Goal: Task Accomplishment & Management: Complete application form

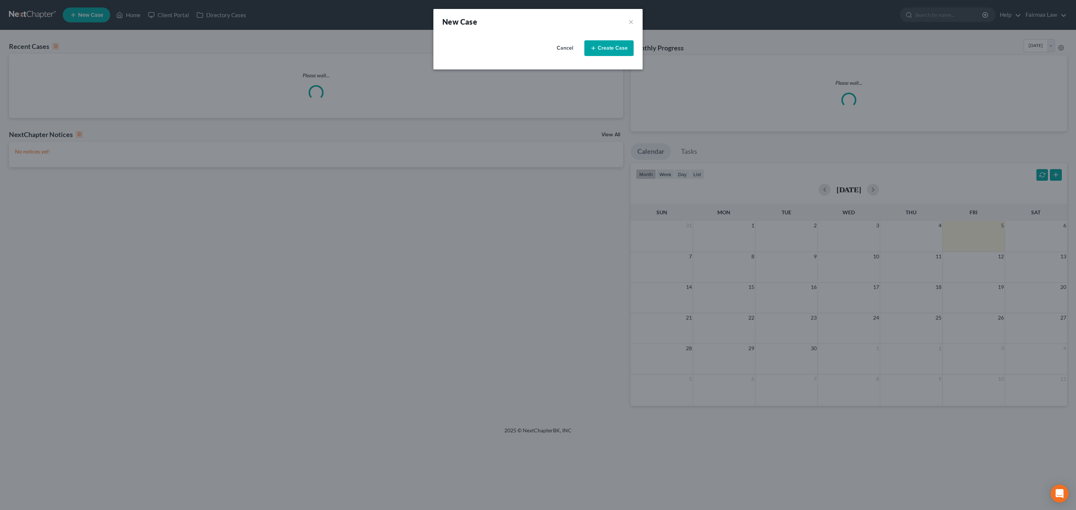
select select "40"
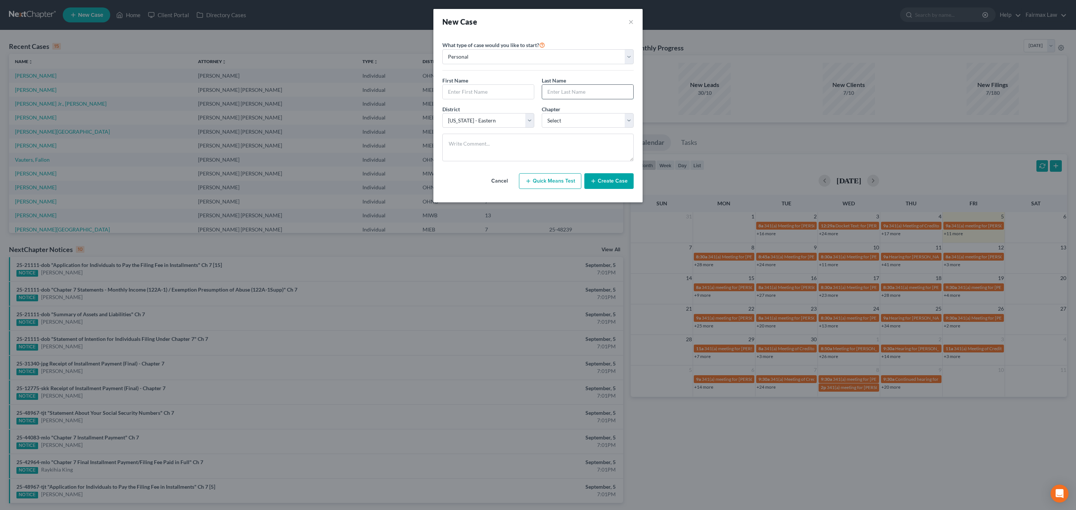
click at [608, 93] on input "text" at bounding box center [587, 92] width 91 height 14
click at [491, 96] on input "text" at bounding box center [488, 92] width 91 height 14
paste input "[PERSON_NAME]"
type input "[PERSON_NAME]"
click at [617, 93] on input "text" at bounding box center [587, 92] width 91 height 14
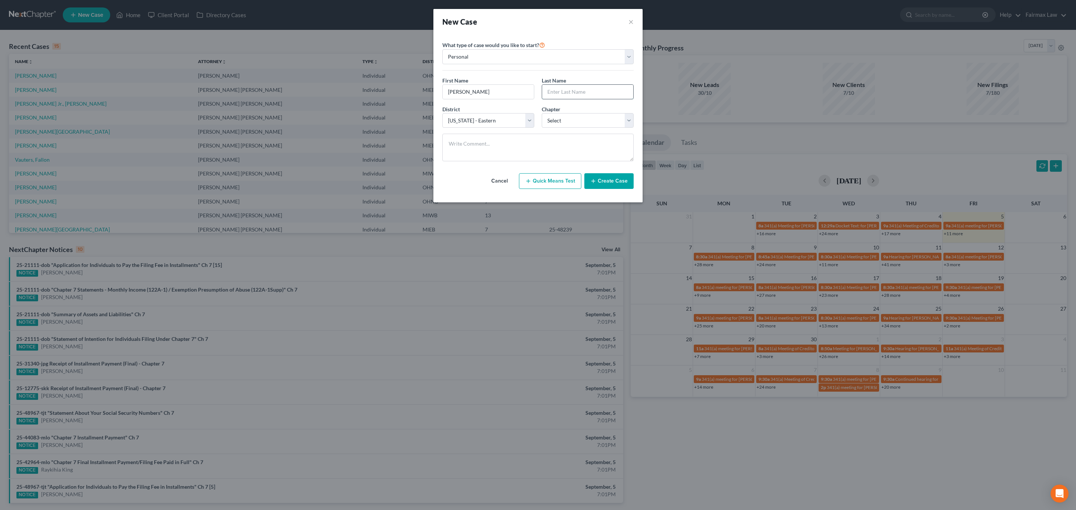
paste input "[PERSON_NAME]"
type input "[PERSON_NAME]"
click at [483, 121] on select "Select [US_STATE] - [GEOGRAPHIC_DATA] [US_STATE] - [GEOGRAPHIC_DATA][US_STATE] …" at bounding box center [488, 120] width 92 height 15
select select "61"
click at [442, 114] on select "Select [US_STATE] - [GEOGRAPHIC_DATA] [US_STATE] - [GEOGRAPHIC_DATA][US_STATE] …" at bounding box center [488, 120] width 92 height 15
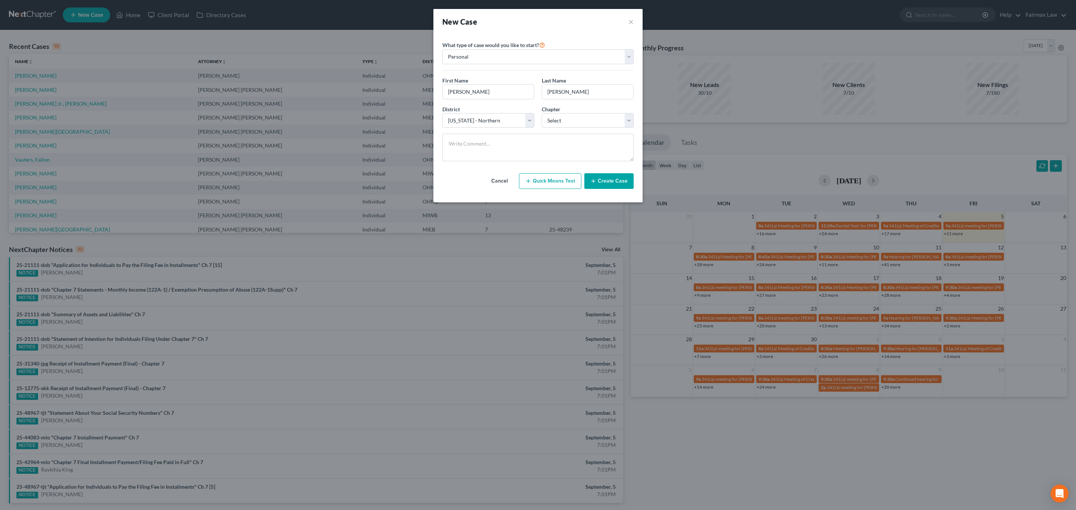
click at [568, 130] on div "District * Select Alabama - Middle Alabama - Northern Alabama - Southern Alaska…" at bounding box center [537, 119] width 199 height 29
click at [573, 123] on select "Select 7 11 12 13" at bounding box center [588, 120] width 92 height 15
select select "0"
click at [542, 114] on select "Select 7 11 12 13" at bounding box center [588, 120] width 92 height 15
click at [617, 177] on button "Create Case" at bounding box center [608, 181] width 49 height 16
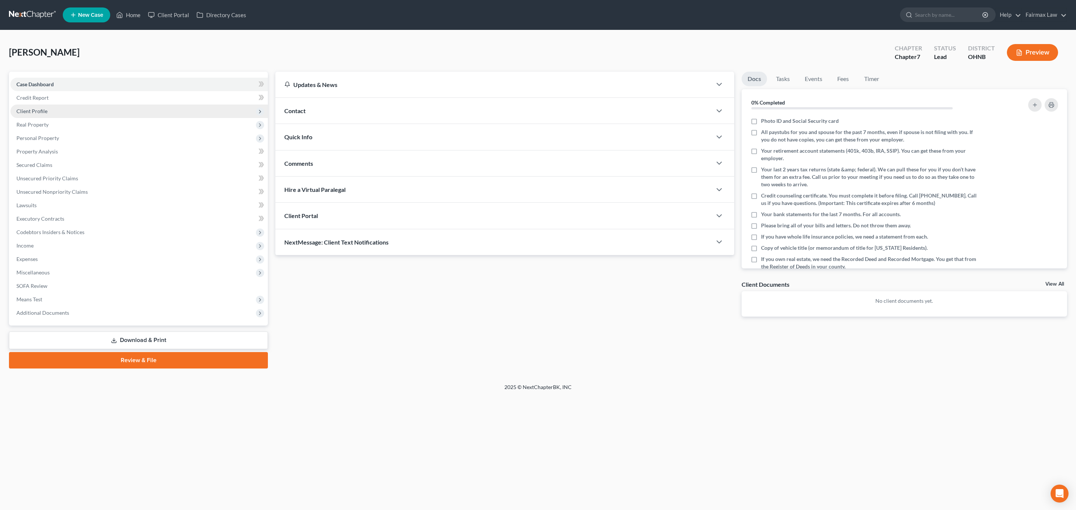
click at [66, 110] on span "Client Profile" at bounding box center [138, 111] width 257 height 13
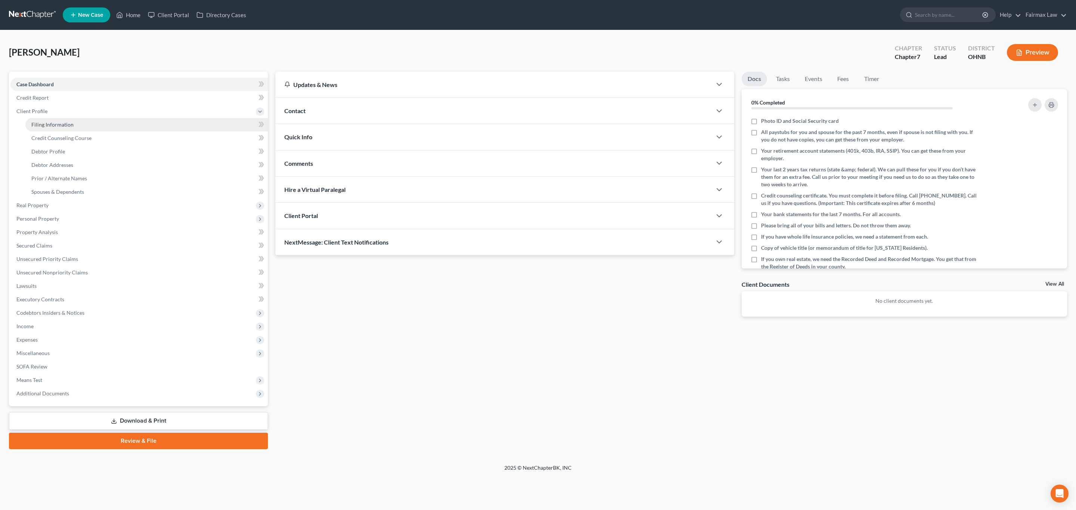
click at [65, 125] on span "Filing Information" at bounding box center [52, 124] width 42 height 6
select select "1"
select select "0"
select select "61"
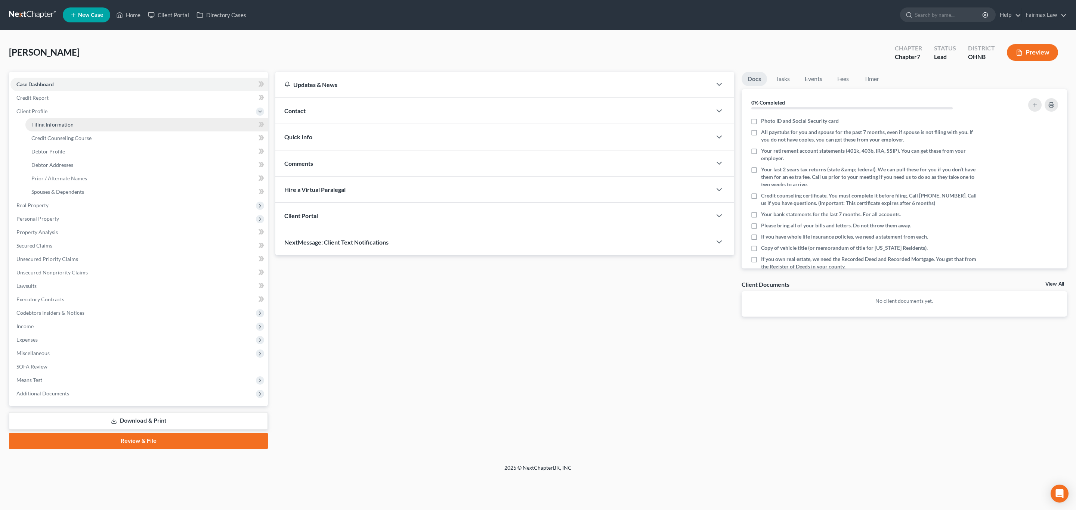
select select "36"
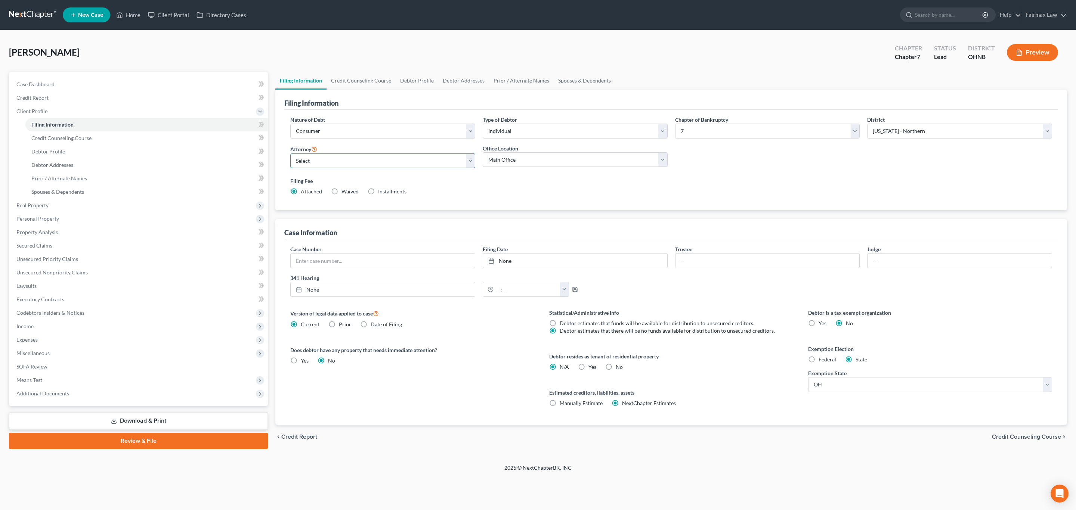
click at [420, 162] on select "Select David Ross Ienna - MIEB David Ross Ienna - OHNB David Ross Ienna - MIWB …" at bounding box center [382, 161] width 185 height 15
select select "16"
click at [290, 154] on select "Select David Ross Ienna - MIEB David Ross Ienna - OHNB David Ross Ienna - MIWB …" at bounding box center [382, 161] width 185 height 15
click at [559, 154] on select "Main Office Ohio Office North Muskegon Office" at bounding box center [575, 159] width 185 height 15
select select "0"
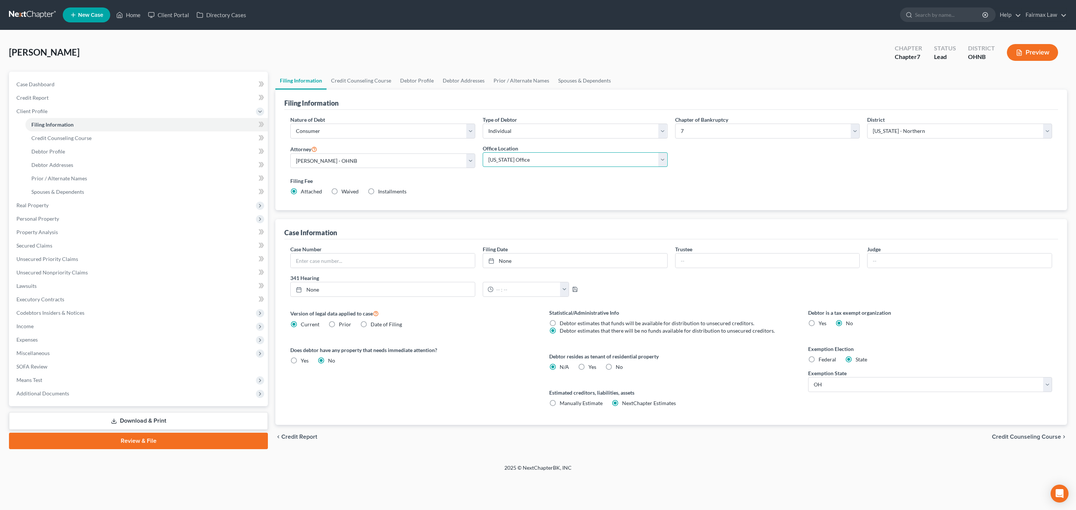
click at [483, 153] on select "Main Office Ohio Office North Muskegon Office" at bounding box center [575, 159] width 185 height 15
click at [365, 82] on link "Credit Counseling Course" at bounding box center [360, 81] width 69 height 18
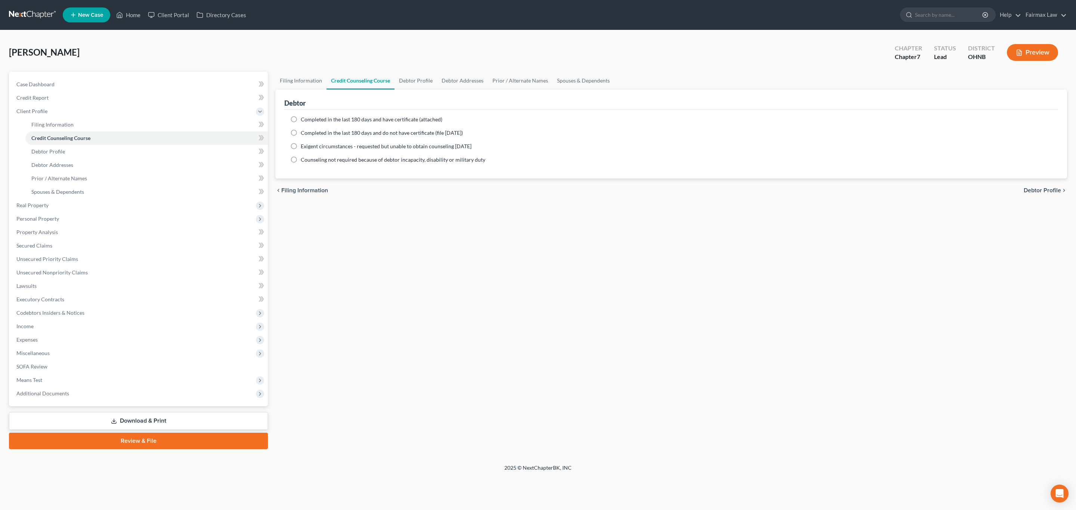
click at [383, 118] on span "Completed in the last 180 days and have certificate (attached)" at bounding box center [372, 119] width 142 height 6
click at [309, 118] on input "Completed in the last 180 days and have certificate (attached)" at bounding box center [306, 118] width 5 height 5
radio input "true"
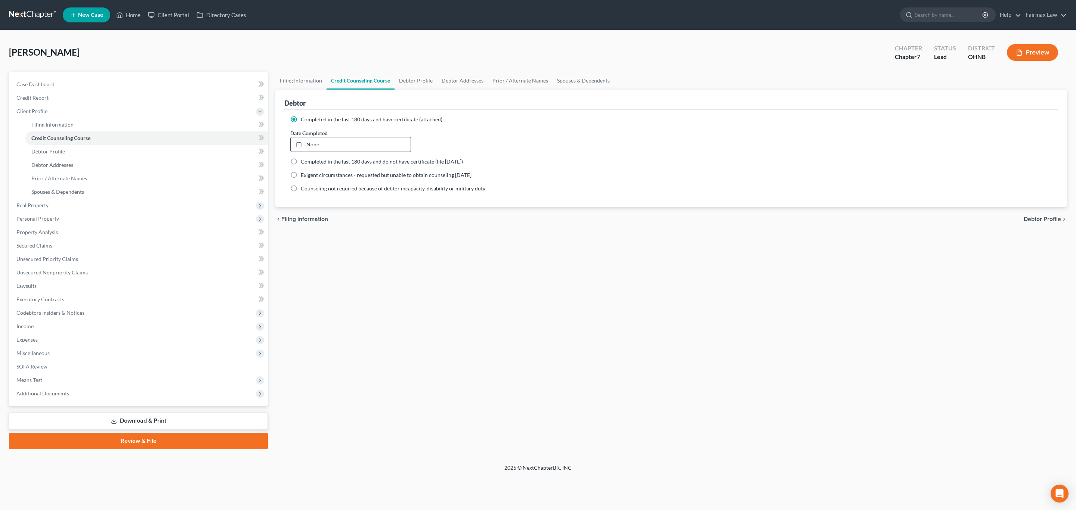
click at [347, 138] on link "None" at bounding box center [351, 144] width 120 height 14
click at [297, 180] on icon "chevron_left" at bounding box center [298, 182] width 10 height 6
type input "9/5/2025"
click at [414, 78] on link "Debtor Profile" at bounding box center [415, 81] width 43 height 18
select select "0"
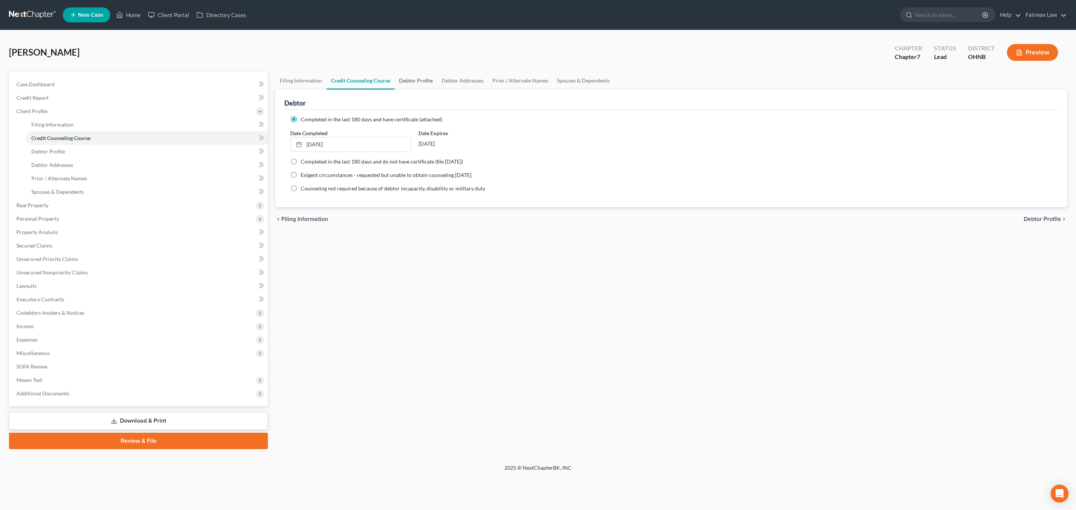
select select "0"
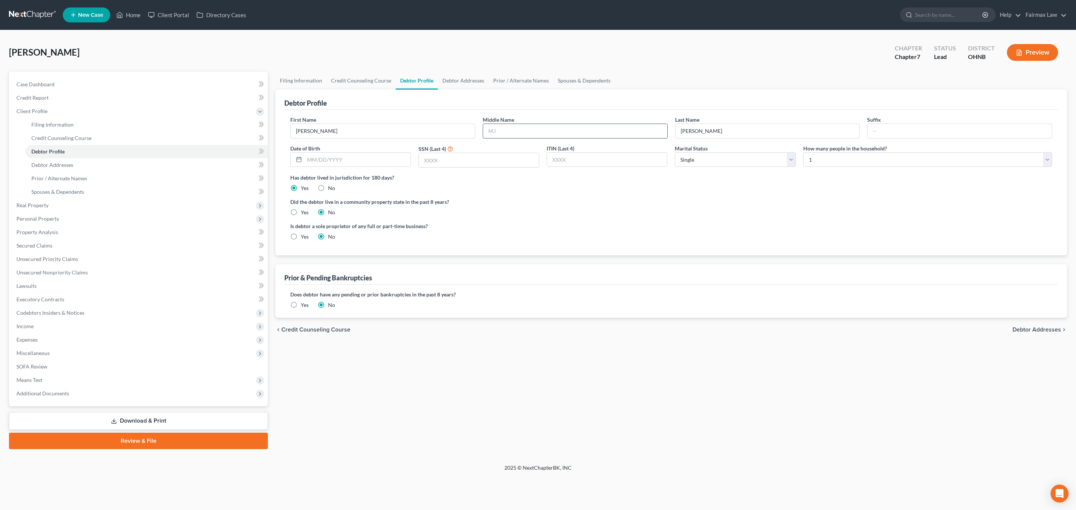
click at [550, 129] on input "text" at bounding box center [575, 131] width 184 height 14
type input "L"
click at [661, 510] on html "Home New Case Client Portal Directory Cases Fairmax Law alejandra@fairmaxlaw.co…" at bounding box center [538, 255] width 1076 height 510
click at [362, 158] on input "text" at bounding box center [357, 160] width 106 height 14
paste input "08/10/1981"
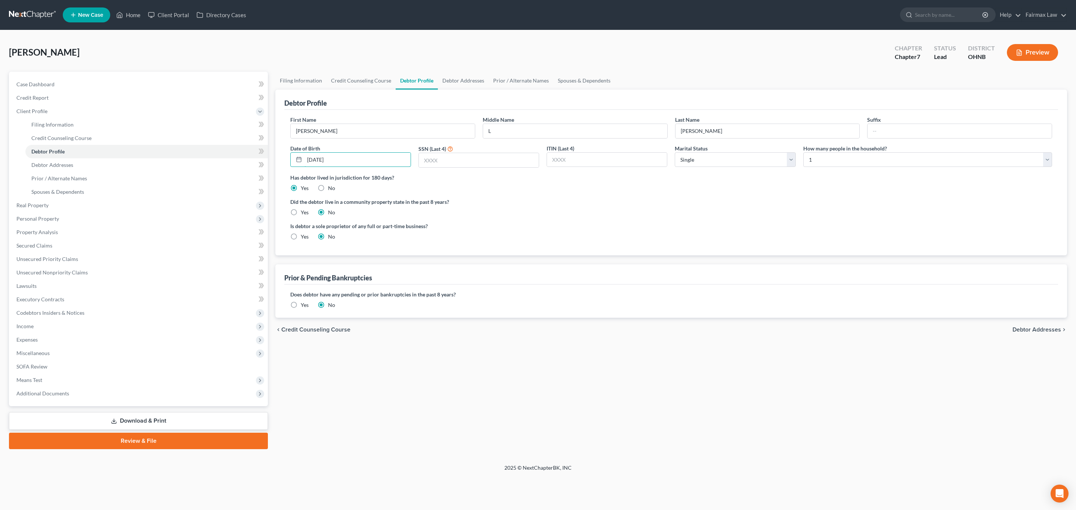
type input "08/10/1981"
drag, startPoint x: 707, startPoint y: 190, endPoint x: 651, endPoint y: 190, distance: 56.0
click at [707, 190] on div "Has debtor lived in jurisdiction for 180 days? Yes No Debtor must reside in jur…" at bounding box center [671, 183] width 762 height 18
click at [500, 158] on input "text" at bounding box center [479, 160] width 120 height 14
paste input "0496"
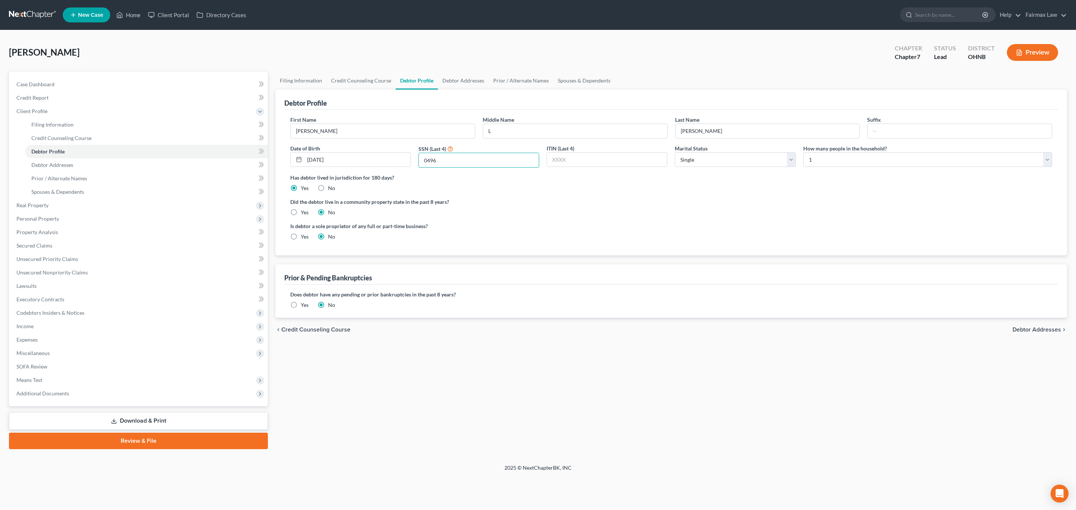
type input "0496"
click at [563, 247] on div "Is debtor a sole proprietor of any full or part-time business? Yes No" at bounding box center [670, 234] width 769 height 24
click at [301, 305] on label "Yes" at bounding box center [305, 304] width 8 height 7
click at [304, 305] on input "Yes" at bounding box center [306, 303] width 5 height 5
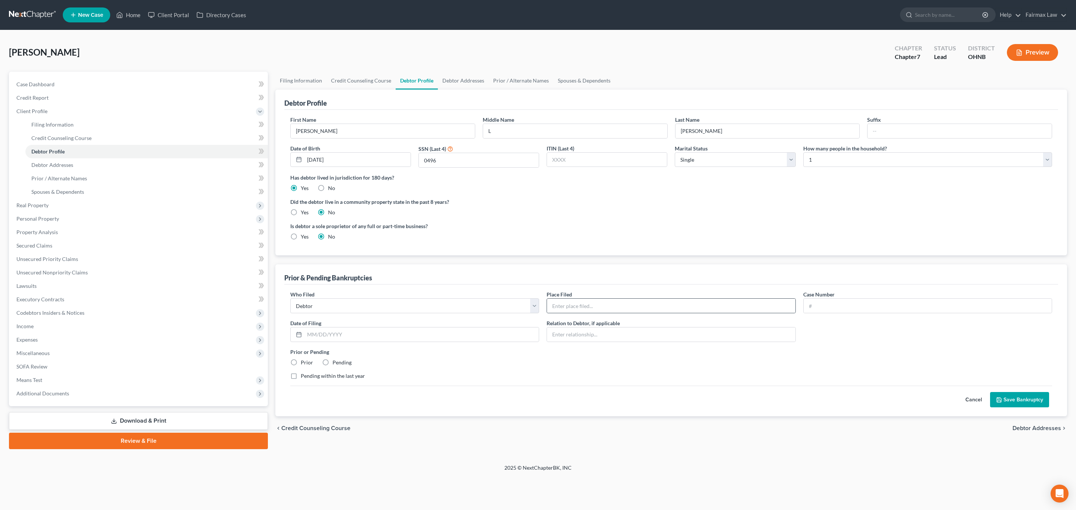
click at [613, 300] on div at bounding box center [670, 305] width 249 height 15
click at [611, 306] on input "text" at bounding box center [671, 306] width 248 height 14
paste input "Northern District of Ohio (Canton)"
type input "Northern District of Ohio (Canton)"
click at [842, 310] on input "text" at bounding box center [927, 306] width 248 height 14
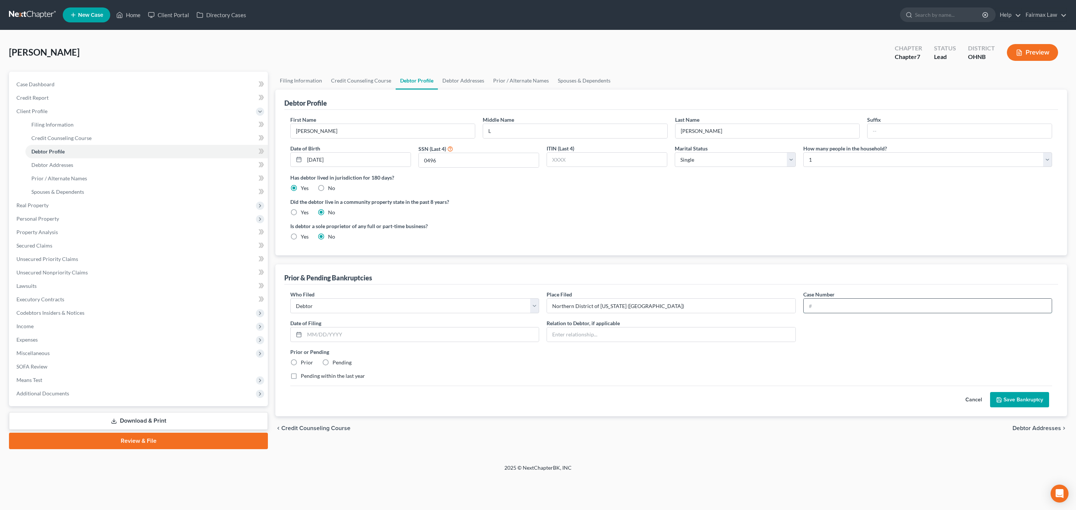
paste input "09-60355-rk"
type input "09-60355-rk"
click at [363, 335] on input "text" at bounding box center [421, 335] width 234 height 14
paste input "[DATE]"
type input "[DATE]"
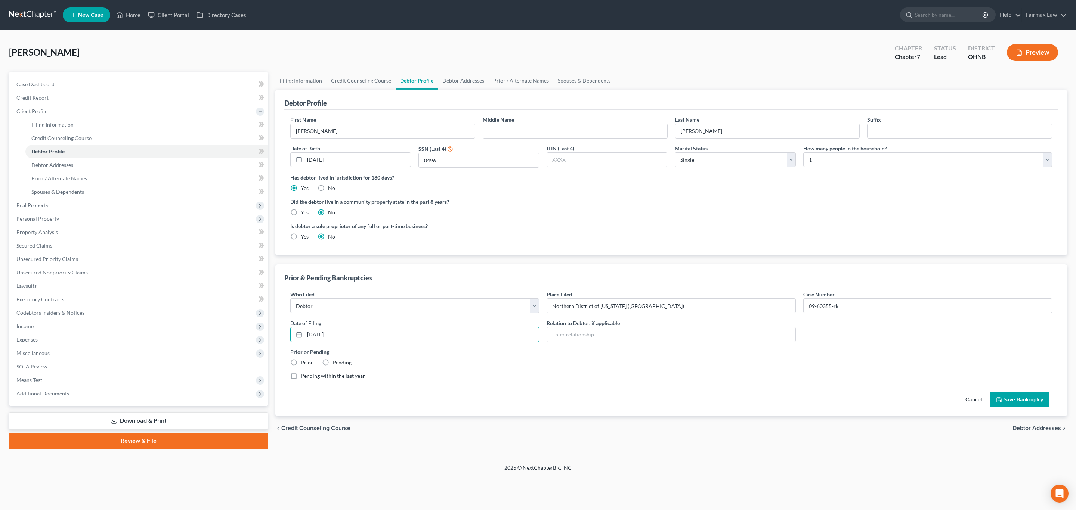
click at [301, 366] on label "Prior" at bounding box center [307, 362] width 12 height 7
click at [304, 364] on input "Prior" at bounding box center [306, 361] width 5 height 5
radio input "true"
click at [1022, 398] on button "Save Bankruptcy" at bounding box center [1019, 400] width 59 height 16
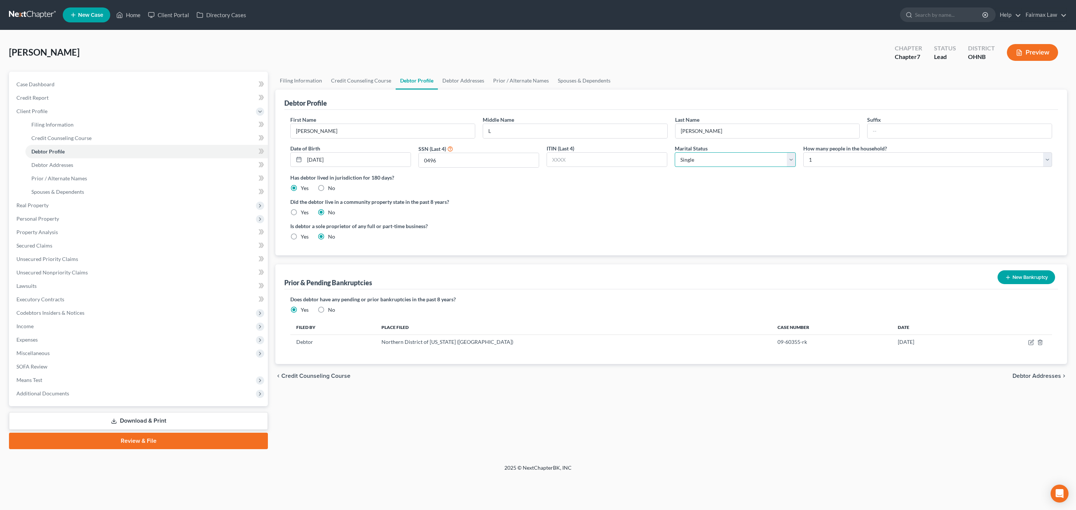
click at [715, 161] on select "Select Single Married Separated Divorced Widowed" at bounding box center [735, 159] width 121 height 15
select select "1"
click at [675, 153] on select "Select Single Married Separated Divorced Widowed" at bounding box center [735, 159] width 121 height 15
click at [857, 160] on select "Select 1 2 3 4 5 6 7 8 9 10 11 12 13 14 15 16 17 18 19 20" at bounding box center [927, 159] width 249 height 15
click at [803, 153] on select "Select 1 2 3 4 5 6 7 8 9 10 11 12 13 14 15 16 17 18 19 20" at bounding box center [927, 159] width 249 height 15
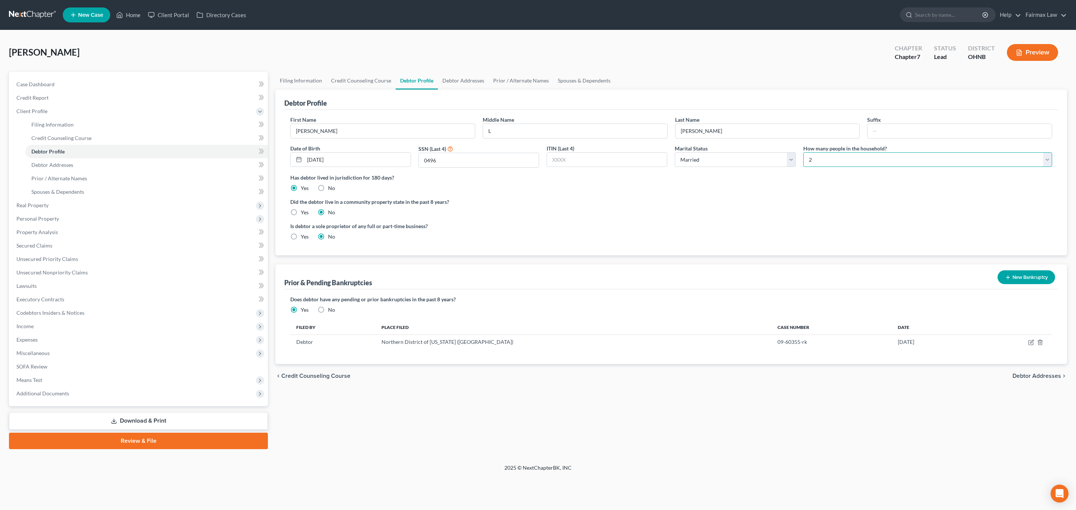
click at [910, 165] on select "Select 1 2 3 4 5 6 7 8 9 10 11 12 13 14 15 16 17 18 19 20" at bounding box center [927, 159] width 249 height 15
select select "3"
click at [803, 153] on select "Select 1 2 3 4 5 6 7 8 9 10 11 12 13 14 15 16 17 18 19 20" at bounding box center [927, 159] width 249 height 15
click at [455, 76] on link "Debtor Addresses" at bounding box center [463, 81] width 51 height 18
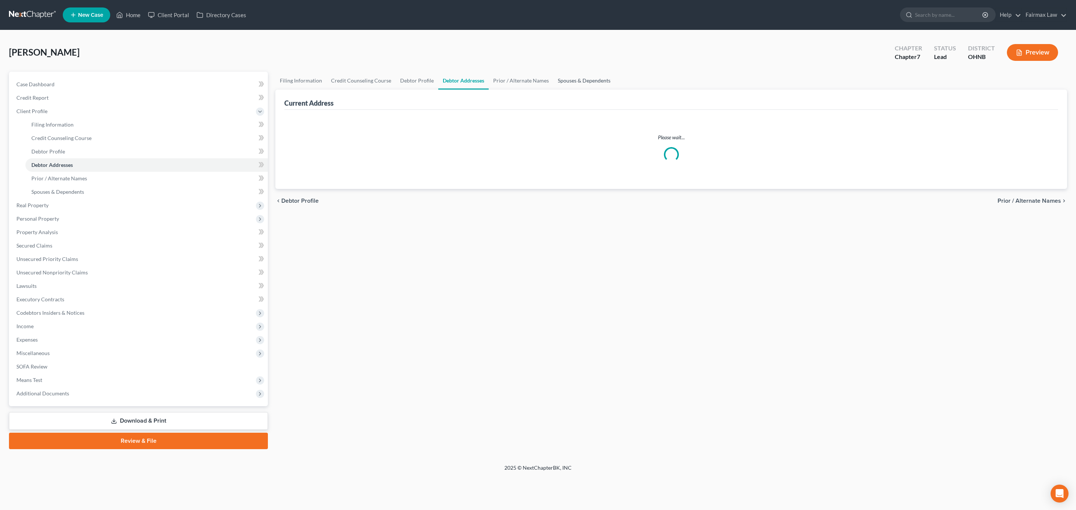
select select "0"
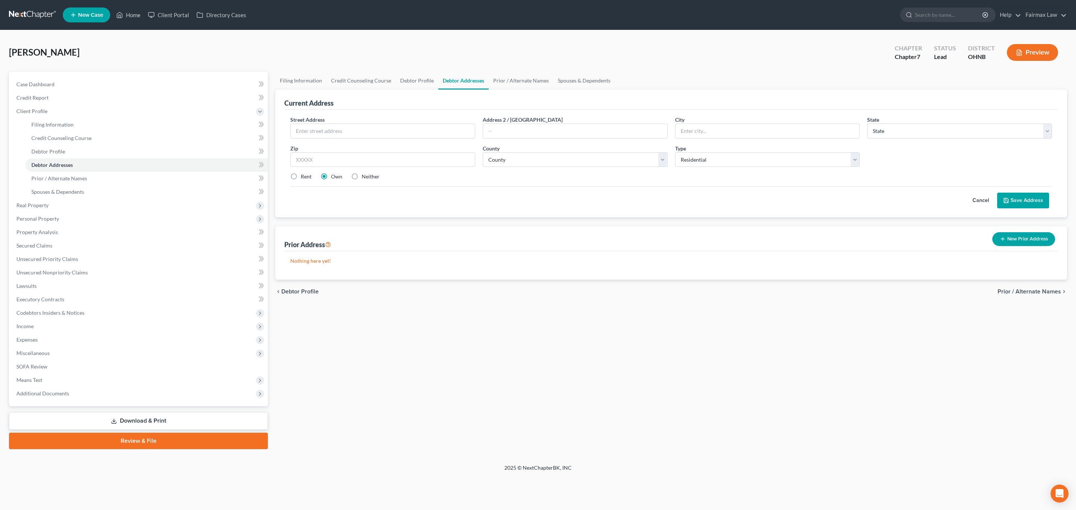
click at [691, 184] on div "Street Address * Address 2 / PO Box City * State * State AL AK AR AZ CA CO CT D…" at bounding box center [670, 151] width 769 height 71
click at [342, 128] on input "text" at bounding box center [383, 131] width 184 height 14
paste input "2454 Mary Lou St. NW Massillon OH 44646"
drag, startPoint x: 396, startPoint y: 131, endPoint x: 381, endPoint y: 131, distance: 14.6
click at [381, 131] on input "2454 Mary Lou St. NW Massillon OH 44646" at bounding box center [383, 131] width 184 height 14
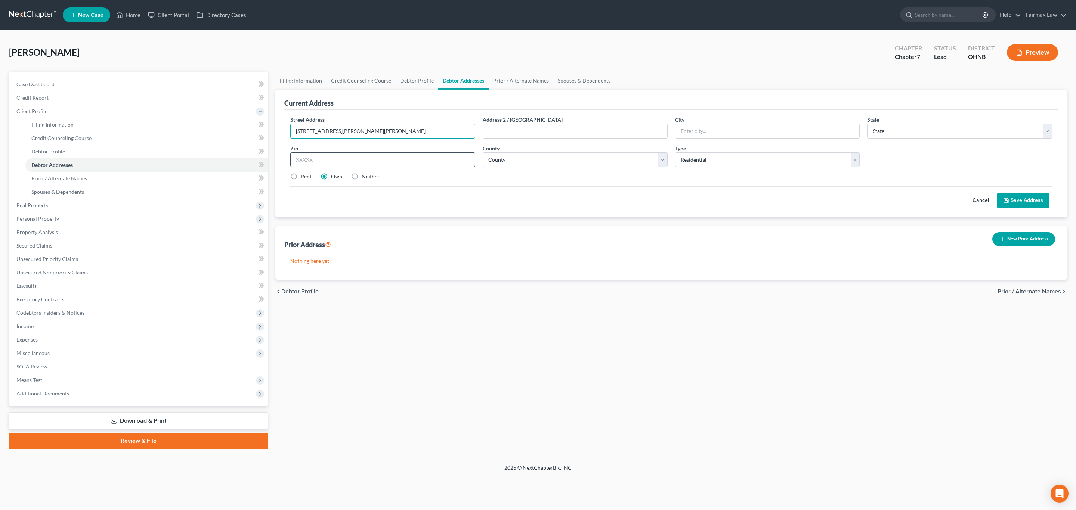
type input "2454 Mary Lou St. NW Massillon OH 44646"
click at [374, 167] on input "text" at bounding box center [382, 159] width 185 height 15
paste input "44646"
type input "44646"
click at [427, 183] on div "Street Address * 2454 Mary Lou St. NW Massillon OH 44646 Address 2 / PO Box Cit…" at bounding box center [670, 151] width 769 height 71
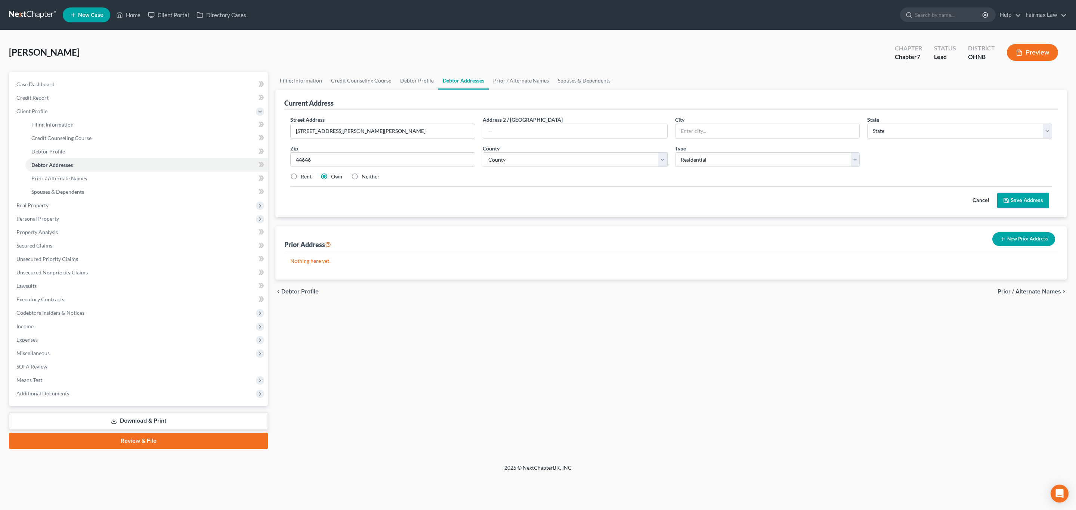
type input "Massillon"
select select "36"
drag, startPoint x: 348, startPoint y: 131, endPoint x: 440, endPoint y: 133, distance: 92.7
click at [440, 133] on input "2454 Mary Lou St. NW Massillon OH 44646" at bounding box center [383, 131] width 184 height 14
type input "2454 Mary Lou St. NW"
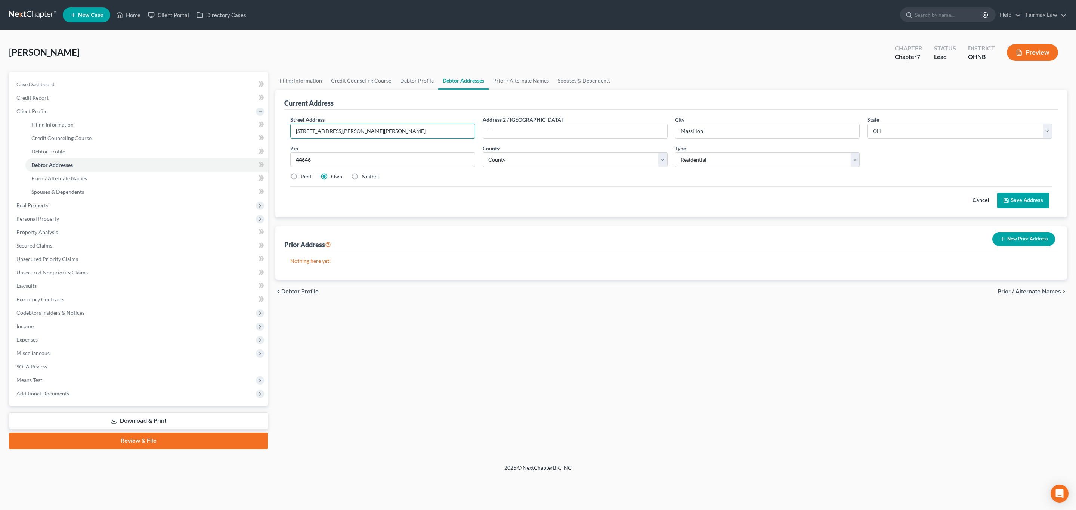
click at [680, 71] on div "Anderson, Robert Upgraded Chapter Chapter 7 Status Lead District OHNB Preview" at bounding box center [538, 55] width 1058 height 32
click at [575, 170] on div "Street Address * 2454 Mary Lou St. NW Address 2 / PO Box City * Massillon State…" at bounding box center [670, 151] width 769 height 71
click at [571, 162] on select "County Adams County Allen County Ashland County Ashtabula County Athens County …" at bounding box center [575, 159] width 185 height 15
select select "75"
click at [483, 153] on select "County Adams County Allen County Ashland County Ashtabula County Athens County …" at bounding box center [575, 159] width 185 height 15
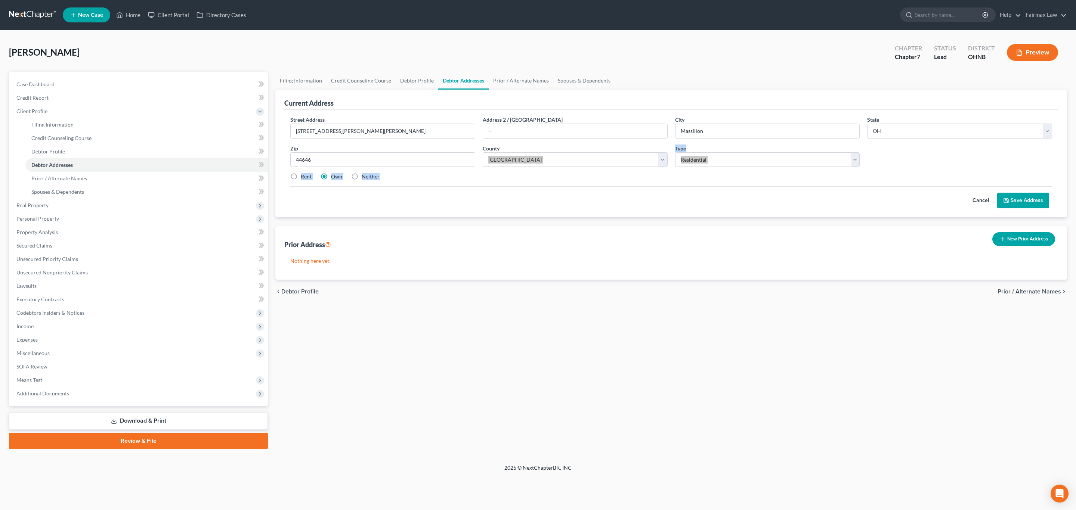
click at [595, 324] on div "Filing Information Credit Counseling Course Debtor Profile Debtor Addresses Pri…" at bounding box center [671, 261] width 799 height 378
click at [1027, 202] on button "Save Address" at bounding box center [1023, 201] width 52 height 16
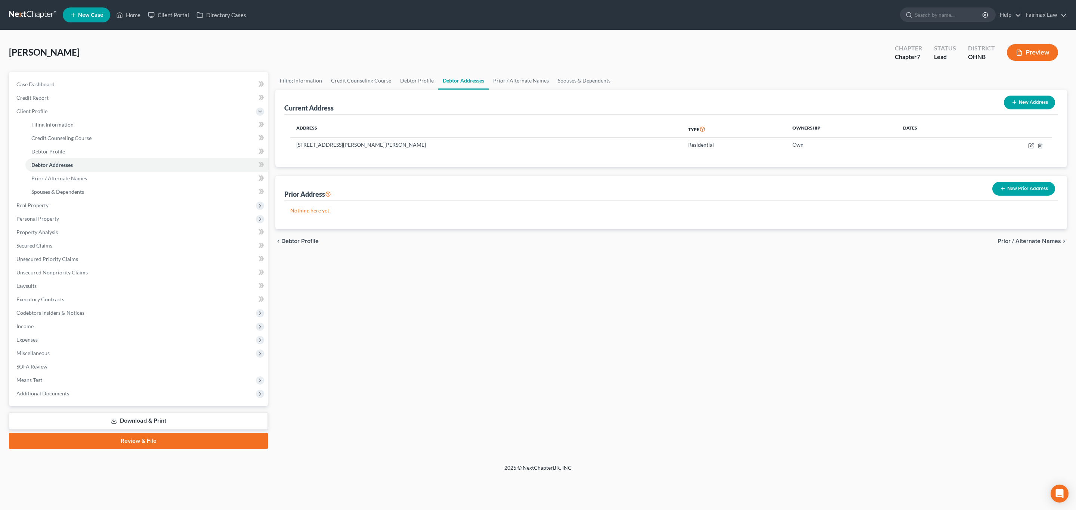
click at [1037, 192] on button "New Prior Address" at bounding box center [1023, 189] width 63 height 14
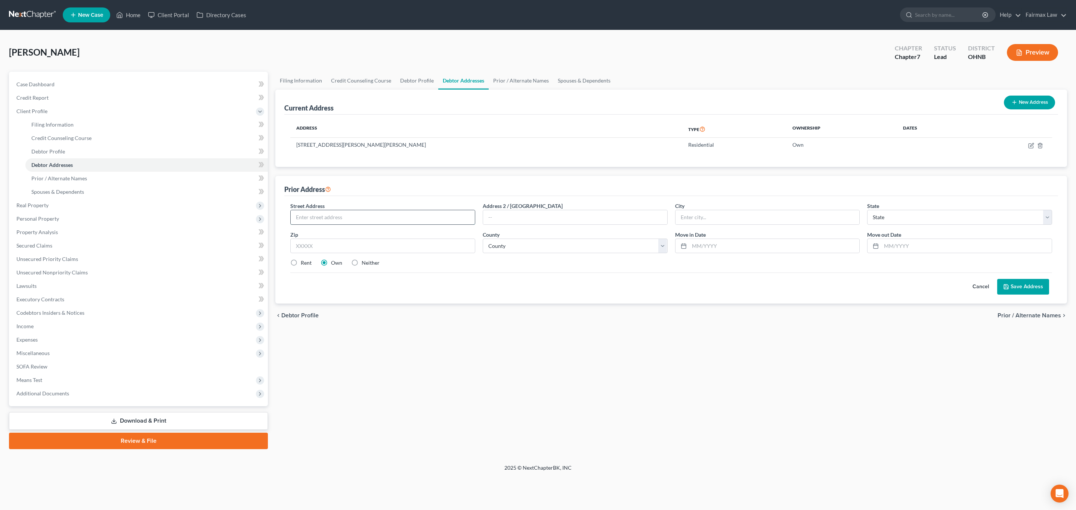
click at [417, 218] on input "text" at bounding box center [383, 217] width 184 height 14
paste input "539 25th St Nw"
type input "539 25th St Nw"
click at [301, 267] on label "Rent" at bounding box center [306, 262] width 11 height 7
click at [304, 264] on input "Rent" at bounding box center [306, 261] width 5 height 5
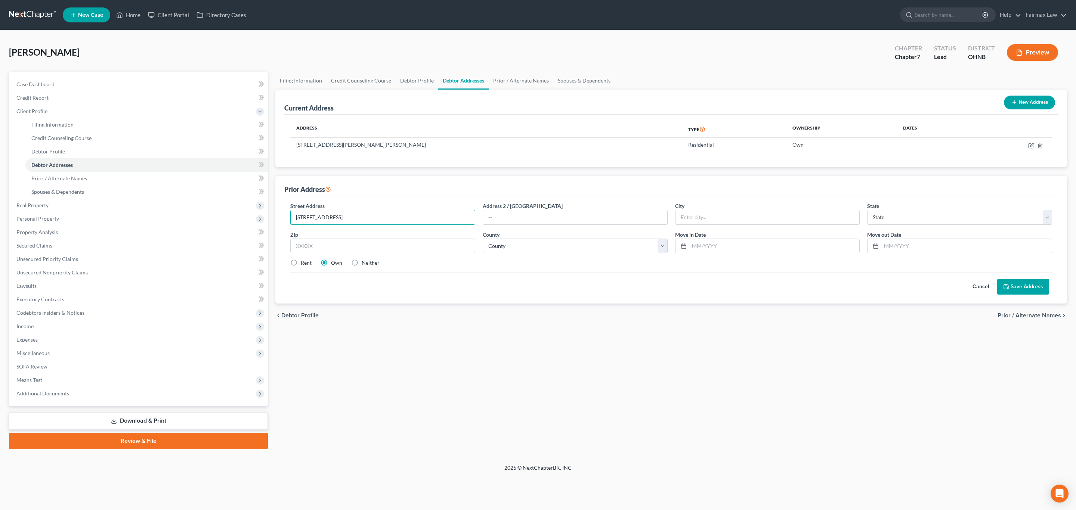
radio input "true"
drag, startPoint x: 348, startPoint y: 239, endPoint x: 350, endPoint y: 242, distance: 4.4
click at [348, 239] on div "Zip *" at bounding box center [382, 242] width 192 height 23
click at [351, 242] on input "text" at bounding box center [382, 246] width 185 height 15
paste input "44647"
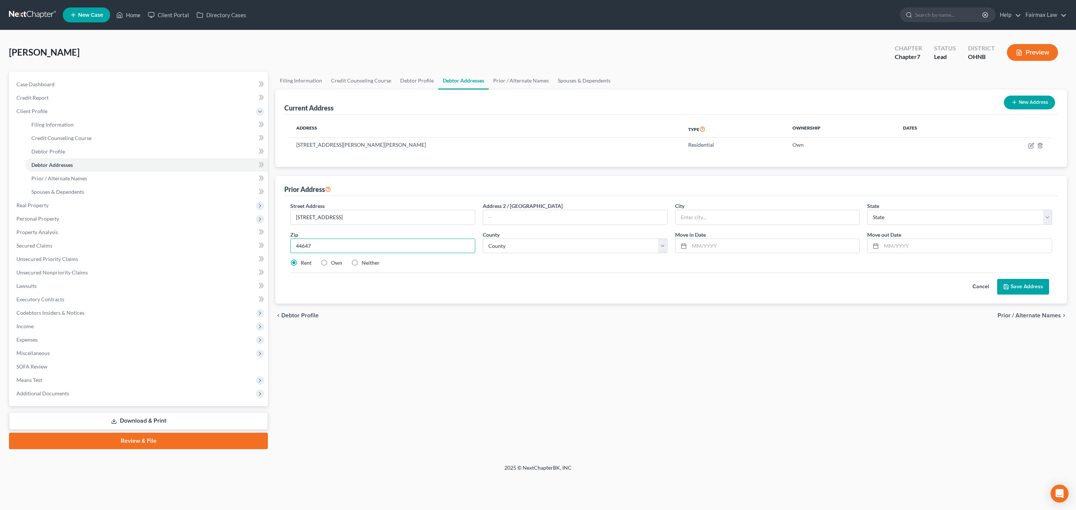
type input "44647"
type input "Massillon"
select select "36"
click at [727, 242] on input "text" at bounding box center [774, 246] width 170 height 14
paste input "04/01/2019"
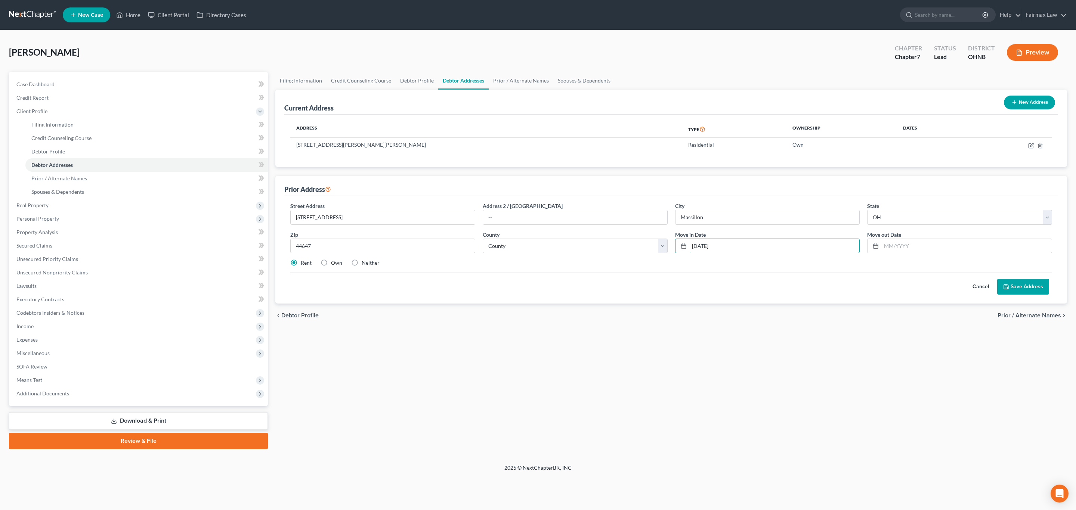
type input "04/01/2019"
click at [931, 250] on input "text" at bounding box center [966, 246] width 170 height 14
paste input "06/07/2021"
type input "06/07/2021"
click at [533, 249] on select "County Adams County Allen County Ashland County Ashtabula County Athens County …" at bounding box center [575, 246] width 185 height 15
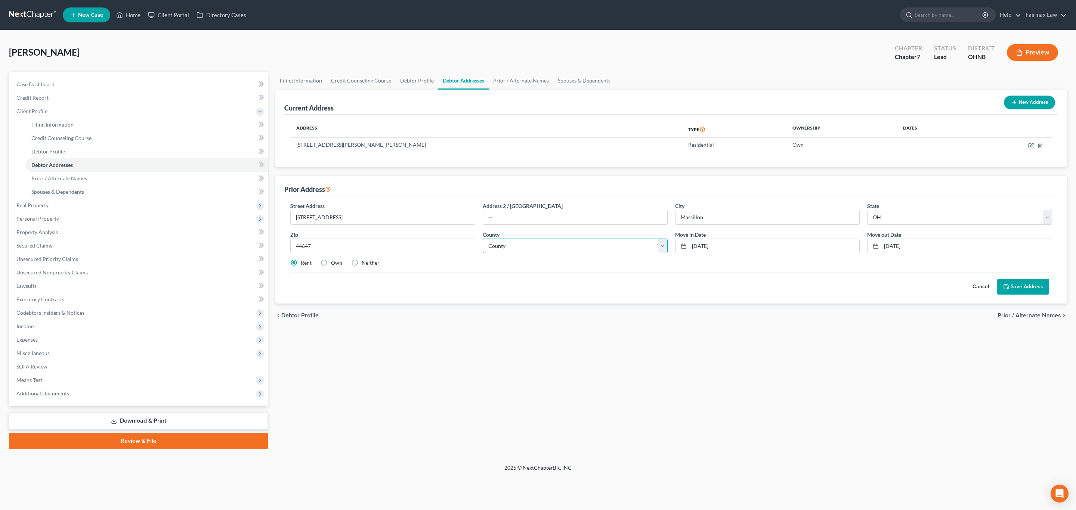
select select "75"
click at [483, 239] on select "County Adams County Allen County Ashland County Ashtabula County Athens County …" at bounding box center [575, 246] width 185 height 15
click at [1030, 287] on button "Save Address" at bounding box center [1023, 287] width 52 height 16
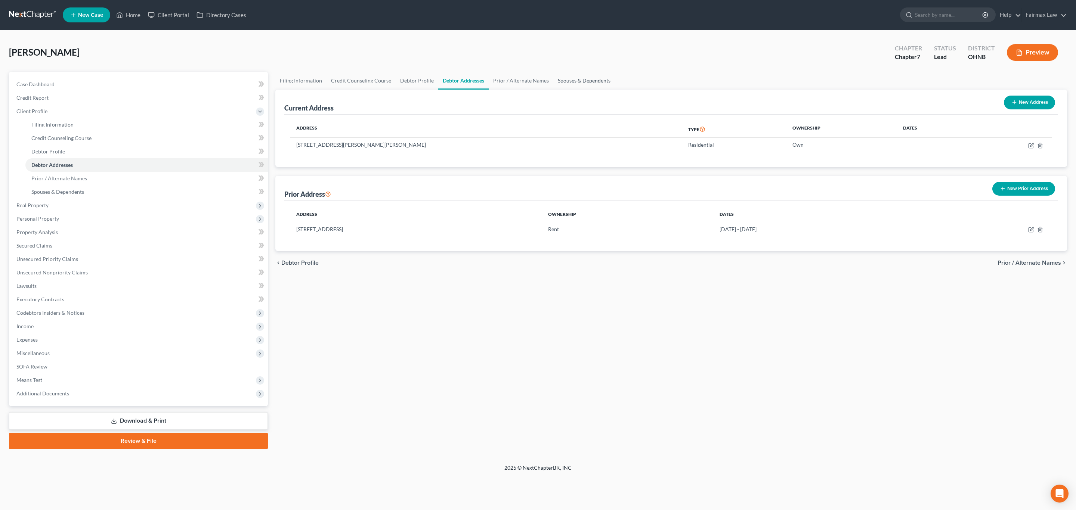
click at [591, 86] on link "Spouses & Dependents" at bounding box center [584, 81] width 62 height 18
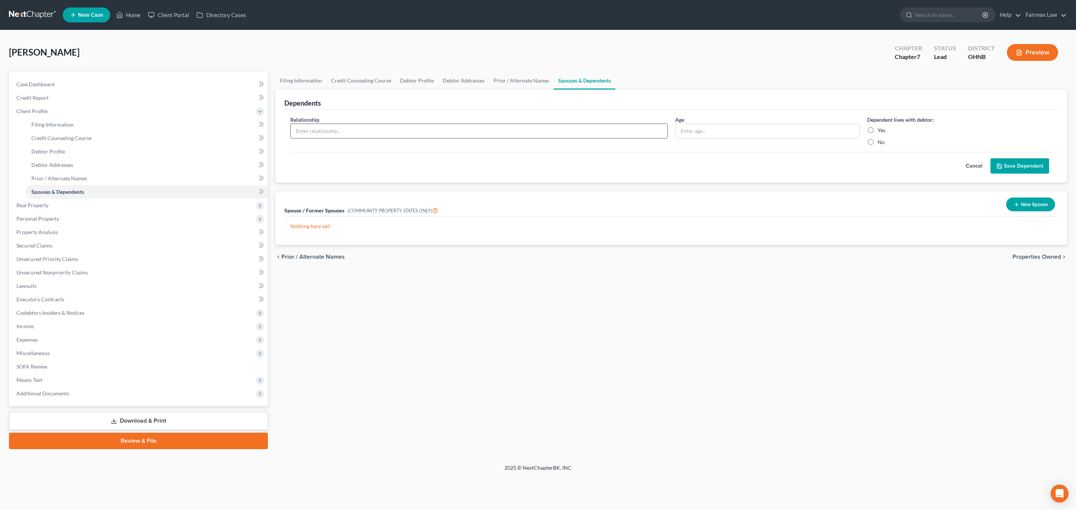
click at [370, 133] on input "text" at bounding box center [479, 131] width 376 height 14
type input "Son"
click at [794, 130] on input "text" at bounding box center [767, 131] width 184 height 14
type input "4"
click at [877, 129] on label "Yes" at bounding box center [881, 130] width 8 height 7
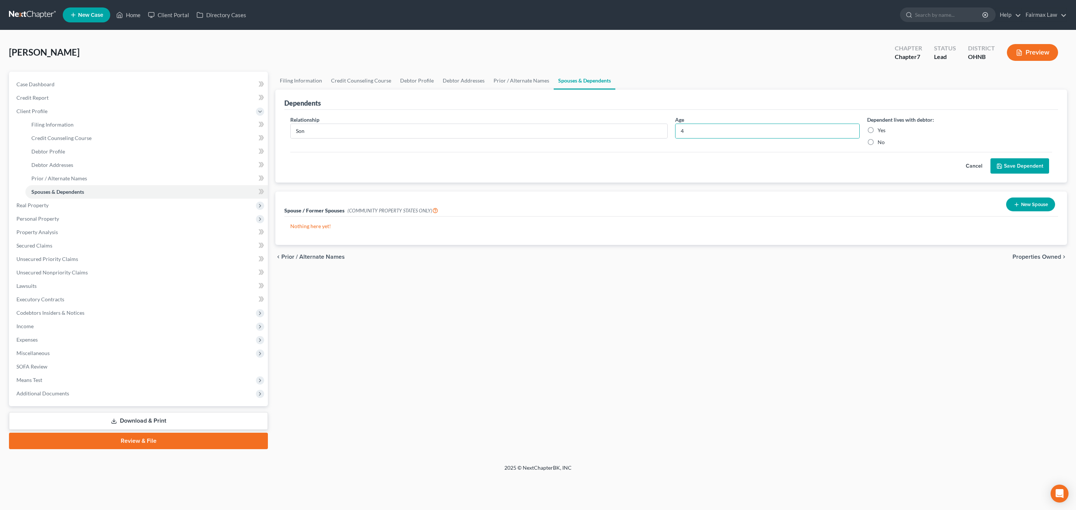
click at [880, 129] on input "Yes" at bounding box center [882, 129] width 5 height 5
radio input "true"
click at [1028, 166] on button "Save Dependent" at bounding box center [1019, 166] width 59 height 16
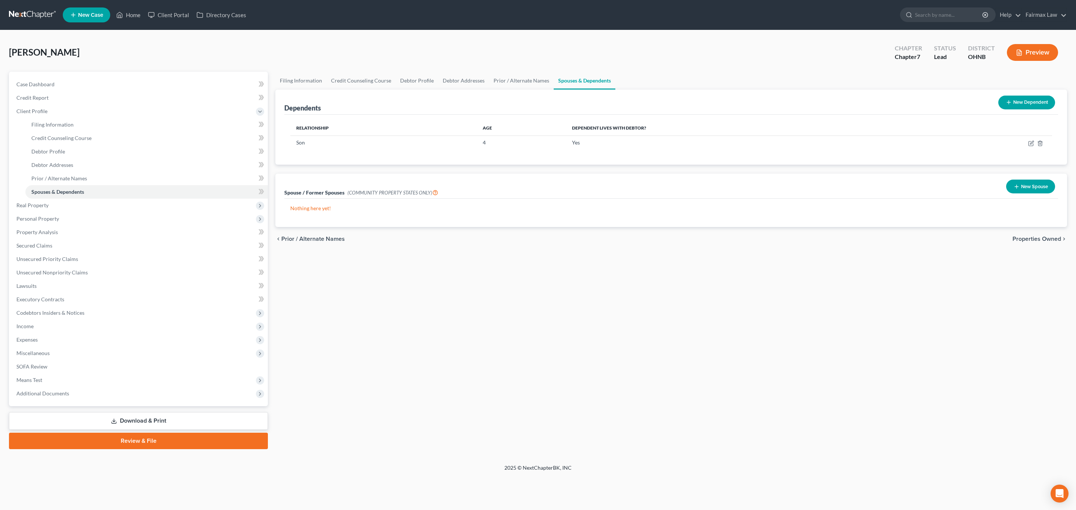
click at [1019, 100] on button "New Dependent" at bounding box center [1026, 103] width 57 height 14
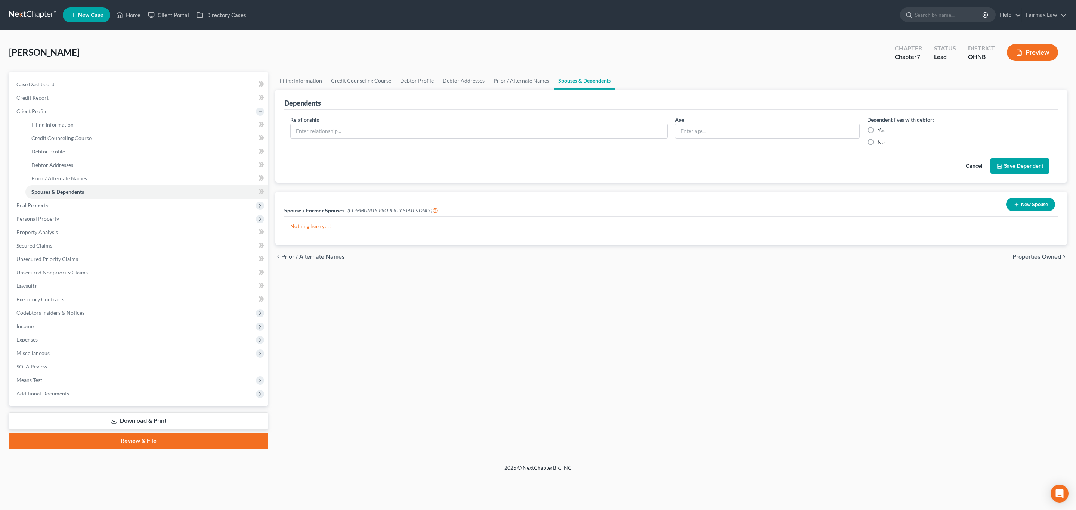
click at [391, 142] on div "Relationship *" at bounding box center [478, 131] width 385 height 30
click at [384, 129] on input "text" at bounding box center [479, 131] width 376 height 14
type input "Daughter"
click at [731, 136] on input "text" at bounding box center [767, 131] width 184 height 14
type input "7"
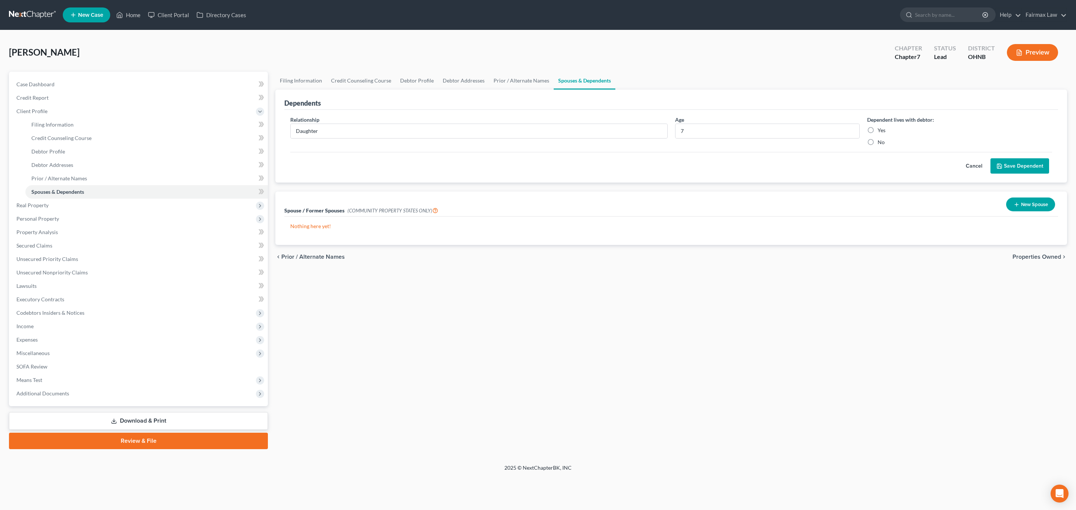
click at [877, 130] on label "Yes" at bounding box center [881, 130] width 8 height 7
click at [880, 130] on input "Yes" at bounding box center [882, 129] width 5 height 5
radio input "true"
click at [997, 162] on button "Save Dependent" at bounding box center [1019, 166] width 59 height 16
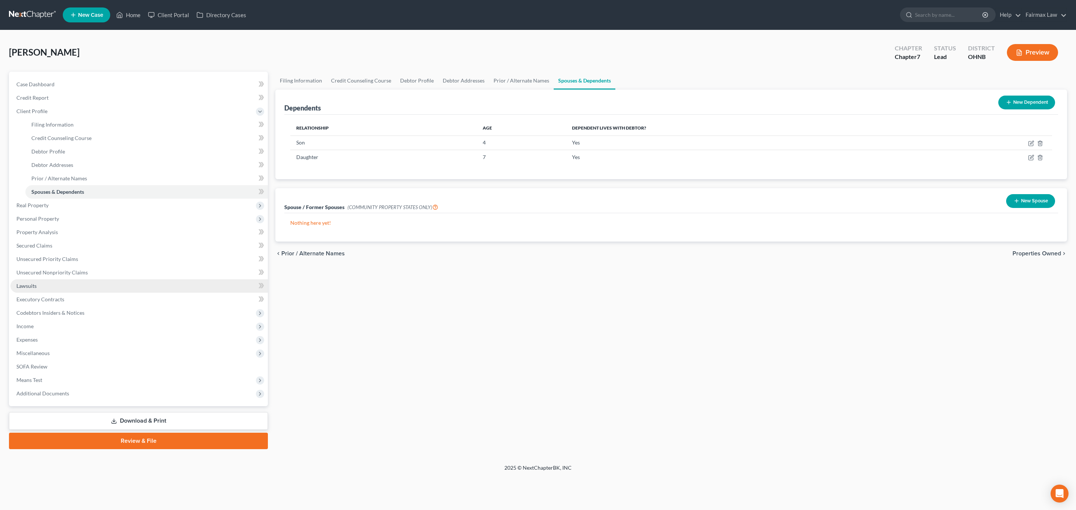
click at [45, 285] on link "Lawsuits" at bounding box center [138, 285] width 257 height 13
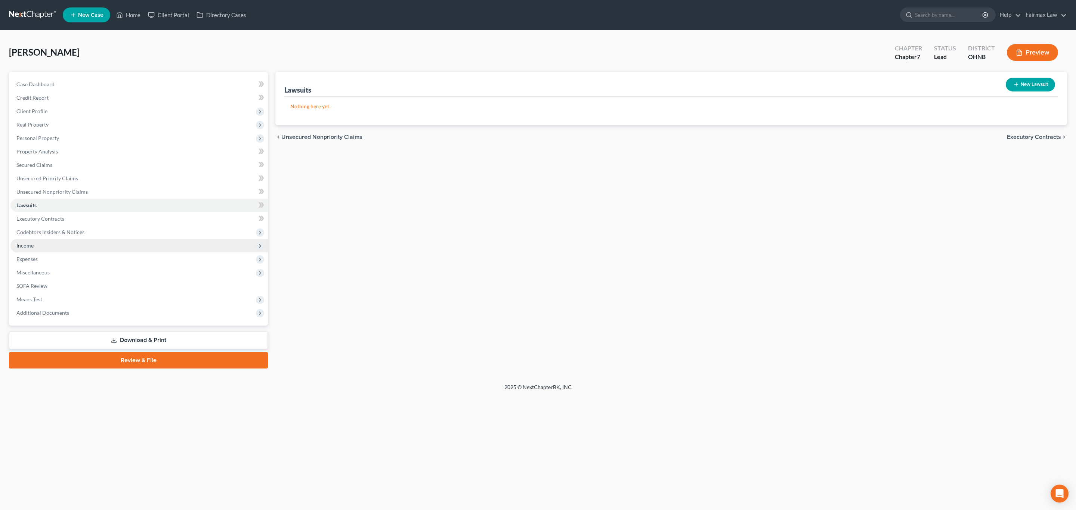
click at [33, 248] on span "Income" at bounding box center [24, 245] width 17 height 6
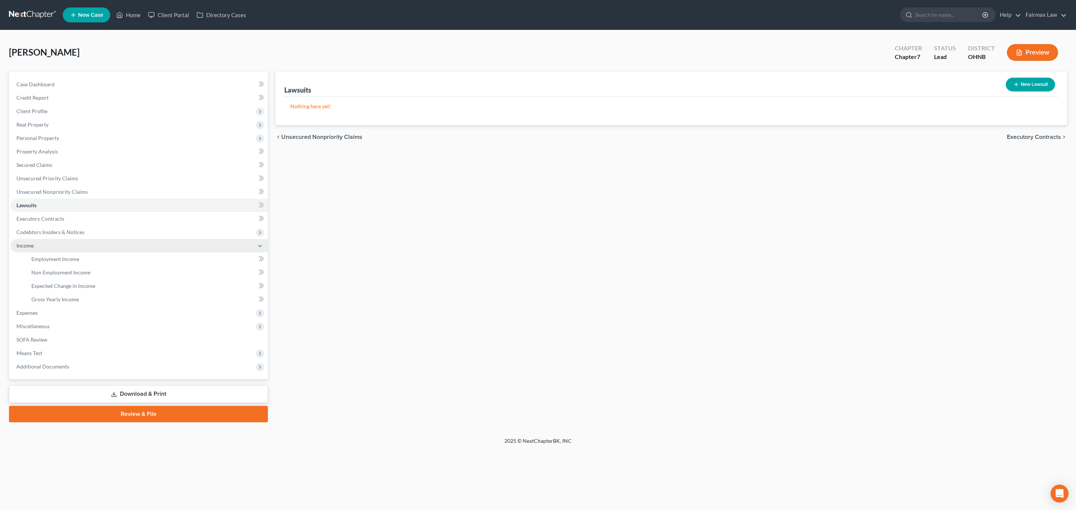
click at [58, 250] on span "Income" at bounding box center [138, 245] width 257 height 13
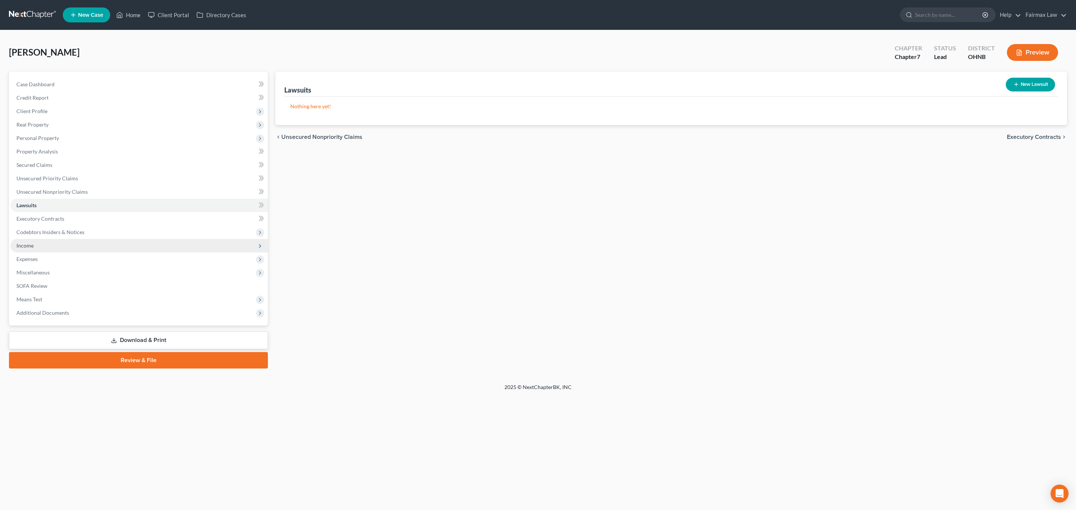
click at [53, 240] on span "Income" at bounding box center [138, 245] width 257 height 13
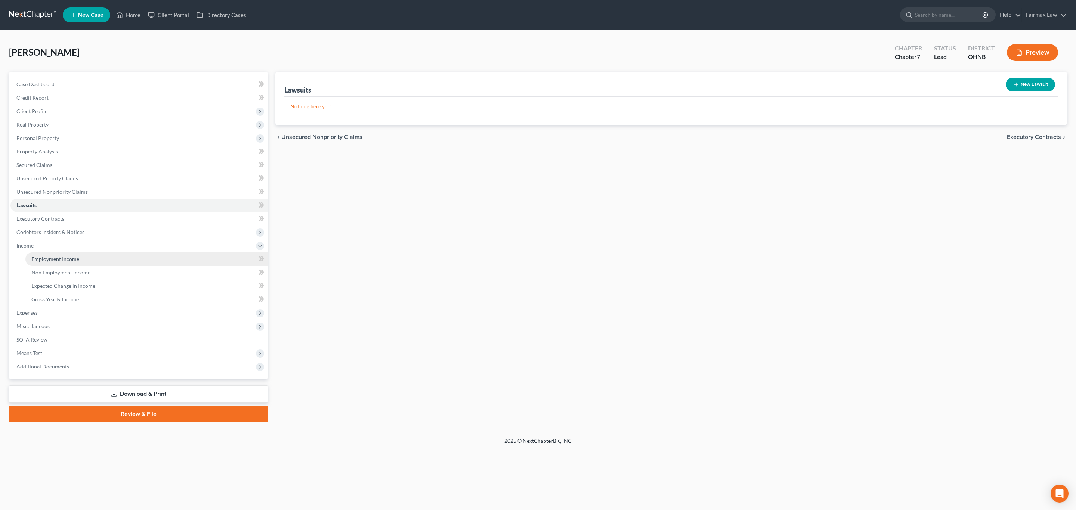
click at [51, 259] on span "Employment Income" at bounding box center [55, 259] width 48 height 6
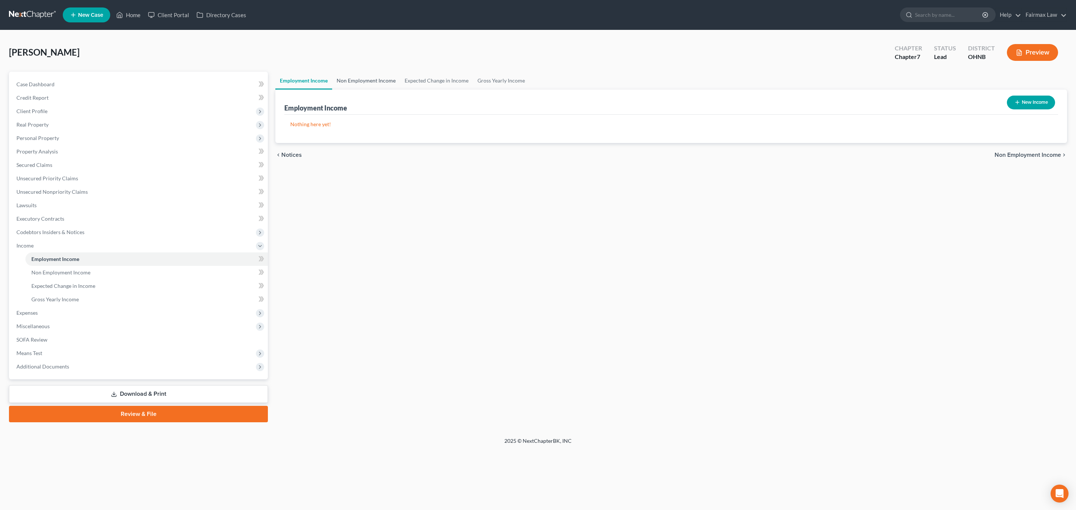
click at [378, 78] on link "Non Employment Income" at bounding box center [366, 81] width 68 height 18
click at [1014, 101] on icon "button" at bounding box center [1017, 102] width 6 height 6
select select "0"
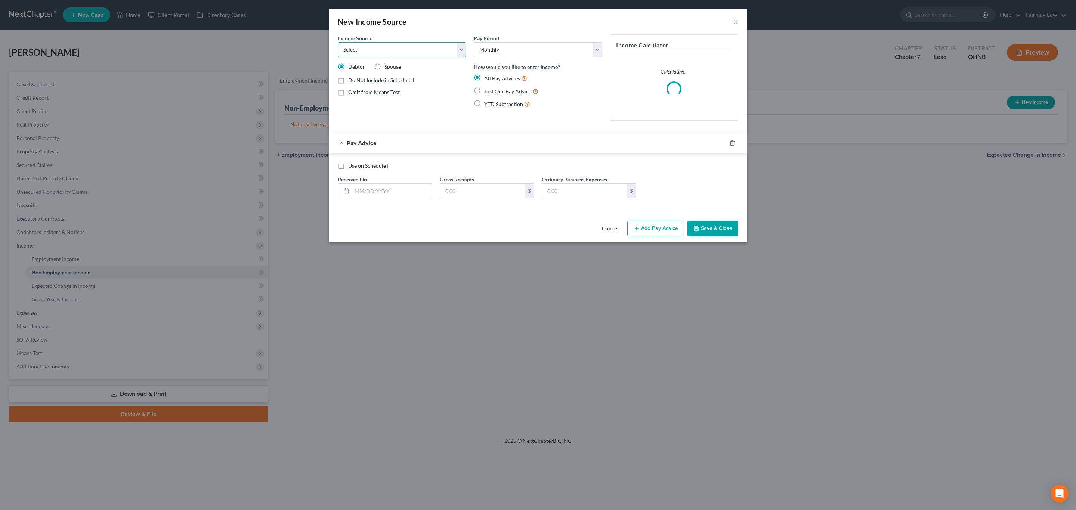
click at [390, 47] on select "Select Unemployment Disability (from employer) Pension Retirement Social Securi…" at bounding box center [402, 49] width 128 height 15
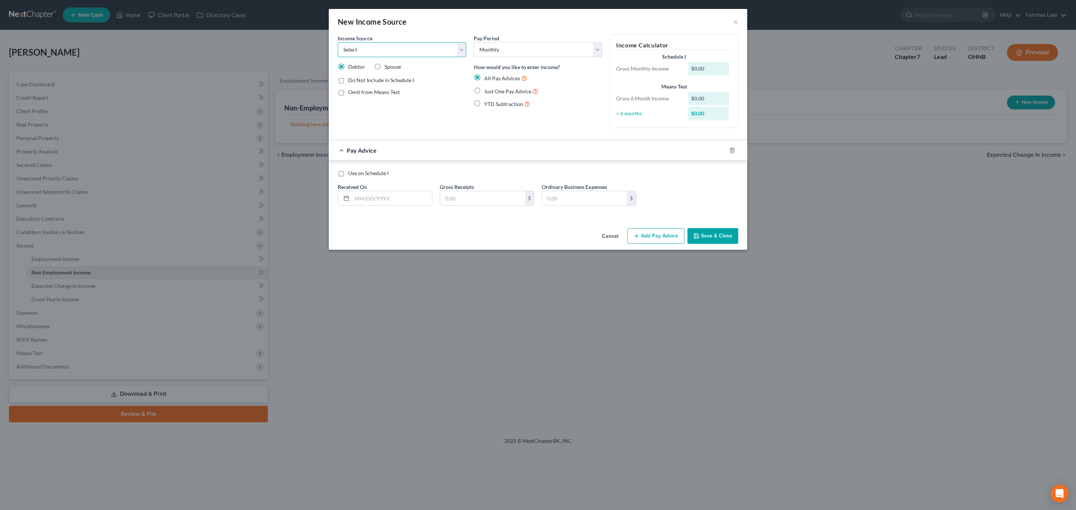
select select "8"
click at [338, 42] on select "Select Unemployment Disability (from employer) Pension Retirement Social Securi…" at bounding box center [402, 49] width 128 height 15
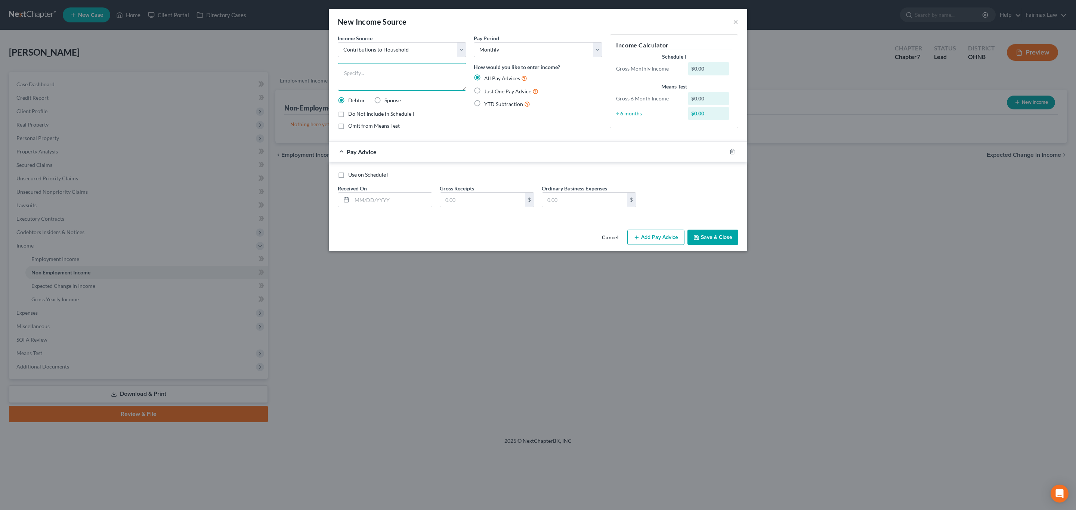
click at [417, 82] on textarea at bounding box center [402, 77] width 128 height 28
type textarea "Wife"
click at [506, 88] on label "Just One Pay Advice" at bounding box center [511, 91] width 54 height 9
click at [492, 88] on input "Just One Pay Advice" at bounding box center [489, 89] width 5 height 5
radio input "true"
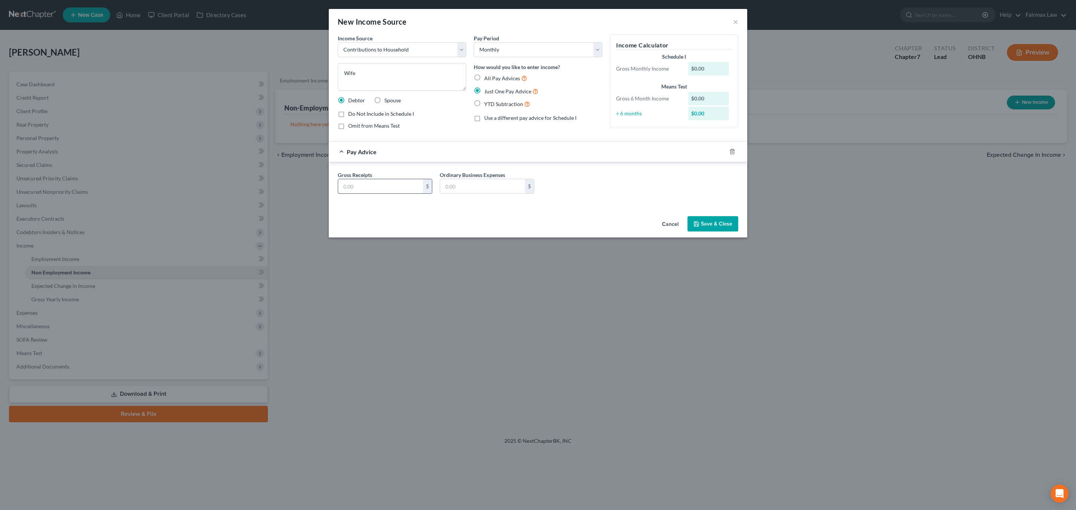
click at [394, 186] on input "text" at bounding box center [380, 186] width 85 height 14
type input "100"
click at [384, 100] on label "Spouse" at bounding box center [392, 100] width 16 height 7
click at [387, 100] on input "Spouse" at bounding box center [389, 99] width 5 height 5
radio input "true"
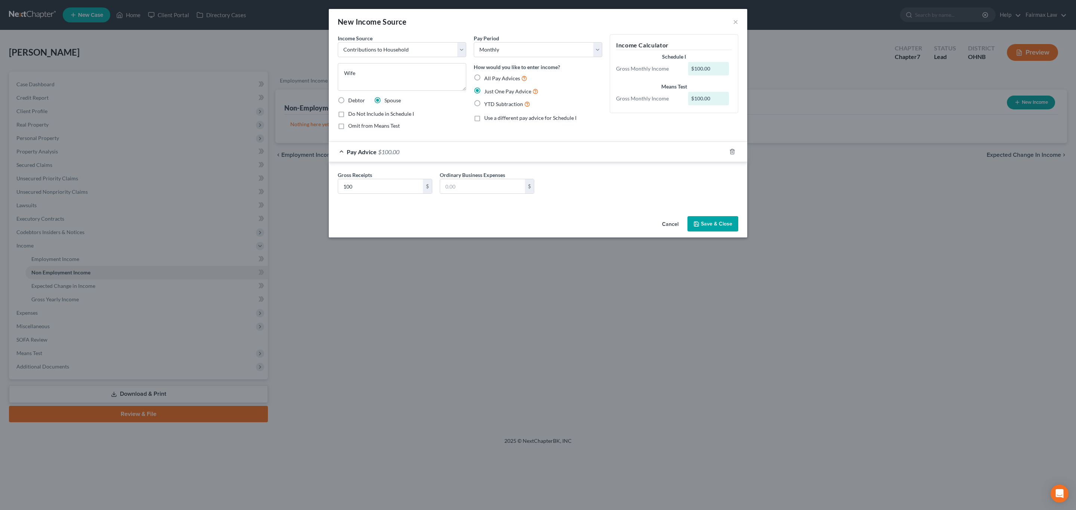
click at [348, 101] on span "Debtor" at bounding box center [356, 100] width 17 height 6
click at [351, 101] on input "Debtor" at bounding box center [353, 99] width 5 height 5
radio input "true"
click at [706, 223] on button "Save & Close" at bounding box center [712, 224] width 51 height 16
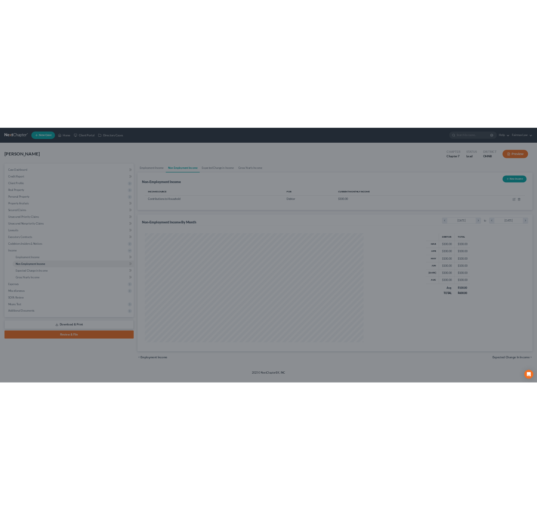
scroll to position [218, 453]
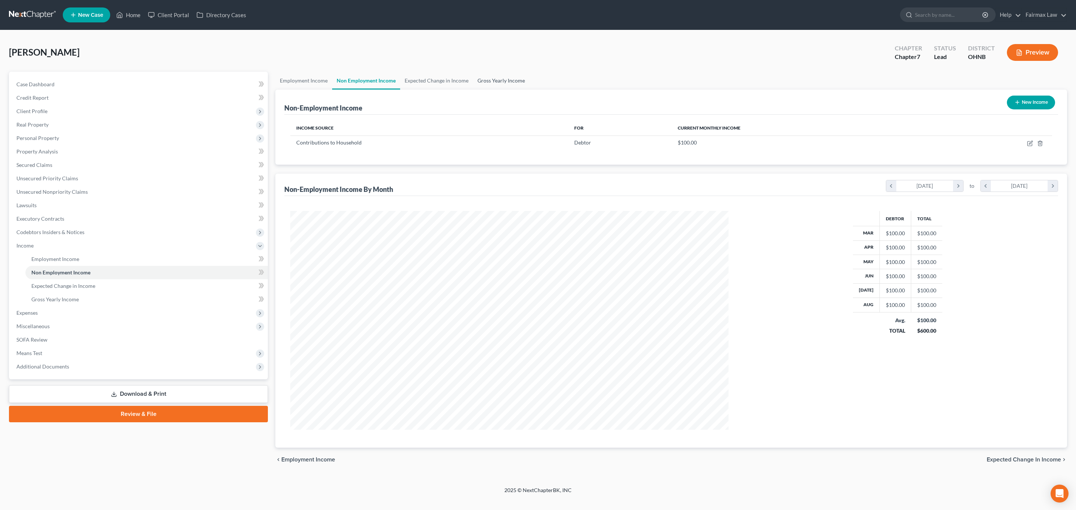
click at [493, 80] on link "Gross Yearly Income" at bounding box center [501, 81] width 56 height 18
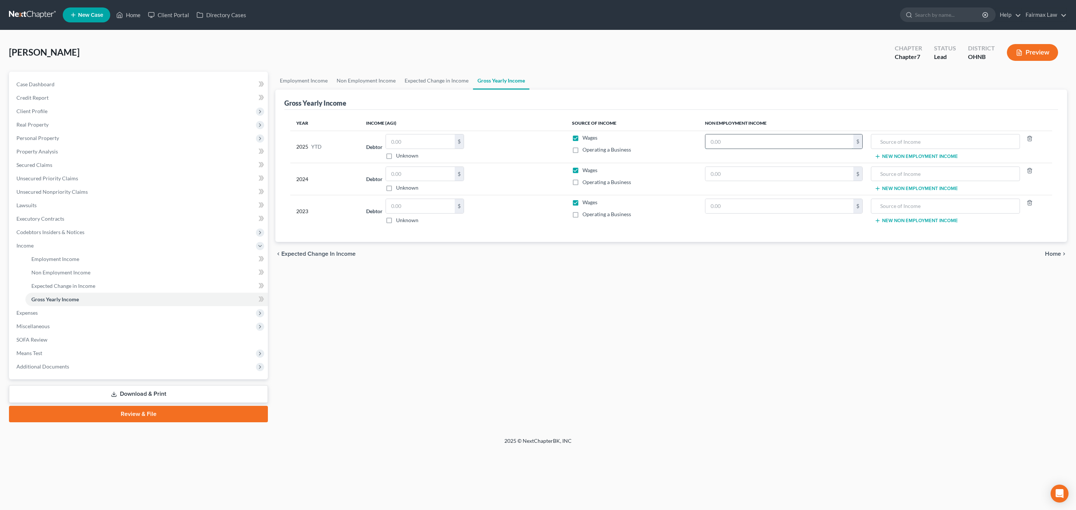
click at [780, 143] on input "text" at bounding box center [779, 141] width 148 height 14
type input "900"
click at [925, 134] on td "New Non Employment Income" at bounding box center [959, 147] width 183 height 32
click at [918, 145] on input "text" at bounding box center [945, 141] width 141 height 14
type input "Contribution to household"
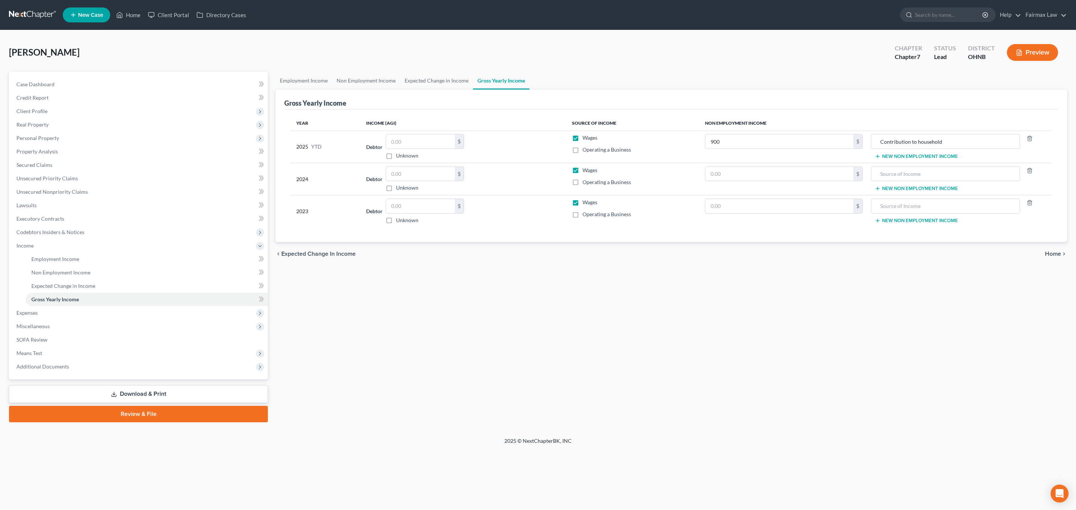
click at [760, 242] on div "Year Income (AGI) Source of Income Non Employment Income 2025 YTD Debtor $ Unkn…" at bounding box center [670, 176] width 773 height 133
click at [298, 83] on link "Employment Income" at bounding box center [303, 81] width 57 height 18
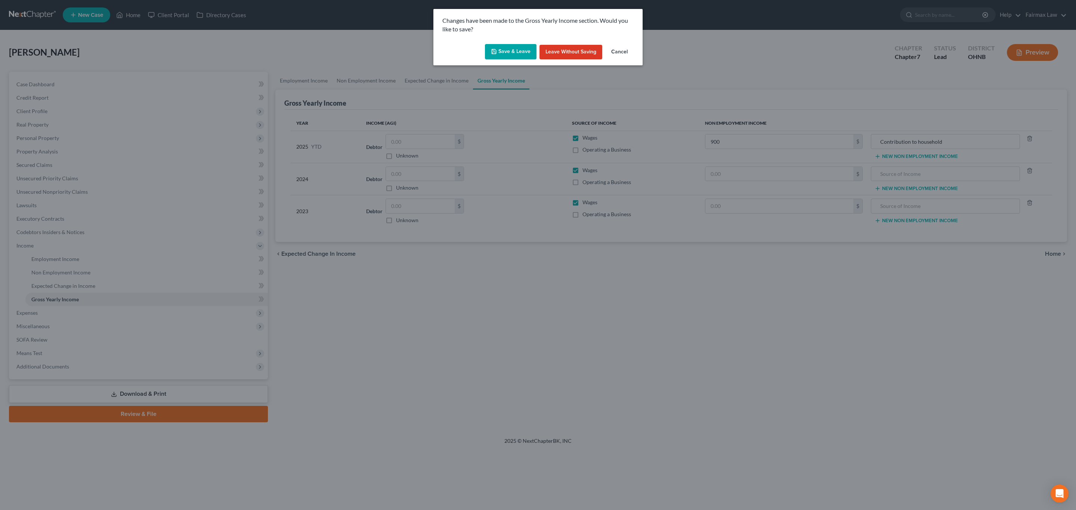
click at [512, 59] on button "Save & Leave" at bounding box center [511, 52] width 52 height 16
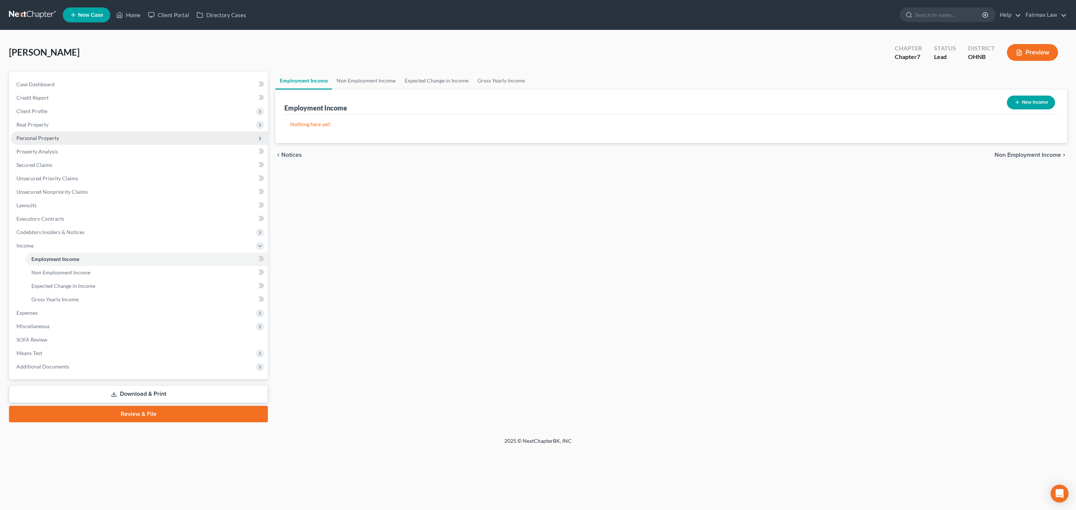
click at [56, 136] on span "Personal Property" at bounding box center [37, 138] width 43 height 6
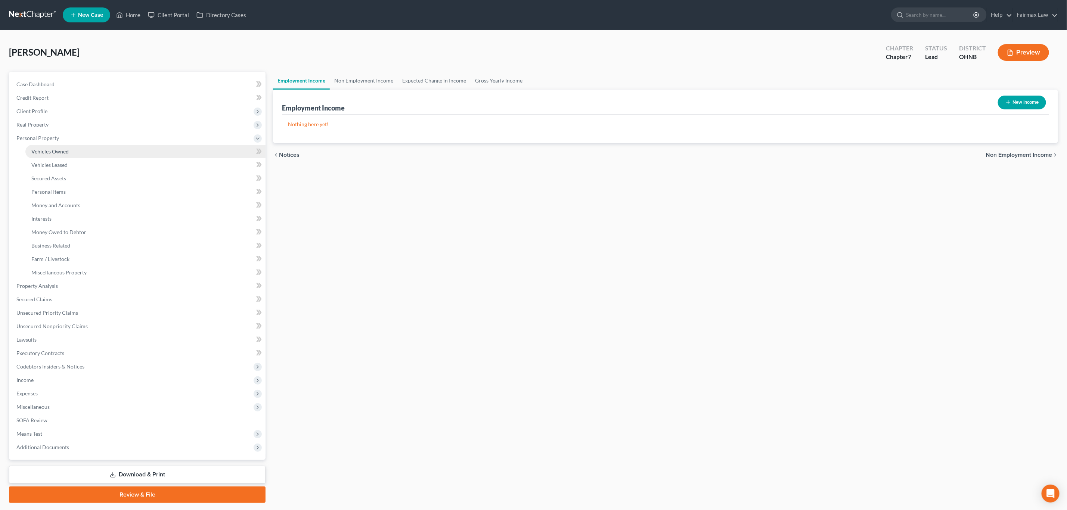
click at [61, 150] on span "Vehicles Owned" at bounding box center [49, 151] width 37 height 6
click at [1033, 106] on button "New Vehicle" at bounding box center [1022, 103] width 48 height 14
select select "0"
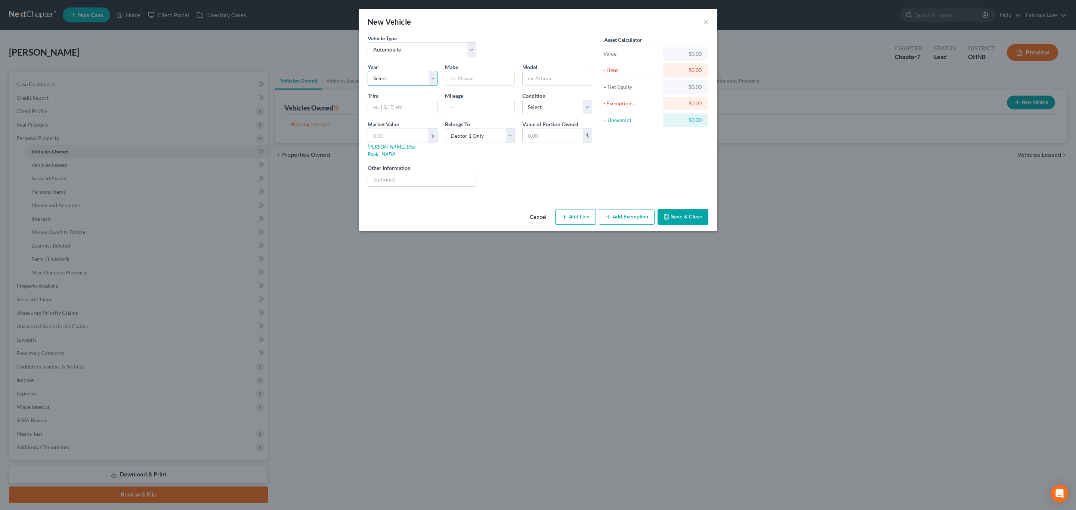
click at [393, 77] on select "Select 2026 2025 2024 2023 2022 2021 2020 2019 2018 2017 2016 2015 2014 2013 20…" at bounding box center [403, 78] width 70 height 15
select select "13"
click at [368, 71] on select "Select 2026 2025 2024 2023 2022 2021 2020 2019 2018 2017 2016 2015 2014 2013 20…" at bounding box center [403, 78] width 70 height 15
click at [489, 74] on input "text" at bounding box center [479, 78] width 69 height 14
type input "Jeep"
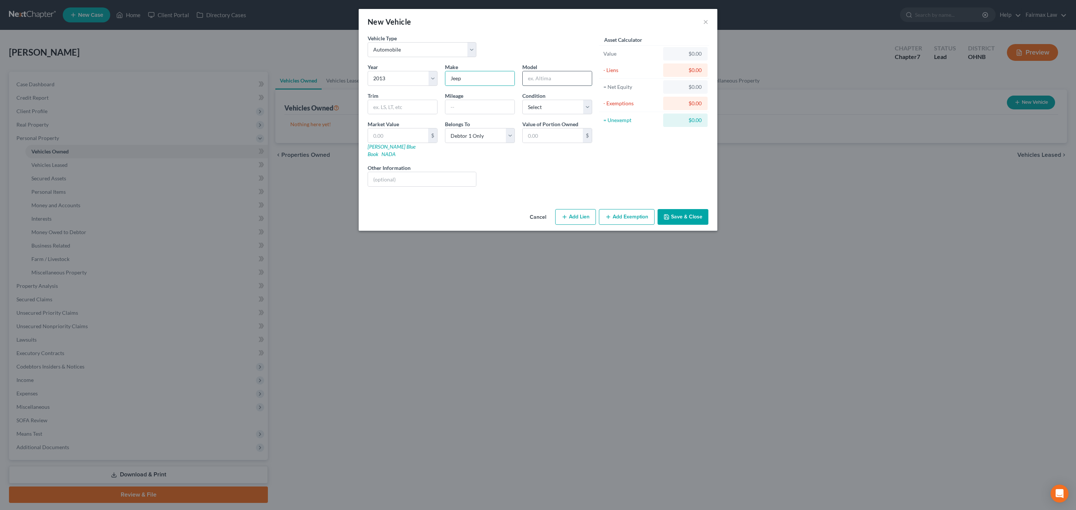
click at [559, 73] on input "text" at bounding box center [557, 78] width 69 height 14
type input "p"
type input "Patriot"
click at [548, 109] on select "Select Excellent Very Good Good Fair Poor" at bounding box center [557, 107] width 70 height 15
select select "3"
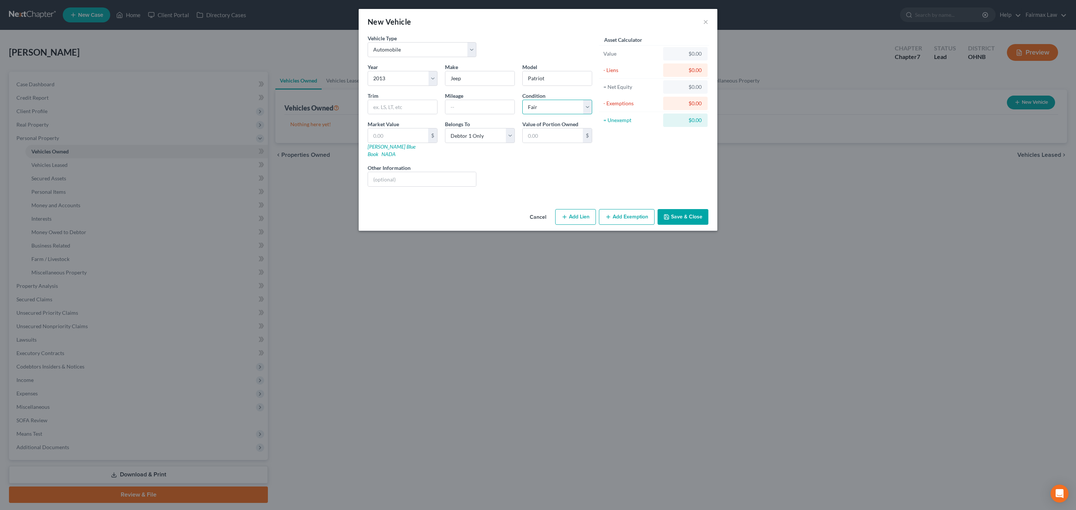
click at [522, 100] on select "Select Excellent Very Good Good Fair Poor" at bounding box center [557, 107] width 70 height 15
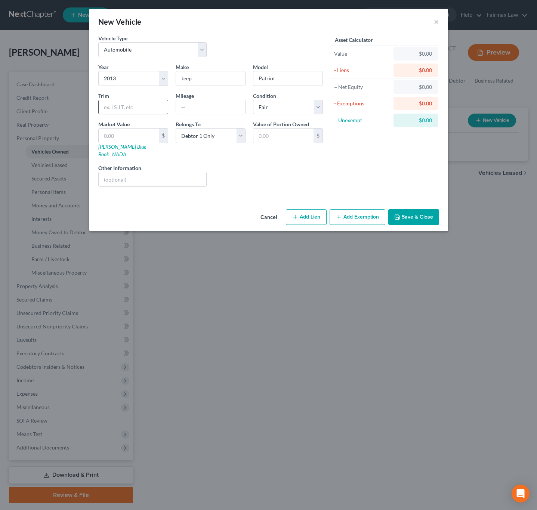
click at [125, 110] on input "text" at bounding box center [133, 107] width 69 height 14
click at [111, 133] on input "text" at bounding box center [129, 135] width 60 height 14
type input "1"
type input "1.00"
type input "13"
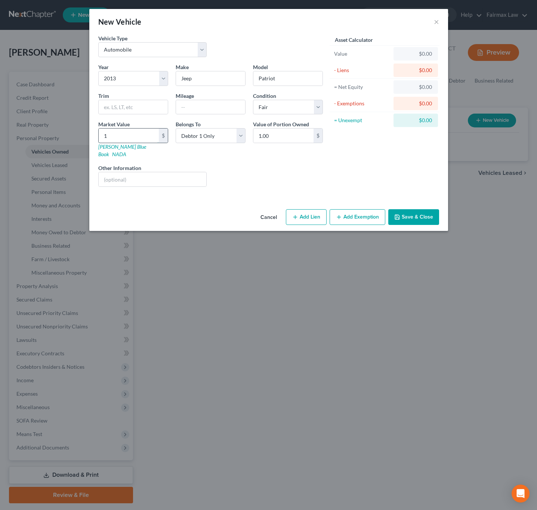
type input "13.00"
type input "137"
type input "137.00"
type input "1378"
type input "1,378.00"
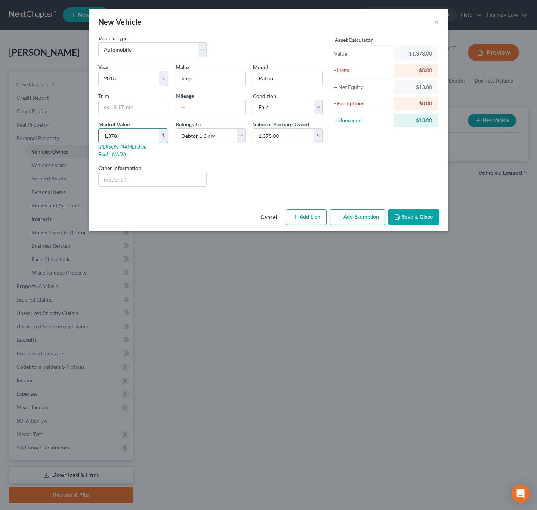
type input "1,378"
click at [194, 102] on input "text" at bounding box center [210, 107] width 69 height 14
paste input "126000"
type input "126000"
click at [353, 214] on button "Add Exemption" at bounding box center [357, 217] width 56 height 16
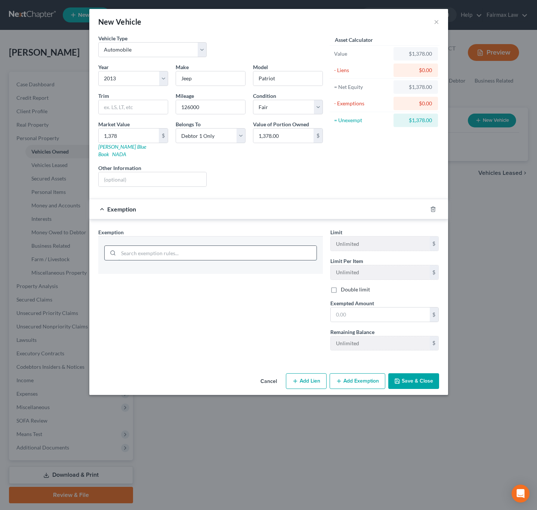
click at [178, 246] on input "search" at bounding box center [217, 253] width 198 height 14
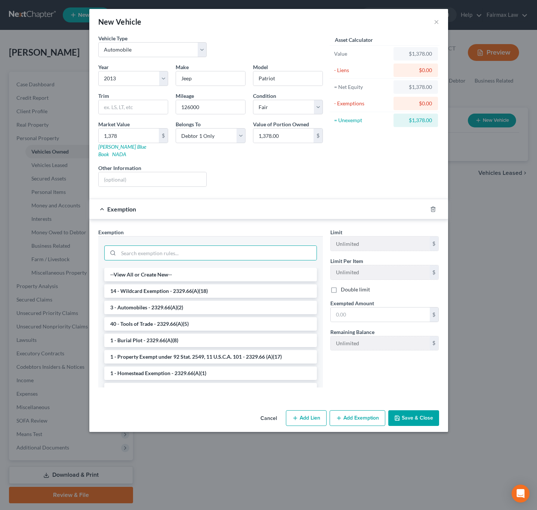
click at [151, 305] on li "3 - Automobiles - 2329.66(A)(2)" at bounding box center [210, 307] width 213 height 13
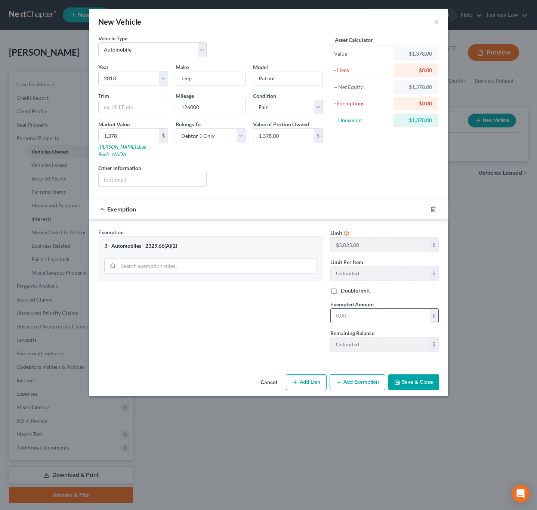
click at [363, 313] on input "text" at bounding box center [380, 316] width 99 height 14
type input "1,378"
click at [411, 380] on button "Save & Close" at bounding box center [413, 382] width 51 height 16
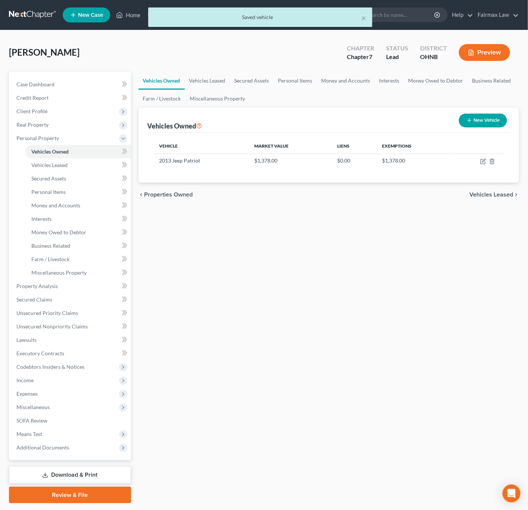
click at [490, 119] on button "New Vehicle" at bounding box center [483, 121] width 48 height 14
select select "0"
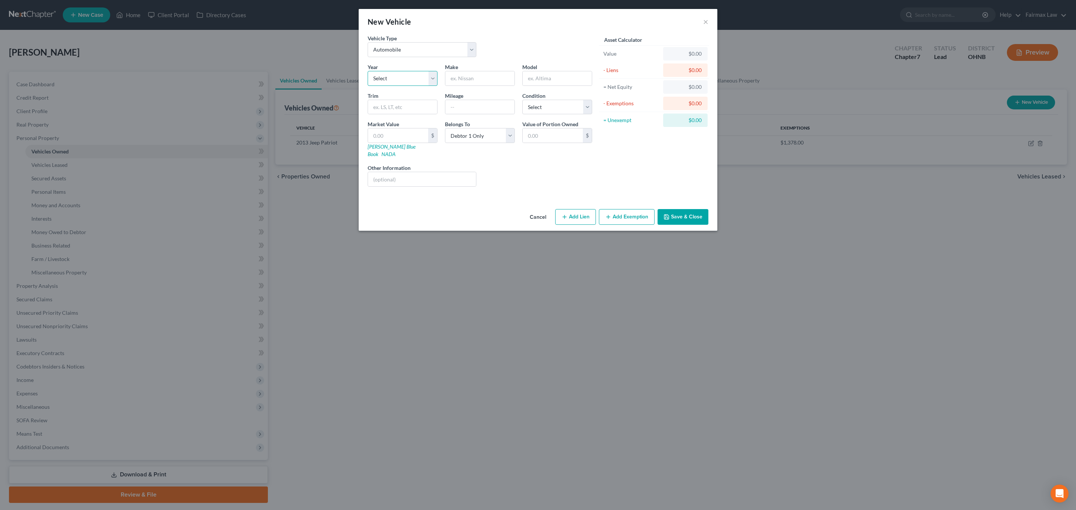
click at [419, 78] on select "Select 2026 2025 2024 2023 2022 2021 2020 2019 2018 2017 2016 2015 2014 2013 20…" at bounding box center [403, 78] width 70 height 15
select select "6"
click at [368, 71] on select "Select 2026 2025 2024 2023 2022 2021 2020 2019 2018 2017 2016 2015 2014 2013 20…" at bounding box center [403, 78] width 70 height 15
click at [501, 87] on div "Year Select 2026 2025 2024 2023 2022 2021 2020 2019 2018 2017 2016 2015 2014 20…" at bounding box center [480, 128] width 232 height 130
click at [492, 80] on input "text" at bounding box center [479, 78] width 69 height 14
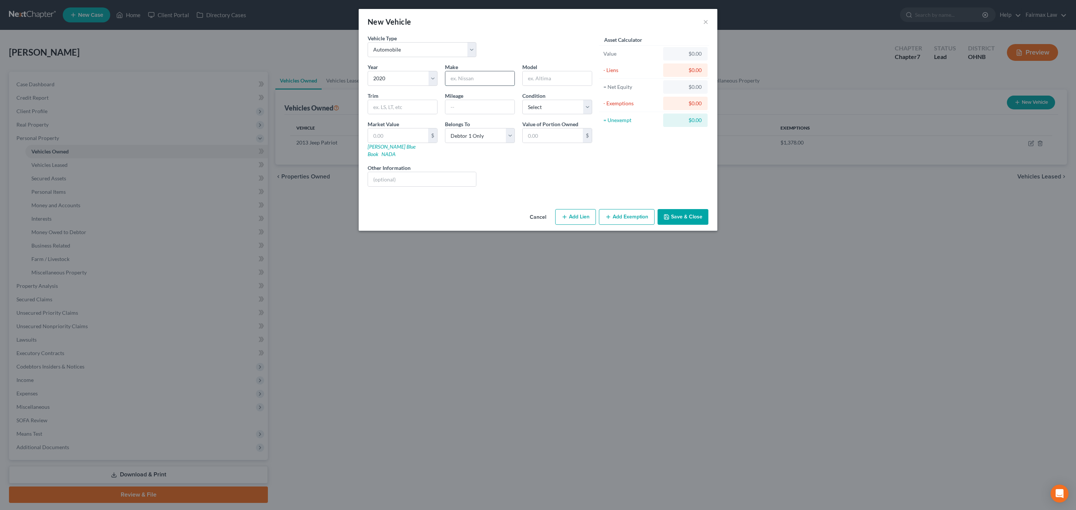
type input "Jeep"
click at [552, 80] on input "text" at bounding box center [557, 78] width 69 height 14
type input "Cherokee"
click at [466, 112] on input "text" at bounding box center [479, 107] width 69 height 14
paste input "63000"
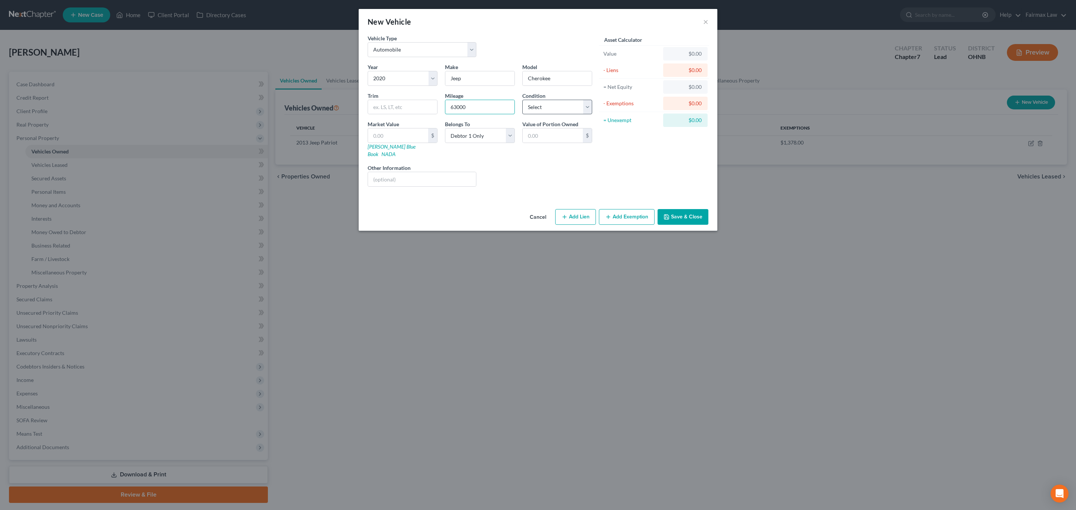
type input "63000"
click at [551, 108] on select "Select Excellent Very Good Good Fair Poor" at bounding box center [557, 107] width 70 height 15
select select "3"
click at [522, 100] on select "Select Excellent Very Good Good Fair Poor" at bounding box center [557, 107] width 70 height 15
click at [402, 112] on input "text" at bounding box center [402, 107] width 69 height 14
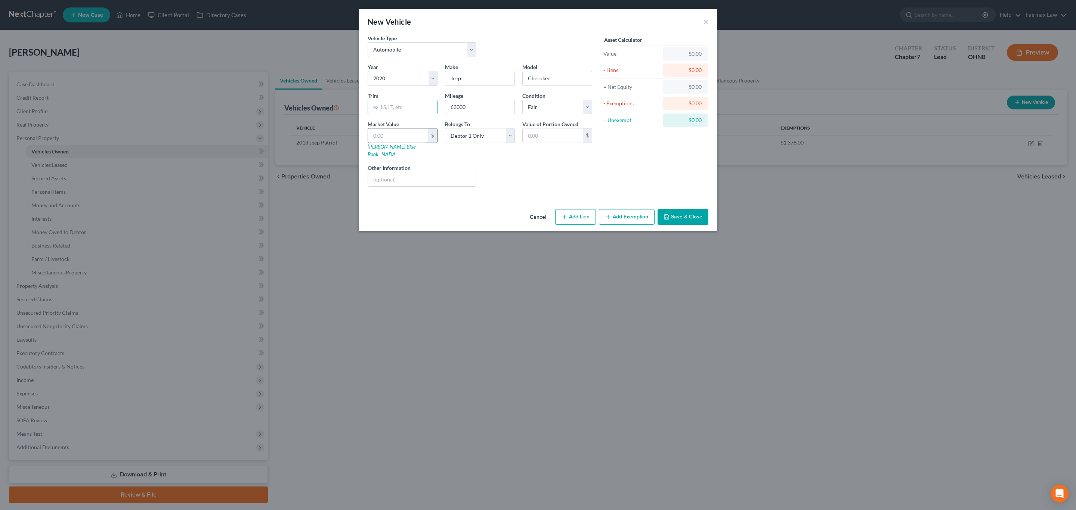
click at [379, 133] on input "text" at bounding box center [398, 135] width 60 height 14
type input "1"
type input "1.00"
type input "11"
type input "11.00"
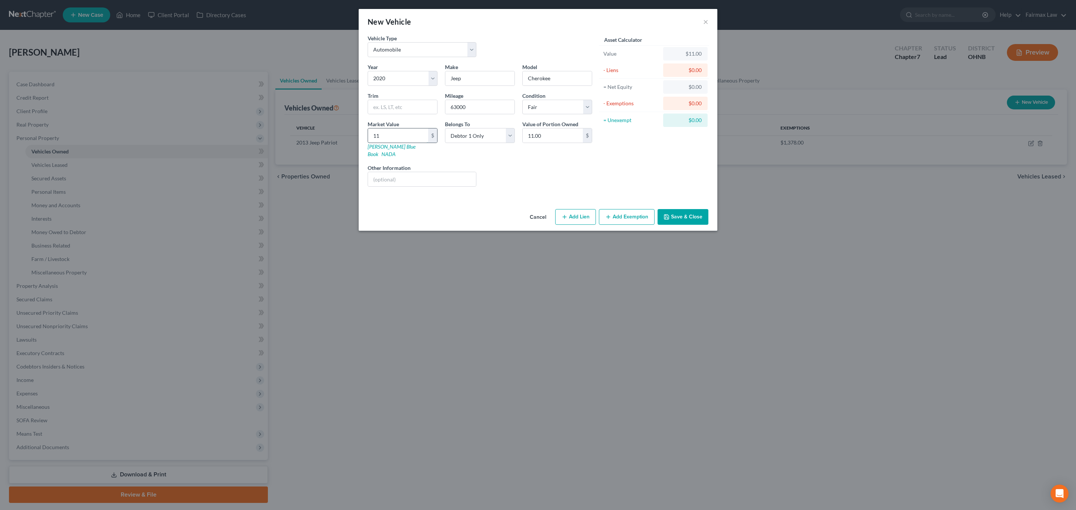
type input "118"
type input "118.00"
type input "1182"
type input "1,182.00"
type input "1,1823"
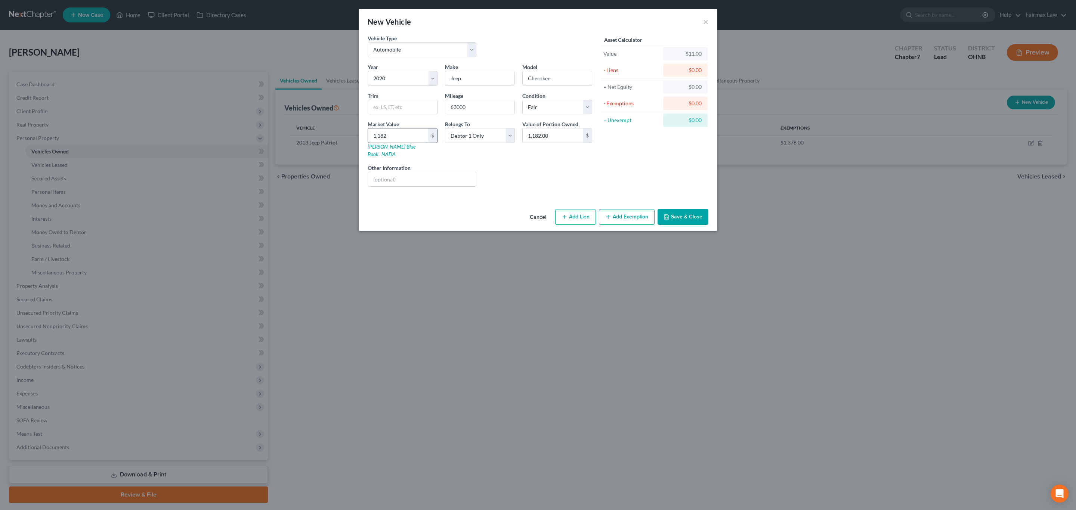
type input "11,823.00"
type input "11,823"
click at [687, 222] on div "Cancel Add Lien Add Lease Add Exemption Save & Close" at bounding box center [538, 218] width 359 height 25
click at [687, 214] on button "Save & Close" at bounding box center [682, 217] width 51 height 16
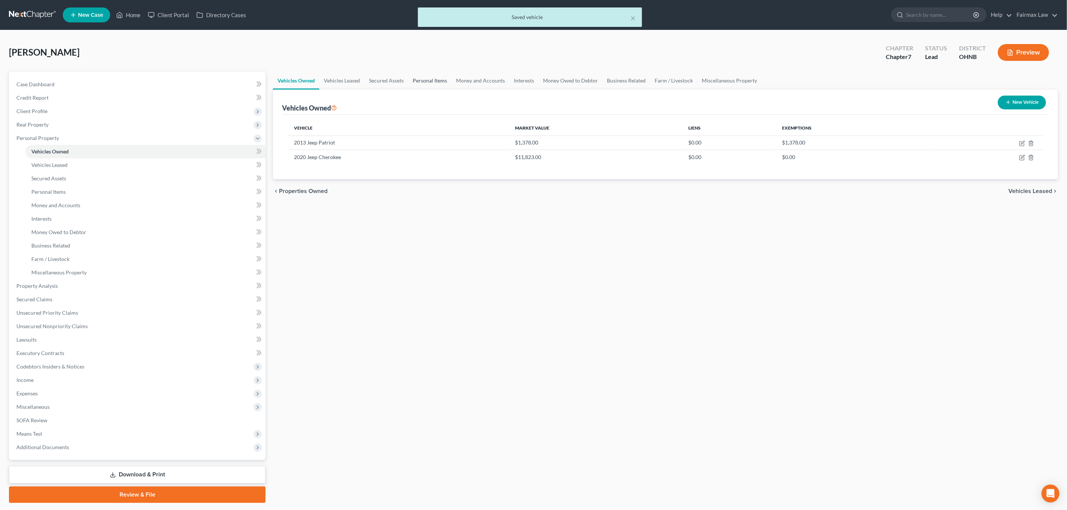
click at [431, 83] on link "Personal Items" at bounding box center [429, 81] width 43 height 18
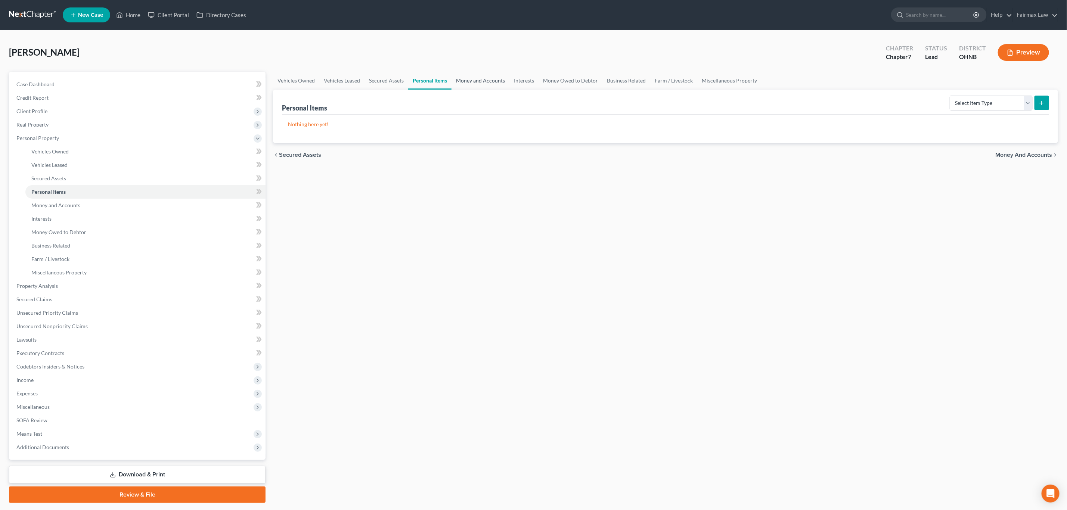
click at [492, 80] on link "Money and Accounts" at bounding box center [481, 81] width 58 height 18
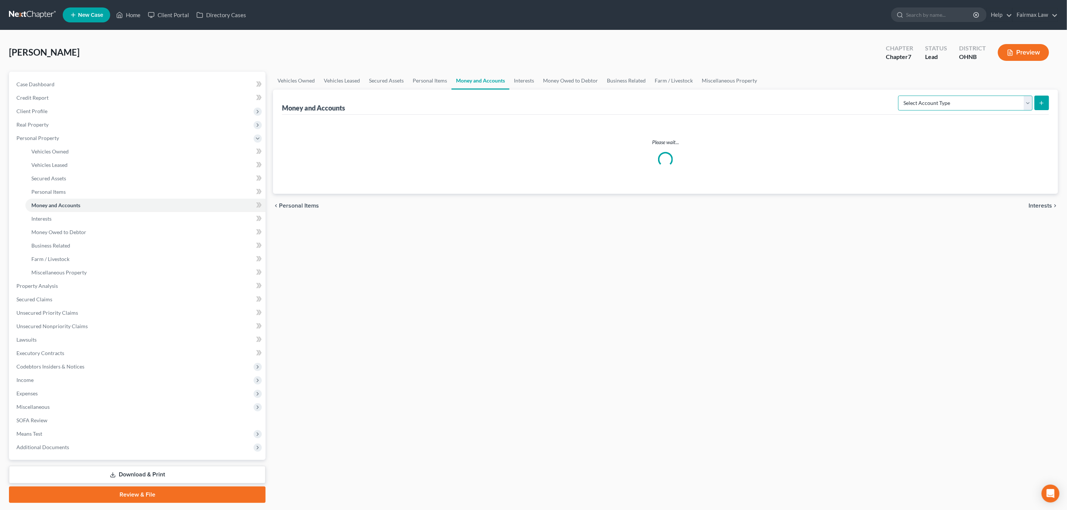
click at [947, 104] on select "Select Account Type Brokerage Cash on Hand Certificates of Deposit Checking Acc…" at bounding box center [965, 103] width 134 height 15
select select "cash_on_hand"
click at [899, 96] on select "Select Account Type Brokerage Cash on Hand Certificates of Deposit Checking Acc…" at bounding box center [965, 103] width 134 height 15
click at [1035, 103] on button "submit" at bounding box center [1042, 103] width 15 height 15
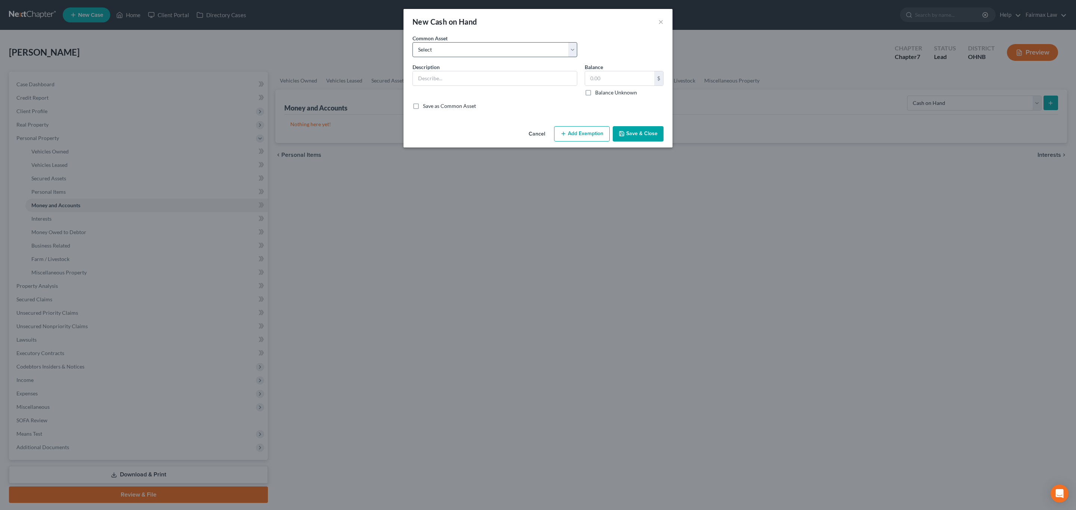
drag, startPoint x: 499, startPoint y: 40, endPoint x: 496, endPoint y: 44, distance: 5.0
click at [498, 40] on div "Common Asset Select Cash on Hand Cash Cash on hand on date of filing Cash on Ha…" at bounding box center [495, 45] width 172 height 23
click at [496, 45] on select "Select Cash on Hand Cash Cash on hand on date of filing Cash on Hand" at bounding box center [494, 49] width 165 height 15
select select "0"
click at [412, 42] on select "Select Cash on Hand Cash Cash on hand on date of filing Cash on Hand" at bounding box center [494, 49] width 165 height 15
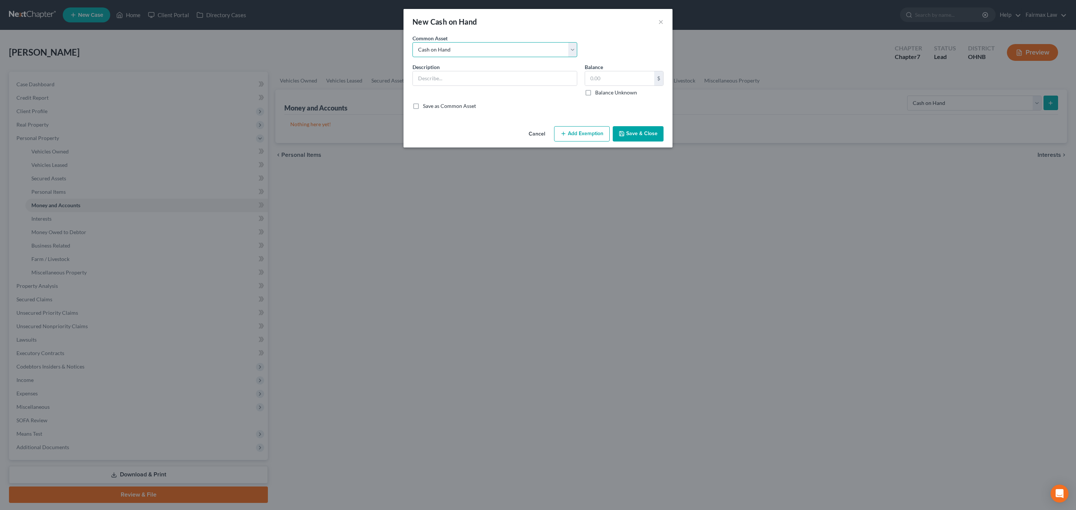
type input "Cash on Hand"
click at [613, 78] on input "10.00" at bounding box center [619, 78] width 69 height 14
type input "60"
click at [575, 133] on button "Add Exemption" at bounding box center [582, 134] width 56 height 16
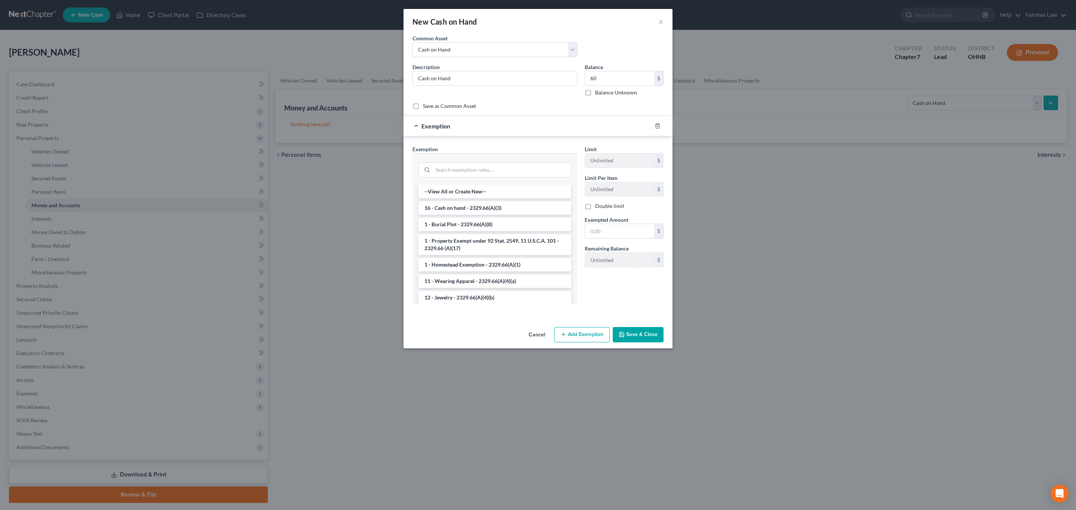
drag, startPoint x: 473, startPoint y: 205, endPoint x: 476, endPoint y: 209, distance: 4.8
click at [473, 205] on li "16 - Cash on hand - 2329.66(A)(3)" at bounding box center [494, 207] width 153 height 13
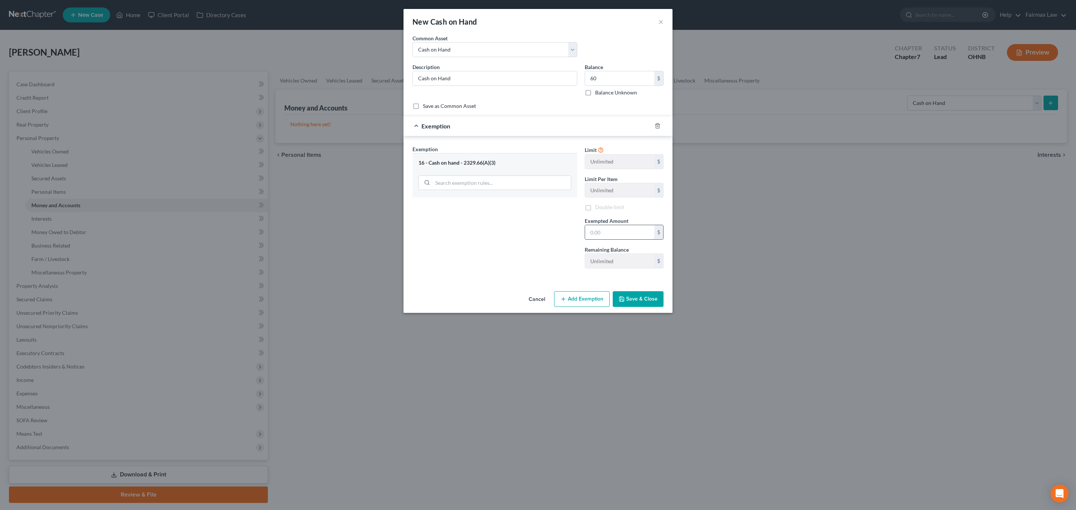
click at [604, 231] on input "text" at bounding box center [619, 232] width 69 height 14
type input "60"
drag, startPoint x: 515, startPoint y: 260, endPoint x: 538, endPoint y: 268, distance: 24.4
click at [515, 260] on div "Exemption Set must be selected for CA. Exemption * 16 - Cash on hand - 2329.66(…" at bounding box center [495, 209] width 172 height 129
click at [644, 305] on button "Save & Close" at bounding box center [638, 299] width 51 height 16
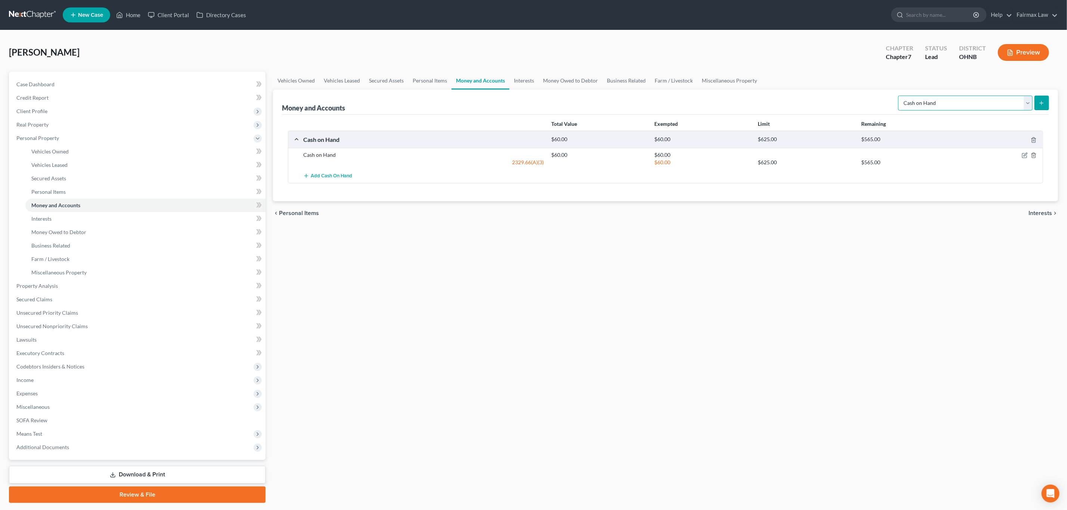
click at [928, 108] on select "Select Account Type Brokerage Cash on Hand Certificates of Deposit Checking Acc…" at bounding box center [965, 103] width 134 height 15
click at [435, 80] on link "Personal Items" at bounding box center [429, 81] width 43 height 18
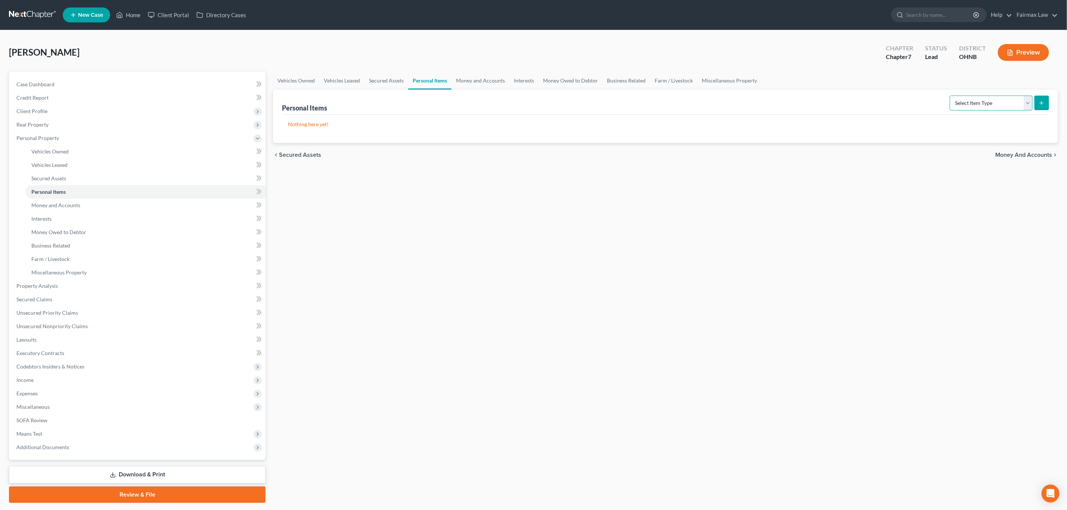
click at [980, 103] on select "Select Item Type Clothing Collectibles Of Value Electronics Firearms Household …" at bounding box center [991, 103] width 83 height 15
select select "household_goods"
click at [950, 96] on select "Select Item Type Clothing Collectibles Of Value Electronics Firearms Household …" at bounding box center [991, 103] width 83 height 15
click at [1044, 105] on icon "submit" at bounding box center [1042, 103] width 6 height 6
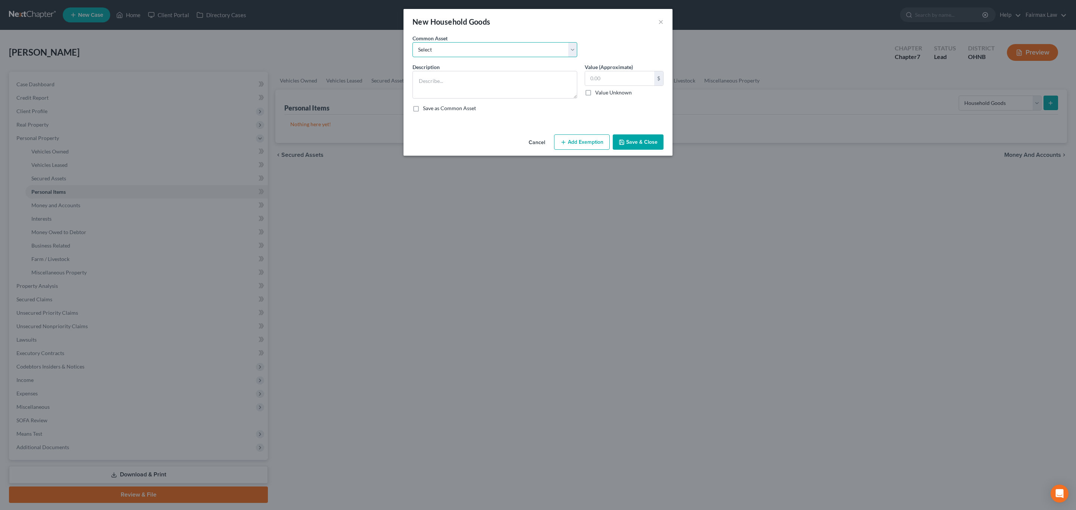
click at [508, 55] on select "Select Common household furnishings, appliances, and decor Common household fur…" at bounding box center [494, 49] width 165 height 15
select select "4"
click at [412, 42] on select "Select Common household furnishings, appliances, and decor Common household fur…" at bounding box center [494, 49] width 165 height 15
type textarea "Household Goods and Furnishings: Couch"
click at [608, 76] on input "200.00" at bounding box center [619, 78] width 69 height 14
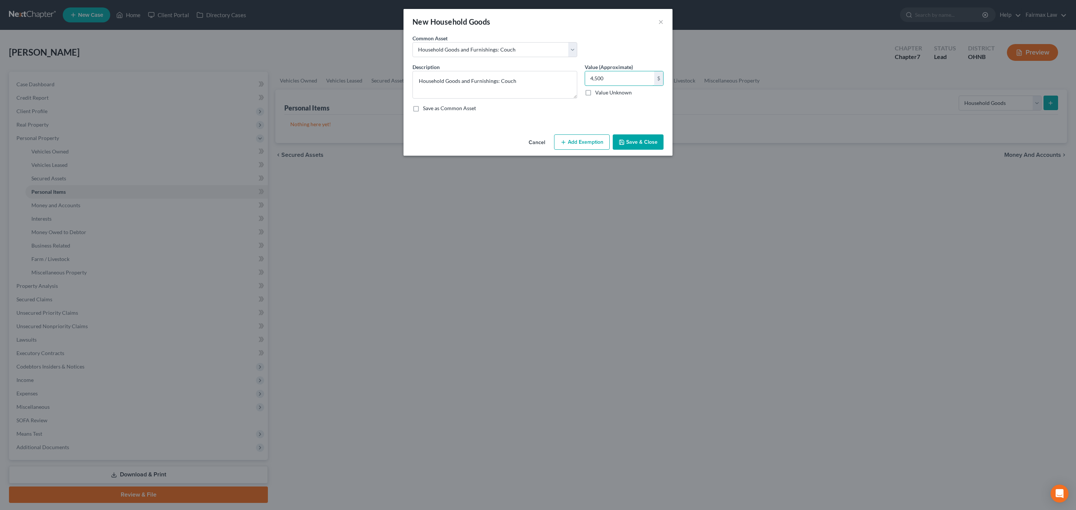
type input "4,500"
click at [560, 147] on button "Add Exemption" at bounding box center [582, 142] width 56 height 16
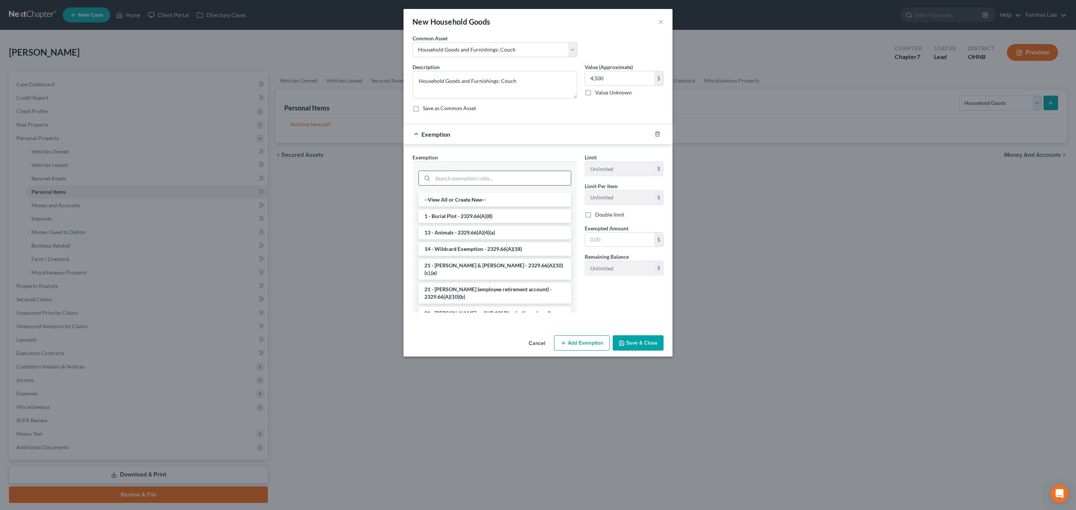
click at [469, 182] on input "search" at bounding box center [502, 178] width 138 height 14
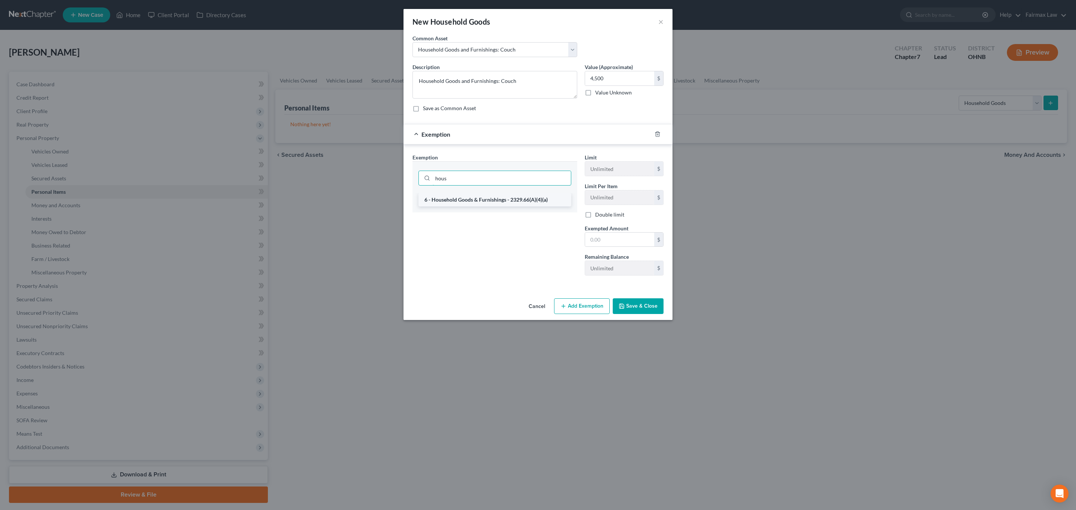
type input "hous"
click at [484, 201] on li "6 - Household Goods & Furnishings - 2329.66(A)(4)(a)" at bounding box center [494, 199] width 153 height 13
click at [602, 238] on input "text" at bounding box center [619, 241] width 69 height 14
type input "4,500"
click at [660, 309] on button "Save & Close" at bounding box center [638, 308] width 51 height 16
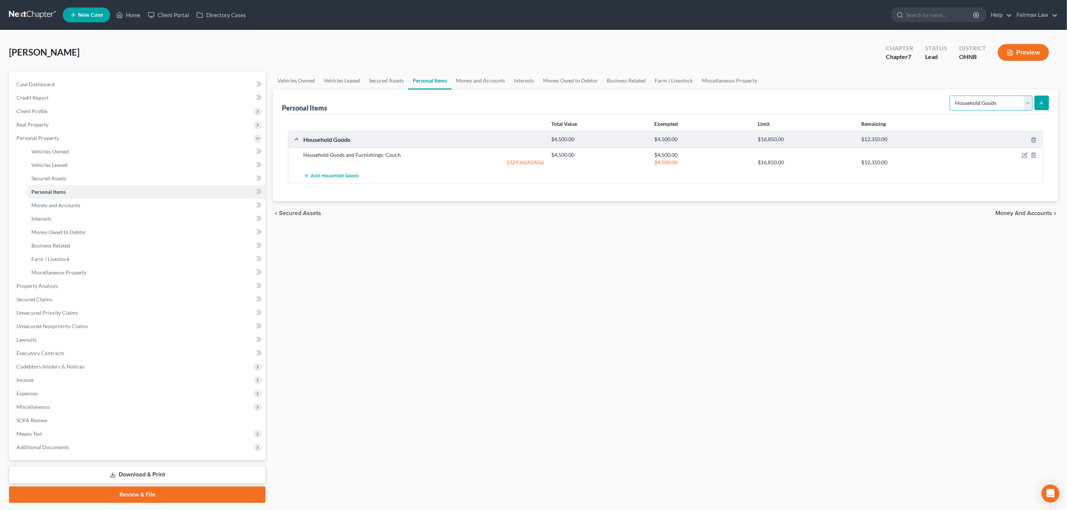
click at [999, 107] on select "Select Item Type Clothing Collectibles Of Value Electronics Firearms Household …" at bounding box center [991, 103] width 83 height 15
select select "electronics"
click at [950, 96] on select "Select Item Type Clothing Collectibles Of Value Electronics Firearms Household …" at bounding box center [991, 103] width 83 height 15
click at [1048, 102] on button "submit" at bounding box center [1042, 103] width 15 height 15
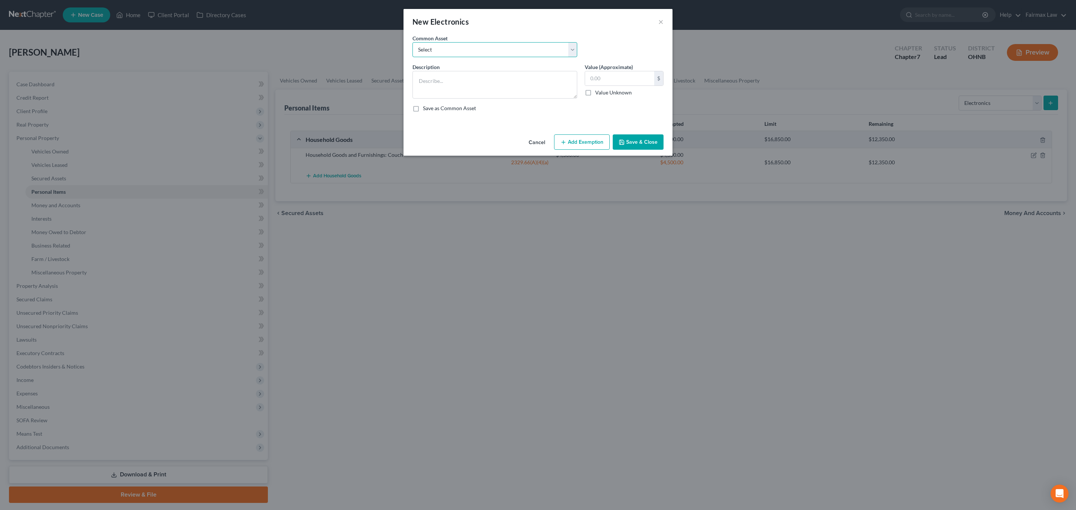
click at [530, 45] on select "Select Household Electronics, including cell phones, PC or tablet device, telev…" at bounding box center [494, 49] width 165 height 15
select select "2"
click at [412, 42] on select "Select Household Electronics, including cell phones, PC or tablet device, telev…" at bounding box center [494, 49] width 165 height 15
type textarea "TV, computer, mobile phone"
click at [645, 78] on input "1,000.00" at bounding box center [619, 78] width 69 height 14
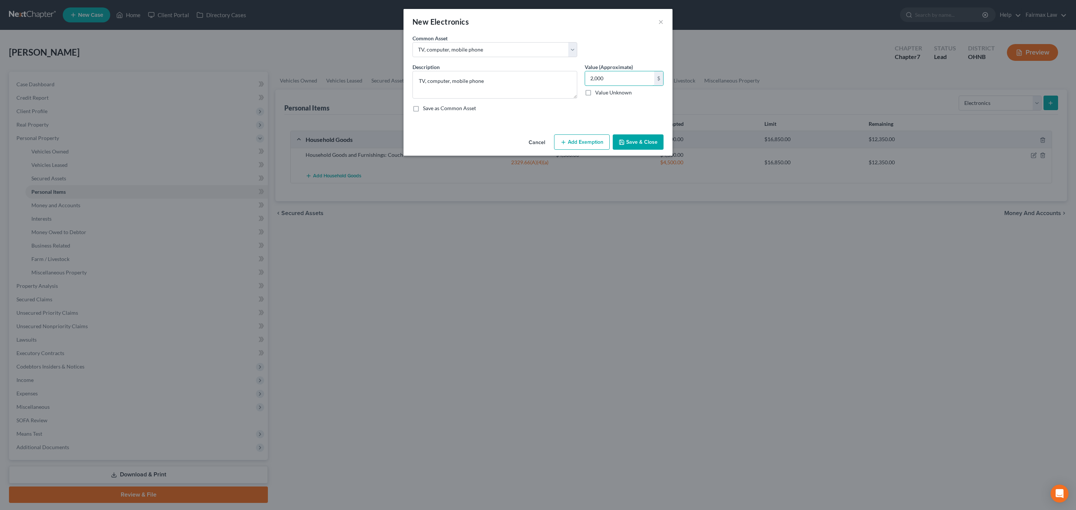
type input "2,000"
click at [593, 144] on button "Add Exemption" at bounding box center [582, 142] width 56 height 16
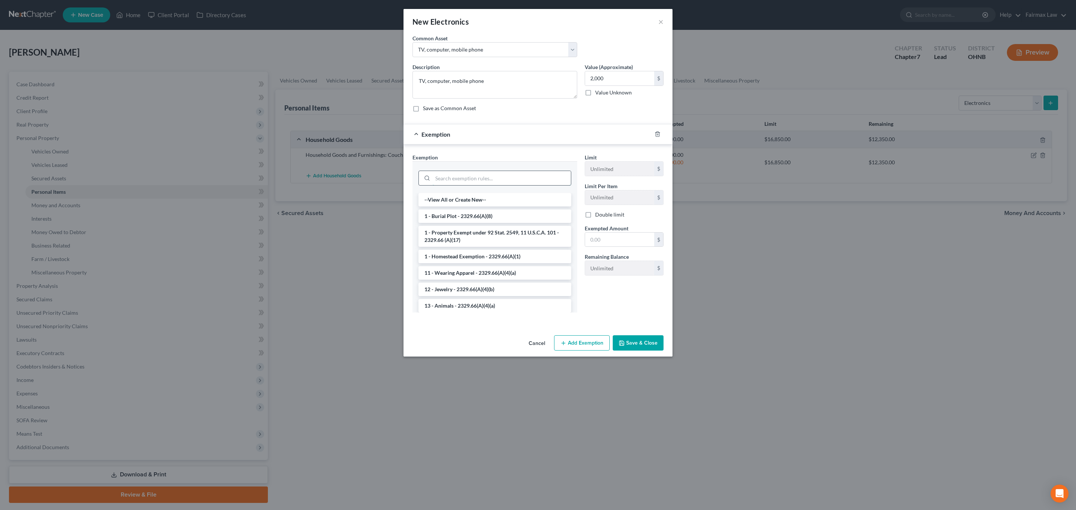
click at [496, 176] on input "search" at bounding box center [502, 178] width 138 height 14
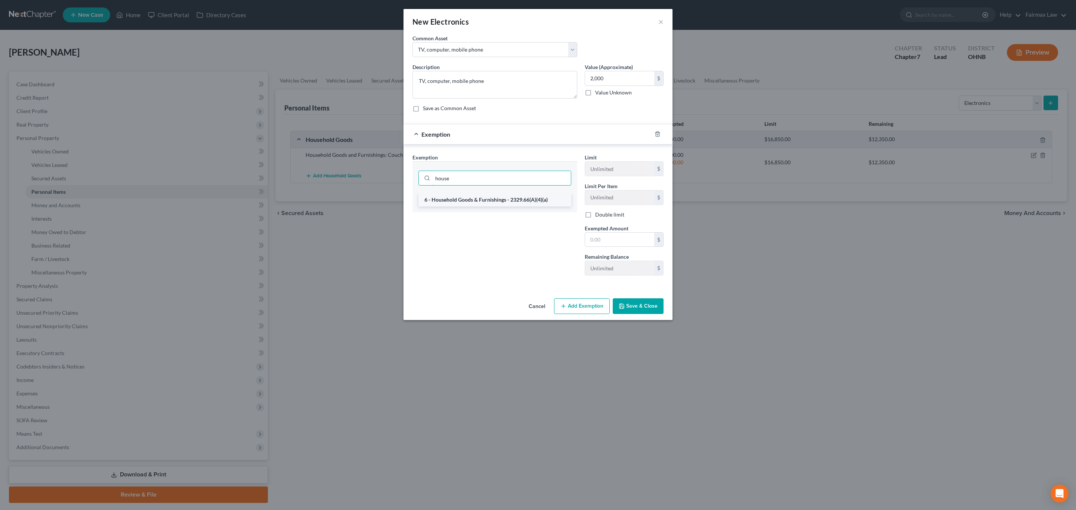
type input "house"
click at [473, 203] on li "6 - Household Goods & Furnishings - 2329.66(A)(4)(a)" at bounding box center [494, 199] width 153 height 13
click at [612, 249] on div "Limit $16,850.00 $ Limit Per Item $800.00 $ Double limit Exempted Amount * $ Re…" at bounding box center [624, 218] width 86 height 129
click at [611, 242] on input "text" at bounding box center [619, 241] width 69 height 14
type input "2,000"
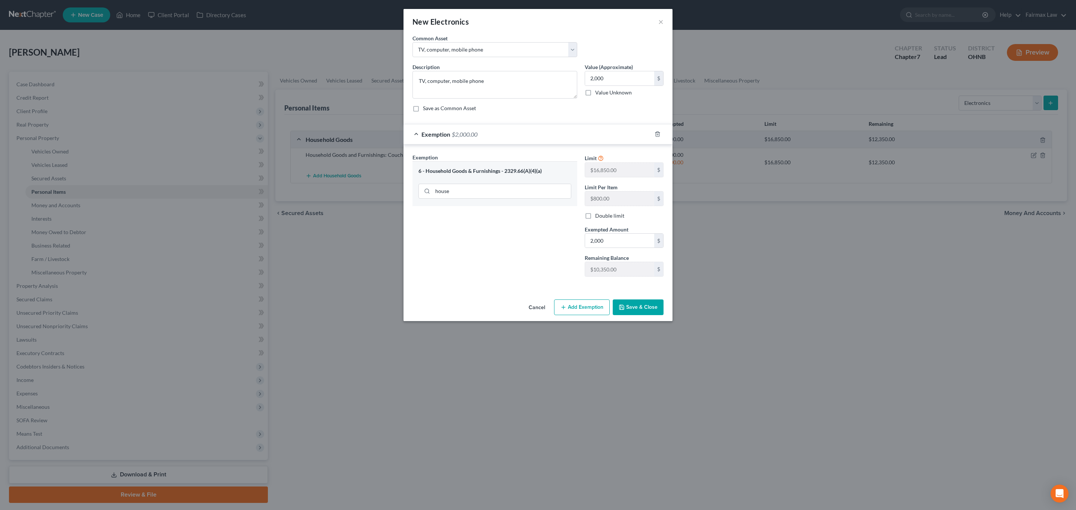
click at [543, 253] on div "Exemption Set must be selected for CA. Exemption * 6 - Household Goods & Furnis…" at bounding box center [495, 218] width 172 height 129
click at [663, 312] on div "Cancel Add Exemption Save & Close" at bounding box center [537, 309] width 269 height 25
click at [658, 311] on button "Save & Close" at bounding box center [638, 308] width 51 height 16
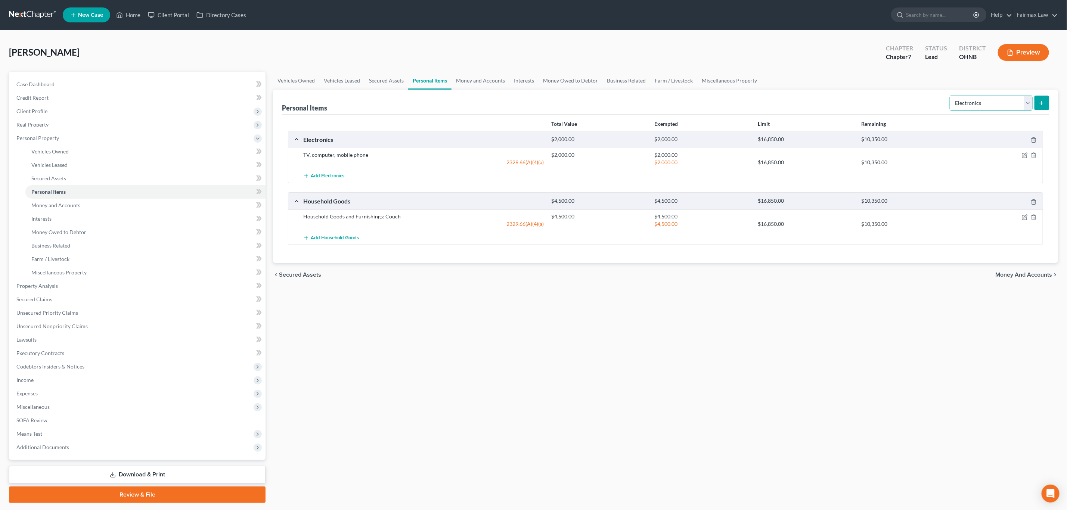
click at [962, 109] on select "Select Item Type Clothing Collectibles Of Value Electronics Firearms Household …" at bounding box center [991, 103] width 83 height 15
click at [950, 96] on select "Select Item Type Clothing Collectibles Of Value Electronics Firearms Household …" at bounding box center [991, 103] width 83 height 15
click at [1039, 109] on button "submit" at bounding box center [1042, 103] width 15 height 15
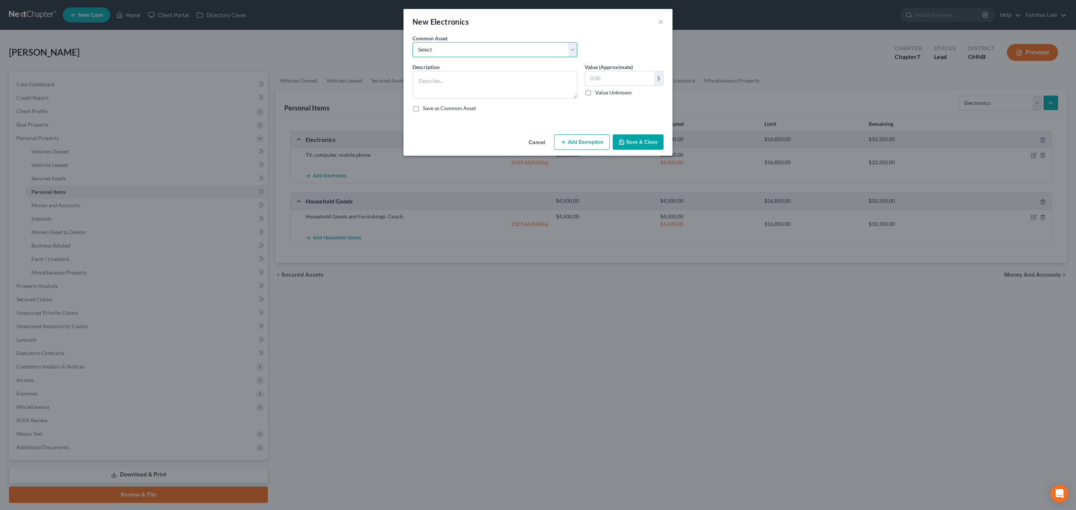
click at [455, 52] on select "Select Household Electronics, including cell phones, PC or tablet device, telev…" at bounding box center [494, 49] width 165 height 15
select select "2"
click at [412, 42] on select "Select Household Electronics, including cell phones, PC or tablet device, telev…" at bounding box center [494, 49] width 165 height 15
type textarea "TV, computer, mobile phone"
type input "1,000.00"
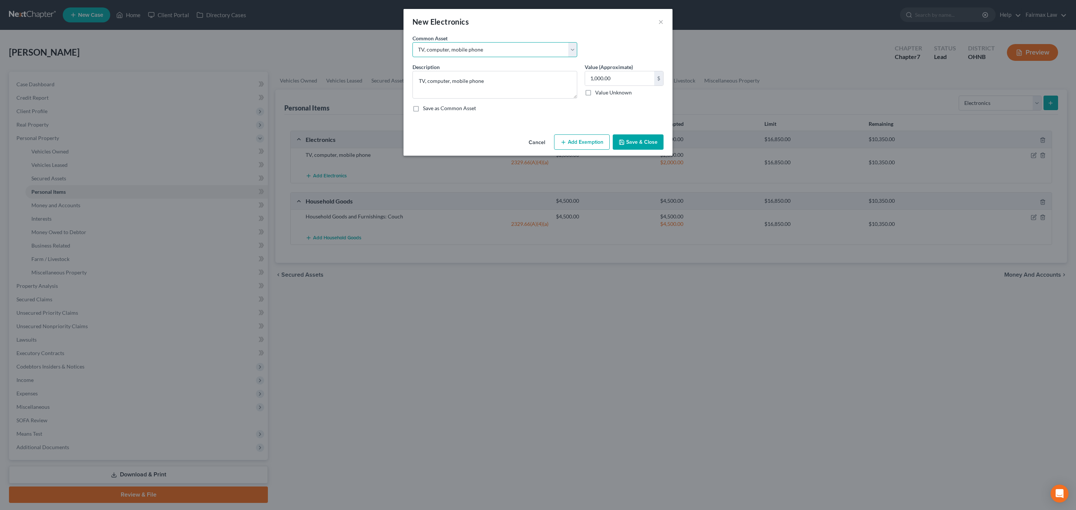
click at [491, 45] on select "Select Household Electronics, including cell phones, PC or tablet device, telev…" at bounding box center [494, 49] width 165 height 15
drag, startPoint x: 660, startPoint y: 21, endPoint x: 664, endPoint y: 23, distance: 4.7
click at [660, 21] on button "×" at bounding box center [660, 21] width 5 height 9
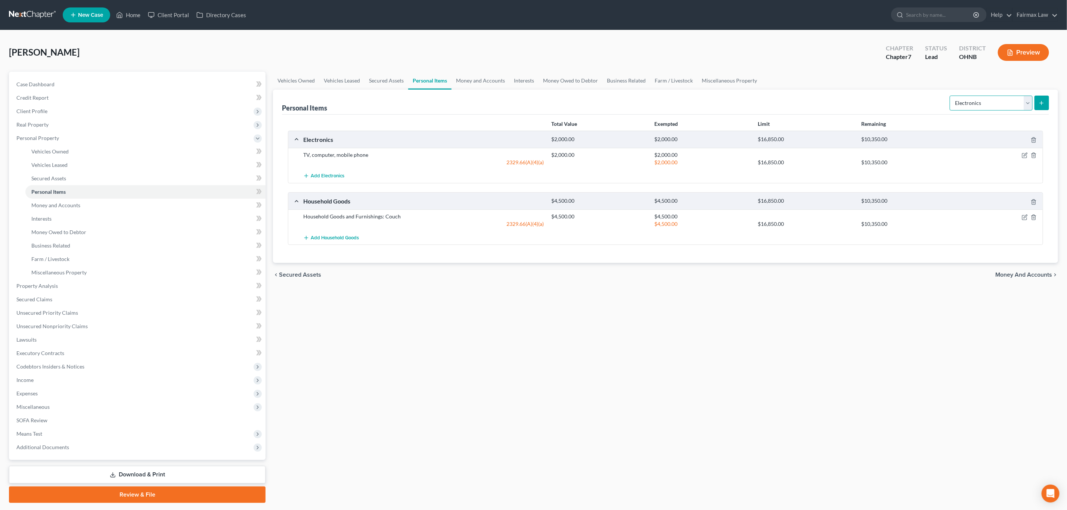
click at [975, 109] on select "Select Item Type Clothing Collectibles Of Value Electronics Firearms Household …" at bounding box center [991, 103] width 83 height 15
select select "clothing"
click at [950, 96] on select "Select Item Type Clothing Collectibles Of Value Electronics Firearms Household …" at bounding box center [991, 103] width 83 height 15
click at [1043, 102] on icon "submit" at bounding box center [1042, 103] width 6 height 6
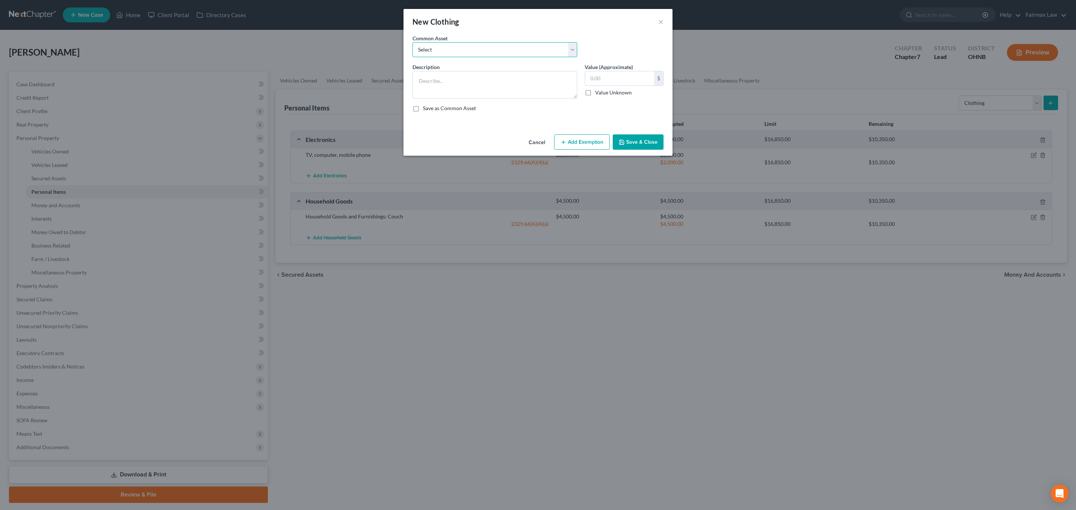
click at [502, 50] on select "Select Everyday clothing Professional Men's wear. Everyday wearing apparel Comm…" at bounding box center [494, 49] width 165 height 15
select select "0"
click at [412, 42] on select "Select Everyday clothing Professional Men's wear. Everyday wearing apparel Comm…" at bounding box center [494, 49] width 165 height 15
type textarea "Everyday clothing"
click at [630, 79] on input "400.00" at bounding box center [619, 78] width 69 height 14
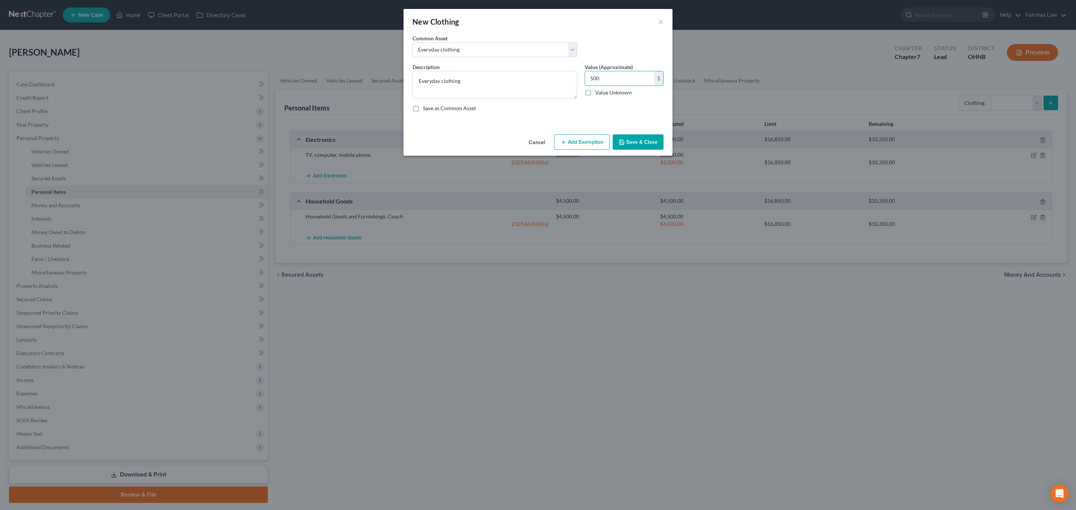
type input "500"
click at [596, 142] on button "Add Exemption" at bounding box center [582, 142] width 56 height 16
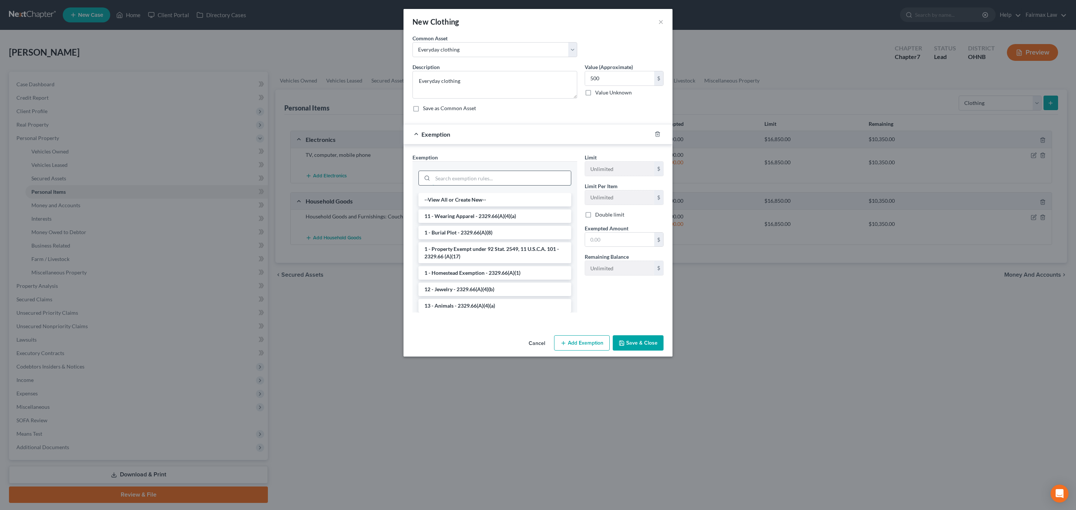
click at [518, 181] on input "search" at bounding box center [502, 178] width 138 height 14
click at [469, 216] on li "11 - Wearing Apparel - 2329.66(A)(4)(a)" at bounding box center [494, 216] width 153 height 13
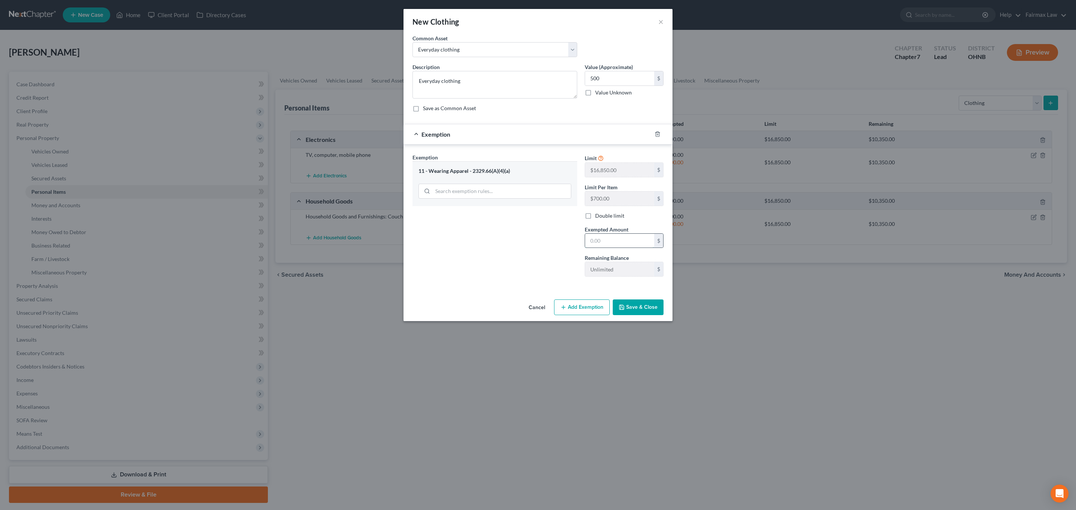
click at [620, 240] on input "text" at bounding box center [619, 241] width 69 height 14
type input "500"
click at [495, 242] on div "Exemption Set must be selected for CA. Exemption * 11 - Wearing Apparel - 2329.…" at bounding box center [495, 218] width 172 height 129
click at [648, 308] on button "Save & Close" at bounding box center [638, 308] width 51 height 16
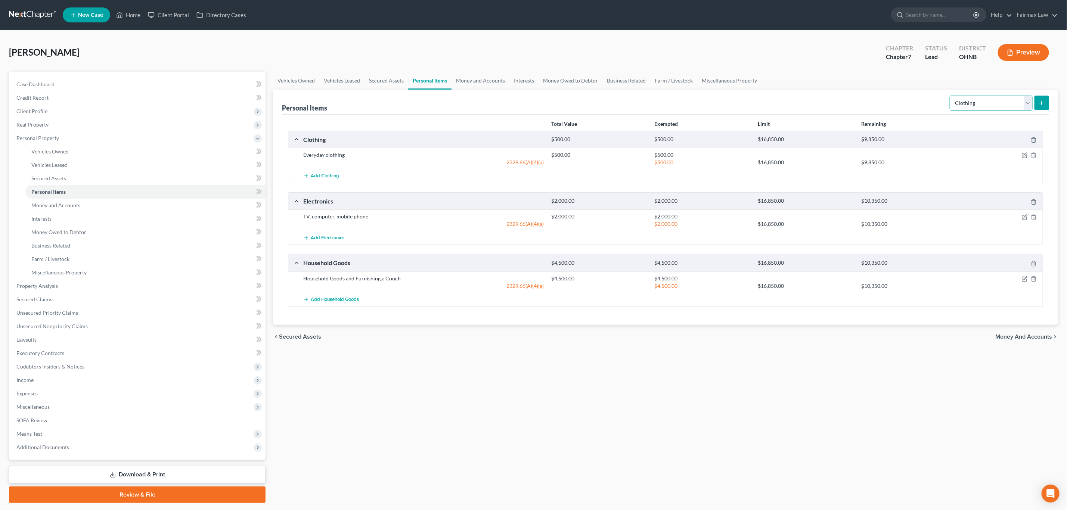
click at [965, 104] on select "Select Item Type Clothing Collectibles Of Value Electronics Firearms Household …" at bounding box center [991, 103] width 83 height 15
select select "jewelry"
click at [950, 96] on select "Select Item Type Clothing Collectibles Of Value Electronics Firearms Household …" at bounding box center [991, 103] width 83 height 15
click at [1040, 99] on button "submit" at bounding box center [1042, 103] width 15 height 15
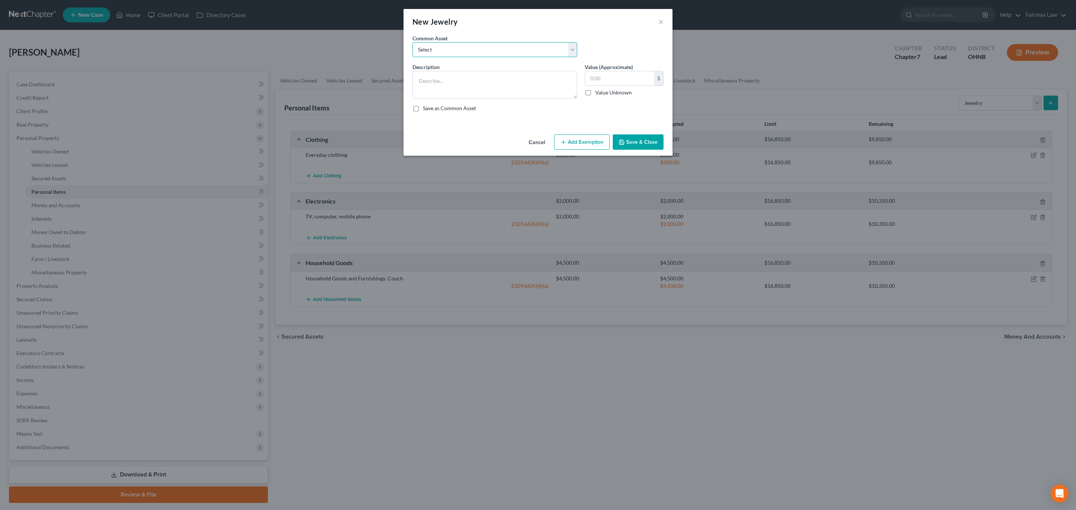
click at [491, 42] on select "Select Jewelry Wedding bands Costume Jewelry Watch Wedding ring and costume jew…" at bounding box center [494, 49] width 165 height 15
select select "0"
click at [412, 42] on select "Select Jewelry Wedding bands Costume Jewelry Watch Wedding ring and costume jew…" at bounding box center [494, 49] width 165 height 15
type textarea "Jewelry"
click at [609, 78] on input "100.00" at bounding box center [619, 78] width 69 height 14
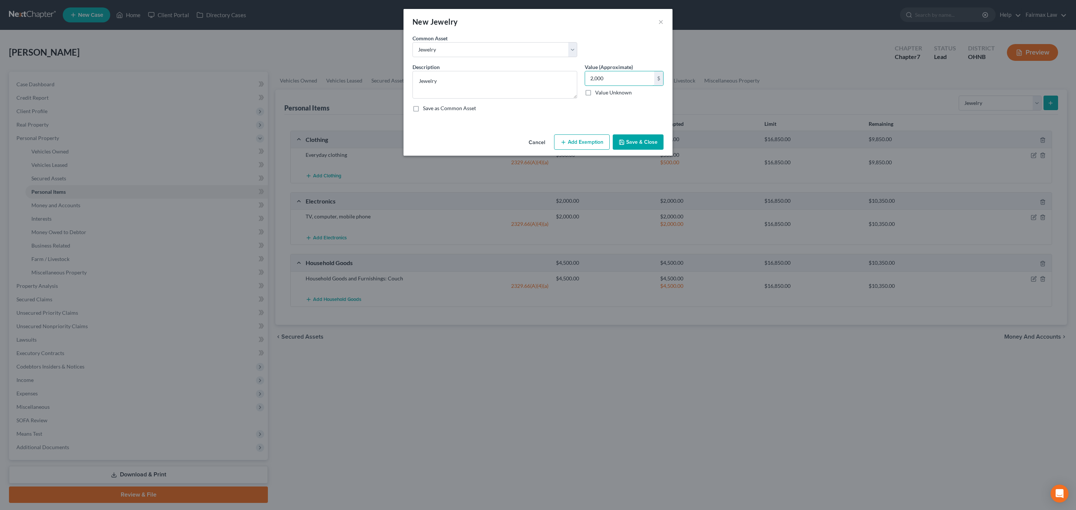
type input "2,000"
click at [594, 137] on button "Add Exemption" at bounding box center [582, 142] width 56 height 16
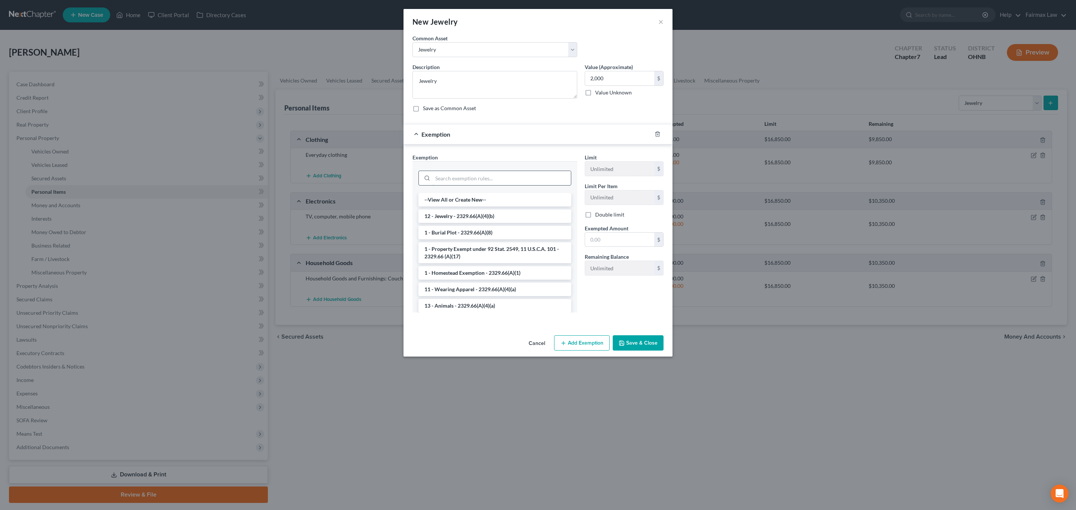
click at [493, 185] on input "search" at bounding box center [502, 178] width 138 height 14
click at [461, 221] on li "12 - Jewelry - 2329.66(A)(4)(b)" at bounding box center [494, 216] width 153 height 13
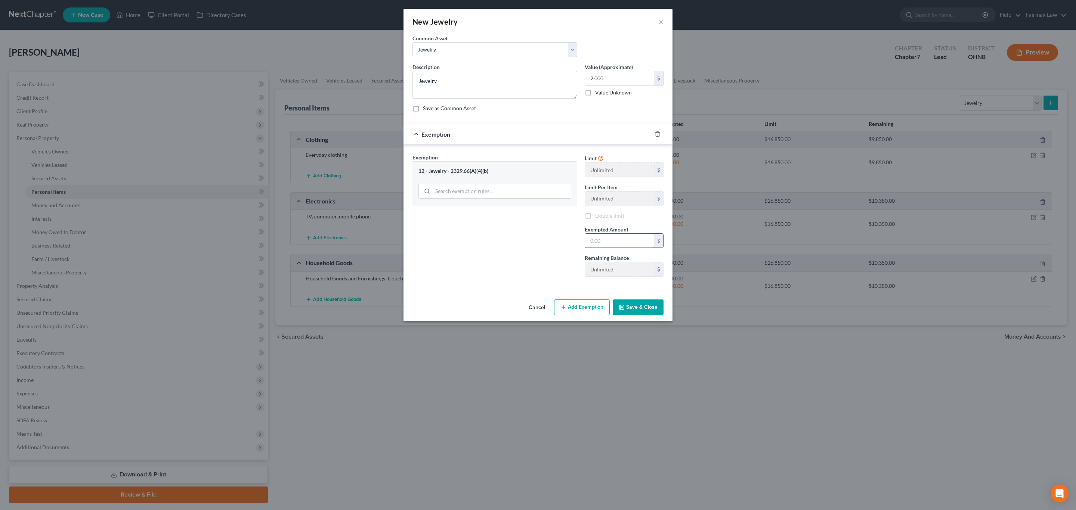
click at [598, 242] on input "text" at bounding box center [619, 241] width 69 height 14
type input "2,000"
click at [640, 309] on button "Save & Close" at bounding box center [638, 308] width 51 height 16
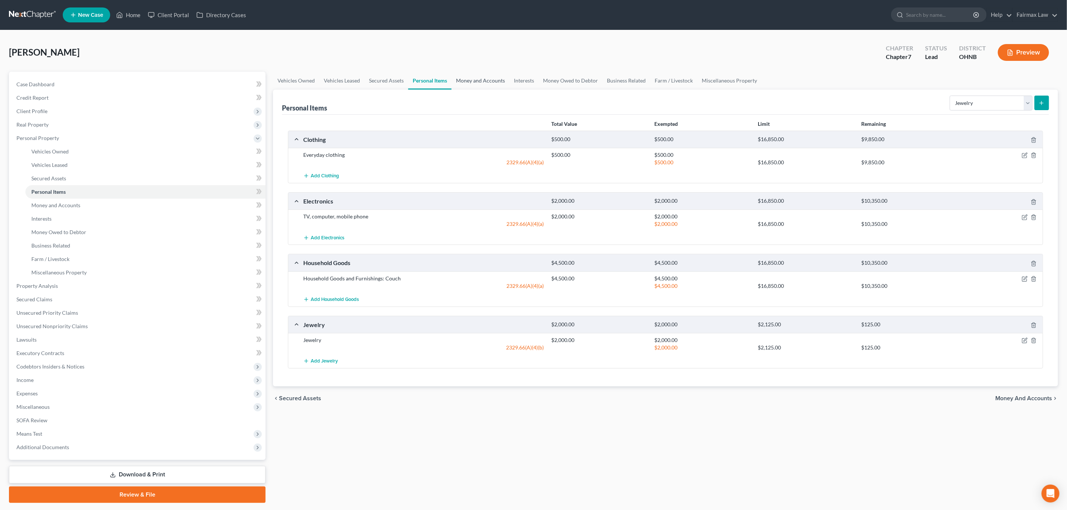
click at [496, 84] on link "Money and Accounts" at bounding box center [481, 81] width 58 height 18
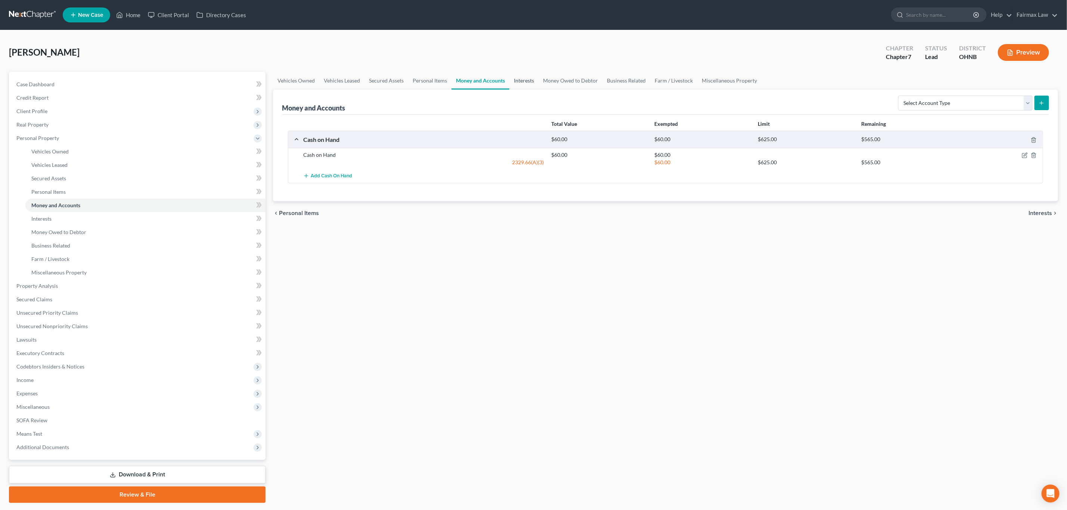
click at [515, 87] on link "Interests" at bounding box center [523, 81] width 29 height 18
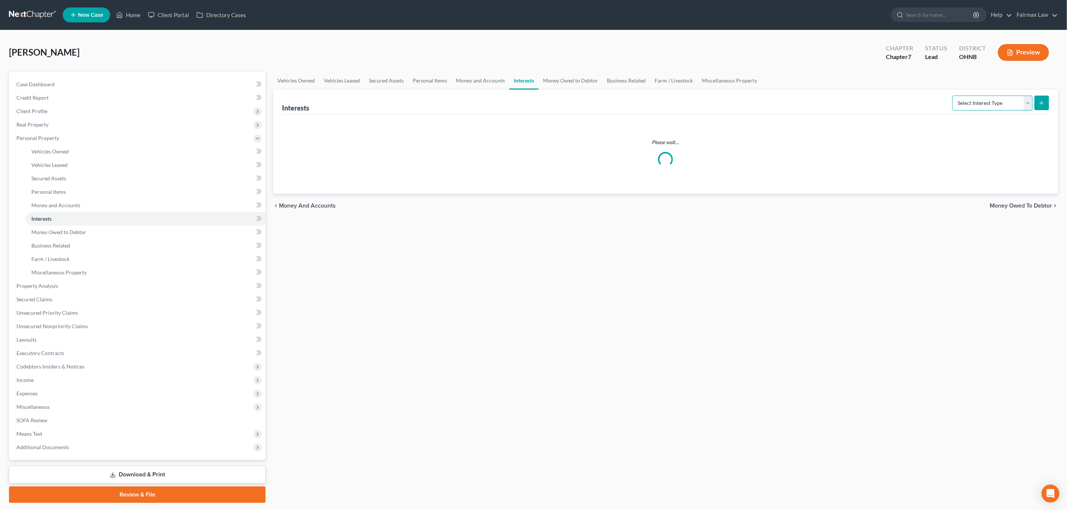
click at [987, 99] on select "Select Interest Type 401K Annuity Bond Education IRA Government Bond Government…" at bounding box center [992, 103] width 80 height 15
select select "whole_life_insurance"
click at [953, 96] on select "Select Interest Type 401K Annuity Bond Education IRA Government Bond Government…" at bounding box center [992, 103] width 80 height 15
click at [1040, 106] on button "submit" at bounding box center [1042, 103] width 15 height 15
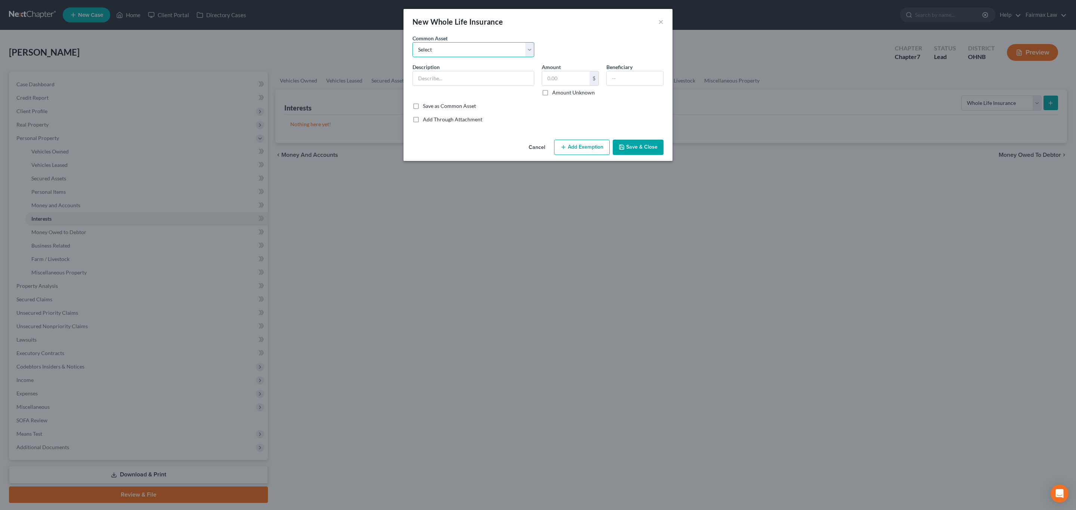
click at [462, 52] on select "Select American Income American Life Gerber Life Insurance Kemper Life Insuranc…" at bounding box center [473, 49] width 122 height 15
drag, startPoint x: 565, startPoint y: 38, endPoint x: 551, endPoint y: 40, distance: 13.5
click at [565, 38] on div "Common Asset Select American Income American Life Gerber Life Insurance Kemper …" at bounding box center [538, 48] width 258 height 29
click at [457, 45] on select "Select American Income American Life Gerber Life Insurance Kemper Life Insuranc…" at bounding box center [473, 49] width 122 height 15
select select "1"
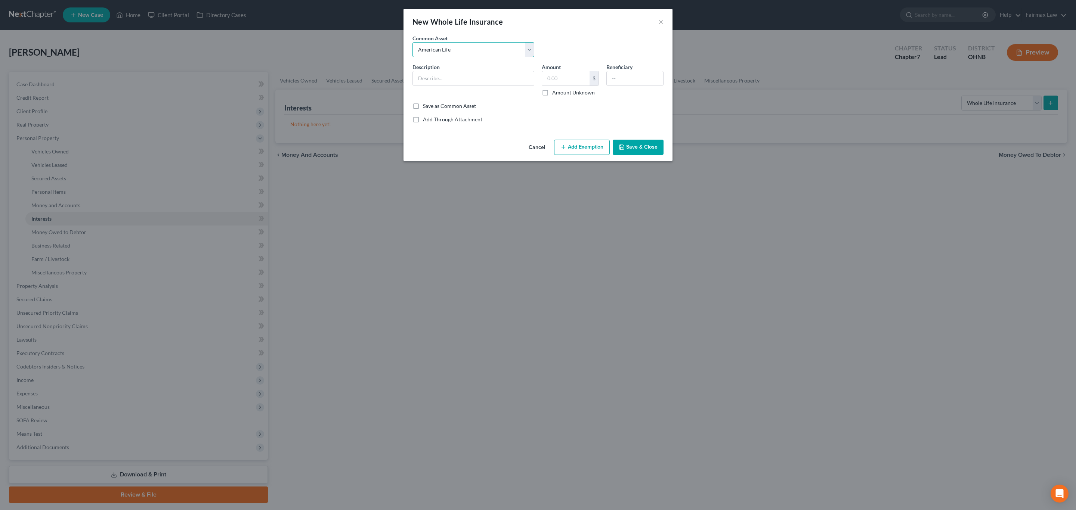
click at [412, 42] on select "Select American Income American Life Gerber Life Insurance Kemper Life Insuranc…" at bounding box center [473, 49] width 122 height 15
type input "American Life"
click at [577, 72] on input "15,000.00" at bounding box center [565, 78] width 47 height 14
type input "0"
click at [517, 118] on div "Add Through Attachment" at bounding box center [537, 119] width 251 height 7
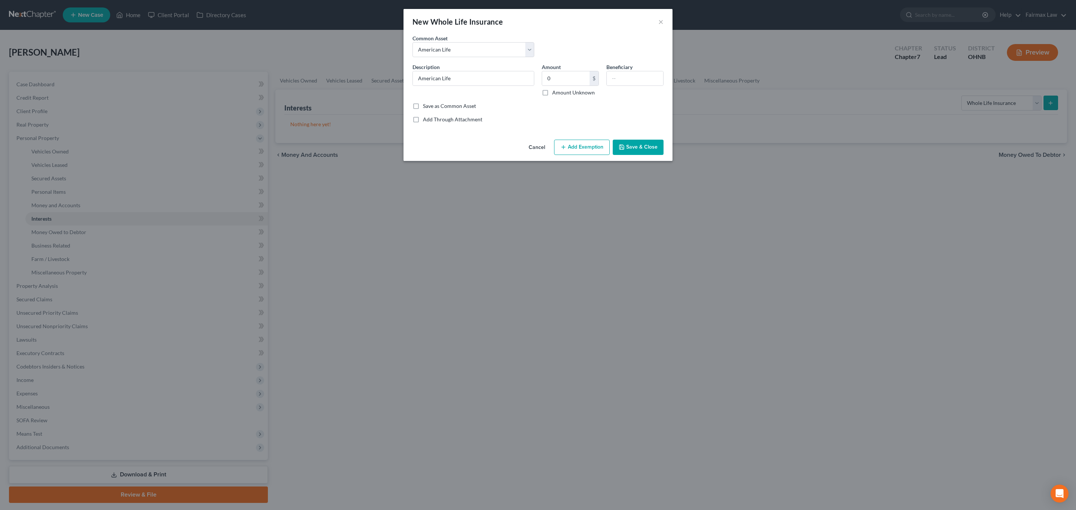
click at [641, 145] on button "Save & Close" at bounding box center [638, 148] width 51 height 16
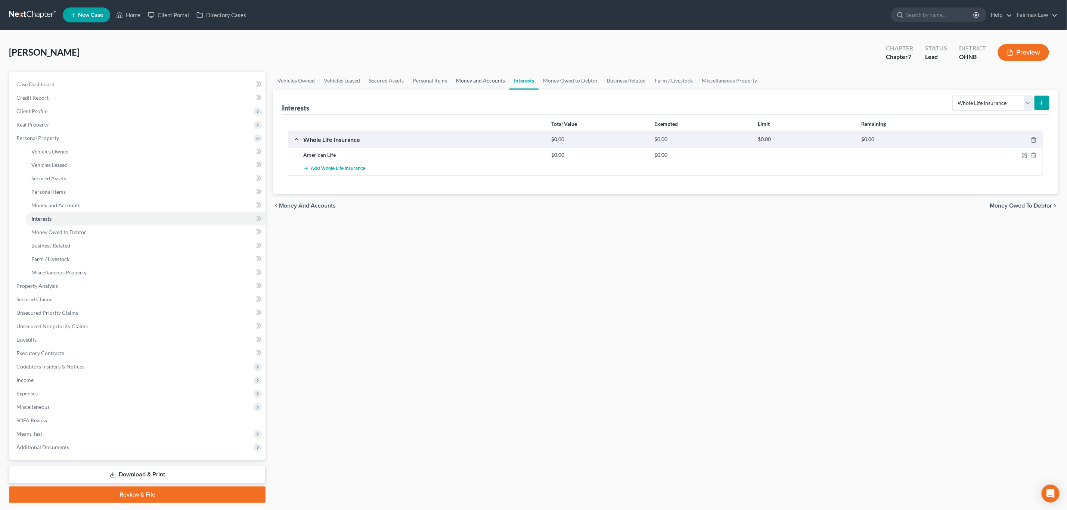
drag, startPoint x: 467, startPoint y: 77, endPoint x: 416, endPoint y: 71, distance: 51.9
click at [467, 76] on link "Money and Accounts" at bounding box center [481, 81] width 58 height 18
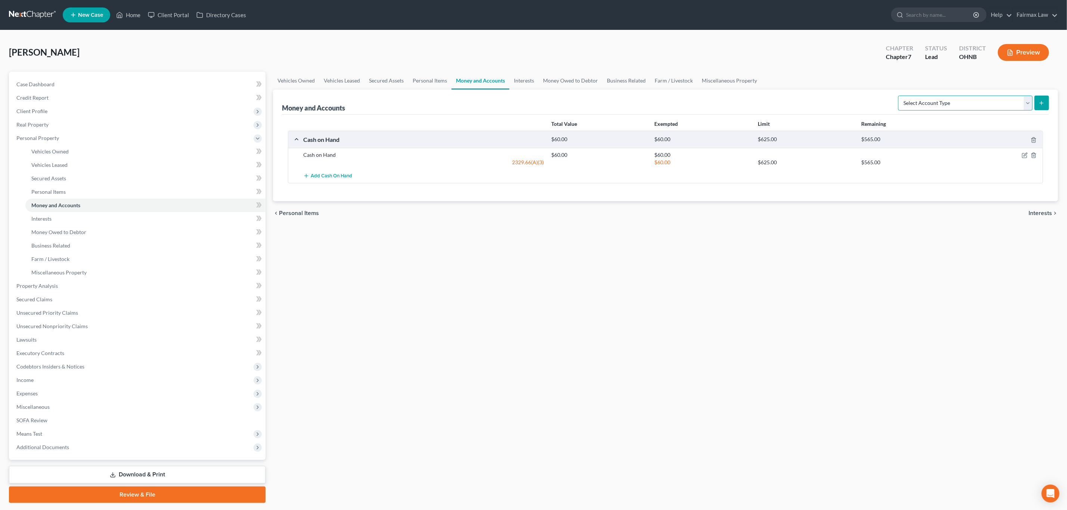
drag, startPoint x: 956, startPoint y: 106, endPoint x: 951, endPoint y: 109, distance: 6.0
click at [956, 106] on select "Select Account Type Brokerage Cash on Hand Certificates of Deposit Checking Acc…" at bounding box center [965, 103] width 134 height 15
select select "other"
click at [899, 96] on select "Select Account Type Brokerage Cash on Hand Certificates of Deposit Checking Acc…" at bounding box center [965, 103] width 134 height 15
click at [1043, 107] on button "submit" at bounding box center [1042, 103] width 15 height 15
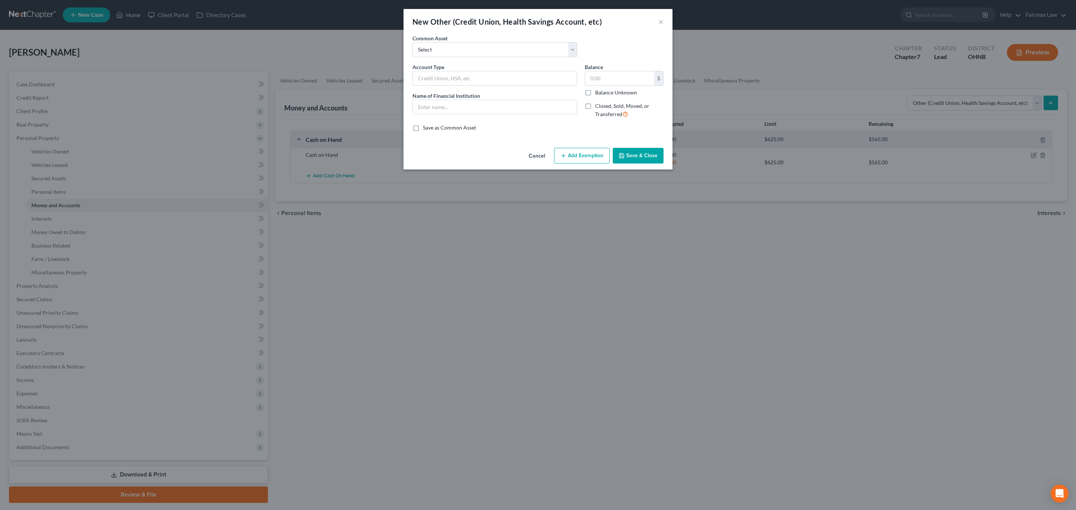
click at [467, 59] on div "Common Asset Select Investment Investment Investment Prepaid Debit Card Credit …" at bounding box center [538, 48] width 258 height 29
drag, startPoint x: 464, startPoint y: 52, endPoint x: 464, endPoint y: 56, distance: 4.5
click at [464, 51] on select "Select Investment Investment Investment Prepaid Debit Card Credit Union Prepaid…" at bounding box center [494, 49] width 165 height 15
select select "3"
click at [412, 42] on select "Select Investment Investment Investment Prepaid Debit Card Credit Union Prepaid…" at bounding box center [494, 49] width 165 height 15
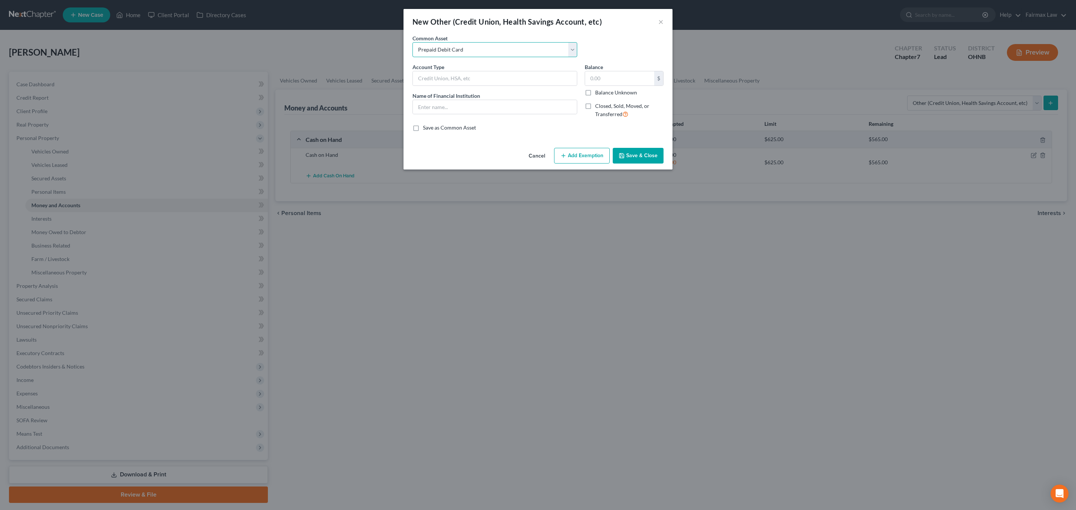
type input "Prepaid Debit Card"
type input "Sole"
type input "278.00"
click at [499, 90] on div "Account Type Prepaid Debit Card Name of Financial Institution * Sole" at bounding box center [495, 93] width 172 height 61
click at [501, 76] on input "Prepaid Debit Card" at bounding box center [495, 78] width 164 height 14
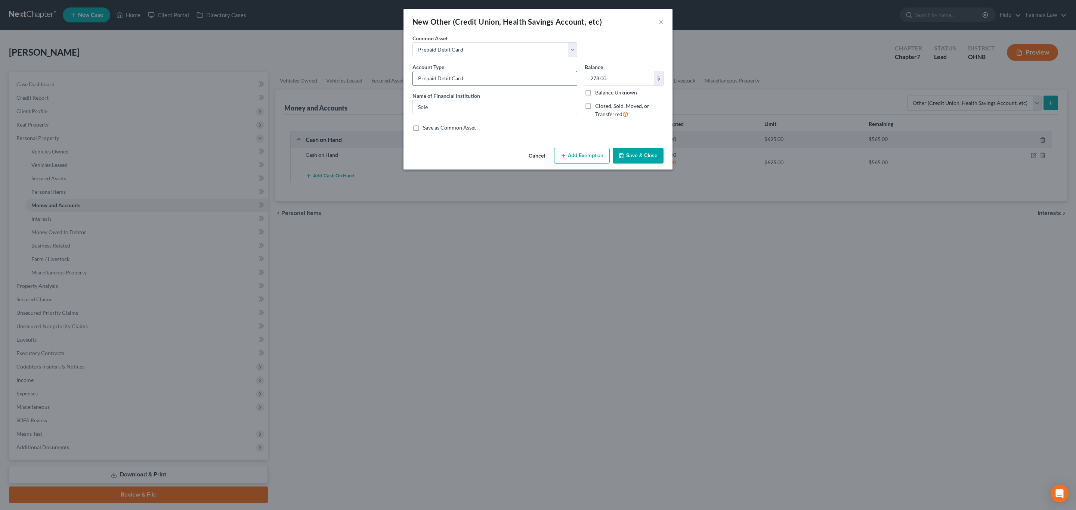
type input "Prepaid Debit Card - Cash App"
click at [527, 103] on input "Sole" at bounding box center [495, 107] width 164 height 14
type input "Cash App"
click at [611, 78] on input "278.00" at bounding box center [619, 78] width 69 height 14
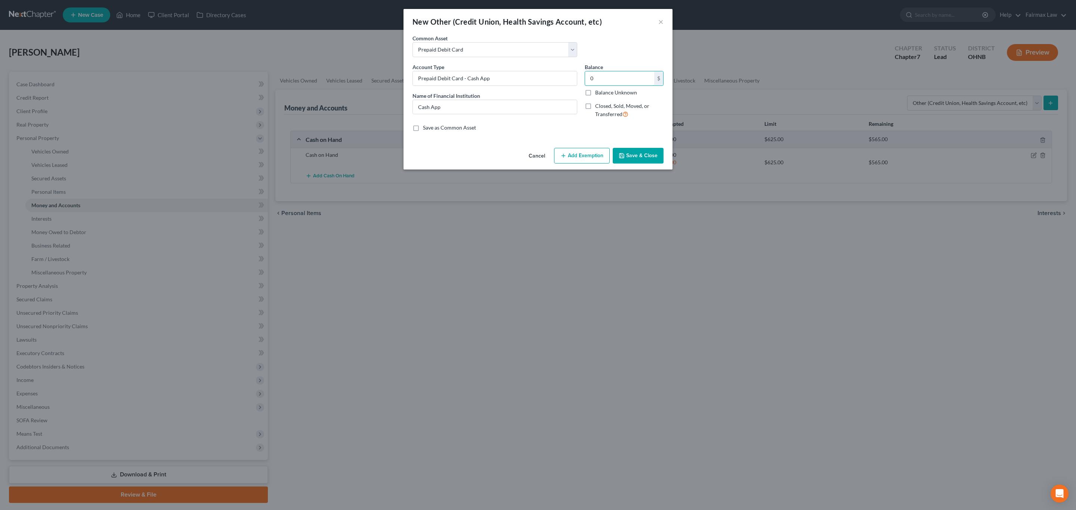
type input "0"
click at [645, 154] on button "Save & Close" at bounding box center [638, 156] width 51 height 16
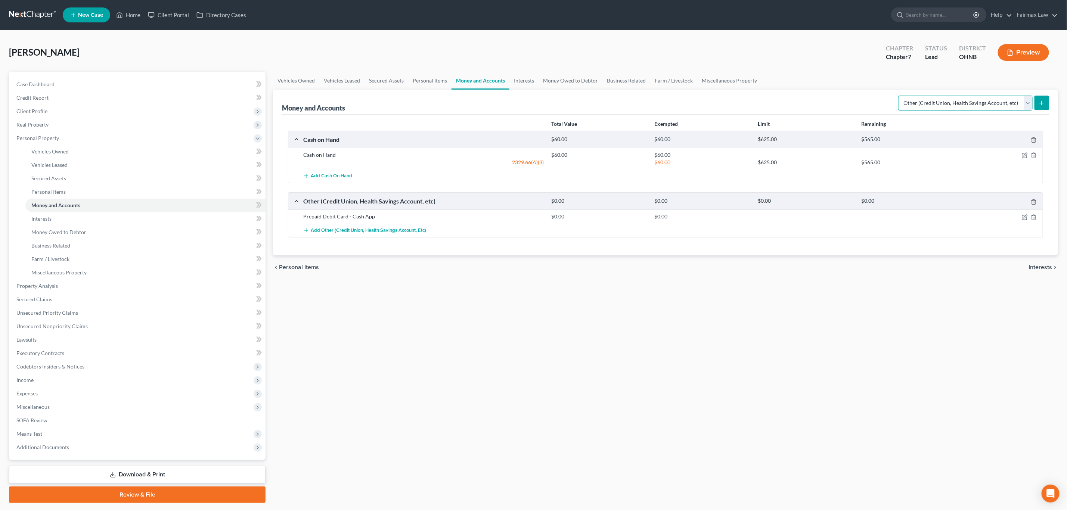
click at [973, 103] on select "Select Account Type Brokerage Cash on Hand Certificates of Deposit Checking Acc…" at bounding box center [965, 103] width 134 height 15
select select "checking"
click at [899, 96] on select "Select Account Type Brokerage Cash on Hand Certificates of Deposit Checking Acc…" at bounding box center [965, 103] width 134 height 15
click at [1038, 102] on button "submit" at bounding box center [1042, 103] width 15 height 15
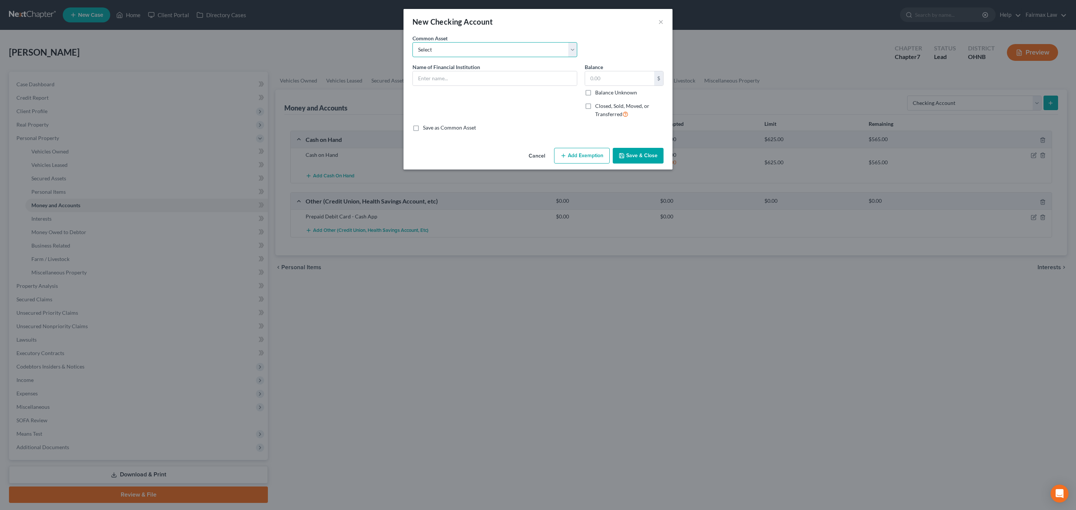
click at [435, 46] on select "Select Day Air FCU Dollar Bank Wisely Comerica Bank USAA Huntington Bank Money …" at bounding box center [494, 49] width 165 height 15
click at [441, 45] on select "Select Day Air FCU Dollar Bank Wisely Comerica Bank USAA Huntington Bank Money …" at bounding box center [494, 49] width 165 height 15
click at [499, 44] on select "Select Day Air FCU Dollar Bank Wisely Comerica Bank USAA Huntington Bank Money …" at bounding box center [494, 49] width 165 height 15
click at [617, 40] on div "Common Asset Select Day Air FCU Dollar Bank Wisely Comerica Bank USAA Huntingto…" at bounding box center [538, 48] width 258 height 29
click at [478, 75] on input "text" at bounding box center [495, 78] width 164 height 14
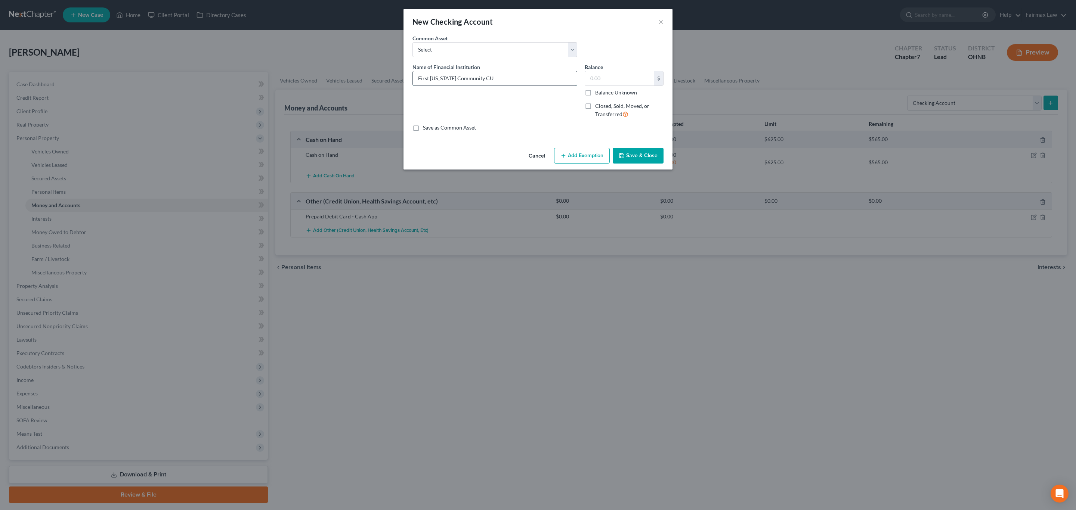
click at [468, 80] on input "First Ohio Community CU" at bounding box center [495, 78] width 164 height 14
type input "First Ohio Community Federal CU"
click at [610, 77] on input "text" at bounding box center [619, 78] width 69 height 14
type input "4.92"
click at [584, 159] on button "Add Exemption" at bounding box center [582, 156] width 56 height 16
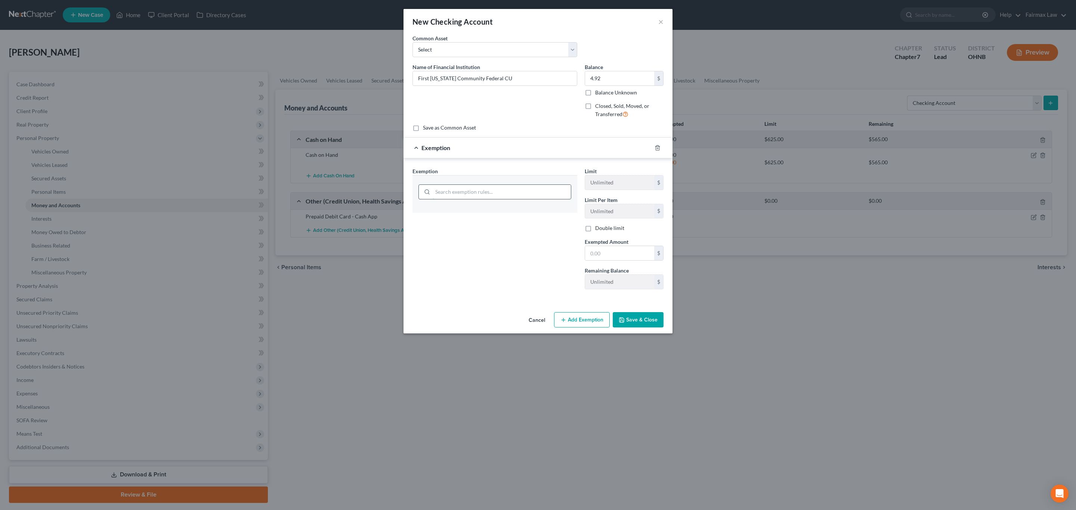
click at [509, 192] on input "search" at bounding box center [502, 192] width 138 height 14
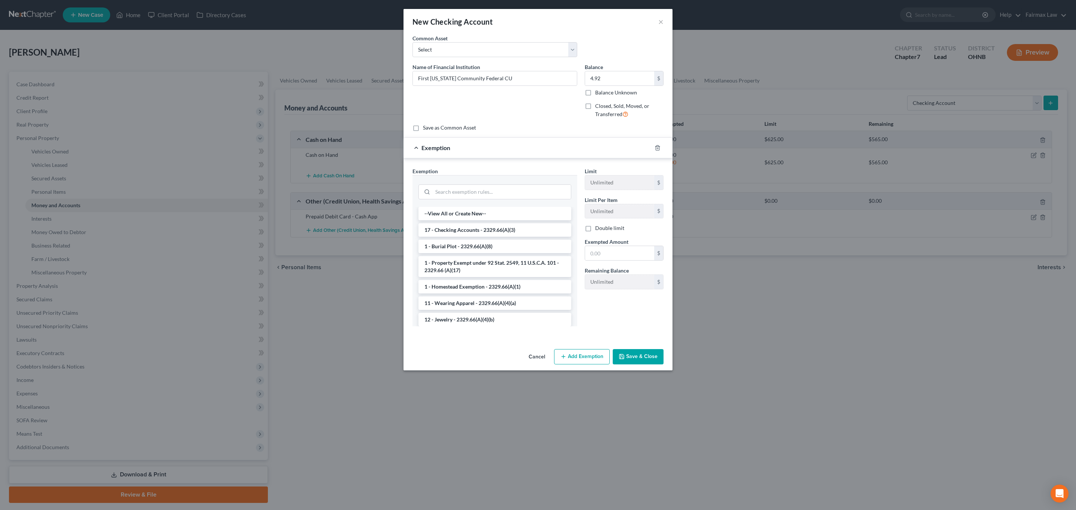
drag, startPoint x: 471, startPoint y: 235, endPoint x: 538, endPoint y: 238, distance: 67.6
click at [471, 235] on li "17 - Checking Accounts - 2329.66(A)(3)" at bounding box center [494, 229] width 153 height 13
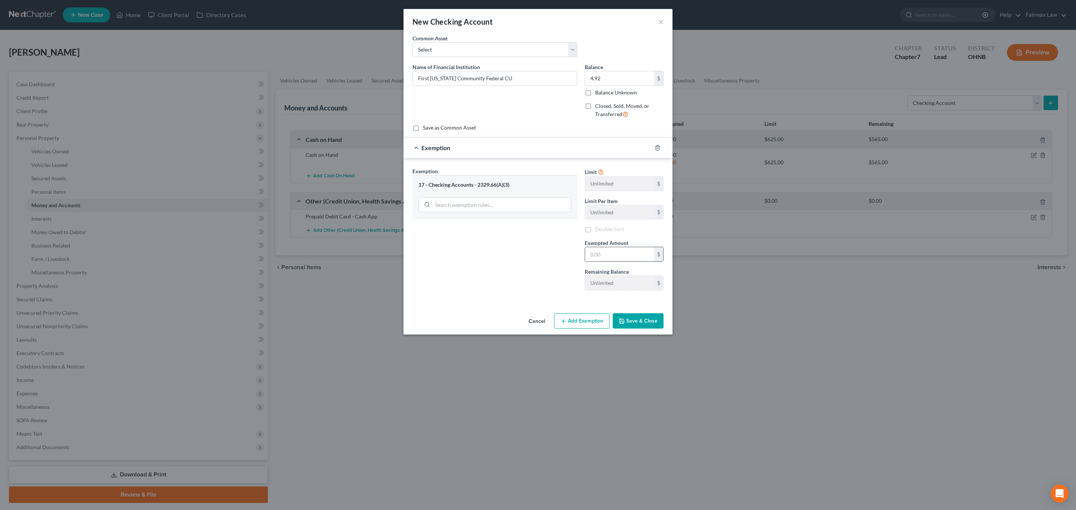
click at [614, 251] on input "text" at bounding box center [619, 254] width 69 height 14
type input "4.92"
click at [632, 322] on button "Save & Close" at bounding box center [638, 321] width 51 height 16
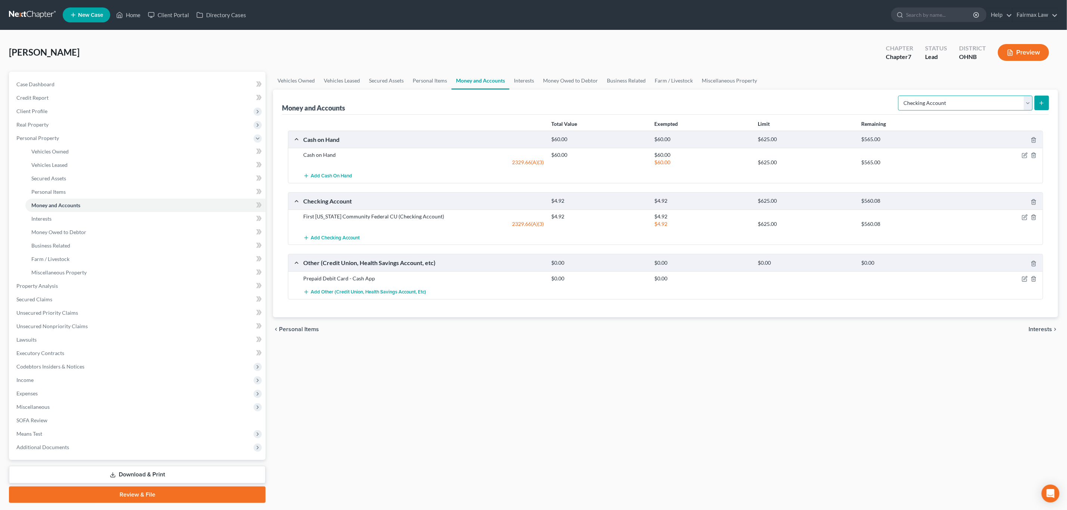
click at [943, 100] on select "Select Account Type Brokerage Cash on Hand Certificates of Deposit Checking Acc…" at bounding box center [965, 103] width 134 height 15
select select "savings"
click at [899, 96] on select "Select Account Type Brokerage Cash on Hand Certificates of Deposit Checking Acc…" at bounding box center [965, 103] width 134 height 15
click at [1036, 107] on button "submit" at bounding box center [1042, 103] width 15 height 15
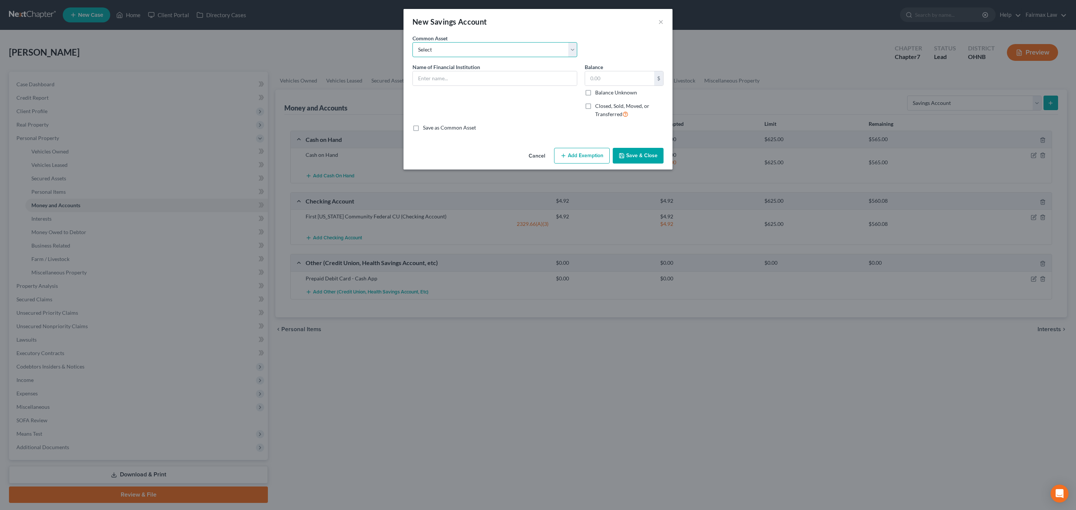
click at [438, 48] on select "Select Bank of America Comerica Bank USAA Huntington Bank Diversified Credit Un…" at bounding box center [494, 49] width 165 height 15
click at [661, 22] on button "×" at bounding box center [660, 21] width 5 height 9
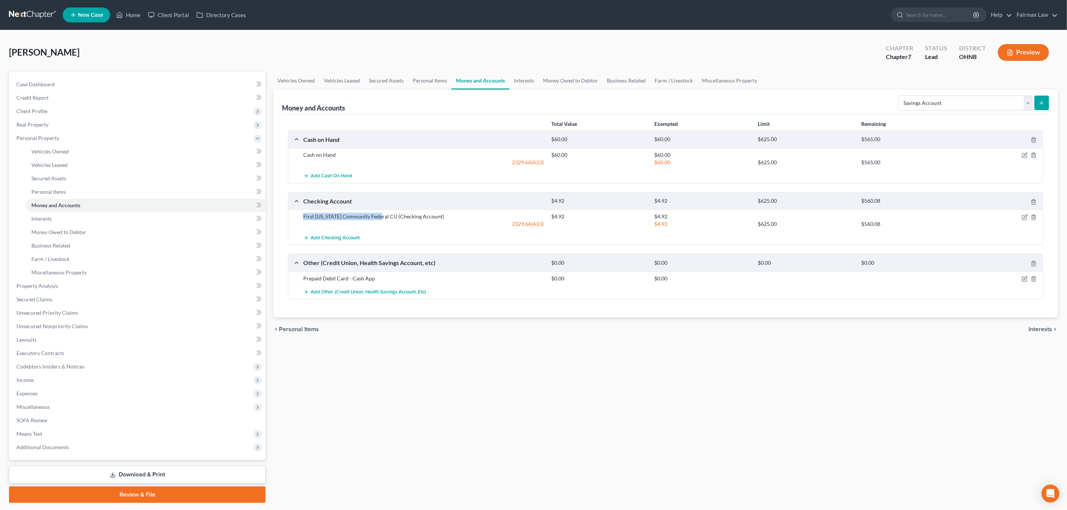
drag, startPoint x: 303, startPoint y: 218, endPoint x: 380, endPoint y: 221, distance: 77.4
click at [380, 220] on div "First Ohio Community Federal CU (Checking Account)" at bounding box center [424, 216] width 248 height 7
copy div "First Ohio Community Federal CU"
click at [1040, 103] on icon "submit" at bounding box center [1042, 103] width 6 height 6
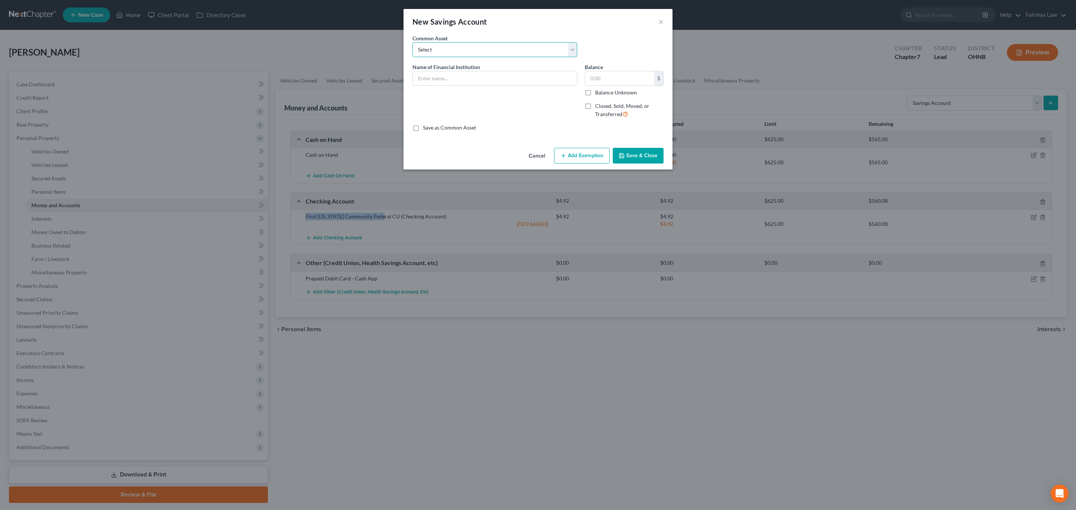
click at [459, 56] on select "Select Bank of America Comerica Bank USAA Huntington Bank Diversified Credit Un…" at bounding box center [494, 49] width 165 height 15
click at [581, 31] on div "New Savings Account ×" at bounding box center [537, 21] width 269 height 25
click at [481, 83] on input "text" at bounding box center [495, 78] width 164 height 14
paste input "First Ohio Community Federal CU"
type input "First Ohio Community Federal CU"
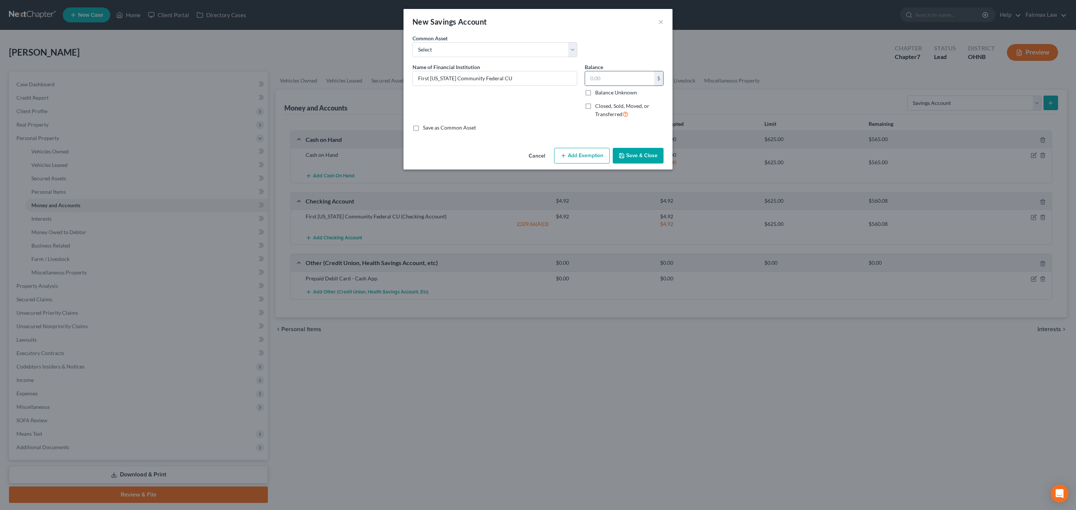
click at [594, 71] on div "$" at bounding box center [624, 78] width 79 height 15
click at [597, 77] on input "text" at bounding box center [619, 78] width 69 height 14
type input "5"
click at [589, 151] on button "Add Exemption" at bounding box center [582, 156] width 56 height 16
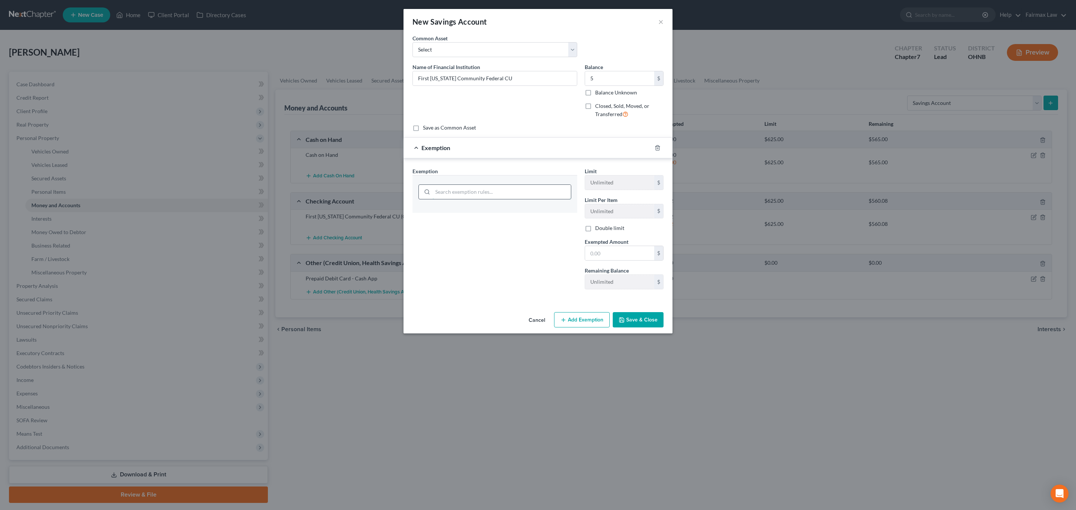
click at [493, 190] on input "search" at bounding box center [502, 192] width 138 height 14
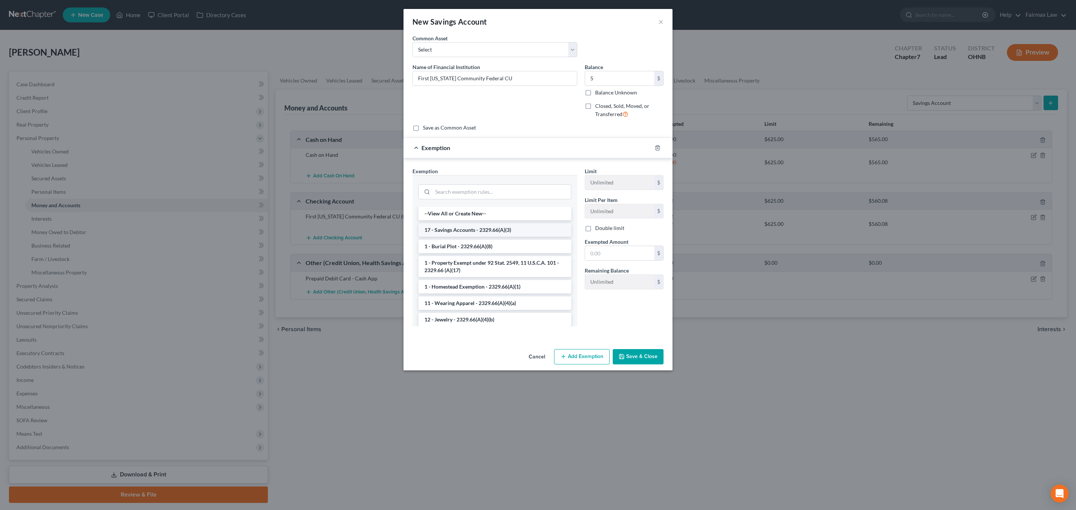
click at [471, 229] on li "17 - Savings Accounts - 2329.66(A)(3)" at bounding box center [494, 229] width 153 height 13
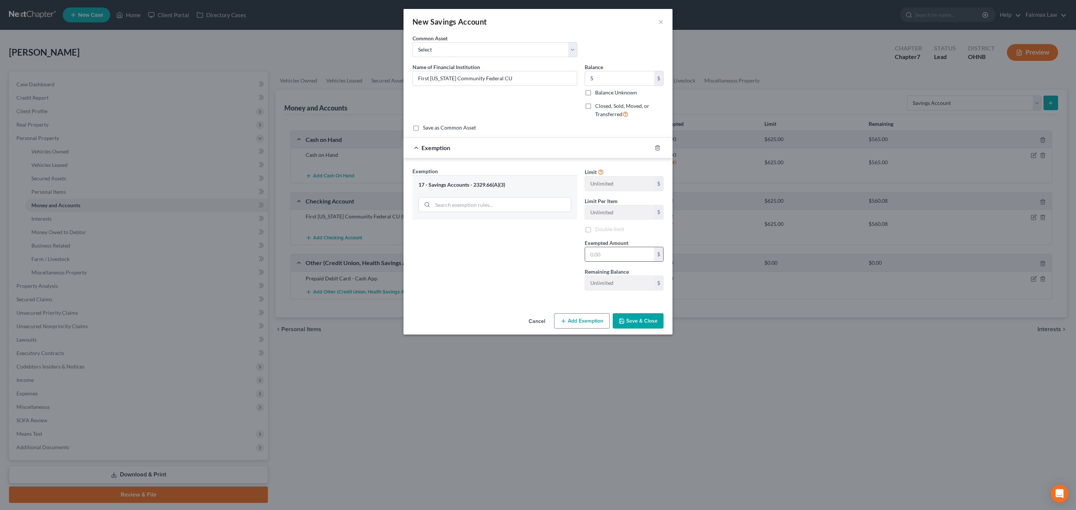
click at [604, 257] on input "text" at bounding box center [619, 254] width 69 height 14
type input "5"
drag, startPoint x: 517, startPoint y: 261, endPoint x: 545, endPoint y: 276, distance: 31.6
click at [517, 261] on div "Exemption Set must be selected for CA. Exemption * 17 - Savings Accounts - 2329…" at bounding box center [495, 231] width 172 height 129
click at [636, 326] on button "Save & Close" at bounding box center [638, 321] width 51 height 16
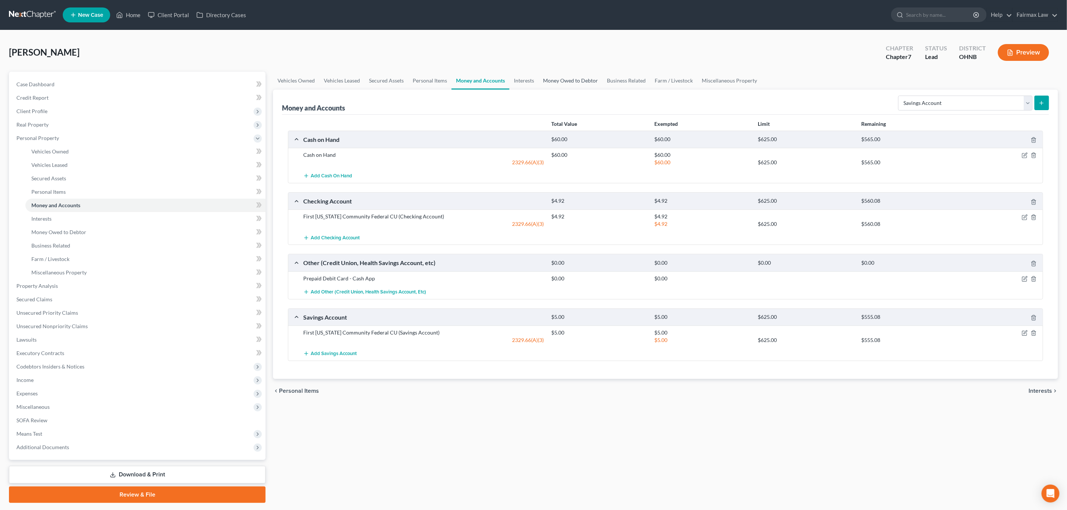
drag, startPoint x: 551, startPoint y: 80, endPoint x: 365, endPoint y: 41, distance: 190.6
click at [552, 80] on link "Money Owed to Debtor" at bounding box center [571, 81] width 64 height 18
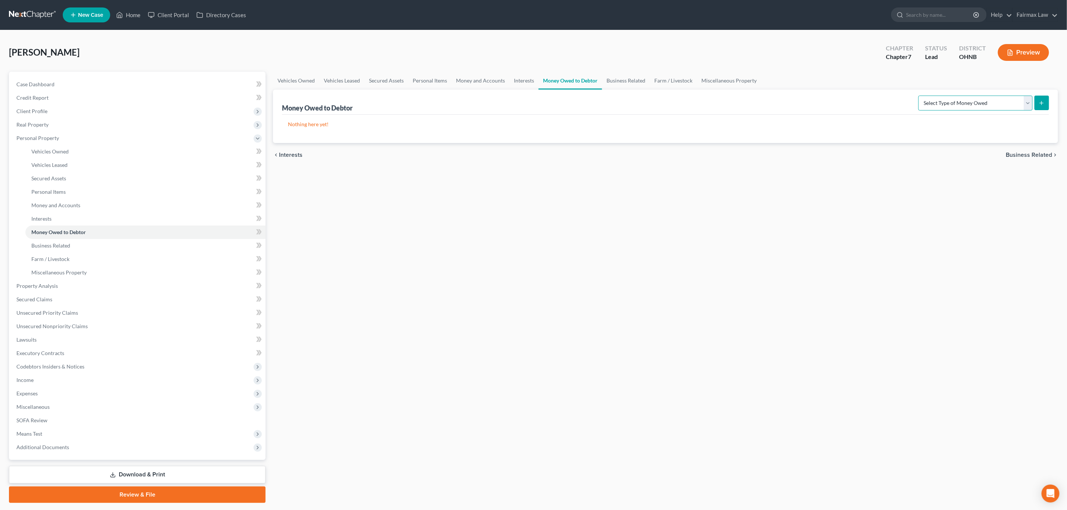
click at [949, 104] on select "Select Type of Money Owed Accounts Receivable Alimony Child Support Claims Agai…" at bounding box center [975, 103] width 114 height 15
select select "expected_tax_refund"
click at [920, 96] on select "Select Type of Money Owed Accounts Receivable Alimony Child Support Claims Agai…" at bounding box center [975, 103] width 114 height 15
click at [1036, 107] on button "submit" at bounding box center [1042, 103] width 15 height 15
select select "0"
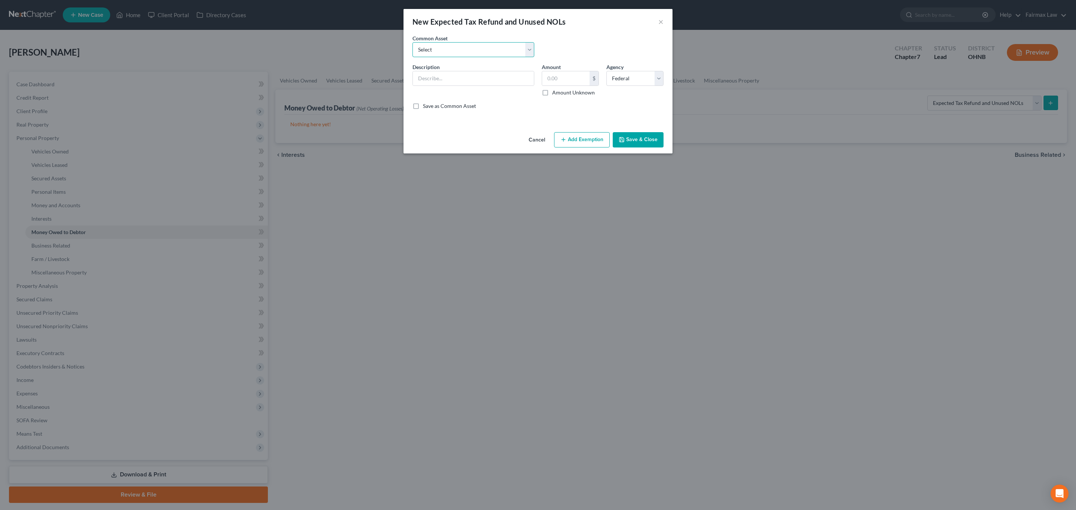
click at [455, 49] on select "Select Potential 2019 tax refunds - estimated and prorated Potential 2019 tax r…" at bounding box center [473, 49] width 122 height 15
select select "5"
click at [412, 42] on select "Select Potential 2019 tax refunds - estimated and prorated Potential 2019 tax r…" at bounding box center [473, 49] width 122 height 15
type input "Potential 2019 tax refunds - estimated and prorated for September"
type input "5,205.75"
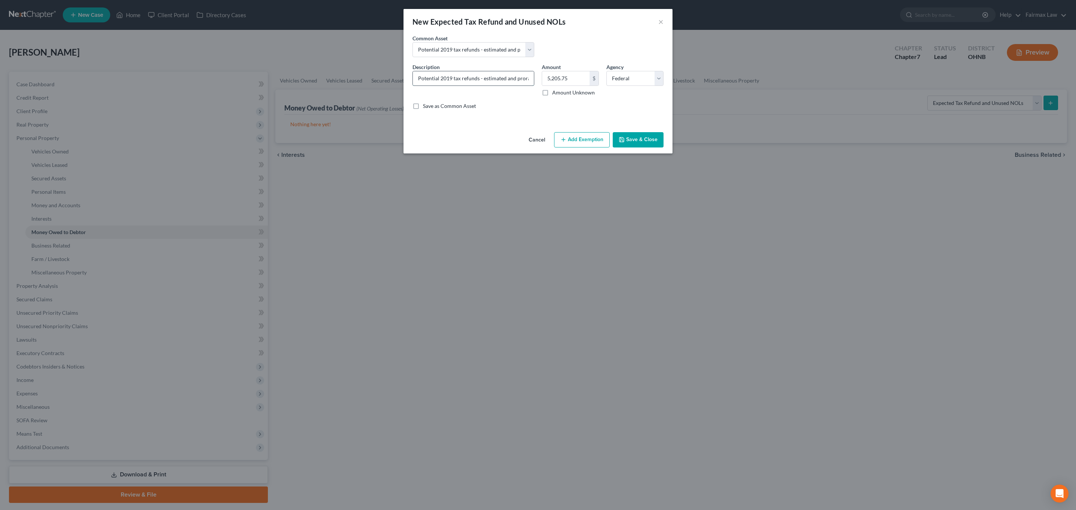
click at [450, 80] on input "Potential 2019 tax refunds - estimated and prorated for September" at bounding box center [473, 78] width 121 height 14
type input "Potential 2025 tax refunds - estimated and prorated for September"
paste input "1,794"
type input "1,794.75"
click at [583, 143] on button "Add Exemption" at bounding box center [582, 140] width 56 height 16
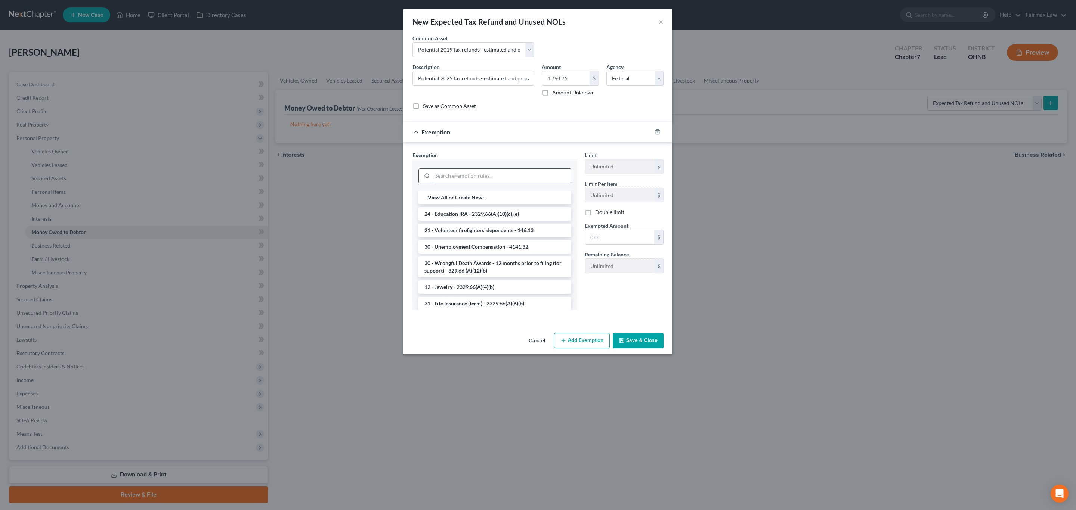
click at [456, 177] on input "search" at bounding box center [502, 176] width 138 height 14
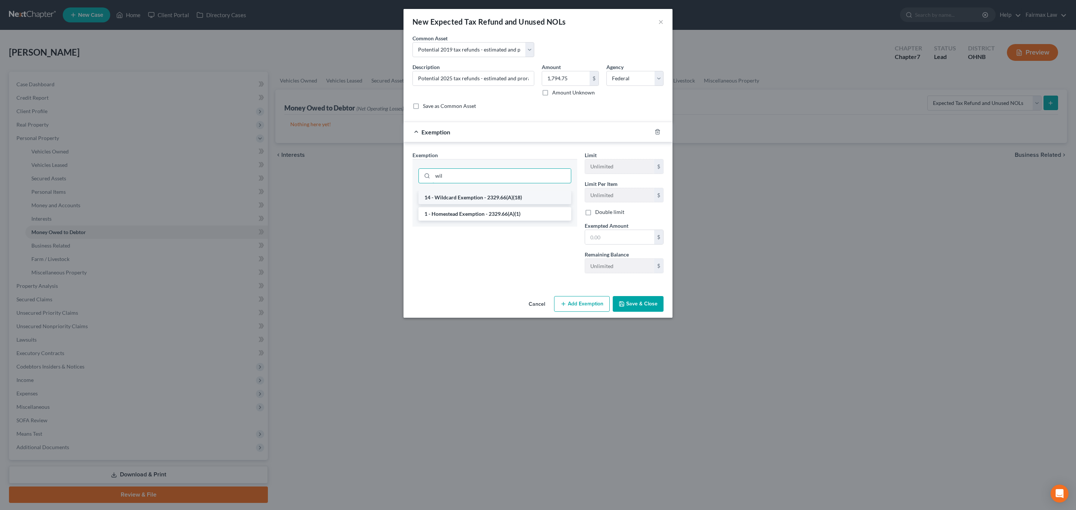
type input "wil"
click at [468, 204] on li "14 - Wildcard Exemption - 2329.66(A)(18)" at bounding box center [494, 197] width 153 height 13
click at [611, 239] on input "text" at bounding box center [619, 238] width 69 height 14
type input "1,675"
click at [643, 303] on button "Save & Close" at bounding box center [638, 305] width 51 height 16
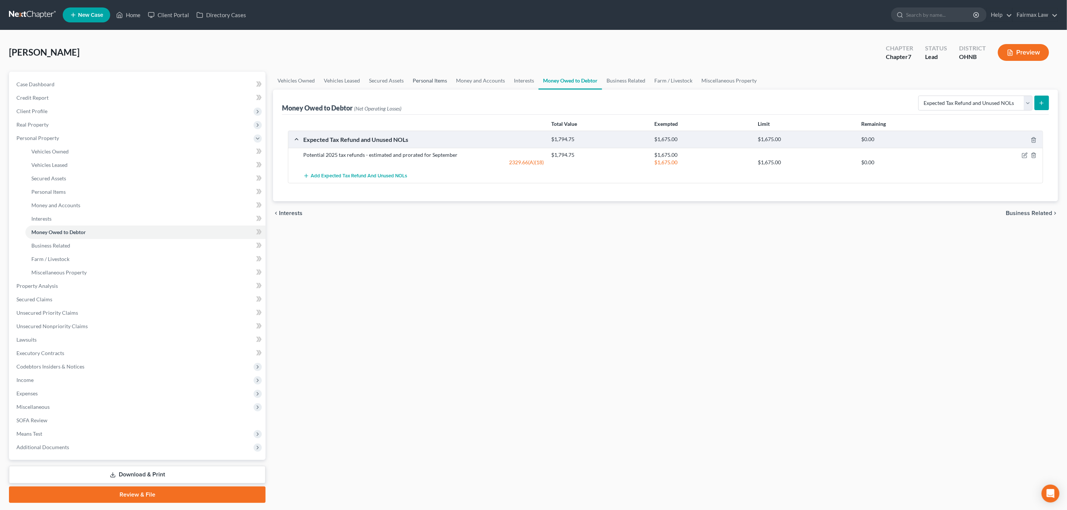
click at [413, 83] on link "Personal Items" at bounding box center [429, 81] width 43 height 18
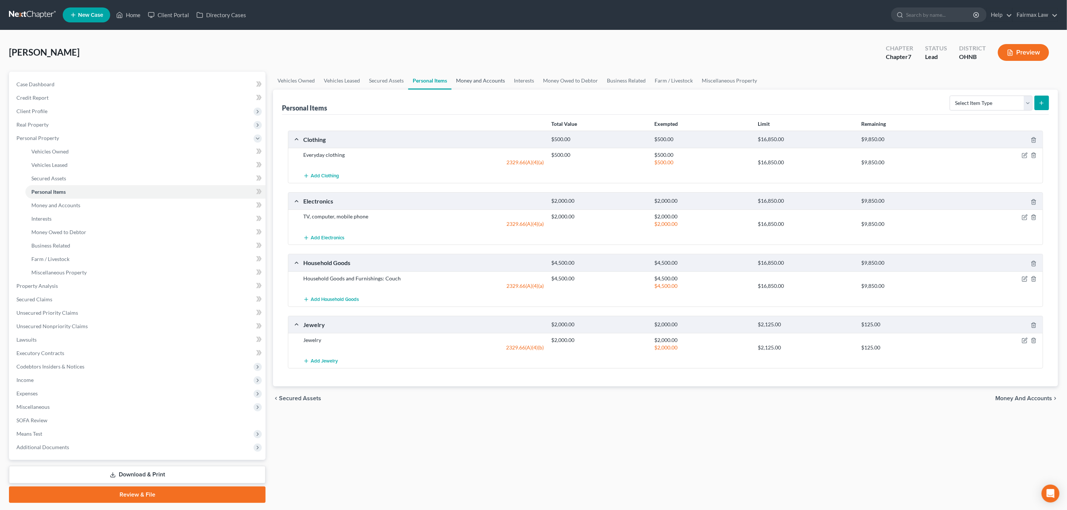
click at [493, 75] on link "Money and Accounts" at bounding box center [481, 81] width 58 height 18
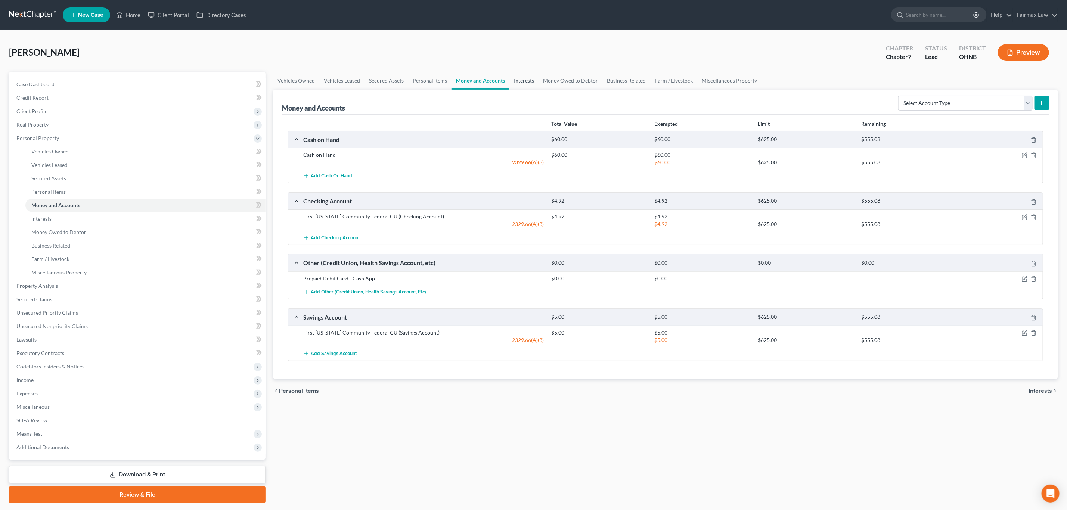
click at [517, 79] on link "Interests" at bounding box center [523, 81] width 29 height 18
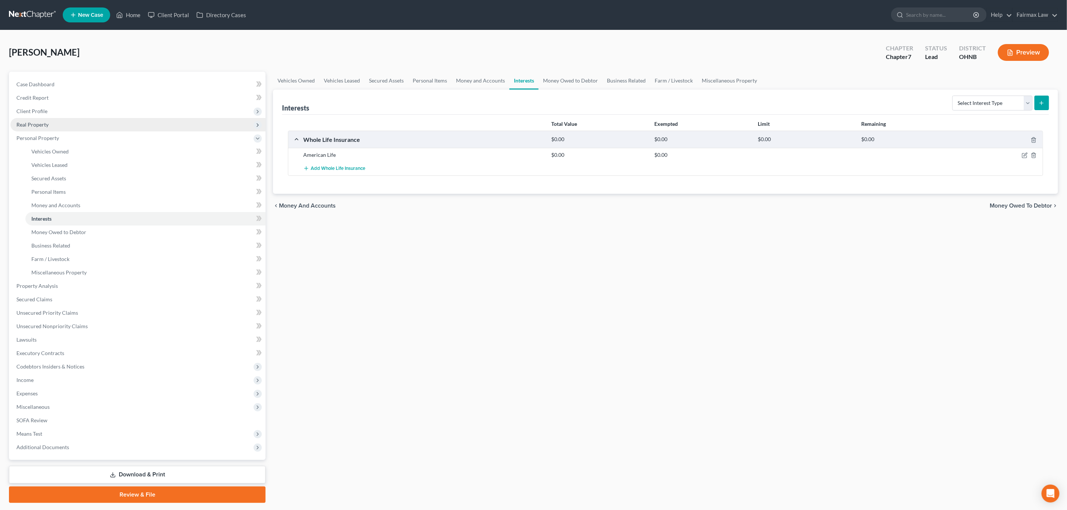
click at [40, 121] on span "Real Property" at bounding box center [137, 124] width 255 height 13
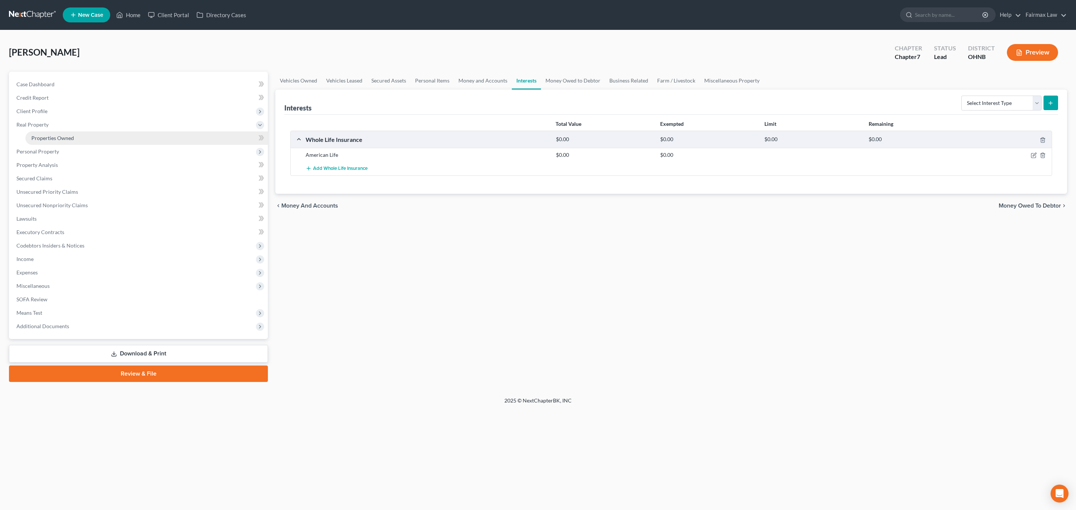
click at [60, 140] on span "Properties Owned" at bounding box center [52, 138] width 43 height 6
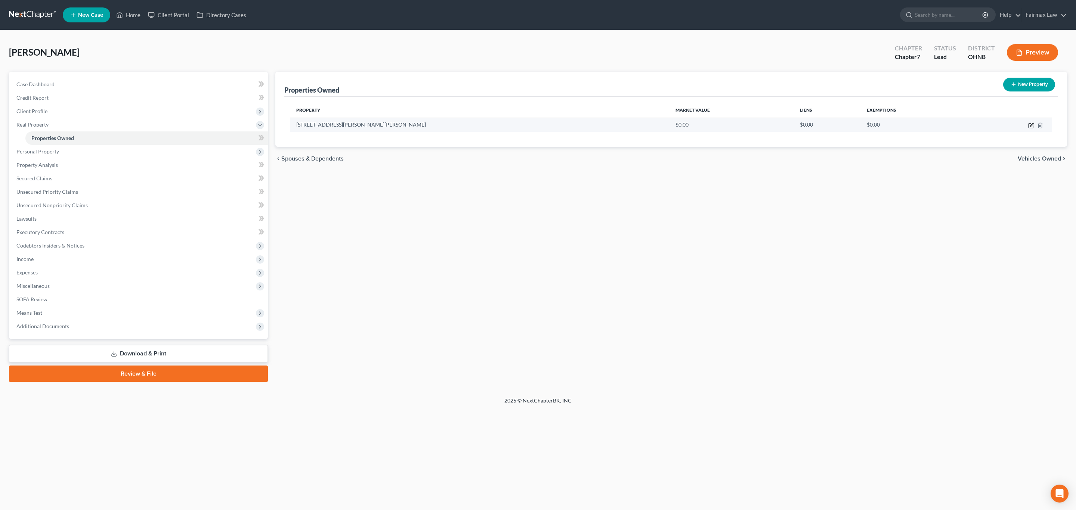
click at [1028, 128] on icon "button" at bounding box center [1031, 126] width 6 height 6
select select "36"
select select "75"
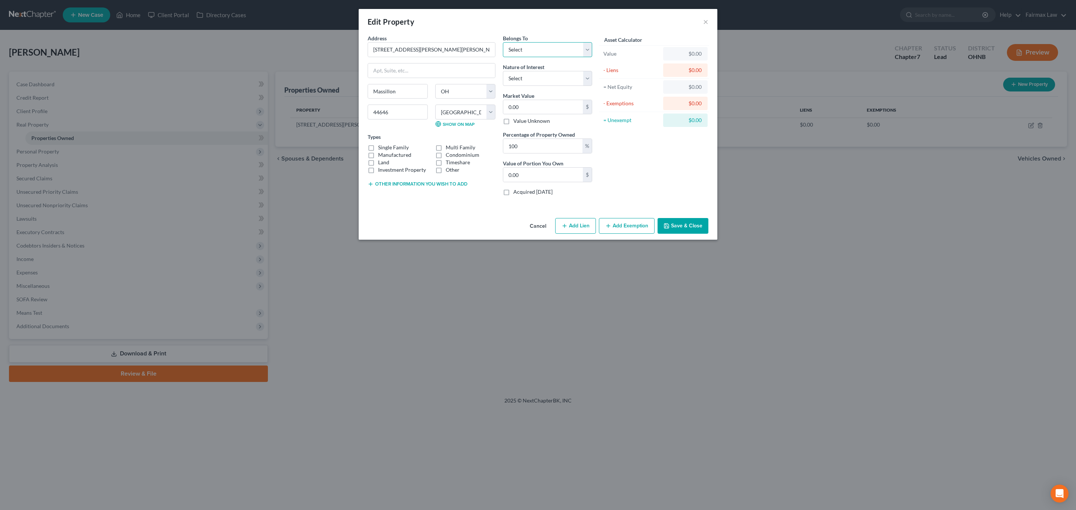
click at [544, 50] on select "Select Debtor 1 Only Debtor 2 Only Debtor 1 And Debtor 2 Only At Least One Of T…" at bounding box center [547, 49] width 89 height 15
select select "0"
click at [503, 42] on select "Select Debtor 1 Only Debtor 2 Only Debtor 1 And Debtor 2 Only At Least One Of T…" at bounding box center [547, 49] width 89 height 15
click at [536, 76] on select "Select Fee Simple Joint Tenant Life Estate Equitable Interest Future Interest T…" at bounding box center [547, 78] width 89 height 15
select select "0"
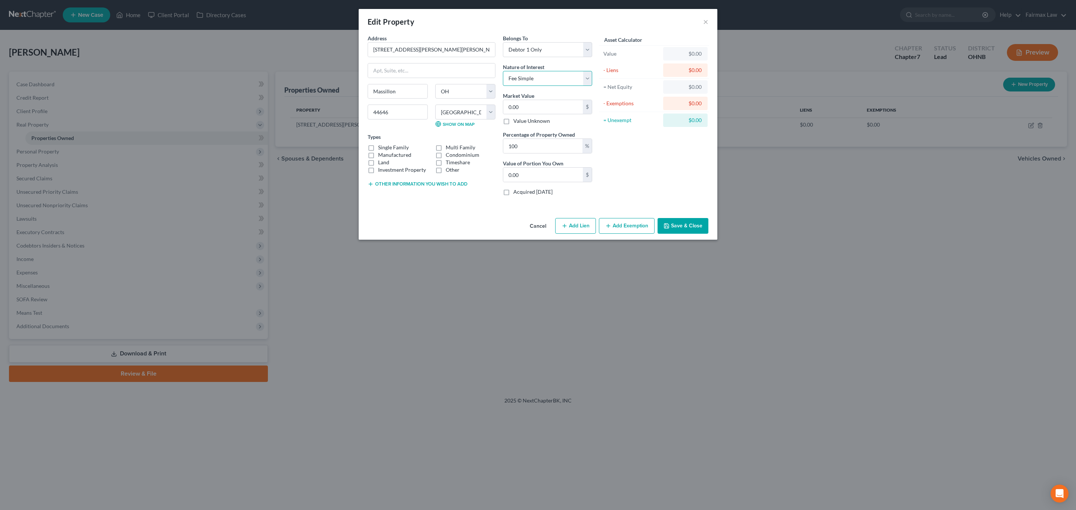
click at [503, 71] on select "Select Fee Simple Joint Tenant Life Estate Equitable Interest Future Interest T…" at bounding box center [547, 78] width 89 height 15
click at [387, 150] on label "Single Family" at bounding box center [393, 147] width 31 height 7
click at [386, 149] on input "Single Family" at bounding box center [383, 146] width 5 height 5
checkbox input "true"
click at [543, 109] on input "0.00" at bounding box center [543, 107] width 80 height 14
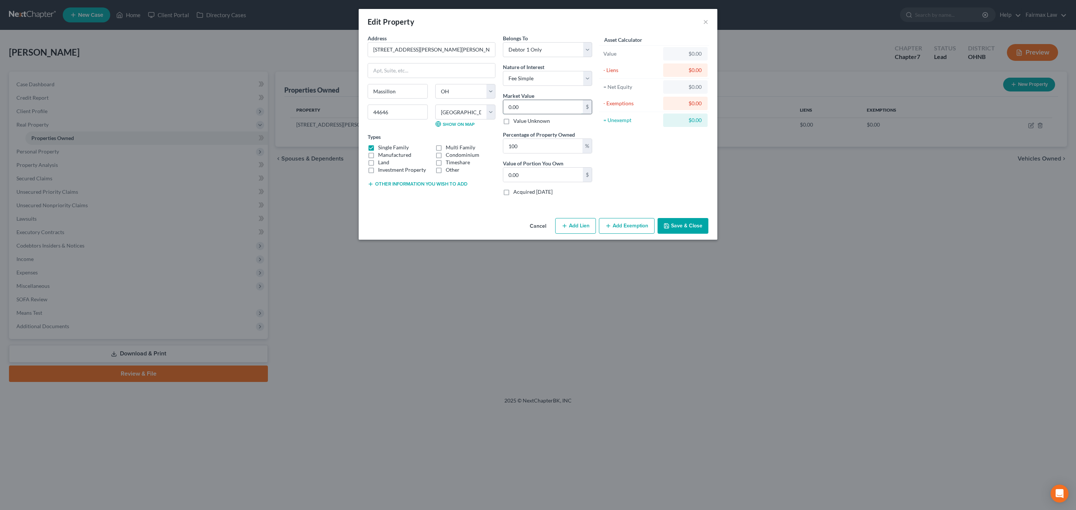
paste input "262,0"
type input "262,000"
type input "262,000.00"
type input "262,000"
click at [683, 224] on button "Save & Close" at bounding box center [682, 226] width 51 height 16
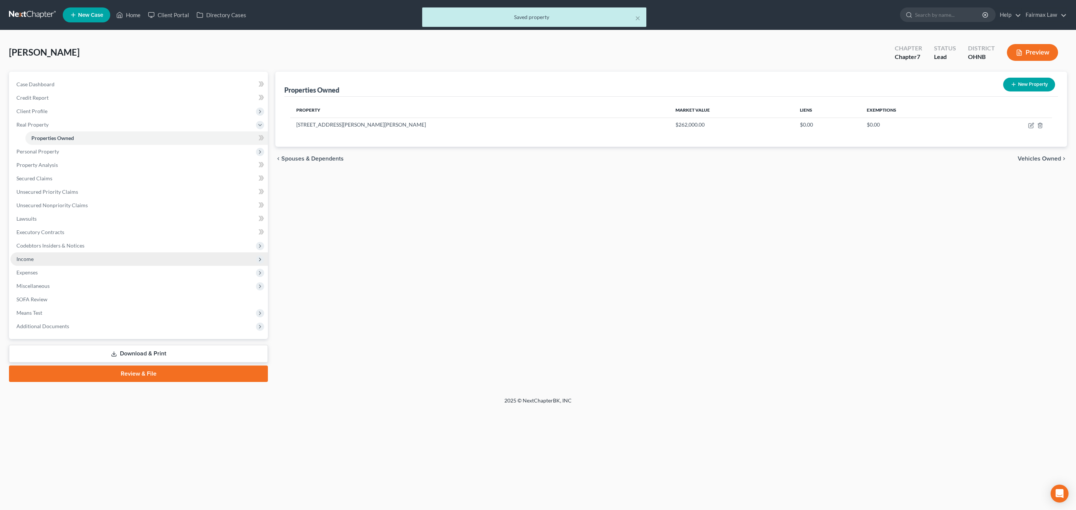
click at [62, 255] on span "Income" at bounding box center [138, 258] width 257 height 13
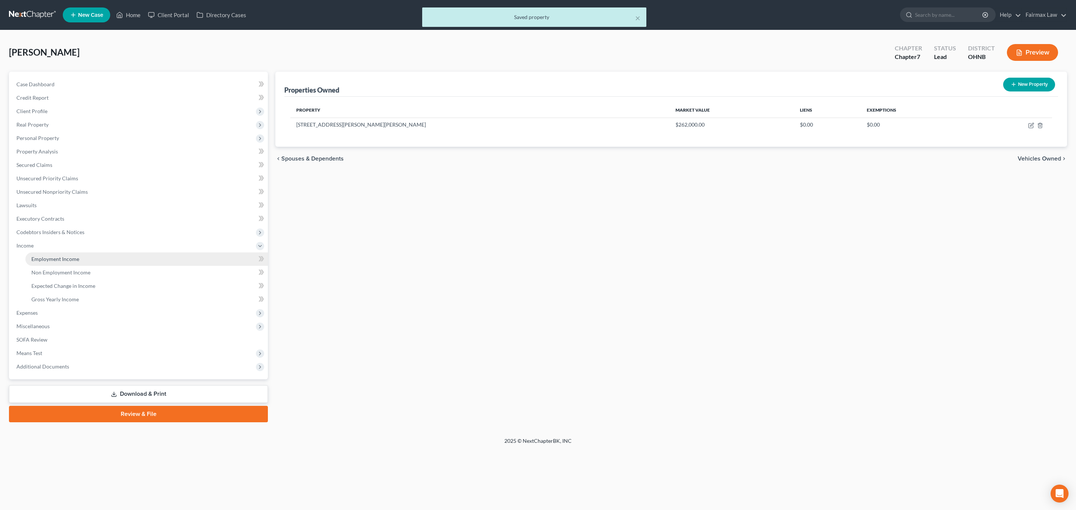
click at [71, 255] on link "Employment Income" at bounding box center [146, 258] width 242 height 13
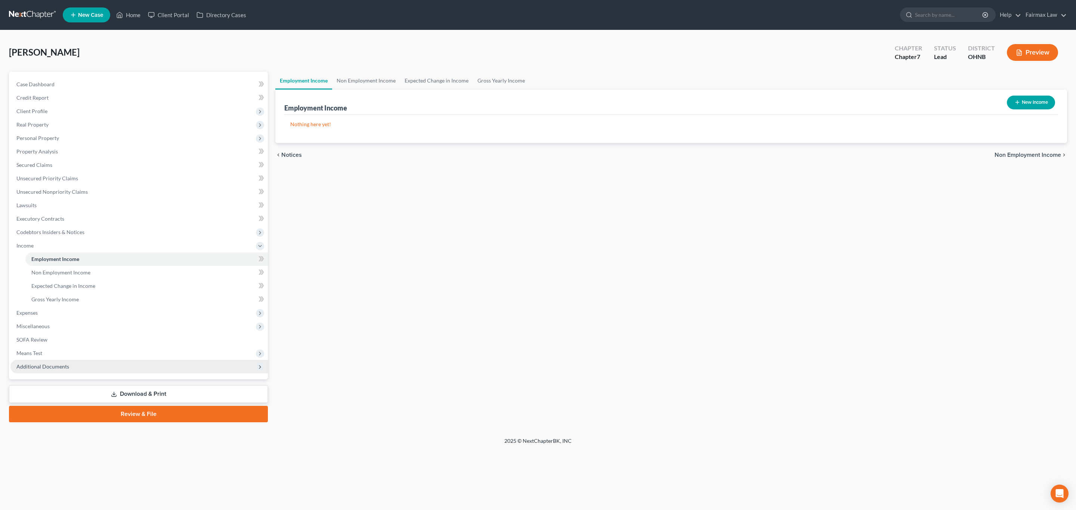
click at [63, 365] on span "Additional Documents" at bounding box center [42, 366] width 53 height 6
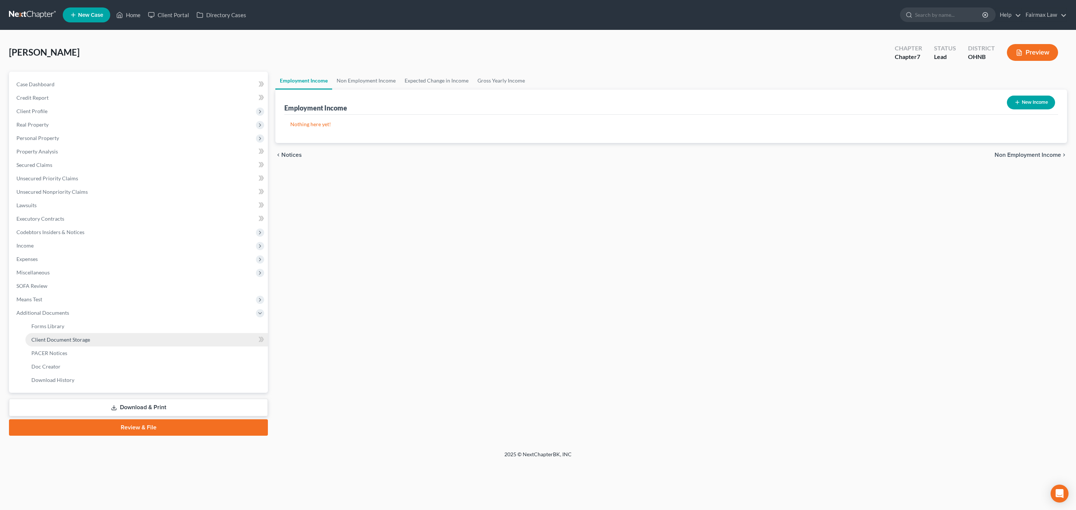
click at [67, 340] on span "Client Document Storage" at bounding box center [60, 340] width 59 height 6
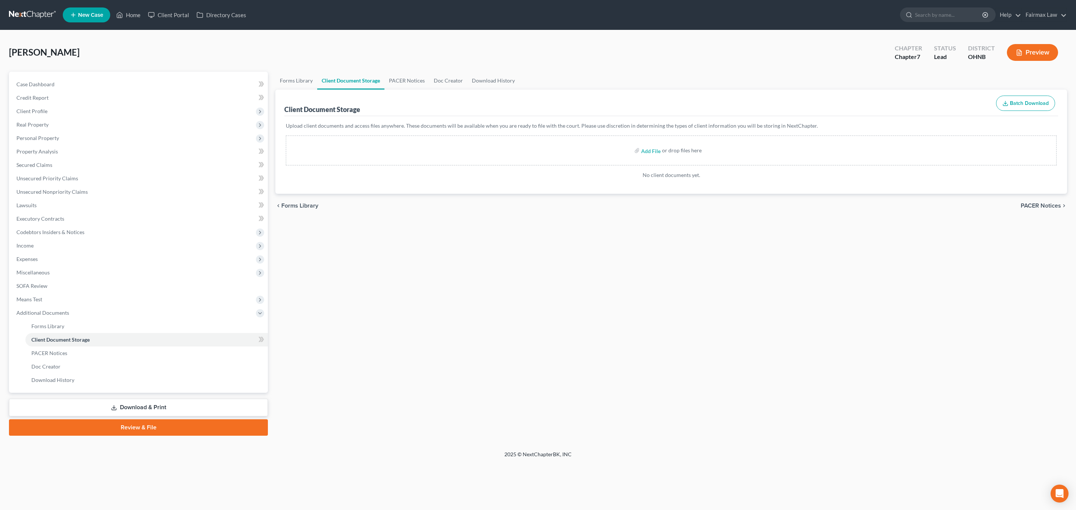
click at [659, 146] on label "Add File" at bounding box center [651, 151] width 21 height 13
click at [657, 150] on input "file" at bounding box center [650, 150] width 18 height 13
type input "C:\fakepath\CCC.pdf"
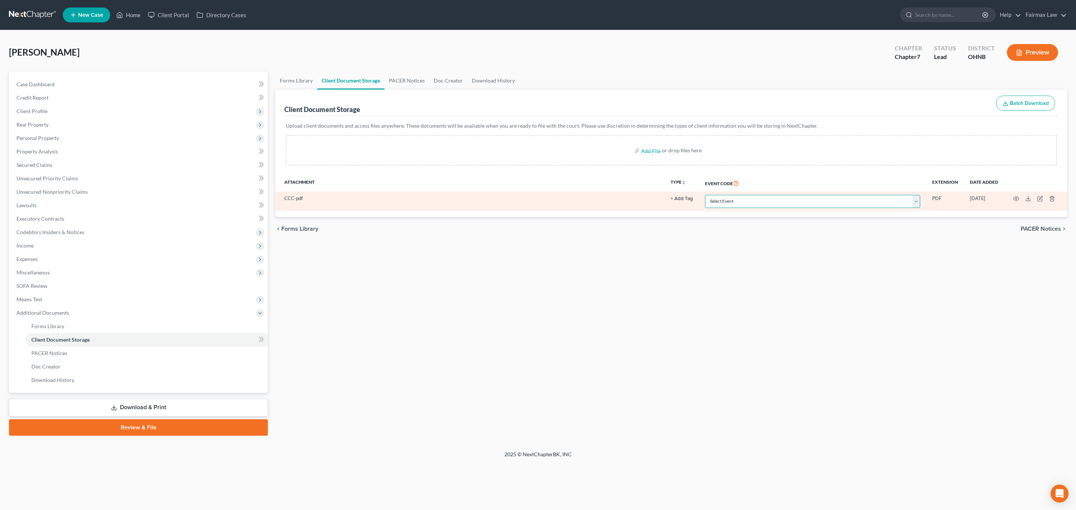
click at [785, 199] on select "Select Event 20 Largest Unsecured Creditors Amended List of Creditors (Fee) Ame…" at bounding box center [812, 201] width 215 height 13
select select "5"
click at [706, 195] on select "Select Event 20 Largest Unsecured Creditors Amended List of Creditors (Fee) Ame…" at bounding box center [812, 201] width 215 height 13
click at [1015, 199] on circle "button" at bounding box center [1015, 198] width 1 height 1
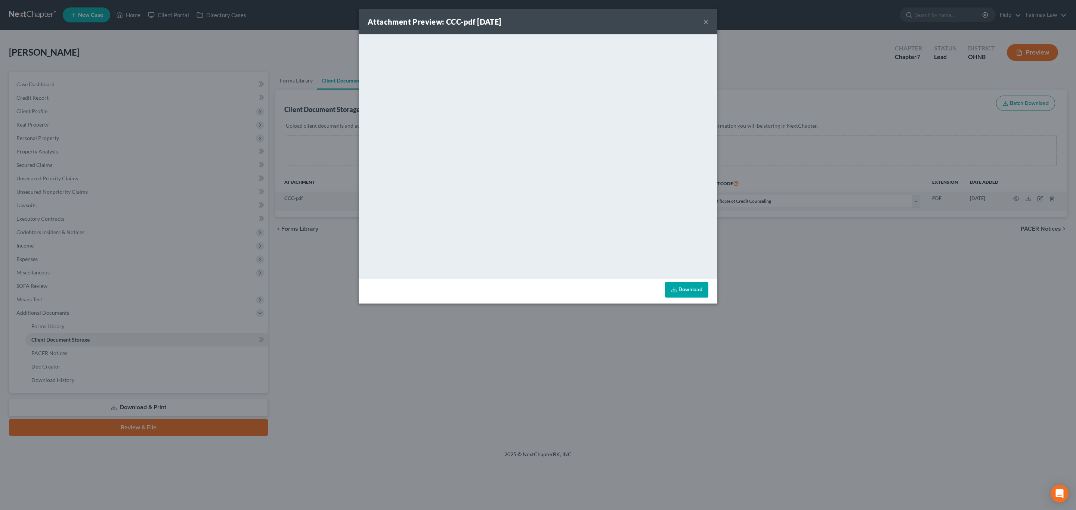
click at [704, 21] on button "×" at bounding box center [705, 21] width 5 height 9
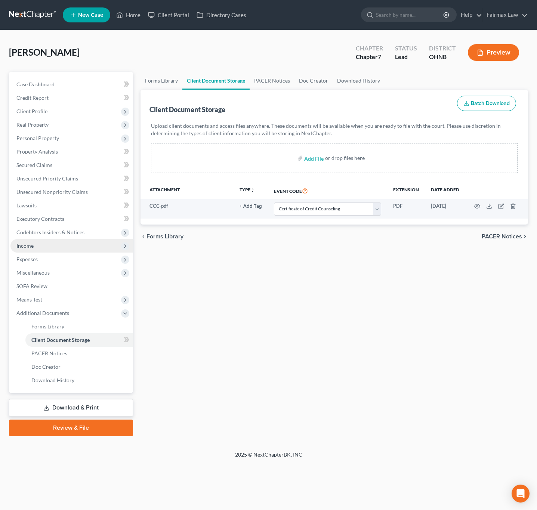
click at [32, 244] on span "Income" at bounding box center [24, 245] width 17 height 6
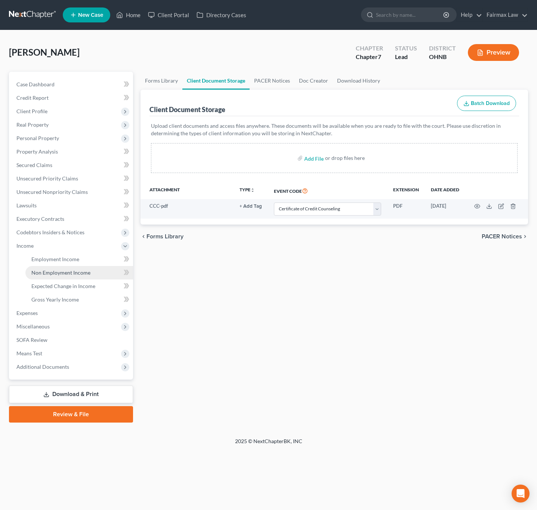
click at [58, 267] on link "Non Employment Income" at bounding box center [79, 272] width 108 height 13
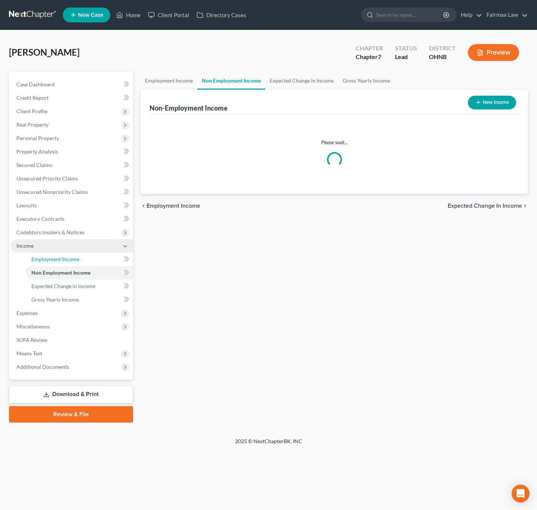
click at [65, 259] on span "Employment Income" at bounding box center [55, 259] width 48 height 6
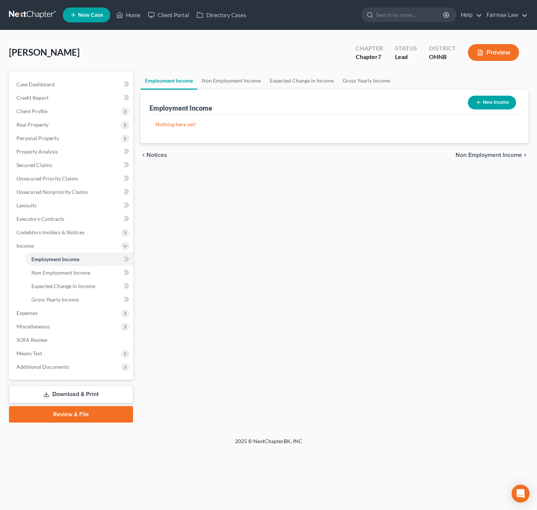
click at [498, 107] on button "New Income" at bounding box center [492, 103] width 48 height 14
select select "0"
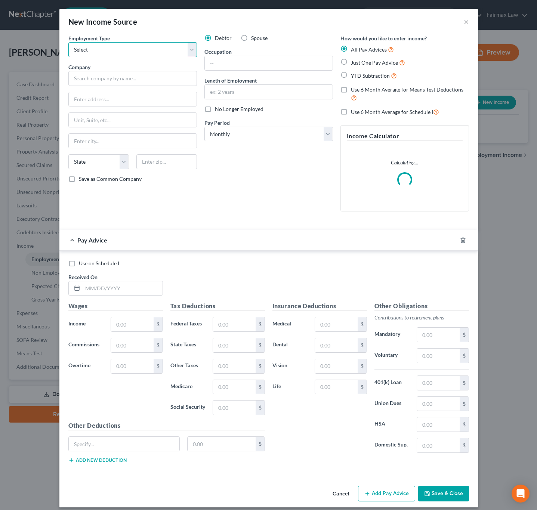
click at [140, 55] on select "Select Full or Part Time Employment Self Employment" at bounding box center [132, 49] width 128 height 15
select select "0"
click at [68, 42] on select "Select Full or Part Time Employment Self Employment" at bounding box center [132, 49] width 128 height 15
click at [117, 90] on div "Employment Type * Select Full or Part Time Employment Self Employment Company *…" at bounding box center [133, 125] width 136 height 183
click at [118, 81] on input "text" at bounding box center [132, 78] width 128 height 15
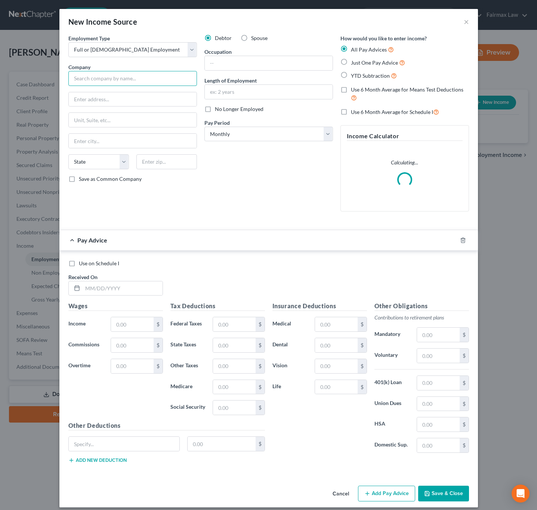
paste input "[PERSON_NAME] Management"
type input "[PERSON_NAME] Management"
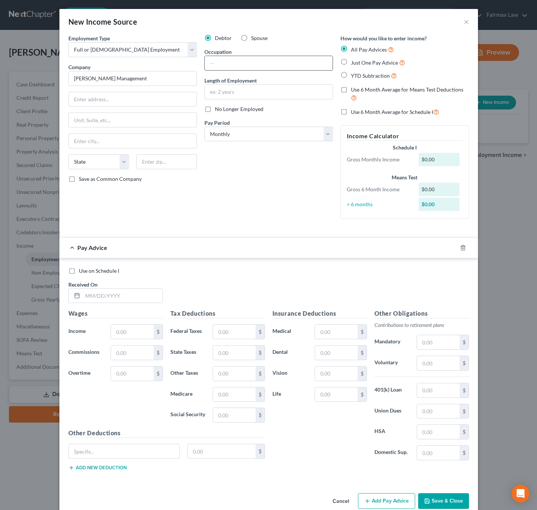
click at [230, 69] on input "text" at bounding box center [269, 63] width 128 height 14
paste input "Sales Manager"
type input "Sales Manager"
click at [233, 93] on input "text" at bounding box center [269, 92] width 128 height 14
type input "1 year"
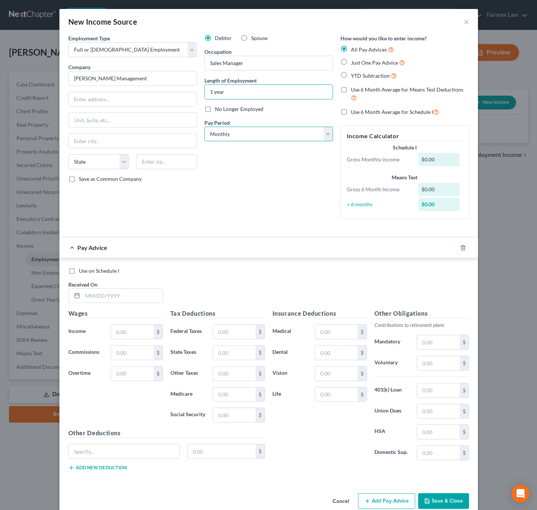
drag, startPoint x: 243, startPoint y: 136, endPoint x: 240, endPoint y: 141, distance: 6.3
click at [243, 136] on select "Select Monthly Twice Monthly Every Other Week Weekly" at bounding box center [268, 134] width 128 height 15
click at [204, 127] on select "Select Monthly Twice Monthly Every Other Week Weekly" at bounding box center [268, 134] width 128 height 15
click at [243, 135] on select "Select Monthly Twice Monthly Every Other Week Weekly" at bounding box center [268, 134] width 128 height 15
select select "2"
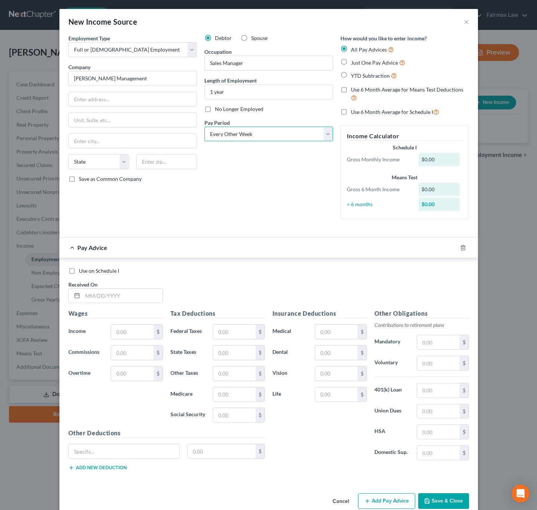
click at [204, 127] on select "Select Monthly Twice Monthly Every Other Week Weekly" at bounding box center [268, 134] width 128 height 15
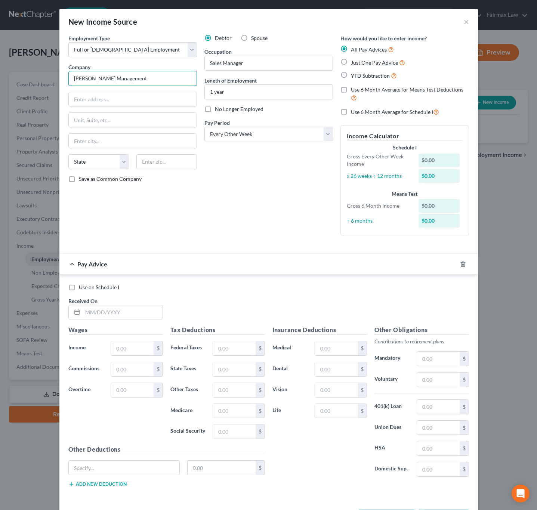
click at [113, 80] on input "[PERSON_NAME] Management" at bounding box center [132, 78] width 128 height 15
click at [116, 93] on input "text" at bounding box center [133, 99] width 128 height 14
paste input "[STREET_ADDRESS]"
type input "[STREET_ADDRESS]"
click at [145, 158] on input "text" at bounding box center [166, 161] width 61 height 15
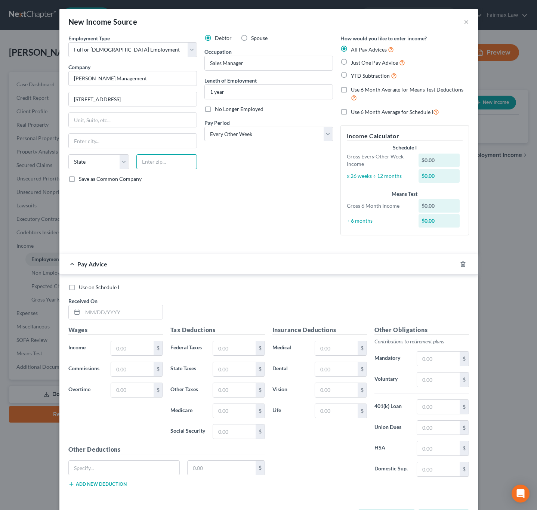
paste input "44646"
type input "44646"
click at [238, 164] on div "Debtor Spouse Occupation Sales Manager Length of Employment 1 year No Longer Em…" at bounding box center [269, 137] width 136 height 207
type input "Massillon"
select select "36"
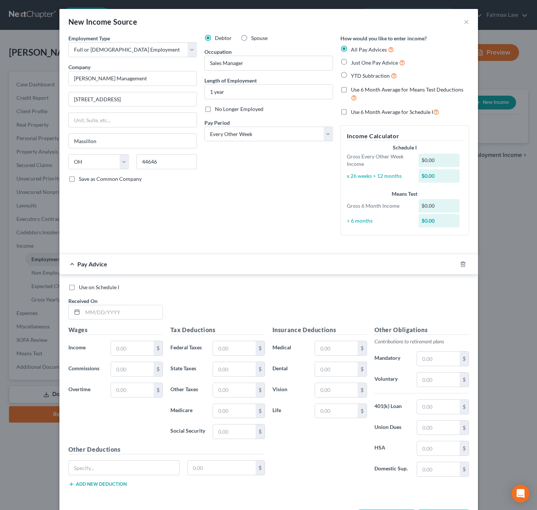
click at [290, 212] on div "Debtor Spouse Occupation Sales Manager Length of Employment 1 year No Longer Em…" at bounding box center [269, 137] width 136 height 207
click at [351, 74] on label "YTD Subtraction" at bounding box center [374, 75] width 46 height 9
click at [354, 74] on input "YTD Subtraction" at bounding box center [356, 73] width 5 height 5
radio input "true"
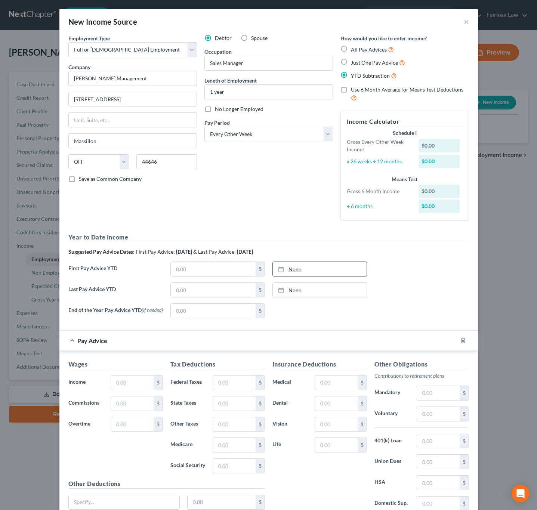
click at [286, 270] on link "None" at bounding box center [320, 269] width 94 height 14
type input "9/5/2025"
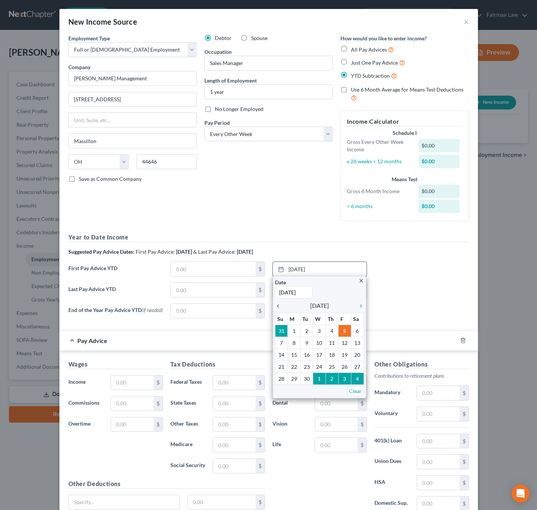
click at [275, 307] on icon "chevron_left" at bounding box center [280, 306] width 10 height 6
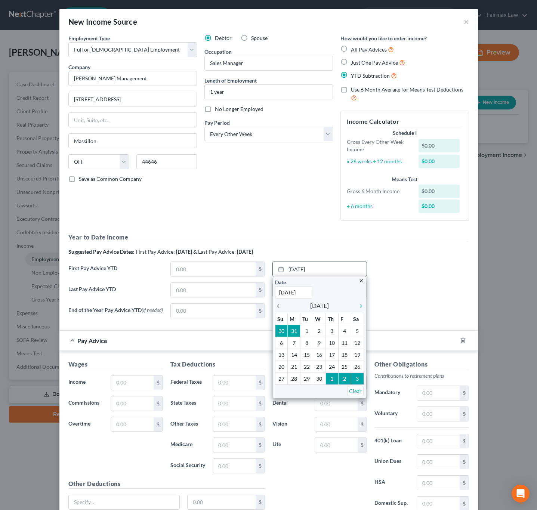
click at [275, 307] on icon "chevron_left" at bounding box center [280, 306] width 10 height 6
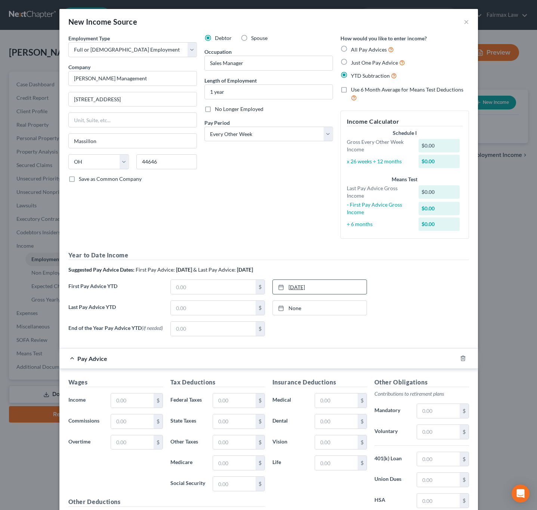
click at [292, 294] on link "3/3/2025" at bounding box center [320, 287] width 94 height 14
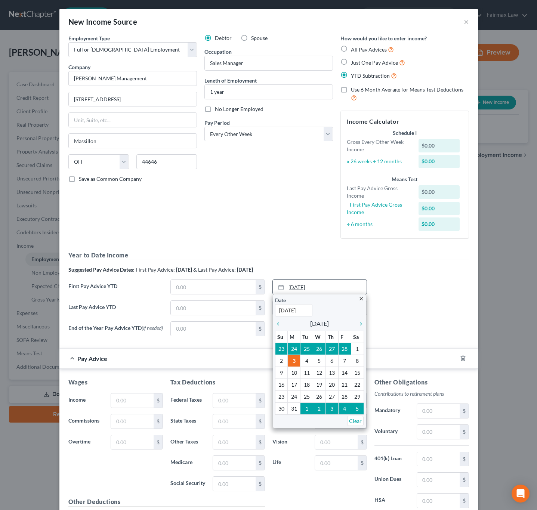
click at [295, 291] on link "3/3/2025" at bounding box center [320, 287] width 94 height 14
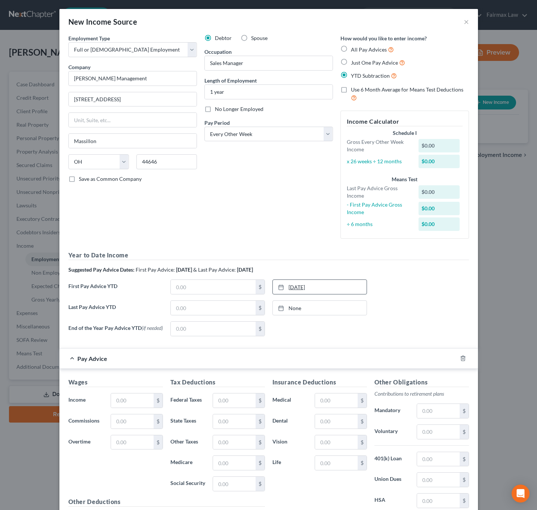
click at [298, 290] on link "3/3/2025" at bounding box center [320, 287] width 94 height 14
click at [225, 280] on div "$" at bounding box center [217, 286] width 94 height 15
click at [221, 292] on input "text" at bounding box center [213, 287] width 85 height 14
click at [213, 287] on input "text" at bounding box center [213, 287] width 85 height 14
paste input "12,427.61"
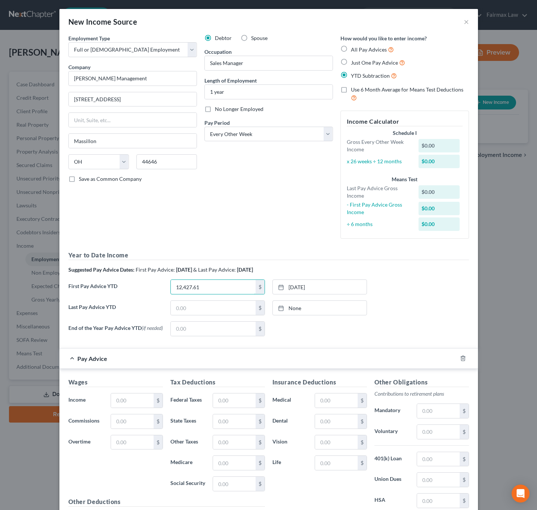
type input "12,427.61"
click at [288, 307] on link "None" at bounding box center [320, 308] width 94 height 14
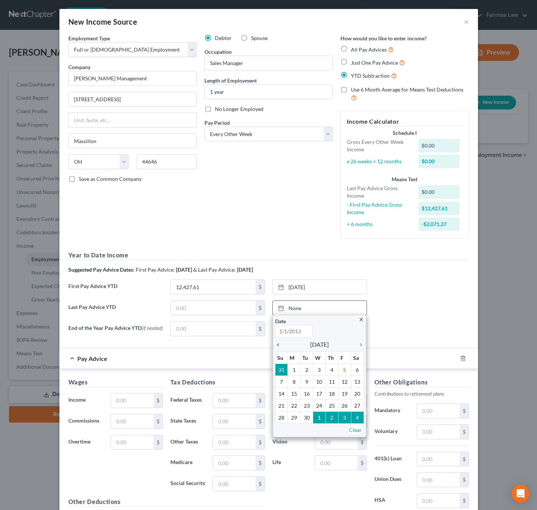
click at [275, 344] on icon "chevron_left" at bounding box center [280, 345] width 10 height 6
type input "9/5/2025"
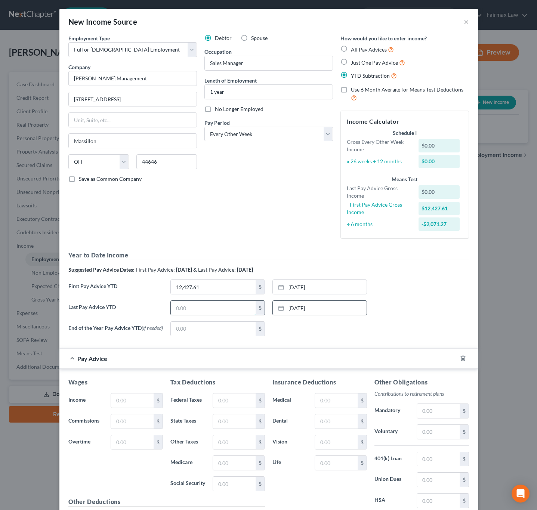
click at [207, 313] on input "text" at bounding box center [213, 308] width 85 height 14
type input "67,764.57"
click at [125, 404] on input "text" at bounding box center [132, 400] width 42 height 14
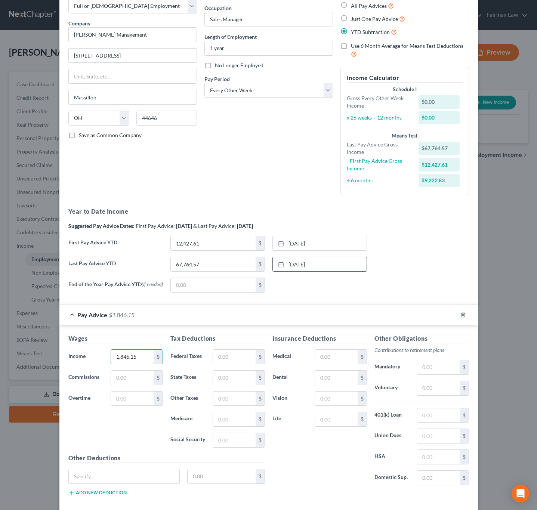
scroll to position [89, 0]
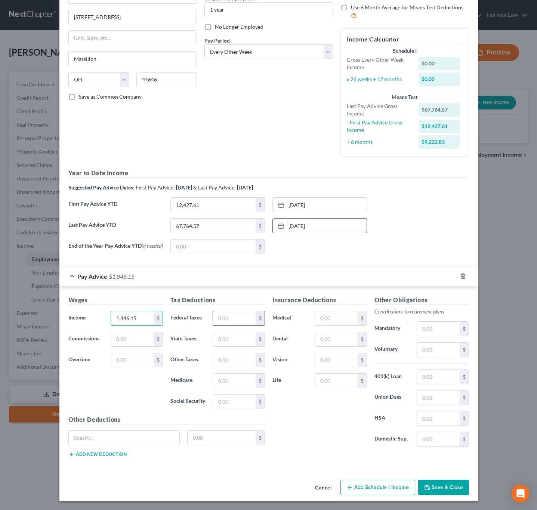
type input "1,846.15"
click at [214, 311] on input "text" at bounding box center [234, 318] width 42 height 14
click at [424, 332] on input "text" at bounding box center [438, 329] width 42 height 14
type input "36.92"
click at [161, 441] on input "text" at bounding box center [124, 438] width 111 height 14
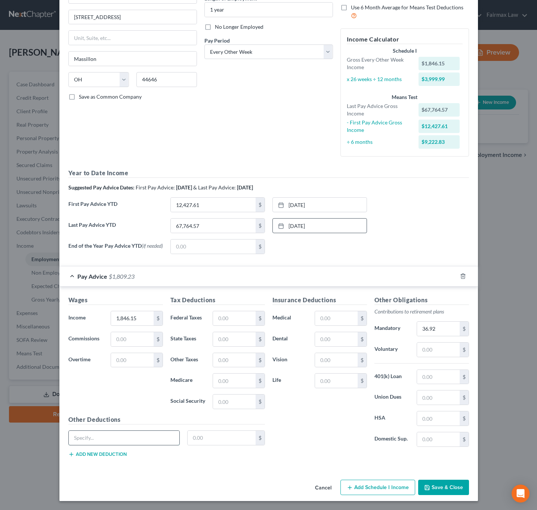
paste input "ccident Ins"
click at [72, 435] on input "ccident Ins" at bounding box center [124, 438] width 111 height 14
click at [69, 437] on input "ccident Ins" at bounding box center [124, 438] width 111 height 14
type input "Accident Ins"
click at [218, 443] on input "text" at bounding box center [221, 438] width 68 height 14
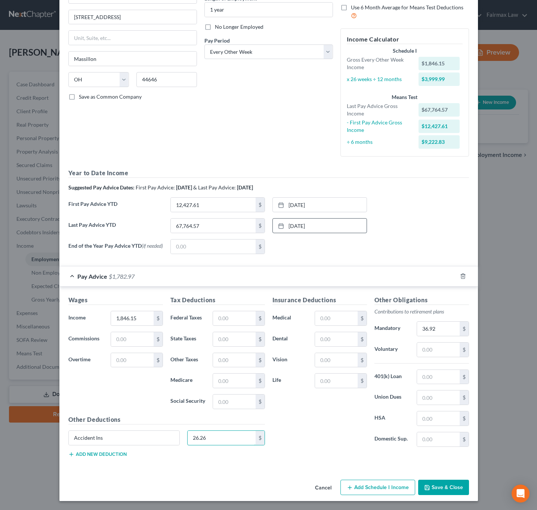
type input "26.26"
click at [138, 434] on input "Accident Ins" at bounding box center [124, 438] width 111 height 14
paste input "flac Cancer"
type input "Accident Ins/Aflac [MEDICAL_DATA]"
click at [214, 438] on input "26.26" at bounding box center [221, 438] width 68 height 14
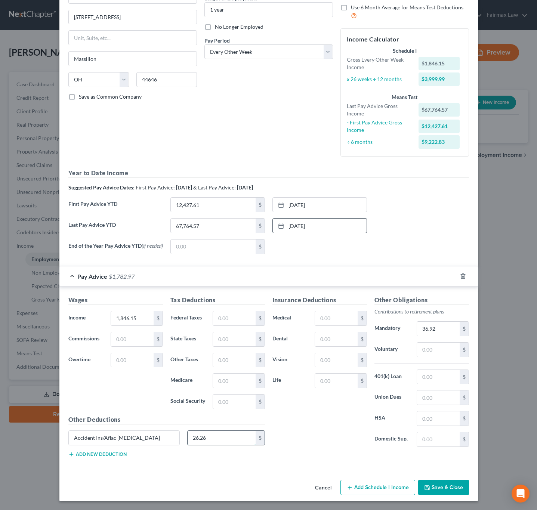
click at [214, 438] on input "26.26" at bounding box center [221, 438] width 68 height 14
paste input "55.08"
type input "55.08"
click at [310, 432] on div "Insurance Deductions Medical $ Dental $ Vision $ Life $" at bounding box center [320, 373] width 102 height 157
click at [326, 373] on input "text" at bounding box center [336, 380] width 42 height 14
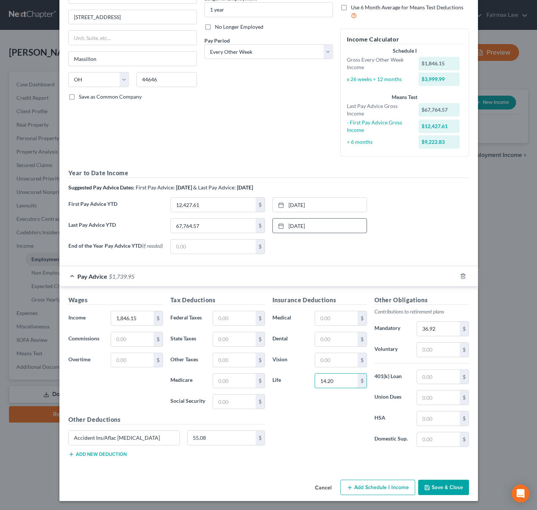
type input "14.20"
click at [96, 453] on button "Add new deduction" at bounding box center [97, 454] width 58 height 6
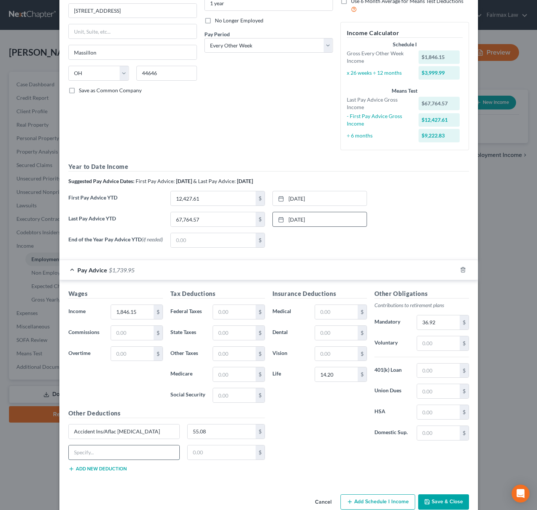
click at [159, 455] on input "text" at bounding box center [124, 452] width 111 height 14
click at [159, 456] on input "text" at bounding box center [124, 452] width 111 height 14
paste input "ritical Illness Ins"
click at [72, 458] on input "ritical Illness Ins" at bounding box center [124, 452] width 111 height 14
click at [70, 459] on input "ritical Illness Ins" at bounding box center [124, 452] width 111 height 14
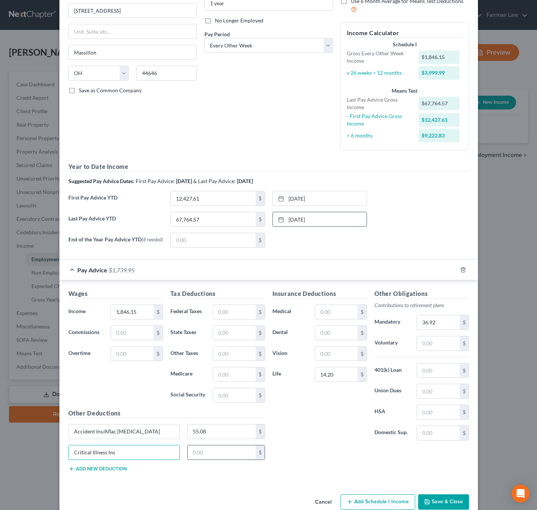
type input "Critical Illness Ins"
click at [209, 458] on input "text" at bounding box center [221, 452] width 68 height 14
type input "23.47"
click at [329, 337] on input "text" at bounding box center [336, 333] width 42 height 14
type input "41.26"
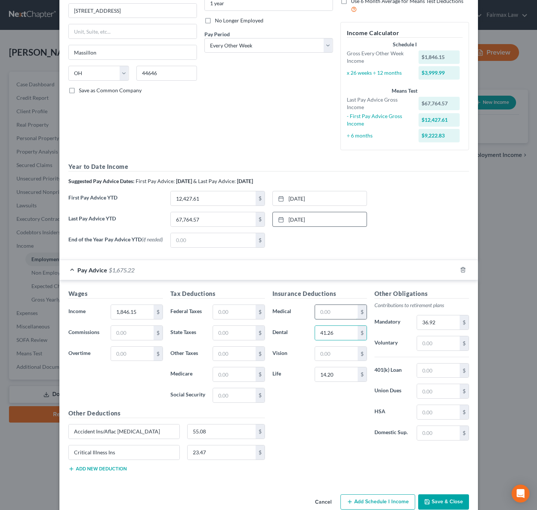
click at [328, 319] on input "text" at bounding box center [336, 312] width 42 height 14
type input "531.30"
click at [326, 357] on input "text" at bounding box center [336, 354] width 42 height 14
type input "4"
type input "5.40"
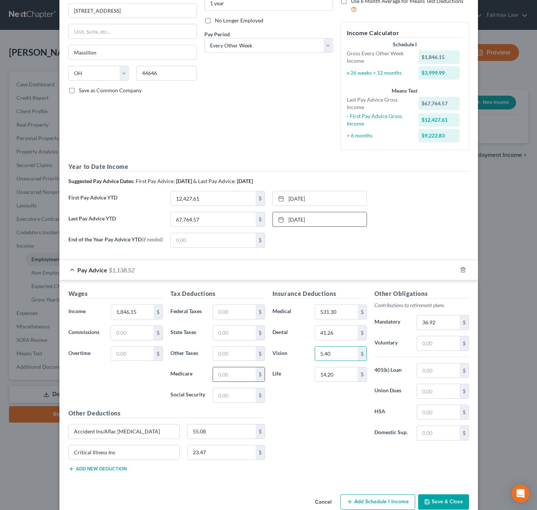
click at [226, 378] on input "text" at bounding box center [234, 374] width 42 height 14
type input "17.25"
click at [228, 340] on input "text" at bounding box center [234, 333] width 42 height 14
type input "20.04"
click at [231, 397] on input "text" at bounding box center [234, 395] width 42 height 14
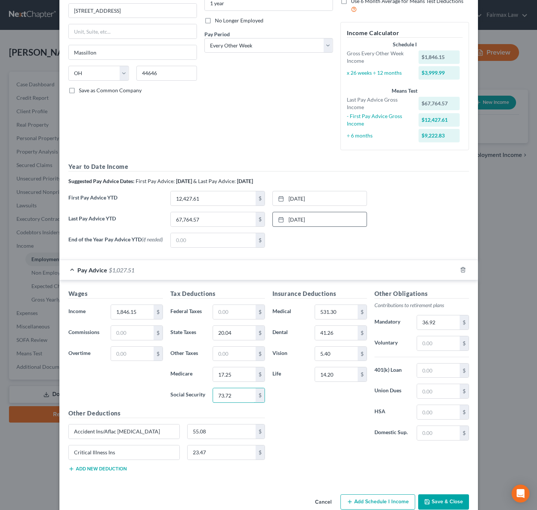
type input "73.72"
click at [305, 430] on div "Insurance Deductions Medical 531.30 $ Dental 41.26 $ Vision 5.40 $ Life 14.20 $" at bounding box center [320, 367] width 102 height 157
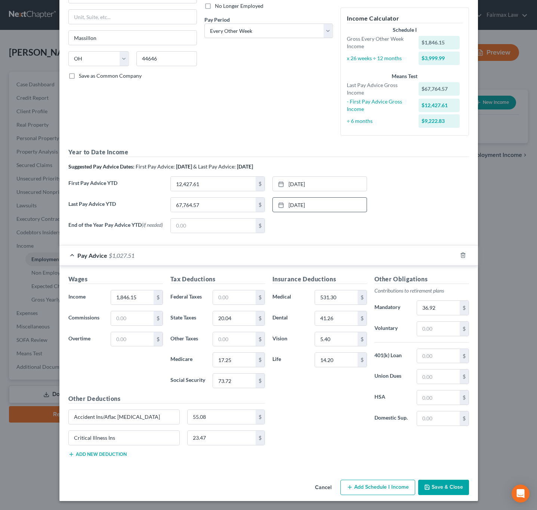
click at [442, 481] on button "Save & Close" at bounding box center [443, 488] width 51 height 16
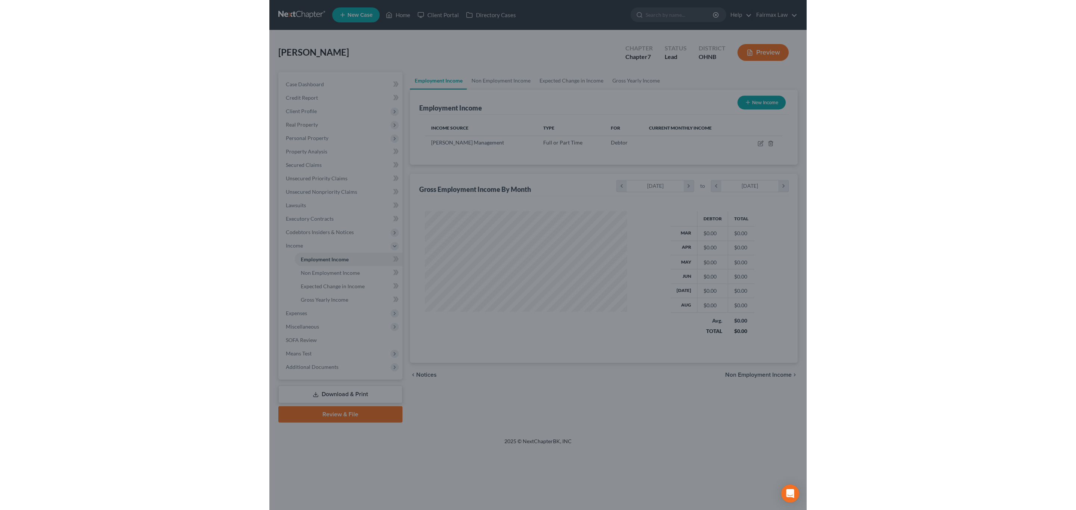
scroll to position [135, 217]
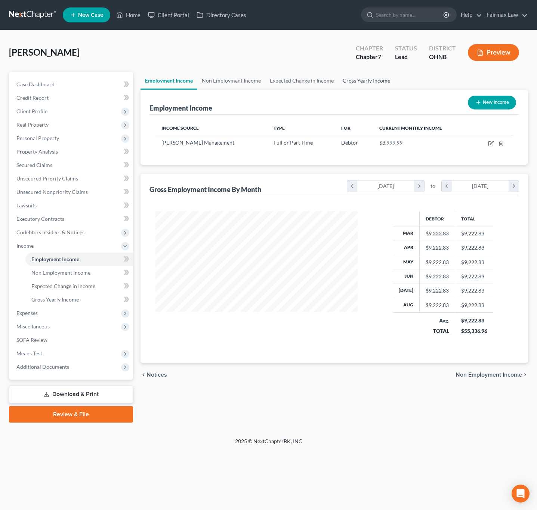
click at [355, 83] on link "Gross Yearly Income" at bounding box center [366, 81] width 56 height 18
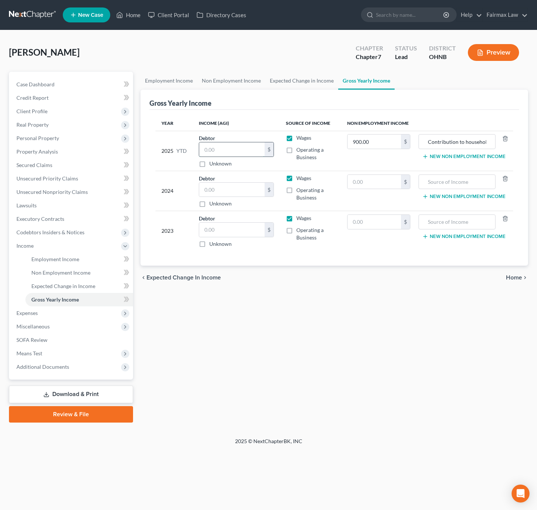
click at [214, 151] on input "text" at bounding box center [231, 149] width 65 height 14
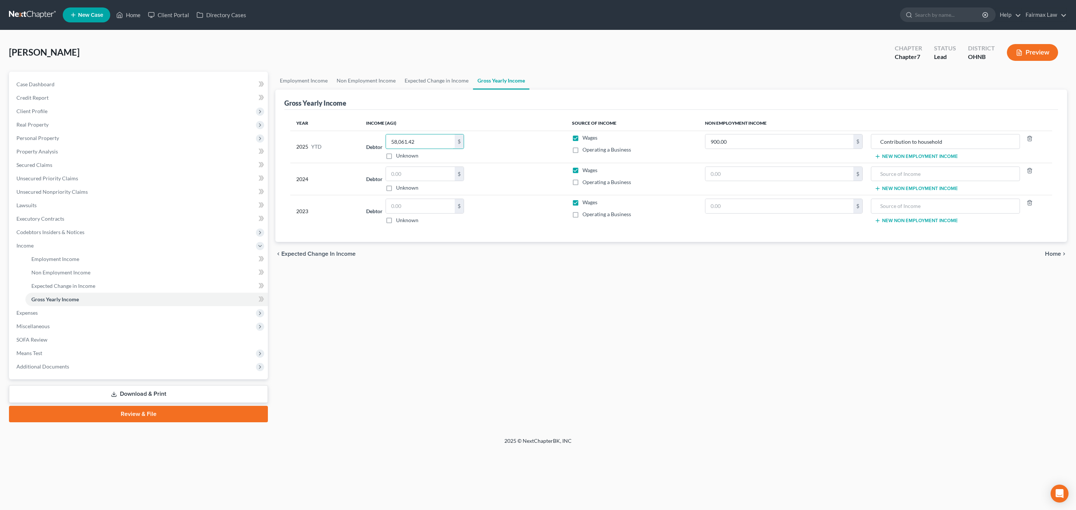
type input "58,061.42"
click at [420, 211] on input "text" at bounding box center [420, 206] width 69 height 14
type input "102,486"
click at [431, 173] on input "text" at bounding box center [420, 174] width 69 height 14
type input "85,766"
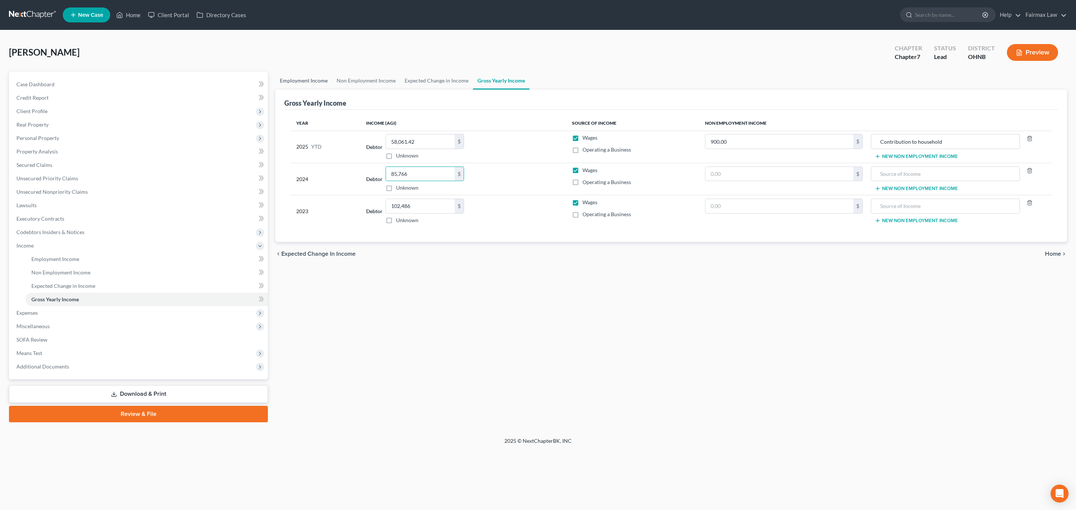
click at [302, 75] on link "Employment Income" at bounding box center [303, 81] width 57 height 18
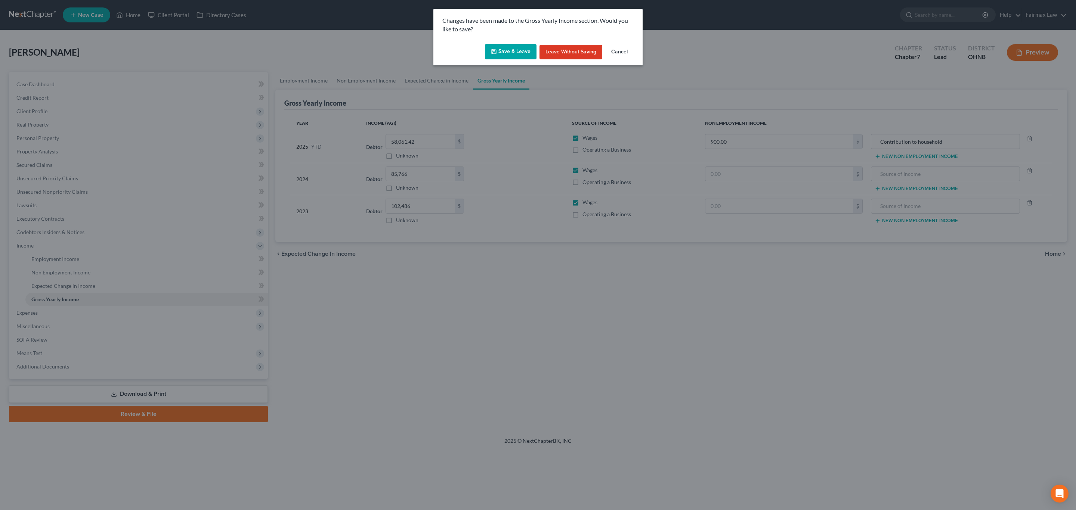
click at [503, 53] on button "Save & Leave" at bounding box center [511, 52] width 52 height 16
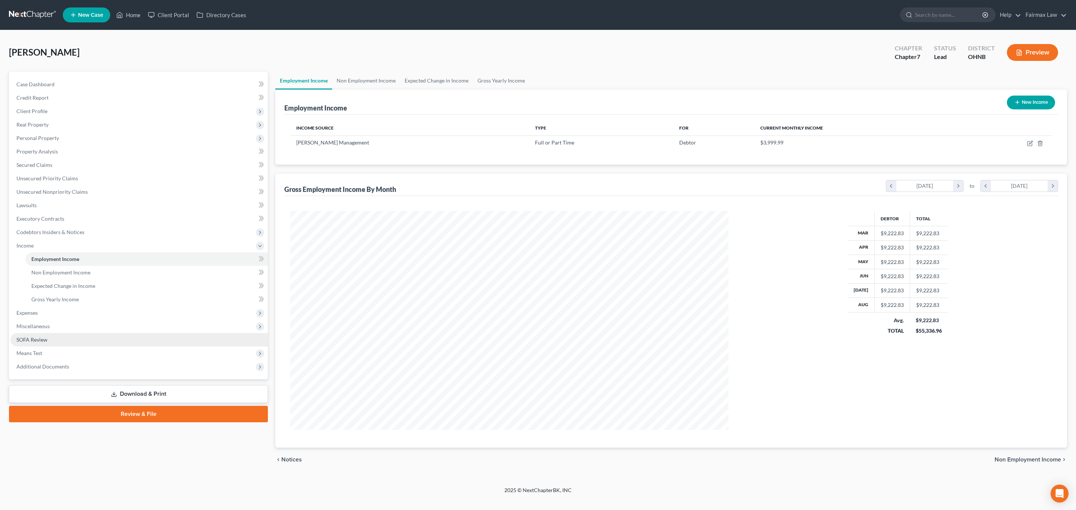
scroll to position [218, 453]
click at [39, 356] on span "Means Test" at bounding box center [138, 353] width 257 height 13
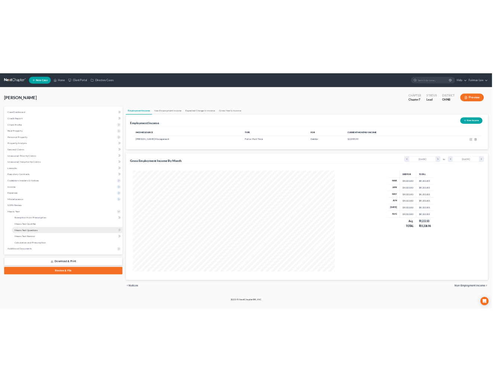
scroll to position [373271, 373036]
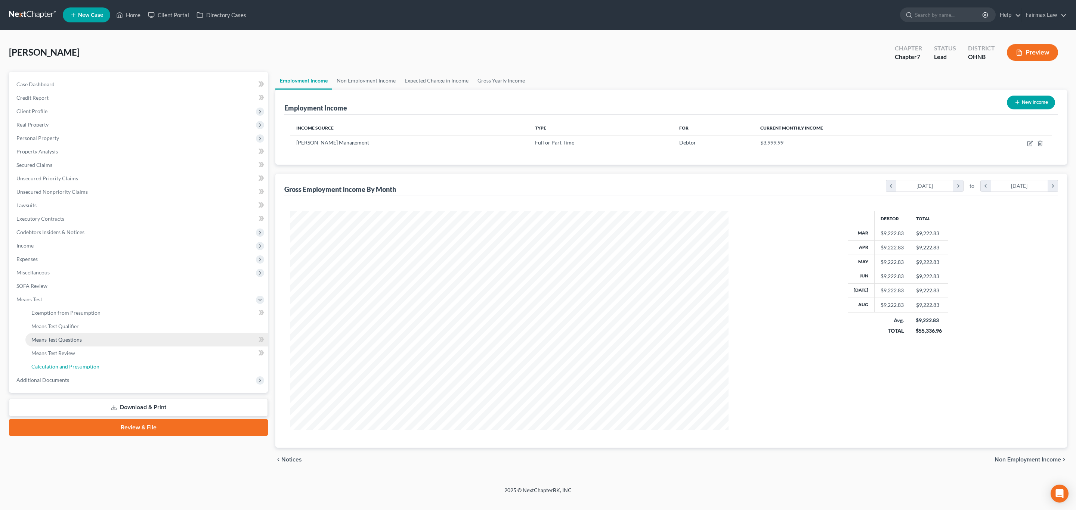
drag, startPoint x: 77, startPoint y: 370, endPoint x: 242, endPoint y: 333, distance: 170.0
click at [77, 370] on link "Calculation and Presumption" at bounding box center [146, 366] width 242 height 13
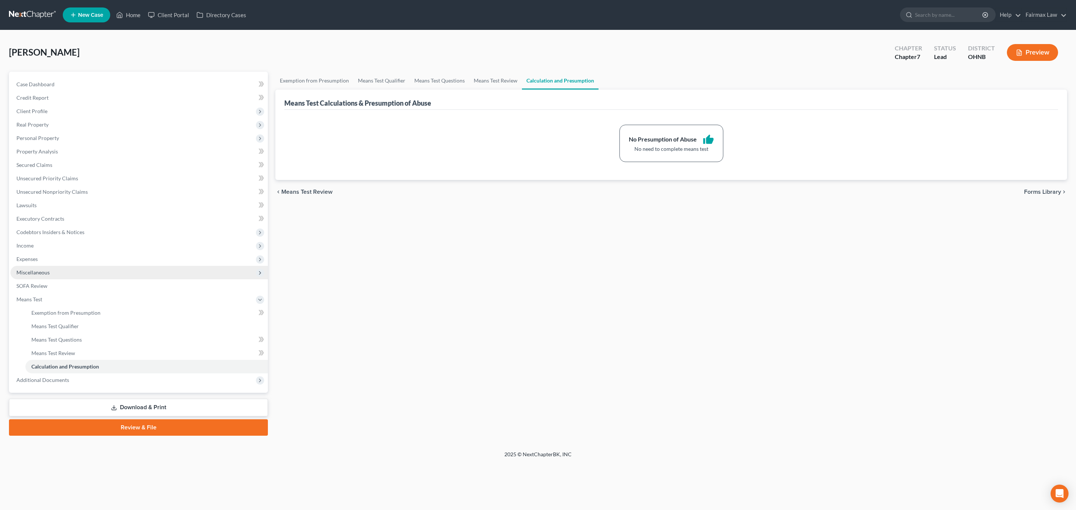
click at [85, 270] on span "Miscellaneous" at bounding box center [138, 272] width 257 height 13
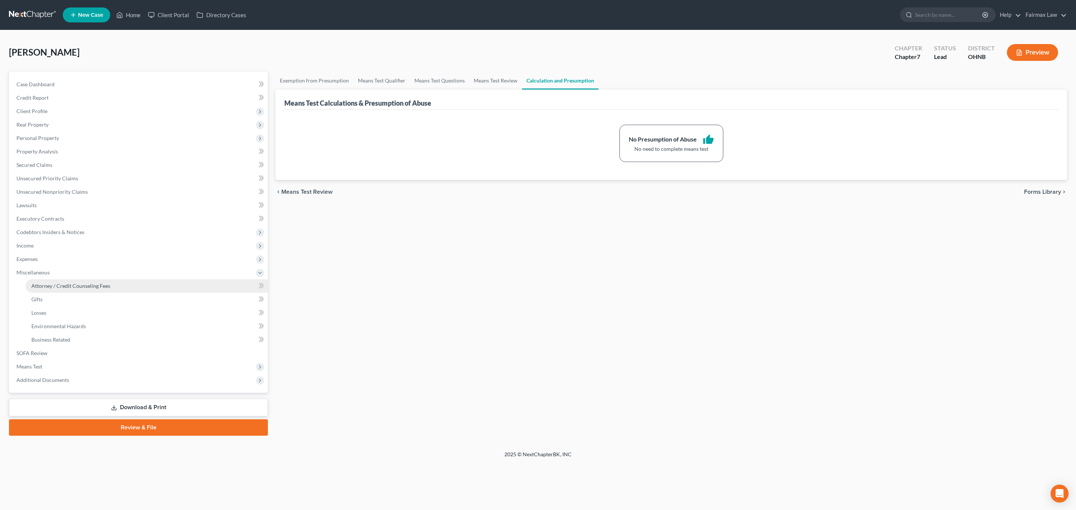
click at [82, 285] on span "Attorney / Credit Counseling Fees" at bounding box center [70, 286] width 79 height 6
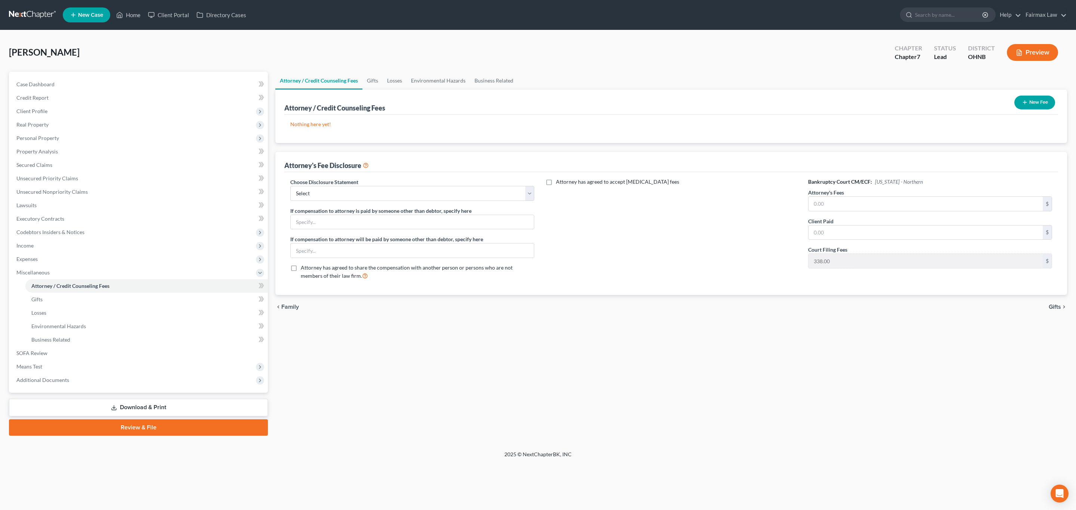
click at [1027, 105] on button "New Fee" at bounding box center [1034, 103] width 41 height 14
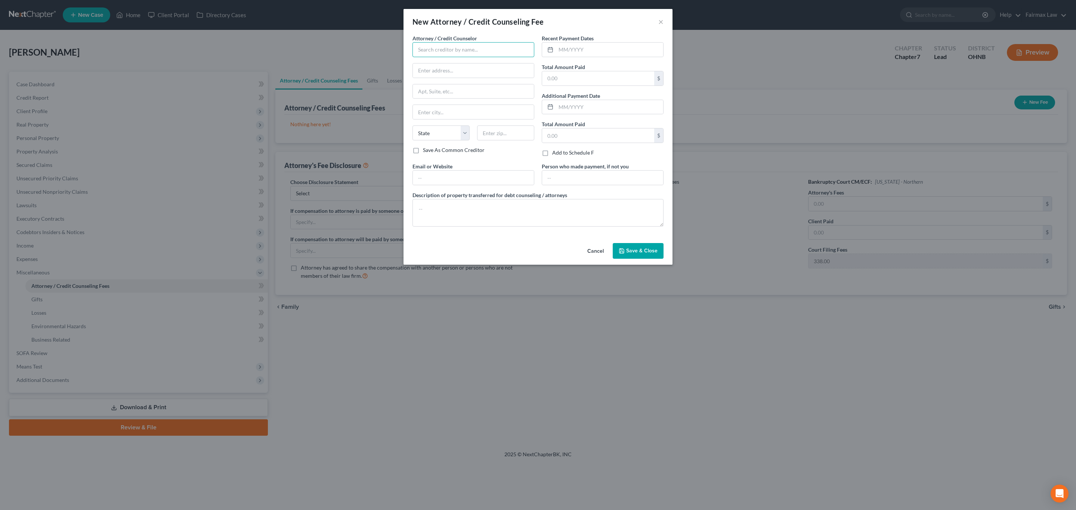
click at [462, 48] on input "text" at bounding box center [473, 49] width 122 height 15
click at [446, 73] on div "Summit Financial Education" at bounding box center [457, 73] width 78 height 7
type input "Summit Financial Education"
type input "Attn: Customer Service"
type input "4800 E Flower St"
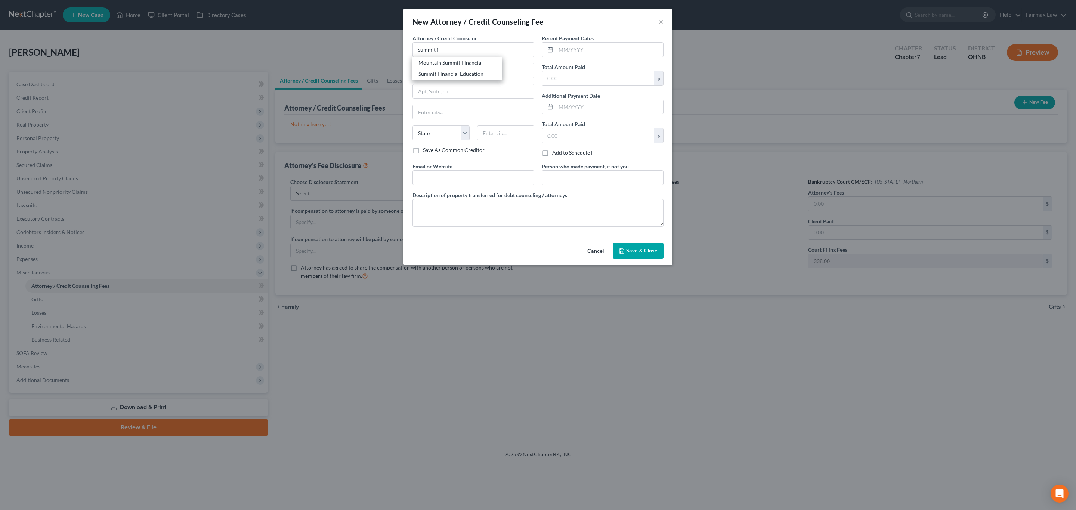
type input "Tucson"
select select "3"
click at [573, 48] on input "text" at bounding box center [609, 50] width 107 height 14
click at [580, 85] on input "text" at bounding box center [598, 78] width 112 height 14
click at [639, 252] on span "Save & Close" at bounding box center [641, 251] width 31 height 6
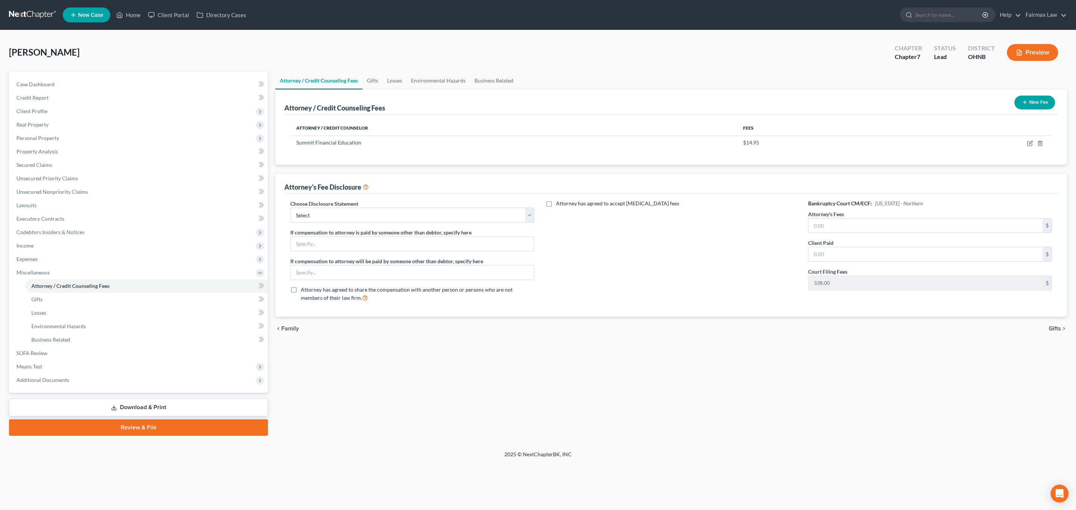
click at [1029, 96] on button "New Fee" at bounding box center [1034, 103] width 41 height 14
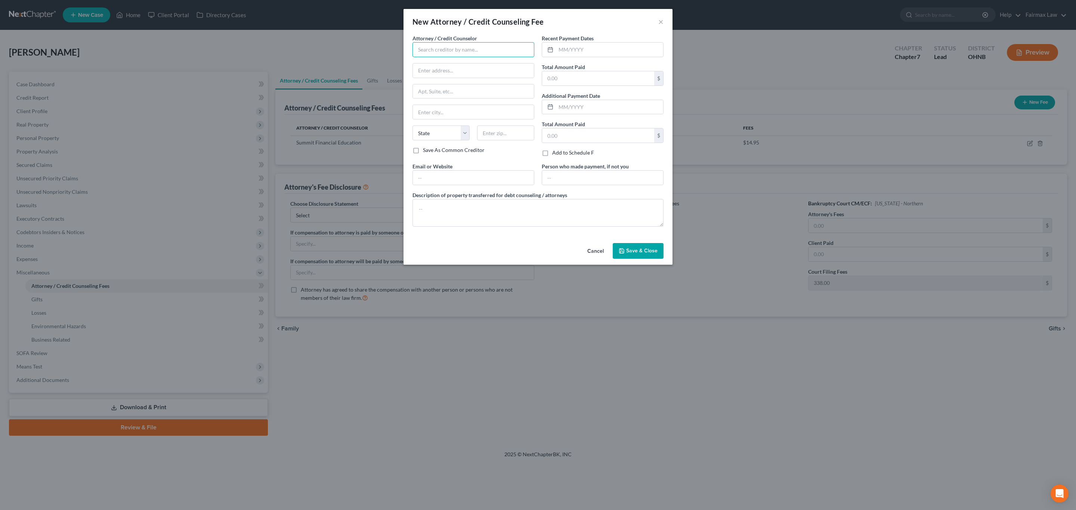
click at [450, 52] on input "text" at bounding box center [473, 49] width 122 height 15
click at [445, 102] on div "Fairmax Law PLLC" at bounding box center [457, 107] width 90 height 11
click at [478, 46] on input "Fairmax Law PLLC" at bounding box center [473, 49] width 122 height 15
click at [469, 62] on div "Fairmax Law PLLC" at bounding box center [457, 62] width 78 height 7
click at [587, 83] on input "text" at bounding box center [598, 78] width 112 height 14
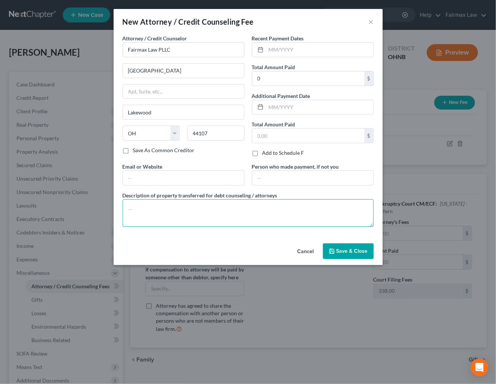
click at [307, 215] on textarea at bounding box center [248, 213] width 251 height 28
paste textarea "Due to the debtor’s limited monthly budget surplus, they are unable to reasonab…"
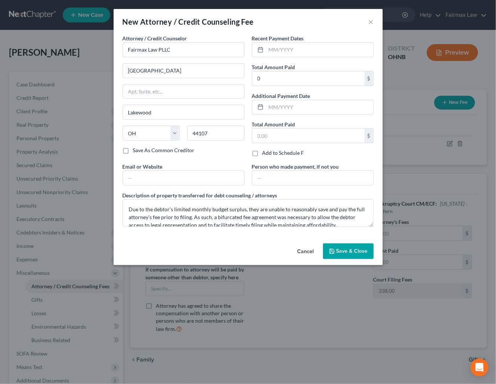
click at [340, 256] on button "Save & Close" at bounding box center [348, 251] width 51 height 16
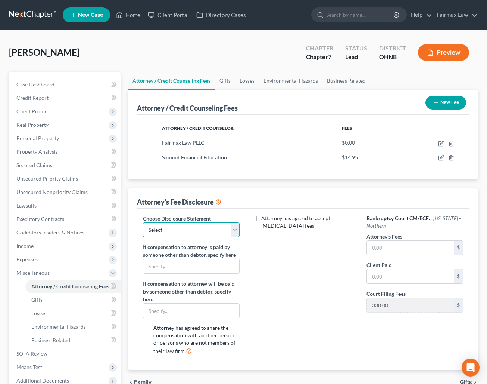
click at [208, 224] on select "Select WDMI - Chapter 13 - Disclosure of Attorney Compensation OHNB & MIWB Disc…" at bounding box center [191, 229] width 97 height 15
click at [143, 223] on select "Select WDMI - Chapter 13 - Disclosure of Attorney Compensation OHNB & MIWB Disc…" at bounding box center [191, 229] width 97 height 15
click at [421, 250] on input "text" at bounding box center [410, 248] width 87 height 14
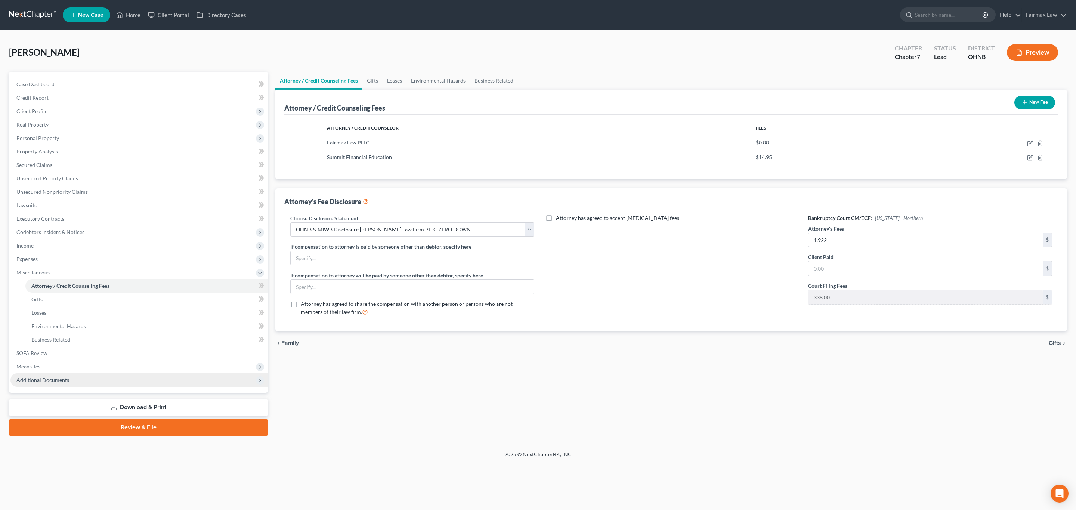
click at [78, 375] on span "Additional Documents" at bounding box center [138, 379] width 257 height 13
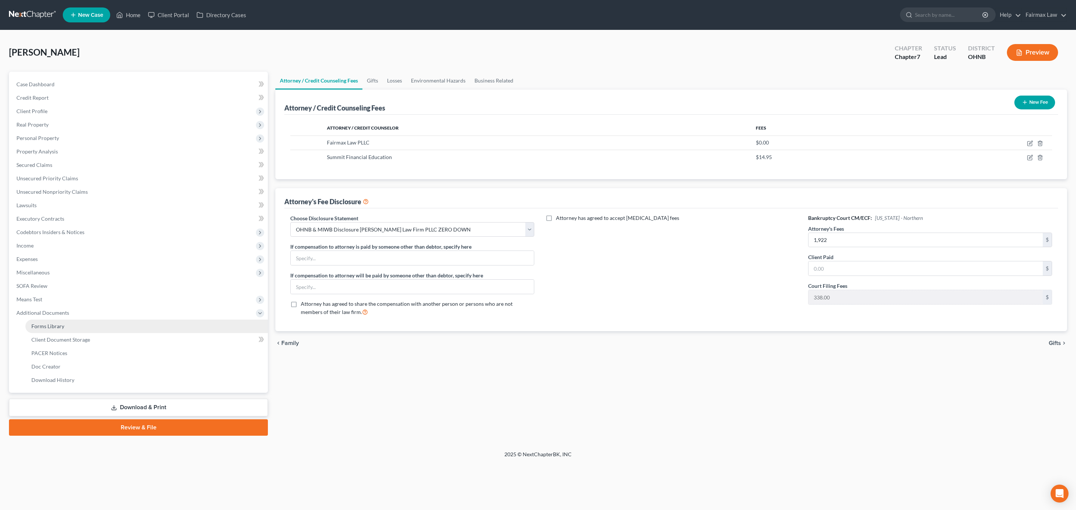
click at [68, 329] on link "Forms Library" at bounding box center [146, 326] width 242 height 13
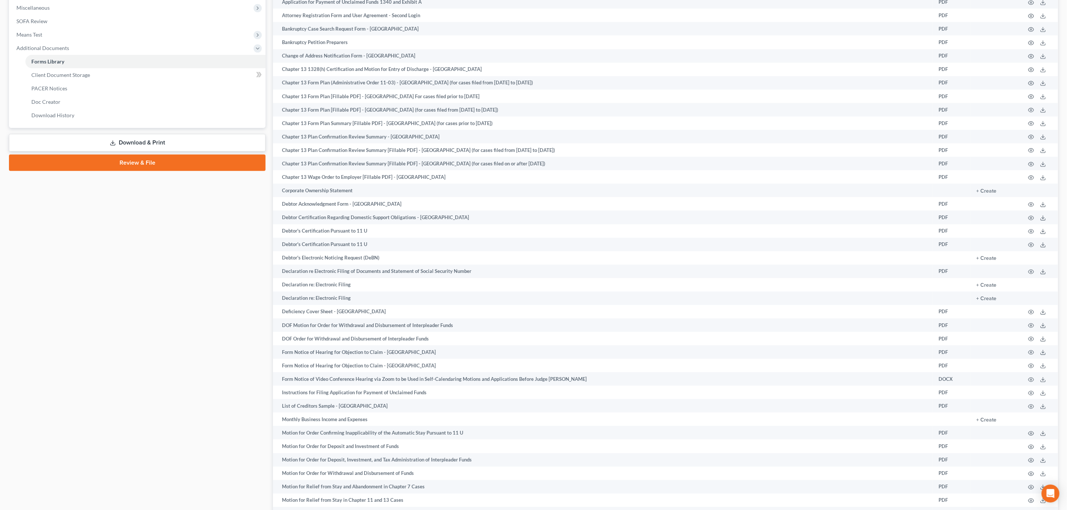
scroll to position [280, 0]
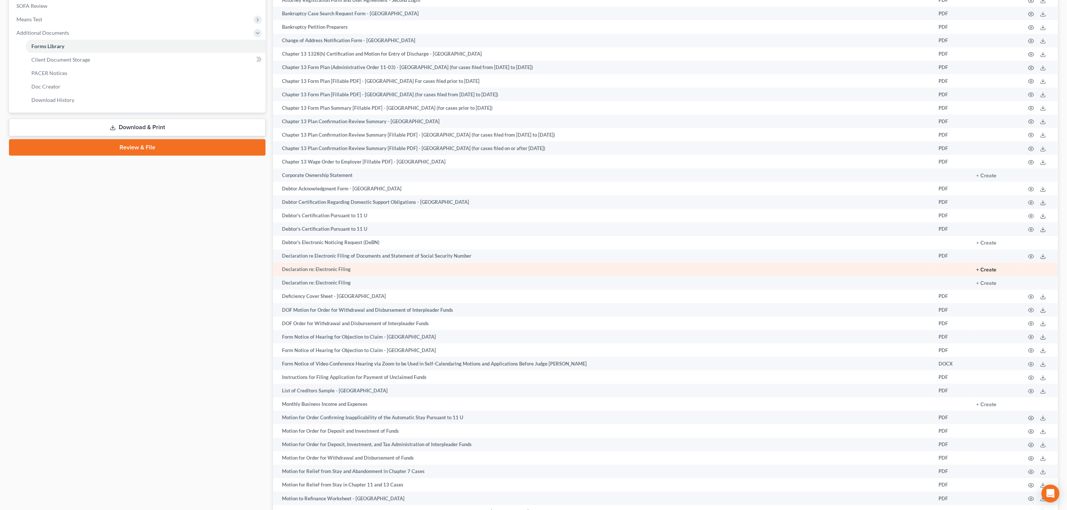
click at [988, 270] on button "+ Create" at bounding box center [986, 269] width 20 height 5
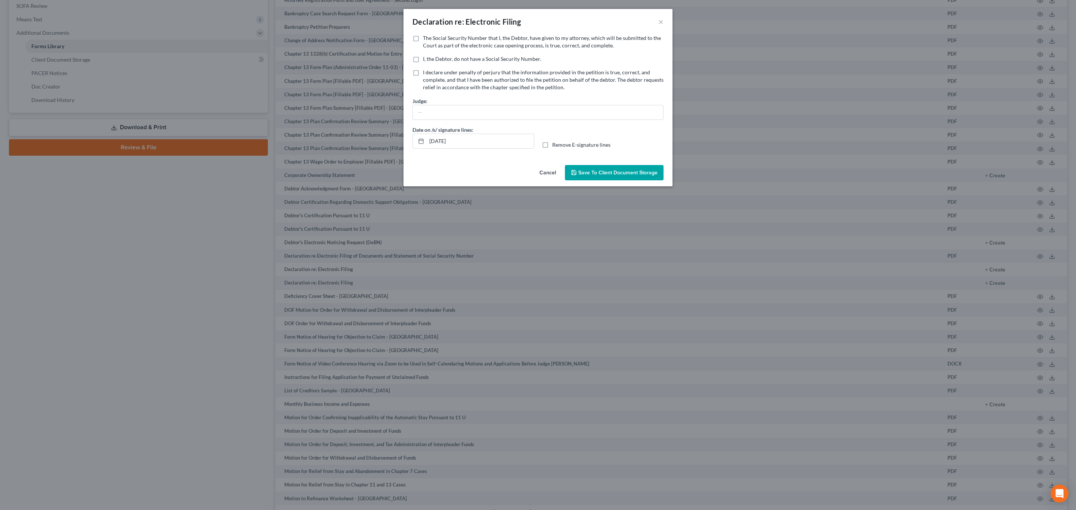
click at [423, 35] on label "The Social Security Number that I, the Debtor, have given to my attorney, which…" at bounding box center [543, 41] width 241 height 15
click at [426, 35] on input "The Social Security Number that I, the Debtor, have given to my attorney, which…" at bounding box center [428, 36] width 5 height 5
drag, startPoint x: 442, startPoint y: 139, endPoint x: 407, endPoint y: 142, distance: 34.8
click at [407, 142] on div "No additional information is needed to generate this form. The Social Security …" at bounding box center [537, 98] width 269 height 128
click at [623, 174] on span "Save to Client Document Storage" at bounding box center [617, 173] width 79 height 6
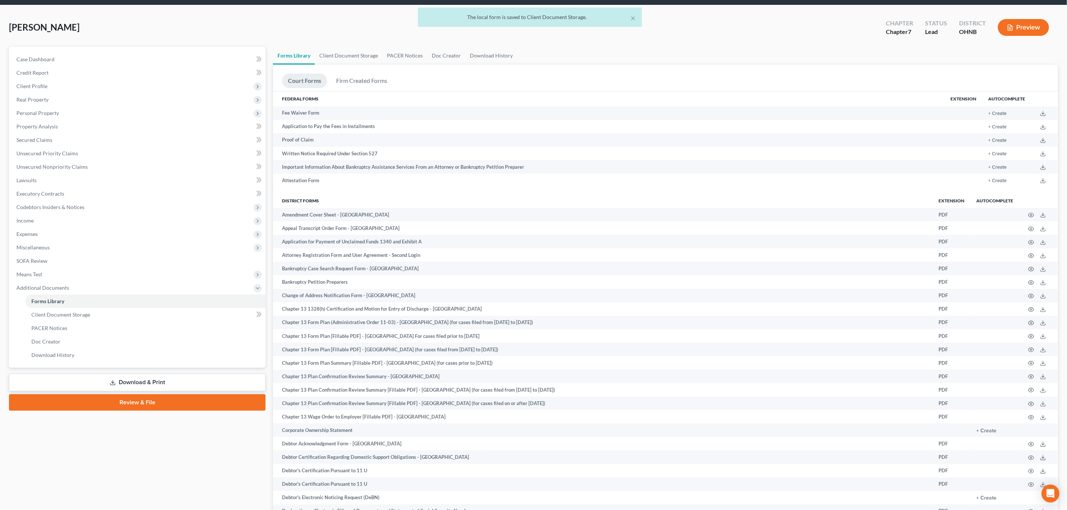
scroll to position [0, 0]
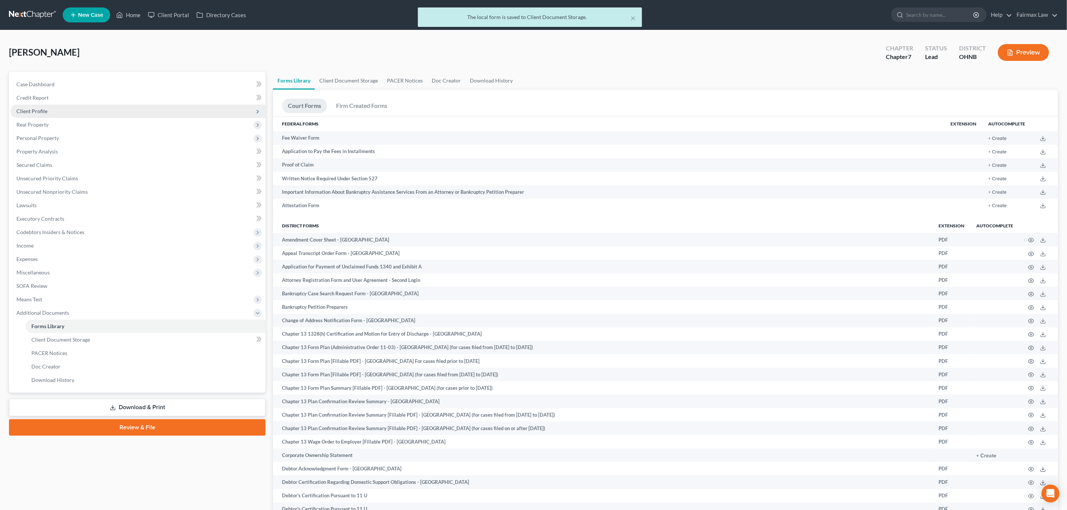
click at [30, 113] on span "Client Profile" at bounding box center [31, 111] width 31 height 6
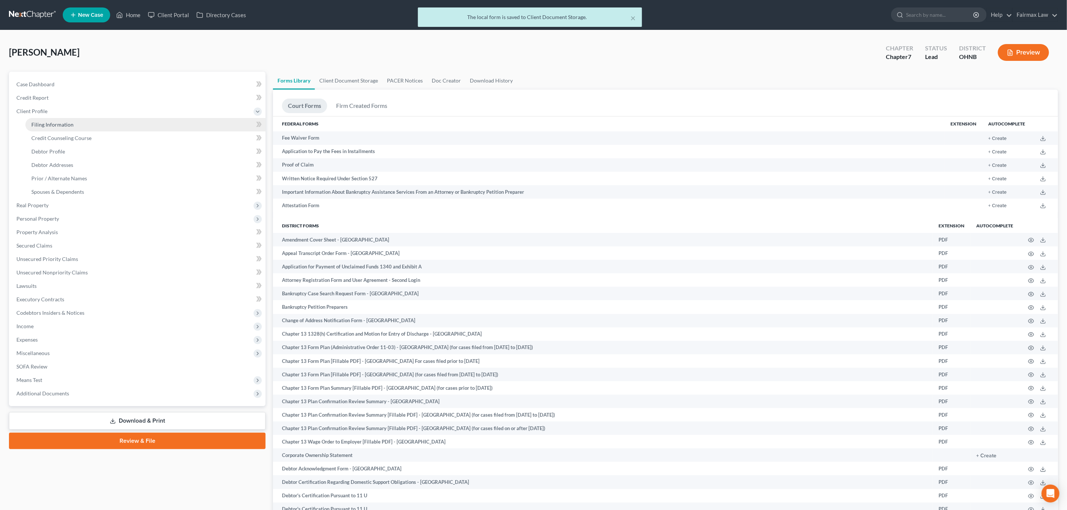
click at [54, 129] on link "Filing Information" at bounding box center [145, 124] width 240 height 13
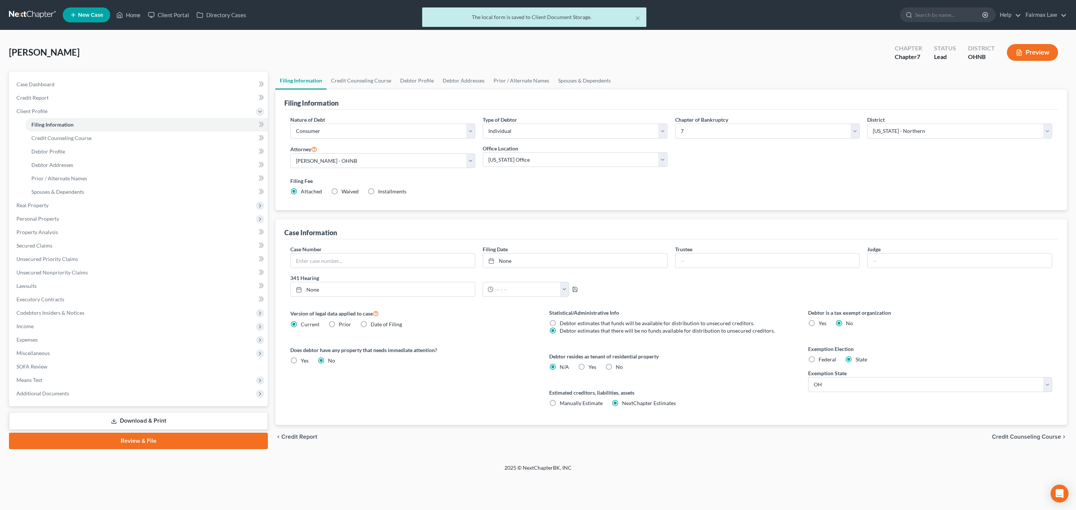
click at [395, 189] on span "Installments" at bounding box center [392, 191] width 28 height 6
click at [386, 189] on input "Installments Installments" at bounding box center [383, 190] width 5 height 5
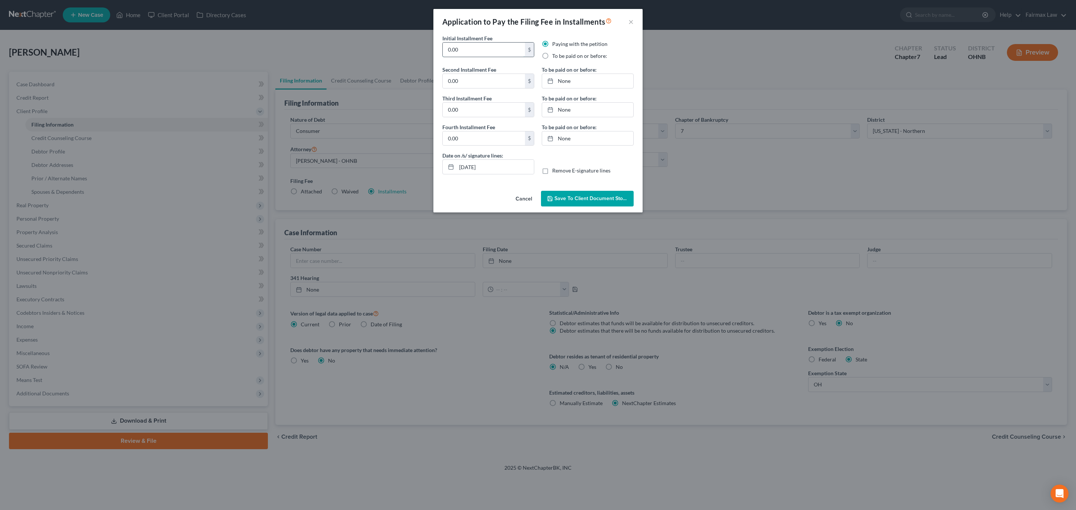
click at [471, 50] on input "0.00" at bounding box center [484, 50] width 82 height 14
click at [487, 84] on input "0.00" at bounding box center [484, 81] width 82 height 14
click at [490, 111] on input "0.00" at bounding box center [484, 110] width 82 height 14
click at [487, 136] on input "0.00" at bounding box center [484, 138] width 82 height 14
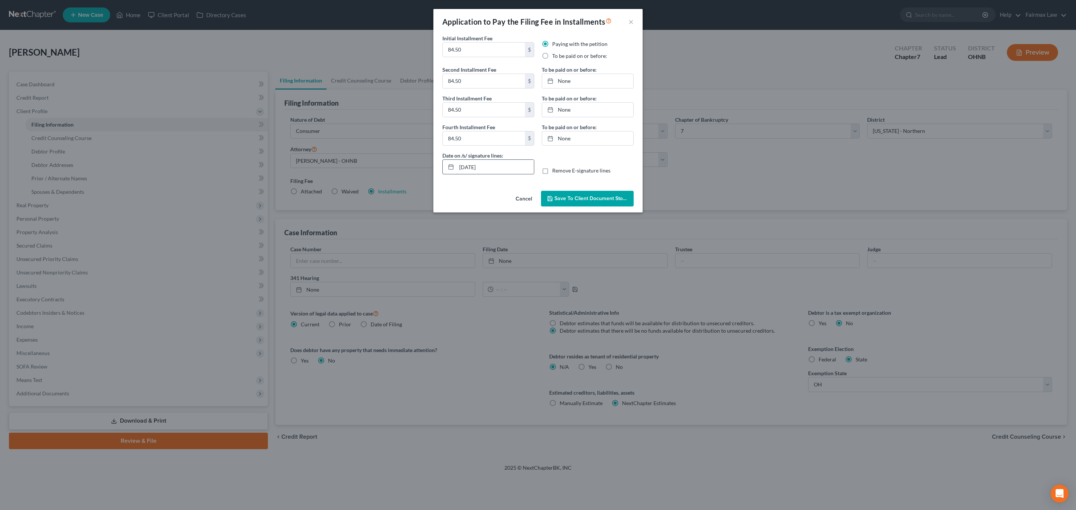
drag, startPoint x: 489, startPoint y: 165, endPoint x: 455, endPoint y: 167, distance: 33.7
click at [457, 168] on input "09/05/2025" at bounding box center [494, 167] width 77 height 14
click at [552, 57] on label "To be paid on or before:" at bounding box center [579, 55] width 55 height 7
click at [555, 57] on input "To be paid on or before:" at bounding box center [557, 54] width 5 height 5
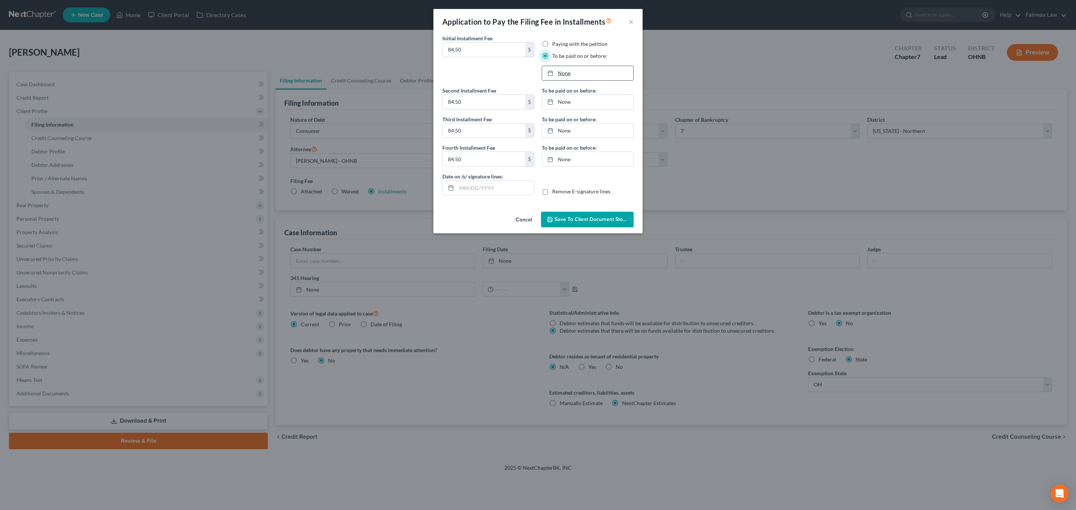
click at [559, 78] on link "None" at bounding box center [587, 73] width 91 height 14
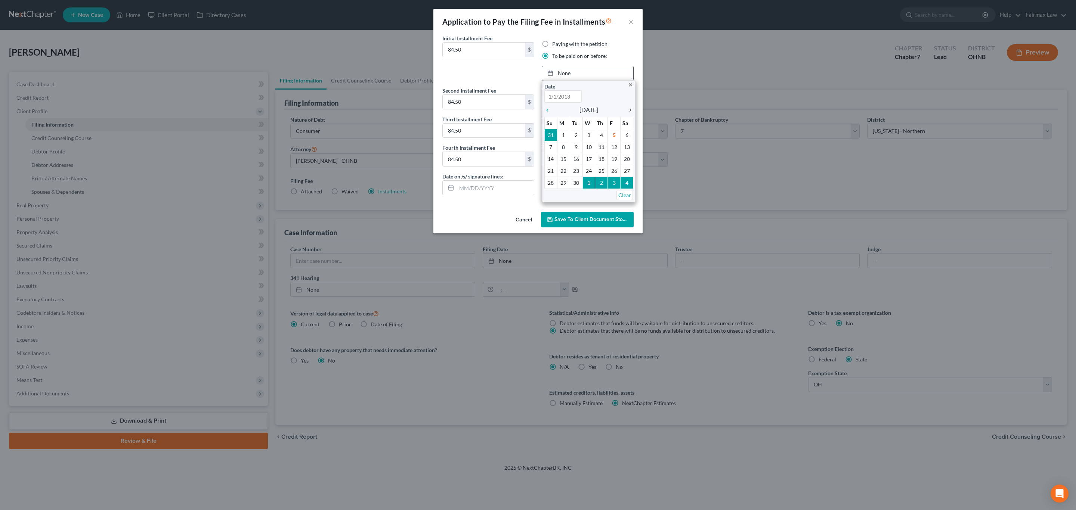
click at [628, 109] on icon "chevron_right" at bounding box center [628, 110] width 10 height 6
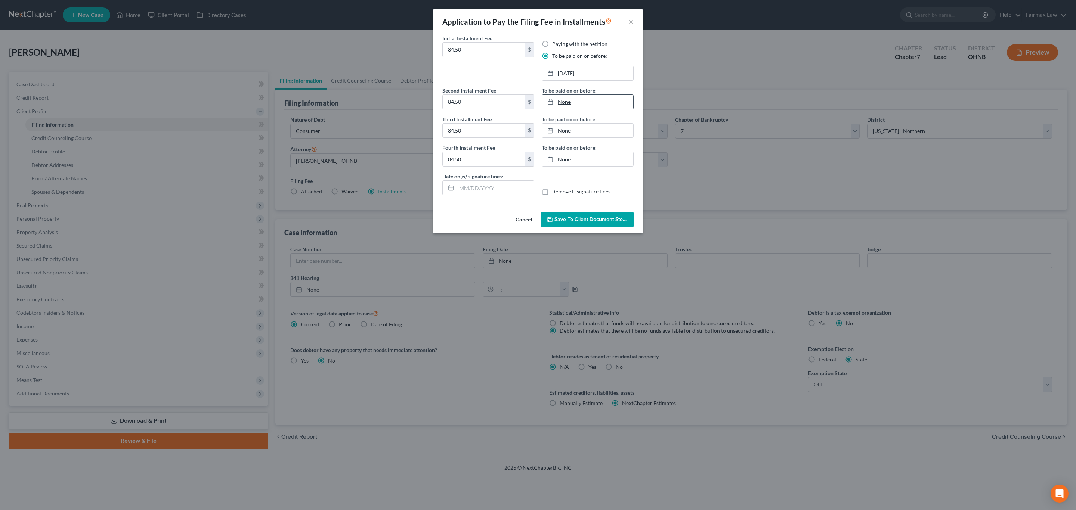
click at [565, 105] on link "None" at bounding box center [587, 102] width 91 height 14
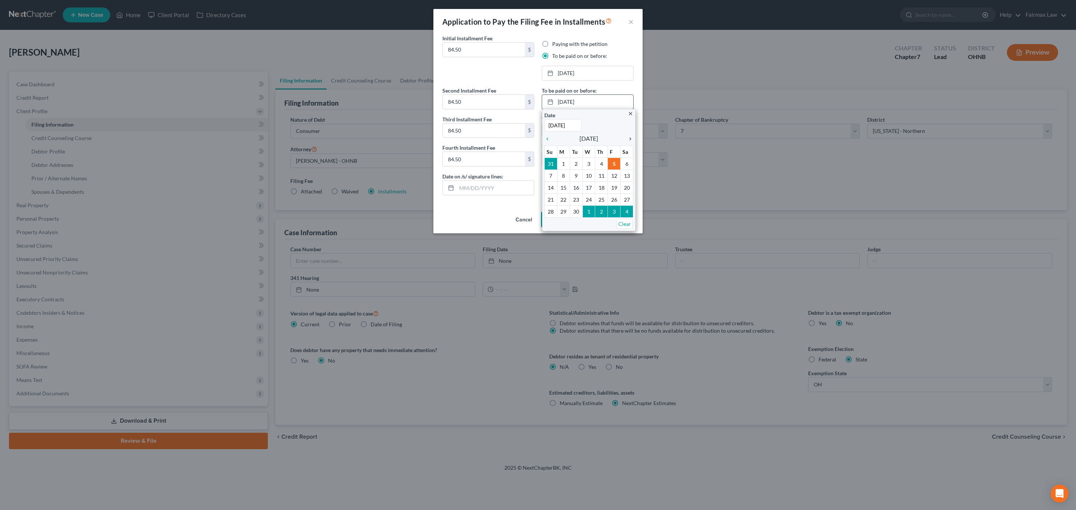
click at [629, 141] on icon "chevron_right" at bounding box center [628, 139] width 10 height 6
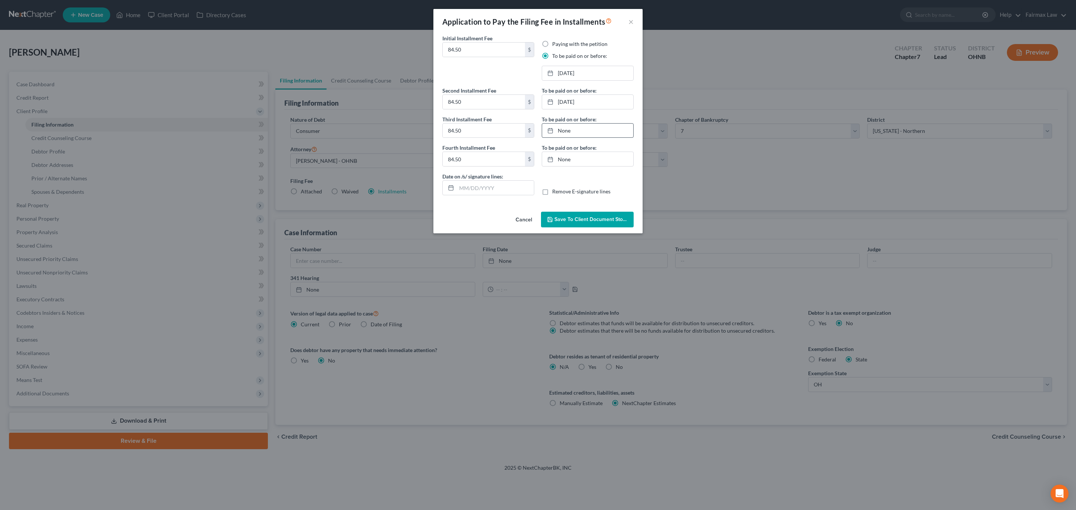
click at [589, 136] on link "None" at bounding box center [587, 131] width 91 height 14
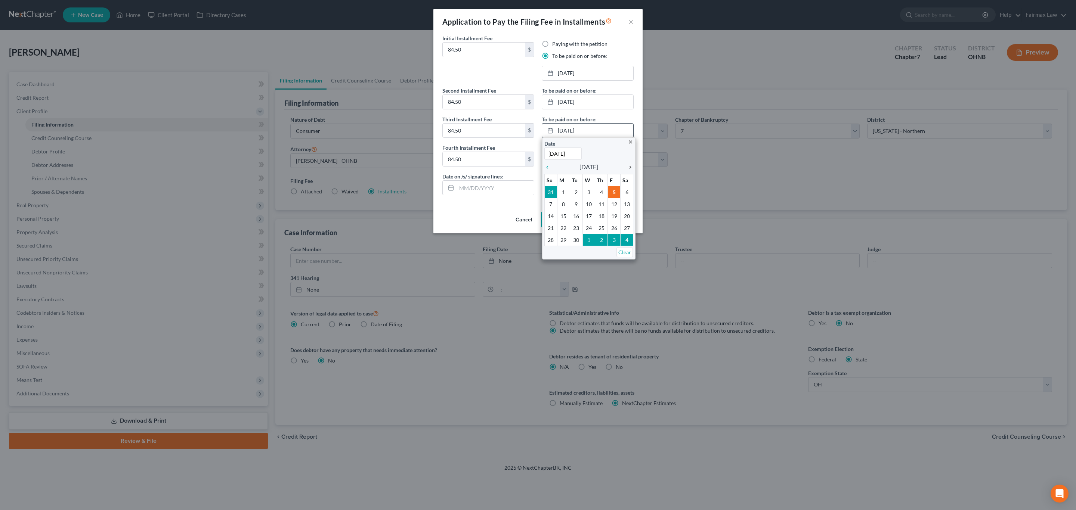
click at [628, 168] on icon "chevron_right" at bounding box center [628, 167] width 10 height 6
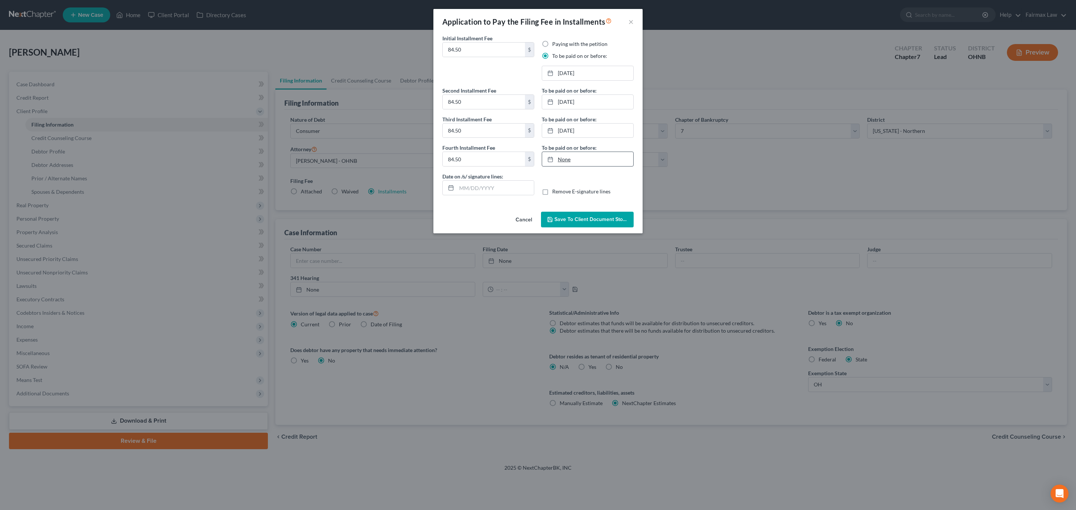
click at [561, 165] on link "None" at bounding box center [587, 159] width 91 height 14
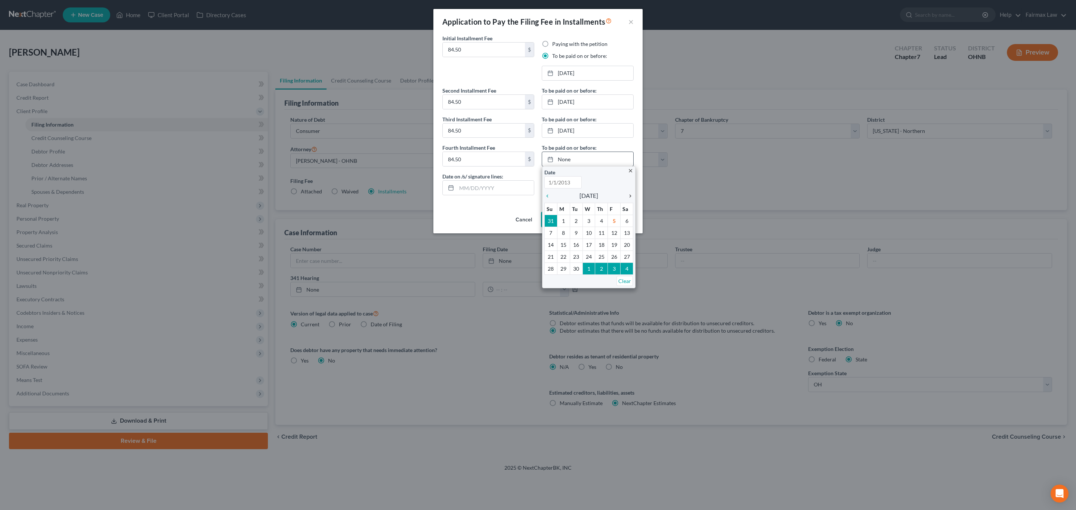
click at [630, 194] on div "chevron_right" at bounding box center [628, 195] width 10 height 7
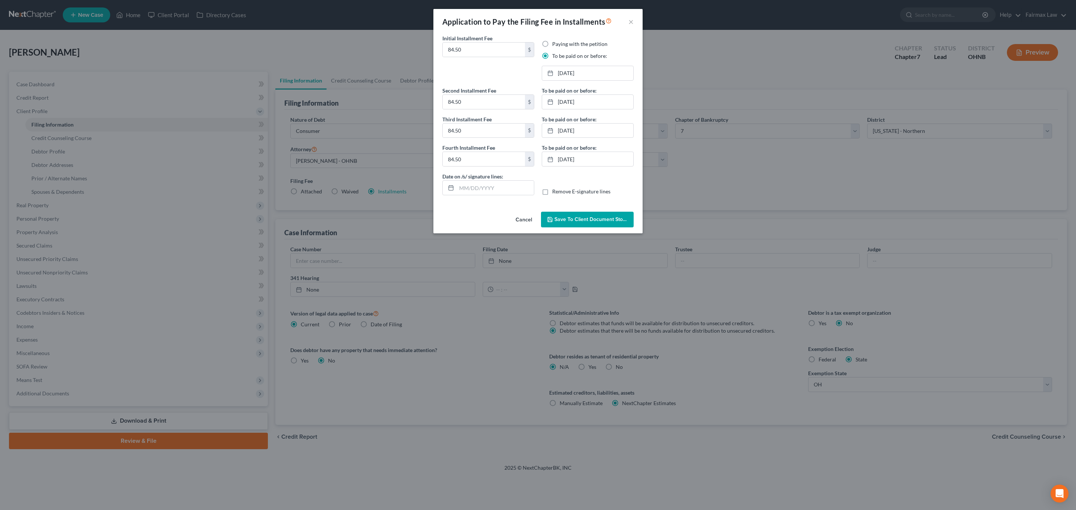
click at [608, 220] on span "Save to Client Document Storage" at bounding box center [593, 219] width 79 height 6
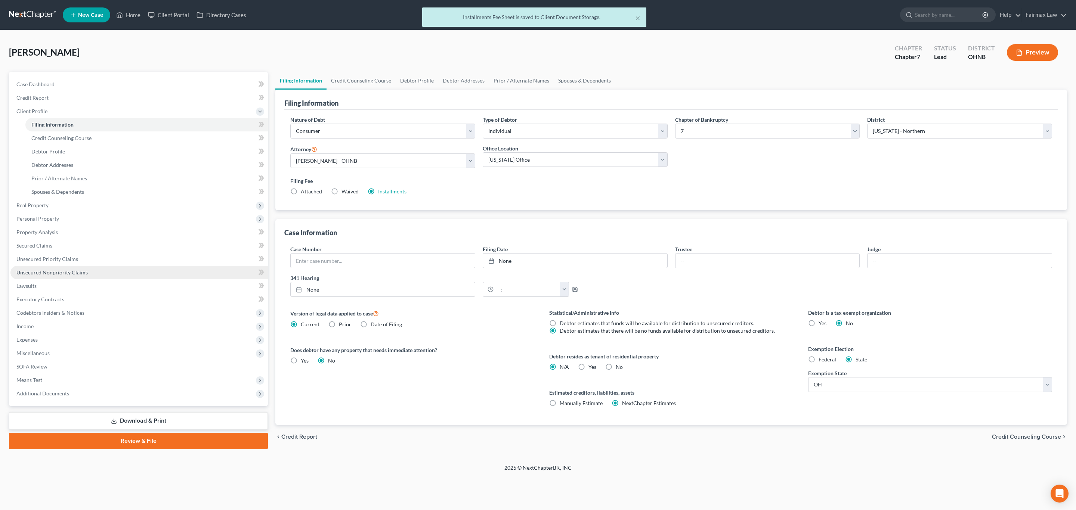
drag, startPoint x: 56, startPoint y: 274, endPoint x: 61, endPoint y: 268, distance: 7.2
click at [56, 273] on span "Unsecured Nonpriority Claims" at bounding box center [51, 272] width 71 height 6
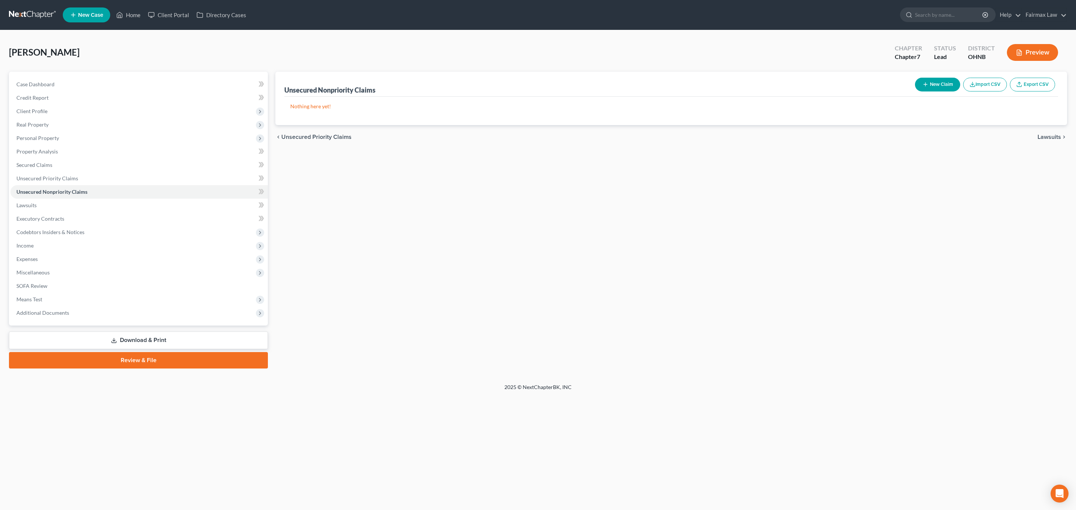
click at [972, 86] on icon "button" at bounding box center [972, 84] width 6 height 6
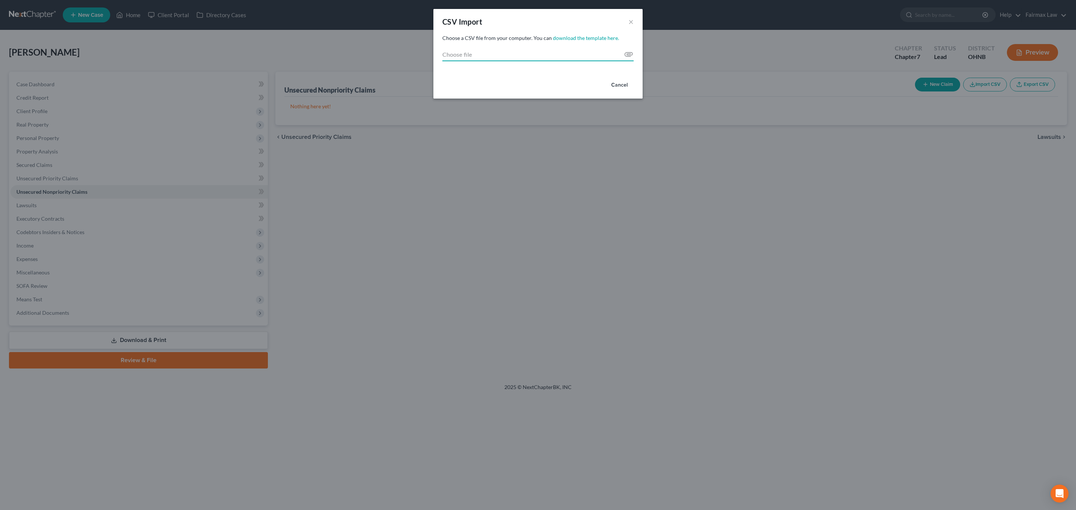
click at [632, 54] on input "Choose file" at bounding box center [537, 54] width 191 height 13
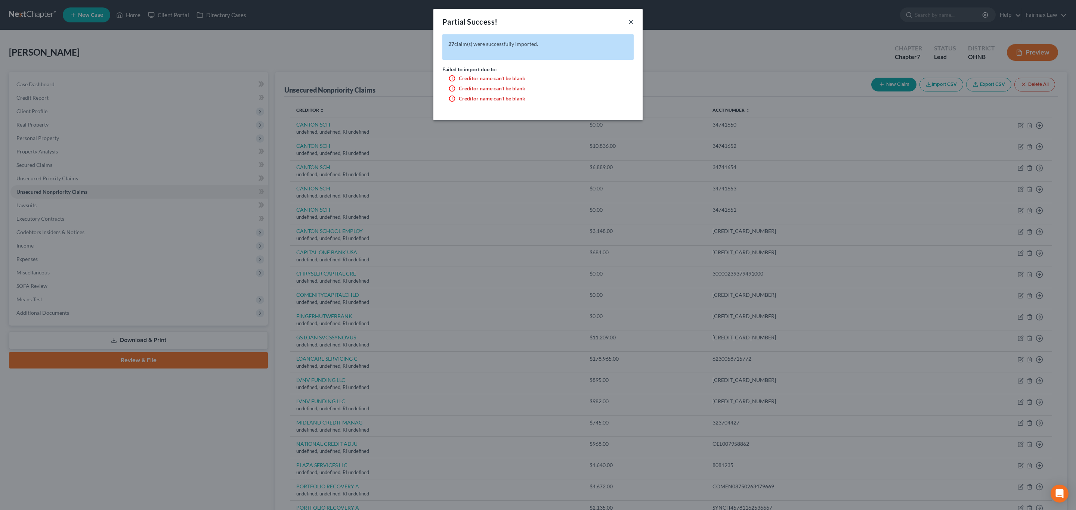
click at [629, 22] on button "×" at bounding box center [630, 21] width 5 height 9
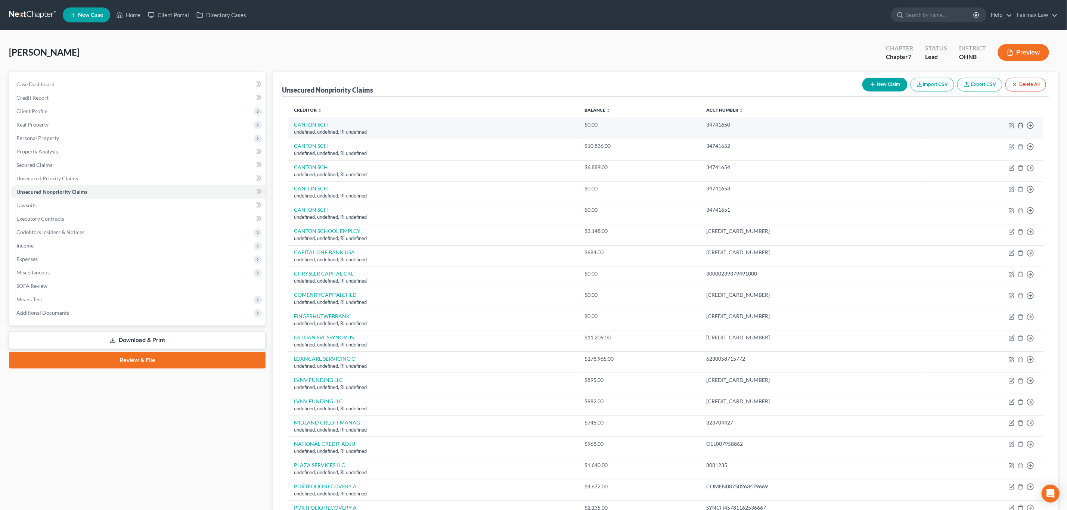
click at [1020, 125] on icon "button" at bounding box center [1021, 126] width 6 height 6
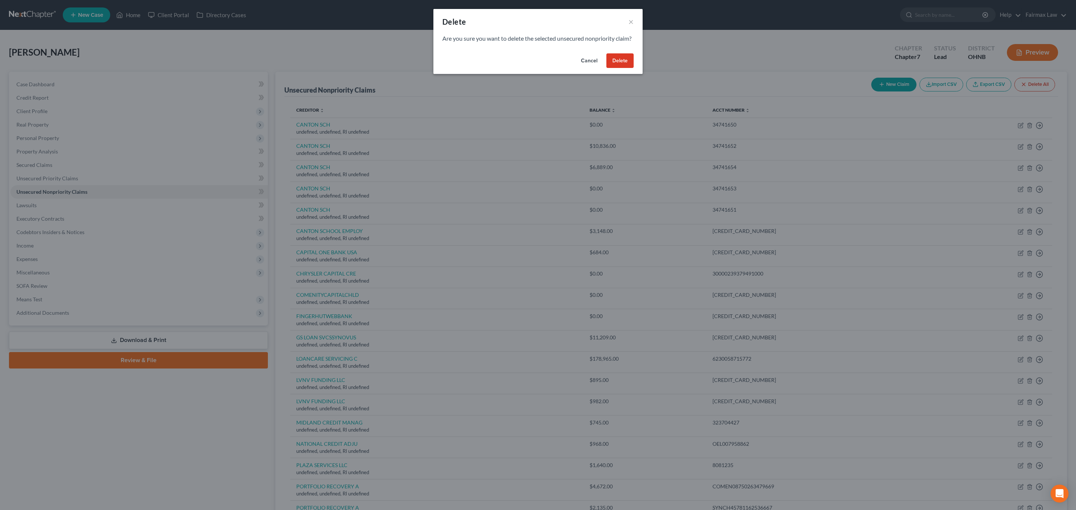
click at [617, 68] on button "Delete" at bounding box center [619, 60] width 27 height 15
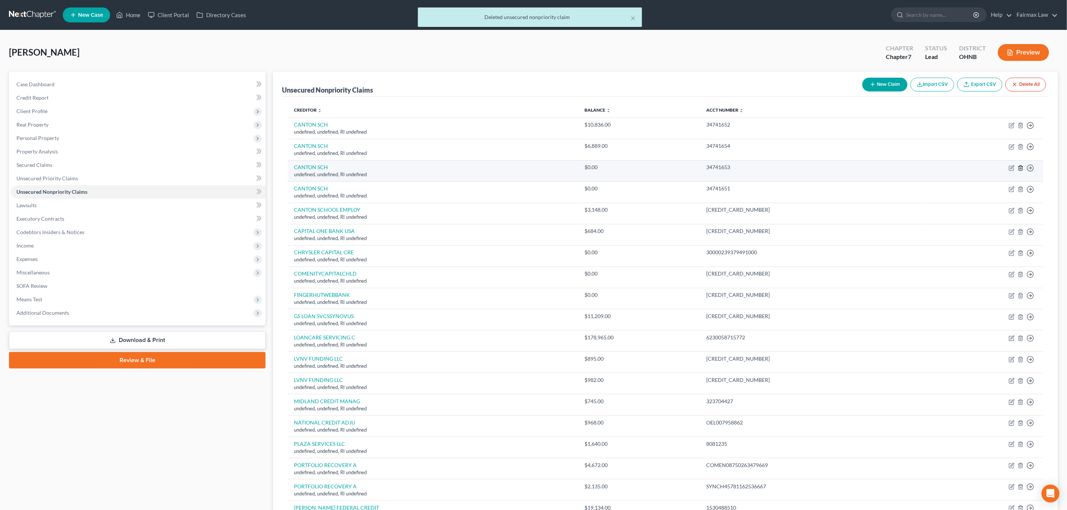
click at [1020, 168] on icon "button" at bounding box center [1021, 168] width 6 height 6
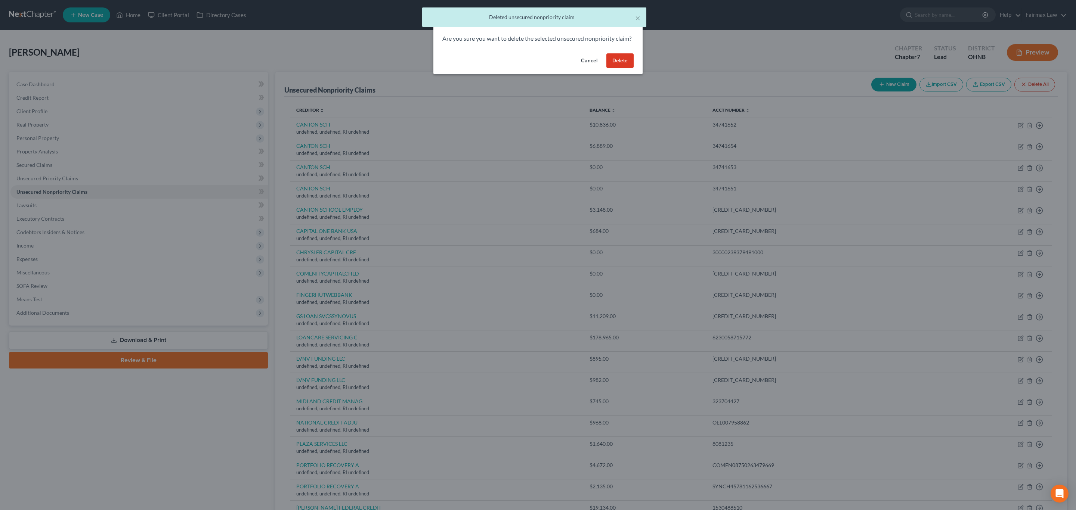
click at [617, 63] on button "Delete" at bounding box center [619, 60] width 27 height 15
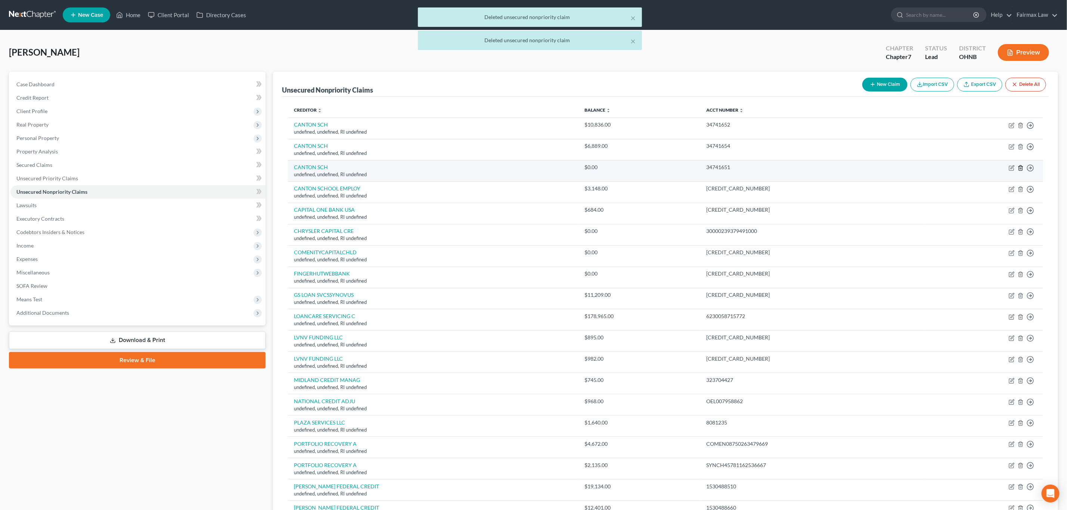
click at [1023, 168] on icon "button" at bounding box center [1021, 168] width 6 height 6
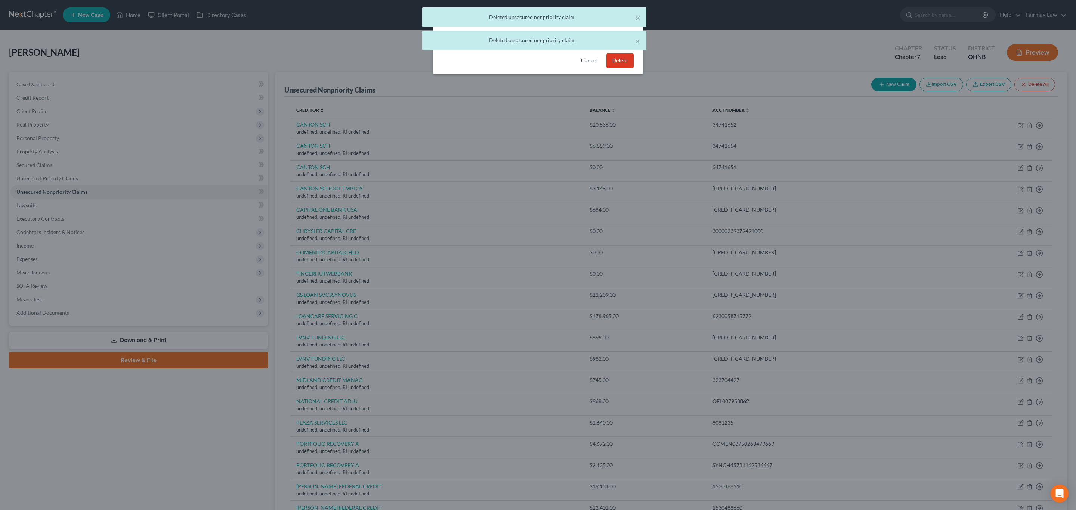
click at [616, 67] on button "Delete" at bounding box center [619, 60] width 27 height 15
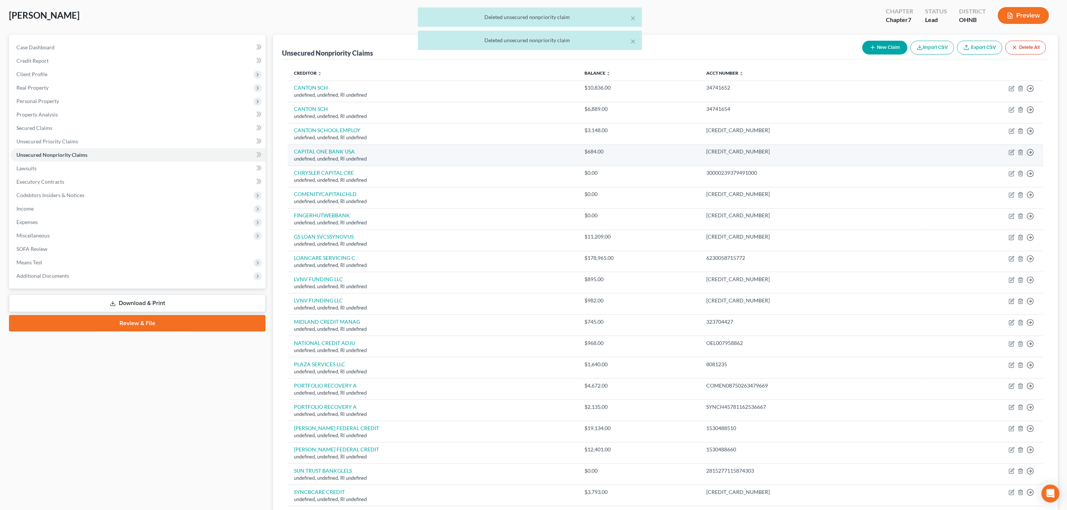
scroll to position [56, 0]
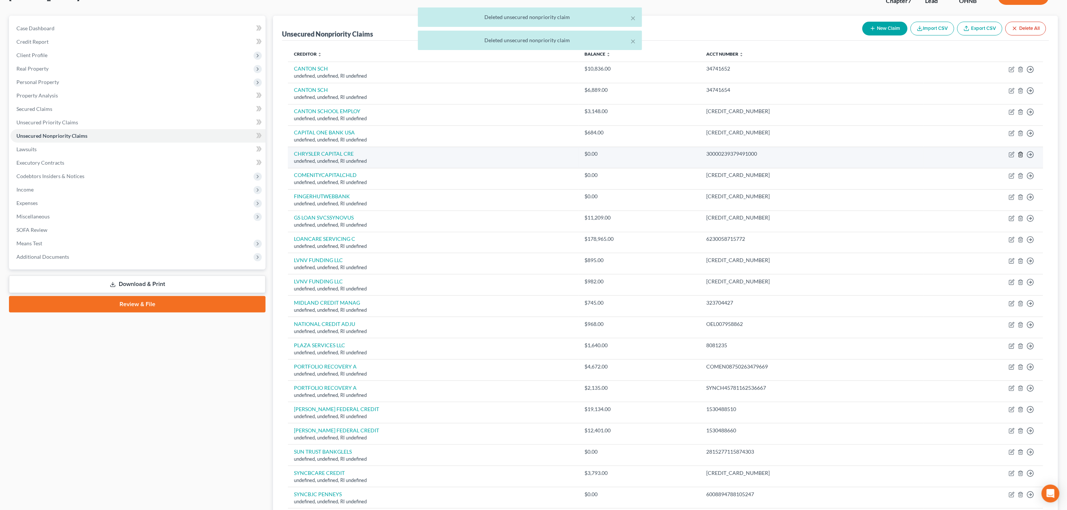
click at [1021, 153] on polyline "button" at bounding box center [1021, 153] width 4 height 0
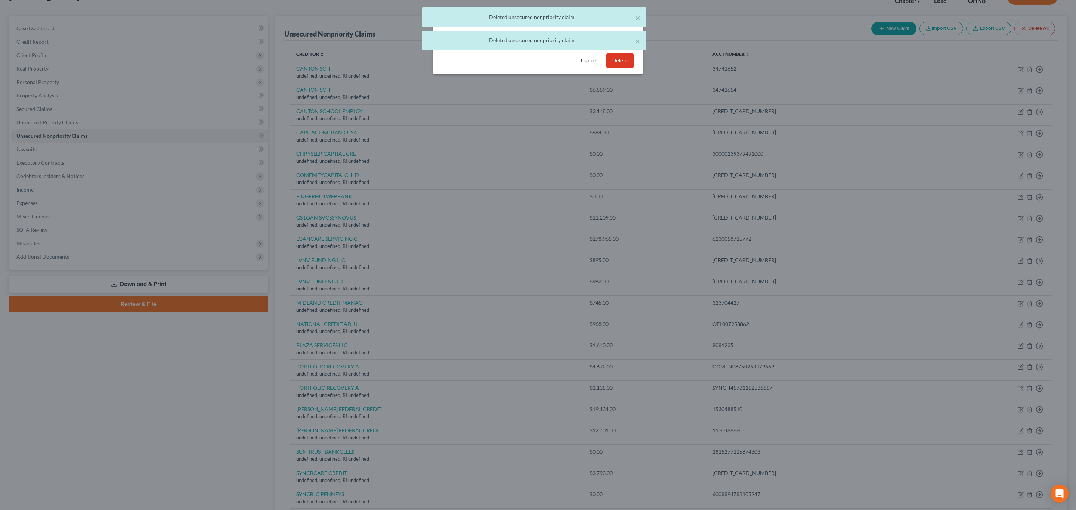
click at [618, 67] on button "Delete" at bounding box center [619, 60] width 27 height 15
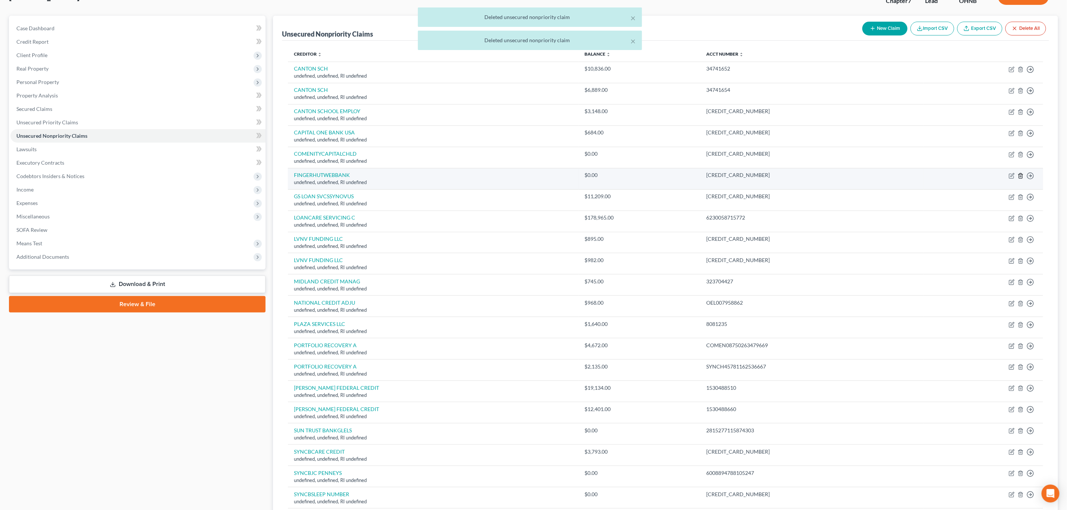
click at [1021, 178] on icon "button" at bounding box center [1021, 176] width 6 height 6
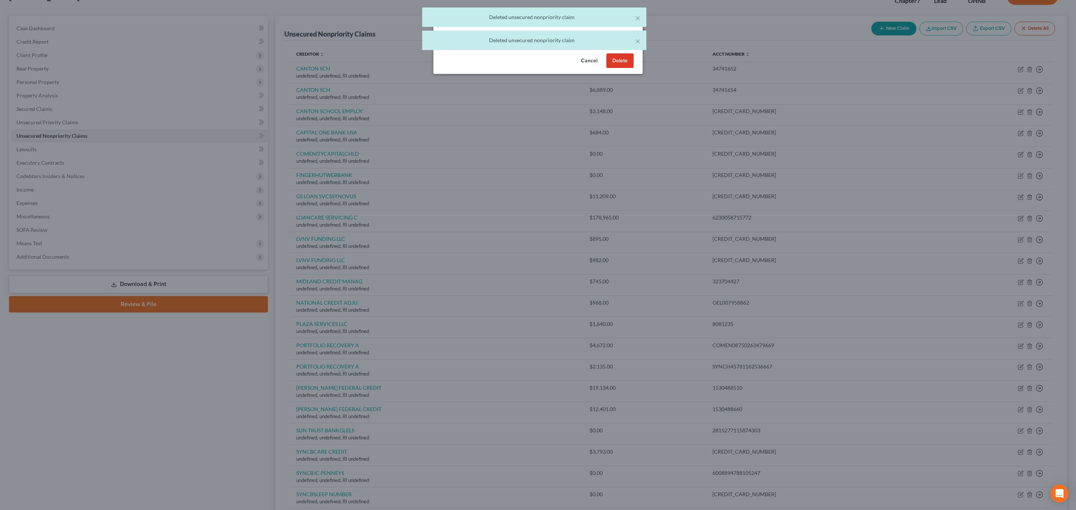
click at [610, 66] on button "Delete" at bounding box center [619, 60] width 27 height 15
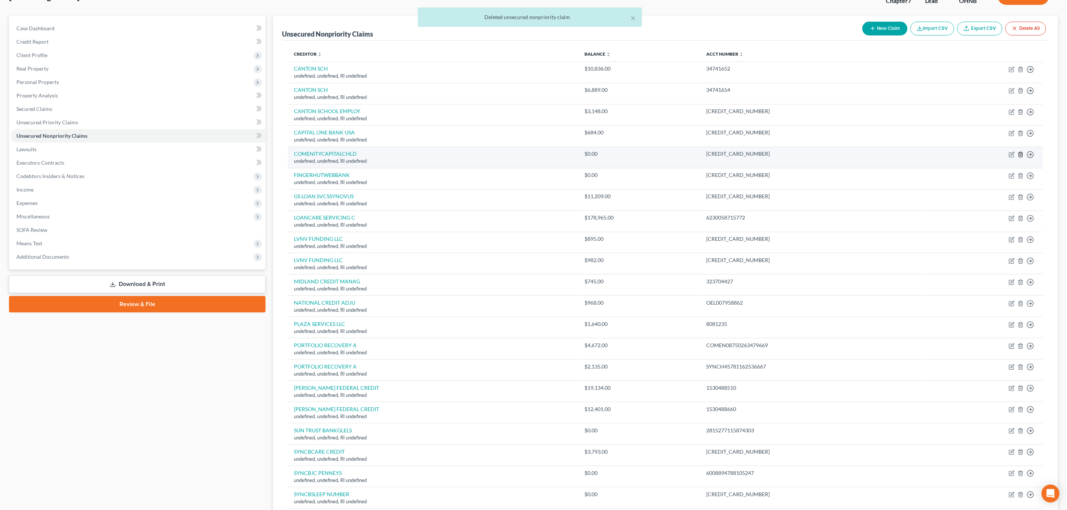
click at [1020, 156] on icon "button" at bounding box center [1021, 155] width 6 height 6
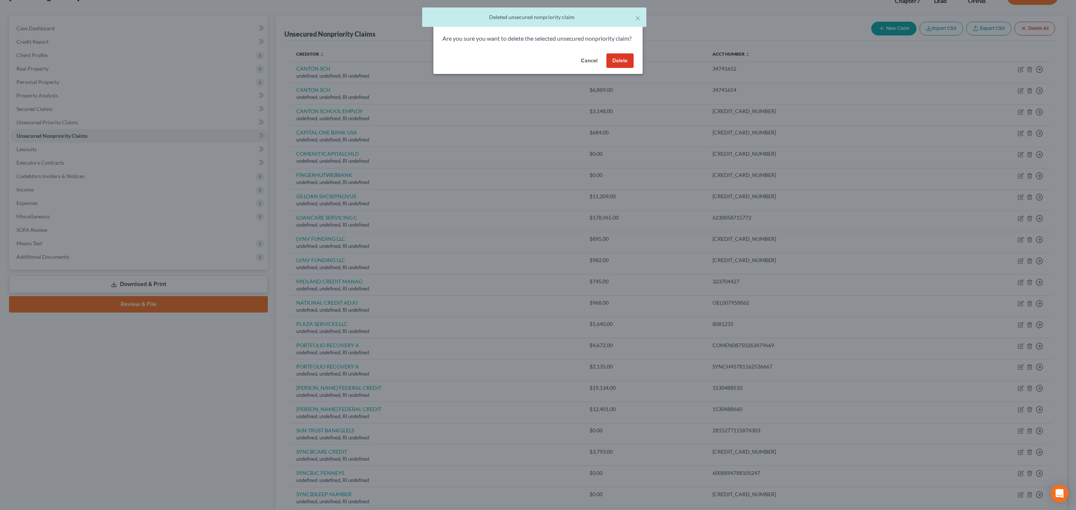
click at [626, 68] on button "Delete" at bounding box center [619, 60] width 27 height 15
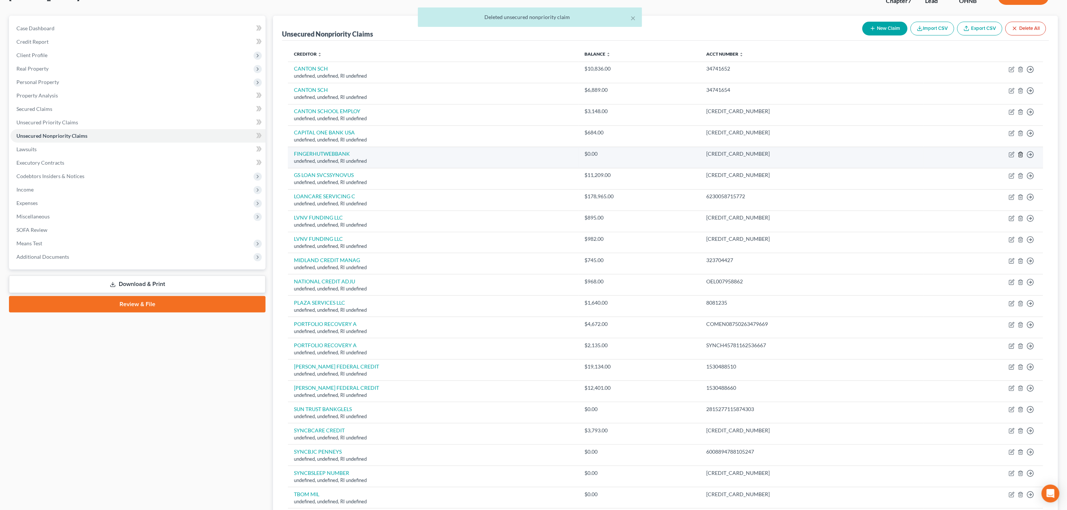
click at [1021, 156] on line "button" at bounding box center [1021, 154] width 0 height 1
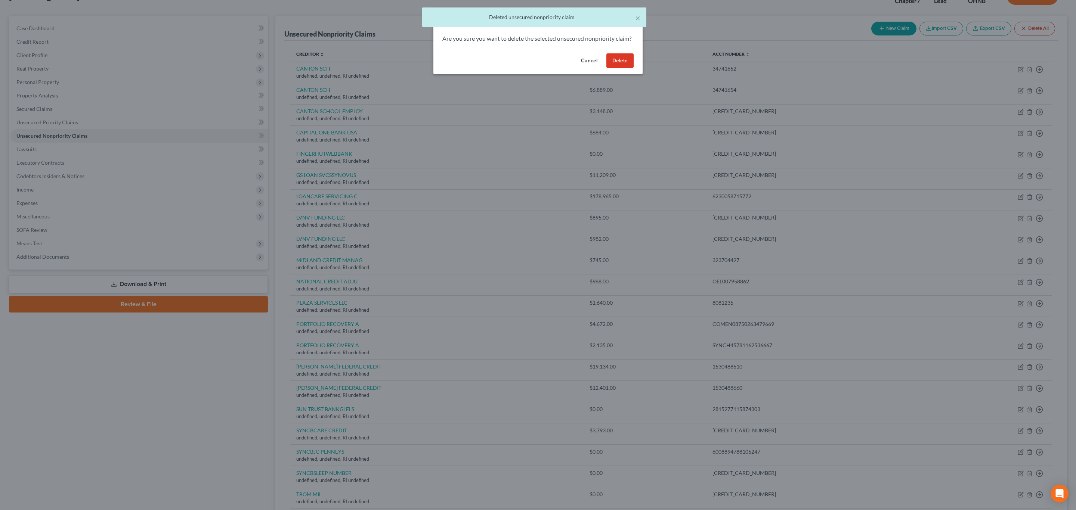
click at [617, 63] on button "Delete" at bounding box center [619, 60] width 27 height 15
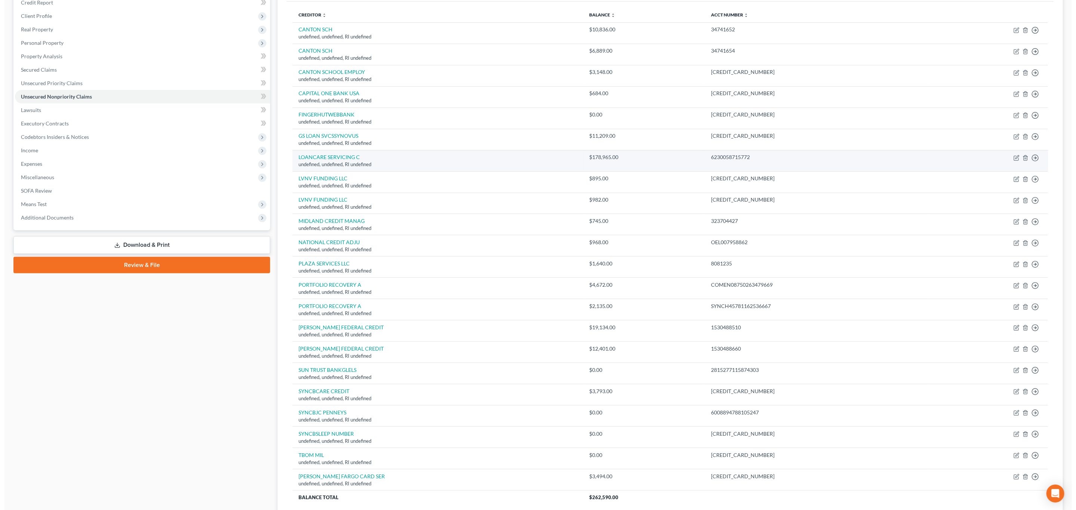
scroll to position [112, 0]
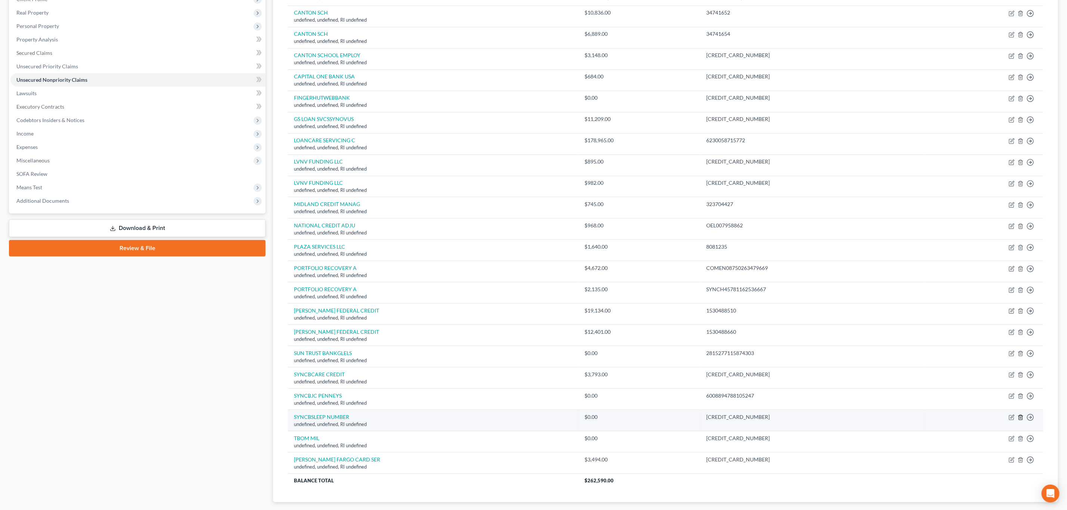
click at [1020, 419] on icon "button" at bounding box center [1021, 418] width 6 height 6
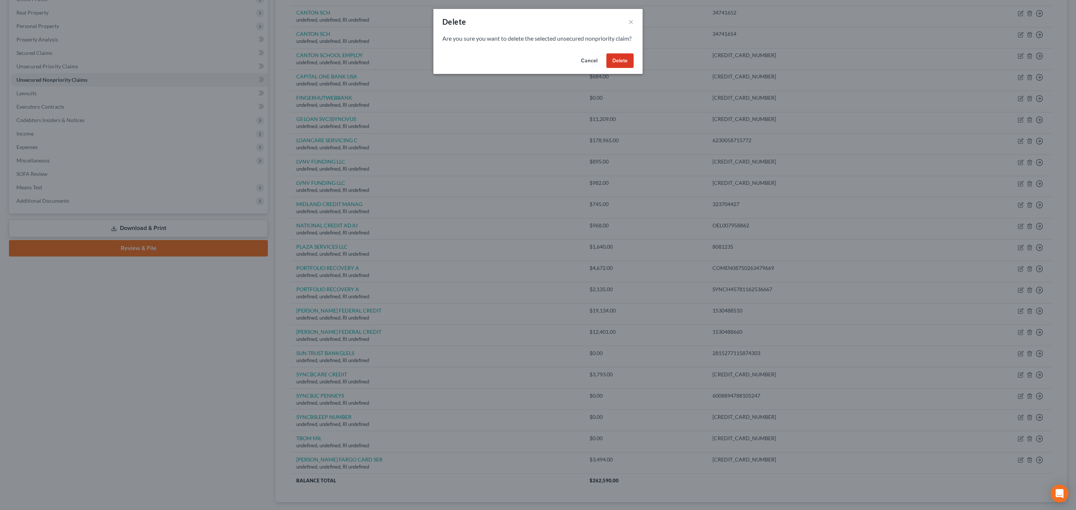
click at [616, 68] on button "Delete" at bounding box center [619, 60] width 27 height 15
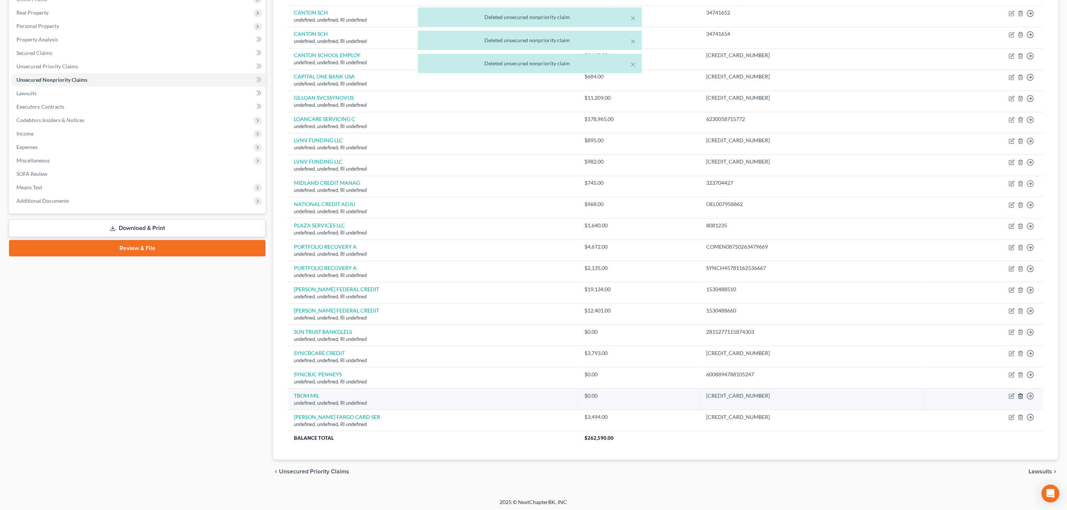
click at [1020, 399] on icon "button" at bounding box center [1020, 396] width 3 height 5
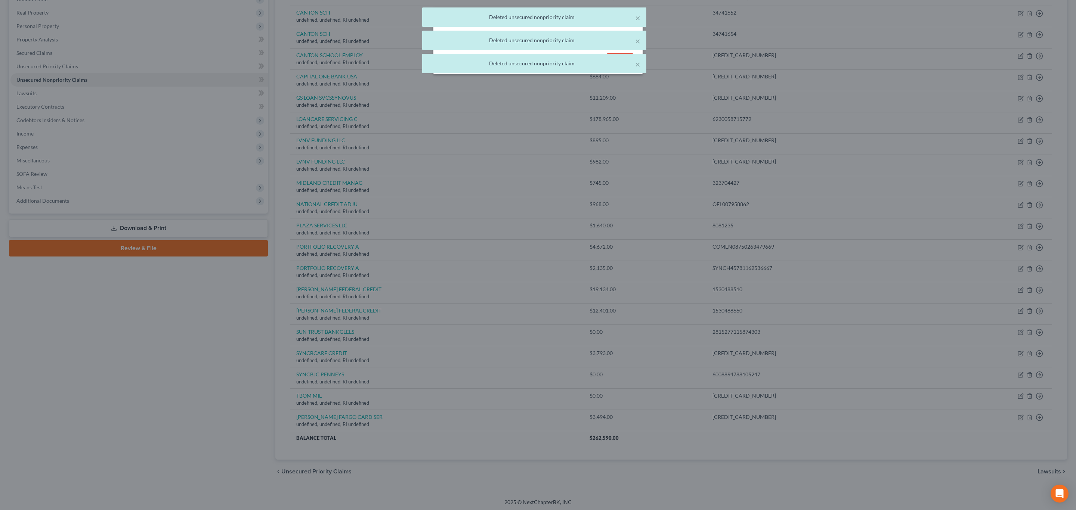
click at [616, 74] on div "× Deleted unsecured nonpriority claim × Deleted unsecured nonpriority claim × D…" at bounding box center [534, 41] width 1076 height 69
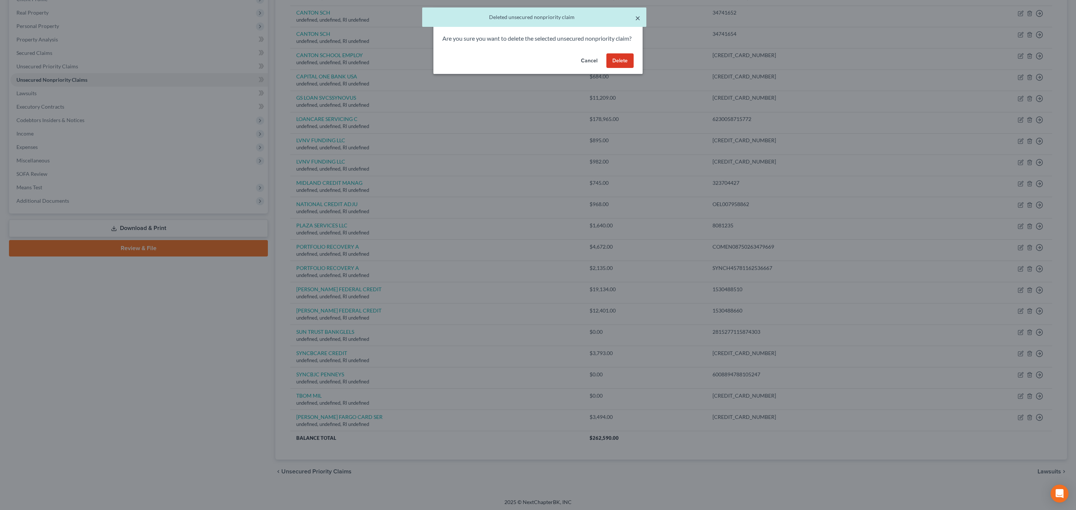
click at [638, 21] on button "×" at bounding box center [637, 17] width 5 height 9
click at [620, 66] on button "Delete" at bounding box center [619, 60] width 27 height 15
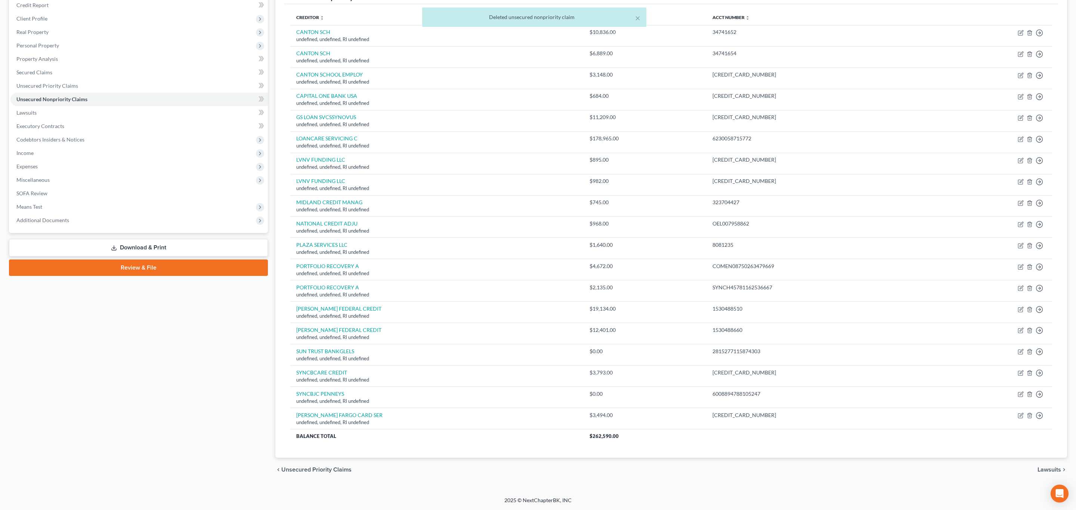
scroll to position [96, 0]
click at [1021, 394] on icon "button" at bounding box center [1021, 394] width 6 height 6
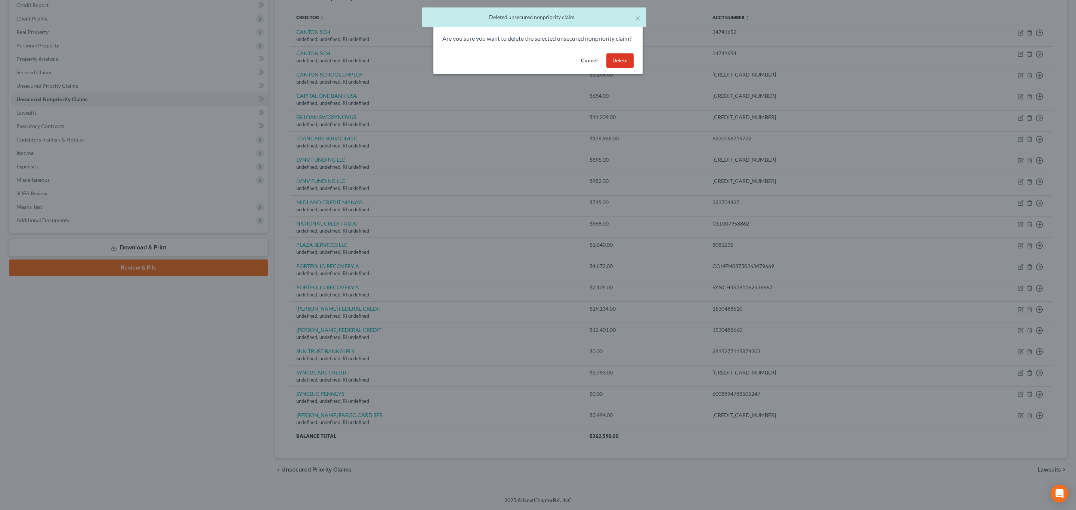
click at [626, 67] on button "Delete" at bounding box center [619, 60] width 27 height 15
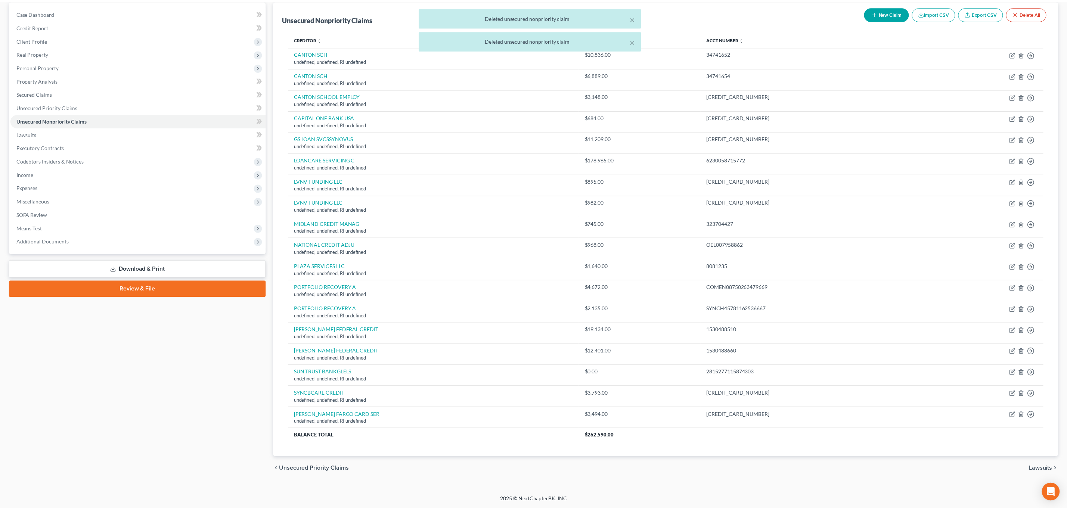
scroll to position [75, 0]
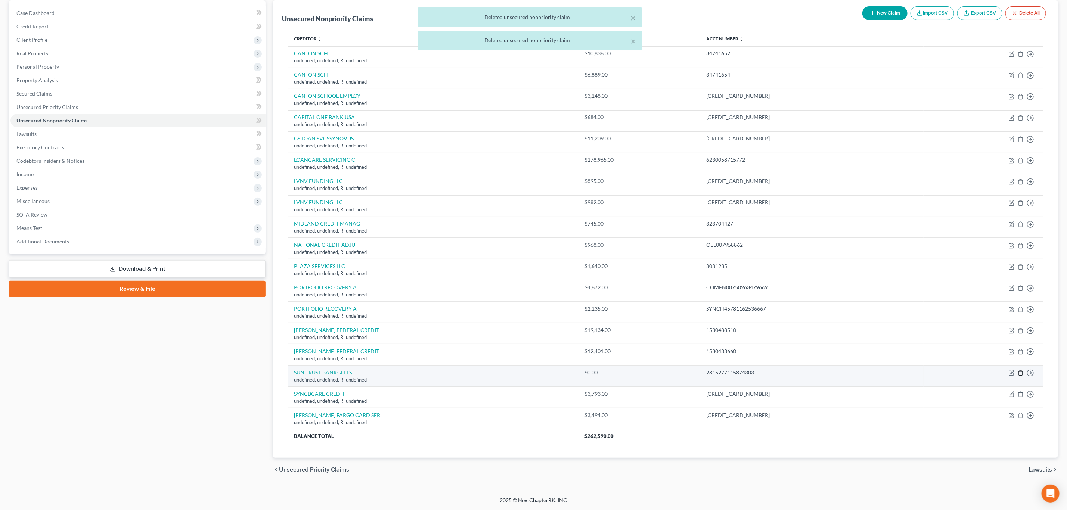
click at [1020, 372] on icon "button" at bounding box center [1021, 373] width 6 height 6
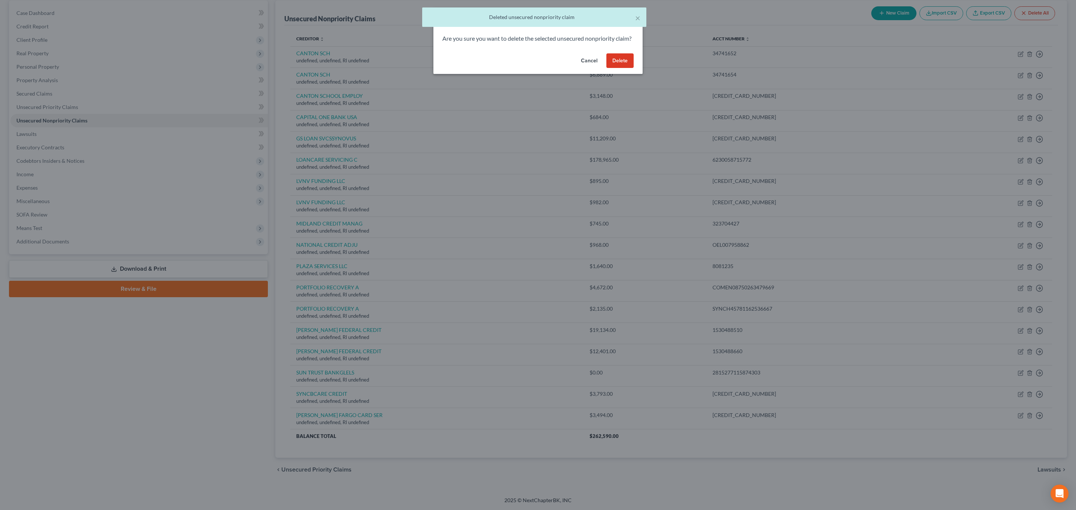
click at [623, 68] on button "Delete" at bounding box center [619, 60] width 27 height 15
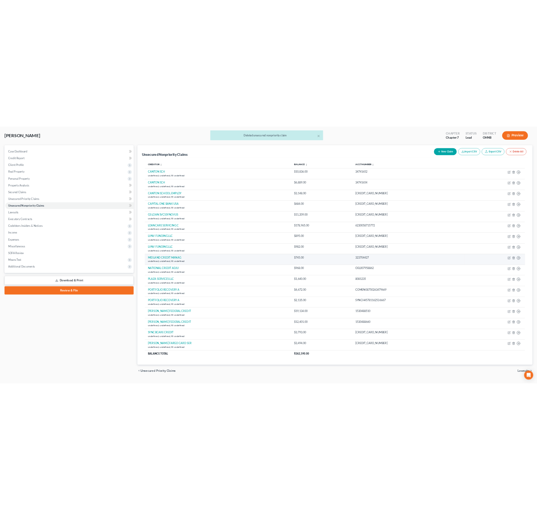
scroll to position [54, 0]
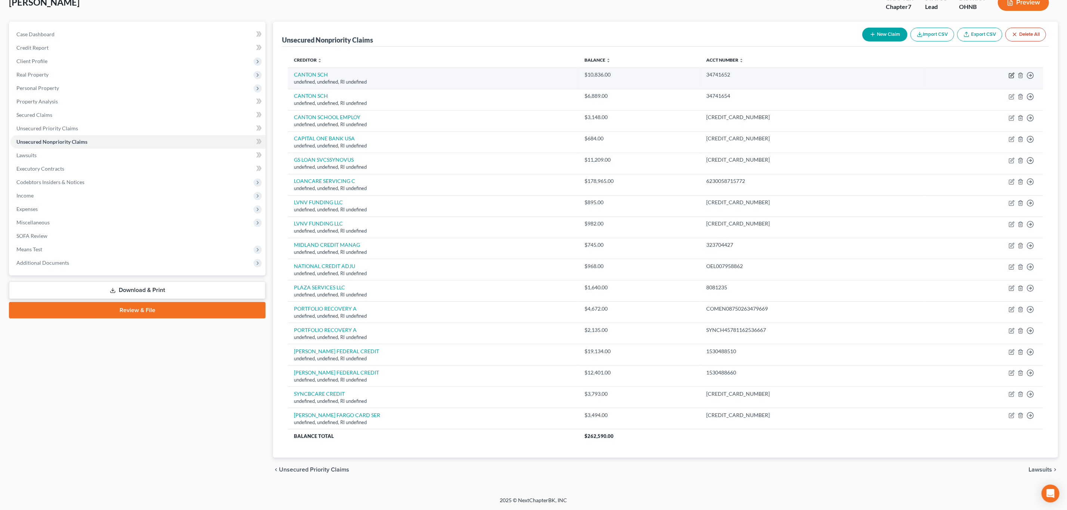
click at [1012, 74] on icon "button" at bounding box center [1012, 75] width 6 height 6
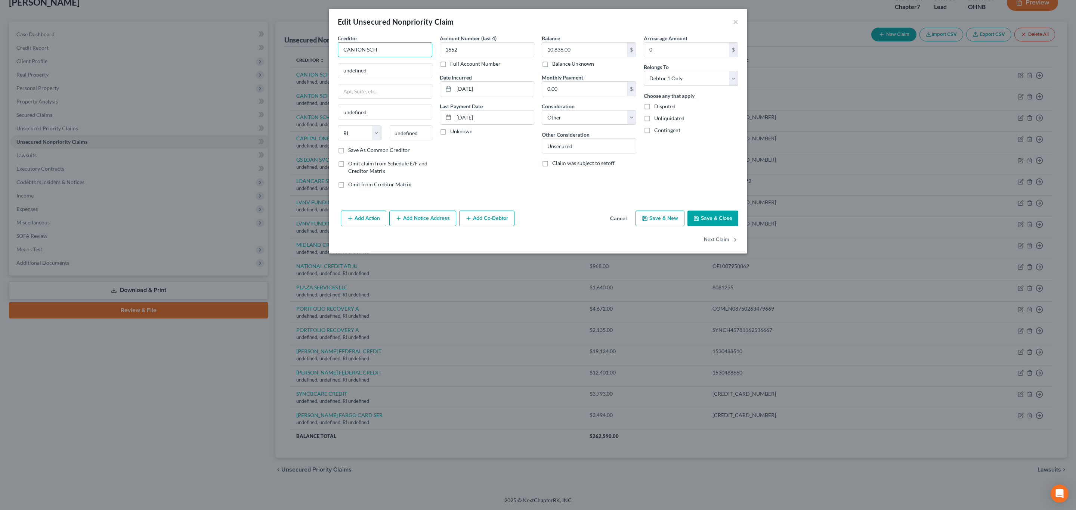
click at [412, 53] on input "CANTON SCH" at bounding box center [385, 49] width 94 height 15
click at [397, 69] on div "[STREET_ADDRESS]" at bounding box center [383, 69] width 78 height 6
click at [714, 221] on button "Save & Close" at bounding box center [712, 219] width 51 height 16
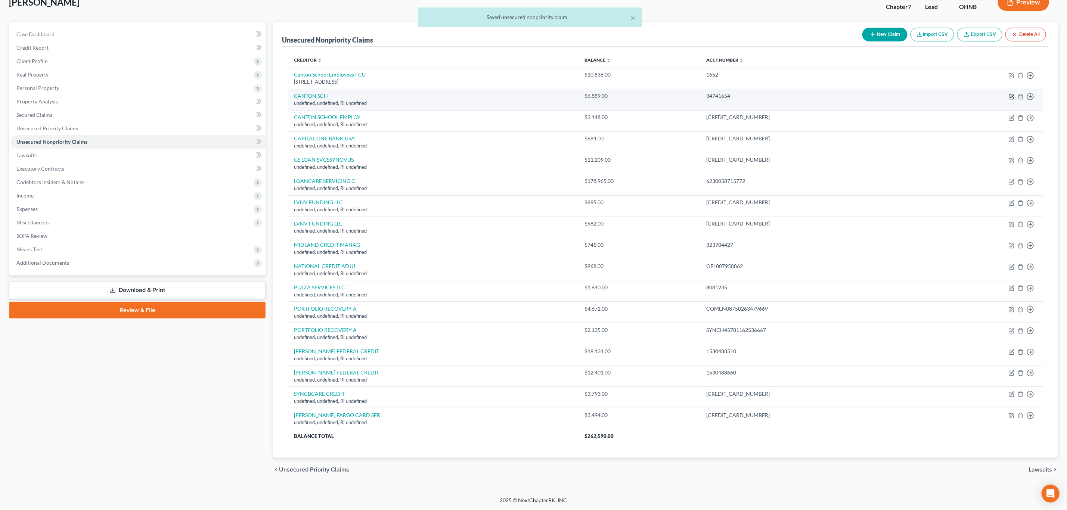
click at [1013, 94] on icon "button" at bounding box center [1012, 95] width 3 height 3
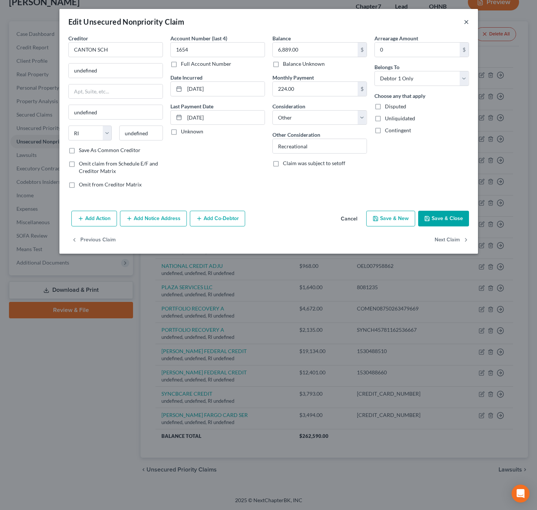
drag, startPoint x: 465, startPoint y: 26, endPoint x: 531, endPoint y: 64, distance: 76.3
click at [465, 25] on button "×" at bounding box center [466, 21] width 5 height 9
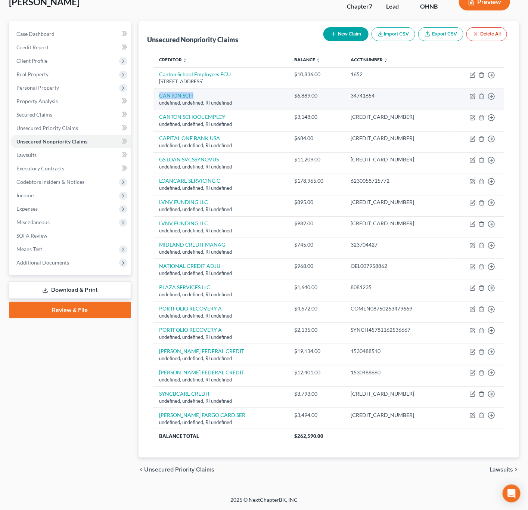
drag, startPoint x: 199, startPoint y: 94, endPoint x: 157, endPoint y: 96, distance: 41.5
click at [157, 96] on td "CANTON SCH undefined, undefined, RI undefined" at bounding box center [221, 99] width 135 height 21
copy link "CANTON SCH"
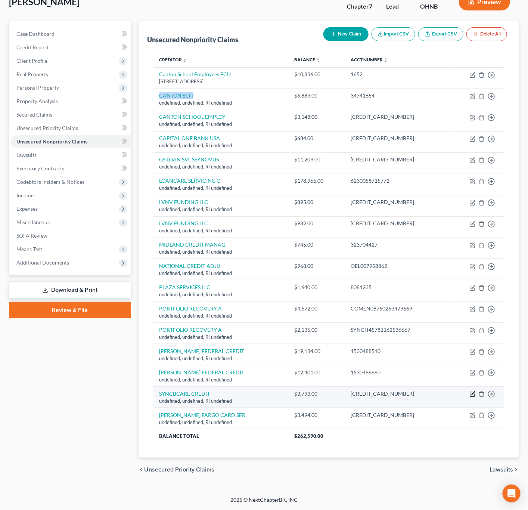
click at [472, 396] on icon "button" at bounding box center [473, 394] width 6 height 6
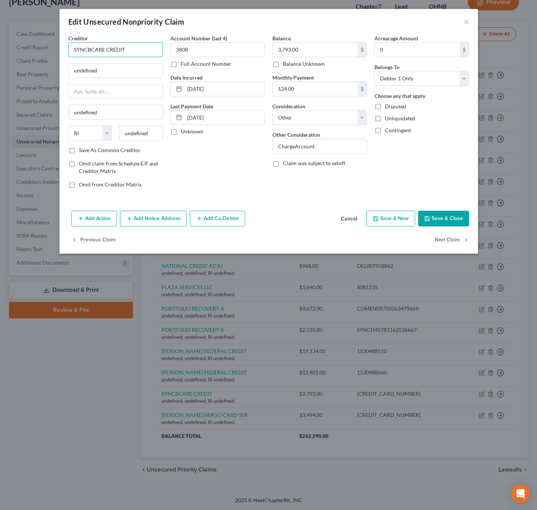
click at [129, 50] on input "SYNCBCARE CREDIT" at bounding box center [115, 49] width 94 height 15
drag, startPoint x: 74, startPoint y: 48, endPoint x: 128, endPoint y: 56, distance: 54.4
click at [128, 56] on input "SYNCBCARE CREDIT" at bounding box center [115, 49] width 94 height 15
click at [132, 66] on input "undefined" at bounding box center [116, 70] width 94 height 14
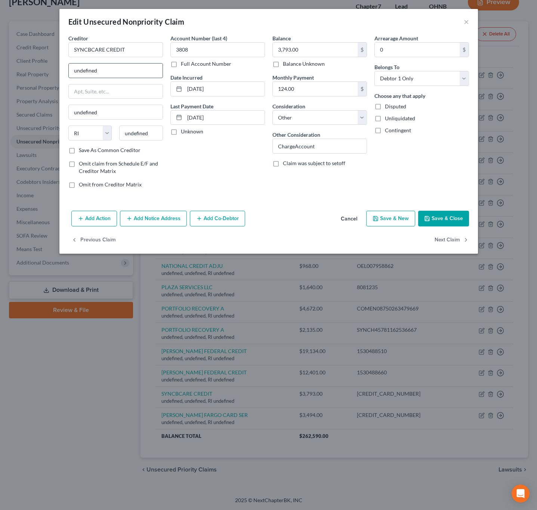
paste input "P.O. [STREET_ADDRESS]"
drag, startPoint x: 145, startPoint y: 69, endPoint x: 139, endPoint y: 73, distance: 6.9
click at [167, 74] on div "Creditor * SYNCBCARE CREDIT P.O. Box 71715, Philadelphia, PA 19176 undefined St…" at bounding box center [269, 114] width 408 height 160
click at [139, 69] on input "P.O. [STREET_ADDRESS]" at bounding box center [116, 70] width 94 height 14
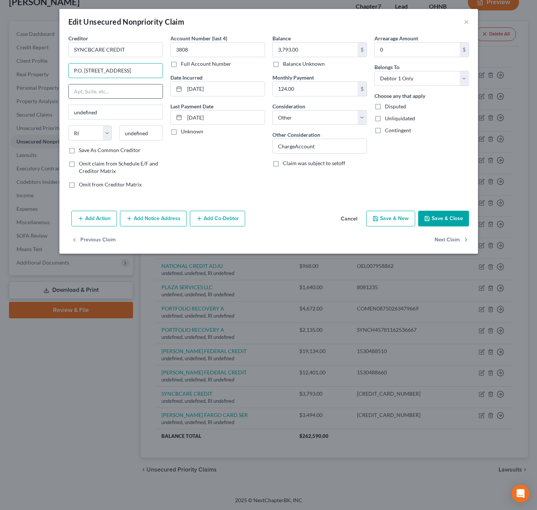
drag, startPoint x: 140, startPoint y: 69, endPoint x: 154, endPoint y: 99, distance: 31.9
click at [159, 78] on input "P.O. [STREET_ADDRESS]" at bounding box center [116, 70] width 94 height 14
click at [149, 137] on input "undefined" at bounding box center [141, 132] width 44 height 15
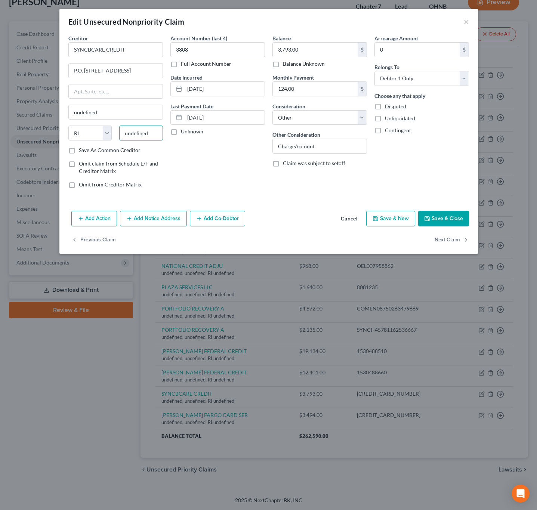
scroll to position [0, 0]
paste input "19176"
click at [208, 164] on div "Account Number (last 4) 3808 Full Account Number Date Incurred 11/17/2021 Last …" at bounding box center [218, 114] width 102 height 160
drag, startPoint x: 110, startPoint y: 71, endPoint x: 138, endPoint y: 73, distance: 28.5
click at [138, 73] on input "P.O. [STREET_ADDRESS]" at bounding box center [116, 70] width 94 height 14
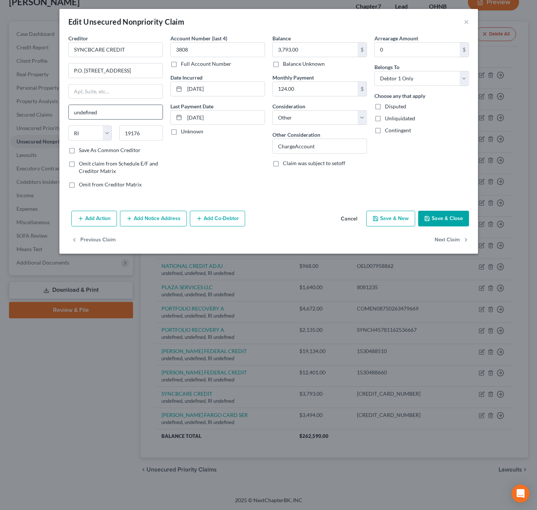
click at [130, 110] on input "undefined" at bounding box center [116, 112] width 94 height 14
paste input "Philadelphia"
click at [99, 137] on select "State AL AK AR AZ CA CO CT DE DC FL GA GU HI ID IL IN IA KS KY LA ME MD MA MI M…" at bounding box center [90, 132] width 44 height 15
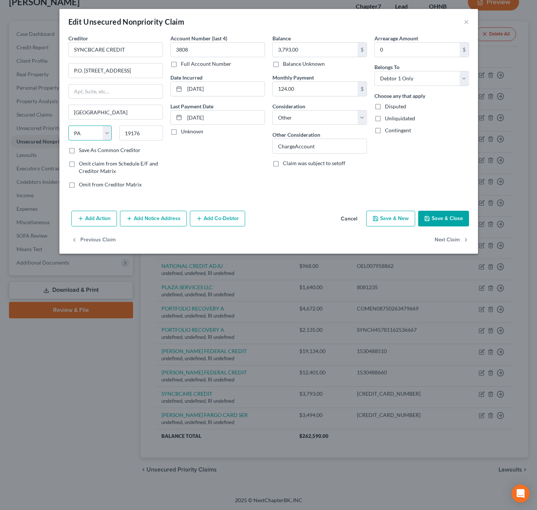
click at [68, 127] on select "State AL AK AR AZ CA CO CT DE DC FL GA GU HI ID IL IN IA KS KY LA ME MD MA MI M…" at bounding box center [90, 132] width 44 height 15
drag, startPoint x: 109, startPoint y: 70, endPoint x: 170, endPoint y: 73, distance: 61.3
click at [170, 73] on div "Creditor * SYNCBCARE CREDIT P.O. Box 71715, Philadelphia, PA 19176 Philadelphia…" at bounding box center [269, 114] width 408 height 160
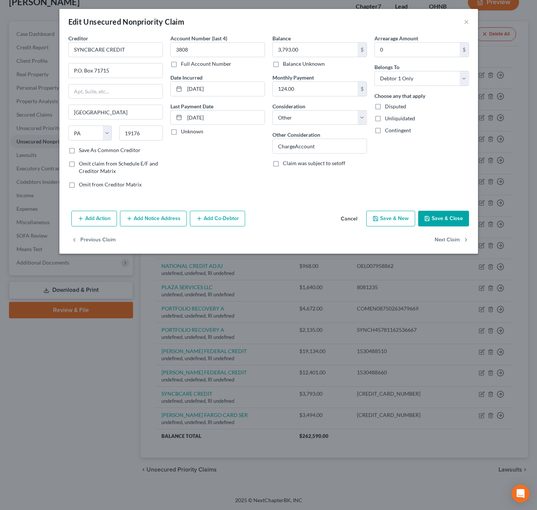
click at [459, 222] on button "Save & Close" at bounding box center [443, 219] width 51 height 16
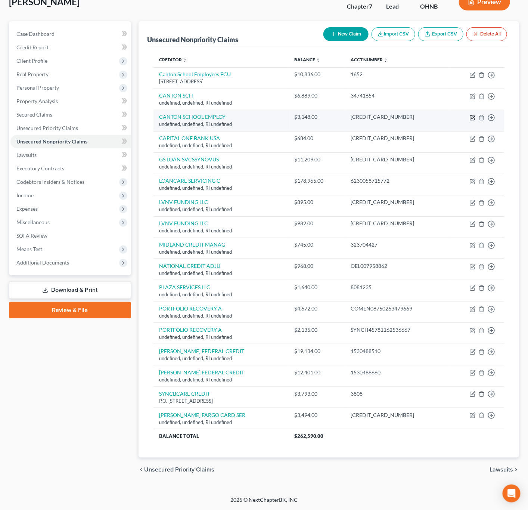
click at [473, 116] on icon "button" at bounding box center [473, 118] width 6 height 6
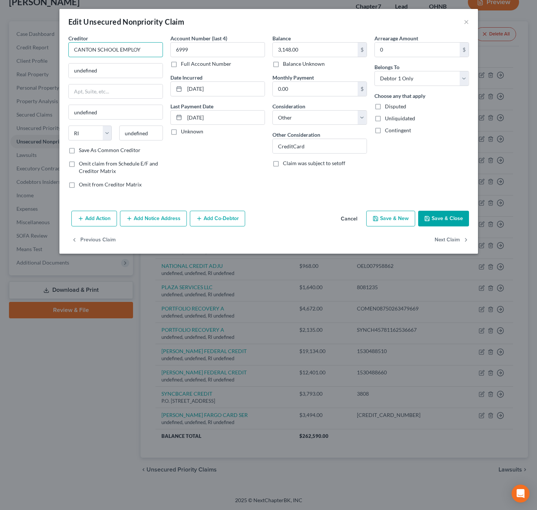
click at [145, 53] on input "CANTON SCHOOL EMPLOY" at bounding box center [115, 49] width 94 height 15
click at [123, 64] on div "Canton School Employees FCU" at bounding box center [113, 62] width 78 height 7
click at [449, 219] on button "Save & Close" at bounding box center [443, 219] width 51 height 16
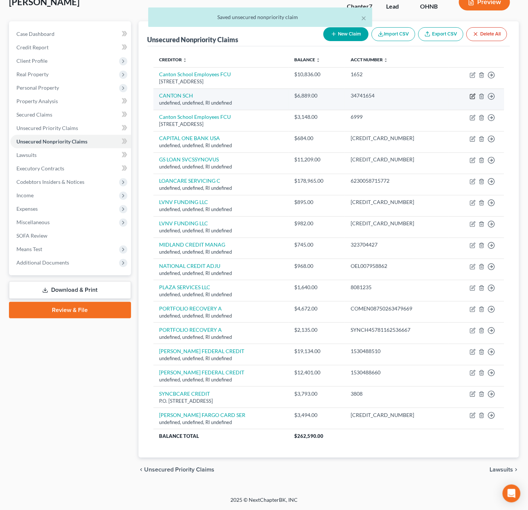
click at [472, 93] on icon "button" at bounding box center [473, 96] width 6 height 6
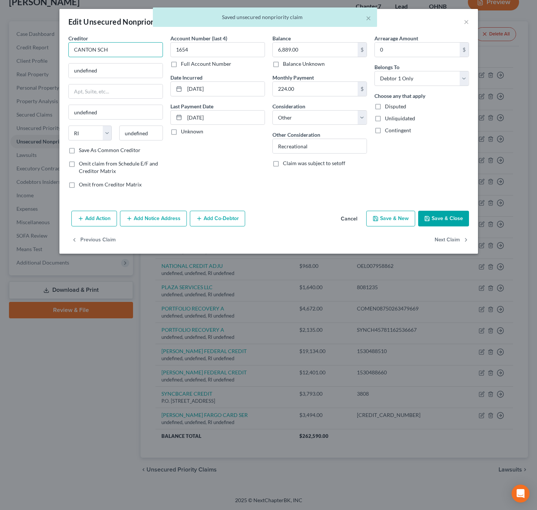
click at [128, 56] on input "CANTON SCH" at bounding box center [115, 49] width 94 height 15
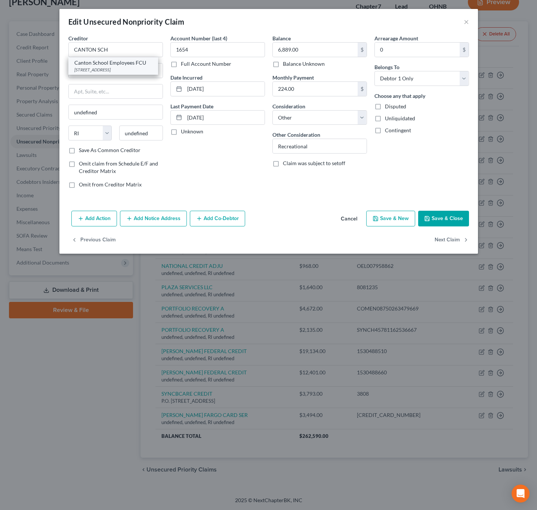
click at [121, 62] on div "Canton School Employees FCU" at bounding box center [113, 62] width 78 height 7
click at [442, 214] on button "Save & Close" at bounding box center [443, 219] width 51 height 16
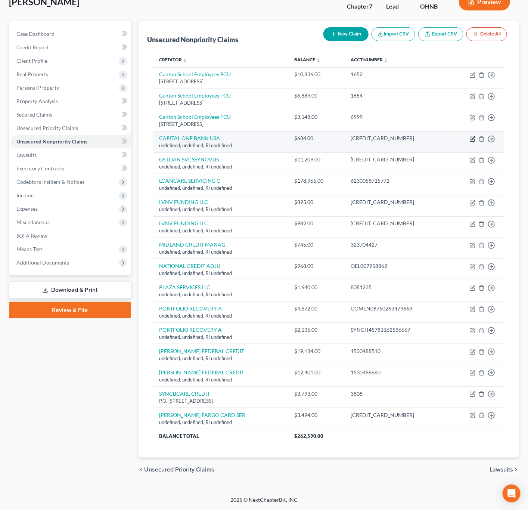
click at [471, 137] on icon "button" at bounding box center [473, 139] width 6 height 6
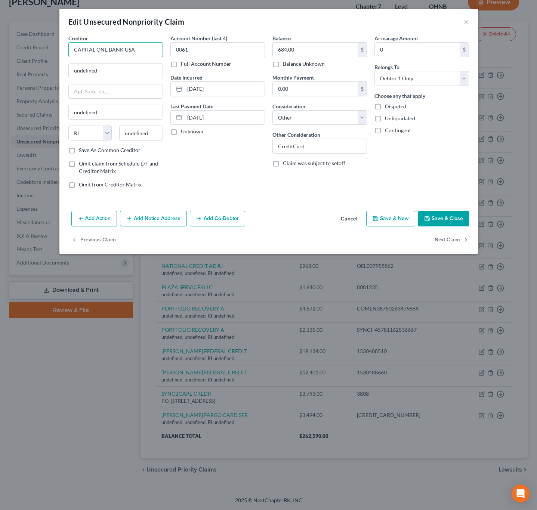
click at [144, 46] on input "CAPITAL ONE BANK USA" at bounding box center [115, 49] width 94 height 15
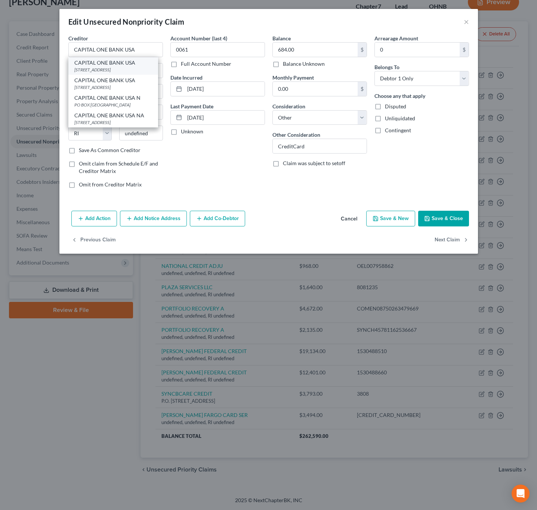
click at [120, 68] on div "[STREET_ADDRESS]" at bounding box center [113, 69] width 78 height 6
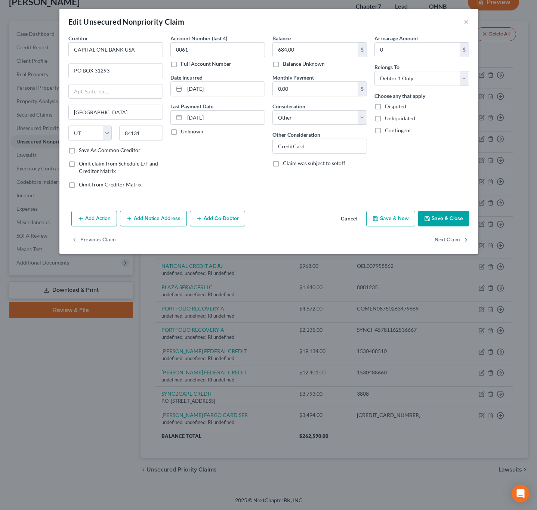
click at [453, 219] on button "Save & Close" at bounding box center [443, 219] width 51 height 16
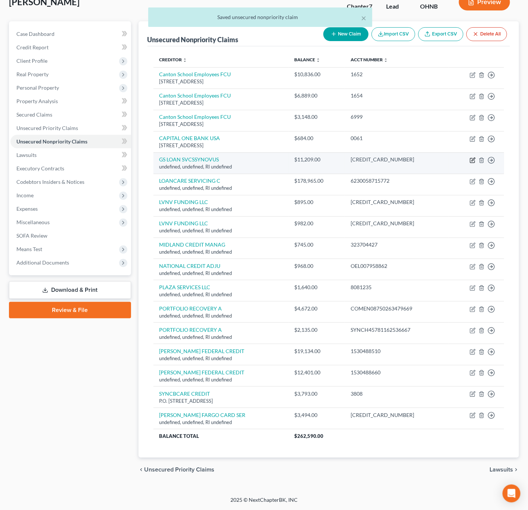
click at [473, 159] on icon "button" at bounding box center [473, 159] width 3 height 3
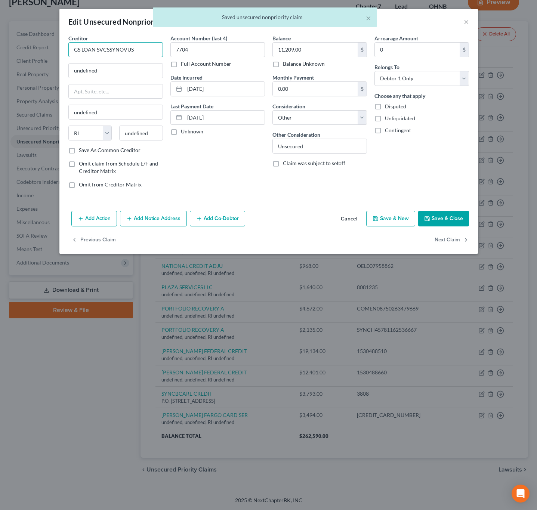
click at [149, 50] on input "GS LOAN SVCSSYNOVUS" at bounding box center [115, 49] width 94 height 15
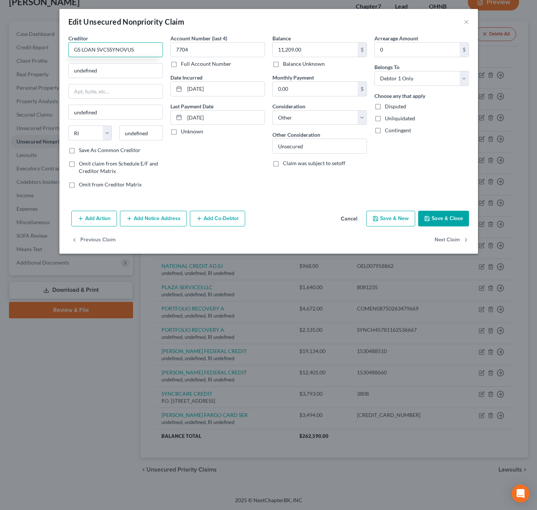
drag, startPoint x: 71, startPoint y: 49, endPoint x: 154, endPoint y: 50, distance: 82.9
click at [154, 50] on input "GS LOAN SVCSSYNOVUS" at bounding box center [115, 49] width 94 height 15
click at [138, 73] on input "undefined" at bounding box center [116, 70] width 94 height 14
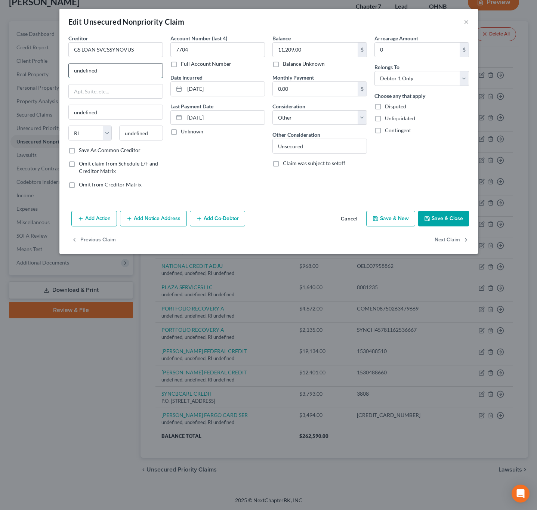
paste input "PO Box 120 Columbus GA 31902"
drag, startPoint x: 133, startPoint y: 71, endPoint x: 161, endPoint y: 74, distance: 28.2
click at [161, 74] on input "PO Box 120 Columbus GA 31902" at bounding box center [116, 70] width 94 height 14
click at [142, 143] on div "State AL AK AR AZ CA CO CT DE DC FL GA GU HI ID IL IN IA KS KY LA ME MD MA MI M…" at bounding box center [116, 135] width 102 height 21
click at [141, 136] on input "undefined" at bounding box center [141, 132] width 44 height 15
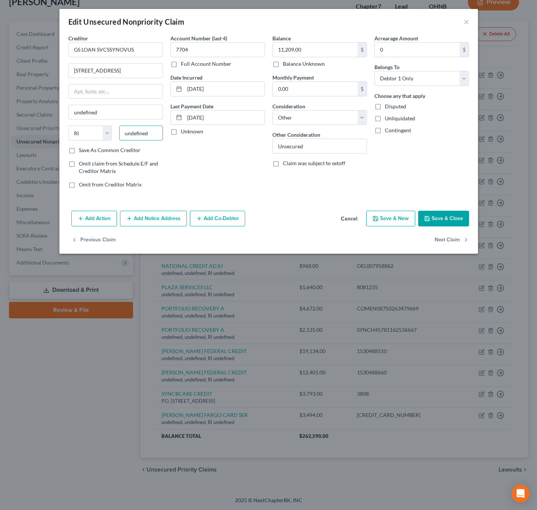
click at [141, 136] on input "undefined" at bounding box center [141, 132] width 44 height 15
paste input "31902"
click at [194, 159] on div "Account Number (last 4) 7704 Full Account Number Date Incurred 06/09/2021 Last …" at bounding box center [218, 114] width 102 height 160
drag, startPoint x: 109, startPoint y: 71, endPoint x: 154, endPoint y: 75, distance: 45.1
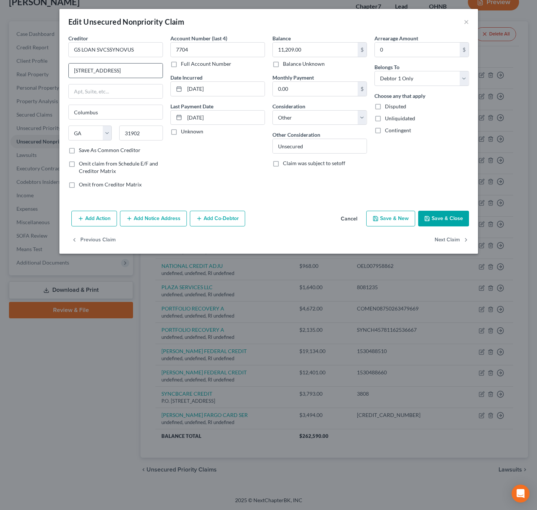
click at [154, 75] on input "PO Box 120 Columbus GA 31902" at bounding box center [116, 70] width 94 height 14
click at [443, 218] on button "Save & Close" at bounding box center [443, 219] width 51 height 16
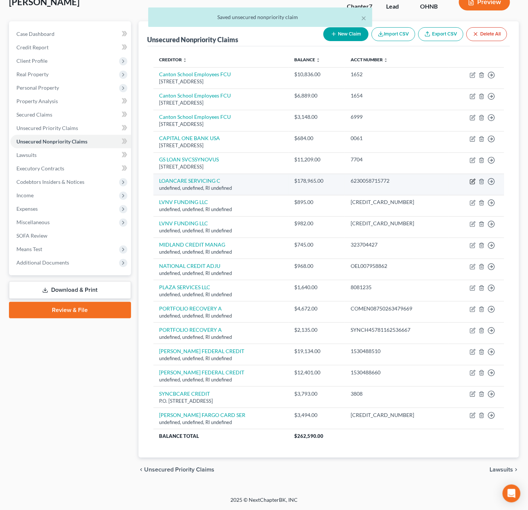
click at [472, 180] on icon "button" at bounding box center [473, 180] width 3 height 3
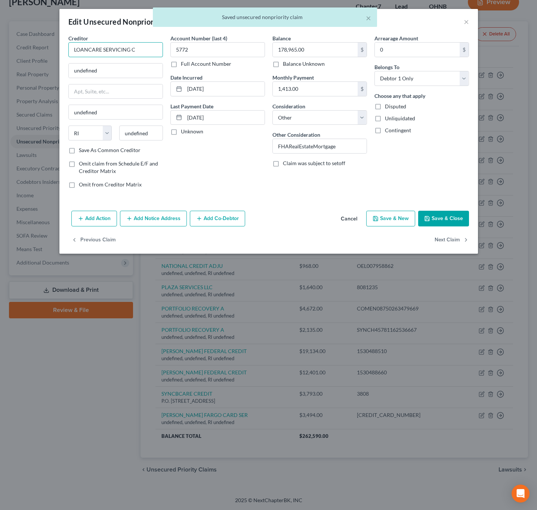
click at [145, 46] on input "LOANCARE SERVICING C" at bounding box center [115, 49] width 94 height 15
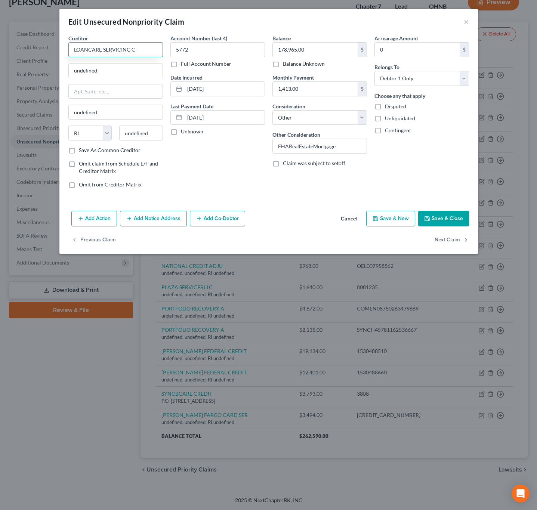
drag, startPoint x: 72, startPoint y: 51, endPoint x: 145, endPoint y: 47, distance: 72.6
click at [145, 47] on input "LOANCARE SERVICING C" at bounding box center [115, 49] width 94 height 15
click at [137, 68] on input "undefined" at bounding box center [116, 70] width 94 height 14
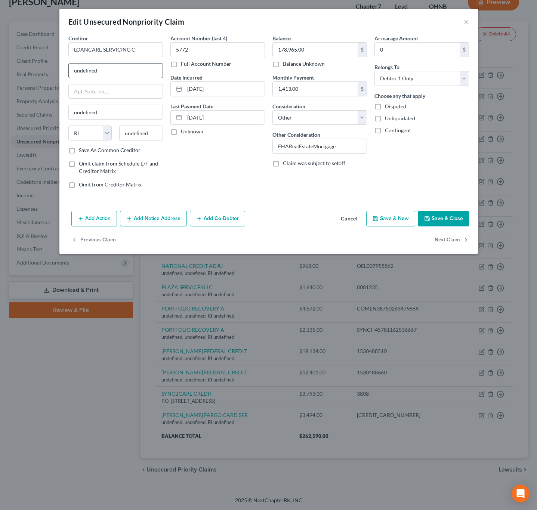
paste input "3637 Sentara Way. Virginia Beach, VA 23452"
drag, startPoint x: 141, startPoint y: 71, endPoint x: 166, endPoint y: 77, distance: 25.9
click at [166, 77] on div "Creditor * LOANCARE SERVICING C 3637 Sentara Way. Virginia Beach, VA 23452 unde…" at bounding box center [269, 114] width 408 height 160
click at [154, 133] on input "undefined" at bounding box center [141, 132] width 44 height 15
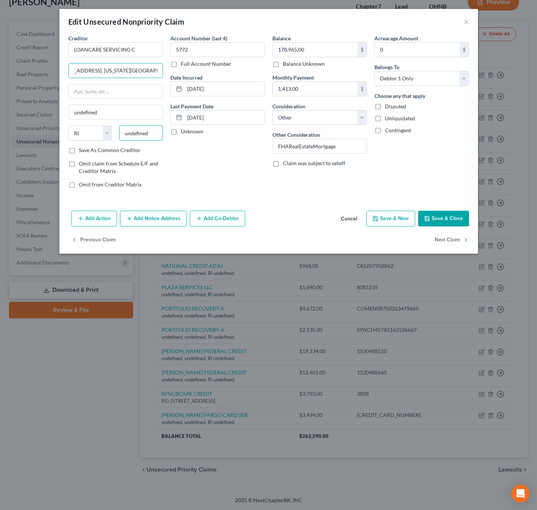
click at [154, 133] on input "undefined" at bounding box center [141, 132] width 44 height 15
paste input "23452"
click at [185, 154] on div "Account Number (last 4) 5772 Full Account Number Date Incurred 06/07/2021 Last …" at bounding box center [218, 114] width 102 height 160
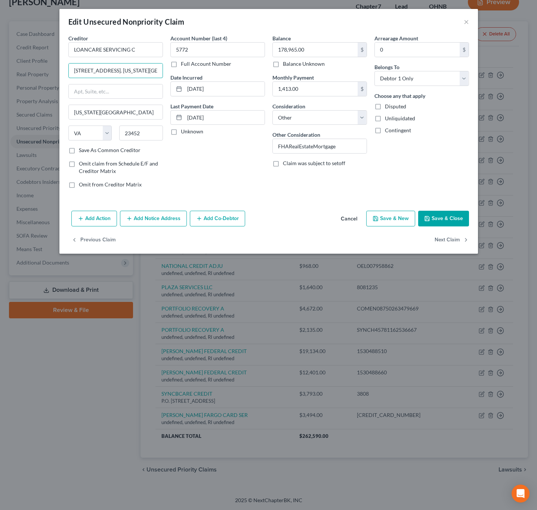
scroll to position [0, 19]
drag, startPoint x: 121, startPoint y: 72, endPoint x: 174, endPoint y: 79, distance: 53.1
click at [174, 79] on div "Creditor * LOANCARE SERVICING C 3637 Sentara Way. Virginia Beach, VA 23452 Virg…" at bounding box center [269, 114] width 408 height 160
click at [447, 218] on button "Save & Close" at bounding box center [443, 219] width 51 height 16
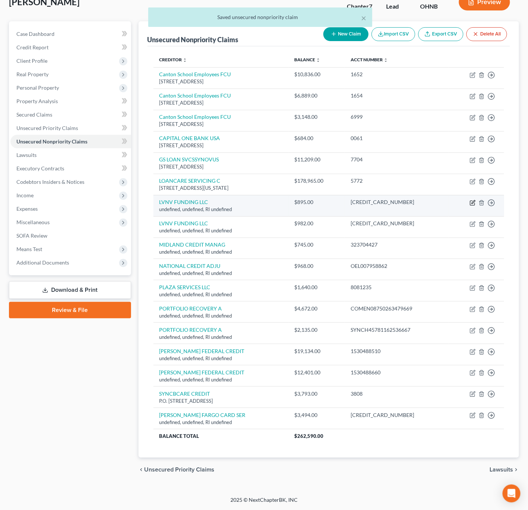
click at [472, 201] on icon "button" at bounding box center [473, 203] width 6 height 6
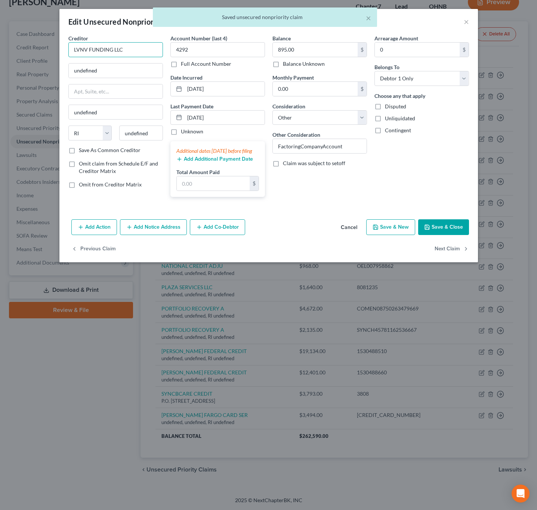
click at [138, 48] on input "LVNV FUNDING LLC" at bounding box center [115, 49] width 94 height 15
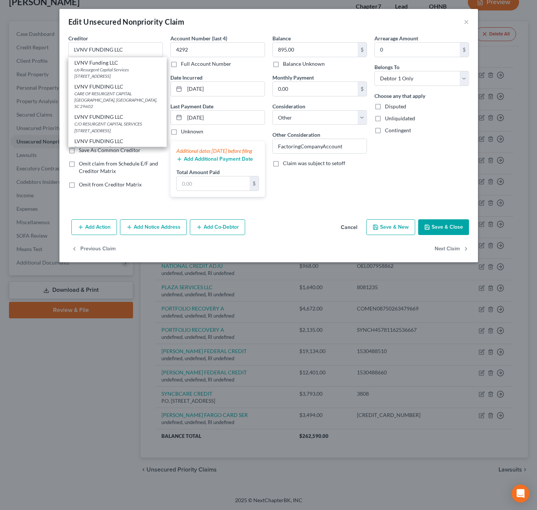
click at [121, 68] on div "c/o Resurgent Capital Services [STREET_ADDRESS]" at bounding box center [117, 72] width 86 height 13
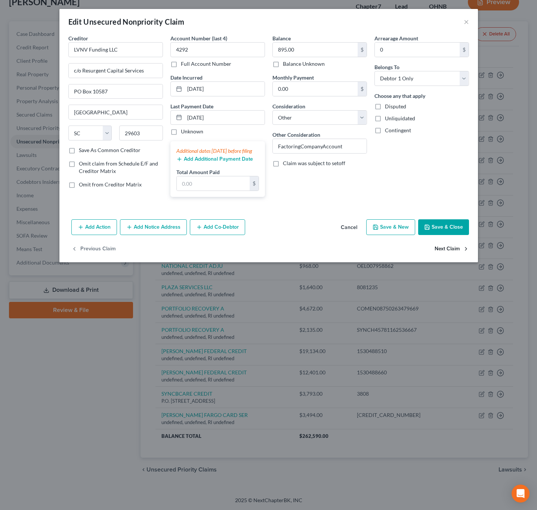
click at [457, 257] on button "Next Claim" at bounding box center [451, 249] width 34 height 16
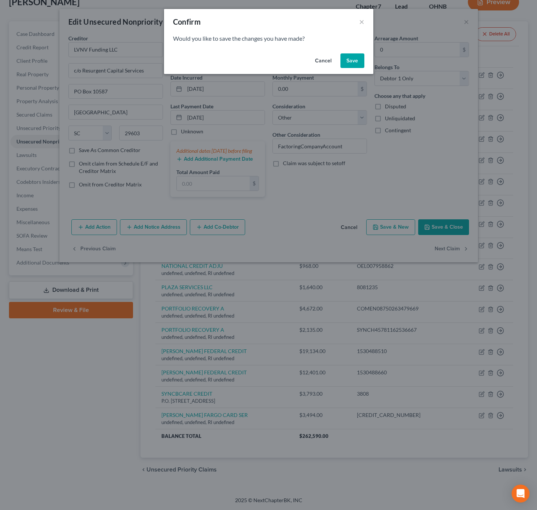
drag, startPoint x: 348, startPoint y: 59, endPoint x: 441, endPoint y: 199, distance: 167.9
click at [348, 59] on button "Save" at bounding box center [352, 60] width 24 height 15
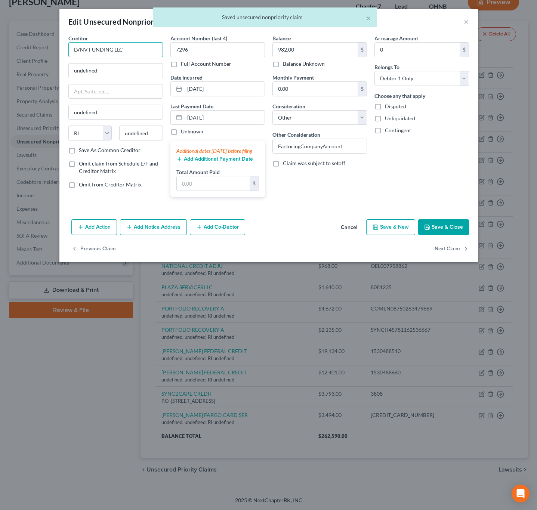
click at [145, 48] on input "LVNV FUNDING LLC" at bounding box center [115, 49] width 94 height 15
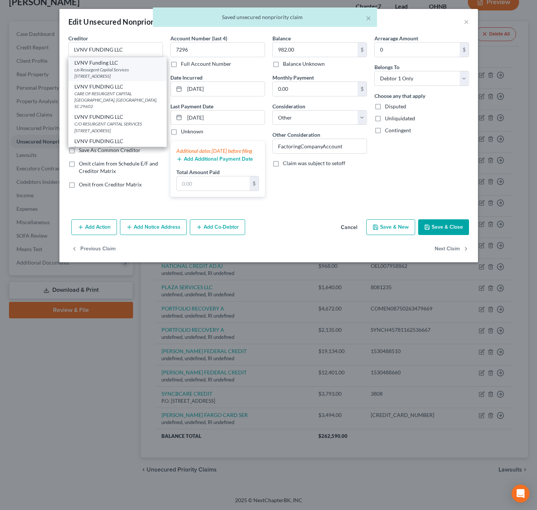
click at [118, 70] on div "c/o Resurgent Capital Services [STREET_ADDRESS]" at bounding box center [117, 72] width 86 height 13
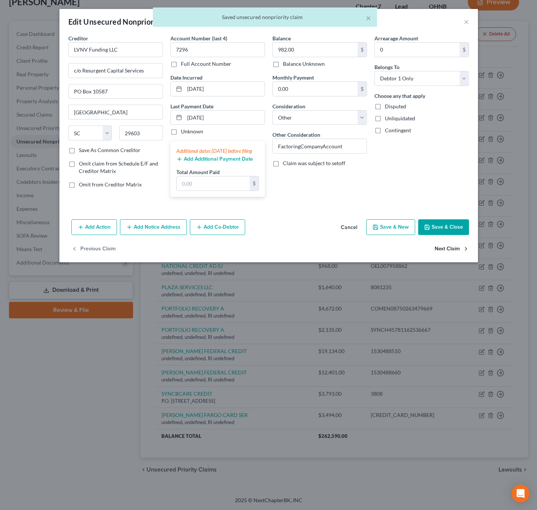
click at [456, 255] on button "Next Claim" at bounding box center [451, 249] width 34 height 16
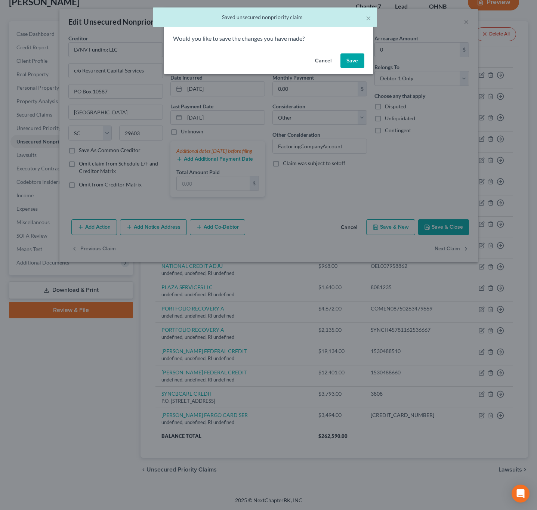
click at [355, 64] on button "Save" at bounding box center [352, 60] width 24 height 15
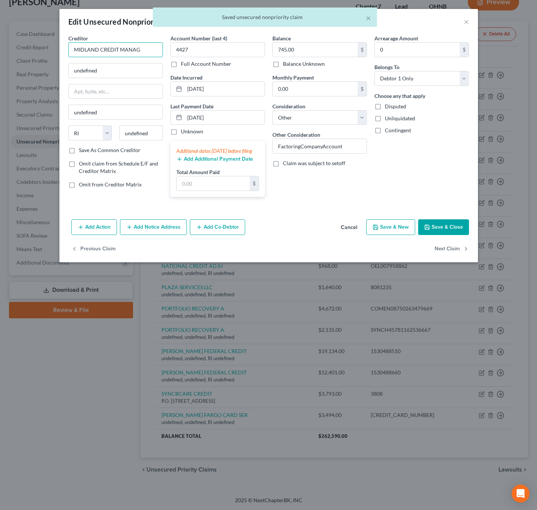
click at [143, 50] on input "MIDLAND CREDIT MANAG" at bounding box center [115, 49] width 94 height 15
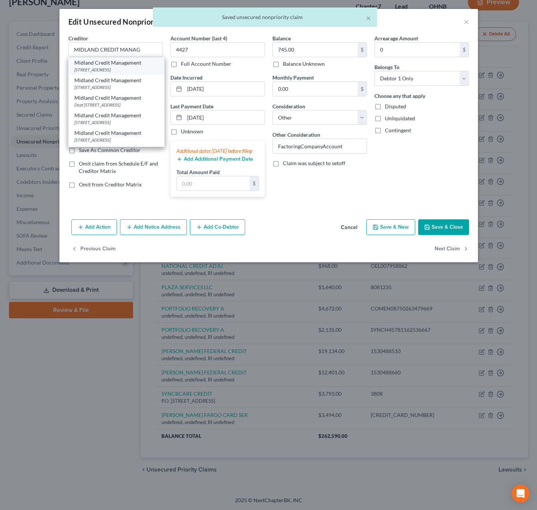
click at [128, 64] on div "Midland Credit Management" at bounding box center [116, 62] width 84 height 7
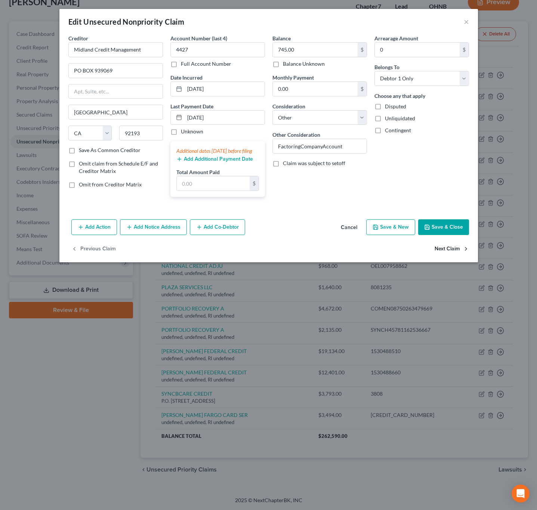
click at [446, 257] on button "Next Claim" at bounding box center [451, 249] width 34 height 16
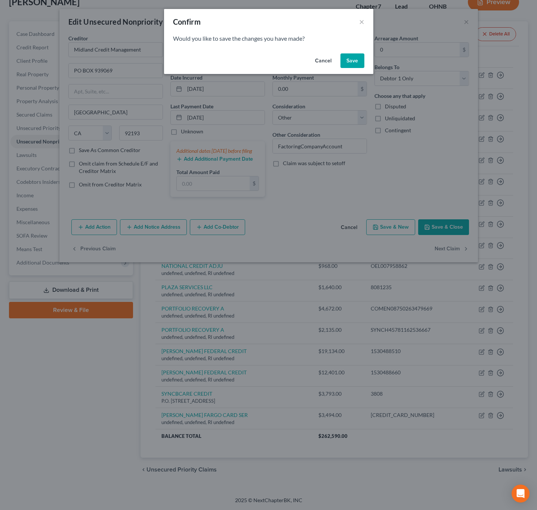
click at [352, 62] on button "Save" at bounding box center [352, 60] width 24 height 15
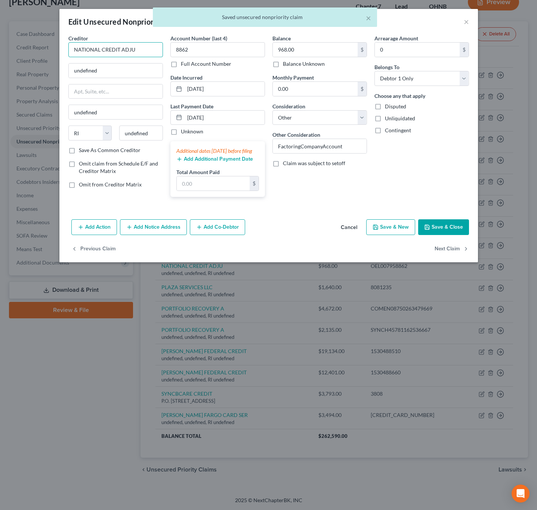
click at [148, 46] on input "NATIONAL CREDIT ADJU" at bounding box center [115, 49] width 94 height 15
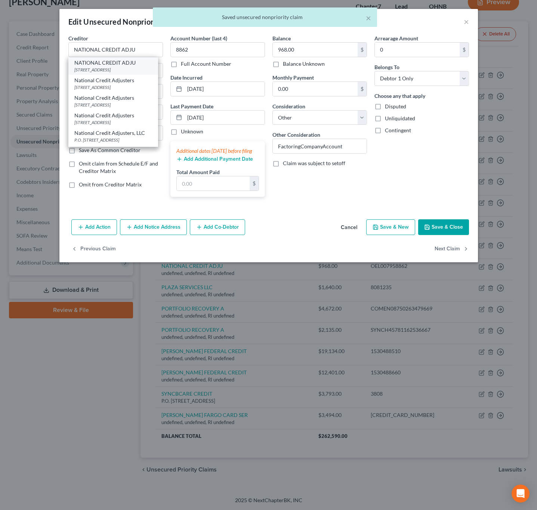
click at [126, 62] on div "NATIONAL CREDIT ADJU" at bounding box center [113, 62] width 78 height 7
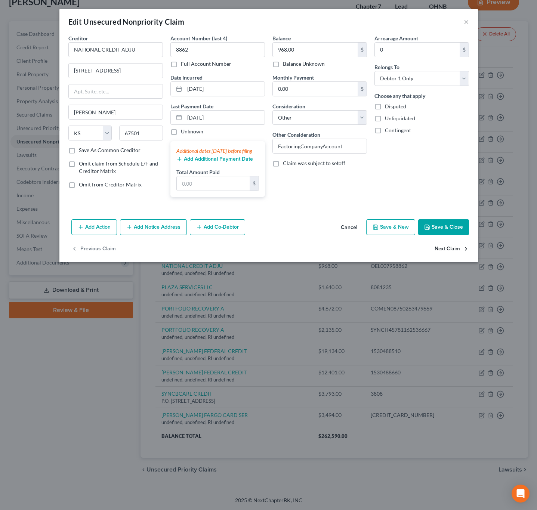
click at [444, 257] on button "Next Claim" at bounding box center [451, 249] width 34 height 16
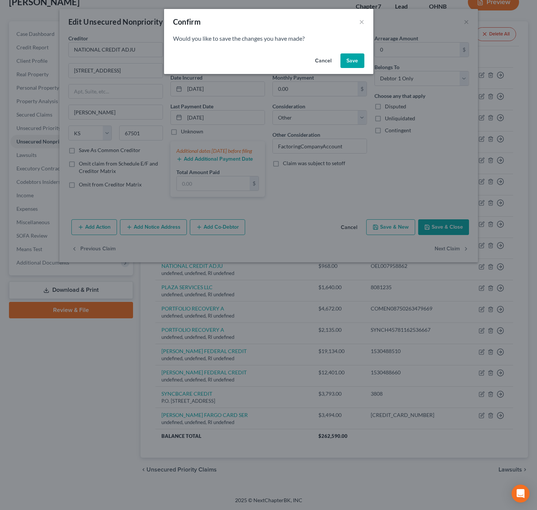
click at [355, 59] on button "Save" at bounding box center [352, 60] width 24 height 15
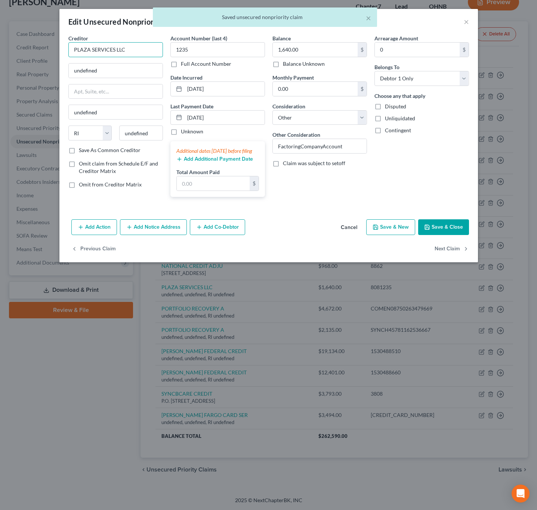
click at [151, 49] on input "PLAZA SERVICES LLC" at bounding box center [115, 49] width 94 height 15
drag, startPoint x: 74, startPoint y: 50, endPoint x: 145, endPoint y: 56, distance: 71.2
click at [145, 56] on input "PLAZA SERVICES LLC" at bounding box center [115, 49] width 94 height 15
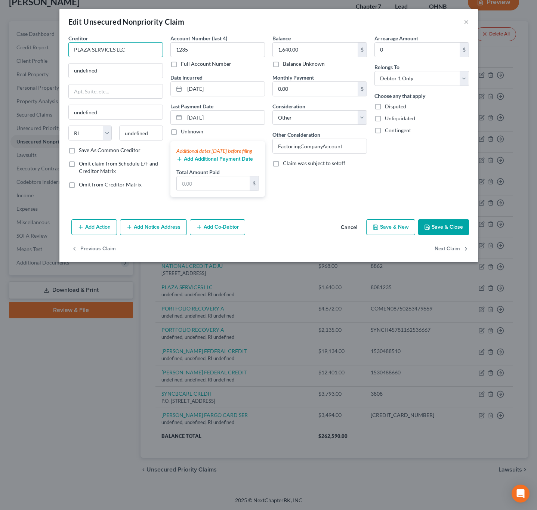
click at [144, 46] on input "PLAZA SERVICES LLC" at bounding box center [115, 49] width 94 height 15
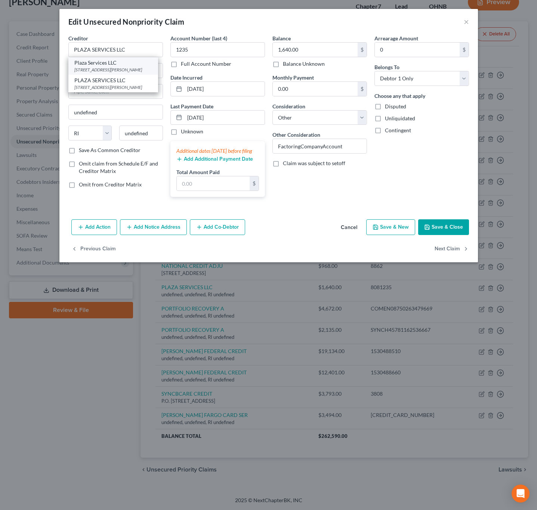
click at [128, 62] on div "Plaza Services LLC" at bounding box center [113, 62] width 78 height 7
click at [459, 257] on button "Next Claim" at bounding box center [451, 249] width 34 height 16
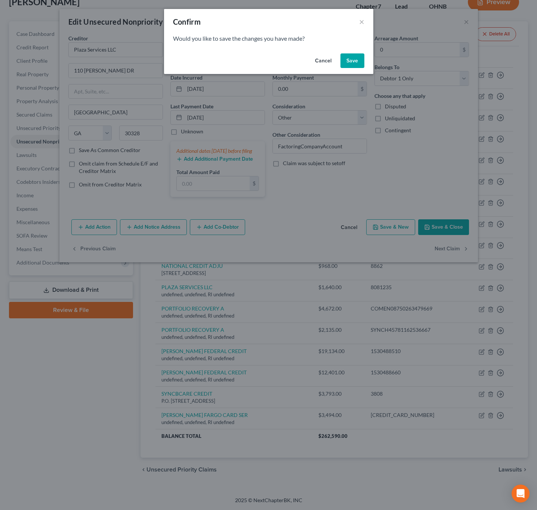
click at [345, 62] on button "Save" at bounding box center [352, 60] width 24 height 15
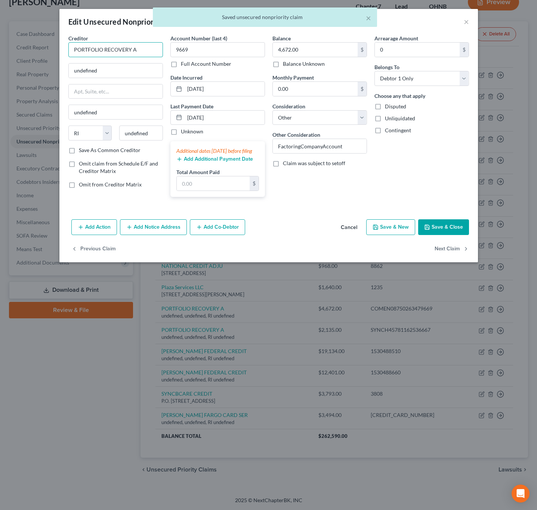
click at [148, 49] on input "PORTFOLIO RECOVERY A" at bounding box center [115, 49] width 94 height 15
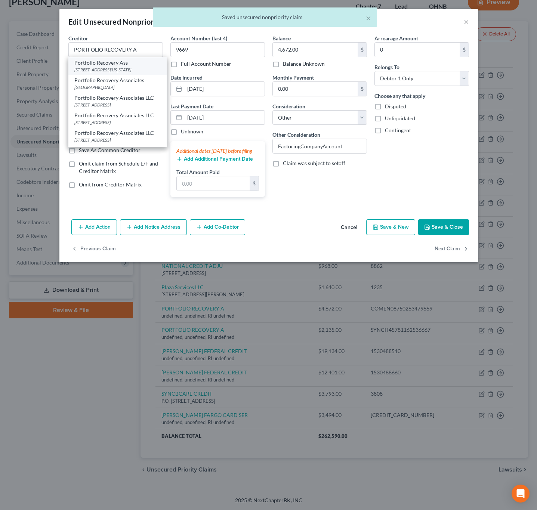
click at [122, 68] on div "[STREET_ADDRESS][US_STATE]" at bounding box center [117, 69] width 86 height 6
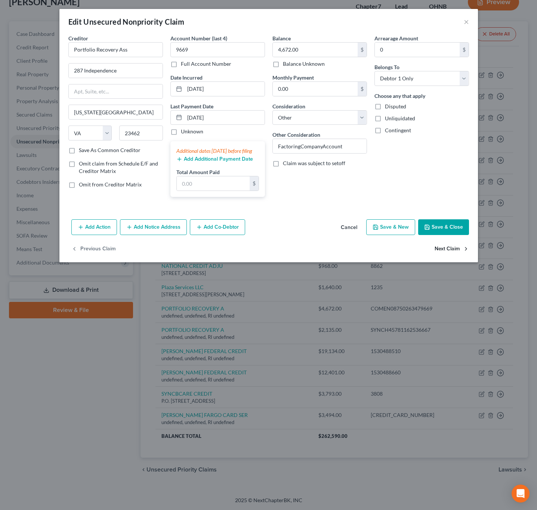
click at [452, 255] on button "Next Claim" at bounding box center [451, 249] width 34 height 16
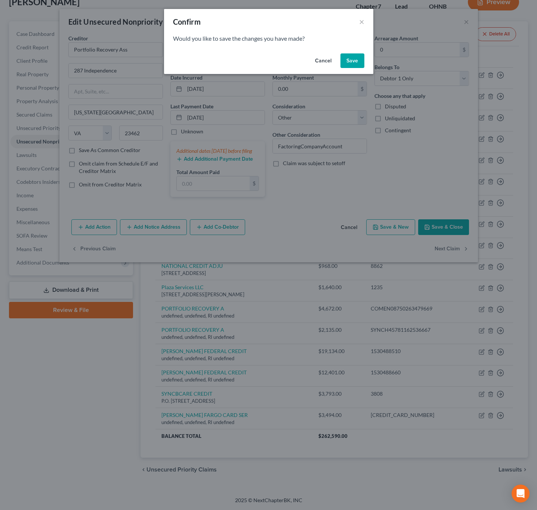
drag, startPoint x: 360, startPoint y: 55, endPoint x: 365, endPoint y: 129, distance: 74.1
click at [360, 54] on button "Save" at bounding box center [352, 60] width 24 height 15
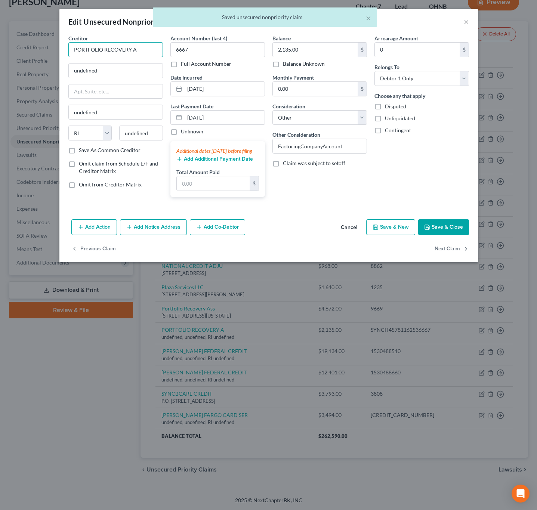
click at [135, 45] on input "PORTFOLIO RECOVERY A" at bounding box center [115, 49] width 94 height 15
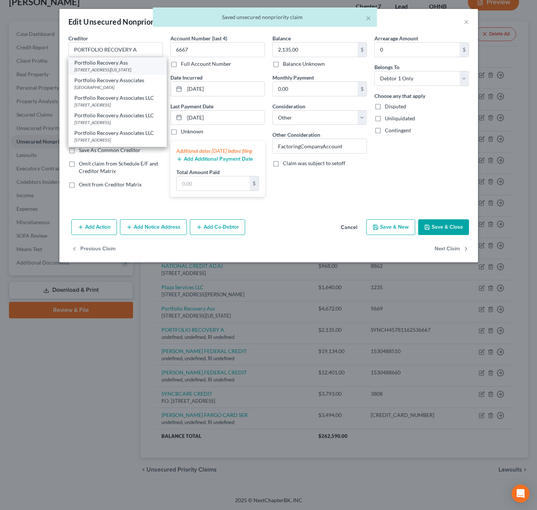
click at [124, 62] on div "Portfolio Recovery Ass" at bounding box center [117, 62] width 86 height 7
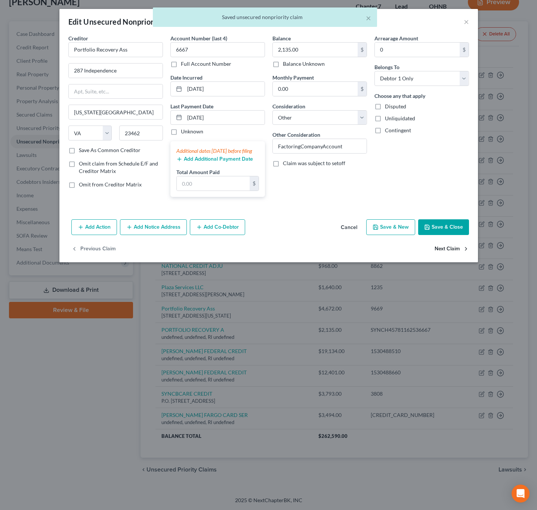
click at [452, 250] on button "Next Claim" at bounding box center [451, 249] width 34 height 16
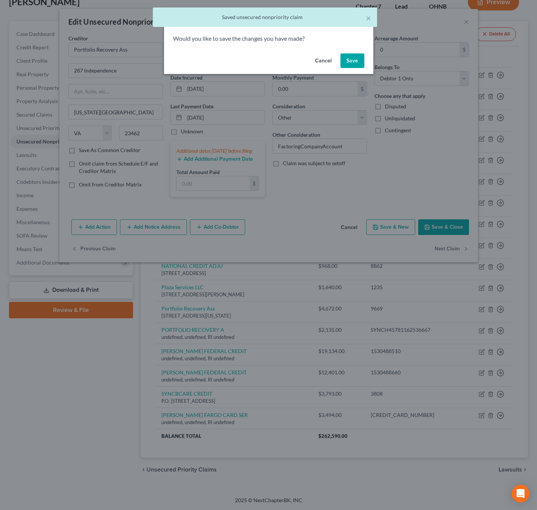
click at [347, 65] on button "Save" at bounding box center [352, 60] width 24 height 15
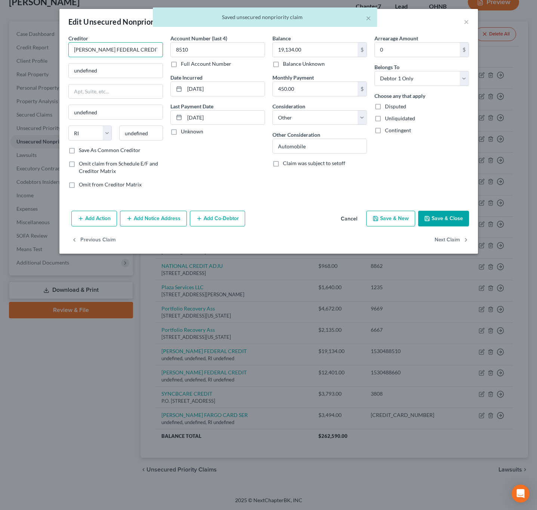
click at [142, 45] on input "[PERSON_NAME] FEDERAL CREDIT" at bounding box center [115, 49] width 94 height 15
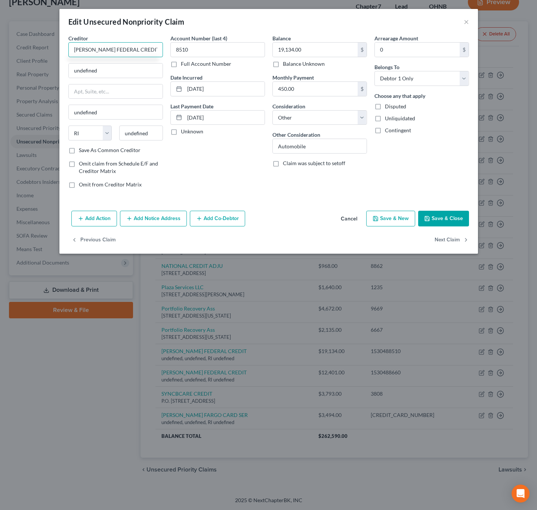
drag, startPoint x: 73, startPoint y: 47, endPoint x: 153, endPoint y: 47, distance: 79.9
click at [153, 47] on input "[PERSON_NAME] FEDERAL CREDIT" at bounding box center [115, 49] width 94 height 15
click at [123, 69] on input "undefined" at bounding box center [116, 70] width 94 height 14
click at [124, 69] on input "undefined" at bounding box center [116, 70] width 94 height 14
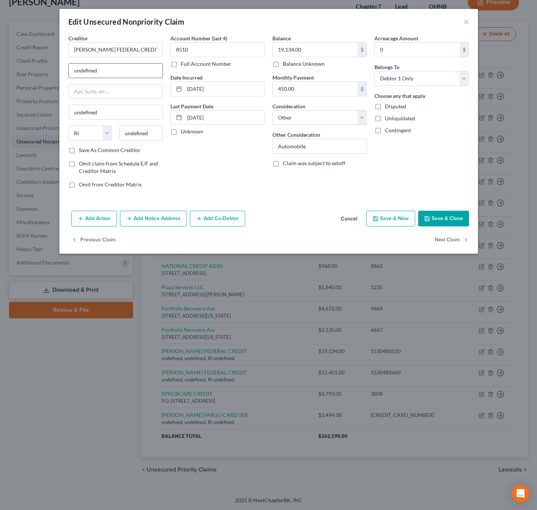
paste input "4100 Dressler Rd. NW Canton, OH 44718"
drag, startPoint x: 142, startPoint y: 71, endPoint x: 161, endPoint y: 72, distance: 19.8
click at [161, 72] on input "4100 Dressler Rd. NW Canton, OH 44718" at bounding box center [116, 70] width 94 height 14
click at [153, 133] on input "undefined" at bounding box center [141, 132] width 44 height 15
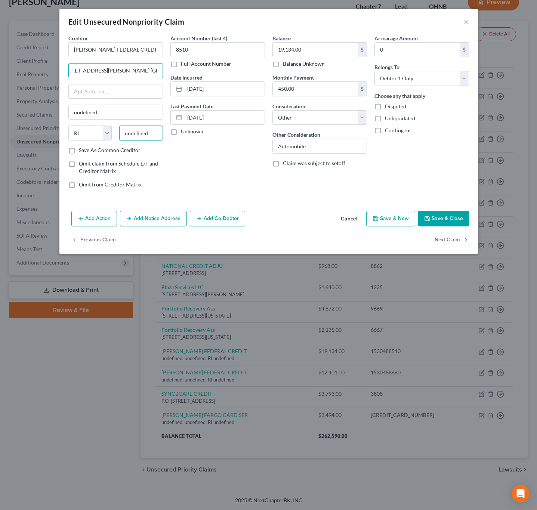
click at [153, 133] on input "undefined" at bounding box center [141, 132] width 44 height 15
paste input "44718"
click at [205, 158] on div "Account Number (last 4) 8510 Full Account Number Date Incurred 10/05/2021 Last …" at bounding box center [218, 114] width 102 height 160
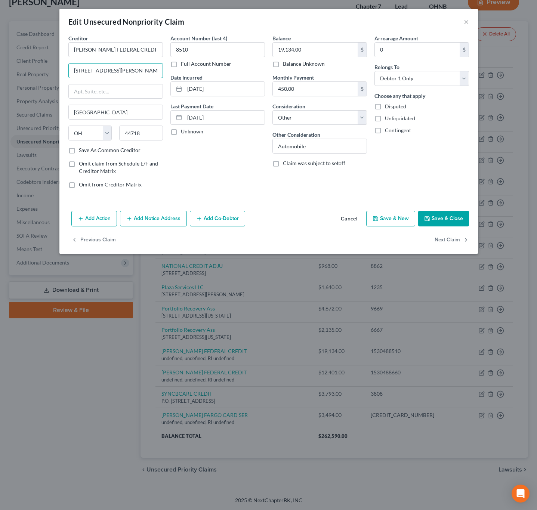
scroll to position [0, 13]
drag, startPoint x: 115, startPoint y: 73, endPoint x: 161, endPoint y: 83, distance: 47.8
click at [195, 79] on div "Creditor * STARK FEDERAL CREDIT 4100 Dressler Rd. NW Canton, OH 44718 Canton St…" at bounding box center [269, 114] width 408 height 160
click at [117, 74] on input "4100 Dressler Rd. NW Canton, OH 44718" at bounding box center [116, 70] width 94 height 14
click at [117, 71] on input "4100 Dressler Rd. NW Canton, OH 44718" at bounding box center [116, 70] width 94 height 14
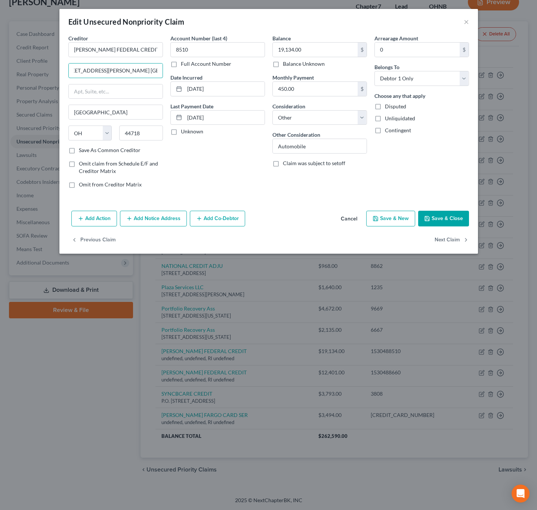
drag, startPoint x: 114, startPoint y: 69, endPoint x: 167, endPoint y: 69, distance: 53.8
click at [167, 69] on div "Creditor * STARK FEDERAL CREDIT 4100 Dressler Rd. NW Canton, OH 44718 Canton St…" at bounding box center [269, 114] width 408 height 160
click at [450, 242] on button "Next Claim" at bounding box center [451, 240] width 34 height 16
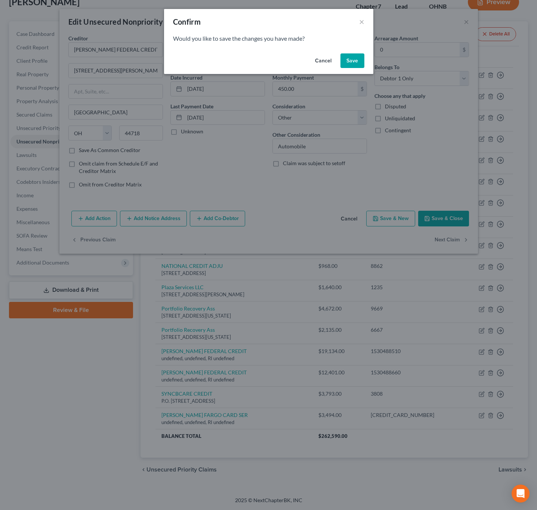
click at [349, 63] on button "Save" at bounding box center [352, 60] width 24 height 15
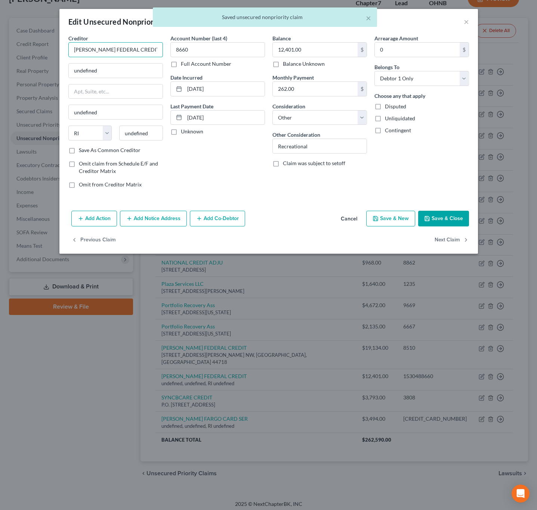
click at [139, 45] on input "[PERSON_NAME] FEDERAL CREDIT" at bounding box center [115, 49] width 94 height 15
click at [132, 67] on input "undefined" at bounding box center [116, 70] width 94 height 14
click at [214, 176] on div "Account Number (last 4) 8660 Full Account Number Date Incurred 07/14/2021 Last …" at bounding box center [218, 114] width 102 height 160
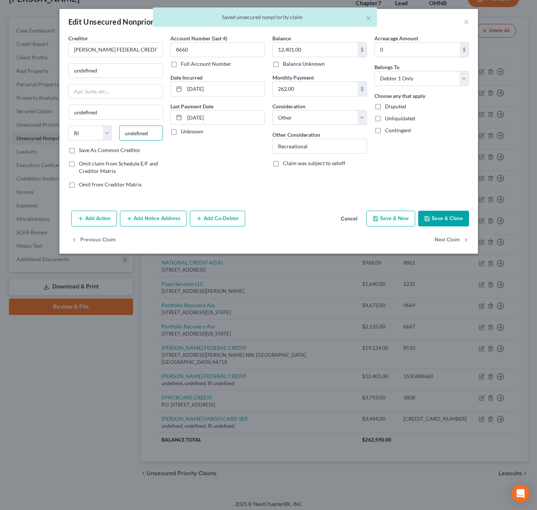
drag, startPoint x: 151, startPoint y: 127, endPoint x: 152, endPoint y: 134, distance: 6.8
click at [151, 128] on input "undefined" at bounding box center [141, 132] width 44 height 15
click at [152, 134] on input "undefined" at bounding box center [141, 132] width 44 height 15
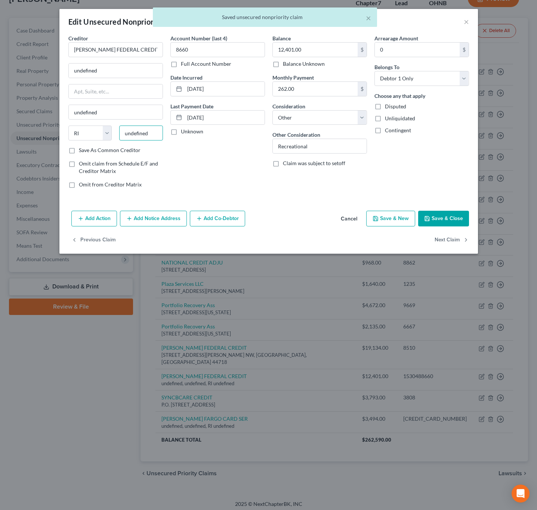
paste input "44718"
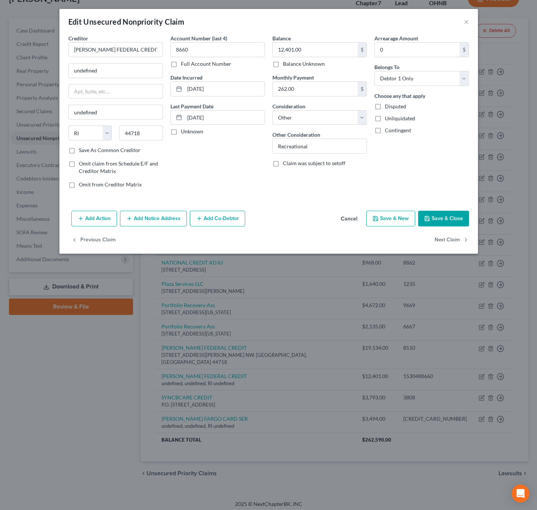
click at [195, 150] on div "Account Number (last 4) 8660 Full Account Number Date Incurred 07/14/2021 Last …" at bounding box center [218, 114] width 102 height 160
click at [120, 71] on input "undefined" at bounding box center [116, 70] width 94 height 14
paste input "4100 Dressler Rd. NW Canton, OH 44718"
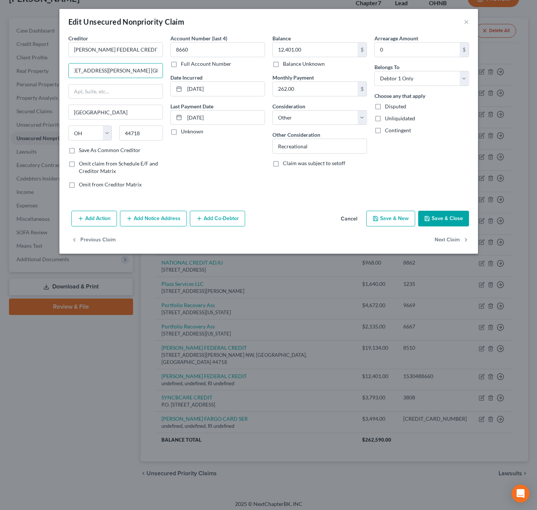
scroll to position [0, 13]
drag, startPoint x: 114, startPoint y: 70, endPoint x: 182, endPoint y: 78, distance: 67.7
click at [182, 78] on div "Creditor * STARK FEDERAL CREDIT 4100 Dressler Rd. NW Canton, OH 44718 Canton St…" at bounding box center [269, 114] width 408 height 160
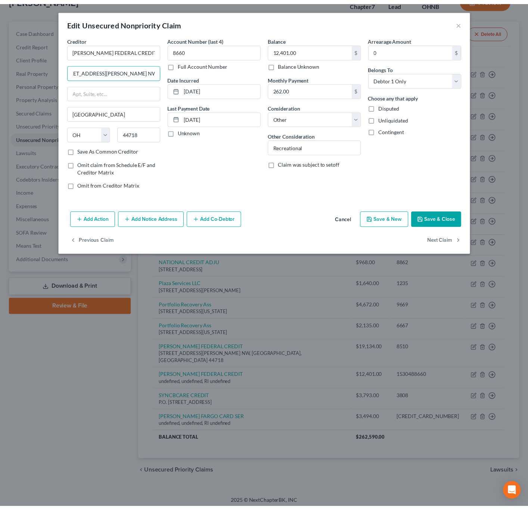
scroll to position [0, 0]
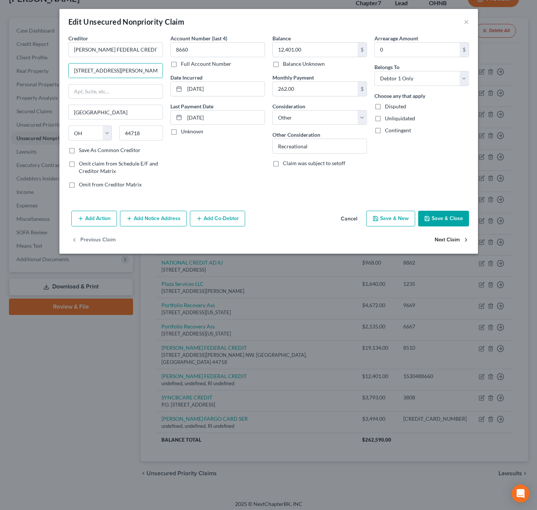
click at [445, 239] on button "Next Claim" at bounding box center [451, 240] width 34 height 16
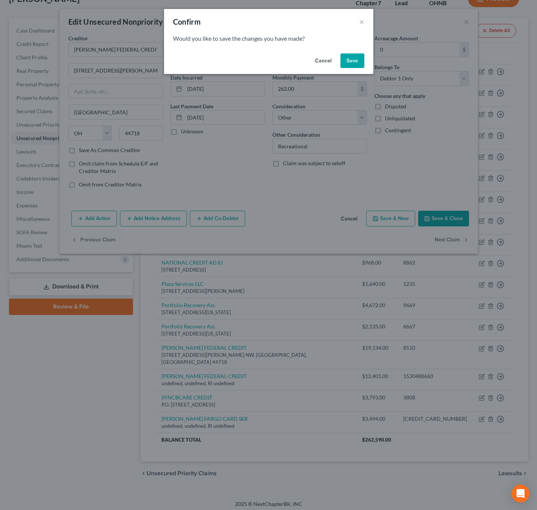
click at [351, 59] on button "Save" at bounding box center [352, 60] width 24 height 15
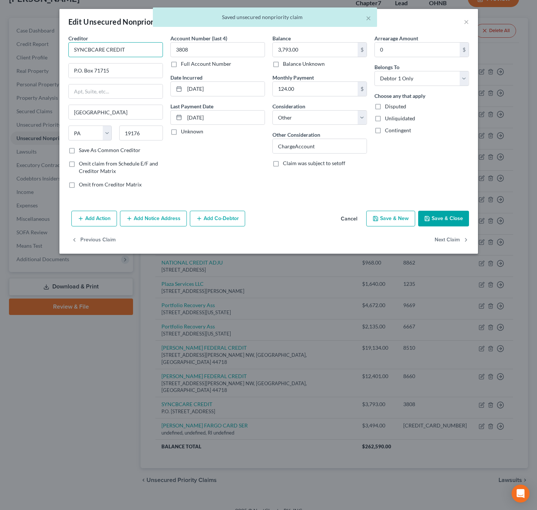
click at [142, 47] on input "SYNCBCARE CREDIT" at bounding box center [115, 49] width 94 height 15
click at [452, 223] on button "Save & Close" at bounding box center [443, 219] width 51 height 16
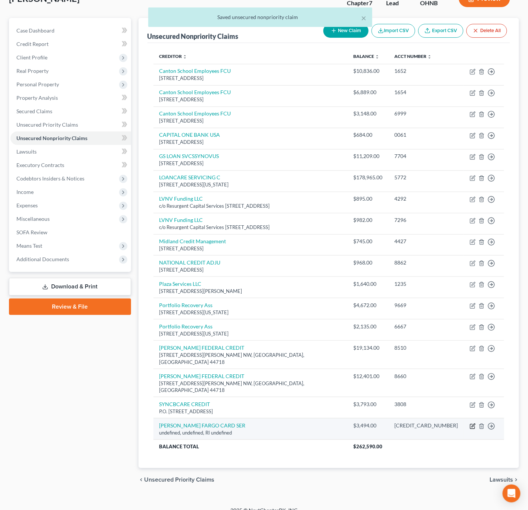
click at [472, 423] on icon "button" at bounding box center [473, 426] width 6 height 6
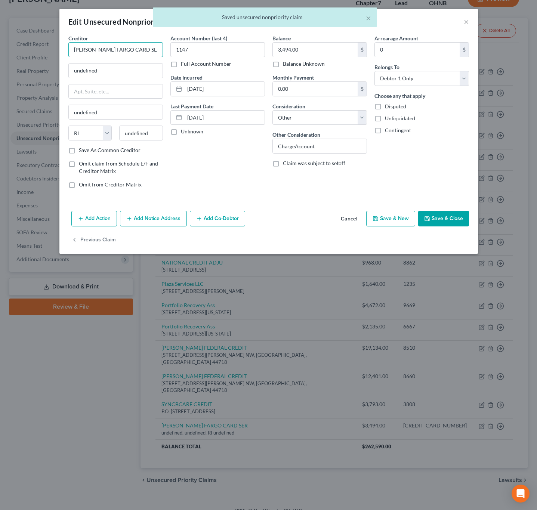
click at [152, 50] on input "[PERSON_NAME] FARGO CARD SER" at bounding box center [115, 49] width 94 height 15
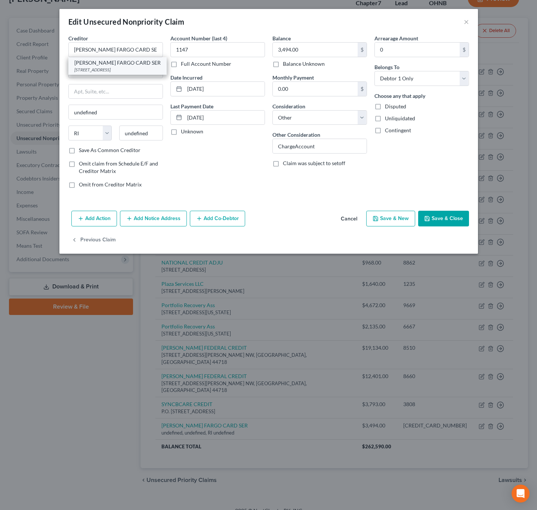
drag, startPoint x: 112, startPoint y: 67, endPoint x: 391, endPoint y: 210, distance: 312.9
click at [113, 67] on div "[STREET_ADDRESS]" at bounding box center [117, 69] width 86 height 6
click at [461, 221] on button "Save & Close" at bounding box center [443, 219] width 51 height 16
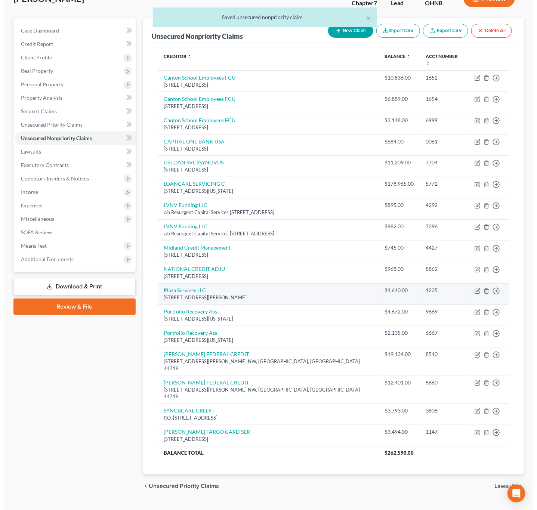
scroll to position [54, 0]
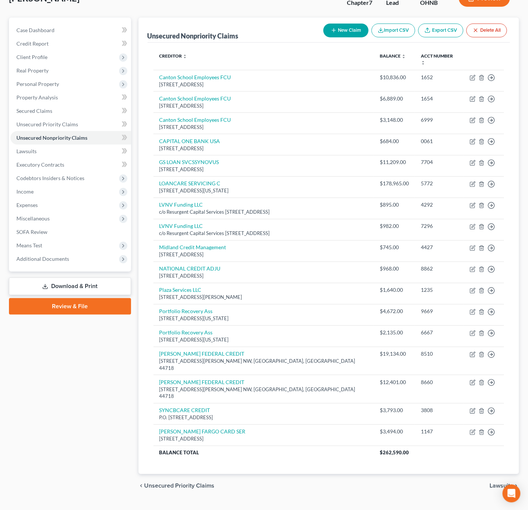
click at [327, 35] on button "New Claim" at bounding box center [345, 31] width 45 height 14
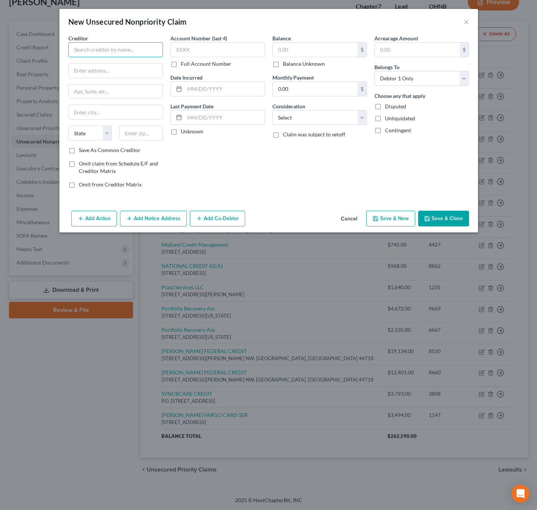
click at [122, 48] on input "text" at bounding box center [115, 49] width 94 height 15
paste input "CLEVELAND ELECTRIC THE ILLUMI"
click at [123, 77] on input "text" at bounding box center [116, 70] width 94 height 14
paste input "341 White Pond Drive, Akron, Ohio 44320"
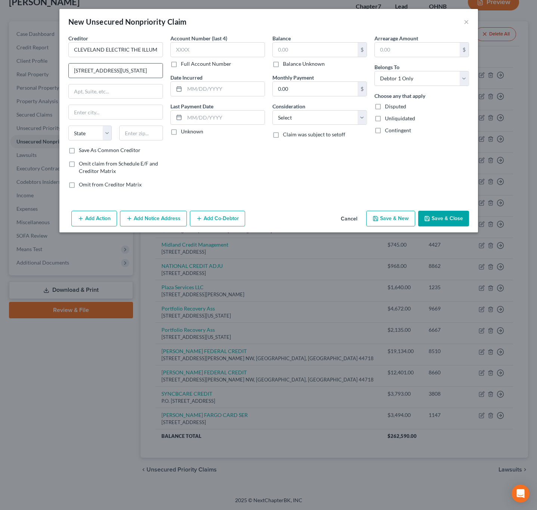
scroll to position [0, 14]
drag, startPoint x: 143, startPoint y: 71, endPoint x: 160, endPoint y: 75, distance: 18.0
click at [160, 75] on input "341 White Pond Drive, Akron, Ohio 44320" at bounding box center [116, 70] width 94 height 14
click at [153, 133] on input "text" at bounding box center [141, 132] width 44 height 15
paste input "44320"
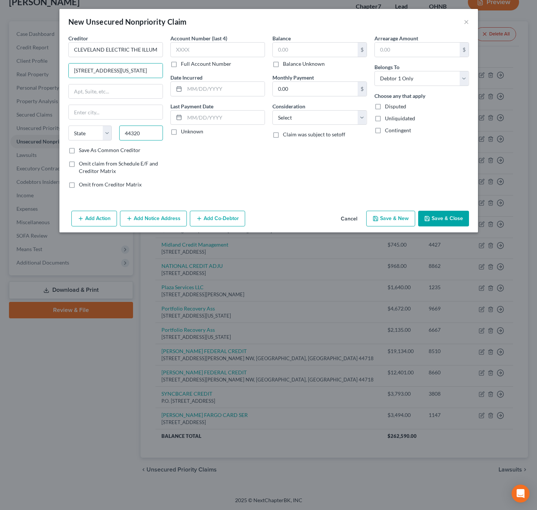
scroll to position [0, 0]
click at [270, 173] on div "Balance $ Balance Unknown Balance Undetermined $ Balance Unknown Monthly Paymen…" at bounding box center [320, 114] width 102 height 160
click at [146, 71] on input "341 White Pond Drive, Akron, Ohio 44320" at bounding box center [116, 70] width 94 height 14
drag, startPoint x: 127, startPoint y: 70, endPoint x: 167, endPoint y: 80, distance: 41.6
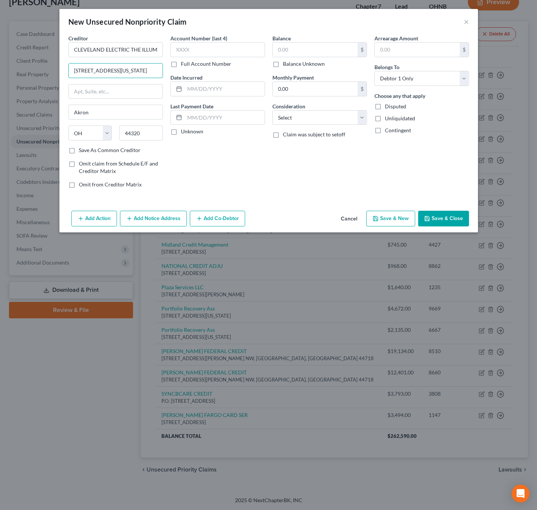
click at [166, 80] on div "Creditor * CLEVELAND ELECTRIC THE ILLUMI 341 White Pond Drive, Akron, Ohio 4432…" at bounding box center [269, 114] width 408 height 160
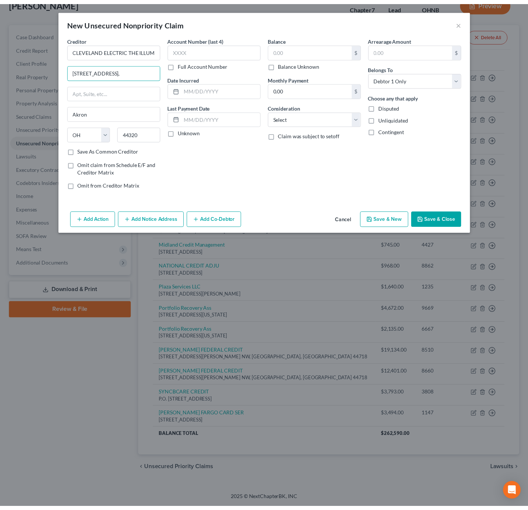
scroll to position [0, 0]
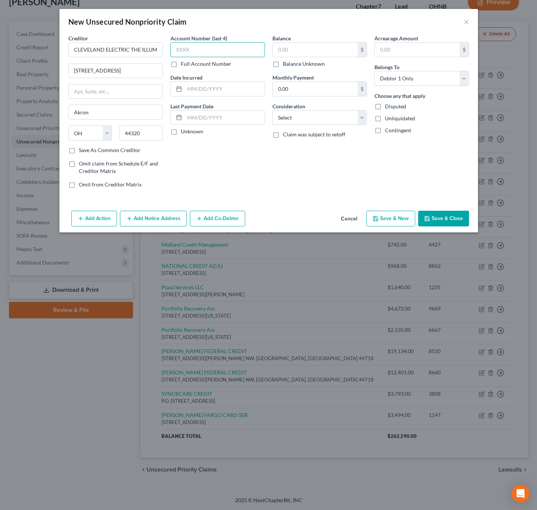
click at [211, 47] on input "text" at bounding box center [217, 49] width 94 height 15
click at [226, 92] on input "text" at bounding box center [225, 89] width 80 height 14
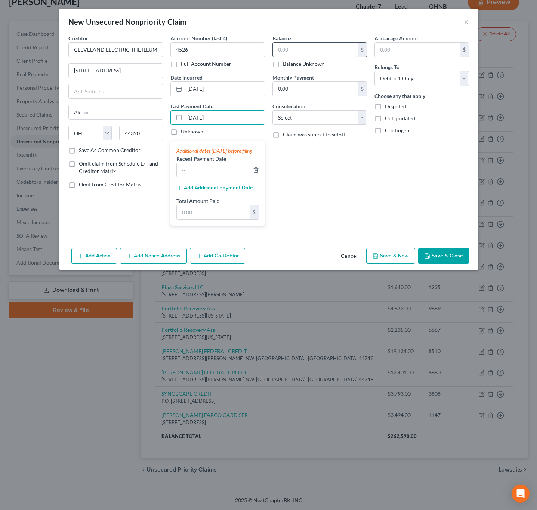
click at [303, 49] on input "text" at bounding box center [315, 50] width 85 height 14
drag, startPoint x: 313, startPoint y: 119, endPoint x: 314, endPoint y: 125, distance: 5.7
click at [313, 119] on select "Select Cable / Satellite Services Collection Agency Credit Card Debt Debt Couns…" at bounding box center [319, 117] width 94 height 15
click at [272, 111] on select "Select Cable / Satellite Services Collection Agency Credit Card Debt Debt Couns…" at bounding box center [319, 117] width 94 height 15
drag, startPoint x: 448, startPoint y: 264, endPoint x: 532, endPoint y: 263, distance: 84.0
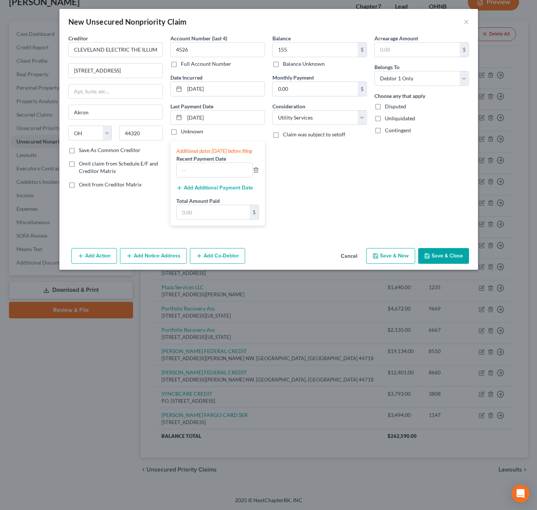
click at [448, 263] on button "Save & Close" at bounding box center [443, 256] width 51 height 16
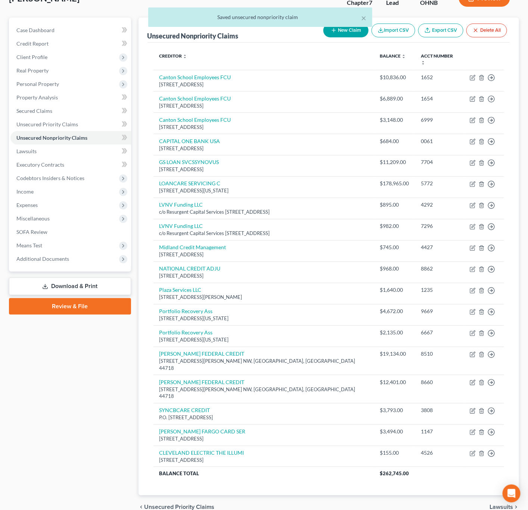
click at [335, 35] on button "New Claim" at bounding box center [345, 31] width 45 height 14
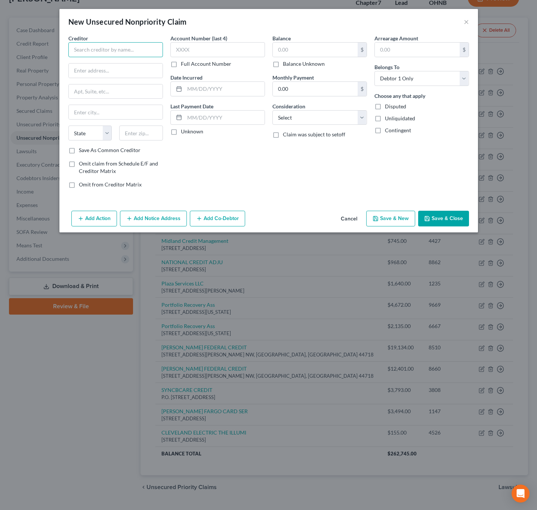
click at [140, 49] on input "text" at bounding box center [115, 49] width 94 height 15
paste input "CHARTER COMMUNICATIONS"
click at [118, 70] on div "[STREET_ADDRESS]" at bounding box center [113, 69] width 78 height 6
click at [216, 53] on input "text" at bounding box center [217, 49] width 94 height 15
click at [251, 86] on input "text" at bounding box center [225, 89] width 80 height 14
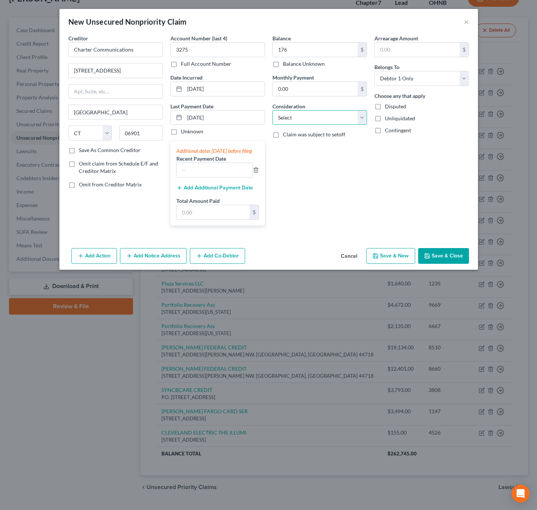
drag, startPoint x: 333, startPoint y: 115, endPoint x: 333, endPoint y: 124, distance: 9.7
click at [333, 115] on select "Select Cable / Satellite Services Collection Agency Credit Card Debt Debt Couns…" at bounding box center [319, 117] width 94 height 15
click at [272, 111] on select "Select Cable / Satellite Services Collection Agency Credit Card Debt Debt Couns…" at bounding box center [319, 117] width 94 height 15
click at [441, 264] on button "Save & Close" at bounding box center [443, 256] width 51 height 16
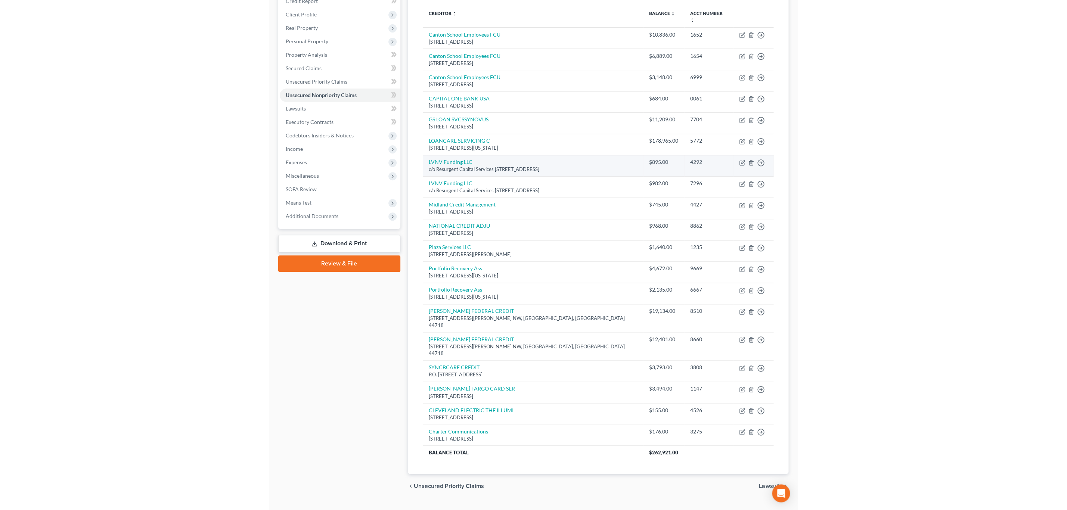
scroll to position [96, 0]
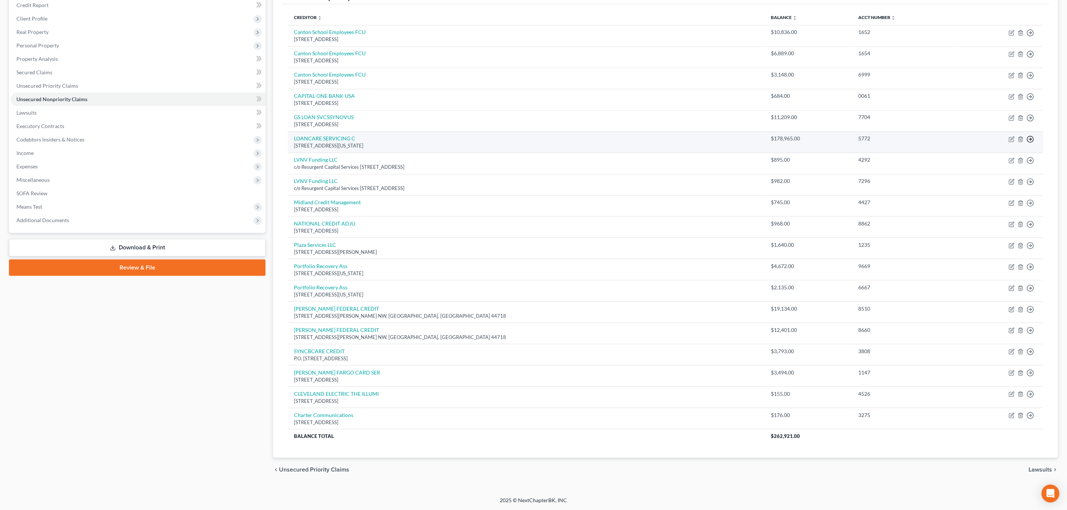
click at [1033, 136] on icon "button" at bounding box center [1030, 139] width 7 height 7
click at [992, 142] on link "Move to D" at bounding box center [996, 144] width 62 height 13
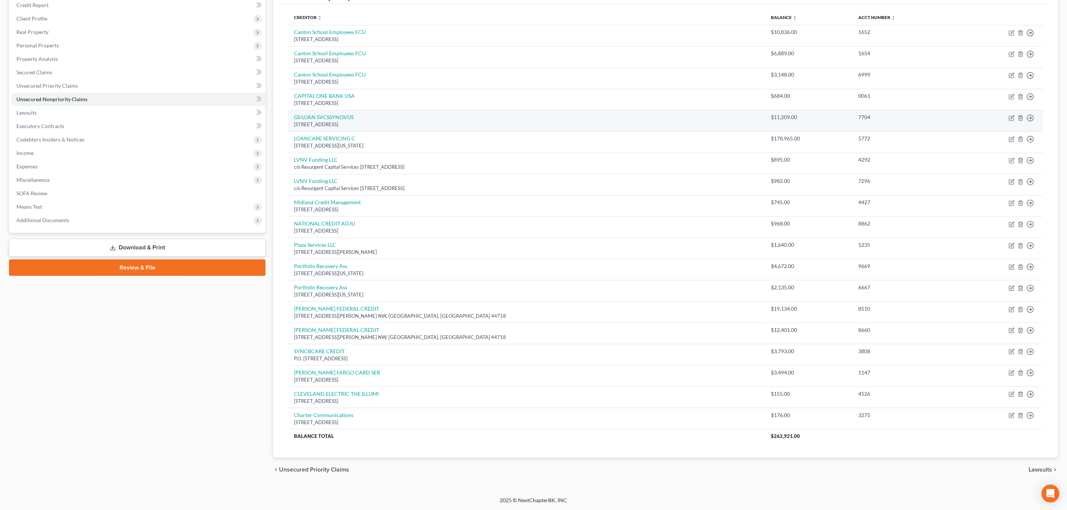
scroll to position [75, 0]
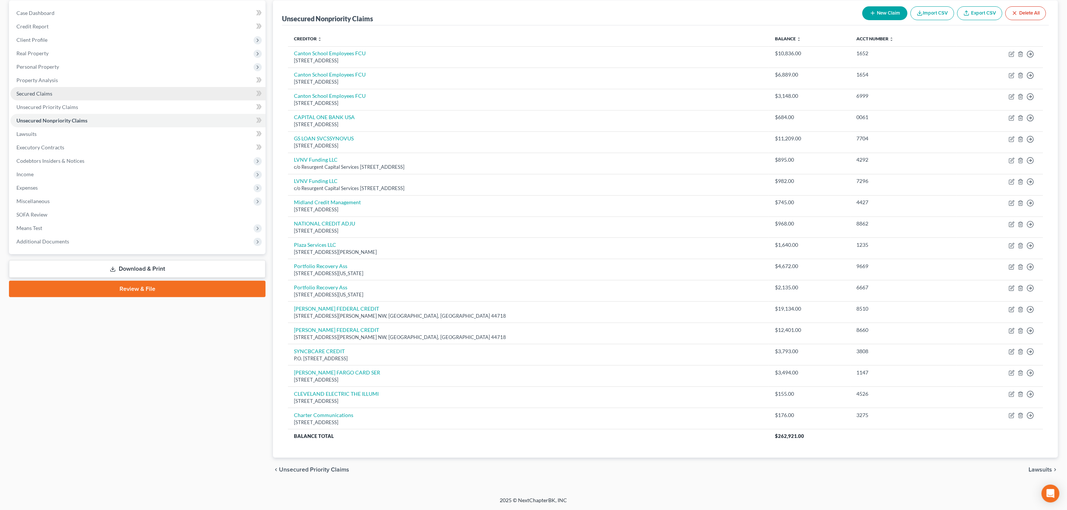
click at [37, 90] on span "Secured Claims" at bounding box center [34, 93] width 36 height 6
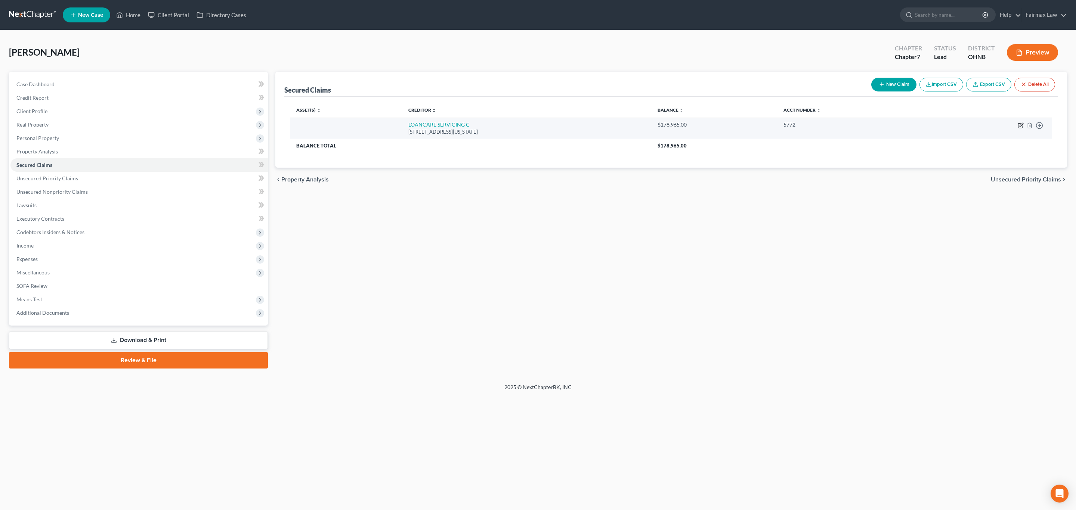
click at [1017, 127] on icon "button" at bounding box center [1020, 126] width 6 height 6
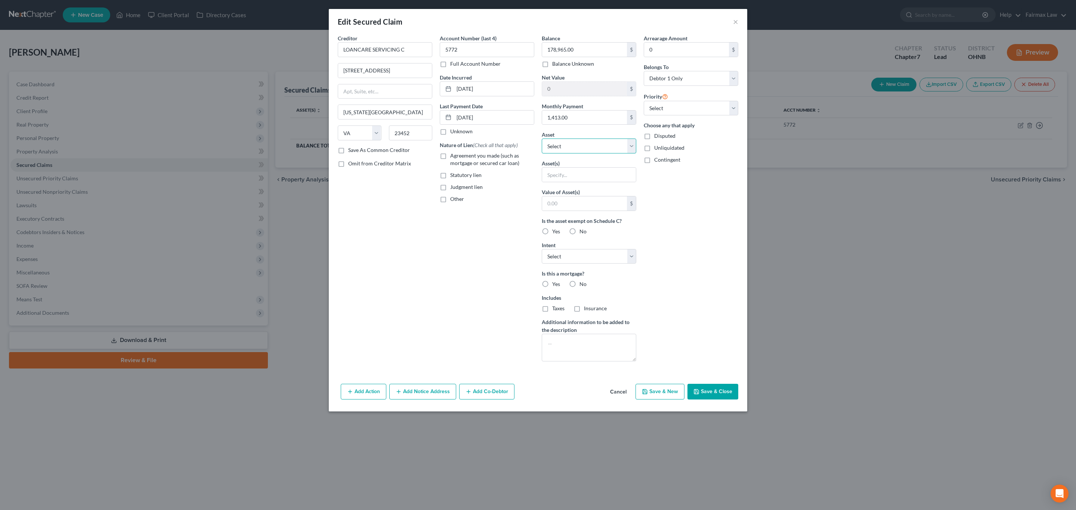
click at [568, 143] on select "Select Other Multiple Assets 2454 Mary Lou St. NW - $262000.0 American Life - $…" at bounding box center [589, 146] width 94 height 15
click at [542, 140] on select "Select Other Multiple Assets 2454 Mary Lou St. NW - $262000.0 American Life - $…" at bounding box center [589, 146] width 94 height 15
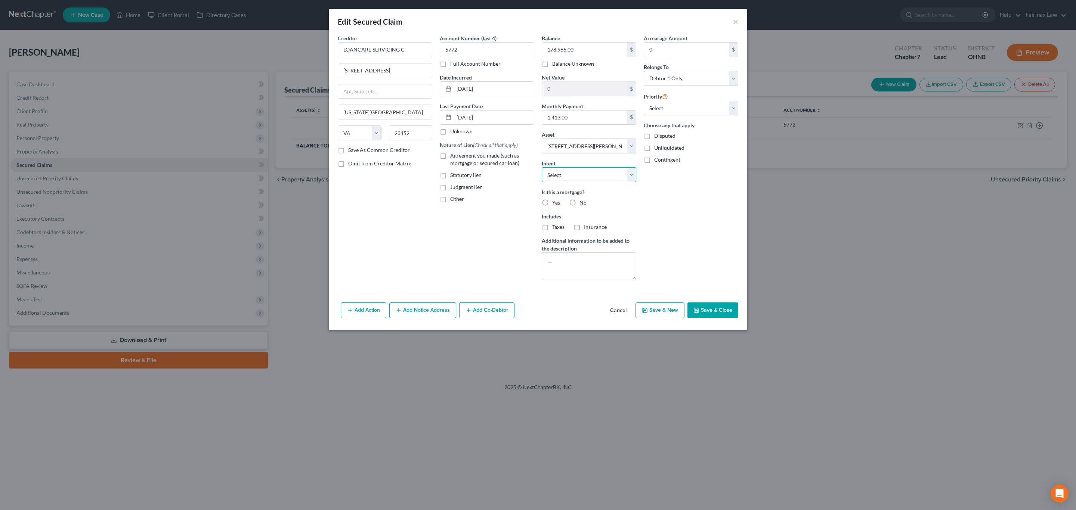
click at [617, 182] on select "Select Surrender Redeem Reaffirm Avoid Other" at bounding box center [589, 174] width 94 height 15
click at [542, 168] on select "Select Surrender Redeem Reaffirm Avoid Other" at bounding box center [589, 174] width 94 height 15
click at [723, 313] on button "Save & Close" at bounding box center [712, 311] width 51 height 16
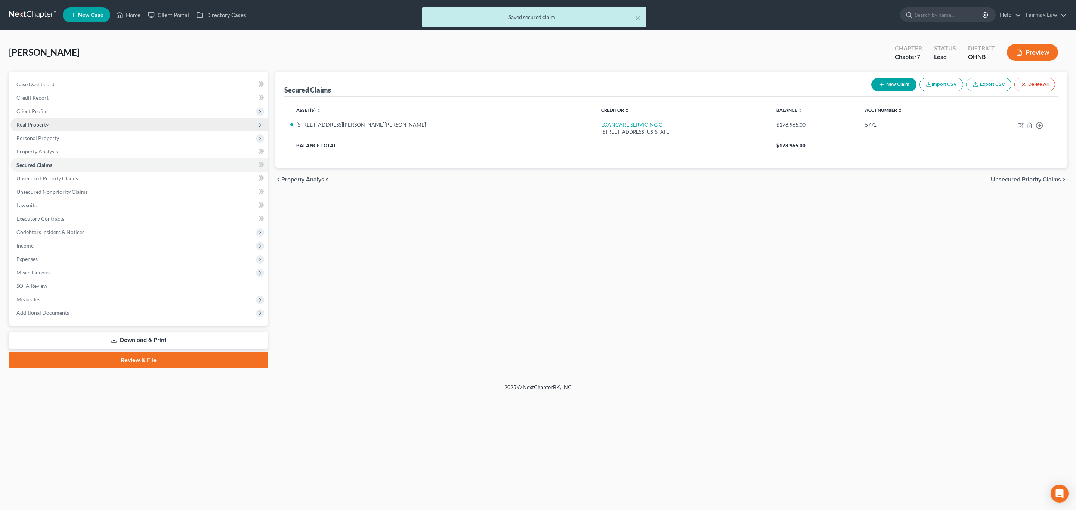
click at [49, 125] on span "Real Property" at bounding box center [138, 124] width 257 height 13
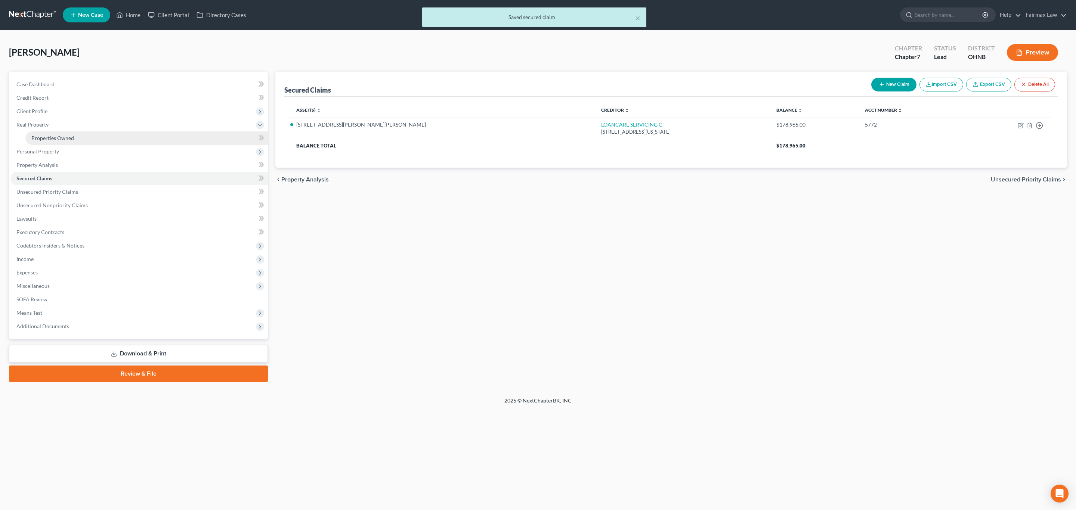
click at [56, 139] on span "Properties Owned" at bounding box center [52, 138] width 43 height 6
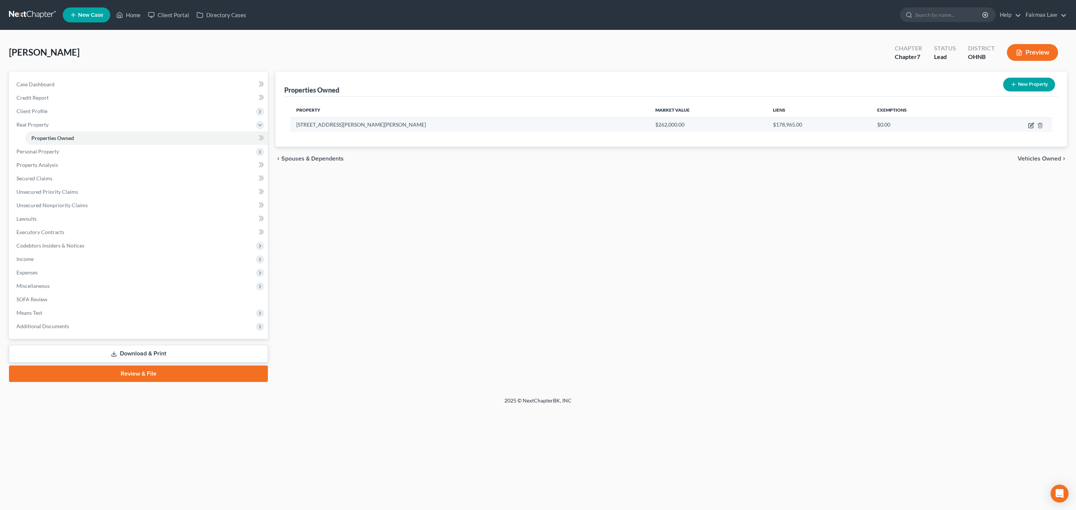
click at [1031, 125] on icon "button" at bounding box center [1031, 126] width 6 height 6
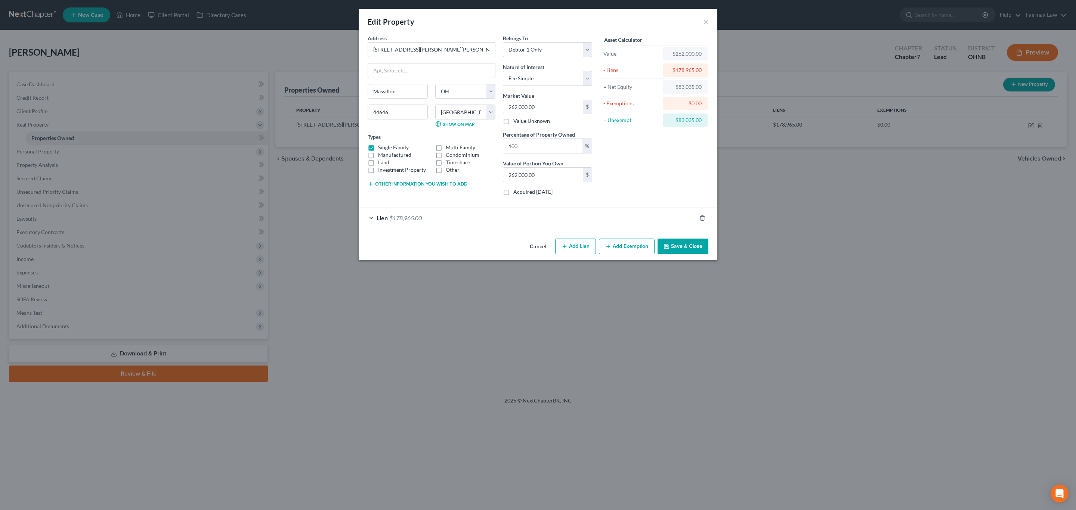
click at [622, 247] on button "Add Exemption" at bounding box center [627, 247] width 56 height 16
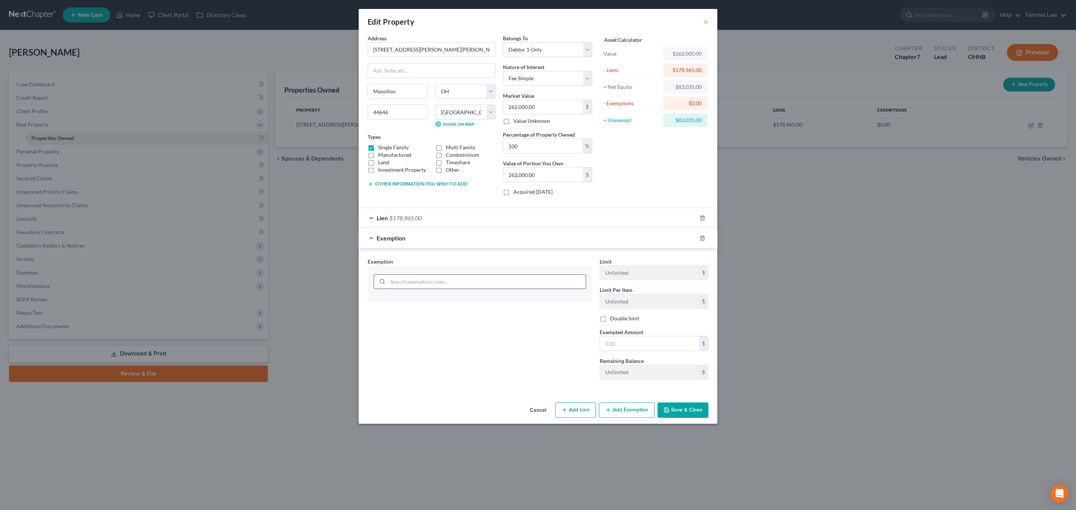
click at [434, 282] on input "search" at bounding box center [487, 282] width 198 height 14
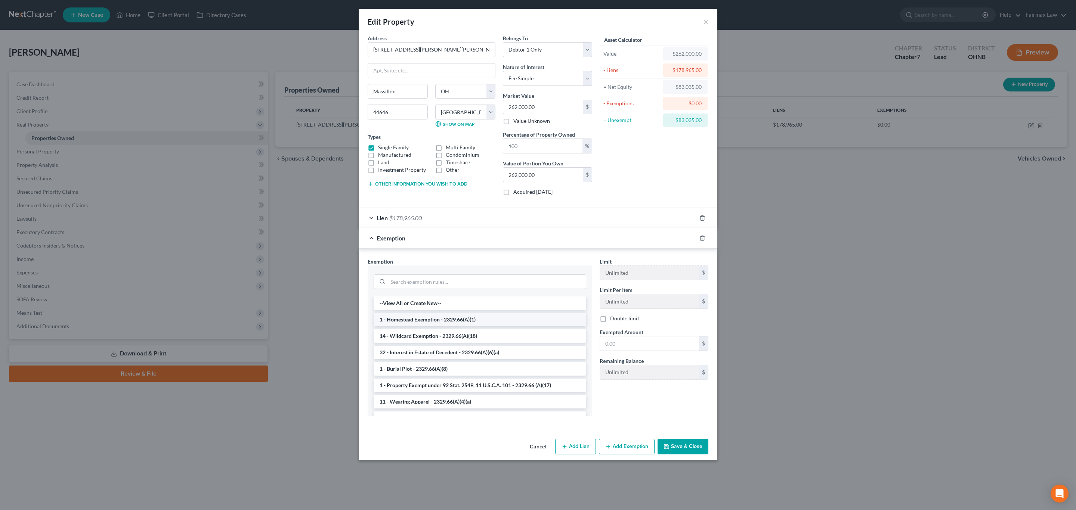
click at [437, 318] on li "1 - Homestead Exemption - 2329.66(A)(1)" at bounding box center [479, 319] width 213 height 13
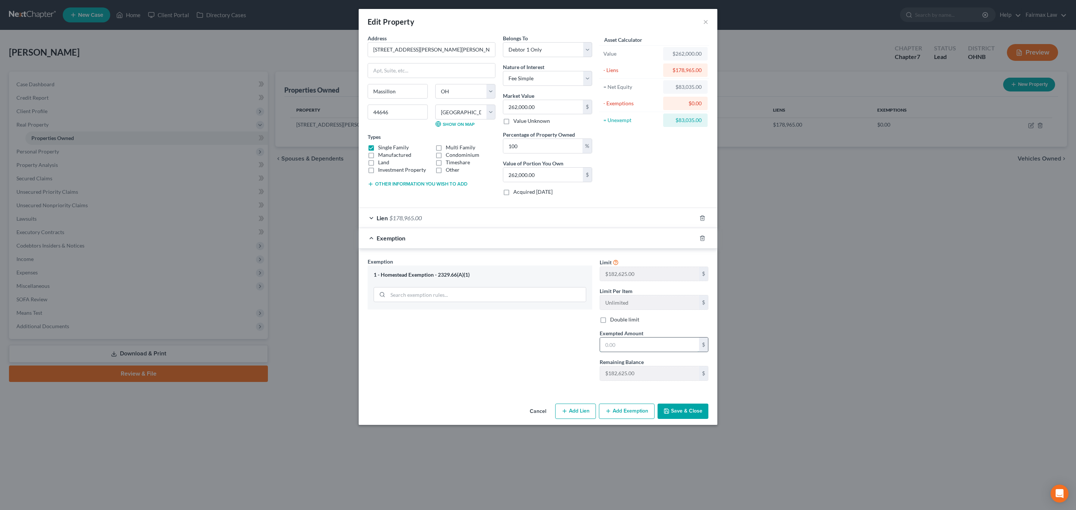
click at [637, 345] on input "text" at bounding box center [649, 345] width 99 height 14
click at [690, 410] on button "Save & Close" at bounding box center [682, 412] width 51 height 16
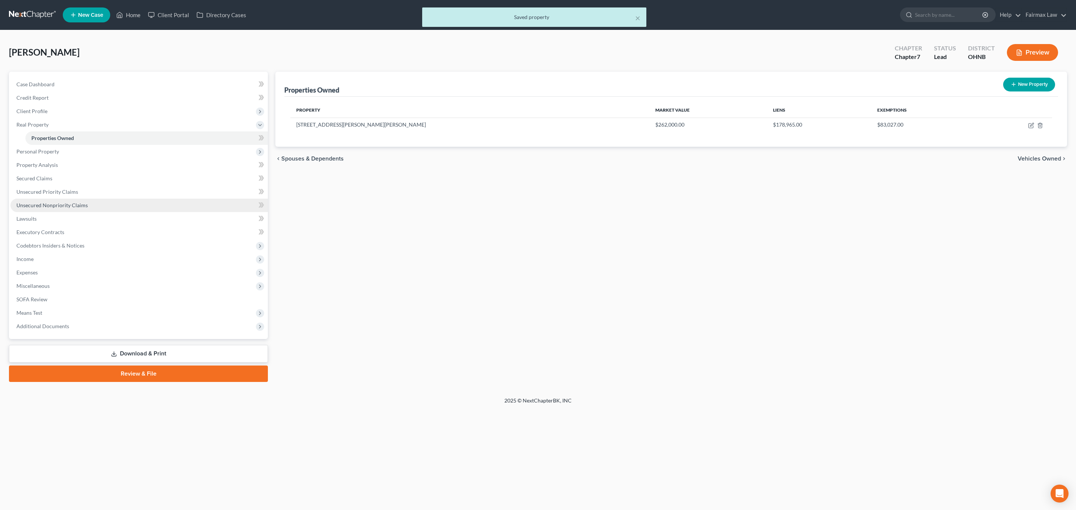
drag, startPoint x: 75, startPoint y: 210, endPoint x: 108, endPoint y: 199, distance: 34.6
click at [75, 210] on link "Unsecured Nonpriority Claims" at bounding box center [138, 205] width 257 height 13
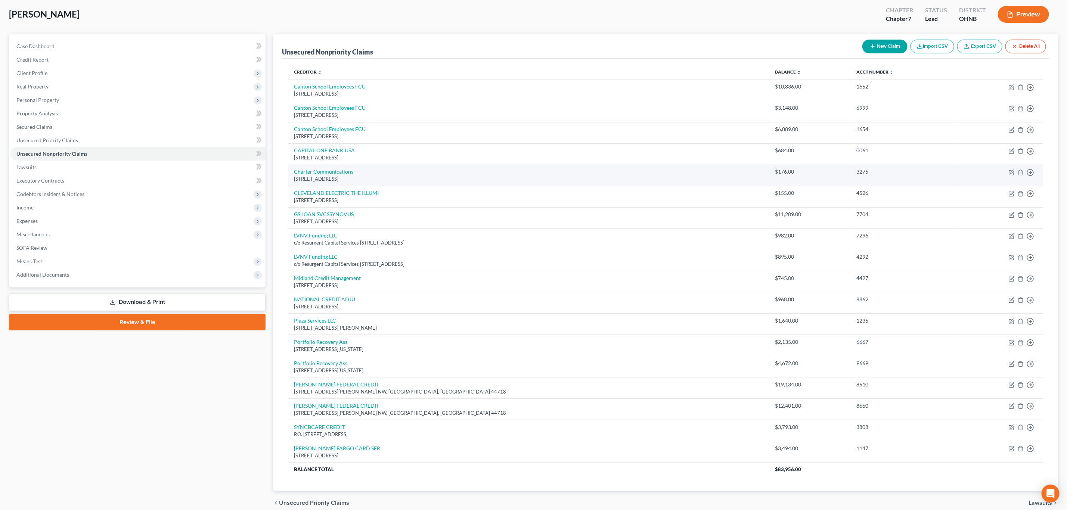
scroll to position [56, 0]
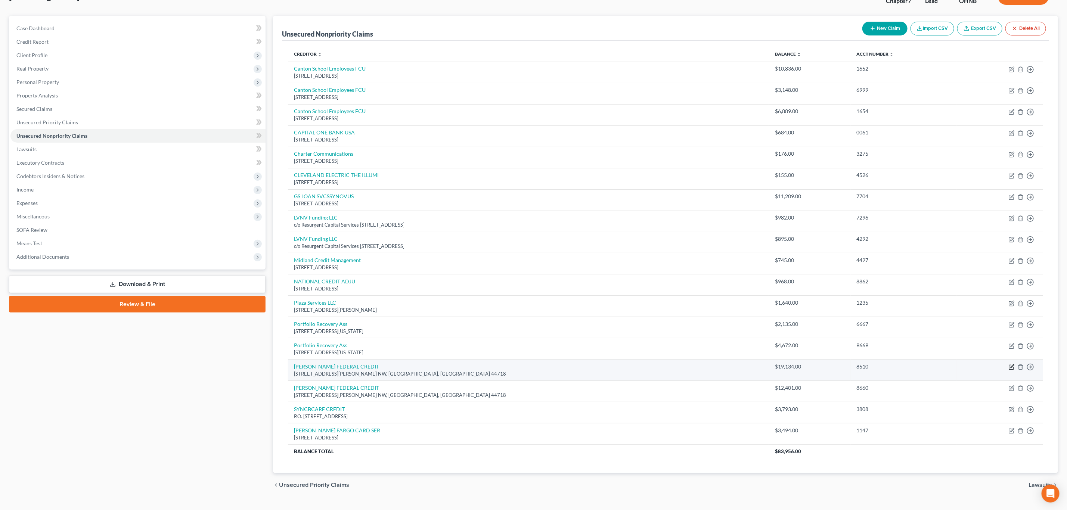
click at [1011, 370] on icon "button" at bounding box center [1012, 367] width 6 height 6
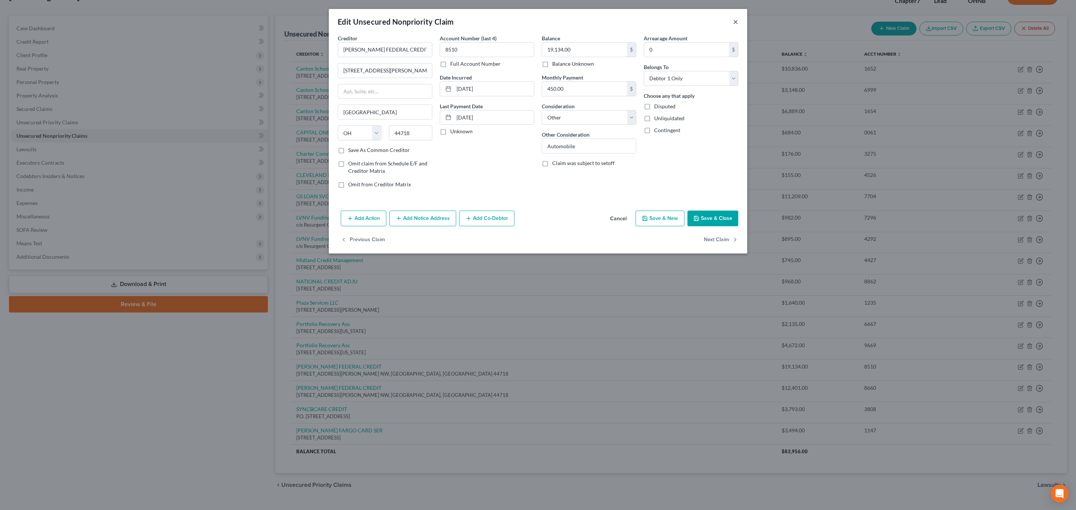
click at [734, 21] on button "×" at bounding box center [735, 21] width 5 height 9
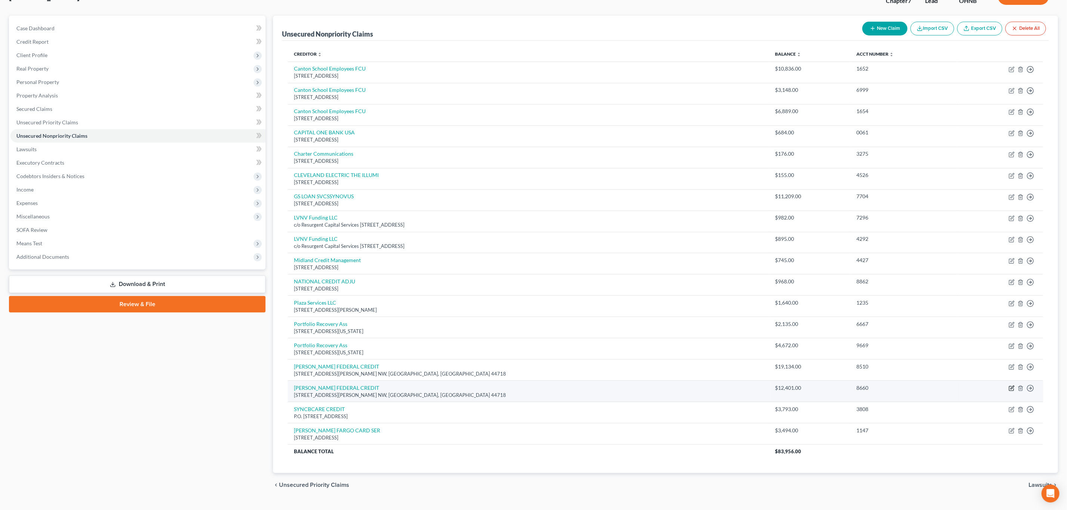
click at [1011, 391] on icon "button" at bounding box center [1012, 388] width 6 height 6
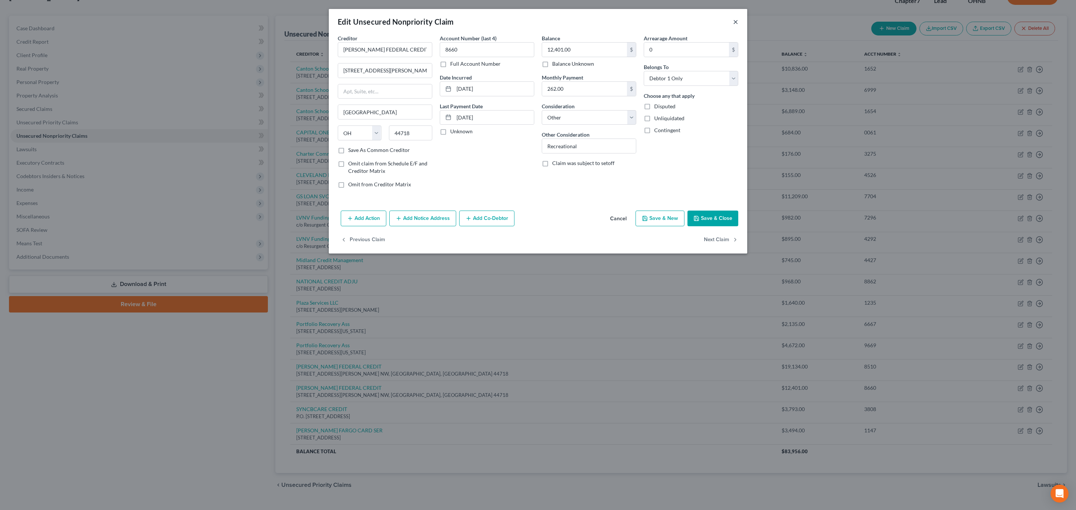
drag, startPoint x: 734, startPoint y: 23, endPoint x: 819, endPoint y: 2, distance: 87.2
click at [735, 22] on button "×" at bounding box center [735, 21] width 5 height 9
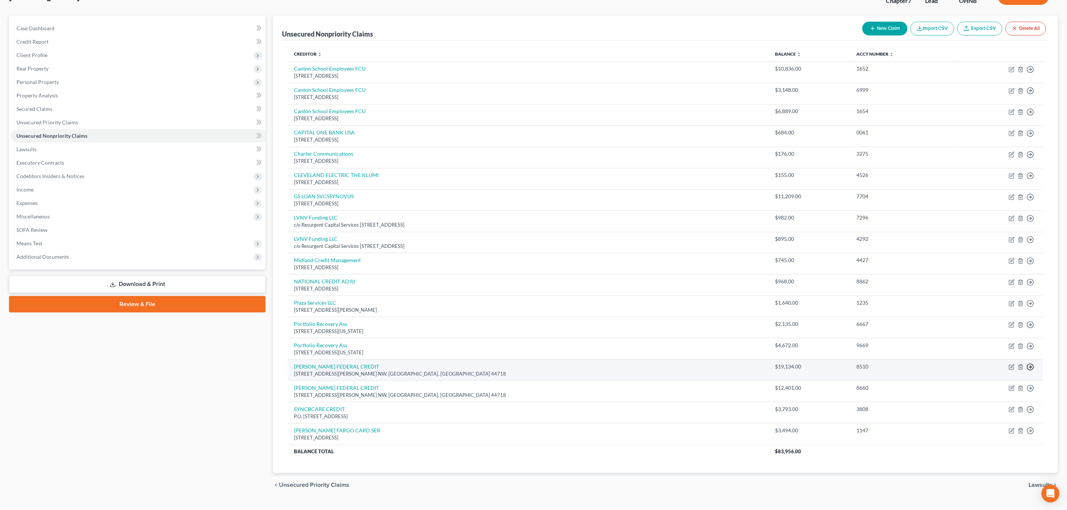
click at [1033, 369] on icon "button" at bounding box center [1030, 366] width 7 height 7
click at [994, 375] on link "Move to D" at bounding box center [996, 372] width 62 height 13
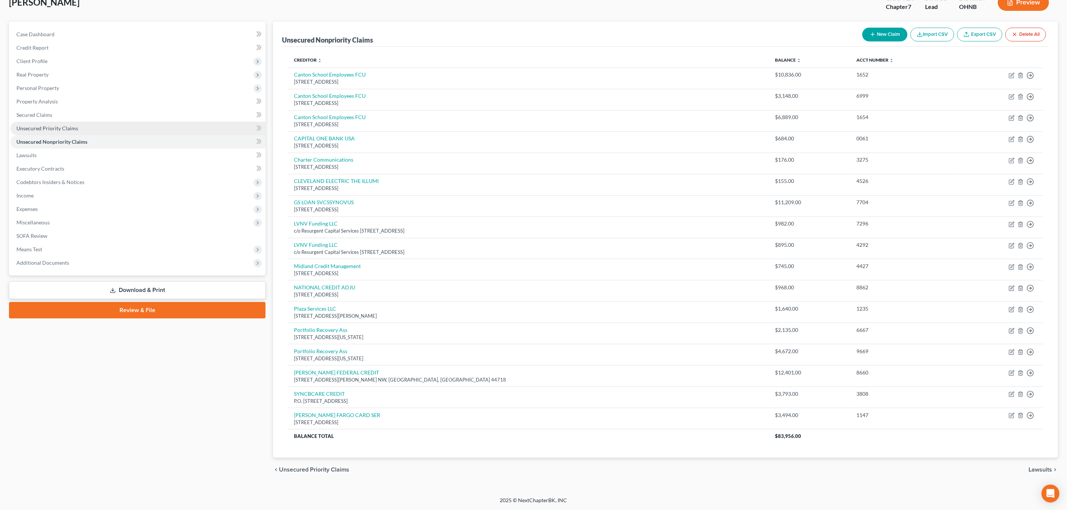
scroll to position [54, 0]
click at [55, 112] on link "Secured Claims" at bounding box center [137, 114] width 255 height 13
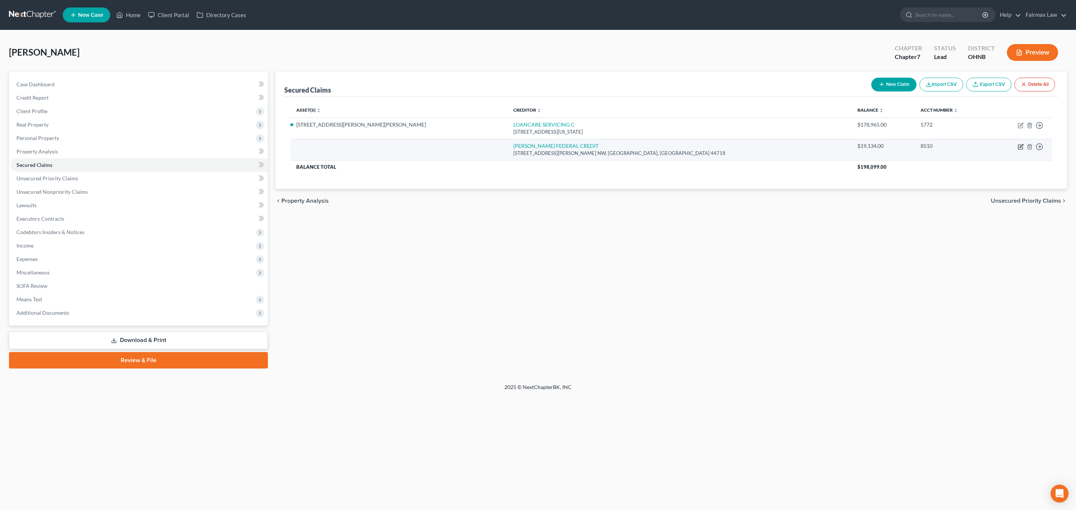
click at [1020, 148] on icon "button" at bounding box center [1020, 145] width 3 height 3
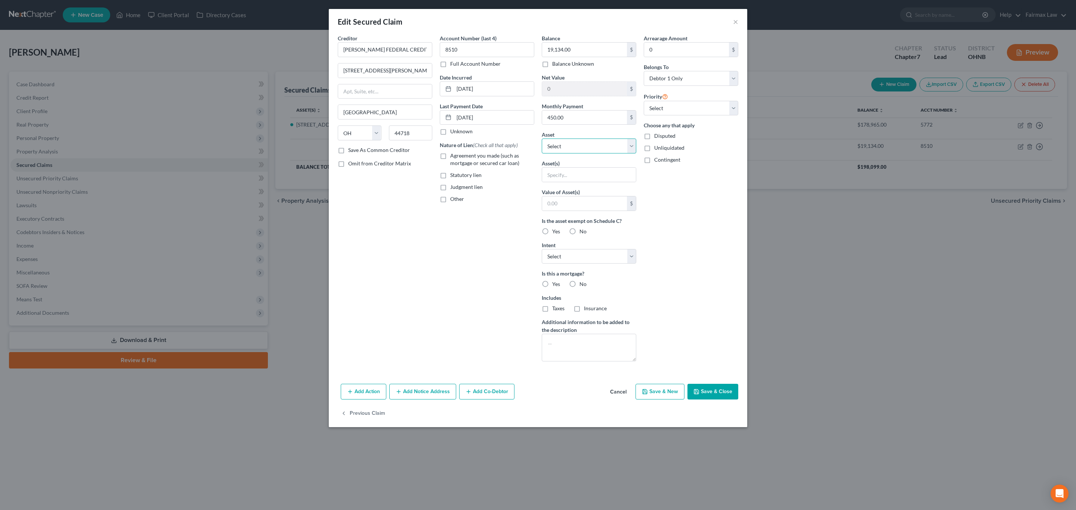
drag, startPoint x: 577, startPoint y: 143, endPoint x: 574, endPoint y: 145, distance: 3.9
click at [577, 143] on select "Select Other Multiple Assets 2454 Mary Lou St. NW - $262000.0 American Life - $…" at bounding box center [589, 146] width 94 height 15
click at [542, 140] on select "Select Other Multiple Assets 2454 Mary Lou St. NW - $262000.0 American Life - $…" at bounding box center [589, 146] width 94 height 15
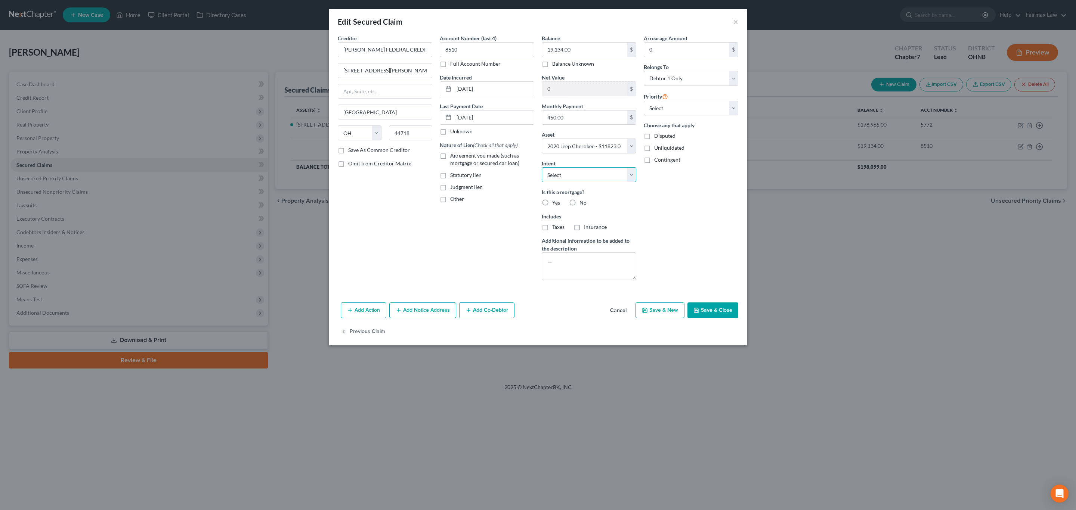
click at [602, 180] on select "Select Surrender Redeem Reaffirm Avoid Other" at bounding box center [589, 174] width 94 height 15
click at [542, 168] on select "Select Surrender Redeem Reaffirm Avoid Other" at bounding box center [589, 174] width 94 height 15
click at [704, 314] on button "Save & Close" at bounding box center [712, 311] width 51 height 16
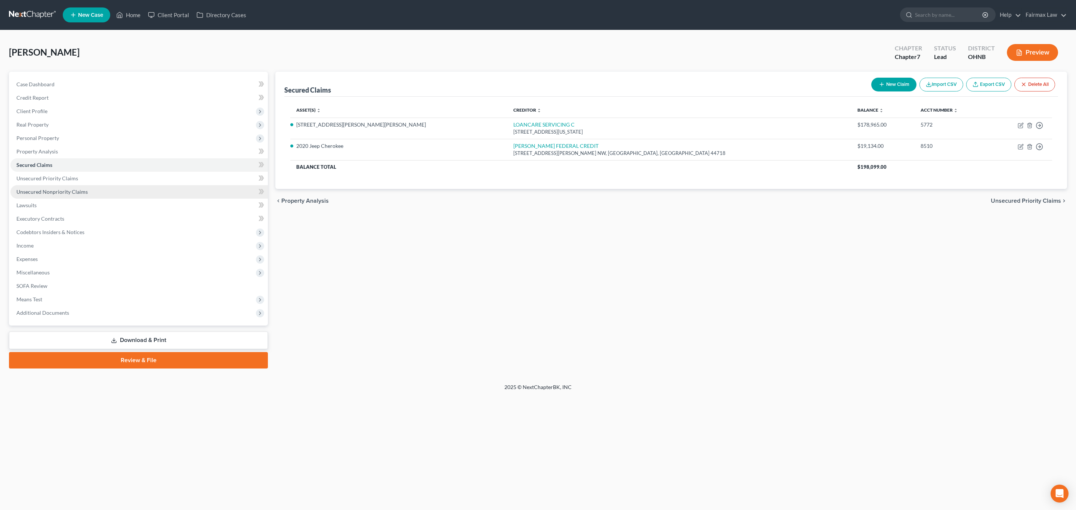
click at [78, 187] on link "Unsecured Nonpriority Claims" at bounding box center [138, 191] width 257 height 13
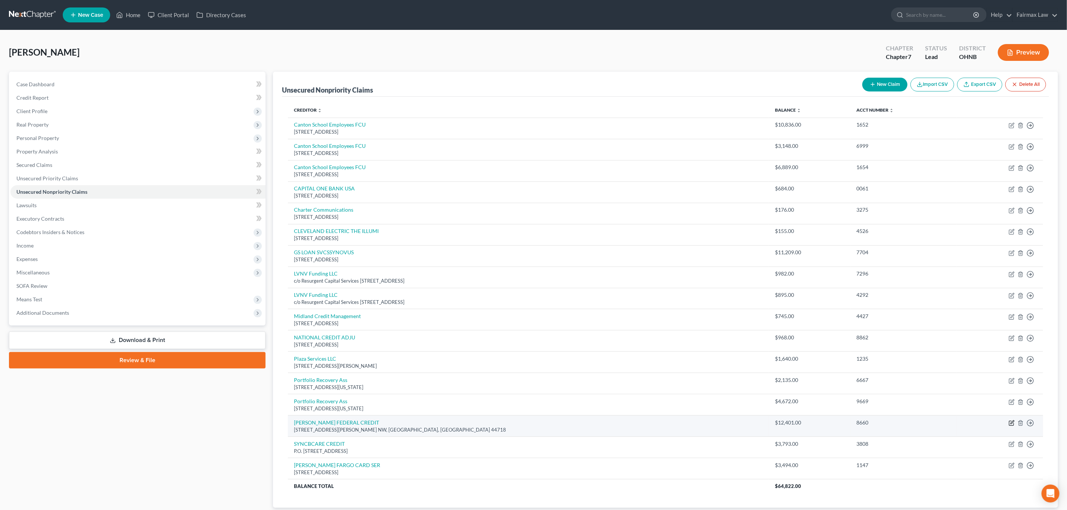
click at [1011, 426] on icon "button" at bounding box center [1012, 423] width 6 height 6
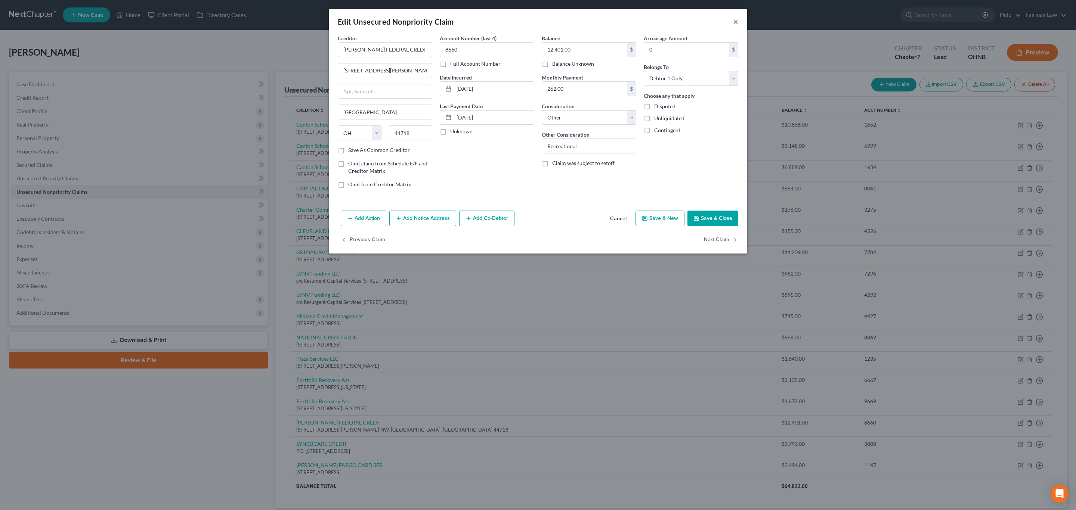
click at [736, 22] on button "×" at bounding box center [735, 21] width 5 height 9
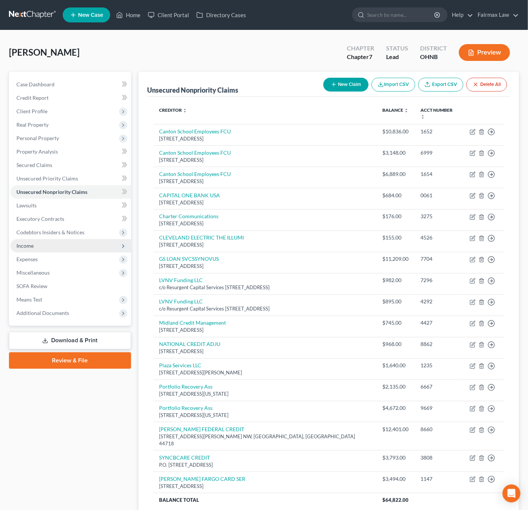
click at [43, 245] on span "Income" at bounding box center [70, 245] width 121 height 13
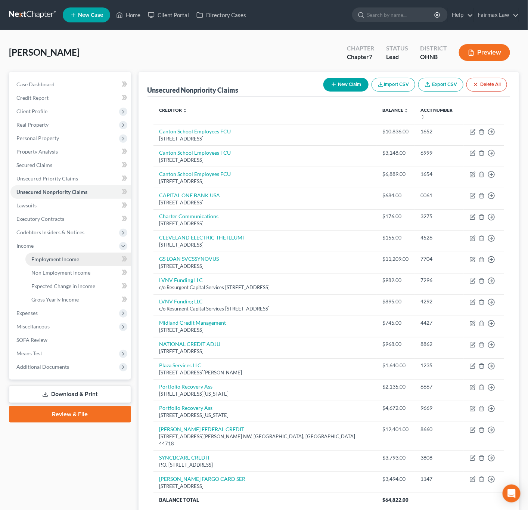
click at [46, 254] on link "Employment Income" at bounding box center [78, 258] width 106 height 13
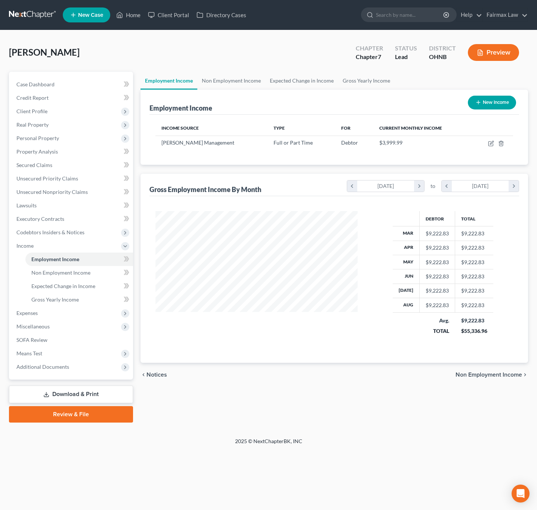
scroll to position [135, 217]
click at [486, 103] on button "New Income" at bounding box center [492, 103] width 48 height 14
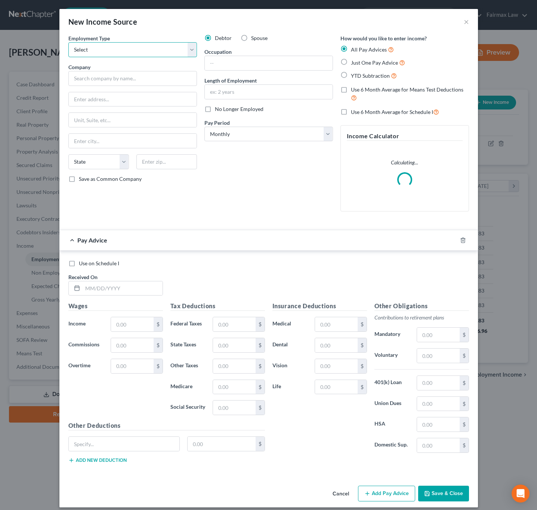
click at [123, 54] on select "Select Full or Part Time Employment Self Employment" at bounding box center [132, 49] width 128 height 15
click at [68, 42] on select "Select Full or Part Time Employment Self Employment" at bounding box center [132, 49] width 128 height 15
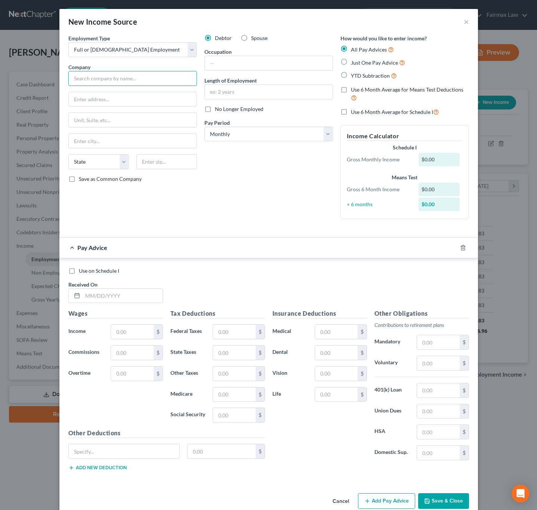
click at [128, 73] on input "text" at bounding box center [132, 78] width 128 height 15
click at [156, 109] on div "Employment Type * Select Full or Part Time Employment Self Employment Company *…" at bounding box center [133, 129] width 136 height 190
click at [154, 100] on input "text" at bounding box center [133, 99] width 128 height 14
click at [263, 177] on div "Debtor Spouse Occupation Length of Employment No Longer Employed Pay Period * S…" at bounding box center [269, 129] width 136 height 190
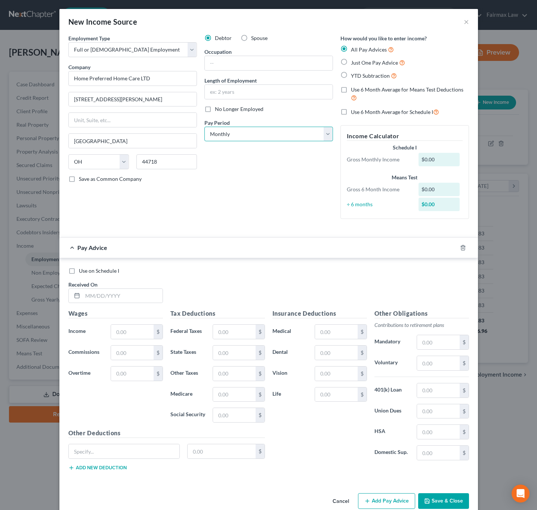
click at [277, 138] on select "Select Monthly Twice Monthly Every Other Week Weekly" at bounding box center [268, 134] width 128 height 15
click at [204, 127] on select "Select Monthly Twice Monthly Every Other Week Weekly" at bounding box center [268, 134] width 128 height 15
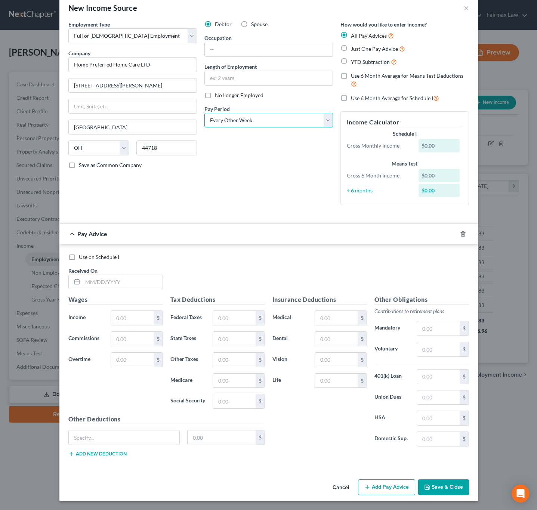
scroll to position [18, 0]
click at [143, 275] on input "text" at bounding box center [123, 282] width 80 height 14
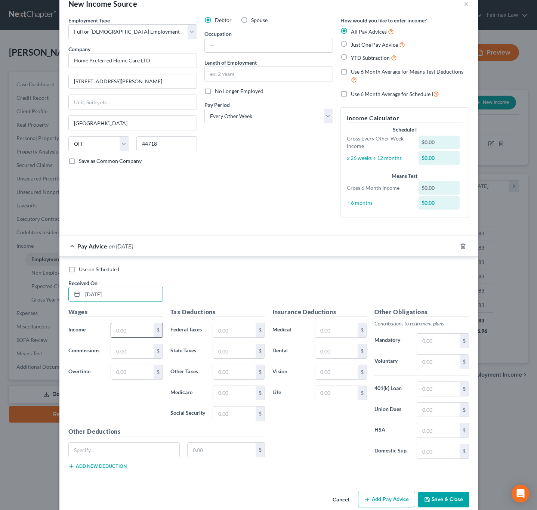
click at [131, 333] on input "text" at bounding box center [132, 330] width 42 height 14
click at [238, 302] on div "Use on Schedule I Received On * 08/15/2025" at bounding box center [269, 287] width 408 height 42
click at [224, 415] on input "text" at bounding box center [234, 413] width 42 height 14
click at [221, 397] on input "text" at bounding box center [234, 393] width 42 height 14
click at [227, 353] on input "text" at bounding box center [234, 351] width 42 height 14
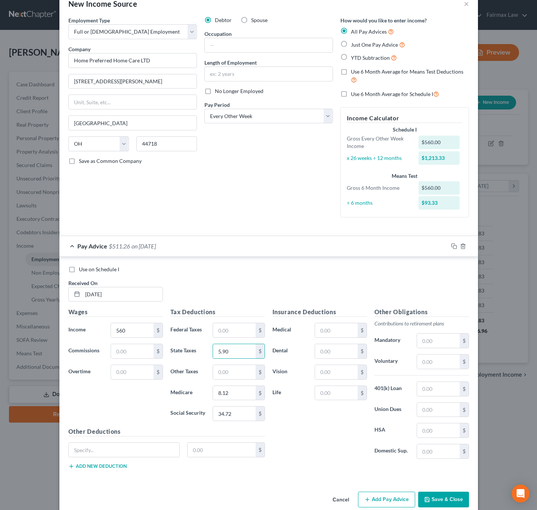
click at [326, 442] on div "Insurance Deductions Medical $ Dental $ Vision $ Life $" at bounding box center [320, 385] width 102 height 157
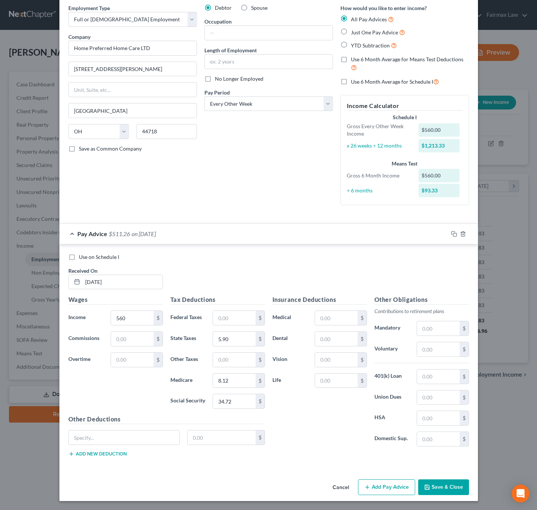
click at [441, 487] on button "Save & Close" at bounding box center [443, 487] width 51 height 16
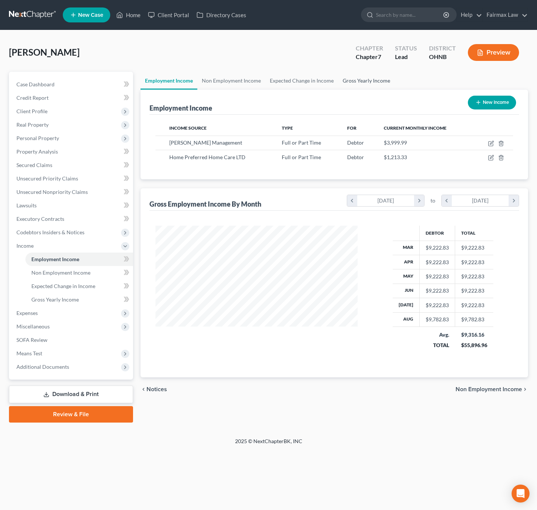
click at [365, 81] on link "Gross Yearly Income" at bounding box center [366, 81] width 56 height 18
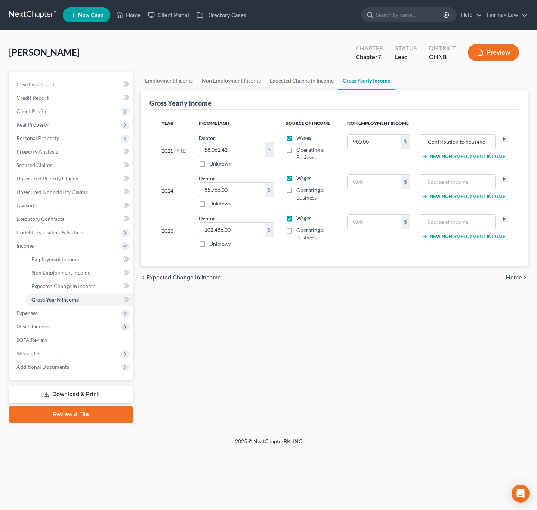
drag, startPoint x: 263, startPoint y: 61, endPoint x: 198, endPoint y: 0, distance: 89.0
click at [263, 61] on div "Anderson, Robert Upgraded Chapter Chapter 7 Status Lead District OHNB Preview" at bounding box center [268, 55] width 519 height 32
click at [271, 366] on div "Employment Income Non Employment Income Expected Change in Income Gross Yearly …" at bounding box center [334, 247] width 395 height 351
drag, startPoint x: 236, startPoint y: 79, endPoint x: 249, endPoint y: 85, distance: 13.9
click at [236, 79] on link "Non Employment Income" at bounding box center [231, 81] width 68 height 18
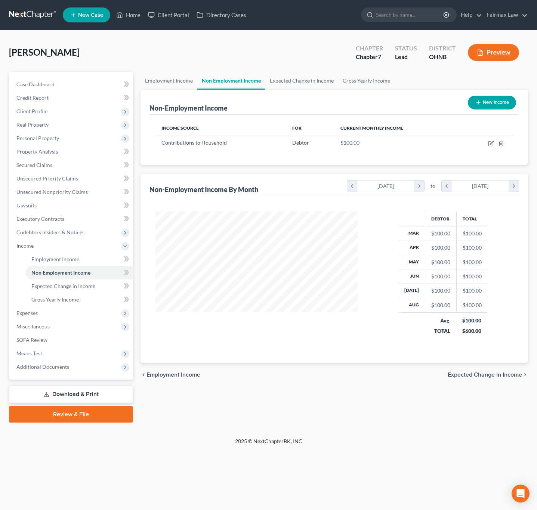
scroll to position [135, 217]
drag, startPoint x: 186, startPoint y: 79, endPoint x: 213, endPoint y: 87, distance: 28.6
click at [186, 78] on link "Employment Income" at bounding box center [168, 81] width 57 height 18
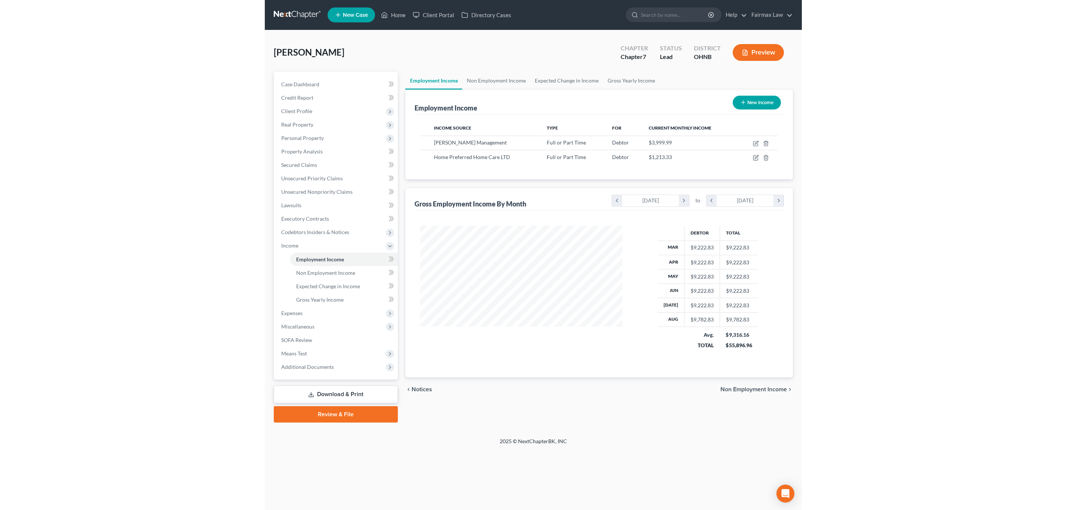
scroll to position [135, 217]
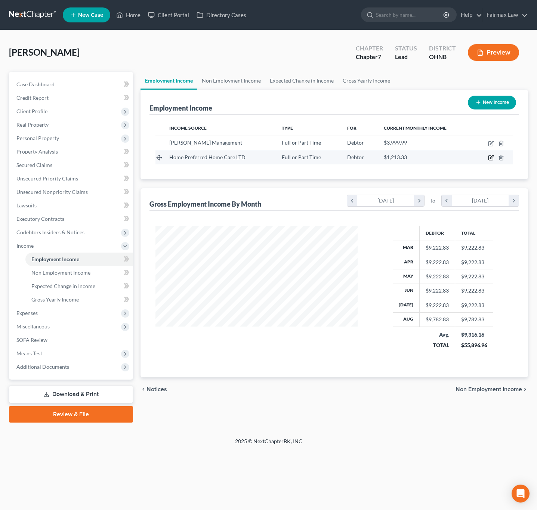
click at [489, 155] on td at bounding box center [493, 157] width 40 height 14
click at [491, 159] on icon "button" at bounding box center [491, 158] width 6 height 6
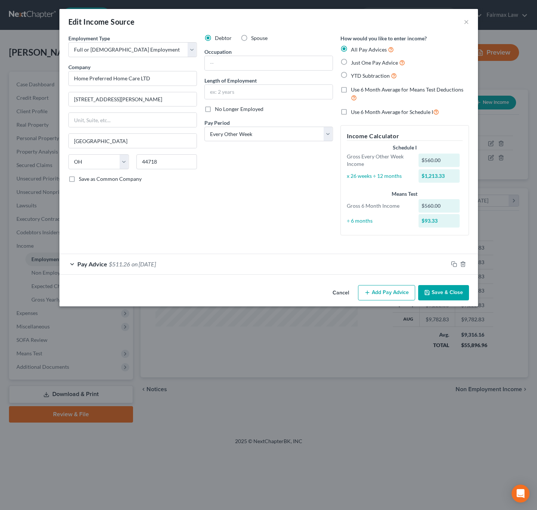
click at [258, 236] on div "Debtor Spouse Occupation Length of Employment No Longer Employed Pay Period * S…" at bounding box center [269, 137] width 136 height 207
click at [466, 24] on button "×" at bounding box center [466, 21] width 5 height 9
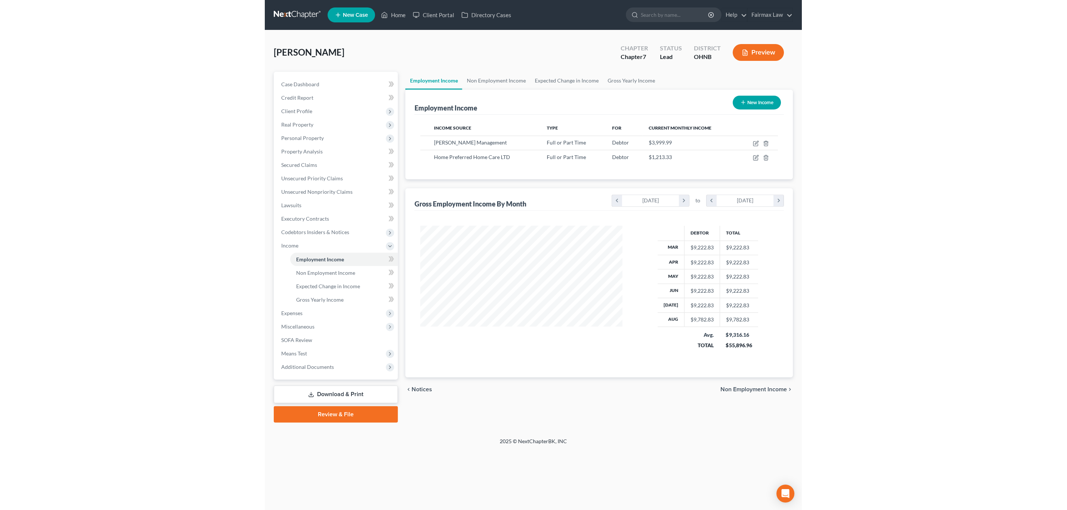
scroll to position [217, 449]
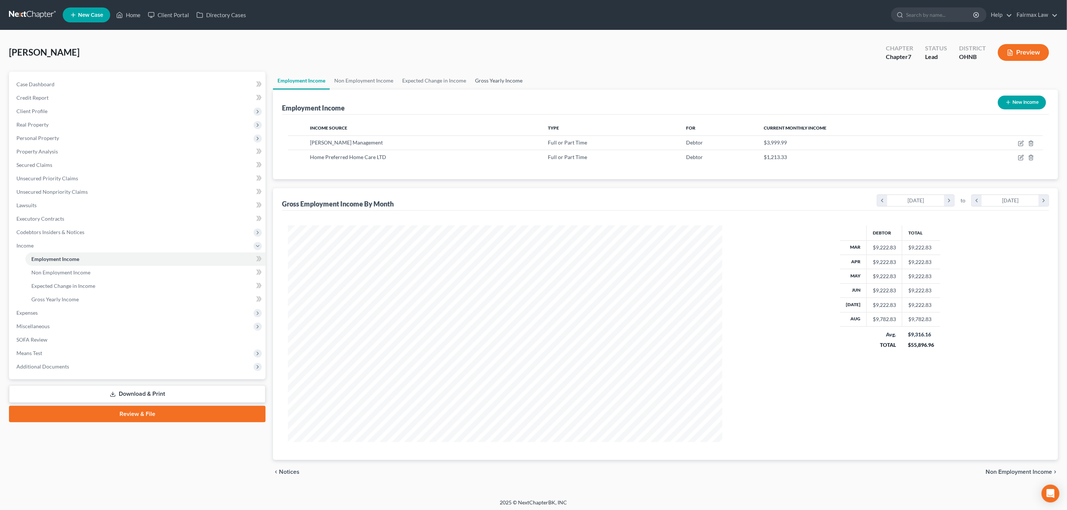
click at [492, 77] on link "Gross Yearly Income" at bounding box center [499, 81] width 56 height 18
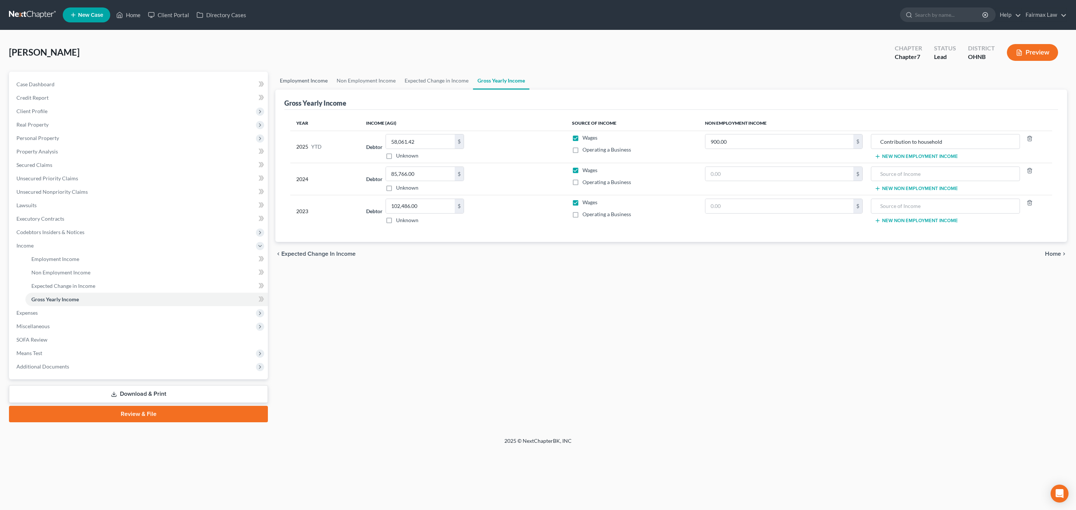
click at [310, 82] on link "Employment Income" at bounding box center [303, 81] width 57 height 18
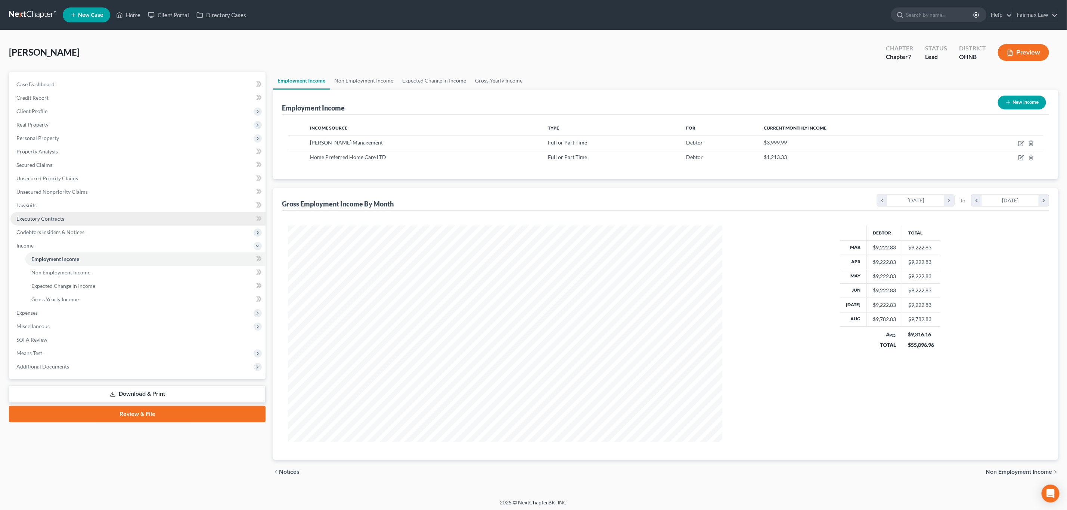
scroll to position [217, 449]
click at [75, 194] on span "Unsecured Nonpriority Claims" at bounding box center [51, 192] width 71 height 6
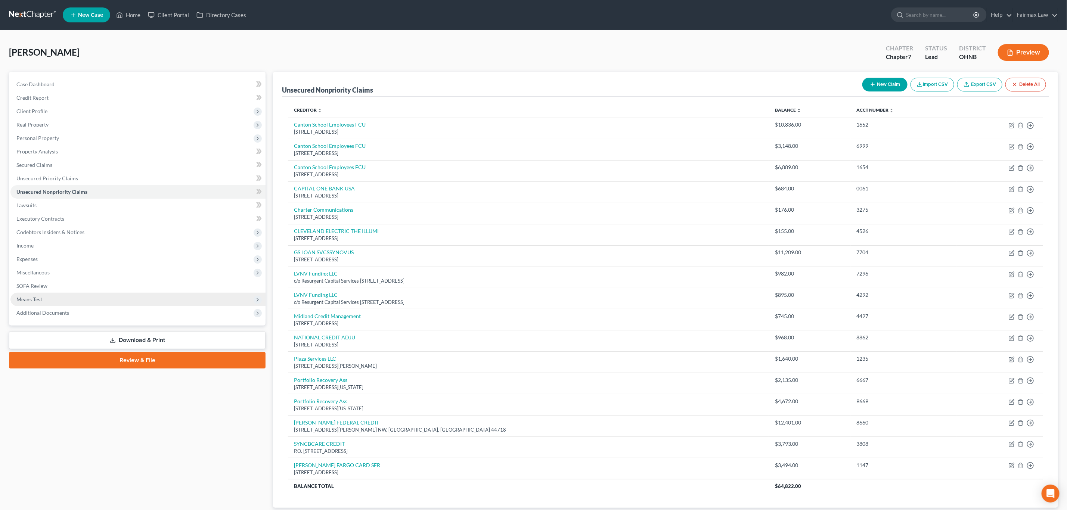
click at [80, 295] on span "Means Test" at bounding box center [137, 299] width 255 height 13
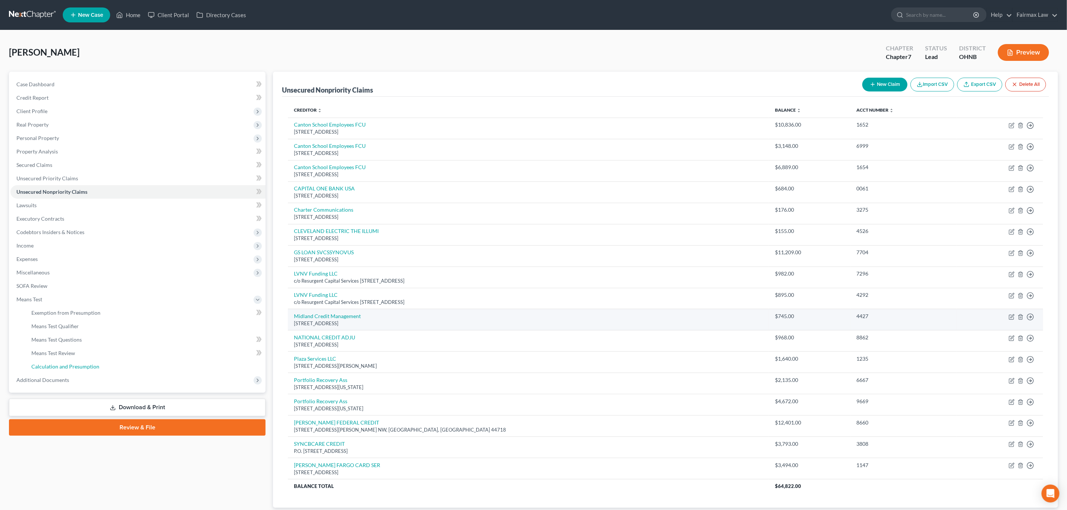
click at [70, 364] on span "Calculation and Presumption" at bounding box center [65, 366] width 68 height 6
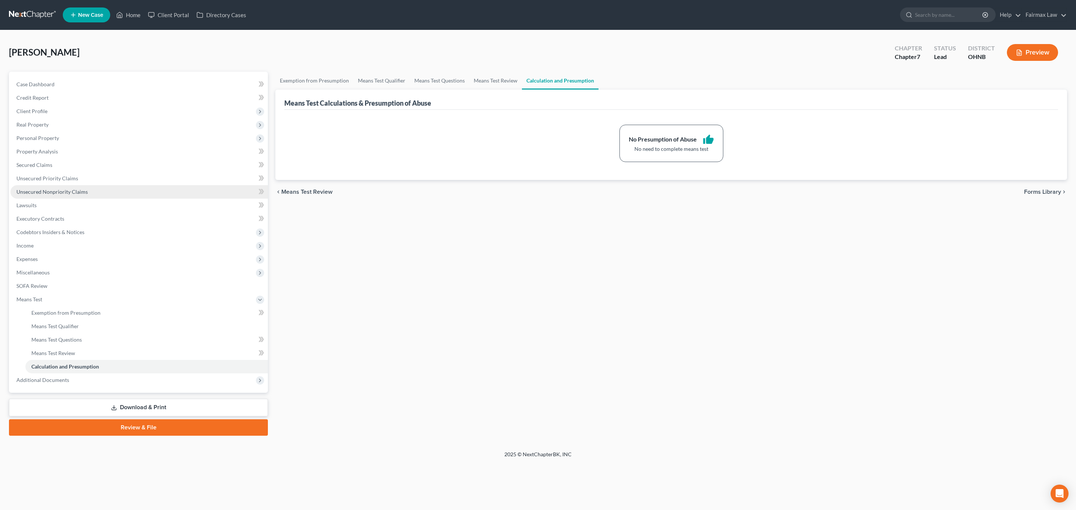
click at [52, 189] on span "Unsecured Nonpriority Claims" at bounding box center [51, 192] width 71 height 6
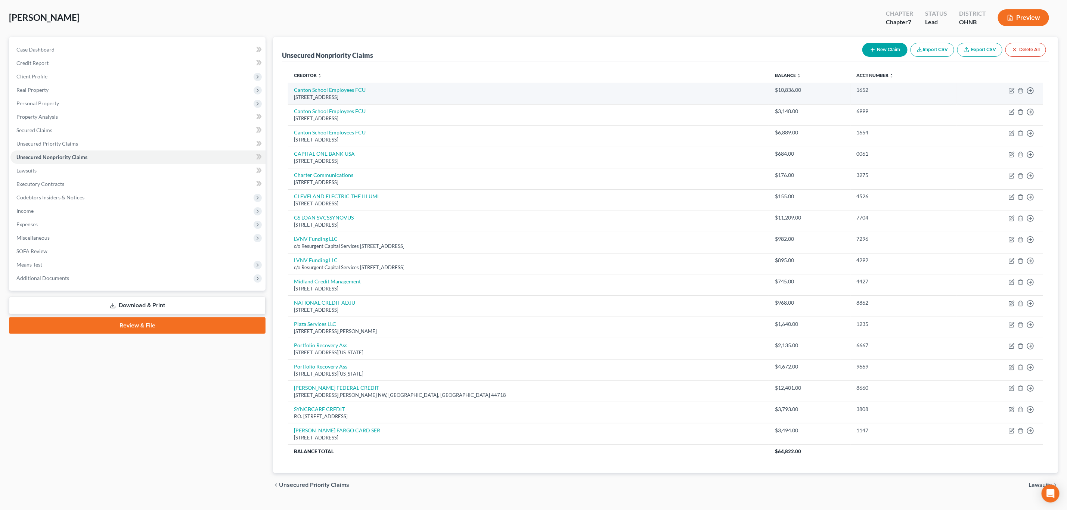
scroll to position [54, 0]
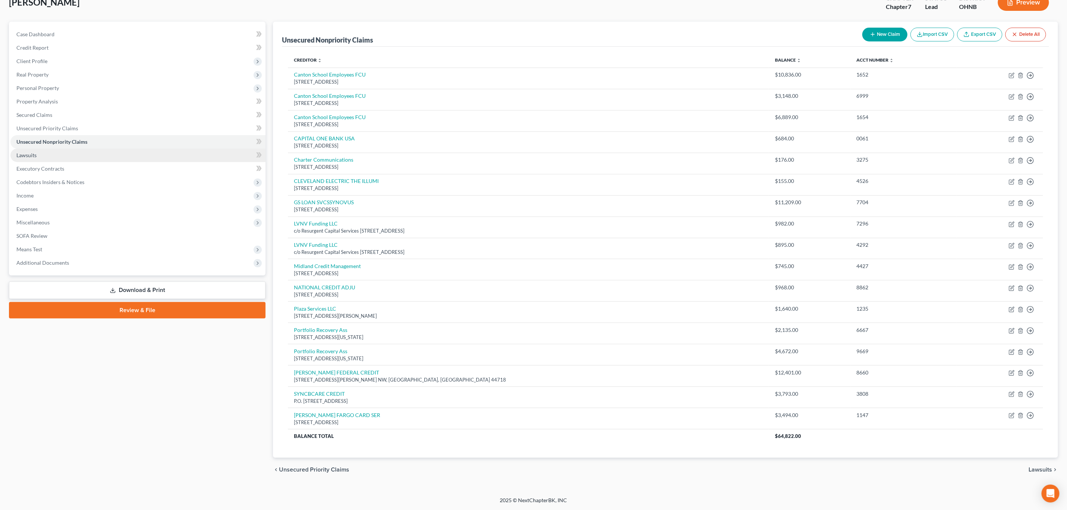
click at [99, 156] on link "Lawsuits" at bounding box center [137, 155] width 255 height 13
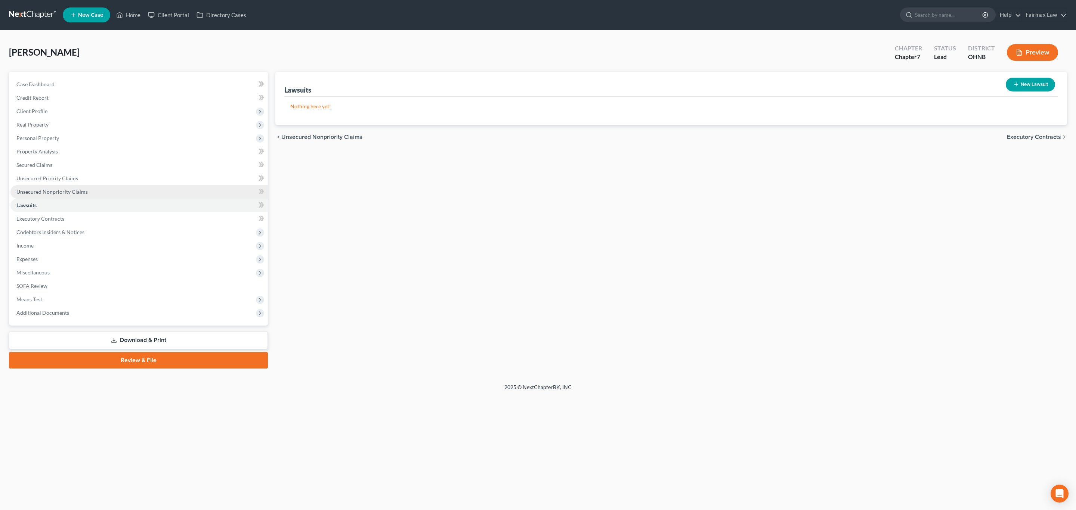
drag, startPoint x: 81, startPoint y: 196, endPoint x: 86, endPoint y: 196, distance: 4.5
click at [81, 196] on link "Unsecured Nonpriority Claims" at bounding box center [138, 191] width 257 height 13
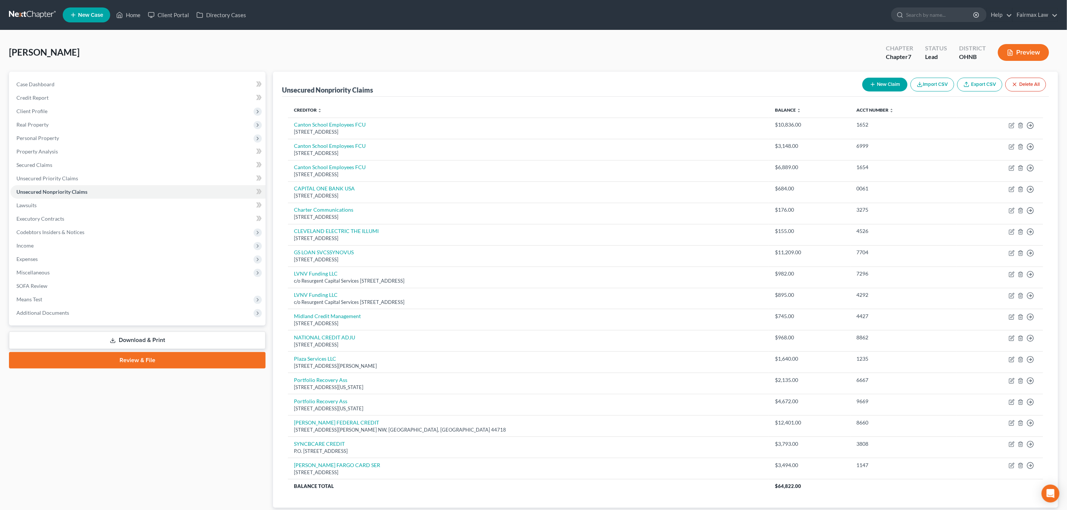
click at [879, 86] on button "New Claim" at bounding box center [884, 85] width 45 height 14
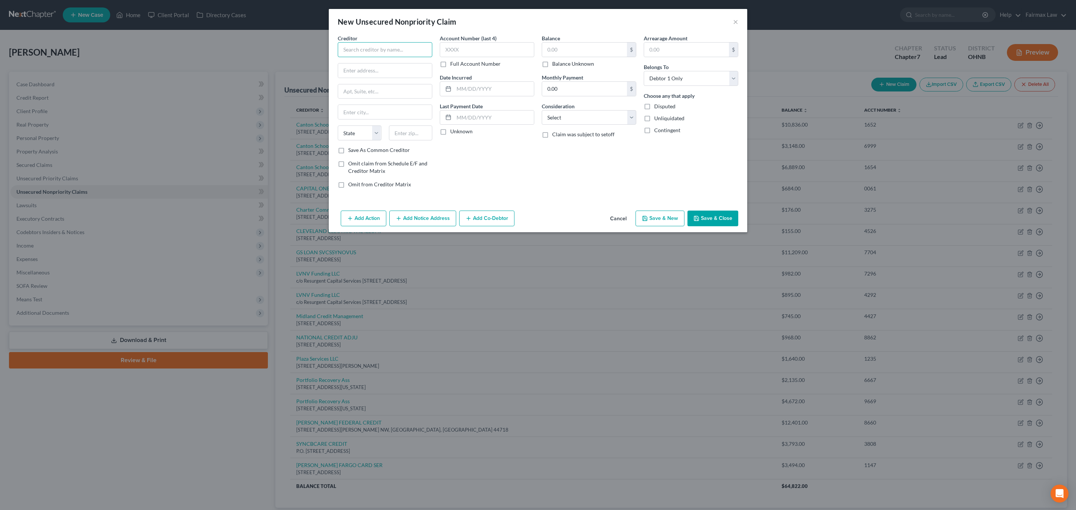
click at [376, 45] on input "text" at bounding box center [385, 49] width 94 height 15
click at [402, 47] on input "Citibank" at bounding box center [385, 49] width 94 height 15
paste input "ITIBANK N.A."
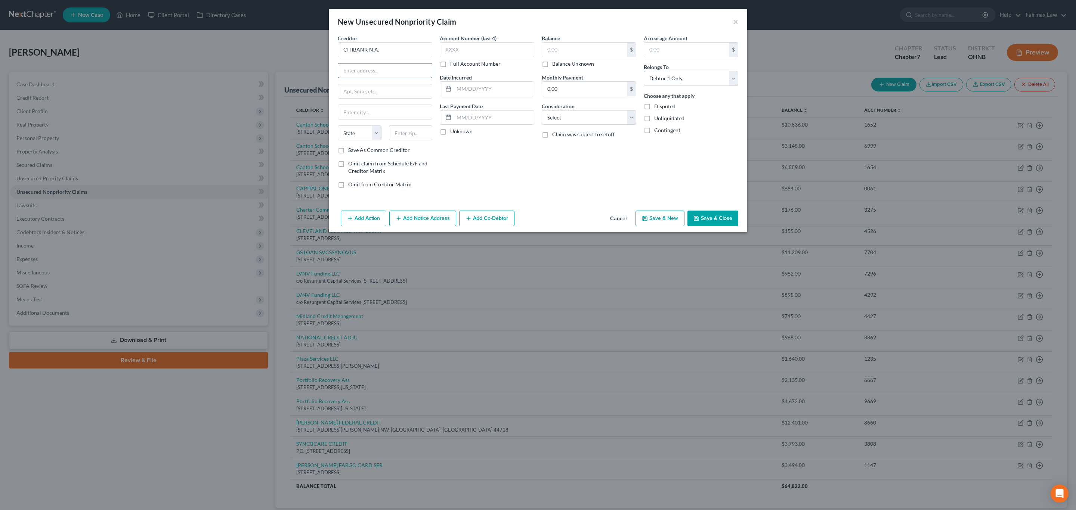
click at [384, 74] on input "text" at bounding box center [385, 70] width 94 height 14
paste input "701 E 60TH N SIOUX FALLS SD 57117"
drag, startPoint x: 412, startPoint y: 70, endPoint x: 412, endPoint y: 141, distance: 71.3
click at [438, 78] on div "Creditor * CITIBANK N.A. 701 E 60TH N SIOUX FALLS SD 57117 State AL AK AR AZ CA…" at bounding box center [538, 114] width 408 height 160
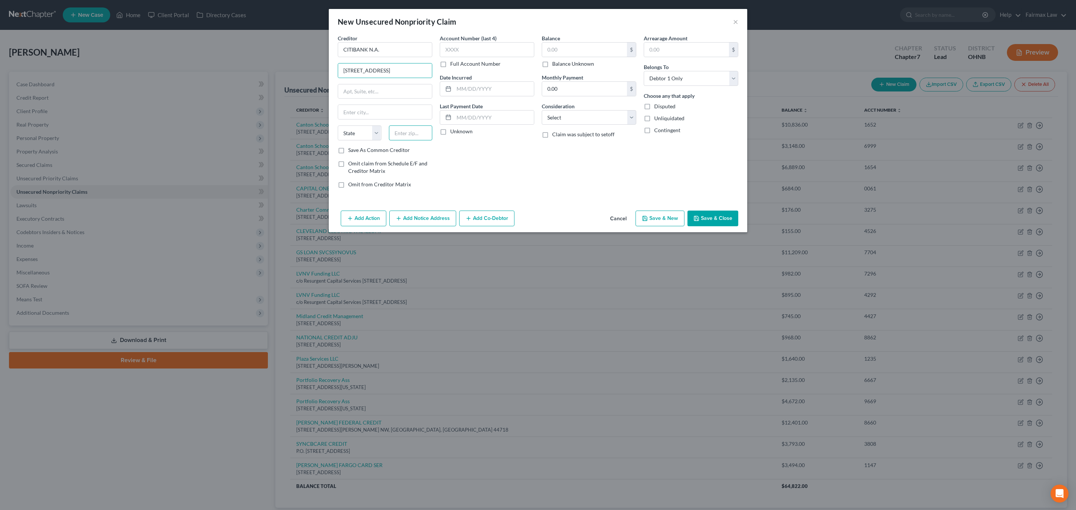
drag, startPoint x: 415, startPoint y: 138, endPoint x: 427, endPoint y: 142, distance: 12.9
click at [415, 138] on input "text" at bounding box center [411, 132] width 44 height 15
click at [506, 148] on div "Account Number (last 4) Full Account Number Date Incurred Last Payment Date Unk…" at bounding box center [487, 114] width 102 height 160
drag, startPoint x: 431, startPoint y: 142, endPoint x: 418, endPoint y: 138, distance: 13.9
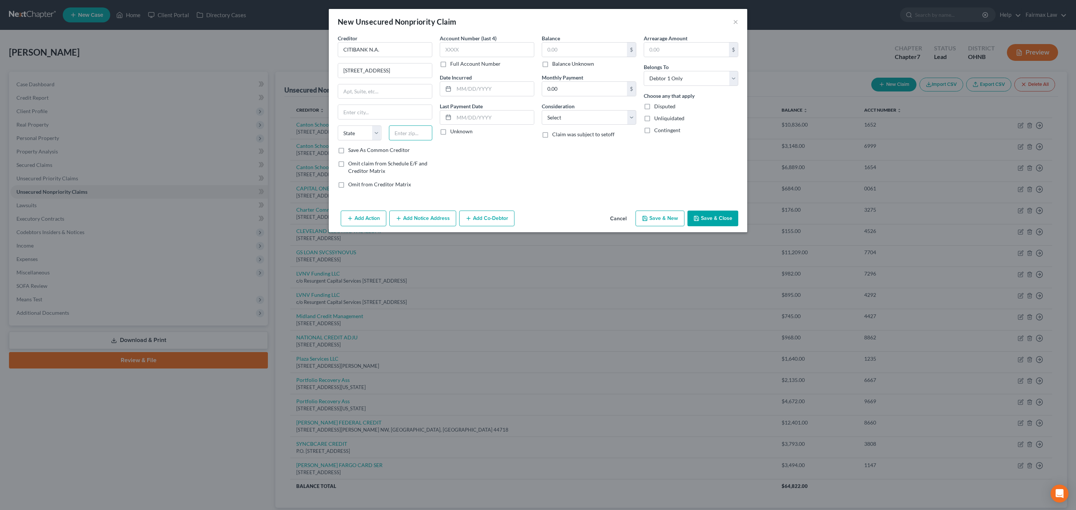
click at [431, 140] on input "text" at bounding box center [411, 132] width 44 height 15
paste input "57117"
click at [520, 142] on div "Account Number (last 4) Full Account Number Date Incurred Last Payment Date Unk…" at bounding box center [487, 114] width 102 height 160
drag, startPoint x: 376, startPoint y: 70, endPoint x: 428, endPoint y: 92, distance: 56.2
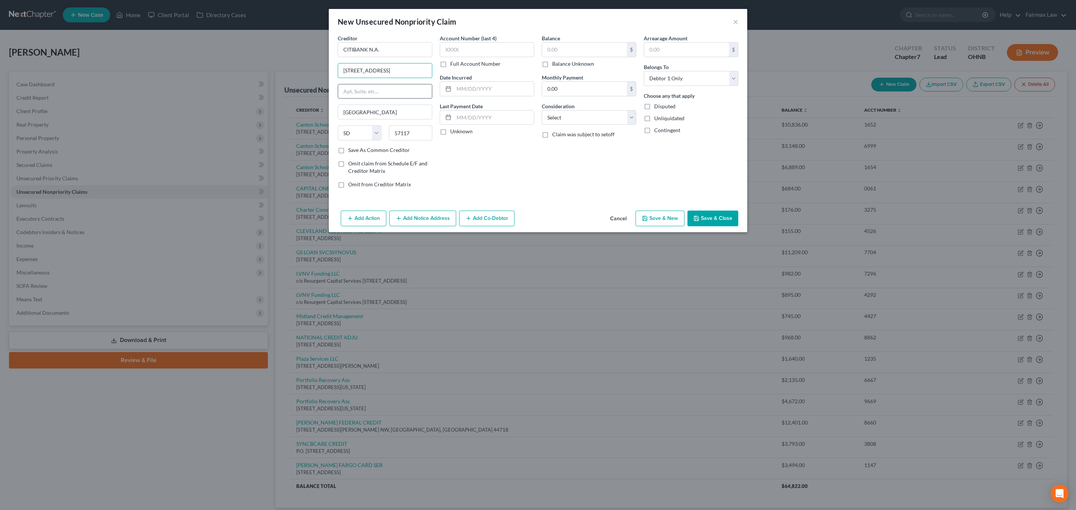
click at [427, 91] on div "Creditor * CITIBANK N.A. 701 E 60TH N SIOUX FALLS SD 57117 Sioux Falls State AL…" at bounding box center [385, 90] width 94 height 112
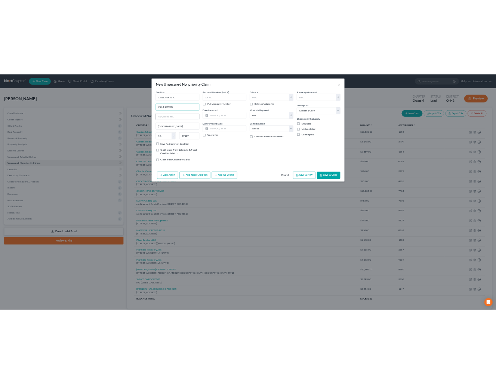
scroll to position [0, 0]
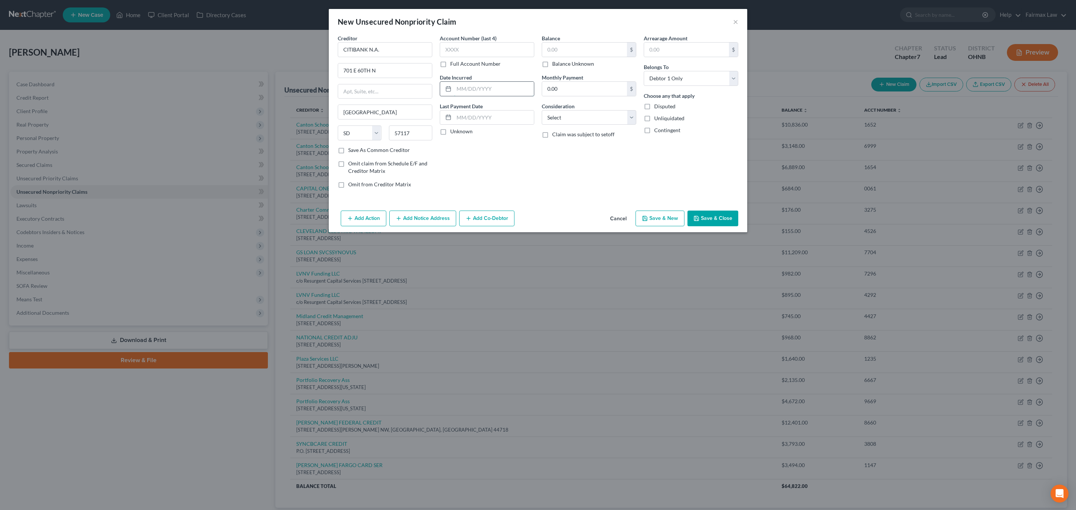
click at [477, 93] on input "text" at bounding box center [494, 89] width 80 height 14
paste input "Feb 6, 2024"
click at [512, 155] on div "Account Number (last 4) Full Account Number Date Incurred Feb 6, 2024 Last Paym…" at bounding box center [487, 114] width 102 height 160
drag, startPoint x: 466, startPoint y: 89, endPoint x: 470, endPoint y: 99, distance: 10.4
click at [466, 89] on input "Feb 6, 2024" at bounding box center [494, 89] width 80 height 14
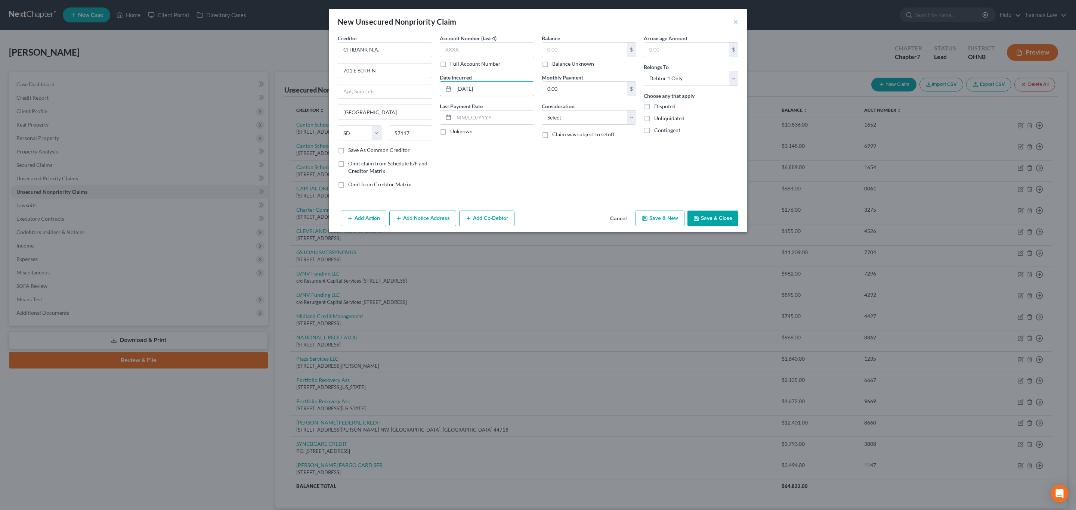
click at [559, 190] on div "Balance $ Balance Unknown Balance Undetermined $ Balance Unknown Monthly Paymen…" at bounding box center [589, 114] width 102 height 160
click at [566, 50] on input "text" at bounding box center [584, 50] width 85 height 14
paste input "7,029.25"
click at [580, 115] on select "Select Cable / Satellite Services Collection Agency Credit Card Debt Debt Couns…" at bounding box center [589, 117] width 94 height 15
click at [542, 111] on select "Select Cable / Satellite Services Collection Agency Credit Card Debt Debt Couns…" at bounding box center [589, 117] width 94 height 15
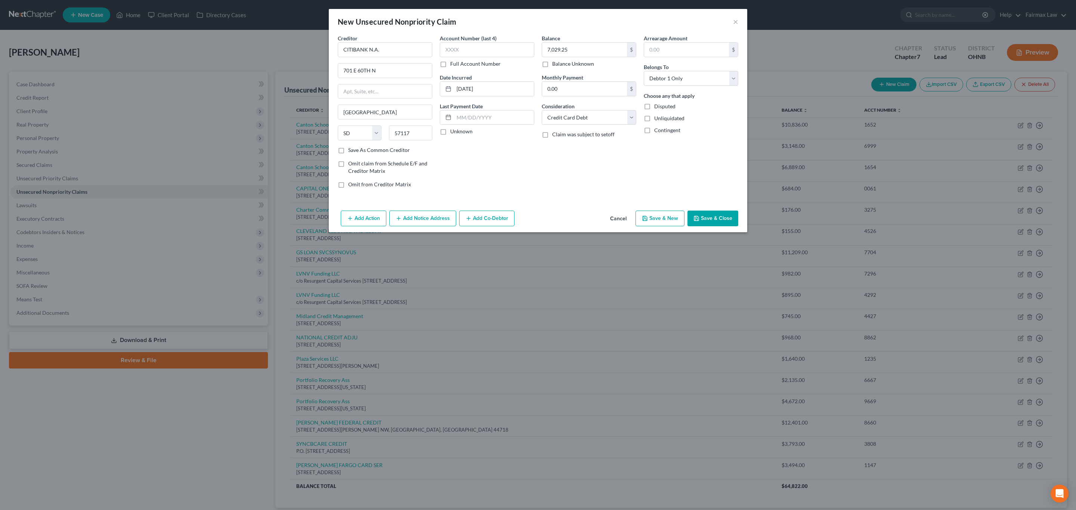
click at [371, 213] on button "Add Action" at bounding box center [364, 219] width 46 height 16
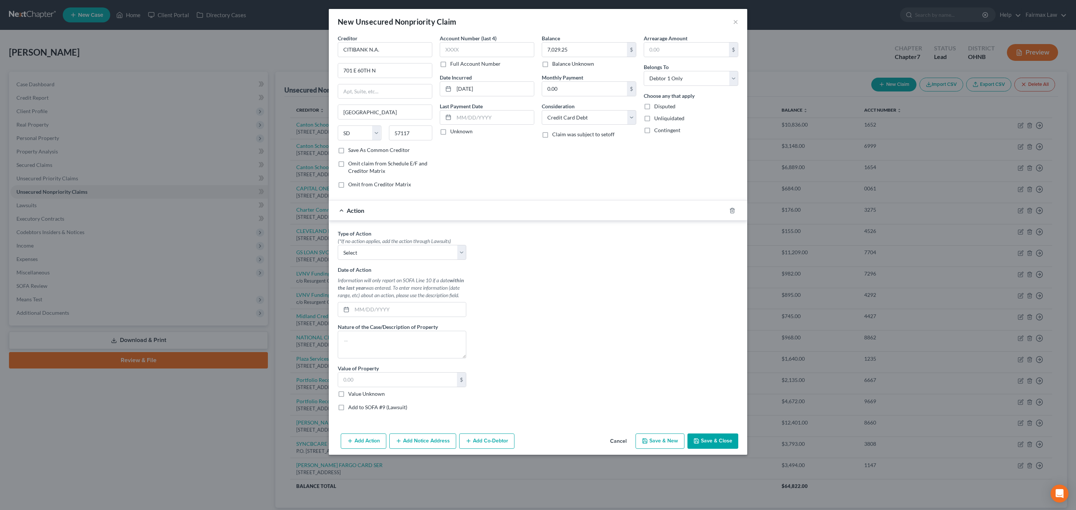
click at [374, 245] on div "(*If no action applies, add the action through Lawsuits)" at bounding box center [402, 241] width 128 height 7
drag, startPoint x: 377, startPoint y: 255, endPoint x: 379, endPoint y: 259, distance: 4.2
click at [377, 255] on select "Select Repossession Garnishment Foreclosure Personal Injury Attached, Seized, O…" at bounding box center [402, 252] width 128 height 15
click at [338, 247] on select "Select Repossession Garnishment Foreclosure Personal Injury Attached, Seized, O…" at bounding box center [402, 252] width 128 height 15
drag, startPoint x: 407, startPoint y: 257, endPoint x: 406, endPoint y: 261, distance: 4.7
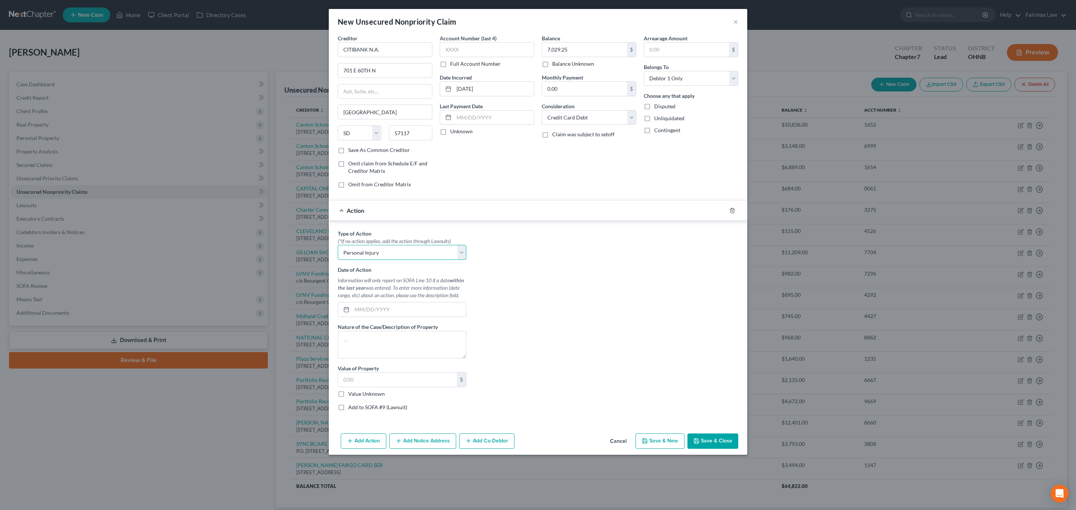
click at [407, 257] on select "Select Repossession Garnishment Foreclosure Personal Injury Attached, Seized, O…" at bounding box center [402, 252] width 128 height 15
click at [338, 247] on select "Select Repossession Garnishment Foreclosure Personal Injury Attached, Seized, O…" at bounding box center [402, 252] width 128 height 15
click at [492, 88] on input "[DATE]" at bounding box center [494, 89] width 80 height 14
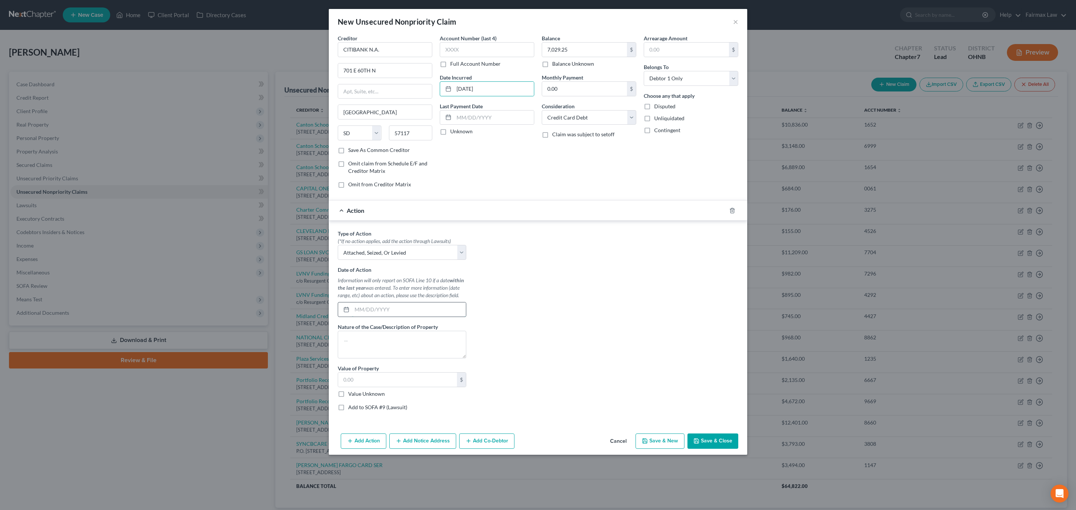
click at [409, 309] on input "text" at bounding box center [409, 310] width 114 height 14
paste input "[DATE]"
click at [378, 350] on textarea at bounding box center [402, 345] width 128 height 28
click at [376, 406] on div "Type of Action * (*If no action applies, add the action through Lawsuits) Selec…" at bounding box center [402, 323] width 136 height 187
click at [380, 411] on label "Add to SOFA #9 (Lawsuit)" at bounding box center [377, 407] width 59 height 7
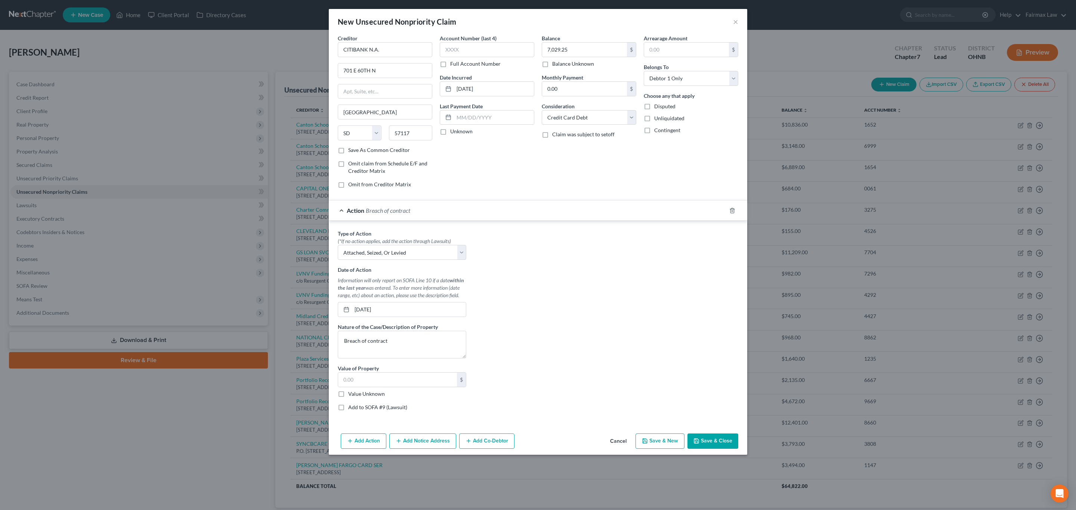
click at [356, 409] on input "Add to SOFA #9 (Lawsuit)" at bounding box center [353, 406] width 5 height 5
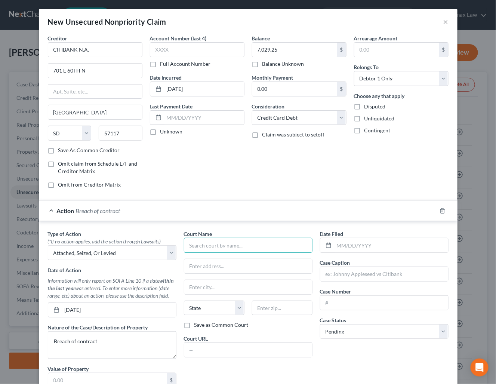
click at [256, 249] on input "text" at bounding box center [248, 245] width 128 height 15
click at [233, 261] on div "Massillon Municipal Court" at bounding box center [229, 257] width 78 height 7
click at [202, 89] on input "[DATE]" at bounding box center [204, 89] width 80 height 14
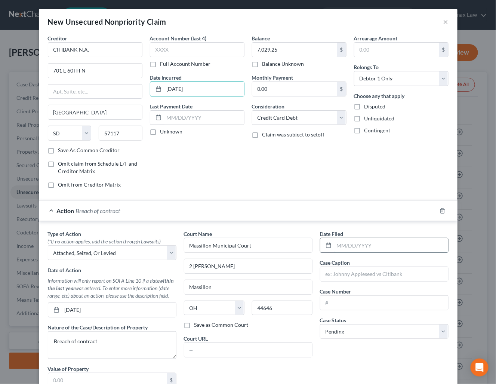
click at [353, 250] on input "text" at bounding box center [391, 245] width 114 height 14
paste input "[DATE]"
click at [361, 281] on input "text" at bounding box center [384, 274] width 128 height 14
click at [344, 281] on input "text" at bounding box center [384, 274] width 128 height 14
paste input "CITIBANK N.A."
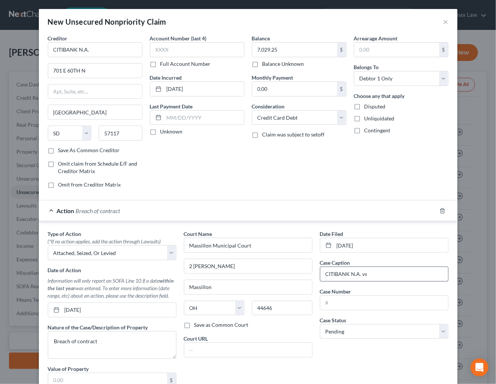
click at [376, 281] on div "CITIBANK N.A. vs" at bounding box center [384, 273] width 128 height 15
click at [376, 281] on input "CITIBANK N.A. vs" at bounding box center [384, 274] width 128 height 14
paste input "ANDERSON, ROB"
click at [379, 301] on input "text" at bounding box center [384, 302] width 128 height 14
paste input "2024CVF00315"
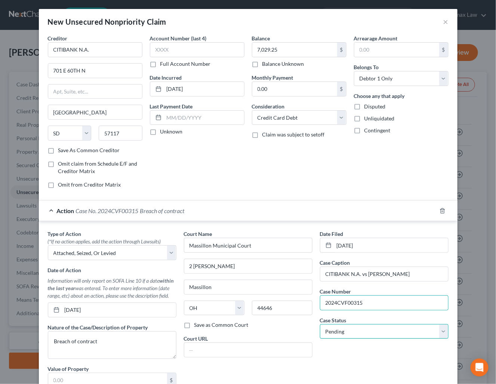
click at [360, 337] on select "Select Pending On Appeal Concluded" at bounding box center [384, 331] width 128 height 15
click at [320, 326] on select "Select Pending On Appeal Concluded" at bounding box center [384, 331] width 128 height 15
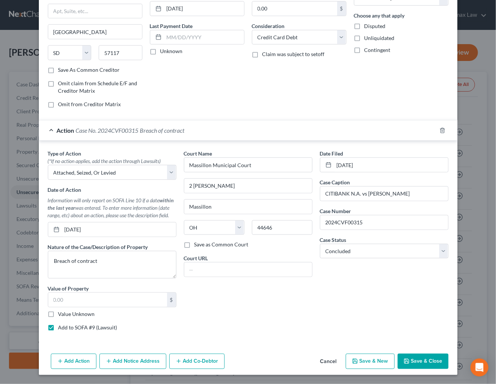
click at [133, 359] on button "Add Notice Address" at bounding box center [132, 361] width 67 height 16
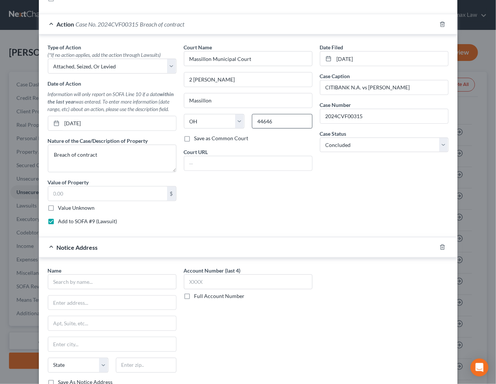
scroll to position [196, 0]
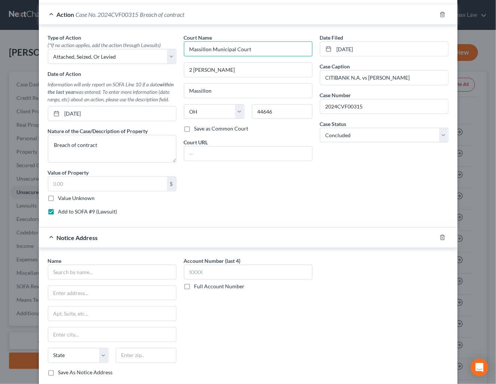
drag, startPoint x: 237, startPoint y: 51, endPoint x: 184, endPoint y: 48, distance: 53.1
click at [184, 48] on input "Massillon Municipal Court" at bounding box center [248, 48] width 128 height 15
click at [124, 276] on input "text" at bounding box center [112, 271] width 128 height 15
paste input "Massillon Municipal Court"
drag, startPoint x: 241, startPoint y: 72, endPoint x: 183, endPoint y: 72, distance: 58.6
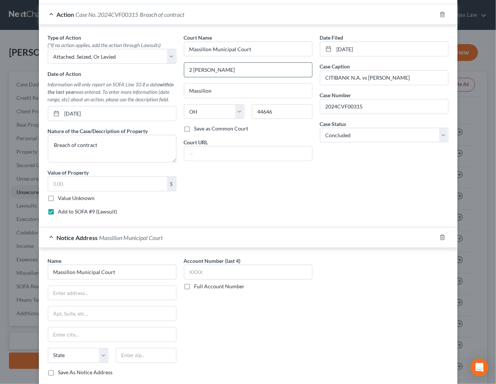
click at [184, 72] on input "2 James Duncan Plz" at bounding box center [248, 70] width 128 height 14
drag, startPoint x: 125, startPoint y: 303, endPoint x: 138, endPoint y: 285, distance: 22.4
click at [125, 300] on input "text" at bounding box center [112, 293] width 128 height 14
paste input "2 James Duncan Plz"
drag, startPoint x: 273, startPoint y: 112, endPoint x: 206, endPoint y: 249, distance: 152.3
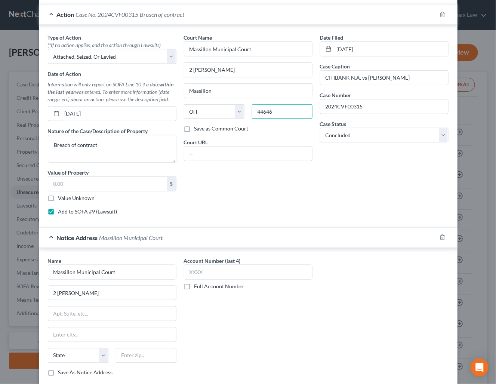
click at [252, 115] on input "44646" at bounding box center [282, 111] width 61 height 15
click at [151, 354] on input "text" at bounding box center [146, 355] width 61 height 15
paste input "44646"
click at [329, 343] on div "Name * Massillon Municipal Court 2 James Duncan Plz State AL AK AR AZ CA CO CT …" at bounding box center [248, 319] width 408 height 125
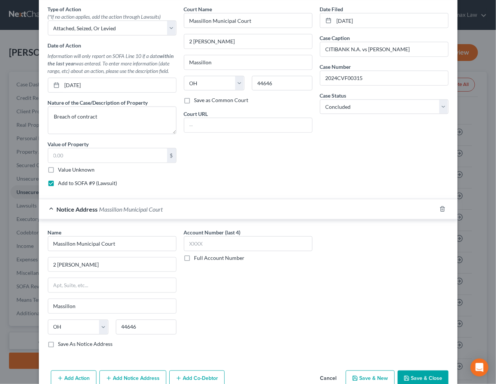
scroll to position [247, 0]
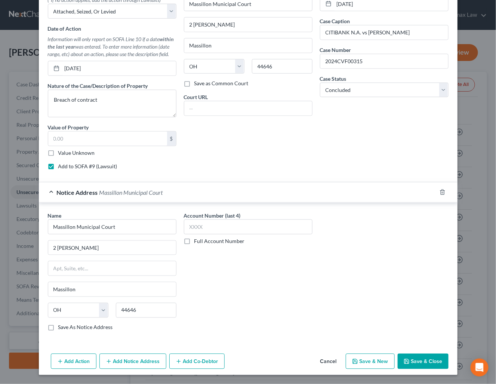
drag, startPoint x: 125, startPoint y: 363, endPoint x: 16, endPoint y: 324, distance: 116.1
click at [125, 362] on button "Add Notice Address" at bounding box center [132, 361] width 67 height 16
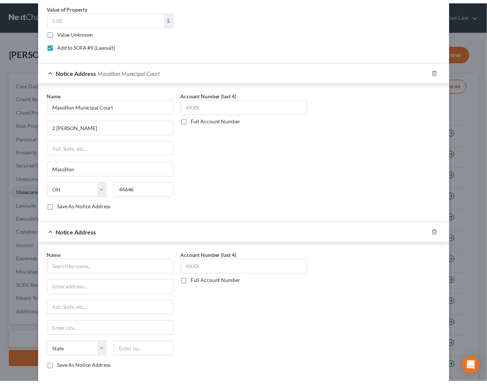
scroll to position [410, 0]
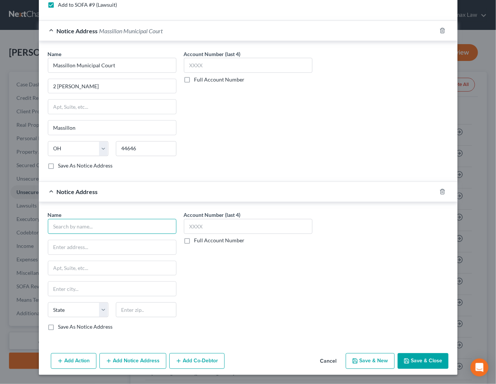
click at [128, 227] on input "text" at bounding box center [112, 226] width 128 height 15
paste input "ANTHONY HUSPASKA"
click at [134, 244] on input "text" at bounding box center [112, 247] width 128 height 14
paste input "2618 EAST PARIS AVENUE SE"
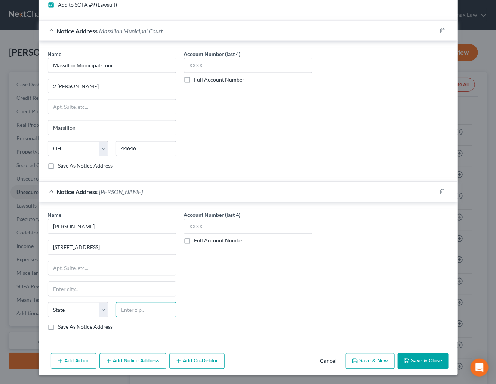
drag, startPoint x: 133, startPoint y: 311, endPoint x: 279, endPoint y: 296, distance: 147.5
click at [133, 311] on input "text" at bounding box center [146, 309] width 61 height 15
paste input "49546"
click at [307, 287] on div "Account Number (last 4) Full Account Number" at bounding box center [248, 273] width 136 height 125
click at [417, 359] on button "Save & Close" at bounding box center [422, 361] width 51 height 16
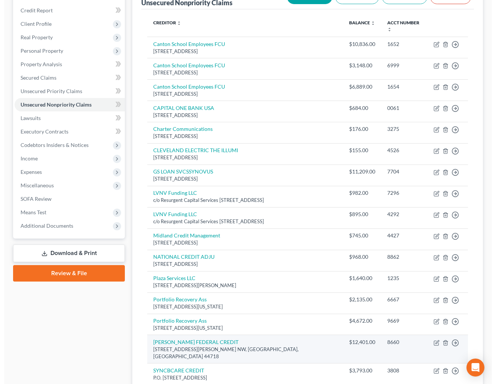
scroll to position [0, 0]
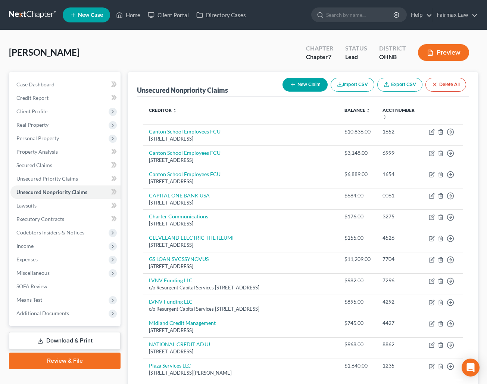
click at [300, 84] on button "New Claim" at bounding box center [305, 85] width 45 height 14
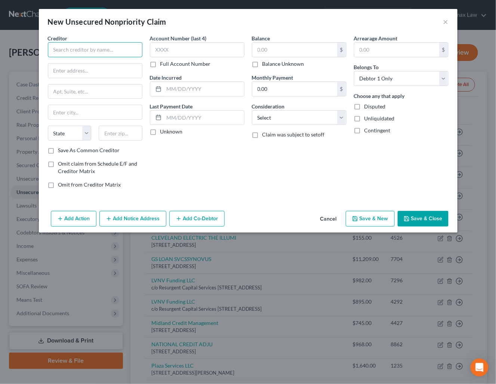
click at [110, 46] on input "text" at bounding box center [95, 49] width 94 height 15
paste input "[PERSON_NAME] FEDERAL CREDIT UNION"
click at [130, 134] on input "text" at bounding box center [121, 132] width 44 height 15
paste input "44718"
click at [230, 148] on div "Account Number (last 4) Full Account Number Date Incurred Last Payment Date Unk…" at bounding box center [197, 114] width 102 height 160
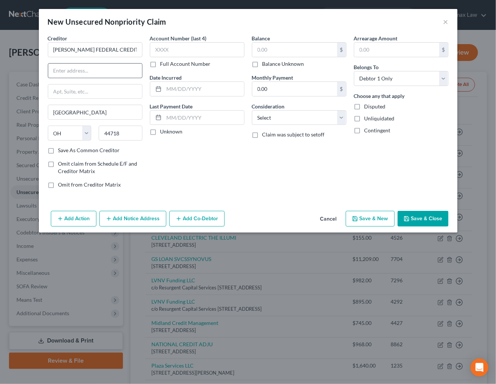
click at [96, 80] on div "Creditor * STARK FEDERAL CREDIT UNION Canton State AL AK AR AZ CA CO CT DE DC F…" at bounding box center [95, 90] width 94 height 112
click at [91, 74] on input "text" at bounding box center [95, 70] width 94 height 14
paste input "44100 DRESSLER RD NW"
click at [219, 175] on div "Account Number (last 4) Full Account Number Date Incurred Last Payment Date Unk…" at bounding box center [197, 114] width 102 height 160
click at [222, 91] on input "text" at bounding box center [204, 89] width 80 height 14
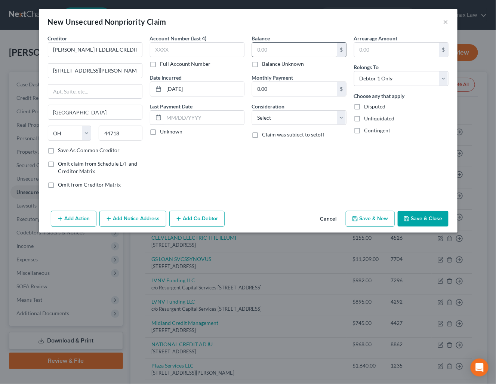
click at [289, 41] on div "Balance $ Balance Unknown Balance Undetermined $ Balance Unknown" at bounding box center [299, 50] width 94 height 33
click at [293, 45] on input "text" at bounding box center [294, 50] width 85 height 14
paste input "712.00"
click at [298, 119] on select "Select Cable / Satellite Services Collection Agency Credit Card Debt Debt Couns…" at bounding box center [299, 117] width 94 height 15
click at [252, 111] on select "Select Cable / Satellite Services Collection Agency Credit Card Debt Debt Couns…" at bounding box center [299, 117] width 94 height 15
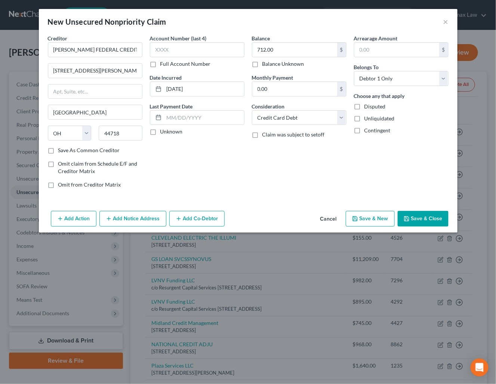
drag, startPoint x: 80, startPoint y: 223, endPoint x: 83, endPoint y: 238, distance: 15.3
click at [80, 222] on button "Add Action" at bounding box center [74, 219] width 46 height 16
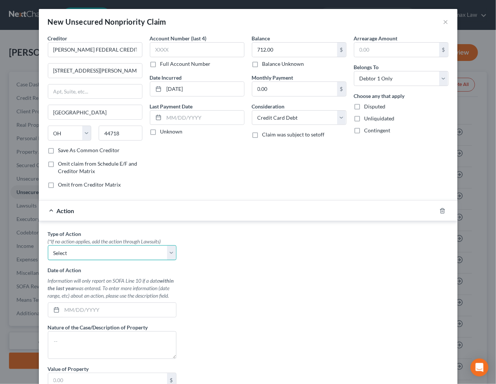
click at [85, 254] on select "Select Repossession Garnishment Foreclosure Personal Injury Attached, Seized, O…" at bounding box center [112, 252] width 128 height 15
click at [48, 247] on select "Select Repossession Garnishment Foreclosure Personal Injury Attached, Seized, O…" at bounding box center [112, 252] width 128 height 15
drag, startPoint x: 193, startPoint y: 87, endPoint x: 159, endPoint y: 89, distance: 33.6
click at [159, 88] on div "[DATE]" at bounding box center [197, 88] width 94 height 15
click at [121, 306] on input "text" at bounding box center [119, 310] width 114 height 14
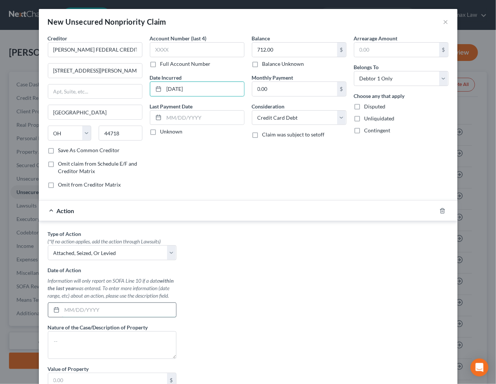
paste input "[DATE]"
click at [120, 337] on textarea at bounding box center [112, 345] width 128 height 28
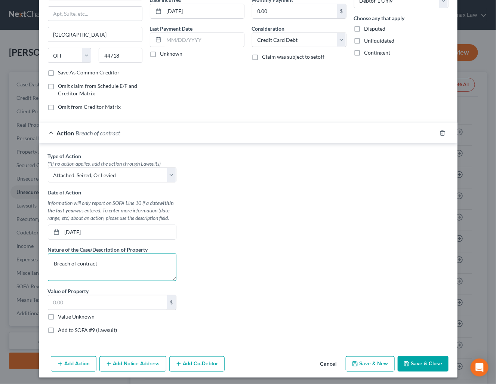
scroll to position [84, 0]
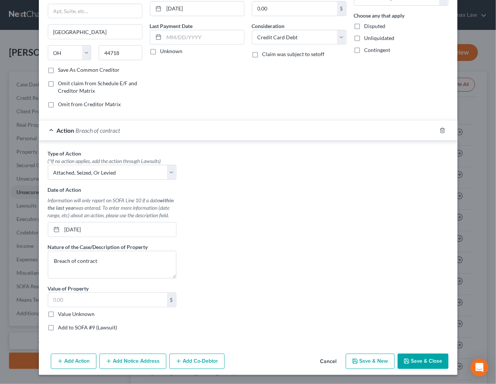
click at [71, 326] on label "Add to SOFA #9 (Lawsuit)" at bounding box center [87, 326] width 59 height 7
click at [66, 326] on input "Add to SOFA #9 (Lawsuit)" at bounding box center [63, 325] width 5 height 5
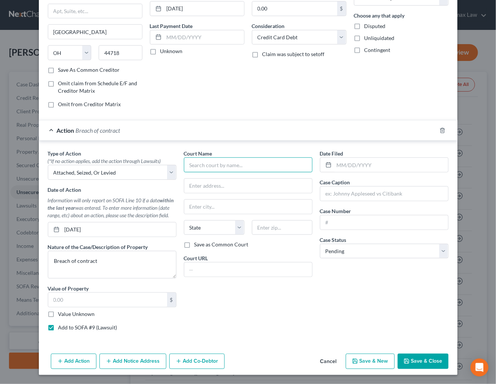
click at [277, 164] on input "text" at bounding box center [248, 164] width 128 height 15
paste input "Stark County Common Pleas Court"
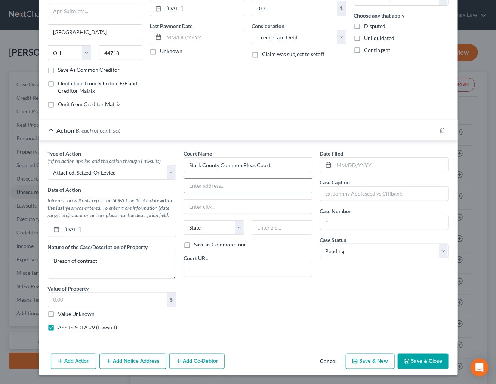
click at [255, 189] on input "text" at bounding box center [248, 186] width 128 height 14
paste input "115 Central Plaza N, Canton, OH 44702"
drag, startPoint x: 278, startPoint y: 183, endPoint x: 270, endPoint y: 199, distance: 18.5
click at [262, 182] on input "115 Central Plaza N, Canton, OH 44702" at bounding box center [248, 186] width 128 height 14
drag, startPoint x: 275, startPoint y: 225, endPoint x: 273, endPoint y: 232, distance: 7.2
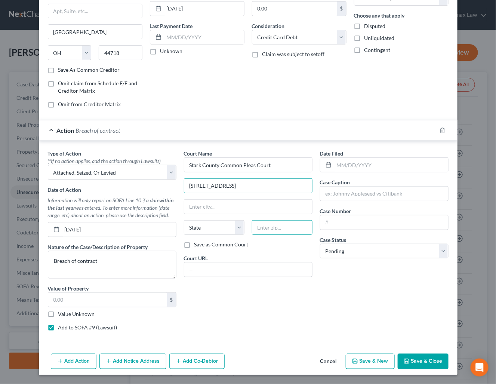
click at [275, 225] on input "text" at bounding box center [282, 227] width 61 height 15
paste input "44702"
click at [238, 315] on div "Court Name * Stark County Common Pleas Court 115 Central Plaza N, Canton, OH 44…" at bounding box center [248, 242] width 136 height 187
click at [238, 314] on div "Court Name * Stark County Common Pleas Court 115 Central Plaza N, Canton, OH 44…" at bounding box center [248, 242] width 136 height 187
drag, startPoint x: 233, startPoint y: 184, endPoint x: 297, endPoint y: 186, distance: 63.9
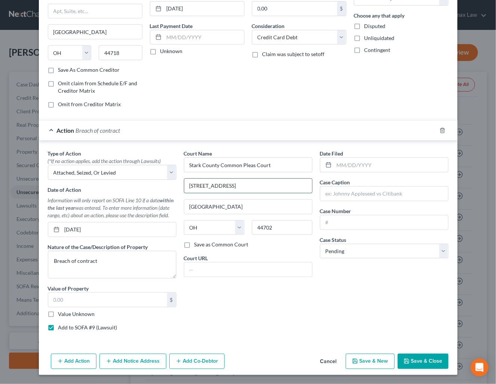
click at [297, 186] on input "115 Central Plaza N, Canton, OH 44702" at bounding box center [248, 186] width 128 height 14
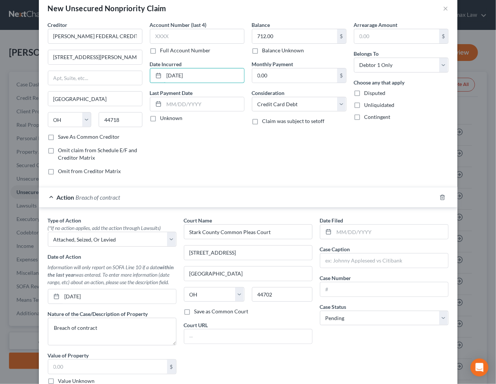
scroll to position [0, 0]
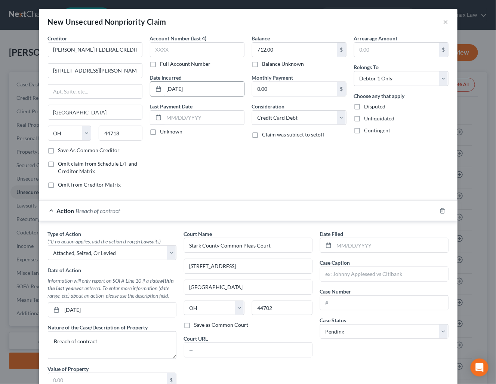
drag, startPoint x: 198, startPoint y: 7, endPoint x: 156, endPoint y: 82, distance: 86.1
click at [156, 82] on div "[DATE]" at bounding box center [197, 88] width 94 height 15
click at [394, 246] on input "text" at bounding box center [391, 245] width 114 height 14
paste input "[DATE]"
click at [392, 278] on input "text" at bounding box center [384, 274] width 128 height 14
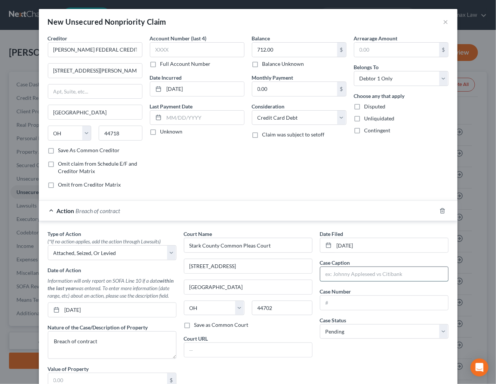
paste input "[PERSON_NAME] FEDERAL CREDIT UNION"
click at [422, 273] on input "STARK FEDERAL CREDIT UNION vs" at bounding box center [384, 274] width 128 height 14
paste input "ANDERSON, ROBERT L"
click at [332, 274] on input "STARK FEDERAL CREDIT UNION vs ANDERSON, ROBERT L" at bounding box center [384, 274] width 128 height 14
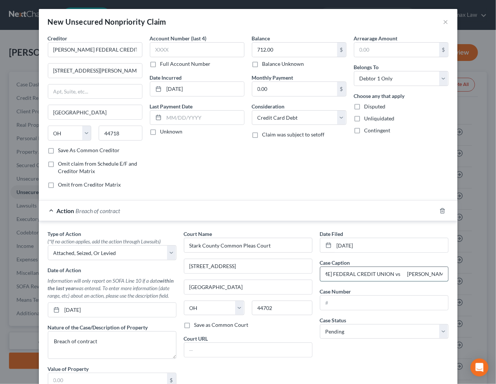
scroll to position [0, 0]
drag, startPoint x: 370, startPoint y: 303, endPoint x: 367, endPoint y: 321, distance: 18.2
click at [370, 303] on input "text" at bounding box center [384, 302] width 128 height 14
paste input "2024CV00016"
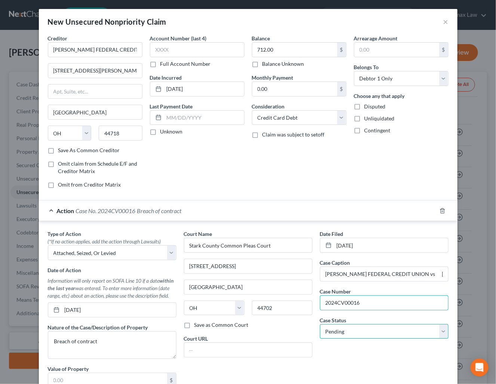
click at [365, 334] on select "Select Pending On Appeal Concluded" at bounding box center [384, 331] width 128 height 15
click at [320, 326] on select "Select Pending On Appeal Concluded" at bounding box center [384, 331] width 128 height 15
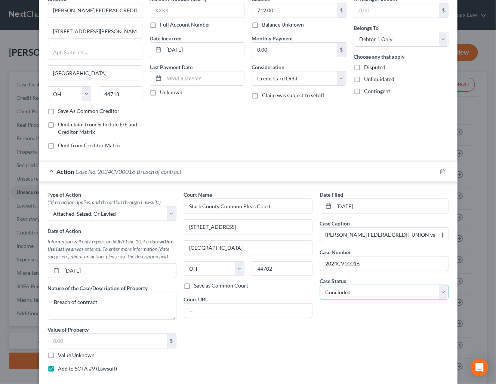
scroll to position [84, 0]
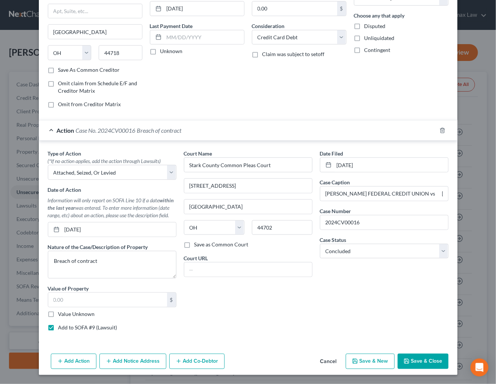
click at [132, 359] on button "Add Notice Address" at bounding box center [132, 361] width 67 height 16
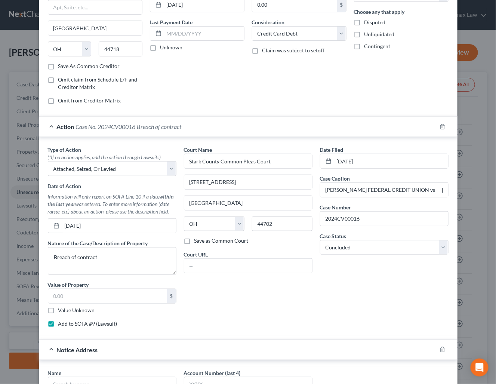
click at [324, 303] on div "Date Filed 01/04/2024 Case Caption STARK FEDERAL CREDIT UNION vs ANDERSON, ROBE…" at bounding box center [384, 239] width 136 height 187
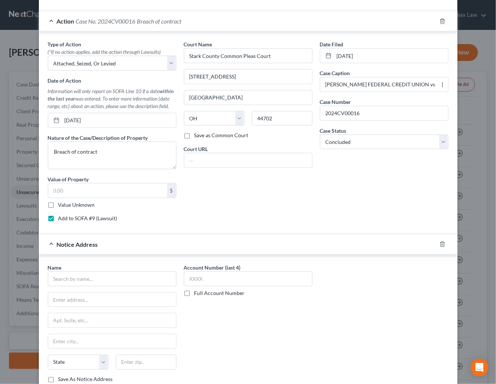
scroll to position [196, 0]
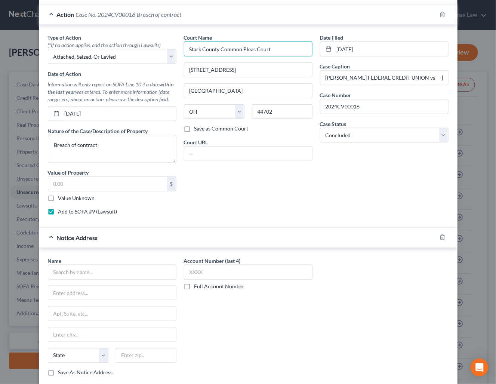
drag, startPoint x: 268, startPoint y: 49, endPoint x: 179, endPoint y: 54, distance: 89.8
click at [180, 54] on div "Court Name * Stark County Common Pleas Court 115 Central Plaza N Canton State A…" at bounding box center [248, 127] width 136 height 187
click at [120, 272] on input "text" at bounding box center [112, 271] width 128 height 15
paste input "Stark County Common Pleas Court"
drag, startPoint x: 237, startPoint y: 72, endPoint x: 183, endPoint y: 72, distance: 54.2
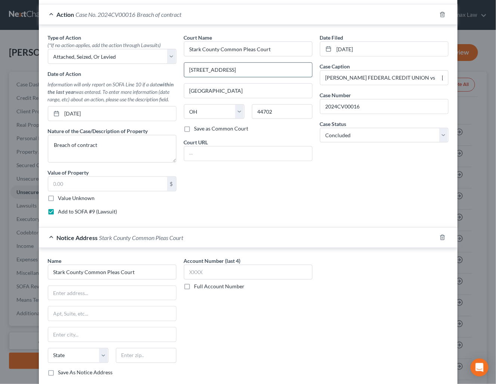
click at [184, 72] on input "115 Central Plaza N" at bounding box center [248, 70] width 128 height 14
click at [102, 294] on input "text" at bounding box center [112, 293] width 128 height 14
paste input "115 Central Plaza N"
drag, startPoint x: 271, startPoint y: 112, endPoint x: 194, endPoint y: 222, distance: 133.8
click at [248, 116] on div "44702" at bounding box center [282, 111] width 68 height 15
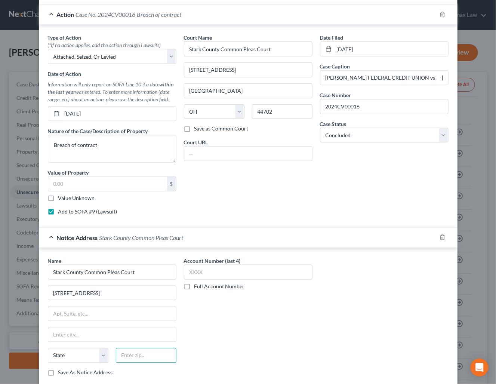
drag, startPoint x: 128, startPoint y: 360, endPoint x: 154, endPoint y: 357, distance: 25.9
click at [128, 360] on input "text" at bounding box center [146, 355] width 61 height 15
paste input "44702"
click at [290, 339] on div "Account Number (last 4) Full Account Number" at bounding box center [248, 319] width 136 height 125
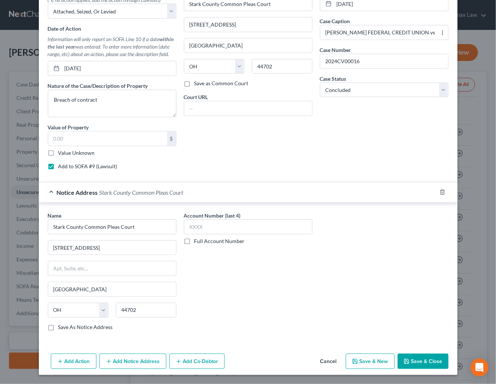
drag, startPoint x: 112, startPoint y: 361, endPoint x: 395, endPoint y: 242, distance: 306.8
click at [112, 361] on button "Add Notice Address" at bounding box center [132, 361] width 67 height 16
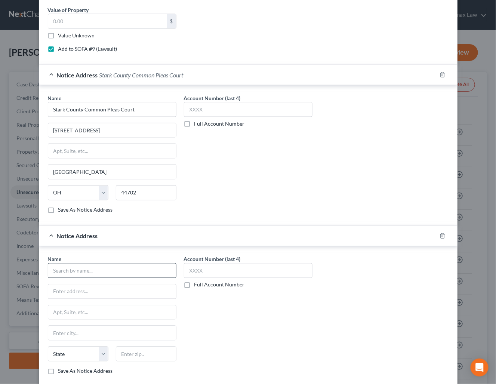
scroll to position [359, 0]
click at [113, 274] on input "text" at bounding box center [112, 270] width 128 height 15
paste input "ALFRED MCCALLIN"
click at [148, 286] on div "Name * ALFRED MCCALLIN State AL AK AR AZ CA CO CT DE DC FL GA GU HI ID IL IN IA…" at bounding box center [112, 315] width 128 height 120
click at [137, 292] on input "text" at bounding box center [112, 291] width 128 height 14
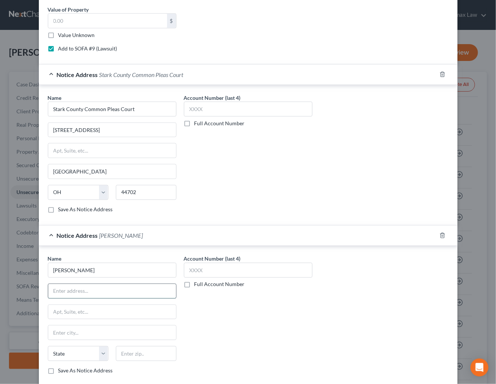
click at [136, 296] on input "text" at bounding box center [112, 291] width 128 height 14
paste input "116 CLEVELAND AVE NW"
click at [149, 361] on input "text" at bounding box center [146, 353] width 61 height 15
paste input "44702"
click at [307, 322] on div "Account Number (last 4) Full Account Number" at bounding box center [248, 317] width 136 height 125
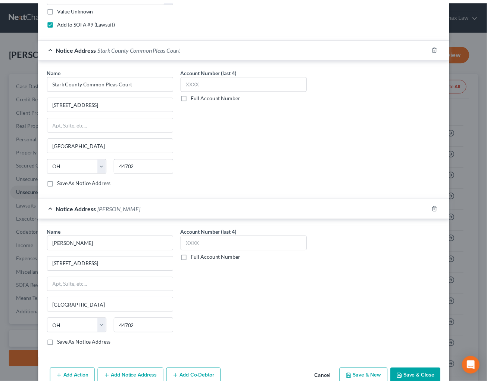
scroll to position [410, 0]
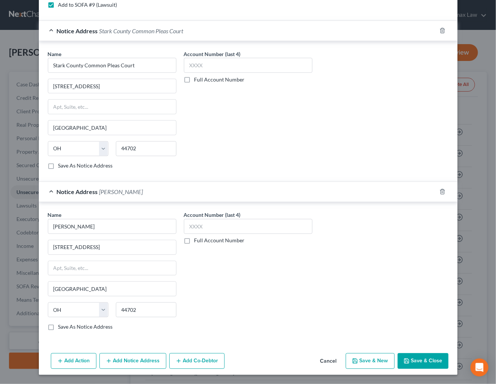
click at [423, 359] on button "Save & Close" at bounding box center [422, 361] width 51 height 16
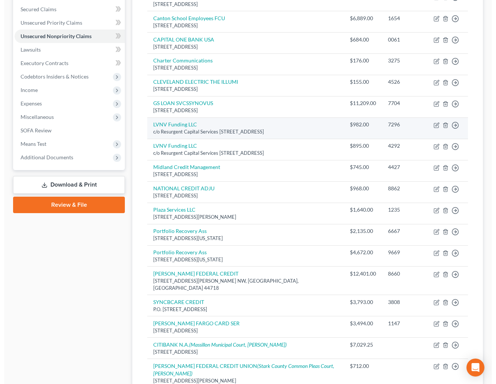
scroll to position [208, 0]
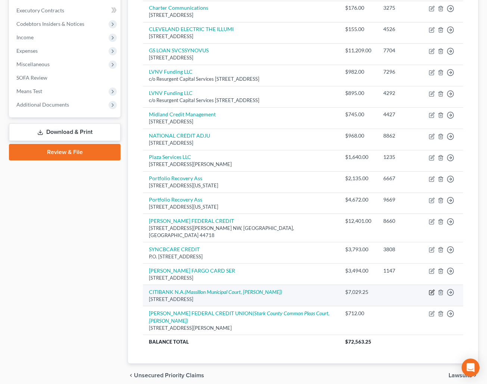
click at [431, 289] on icon "button" at bounding box center [432, 292] width 6 height 6
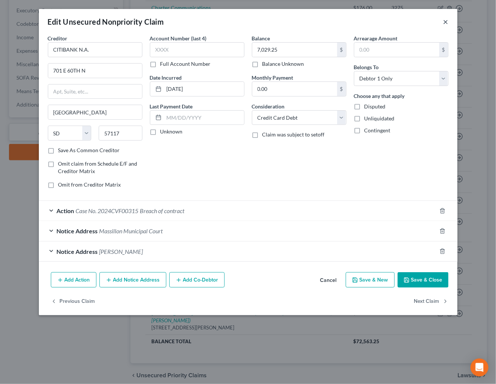
click at [445, 21] on button "×" at bounding box center [445, 21] width 5 height 9
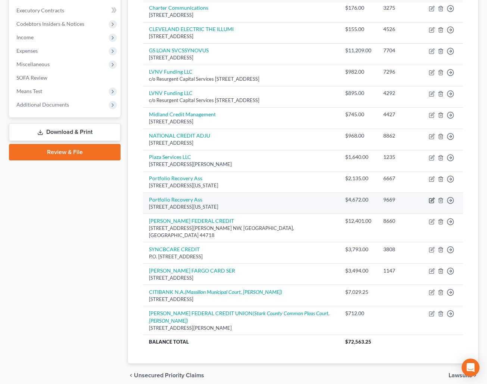
click at [432, 201] on icon "button" at bounding box center [432, 199] width 3 height 3
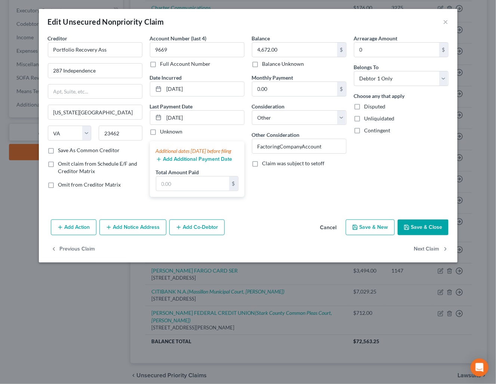
click at [86, 235] on button "Add Action" at bounding box center [74, 227] width 46 height 16
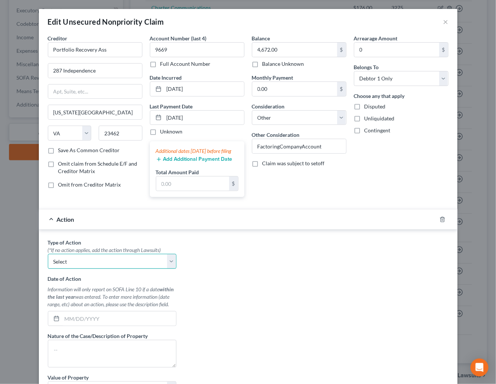
drag, startPoint x: 92, startPoint y: 270, endPoint x: 97, endPoint y: 277, distance: 8.8
click at [92, 269] on select "Select Repossession Garnishment Foreclosure Personal Injury Attached, Seized, O…" at bounding box center [112, 261] width 128 height 15
click at [48, 263] on select "Select Repossession Garnishment Foreclosure Personal Injury Attached, Seized, O…" at bounding box center [112, 261] width 128 height 15
click at [110, 325] on input "text" at bounding box center [119, 318] width 114 height 14
click at [443, 21] on button "×" at bounding box center [445, 21] width 5 height 9
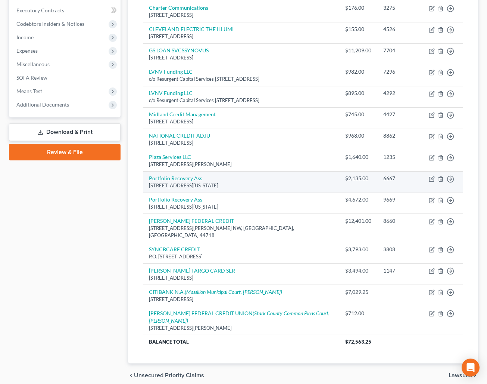
click at [428, 185] on td "Move to D Move to E Move to G Move to Notice Only" at bounding box center [443, 181] width 40 height 21
click at [432, 182] on icon "button" at bounding box center [432, 179] width 6 height 6
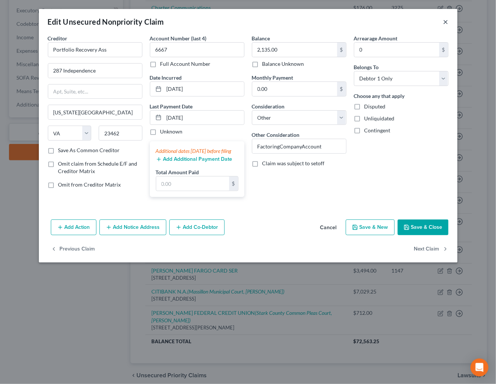
drag, startPoint x: 445, startPoint y: 24, endPoint x: 495, endPoint y: 129, distance: 117.1
click at [445, 22] on button "×" at bounding box center [445, 21] width 5 height 9
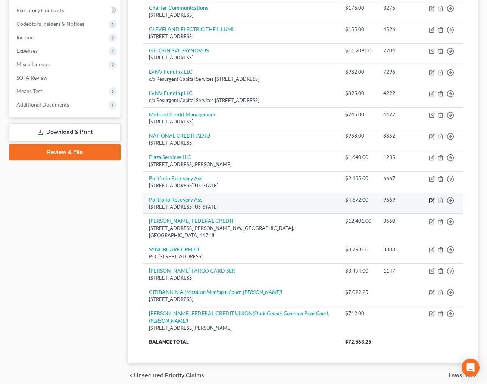
click at [432, 201] on icon "button" at bounding box center [432, 199] width 3 height 3
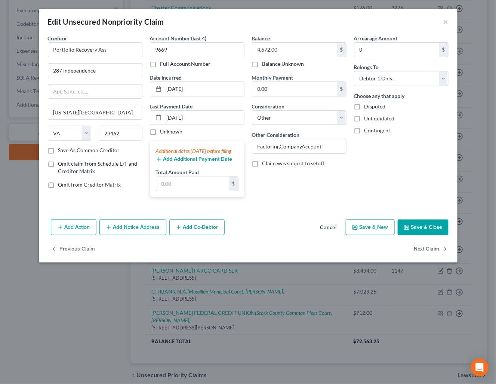
click at [66, 235] on button "Add Action" at bounding box center [74, 227] width 46 height 16
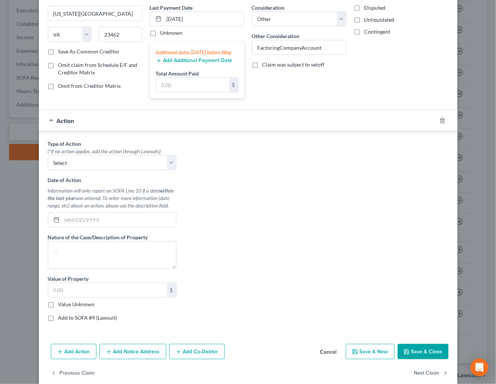
scroll to position [121, 0]
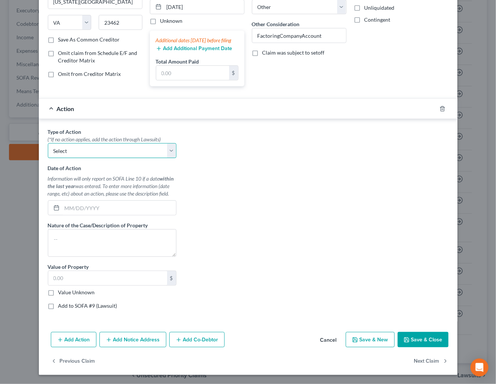
drag, startPoint x: 94, startPoint y: 152, endPoint x: 95, endPoint y: 156, distance: 3.9
click at [94, 152] on select "Select Repossession Garnishment Foreclosure Personal Injury Attached, Seized, O…" at bounding box center [112, 150] width 128 height 15
click at [48, 143] on select "Select Repossession Garnishment Foreclosure Personal Injury Attached, Seized, O…" at bounding box center [112, 150] width 128 height 15
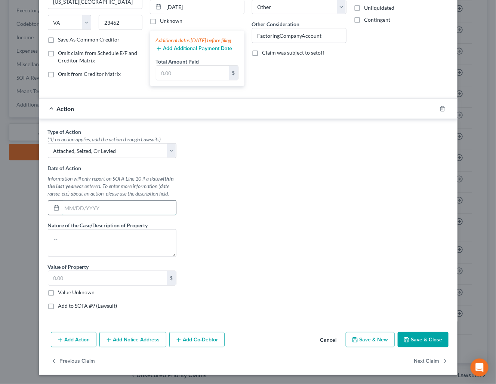
click at [112, 205] on input "text" at bounding box center [119, 208] width 114 height 14
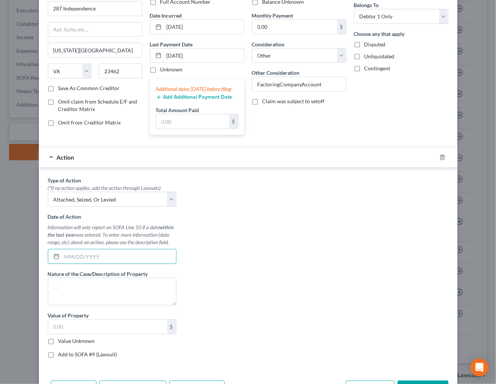
scroll to position [9, 0]
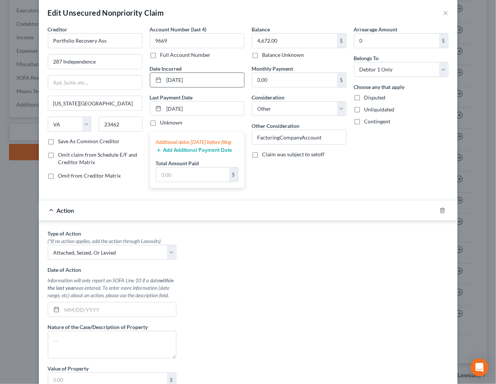
drag, startPoint x: 203, startPoint y: 78, endPoint x: 162, endPoint y: 82, distance: 41.6
click at [164, 82] on input "07/28/2023" at bounding box center [204, 80] width 80 height 14
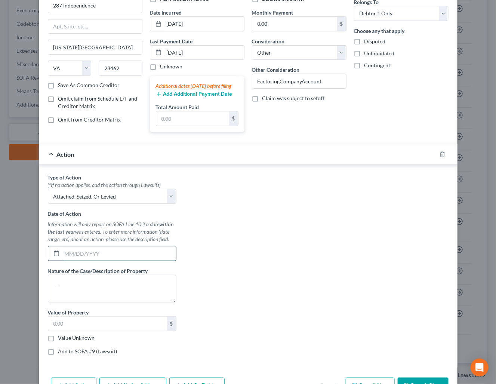
click at [106, 260] on input "text" at bounding box center [119, 253] width 114 height 14
drag, startPoint x: 78, startPoint y: 363, endPoint x: 196, endPoint y: 350, distance: 118.4
click at [79, 355] on label "Add to SOFA #9 (Lawsuit)" at bounding box center [87, 350] width 59 height 7
click at [103, 355] on label "Add to SOFA #9 (Lawsuit)" at bounding box center [87, 350] width 59 height 7
click at [66, 352] on input "Add to SOFA #9 (Lawsuit)" at bounding box center [63, 349] width 5 height 5
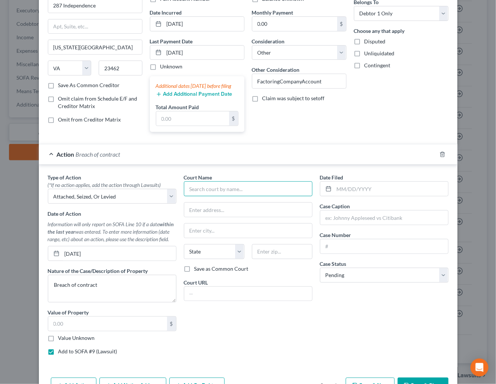
click at [232, 196] on input "text" at bounding box center [248, 188] width 128 height 15
click at [270, 187] on div "Court Name *" at bounding box center [248, 184] width 128 height 23
click at [264, 196] on input "text" at bounding box center [248, 188] width 128 height 15
click at [261, 196] on input "text" at bounding box center [248, 188] width 128 height 15
paste input "Stark County Common Pleas Court"
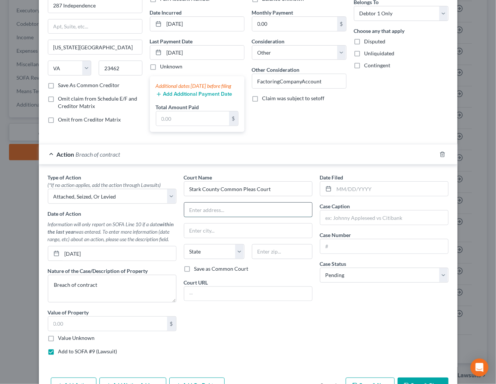
click at [233, 217] on input "text" at bounding box center [248, 209] width 128 height 14
paste input "115 Central Plaza N, Canton, OH 44702"
drag, startPoint x: 272, startPoint y: 218, endPoint x: 269, endPoint y: 251, distance: 33.0
click at [260, 217] on input "115 Central Plaza N, Canton, OH 44702" at bounding box center [248, 209] width 128 height 14
click at [271, 257] on input "text" at bounding box center [282, 251] width 61 height 15
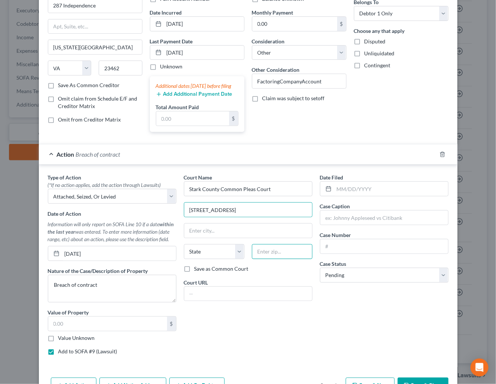
paste input "44702"
click at [233, 340] on div "Court Name * Stark County Common Pleas Court 115 Central Plaza N, Canton, OH 44…" at bounding box center [248, 266] width 136 height 187
click at [279, 329] on div "Court Name * Stark County Common Pleas Court 115 Central Plaza N, Canton, OH 44…" at bounding box center [248, 266] width 136 height 187
drag, startPoint x: 233, startPoint y: 218, endPoint x: 303, endPoint y: 232, distance: 71.0
click at [303, 232] on div "Court Name * Stark County Common Pleas Court 115 Central Plaza N, Canton, OH 44…" at bounding box center [248, 266] width 136 height 187
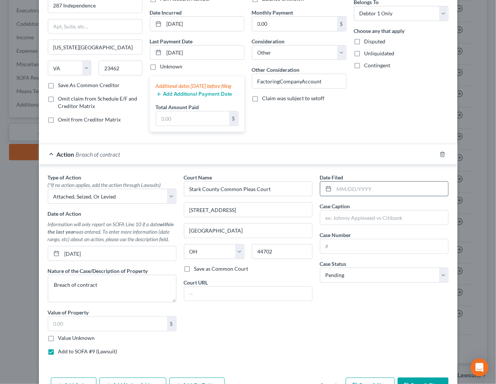
click at [379, 195] on input "text" at bounding box center [391, 189] width 114 height 14
drag, startPoint x: 69, startPoint y: 263, endPoint x: 56, endPoint y: 264, distance: 13.1
click at [56, 261] on div "[DATE]" at bounding box center [112, 253] width 128 height 15
click at [363, 196] on input "text" at bounding box center [391, 189] width 114 height 14
paste input "[DATE]"
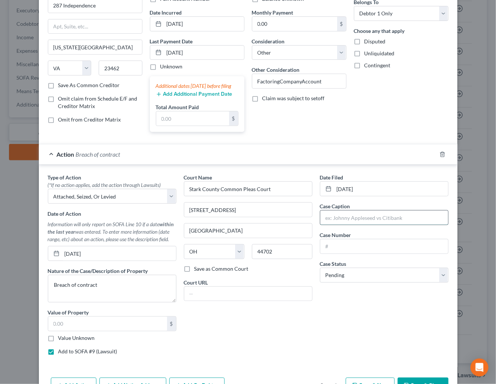
click at [350, 224] on input "text" at bounding box center [384, 217] width 128 height 14
paste input "PORTFOLIO RECOVERY ASSOCIATES LLC"
click at [434, 221] on input "PORTFOLIO RECOVERY ASSOCIATES LLC vs" at bounding box center [384, 217] width 128 height 14
paste input "ROBERT ANDERSON"
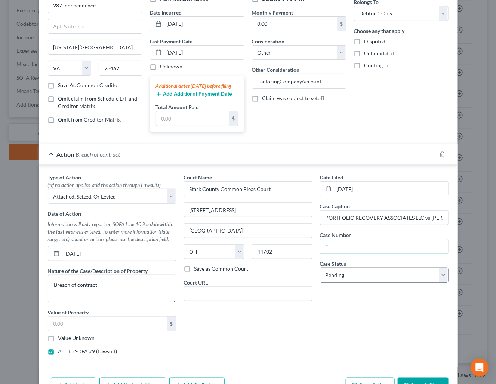
drag, startPoint x: 417, startPoint y: 254, endPoint x: 385, endPoint y: 278, distance: 40.3
click at [417, 253] on input "text" at bounding box center [384, 246] width 128 height 14
paste input "2025JG05382"
click at [381, 282] on select "Select Pending On Appeal Concluded" at bounding box center [384, 274] width 128 height 15
click at [320, 278] on select "Select Pending On Appeal Concluded" at bounding box center [384, 274] width 128 height 15
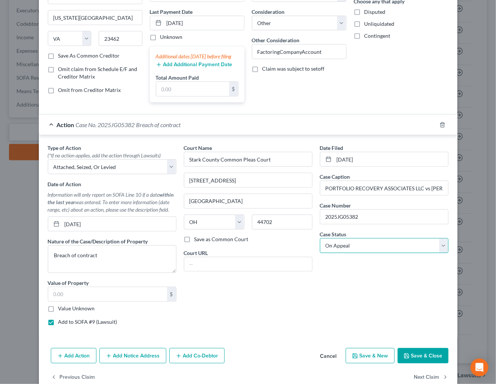
scroll to position [121, 0]
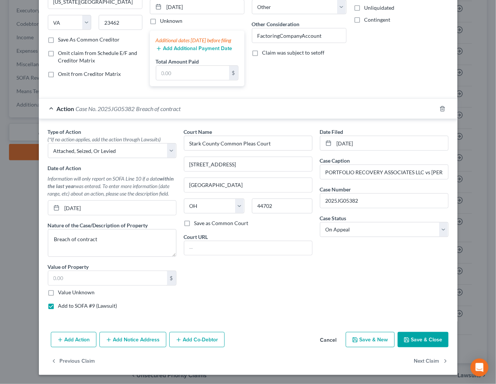
click at [143, 338] on button "Add Notice Address" at bounding box center [132, 340] width 67 height 16
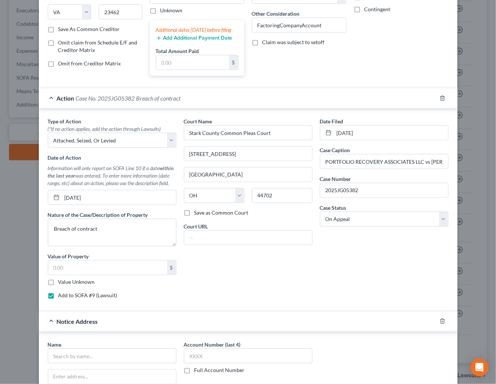
scroll to position [233, 0]
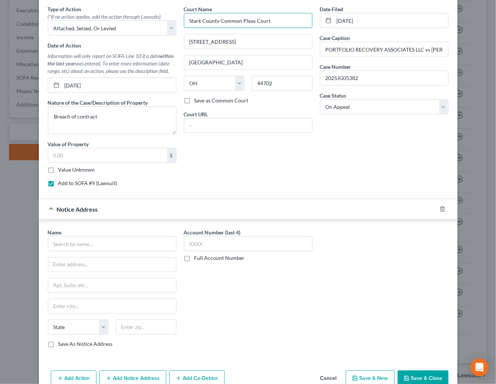
drag, startPoint x: 277, startPoint y: 34, endPoint x: 185, endPoint y: 37, distance: 91.9
click at [185, 28] on input "Stark County Common Pleas Court" at bounding box center [248, 20] width 128 height 15
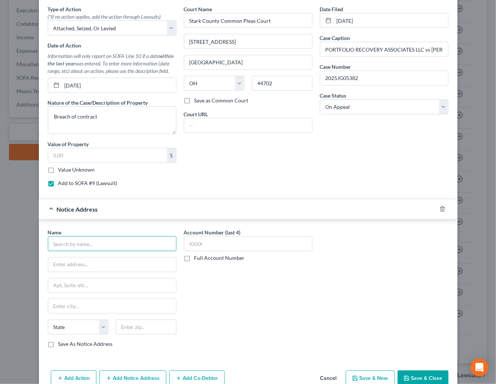
click at [121, 251] on input "text" at bounding box center [112, 243] width 128 height 15
paste input "Stark County Common Pleas Court"
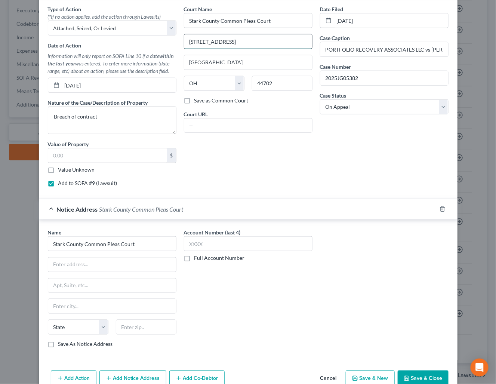
drag, startPoint x: 235, startPoint y: 52, endPoint x: 182, endPoint y: 52, distance: 53.8
click at [184, 49] on input "115 Central Plaza N" at bounding box center [248, 41] width 128 height 14
click at [141, 272] on input "text" at bounding box center [112, 264] width 128 height 14
paste input "115 Central Plaza N"
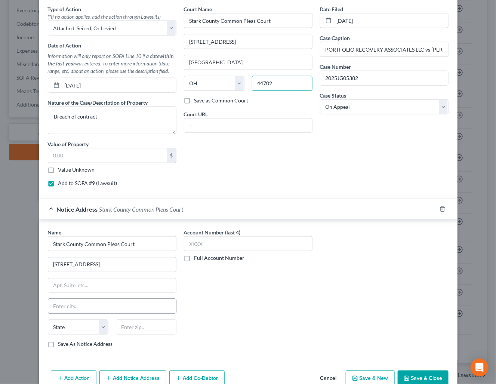
drag, startPoint x: 271, startPoint y: 94, endPoint x: 130, endPoint y: 323, distance: 269.0
click at [243, 94] on div "State AL AK AR AZ CA CO CT DE DC FL GA GU HI ID IL IN IA KS KY LA ME MD MA MI M…" at bounding box center [248, 86] width 136 height 21
click at [129, 334] on input "text" at bounding box center [146, 326] width 61 height 15
paste input "44702"
click at [210, 338] on div "Account Number (last 4) Full Account Number" at bounding box center [248, 290] width 136 height 125
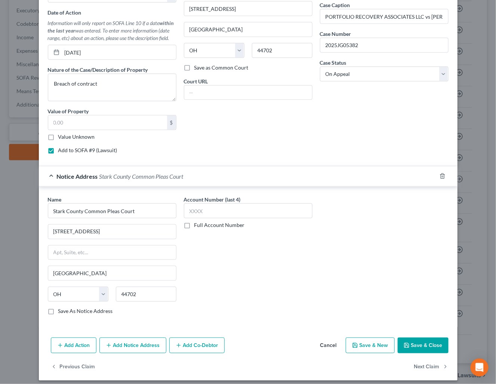
scroll to position [285, 0]
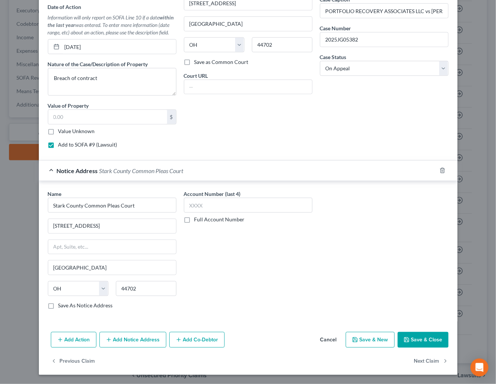
click at [134, 343] on button "Add Notice Address" at bounding box center [132, 340] width 67 height 16
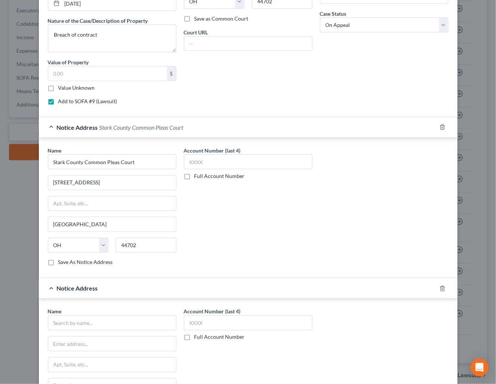
scroll to position [341, 0]
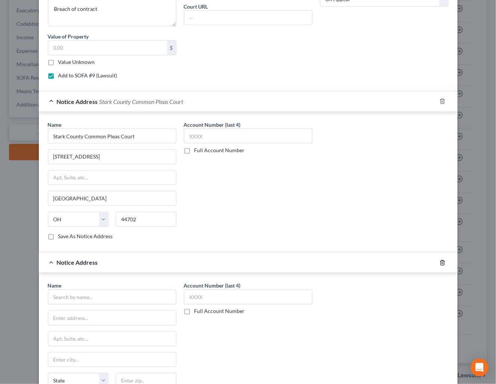
click at [439, 266] on icon "button" at bounding box center [442, 263] width 6 height 6
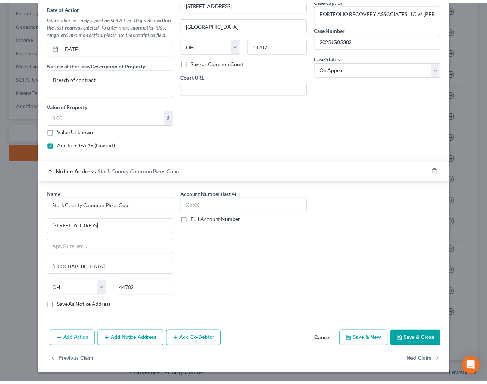
scroll to position [285, 0]
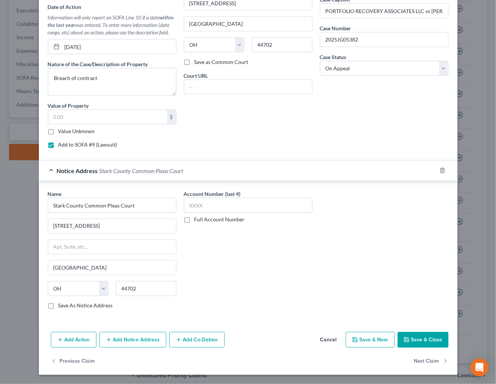
click at [419, 333] on button "Save & Close" at bounding box center [422, 340] width 51 height 16
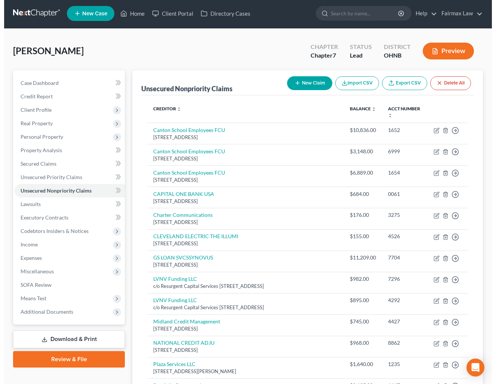
scroll to position [0, 0]
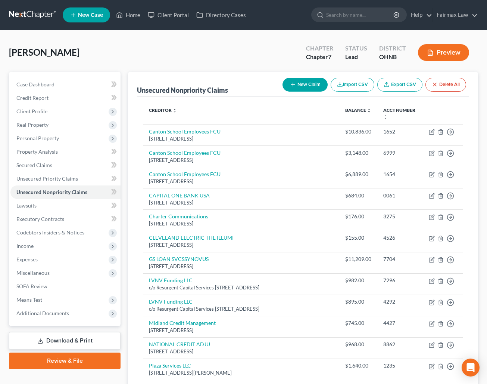
click at [291, 83] on icon "button" at bounding box center [293, 84] width 6 height 6
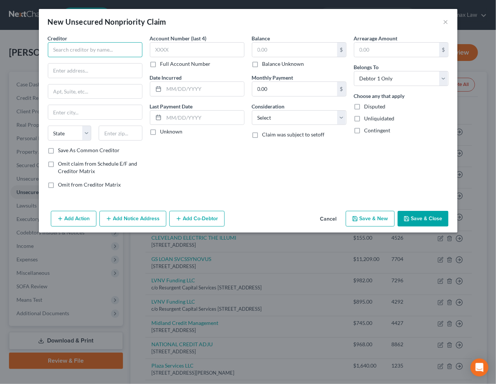
click at [105, 49] on input "text" at bounding box center [95, 49] width 94 height 15
paste input "CITIBANK NA"
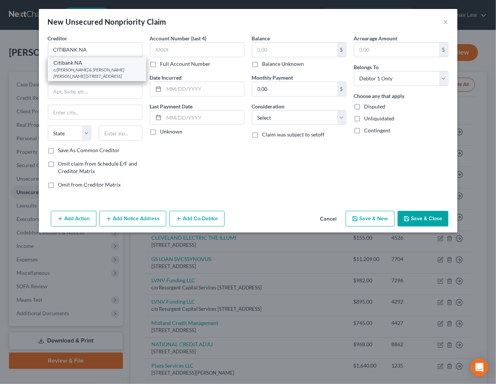
click at [100, 69] on div "c/[PERSON_NAME] & [PERSON_NAME] [PERSON_NAME] [STREET_ADDRESS]" at bounding box center [97, 72] width 86 height 13
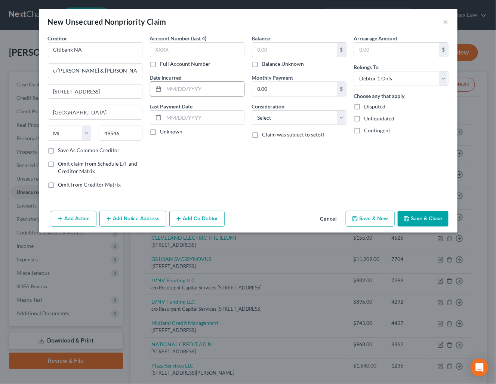
click at [199, 81] on div at bounding box center [197, 88] width 94 height 15
click at [204, 89] on input "text" at bounding box center [204, 89] width 80 height 14
click at [268, 50] on input "text" at bounding box center [294, 50] width 85 height 14
drag, startPoint x: 307, startPoint y: 111, endPoint x: 307, endPoint y: 124, distance: 12.3
click at [307, 111] on select "Select Cable / Satellite Services Collection Agency Credit Card Debt Debt Couns…" at bounding box center [299, 117] width 94 height 15
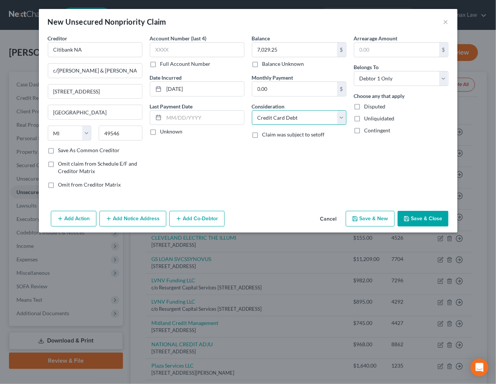
click at [252, 111] on select "Select Cable / Satellite Services Collection Agency Credit Card Debt Debt Couns…" at bounding box center [299, 117] width 94 height 15
click at [74, 221] on button "Add Action" at bounding box center [74, 219] width 46 height 16
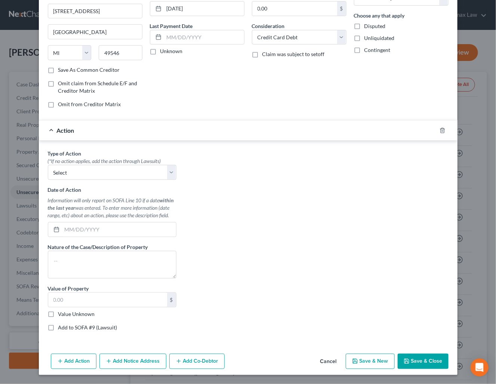
scroll to position [84, 0]
click at [69, 175] on select "Select Repossession Garnishment Foreclosure Personal Injury Attached, Seized, O…" at bounding box center [112, 172] width 128 height 15
click at [48, 165] on select "Select Repossession Garnishment Foreclosure Personal Injury Attached, Seized, O…" at bounding box center [112, 172] width 128 height 15
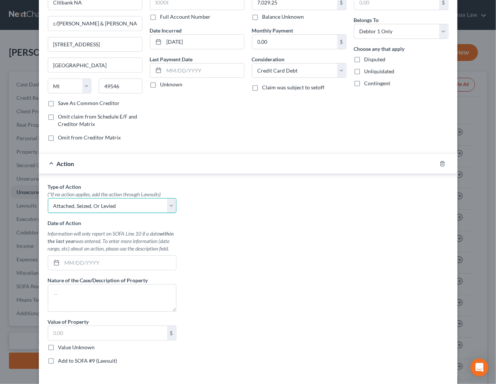
scroll to position [28, 0]
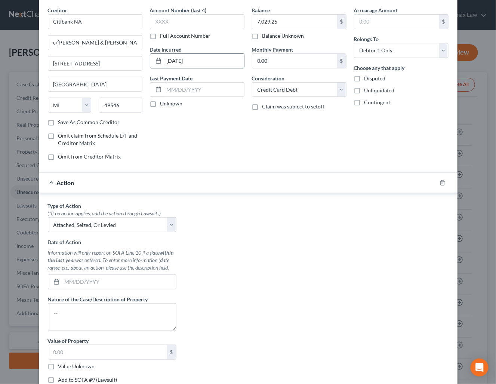
drag, startPoint x: 194, startPoint y: 59, endPoint x: 165, endPoint y: 62, distance: 29.3
click at [165, 62] on input "[DATE]" at bounding box center [204, 61] width 80 height 14
click at [206, 56] on input "[DATE]" at bounding box center [204, 61] width 80 height 14
drag, startPoint x: 197, startPoint y: 63, endPoint x: 157, endPoint y: 63, distance: 40.3
click at [157, 63] on div "[DATE]" at bounding box center [197, 60] width 94 height 15
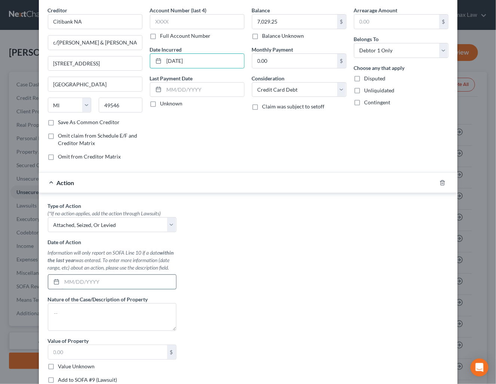
click at [104, 282] on input "text" at bounding box center [119, 282] width 114 height 14
paste input "[DATE]"
click at [98, 323] on textarea at bounding box center [112, 317] width 128 height 28
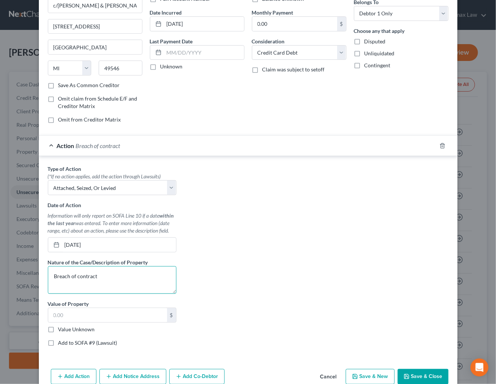
scroll to position [84, 0]
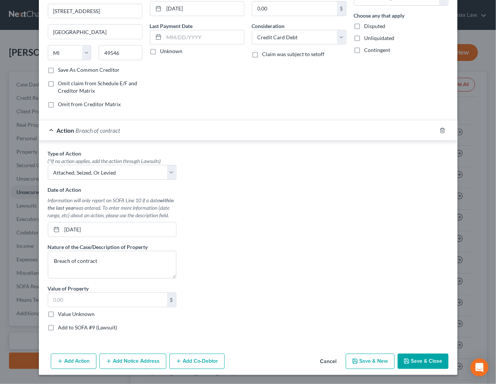
click at [91, 325] on label "Add to SOFA #9 (Lawsuit)" at bounding box center [87, 326] width 59 height 7
click at [66, 325] on input "Add to SOFA #9 (Lawsuit)" at bounding box center [63, 325] width 5 height 5
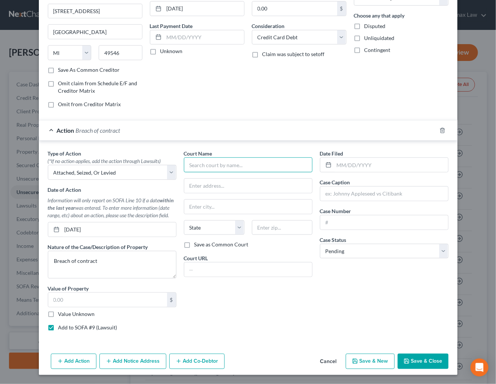
click at [208, 165] on input "text" at bounding box center [248, 164] width 128 height 15
paste input "Stark County Common Pleas Court"
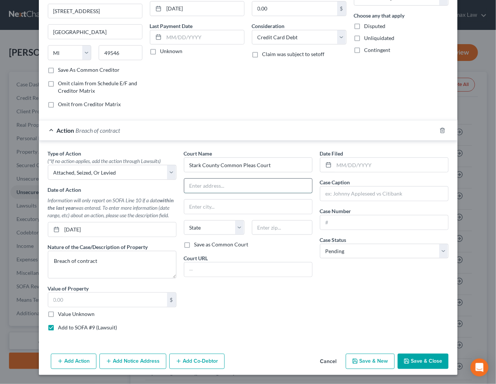
click at [216, 185] on input "text" at bounding box center [248, 186] width 128 height 14
paste input "115 Central Plaza N, Canton, OH 44702"
drag, startPoint x: 275, startPoint y: 184, endPoint x: 261, endPoint y: 183, distance: 13.8
click at [261, 183] on input "115 Central Plaza N, Canton, OH 44702" at bounding box center [248, 186] width 128 height 14
click at [279, 223] on input "text" at bounding box center [282, 227] width 61 height 15
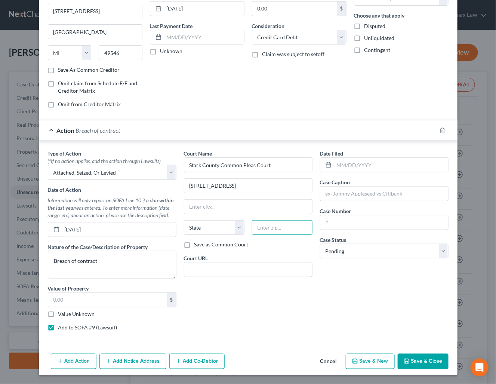
paste input "44702"
click at [248, 294] on div "Court Name * Stark County Common Pleas Court 115 Central Plaza N, Canton, OH 44…" at bounding box center [248, 242] width 136 height 187
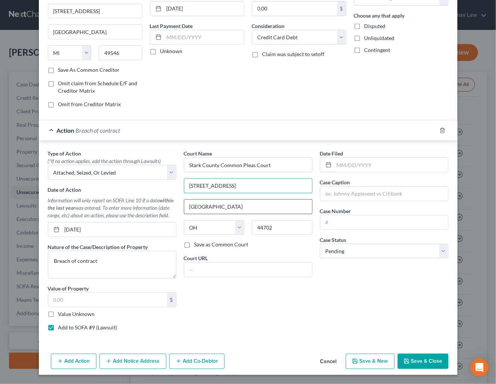
drag, startPoint x: 231, startPoint y: 182, endPoint x: 281, endPoint y: 212, distance: 58.7
click at [281, 212] on div "Court Name * Stark County Common Pleas Court 115 Central Plaza N, Canton, OH 44…" at bounding box center [248, 242] width 136 height 187
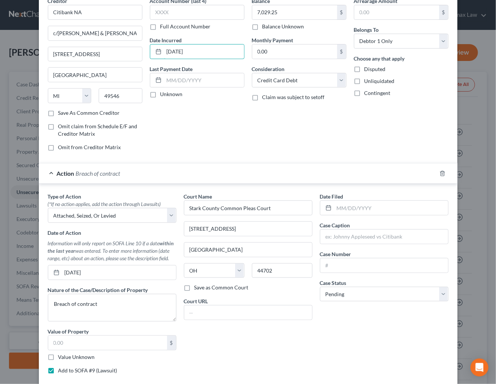
scroll to position [27, 0]
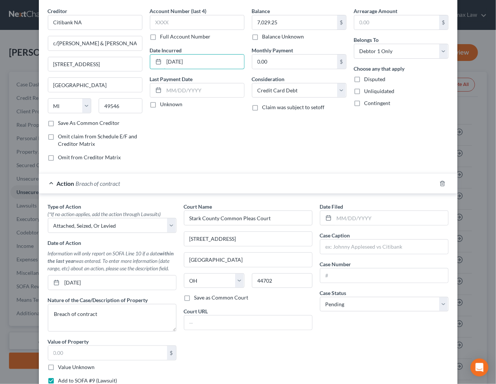
drag, startPoint x: 192, startPoint y: 8, endPoint x: 146, endPoint y: 50, distance: 62.1
click at [150, 47] on div "Date Incurred 04/28/2025" at bounding box center [197, 57] width 94 height 23
click at [399, 220] on input "text" at bounding box center [391, 218] width 114 height 14
paste input "[DATE]"
drag, startPoint x: 350, startPoint y: 254, endPoint x: 352, endPoint y: 259, distance: 5.3
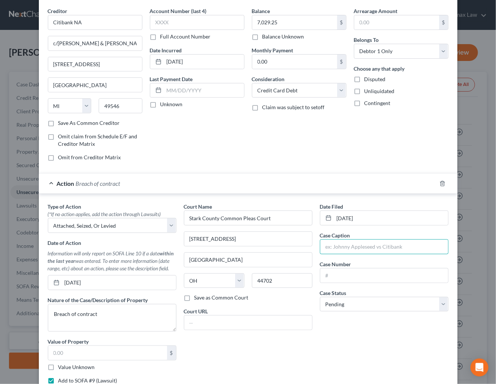
click at [350, 254] on input "text" at bounding box center [384, 246] width 128 height 14
paste input "CITIBANK NA VS ROB ANDERSON"
drag, startPoint x: 348, startPoint y: 278, endPoint x: 348, endPoint y: 285, distance: 6.8
click at [348, 278] on input "text" at bounding box center [384, 275] width 128 height 14
paste input "2025JG04299"
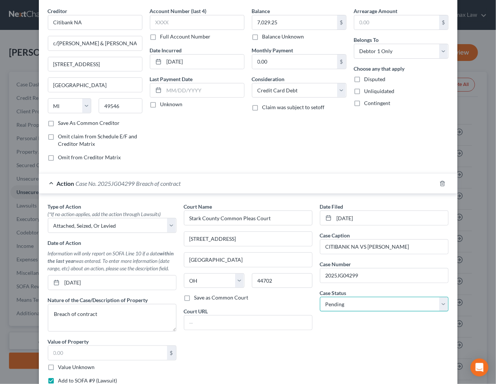
drag, startPoint x: 351, startPoint y: 307, endPoint x: 353, endPoint y: 313, distance: 6.0
click at [351, 307] on select "Select Pending On Appeal Concluded" at bounding box center [384, 304] width 128 height 15
click at [320, 299] on select "Select Pending On Appeal Concluded" at bounding box center [384, 304] width 128 height 15
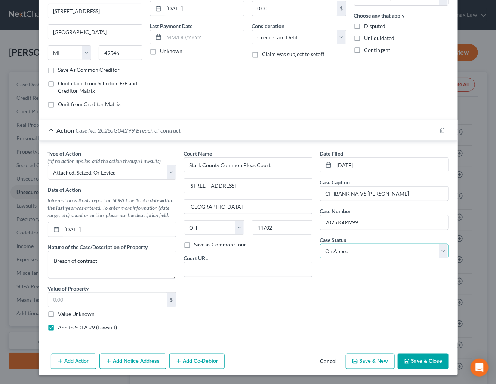
scroll to position [84, 0]
click at [117, 364] on button "Add Notice Address" at bounding box center [132, 361] width 67 height 16
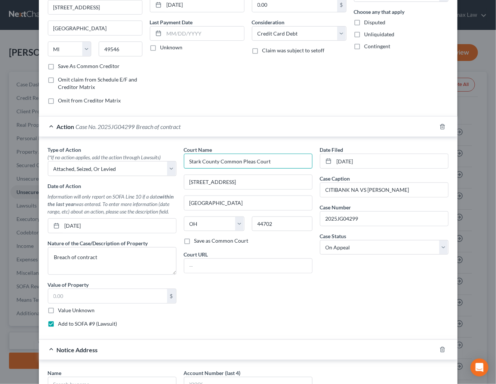
drag, startPoint x: 272, startPoint y: 162, endPoint x: 182, endPoint y: 162, distance: 90.4
click at [184, 162] on input "Stark County Common Pleas Court" at bounding box center [248, 161] width 128 height 15
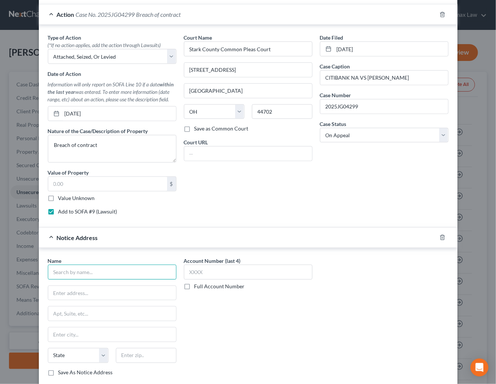
click at [138, 277] on input "text" at bounding box center [112, 271] width 128 height 15
paste input "Stark County Common Pleas Court"
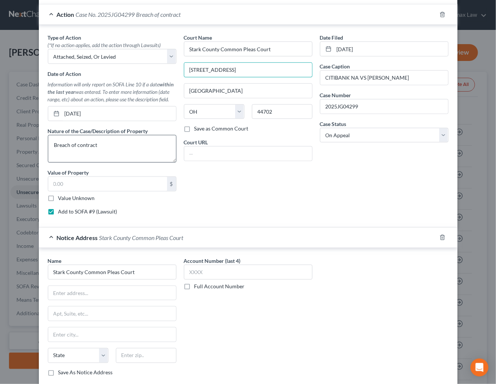
drag, startPoint x: 257, startPoint y: 71, endPoint x: 149, endPoint y: 164, distance: 142.2
click at [157, 75] on div "Type of Action * (*If no action applies, add the action through Lawsuits) Selec…" at bounding box center [248, 127] width 408 height 187
click at [118, 294] on input "text" at bounding box center [112, 293] width 128 height 14
paste input "115 Central Plaza N"
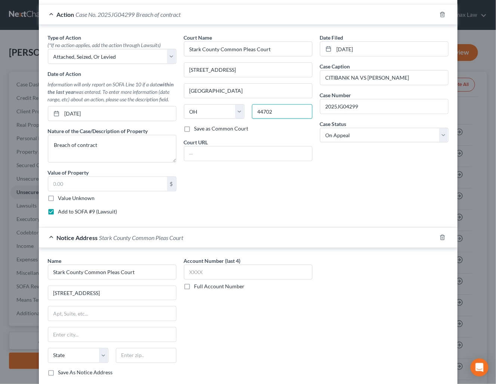
drag, startPoint x: 276, startPoint y: 118, endPoint x: 251, endPoint y: 117, distance: 24.7
click at [252, 117] on input "44702" at bounding box center [282, 111] width 61 height 15
click at [155, 357] on input "text" at bounding box center [146, 355] width 61 height 15
paste input "44702"
click at [348, 324] on div "Name * Stark County Common Pleas Court 115 Central Plaza N State AL AK AR AZ CA…" at bounding box center [248, 319] width 408 height 125
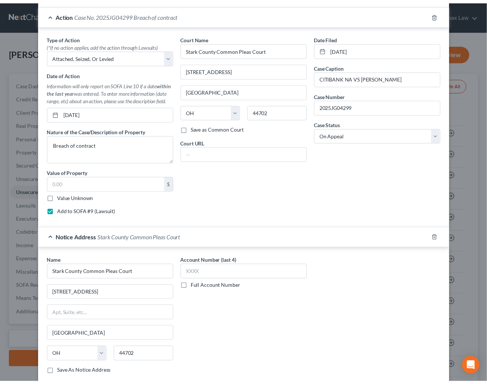
scroll to position [247, 0]
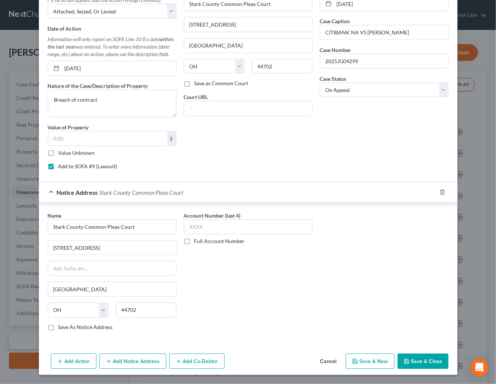
click at [404, 356] on button "Save & Close" at bounding box center [422, 361] width 51 height 16
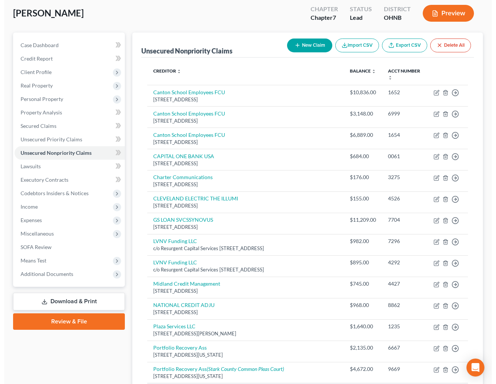
scroll to position [34, 0]
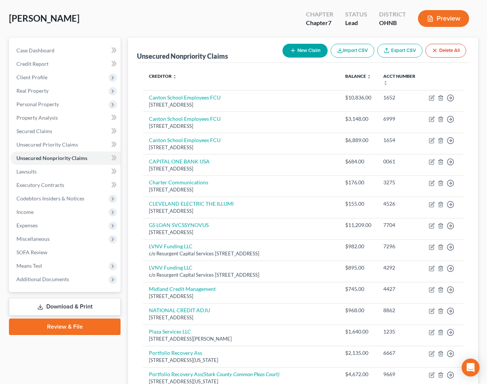
click at [298, 50] on button "New Claim" at bounding box center [305, 51] width 45 height 14
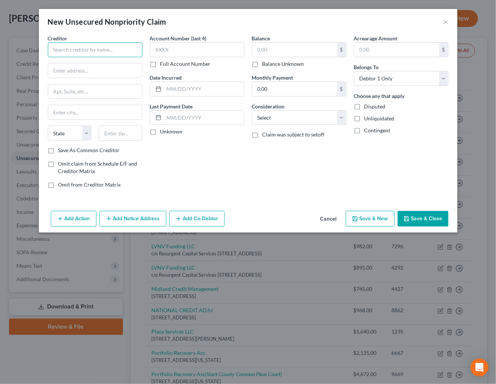
click at [109, 45] on input "text" at bounding box center [95, 49] width 94 height 15
click at [91, 43] on input "text" at bounding box center [95, 49] width 94 height 15
paste input "LVNV Funding LLC"
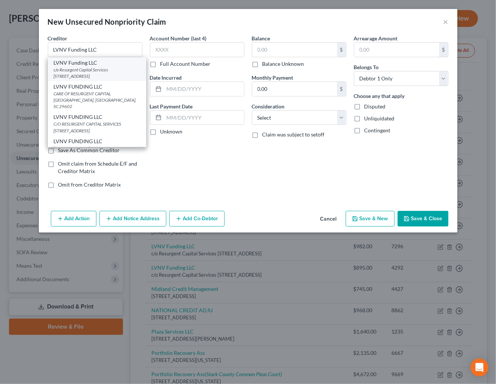
click at [103, 68] on div "c/o Resurgent Capital Services [STREET_ADDRESS]" at bounding box center [97, 72] width 86 height 13
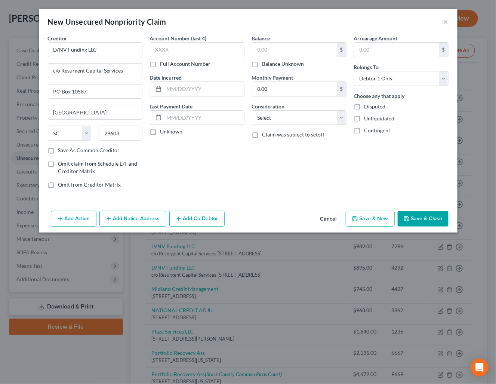
click at [80, 217] on button "Add Action" at bounding box center [74, 219] width 46 height 16
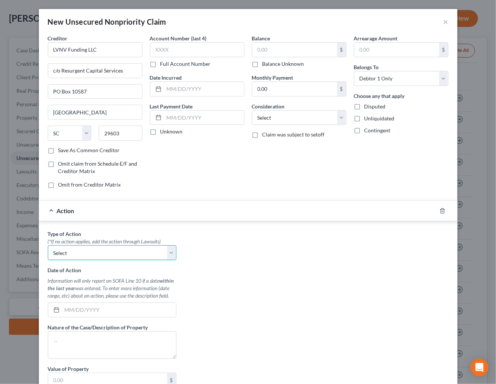
drag, startPoint x: 77, startPoint y: 254, endPoint x: 83, endPoint y: 259, distance: 8.1
click at [77, 254] on select "Select Repossession Garnishment Foreclosure Personal Injury Attached, Seized, O…" at bounding box center [112, 252] width 128 height 15
click at [48, 247] on select "Select Repossession Garnishment Foreclosure Personal Injury Attached, Seized, O…" at bounding box center [112, 252] width 128 height 15
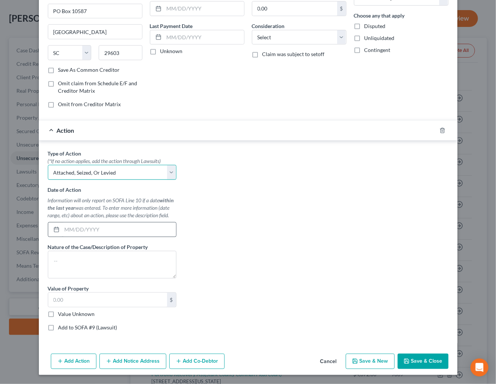
scroll to position [84, 0]
click at [114, 226] on input "text" at bounding box center [119, 229] width 114 height 14
click at [74, 324] on label "Add to SOFA #9 (Lawsuit)" at bounding box center [87, 326] width 59 height 7
click at [66, 324] on input "Add to SOFA #9 (Lawsuit)" at bounding box center [63, 325] width 5 height 5
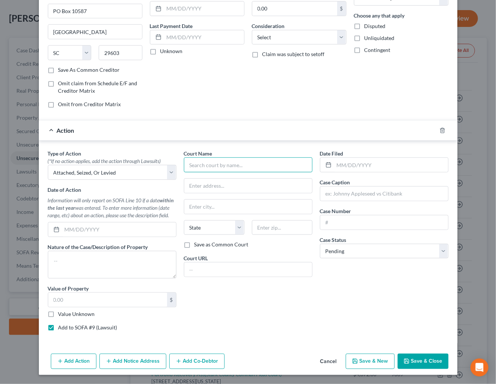
click at [231, 160] on input "text" at bounding box center [248, 164] width 128 height 15
paste input "Massillon Municipal Court"
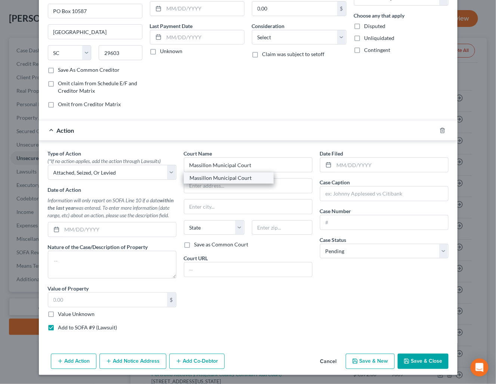
click at [216, 175] on div "Massillon Municipal Court" at bounding box center [229, 177] width 78 height 7
click at [415, 363] on button "Save & Close" at bounding box center [422, 361] width 51 height 16
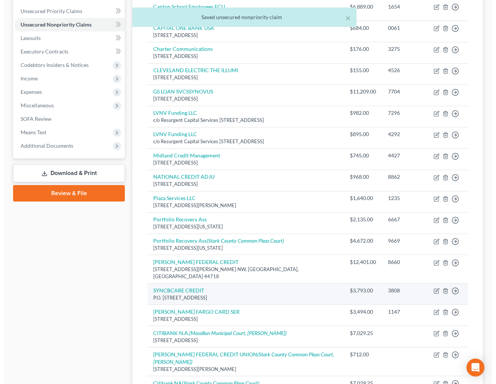
scroll to position [202, 0]
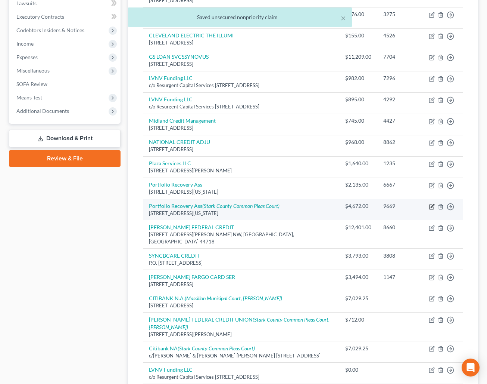
click at [431, 207] on icon "button" at bounding box center [432, 205] width 3 height 3
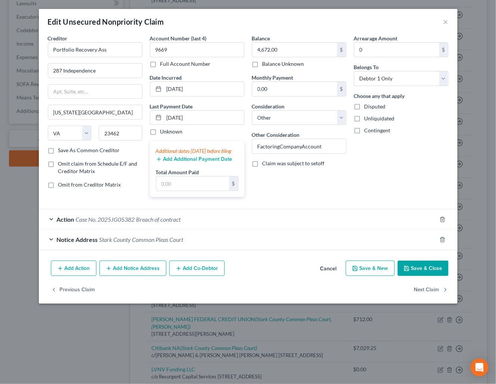
click at [290, 228] on div "Action Case No. 2025JG05382 Breach of contract" at bounding box center [237, 219] width 397 height 20
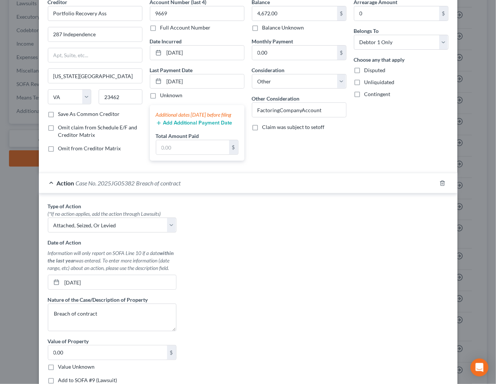
scroll to position [56, 0]
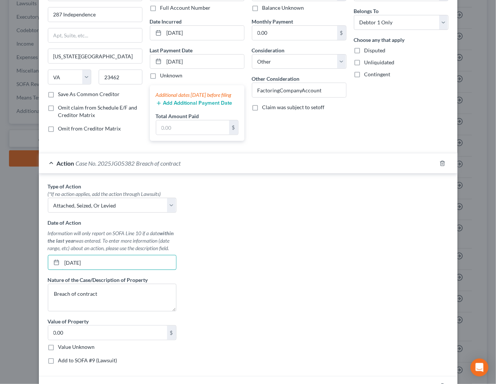
drag, startPoint x: 96, startPoint y: 272, endPoint x: 41, endPoint y: 273, distance: 55.7
click at [44, 273] on div "Type of Action * (*If no action applies, add the action through Lawsuits) Selec…" at bounding box center [112, 275] width 136 height 187
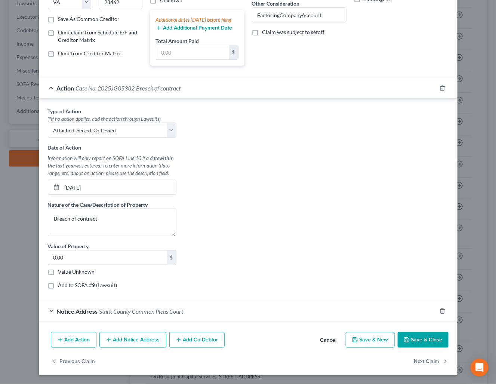
scroll to position [142, 0]
click at [151, 311] on span "Stark County Common Pleas Court" at bounding box center [141, 310] width 84 height 7
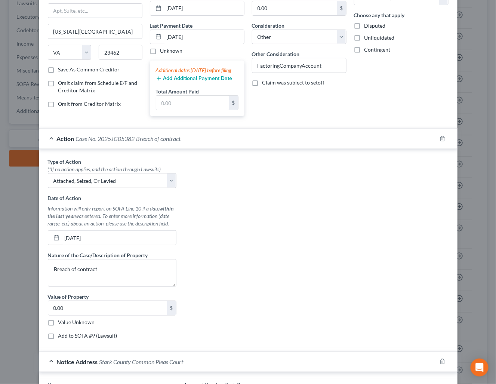
scroll to position [61, 0]
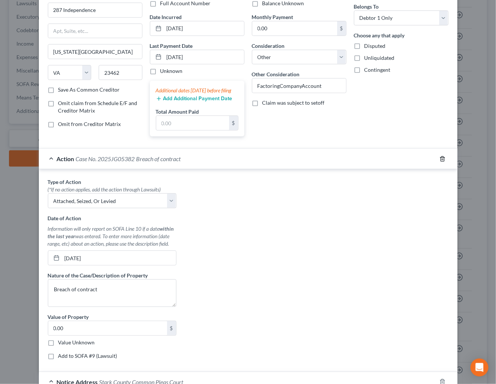
click at [439, 162] on icon "button" at bounding box center [442, 159] width 6 height 6
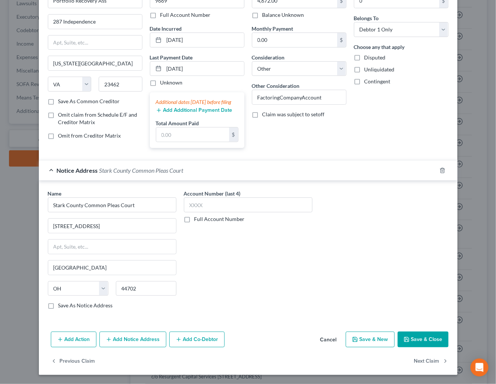
scroll to position [60, 0]
click at [439, 169] on icon "button" at bounding box center [442, 170] width 6 height 6
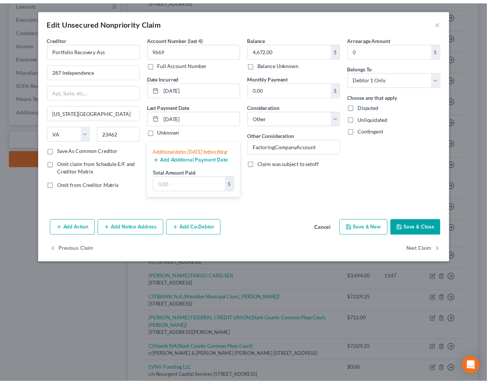
scroll to position [0, 0]
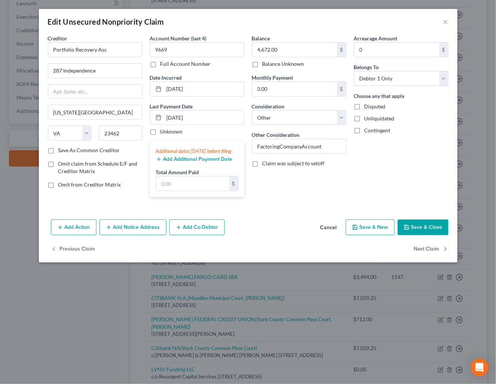
click at [427, 235] on button "Save & Close" at bounding box center [422, 227] width 51 height 16
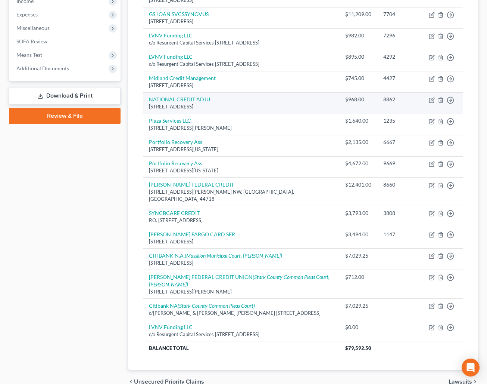
scroll to position [280, 0]
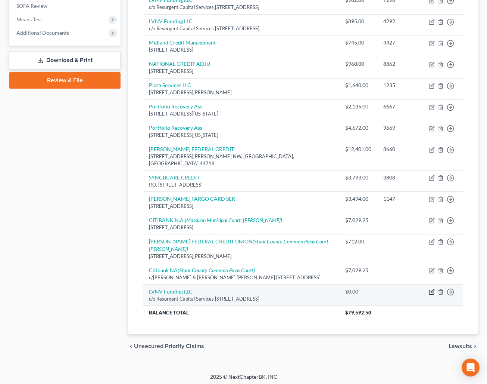
click at [431, 289] on icon "button" at bounding box center [432, 290] width 3 height 3
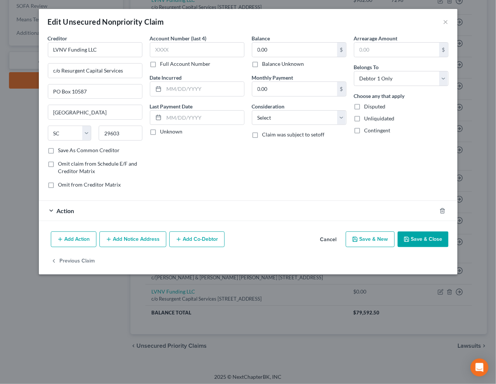
click at [161, 212] on div "Action" at bounding box center [237, 211] width 397 height 20
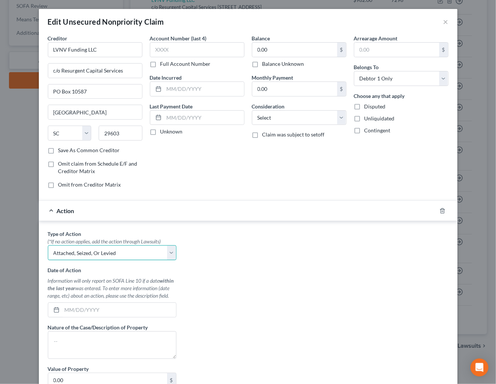
click at [124, 255] on select "Select Repossession Garnishment Foreclosure Personal Injury Attached, Seized, O…" at bounding box center [112, 252] width 128 height 15
click at [48, 247] on select "Select Repossession Garnishment Foreclosure Personal Injury Attached, Seized, O…" at bounding box center [112, 252] width 128 height 15
click at [111, 309] on input "text" at bounding box center [119, 310] width 114 height 14
drag, startPoint x: 289, startPoint y: 285, endPoint x: 485, endPoint y: 216, distance: 207.7
click at [289, 285] on div "Type of Action * (*If no action applies, add the action through Lawsuits) Selec…" at bounding box center [248, 323] width 408 height 187
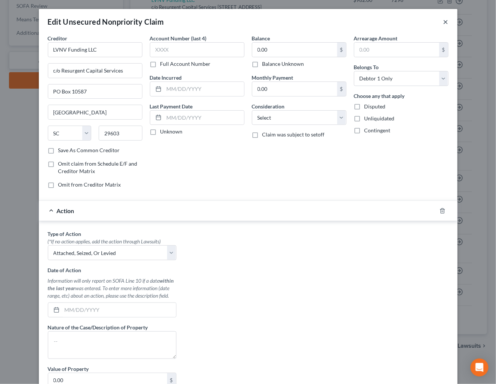
drag, startPoint x: 440, startPoint y: 21, endPoint x: 395, endPoint y: 124, distance: 112.7
click at [443, 21] on button "×" at bounding box center [445, 21] width 5 height 9
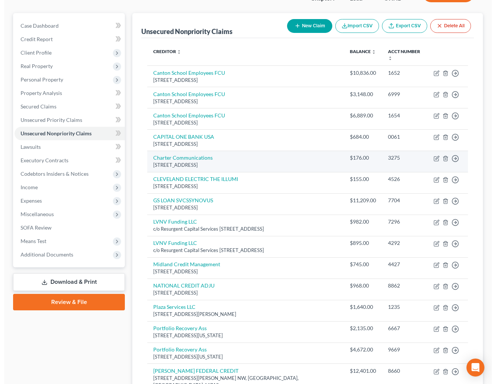
scroll to position [56, 0]
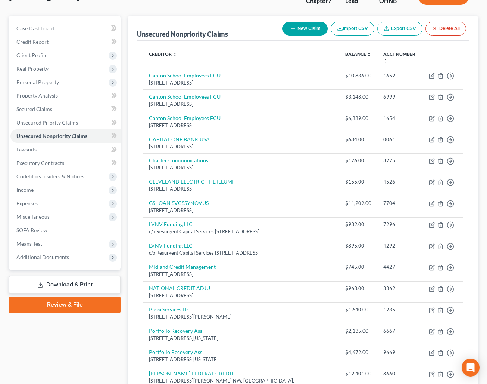
click at [298, 30] on button "New Claim" at bounding box center [305, 29] width 45 height 14
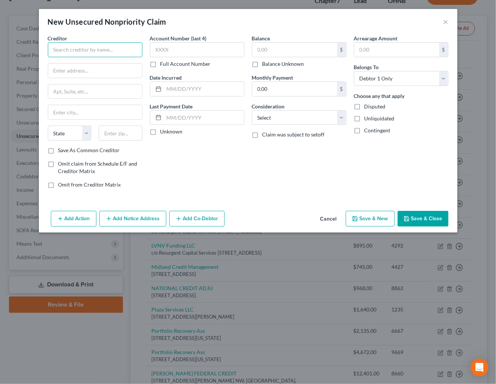
click at [122, 46] on input "text" at bounding box center [95, 49] width 94 height 15
paste
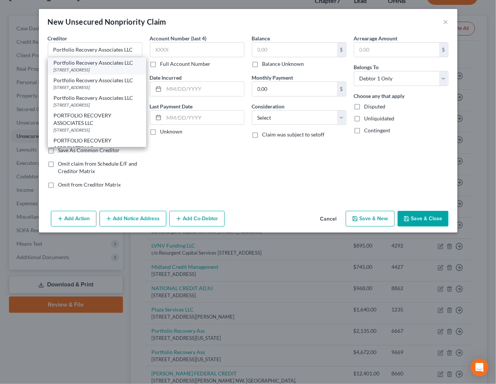
click at [118, 66] on div "Portfolio Recovery Associates LLC" at bounding box center [97, 62] width 86 height 7
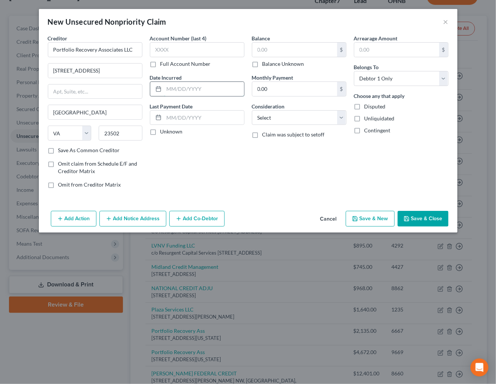
click at [207, 91] on input "text" at bounding box center [204, 89] width 80 height 14
click at [291, 49] on input "text" at bounding box center [294, 50] width 85 height 14
click at [306, 50] on input "text" at bounding box center [294, 50] width 85 height 14
drag, startPoint x: 304, startPoint y: 120, endPoint x: 304, endPoint y: 125, distance: 4.9
click at [304, 120] on select "Select Cable / Satellite Services Collection Agency Credit Card Debt Debt Couns…" at bounding box center [299, 117] width 94 height 15
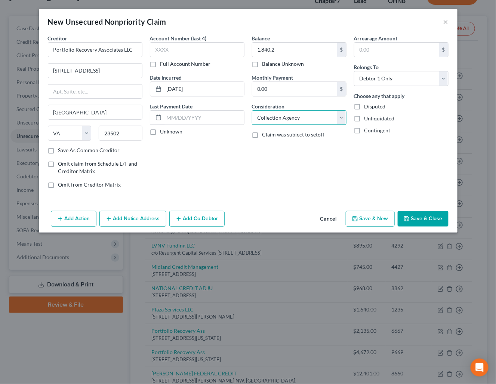
click at [252, 111] on select "Select Cable / Satellite Services Collection Agency Credit Card Debt Debt Couns…" at bounding box center [299, 117] width 94 height 15
click at [85, 221] on button "Add Action" at bounding box center [74, 219] width 46 height 16
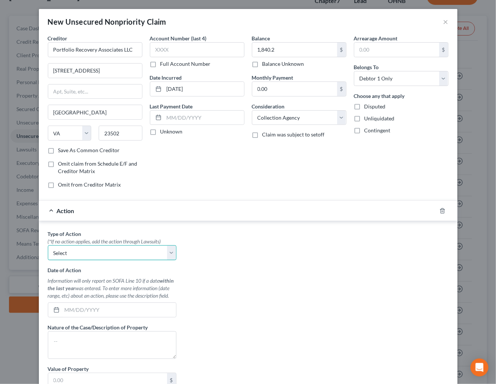
drag, startPoint x: 86, startPoint y: 253, endPoint x: 100, endPoint y: 251, distance: 14.7
click at [86, 253] on select "Select Repossession Garnishment Foreclosure Personal Injury Attached, Seized, O…" at bounding box center [112, 252] width 128 height 15
click at [48, 247] on select "Select Repossession Garnishment Foreclosure Personal Injury Attached, Seized, O…" at bounding box center [112, 252] width 128 height 15
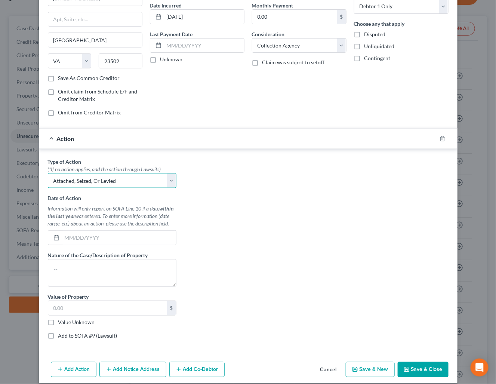
scroll to position [84, 0]
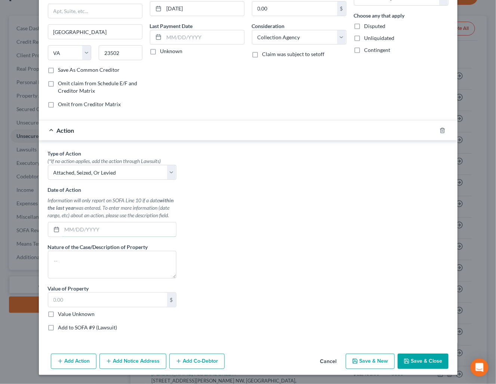
drag, startPoint x: 138, startPoint y: 229, endPoint x: 251, endPoint y: 290, distance: 128.4
click at [138, 229] on input "text" at bounding box center [119, 229] width 114 height 14
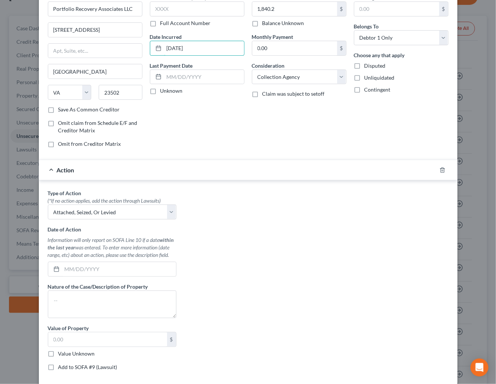
scroll to position [0, 0]
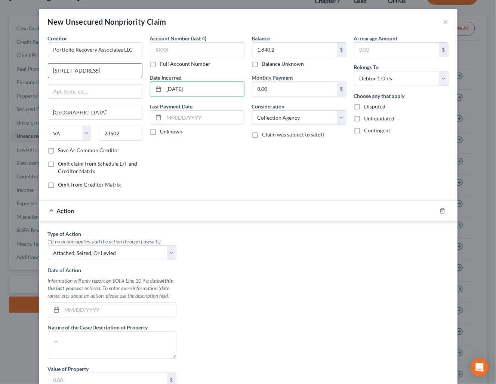
drag, startPoint x: 201, startPoint y: 5, endPoint x: 137, endPoint y: 71, distance: 91.9
click at [137, 71] on div "Creditor * Portfolio Recovery Associates LLC 120 Corporate Blvd Norfolk State A…" at bounding box center [248, 114] width 408 height 160
click at [119, 314] on input "text" at bounding box center [119, 310] width 114 height 14
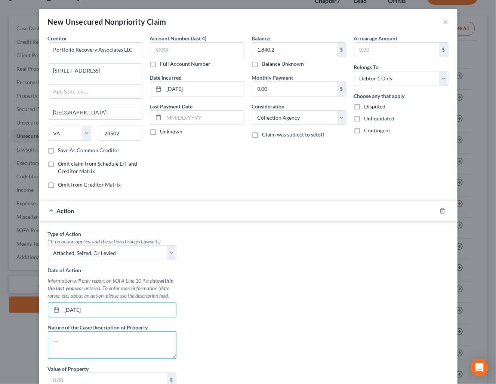
click at [105, 351] on textarea at bounding box center [112, 345] width 128 height 28
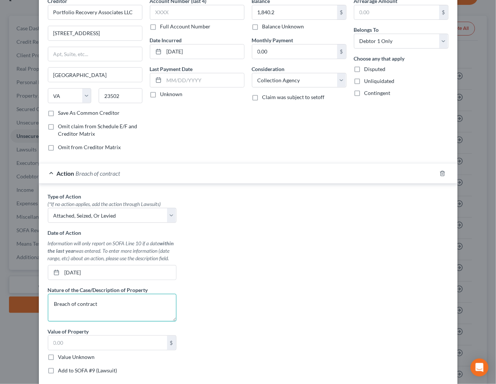
scroll to position [84, 0]
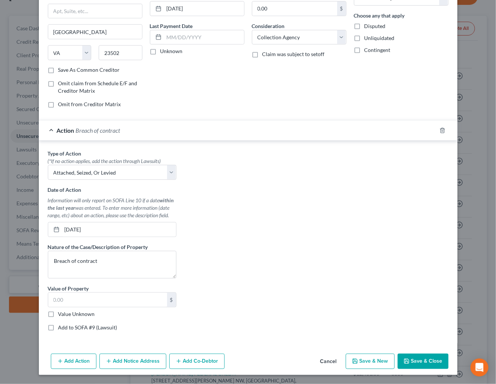
click at [95, 325] on label "Add to SOFA #9 (Lawsuit)" at bounding box center [87, 326] width 59 height 7
click at [66, 325] on input "Add to SOFA #9 (Lawsuit)" at bounding box center [63, 325] width 5 height 5
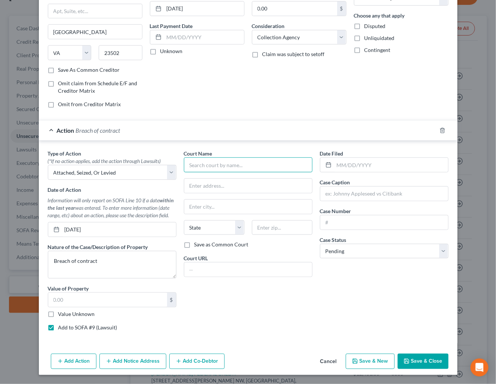
click at [205, 157] on input "text" at bounding box center [248, 164] width 128 height 15
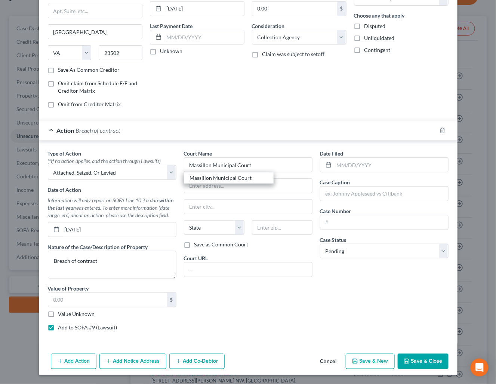
click at [206, 179] on div "Massillon Municipal Court" at bounding box center [229, 177] width 78 height 7
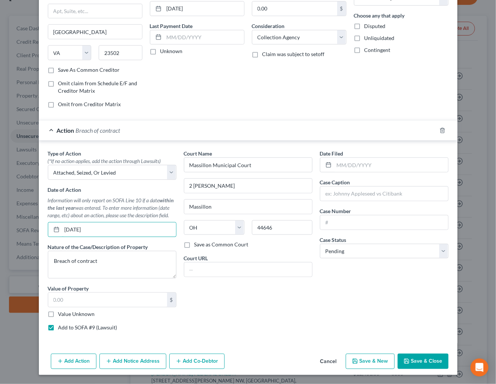
drag, startPoint x: 94, startPoint y: 226, endPoint x: 42, endPoint y: 236, distance: 53.4
click at [44, 236] on div "Type of Action * (*If no action applies, add the action through Lawsuits) Selec…" at bounding box center [112, 242] width 136 height 187
click at [356, 166] on input "text" at bounding box center [391, 165] width 114 height 14
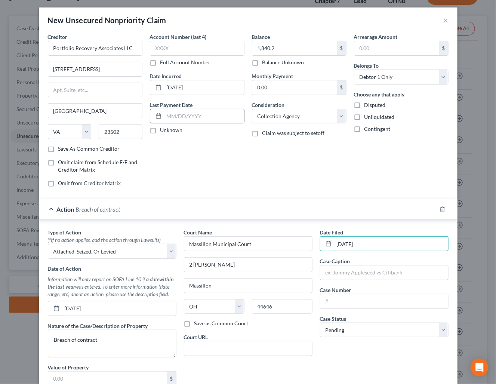
scroll to position [0, 0]
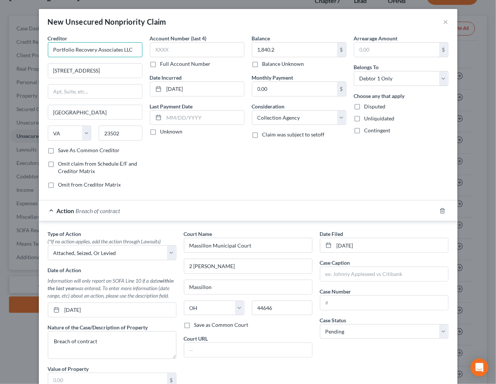
drag, startPoint x: 50, startPoint y: 51, endPoint x: 133, endPoint y: 49, distance: 82.9
click at [133, 49] on input "Portfolio Recovery Associates LLC" at bounding box center [95, 49] width 94 height 15
click at [381, 276] on input "text" at bounding box center [384, 274] width 128 height 14
click at [426, 275] on input "Portfolio Recovery Associates LLC vs" at bounding box center [384, 274] width 128 height 14
click at [353, 307] on input "text" at bounding box center [384, 302] width 128 height 14
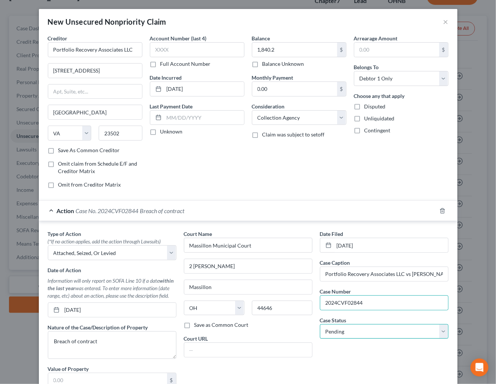
click at [351, 331] on select "Select Pending On Appeal Concluded" at bounding box center [384, 331] width 128 height 15
click at [320, 326] on select "Select Pending On Appeal Concluded" at bounding box center [384, 331] width 128 height 15
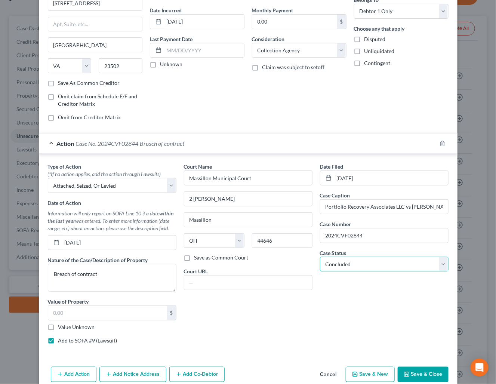
scroll to position [84, 0]
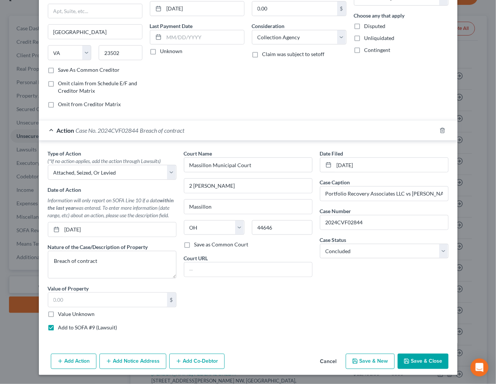
click at [139, 356] on button "Add Notice Address" at bounding box center [132, 361] width 67 height 16
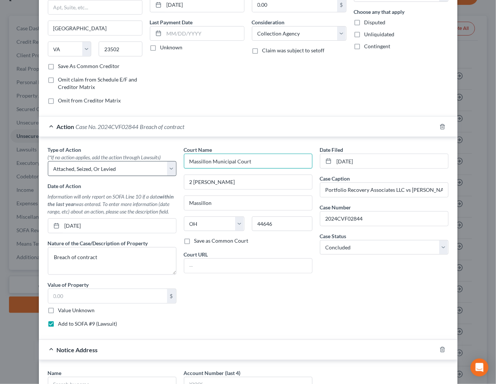
drag, startPoint x: 268, startPoint y: 162, endPoint x: 166, endPoint y: 175, distance: 102.4
click at [166, 174] on div "Type of Action * (*If no action applies, add the action through Lawsuits) Selec…" at bounding box center [248, 239] width 408 height 187
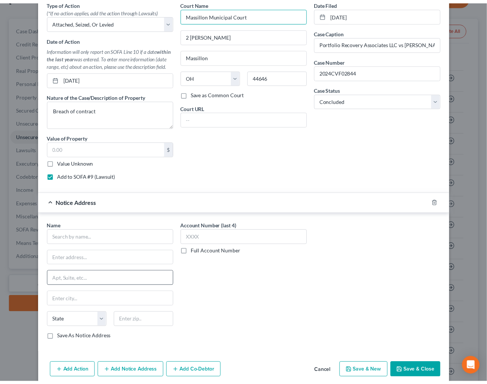
scroll to position [247, 0]
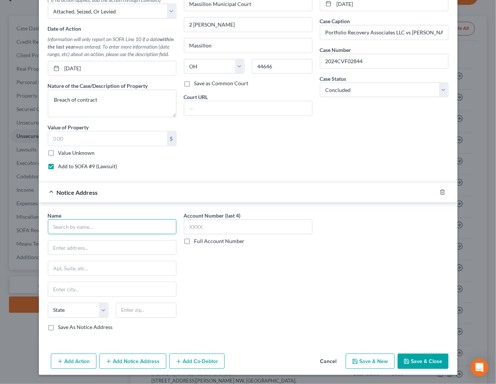
click at [130, 227] on input "text" at bounding box center [112, 226] width 128 height 15
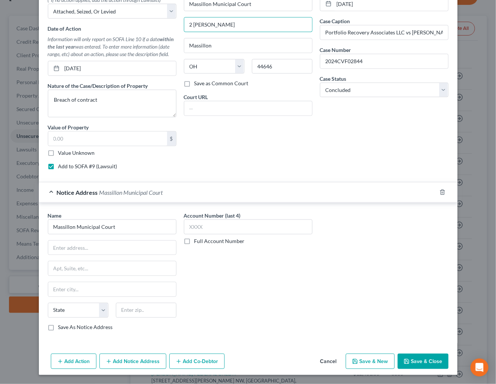
drag, startPoint x: 233, startPoint y: 22, endPoint x: 173, endPoint y: 24, distance: 60.2
click at [173, 24] on div "Type of Action * (*If no action applies, add the action through Lawsuits) Selec…" at bounding box center [248, 81] width 408 height 187
click at [107, 251] on input "text" at bounding box center [112, 248] width 128 height 14
drag, startPoint x: 272, startPoint y: 62, endPoint x: 224, endPoint y: 145, distance: 95.5
click at [252, 66] on input "44646" at bounding box center [282, 66] width 61 height 15
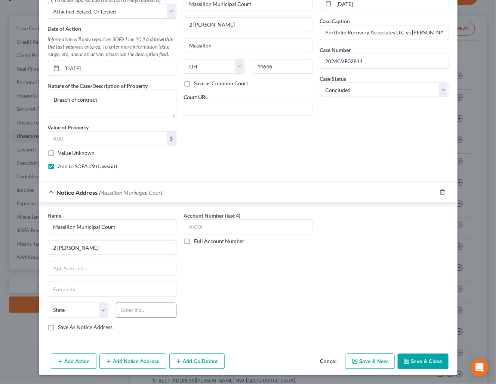
click at [152, 317] on div "State AL AK AR AZ CA CO CT DE DC FL GA GU HI ID IL IN IA KS KY LA ME MD MA MI M…" at bounding box center [112, 313] width 136 height 21
click at [151, 313] on input "text" at bounding box center [146, 310] width 61 height 15
click at [149, 311] on input "text" at bounding box center [146, 310] width 61 height 15
click at [229, 316] on div "Account Number (last 4) Full Account Number" at bounding box center [248, 273] width 136 height 125
drag, startPoint x: 172, startPoint y: 308, endPoint x: 155, endPoint y: 306, distance: 17.3
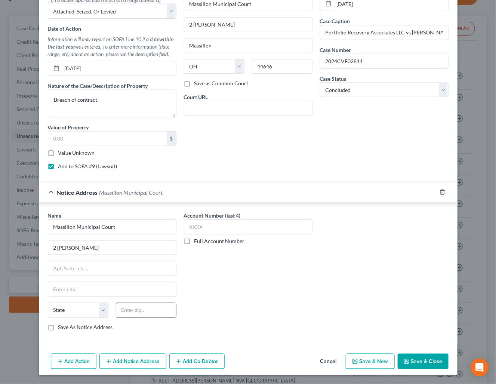
click at [171, 308] on div at bounding box center [146, 310] width 68 height 15
click at [155, 306] on input "text" at bounding box center [146, 310] width 61 height 15
click at [149, 307] on input "text" at bounding box center [146, 310] width 61 height 15
click at [149, 307] on input "44646" at bounding box center [146, 310] width 61 height 15
click at [269, 296] on div "Account Number (last 4) Full Account Number" at bounding box center [248, 273] width 136 height 125
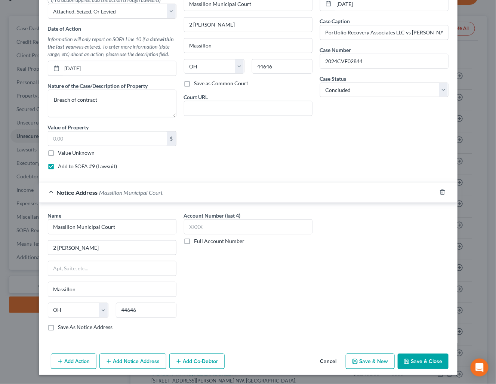
click at [429, 359] on button "Save & Close" at bounding box center [422, 361] width 51 height 16
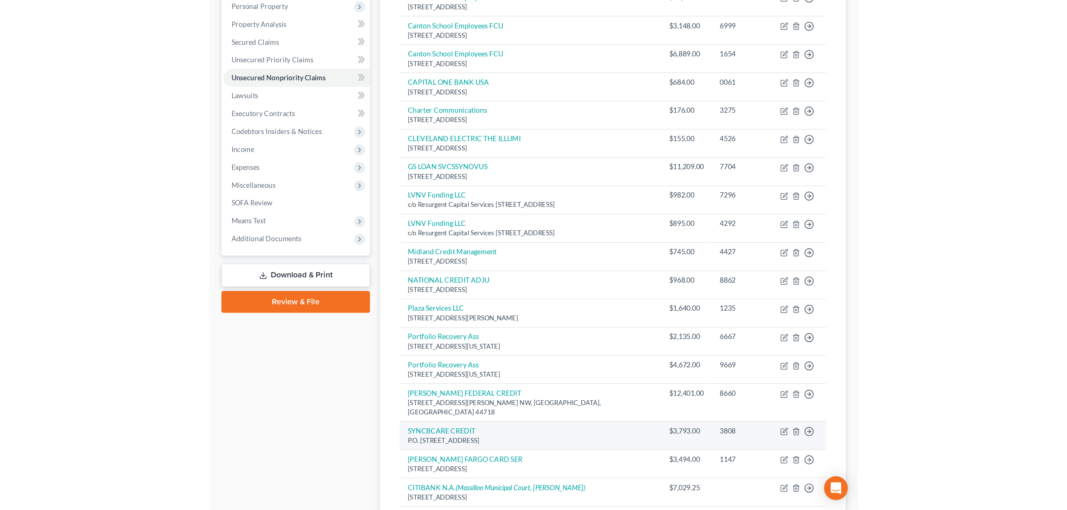
scroll to position [0, 0]
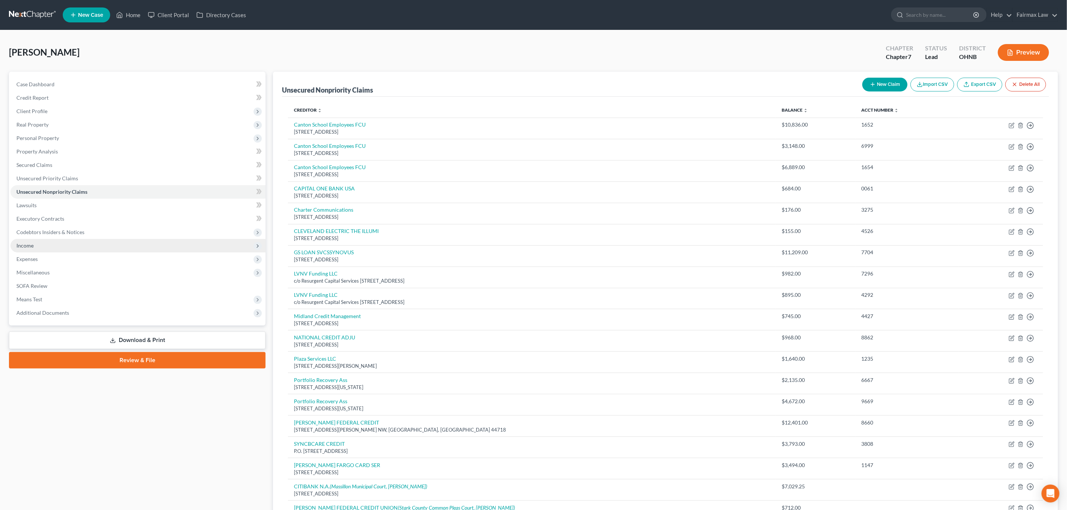
click at [33, 247] on span "Income" at bounding box center [24, 245] width 17 height 6
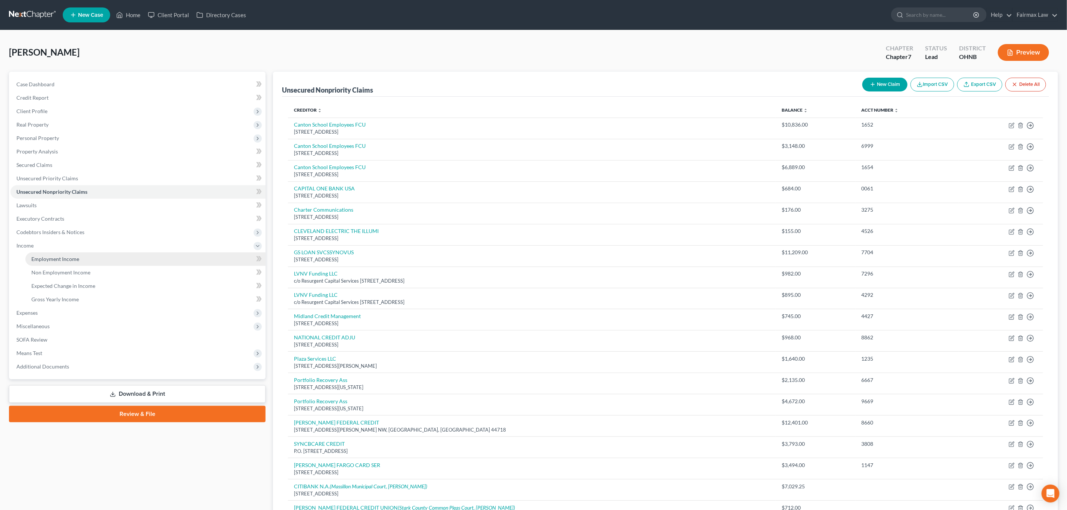
click at [64, 258] on span "Employment Income" at bounding box center [55, 259] width 48 height 6
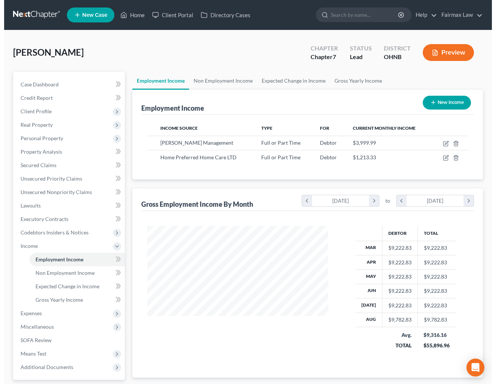
scroll to position [373355, 373294]
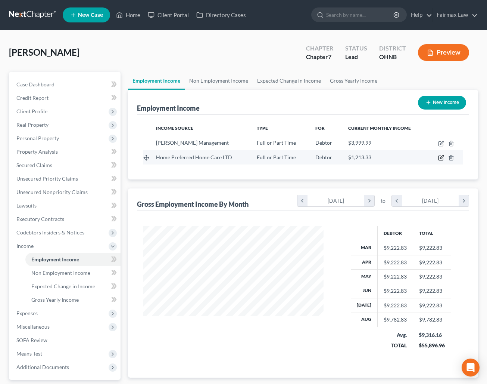
click at [440, 159] on icon "button" at bounding box center [441, 158] width 6 height 6
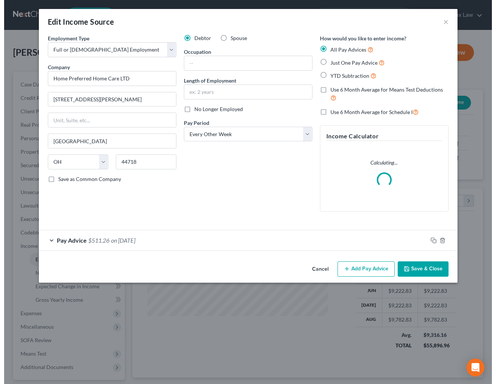
scroll to position [135, 199]
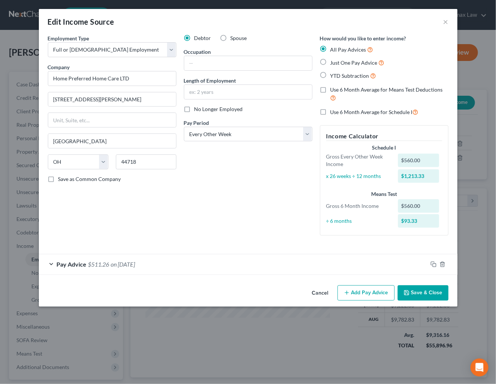
click at [366, 295] on button "Add Pay Advice" at bounding box center [365, 293] width 57 height 16
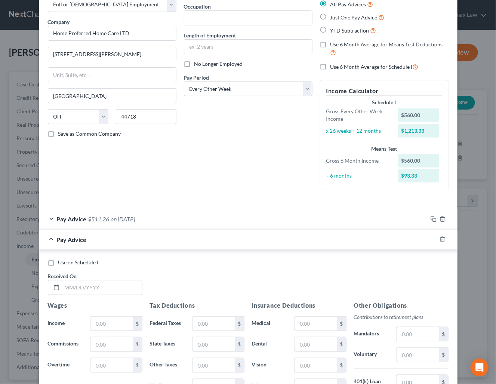
scroll to position [112, 0]
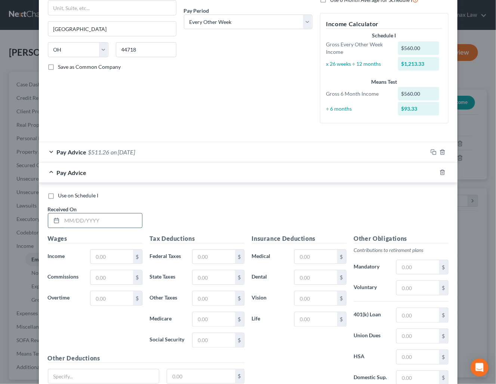
click at [103, 221] on input "text" at bounding box center [102, 220] width 80 height 14
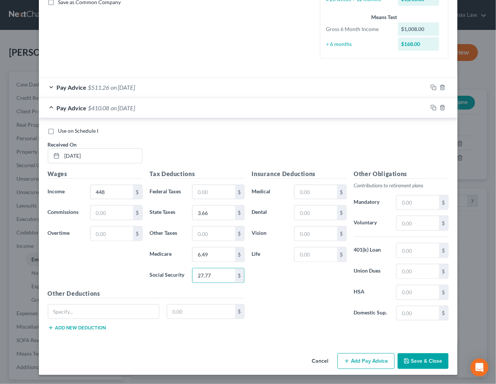
scroll to position [181, 0]
click at [344, 363] on icon "button" at bounding box center [347, 361] width 6 height 6
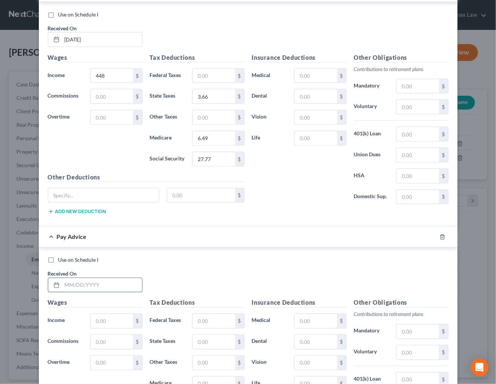
click at [119, 289] on input "text" at bounding box center [102, 285] width 80 height 14
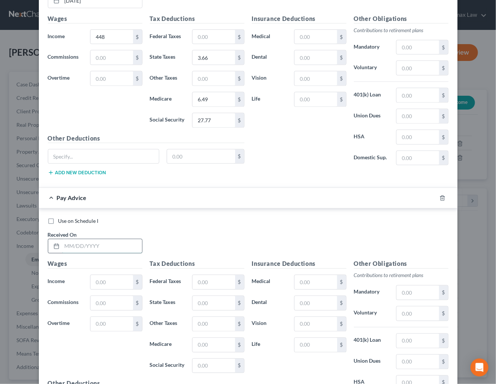
scroll to position [349, 0]
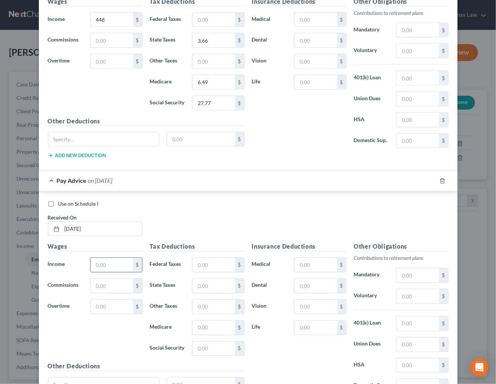
click at [108, 263] on input "text" at bounding box center [111, 265] width 42 height 14
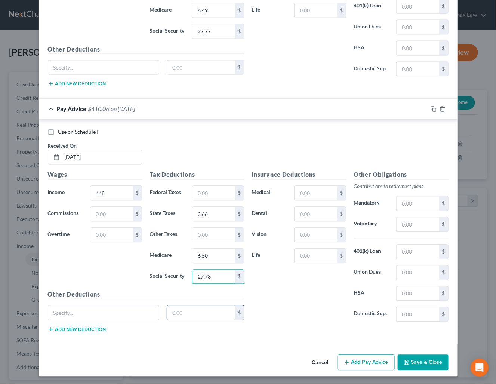
scroll to position [429, 0]
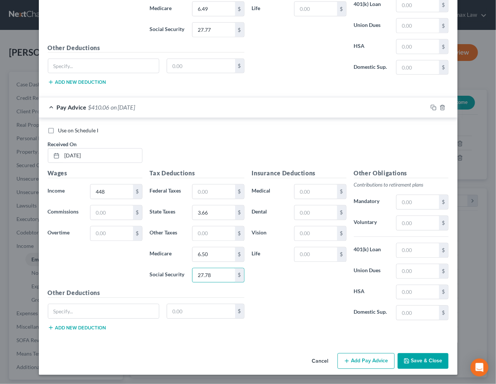
click at [350, 358] on button "Add Pay Advice" at bounding box center [365, 361] width 57 height 16
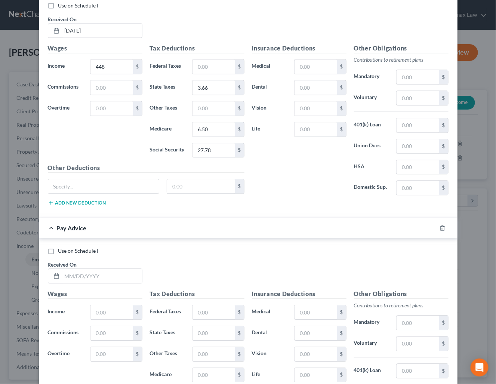
scroll to position [597, 0]
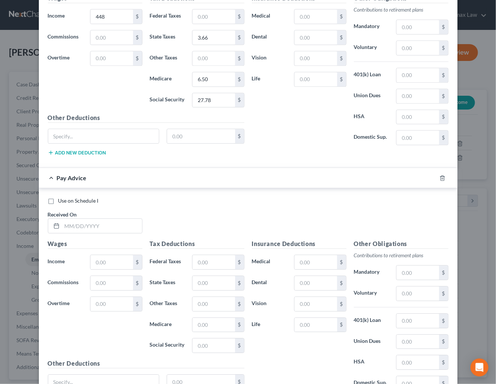
click at [88, 239] on div "Use on Schedule I Received On *" at bounding box center [248, 218] width 408 height 42
click at [88, 233] on input "text" at bounding box center [102, 225] width 80 height 14
click at [274, 204] on div "Use on Schedule I Received On * 04/11/2025 Wages Income * $ Commissions $ Overt…" at bounding box center [248, 300] width 418 height 224
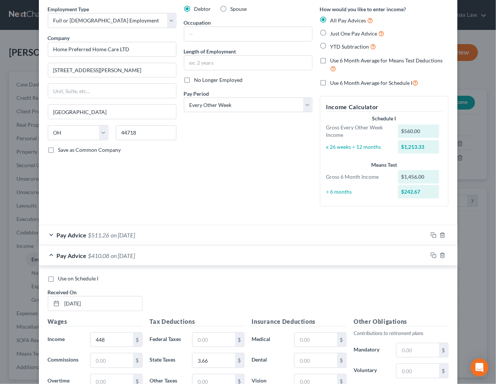
scroll to position [56, 0]
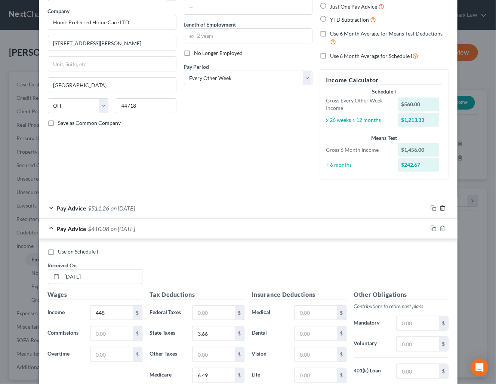
click at [439, 208] on icon "button" at bounding box center [442, 208] width 6 height 6
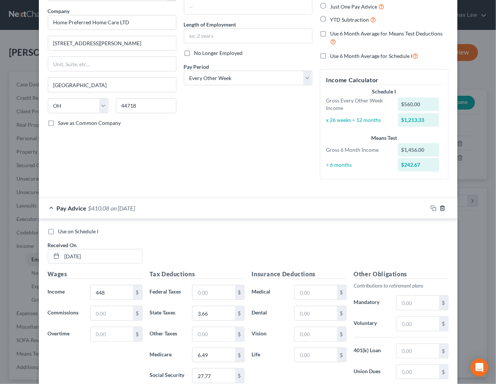
click at [439, 208] on icon "button" at bounding box center [442, 208] width 6 height 6
click at [440, 209] on icon "button" at bounding box center [441, 207] width 3 height 5
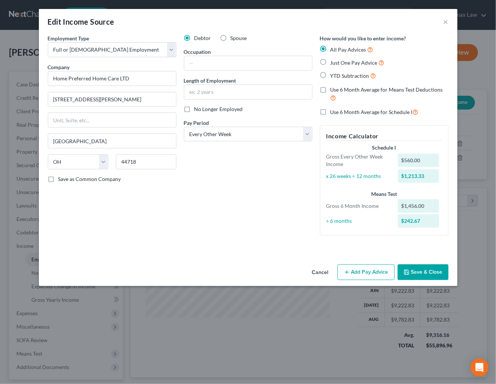
scroll to position [0, 0]
click at [330, 74] on label "YTD Subtraction" at bounding box center [353, 75] width 46 height 9
click at [333, 74] on input "YTD Subtraction" at bounding box center [335, 73] width 5 height 5
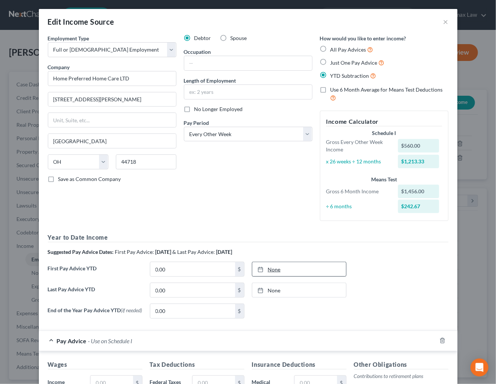
click at [260, 272] on div at bounding box center [262, 269] width 10 height 6
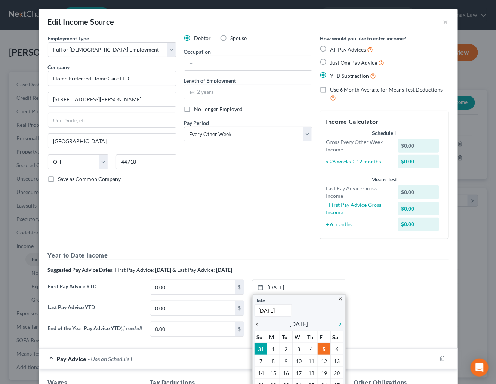
click at [254, 323] on icon "chevron_left" at bounding box center [259, 324] width 10 height 6
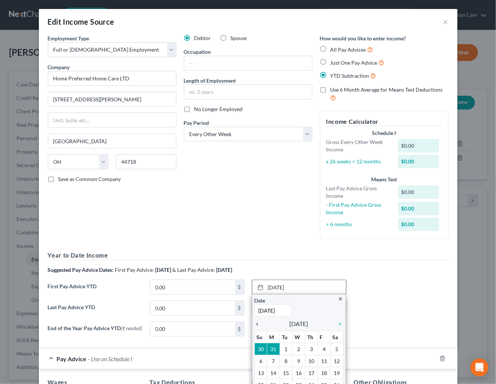
click at [254, 323] on icon "chevron_left" at bounding box center [259, 324] width 10 height 6
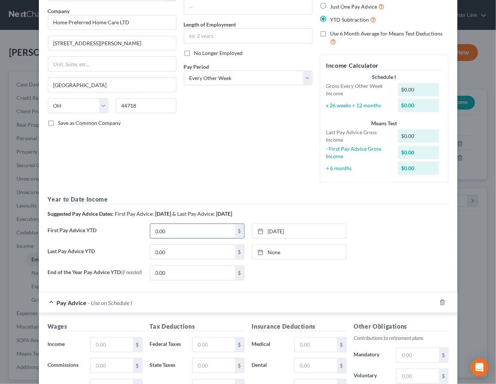
click at [203, 236] on input "0.00" at bounding box center [192, 231] width 85 height 14
click at [192, 230] on input "0.00" at bounding box center [192, 231] width 85 height 14
click at [186, 229] on input "0.00" at bounding box center [192, 231] width 85 height 14
click at [201, 235] on input "2,632" at bounding box center [192, 231] width 85 height 14
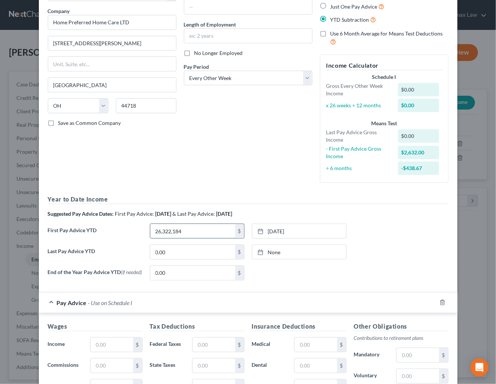
click at [201, 235] on input "26,322,184" at bounding box center [192, 231] width 85 height 14
click at [400, 241] on div "First Pay Advice YTD 2,184 $ 3/14/2025 close Date 3/14/2025 Time 12:00 AM chevr…" at bounding box center [248, 233] width 408 height 21
click at [270, 255] on link "None" at bounding box center [299, 252] width 94 height 14
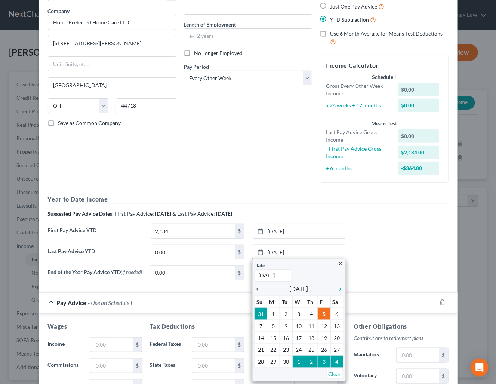
click at [254, 289] on icon "chevron_left" at bounding box center [259, 289] width 10 height 6
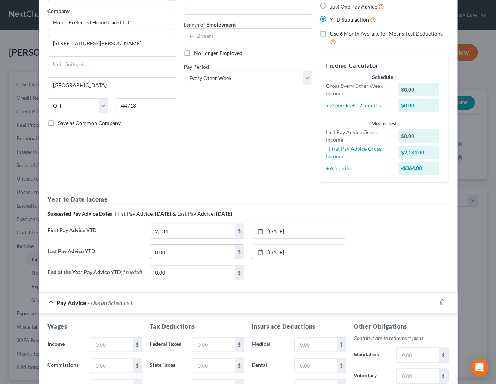
click at [189, 252] on input "0.00" at bounding box center [192, 252] width 85 height 14
drag, startPoint x: 186, startPoint y: 259, endPoint x: 186, endPoint y: 254, distance: 5.6
click at [186, 259] on input "0.00" at bounding box center [192, 252] width 85 height 14
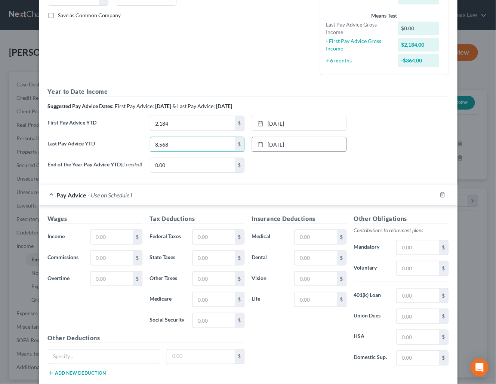
scroll to position [168, 0]
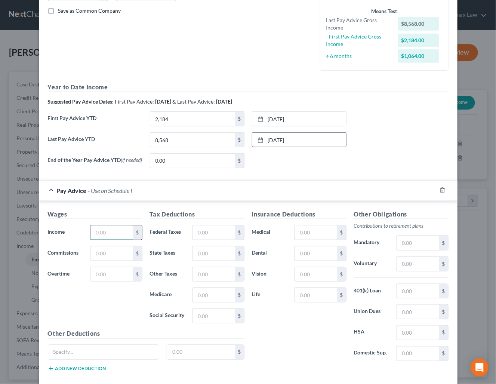
click at [106, 239] on input "text" at bounding box center [111, 232] width 42 height 14
click at [213, 238] on input "text" at bounding box center [213, 232] width 42 height 14
drag, startPoint x: 154, startPoint y: 305, endPoint x: 186, endPoint y: 315, distance: 33.9
click at [154, 302] on label "Medicare" at bounding box center [167, 294] width 43 height 15
click at [199, 322] on input "text" at bounding box center [213, 316] width 42 height 14
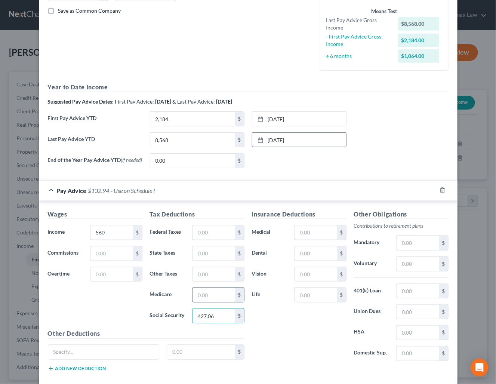
click at [199, 298] on input "text" at bounding box center [213, 295] width 42 height 14
click at [202, 279] on input "text" at bounding box center [213, 274] width 42 height 14
drag, startPoint x: 192, startPoint y: 257, endPoint x: 196, endPoint y: 258, distance: 5.1
click at [192, 257] on input "text" at bounding box center [213, 253] width 42 height 14
drag, startPoint x: 199, startPoint y: 319, endPoint x: 210, endPoint y: 332, distance: 16.8
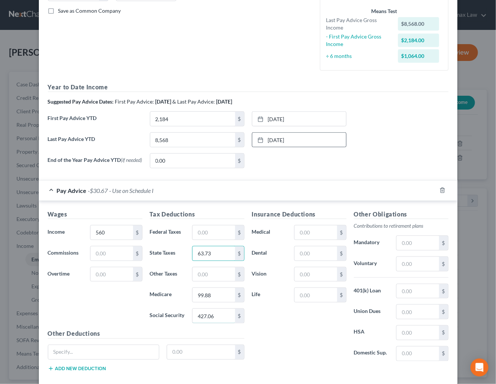
click at [199, 318] on input "427.06" at bounding box center [213, 316] width 42 height 14
click at [296, 326] on div "Insurance Deductions Medical $ Dental $ Vision $ Life $" at bounding box center [299, 288] width 102 height 157
click at [210, 317] on input "427.06" at bounding box center [213, 316] width 42 height 14
click at [216, 302] on input "99.88" at bounding box center [213, 295] width 42 height 14
click at [209, 254] on input "63.73" at bounding box center [213, 253] width 42 height 14
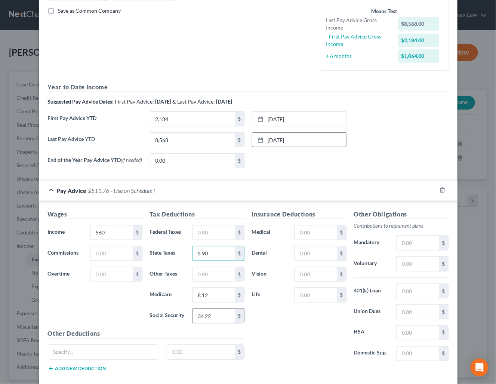
click at [223, 323] on input "34.22" at bounding box center [213, 316] width 42 height 14
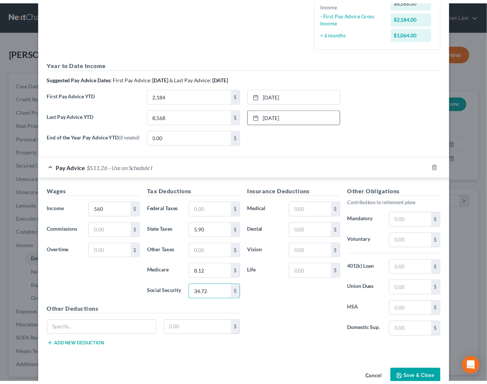
scroll to position [214, 0]
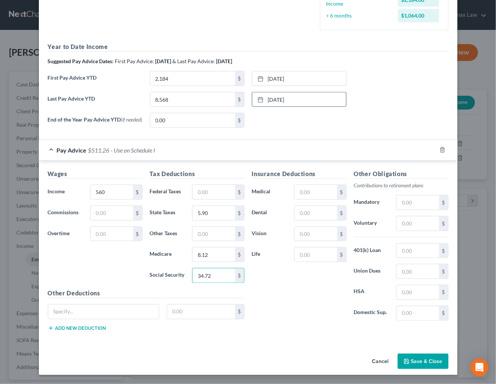
click at [418, 359] on button "Save & Close" at bounding box center [422, 361] width 51 height 16
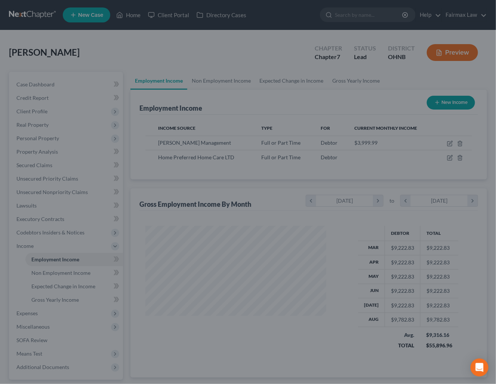
scroll to position [373355, 373294]
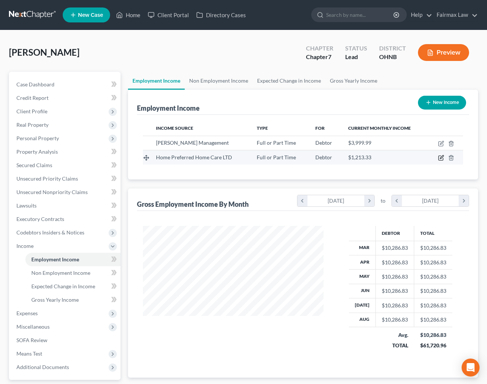
click at [440, 159] on icon "button" at bounding box center [441, 158] width 6 height 6
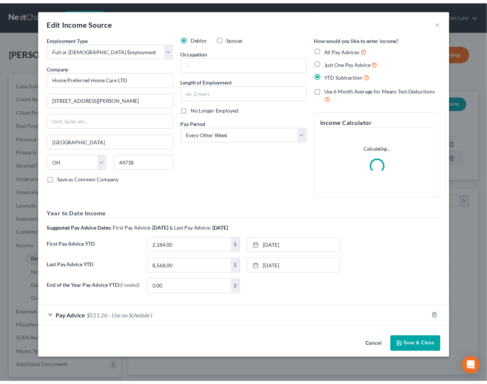
scroll to position [135, 199]
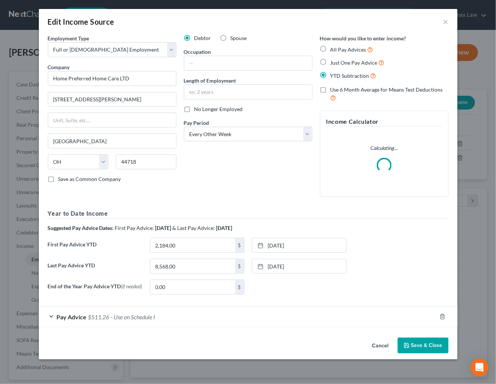
click at [230, 37] on label "Spouse" at bounding box center [238, 37] width 16 height 7
click at [233, 37] on input "Spouse" at bounding box center [235, 36] width 5 height 5
click at [425, 347] on button "Save & Close" at bounding box center [422, 345] width 51 height 16
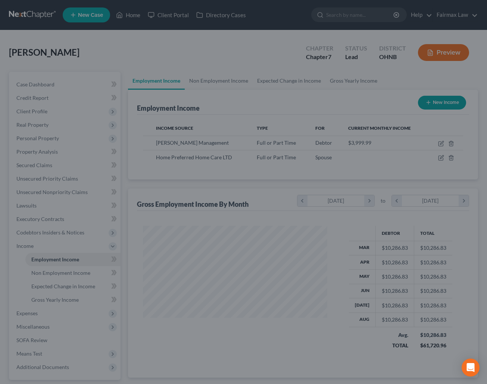
scroll to position [373355, 373294]
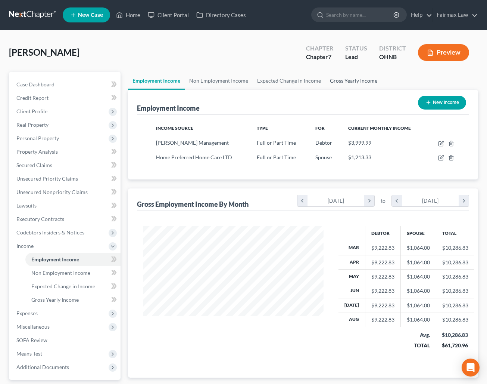
click at [348, 84] on link "Gross Yearly Income" at bounding box center [354, 81] width 56 height 18
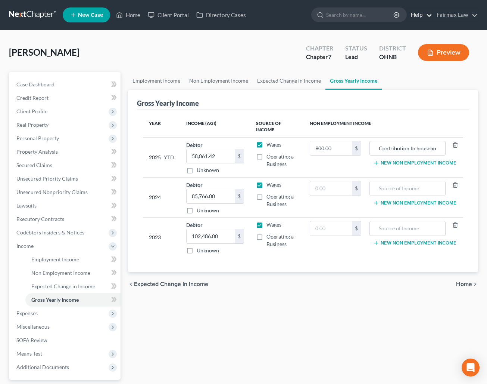
click at [433, 1] on nav "Home New Case Client Portal Directory Cases Fairmax Law alejandra@fairmaxlaw.co…" at bounding box center [243, 15] width 487 height 30
click at [228, 154] on input "58,061.42" at bounding box center [211, 156] width 48 height 14
drag, startPoint x: 222, startPoint y: 156, endPoint x: 195, endPoint y: 156, distance: 26.9
click at [195, 156] on input "67,764.57" at bounding box center [211, 156] width 48 height 14
click at [222, 158] on input "67,764.57" at bounding box center [211, 156] width 48 height 14
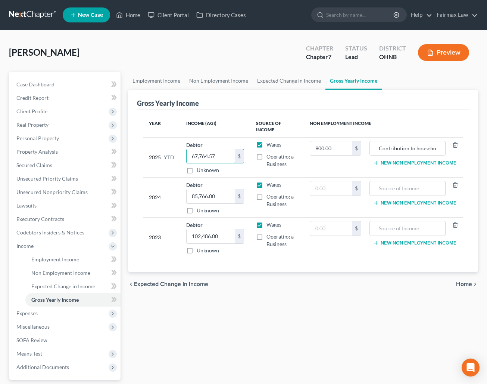
drag, startPoint x: 218, startPoint y: 157, endPoint x: 185, endPoint y: 157, distance: 32.5
click at [185, 157] on td "Debtor 67,764.57 $ Unknown Balance Undetermined 67,764.57 $ Unknown" at bounding box center [214, 157] width 69 height 40
click at [235, 157] on div "$" at bounding box center [239, 156] width 9 height 14
click at [229, 155] on input "67,764.57" at bounding box center [211, 156] width 48 height 14
drag, startPoint x: 292, startPoint y: 323, endPoint x: 296, endPoint y: 321, distance: 3.8
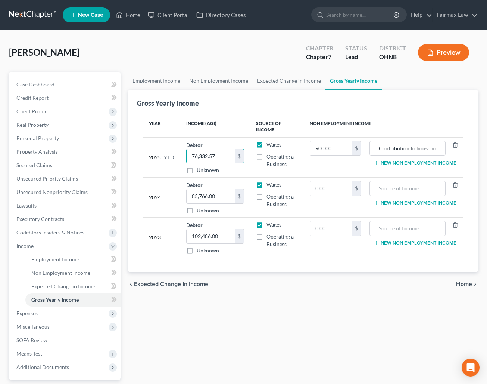
click at [294, 323] on div "Employment Income Non Employment Income Expected Change in Income Gross Yearly …" at bounding box center [303, 247] width 358 height 351
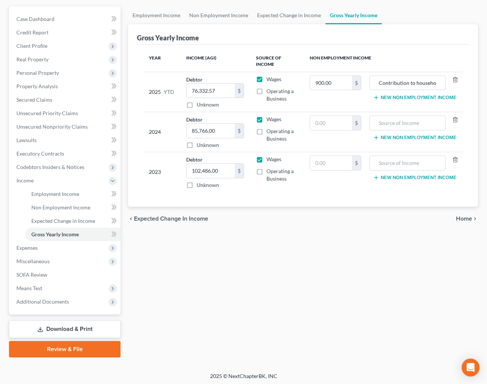
scroll to position [66, 0]
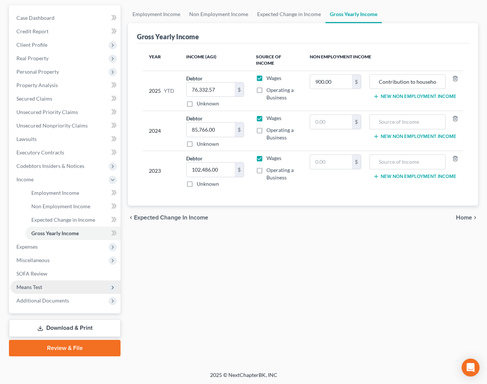
click at [35, 281] on span "Means Test" at bounding box center [65, 286] width 110 height 13
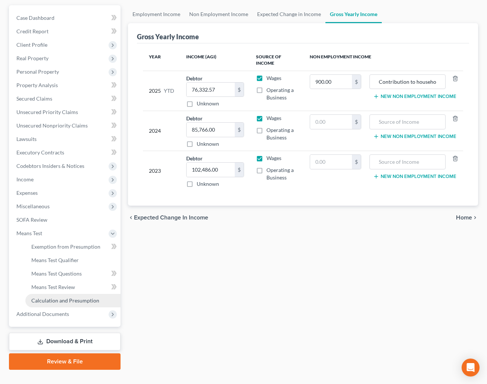
click at [68, 297] on span "Calculation and Presumption" at bounding box center [65, 300] width 68 height 6
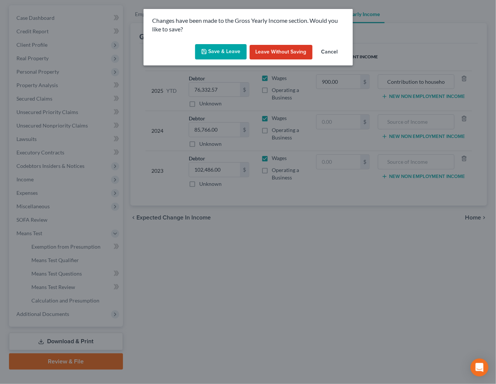
click at [217, 53] on button "Save & Leave" at bounding box center [221, 52] width 52 height 16
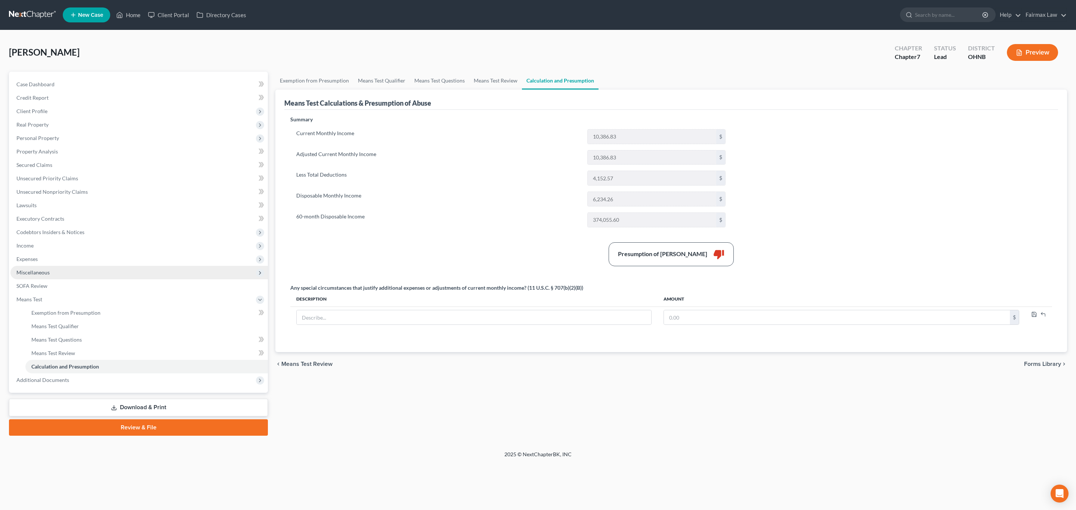
click at [38, 269] on span "Miscellaneous" at bounding box center [32, 272] width 33 height 6
click at [40, 248] on span "Income" at bounding box center [138, 245] width 257 height 13
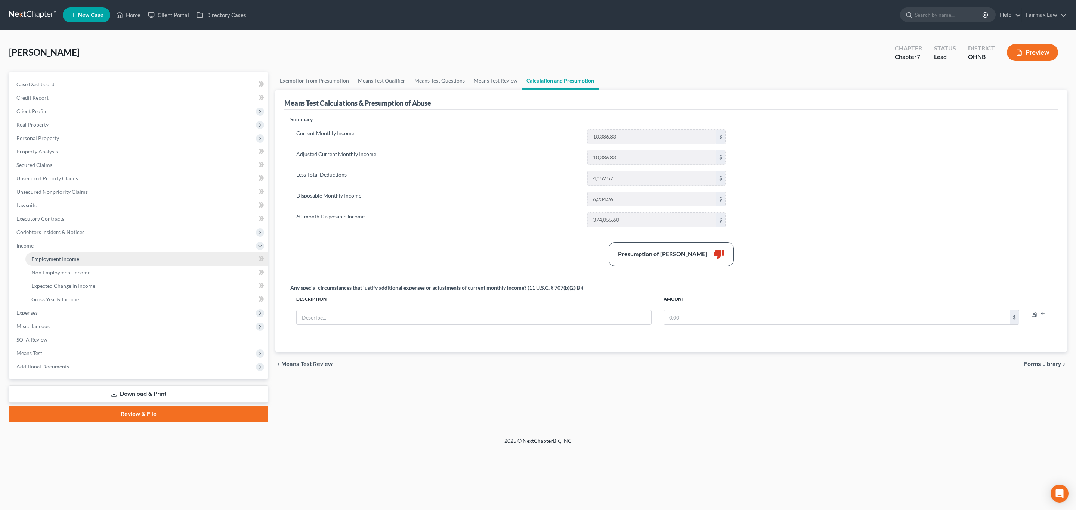
click at [47, 257] on span "Employment Income" at bounding box center [55, 259] width 48 height 6
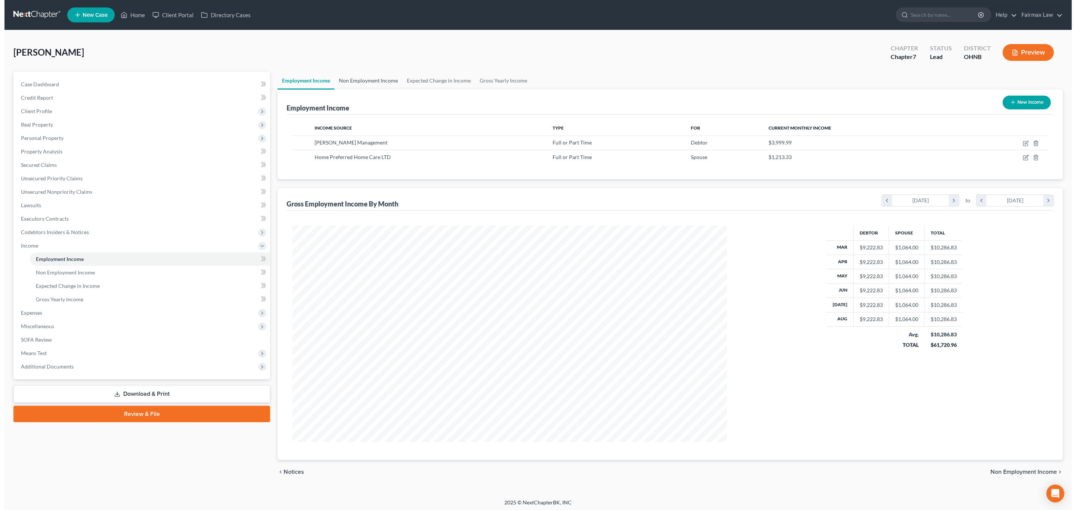
scroll to position [217, 449]
click at [360, 83] on link "Non Employment Income" at bounding box center [364, 81] width 68 height 18
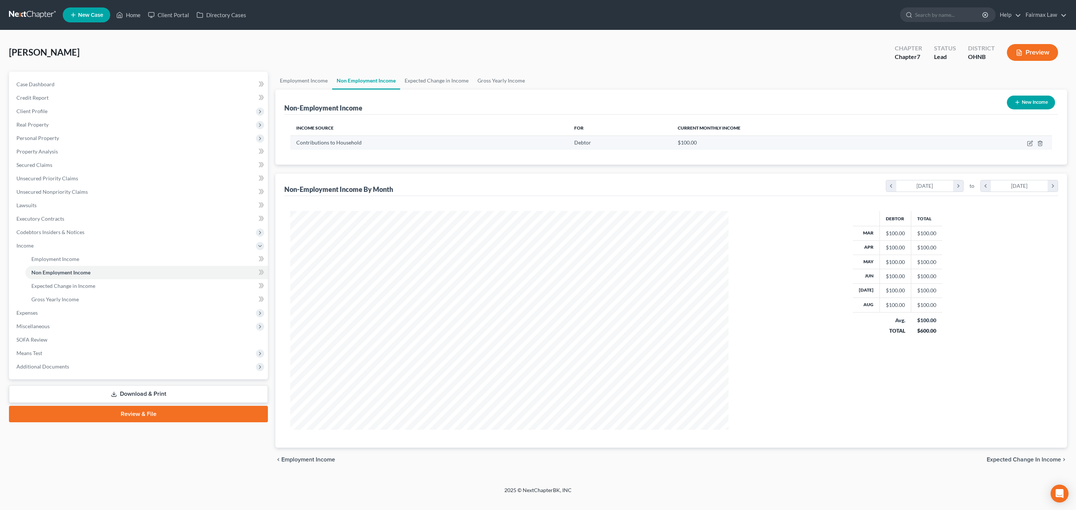
scroll to position [218, 453]
click at [1039, 145] on icon "button" at bounding box center [1040, 143] width 6 height 6
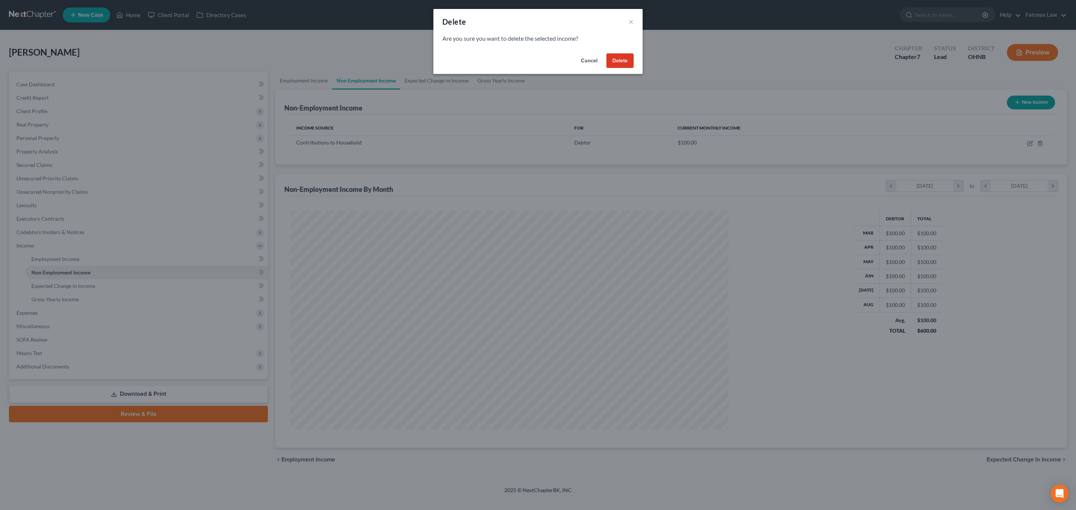
click at [614, 58] on button "Delete" at bounding box center [619, 60] width 27 height 15
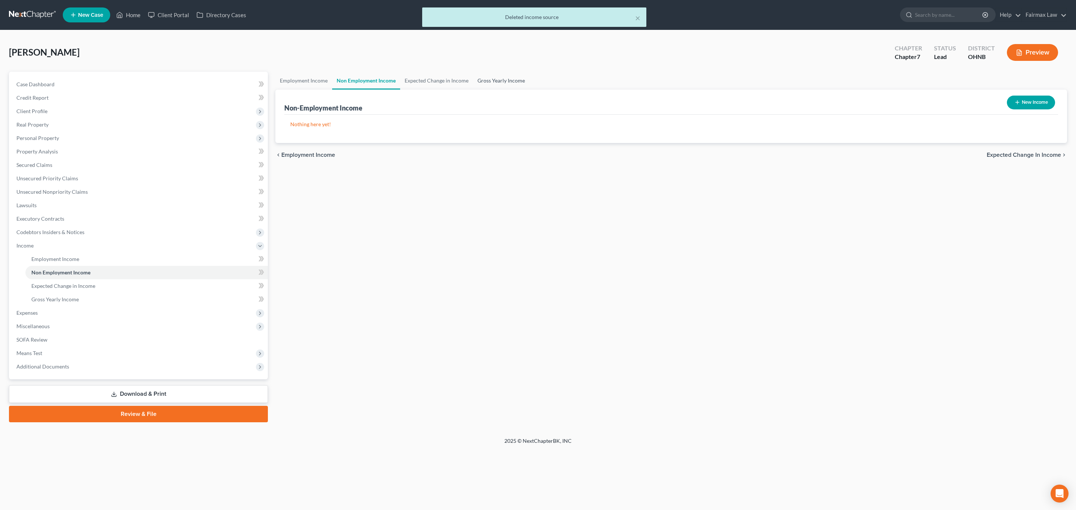
click at [496, 81] on link "Gross Yearly Income" at bounding box center [501, 81] width 56 height 18
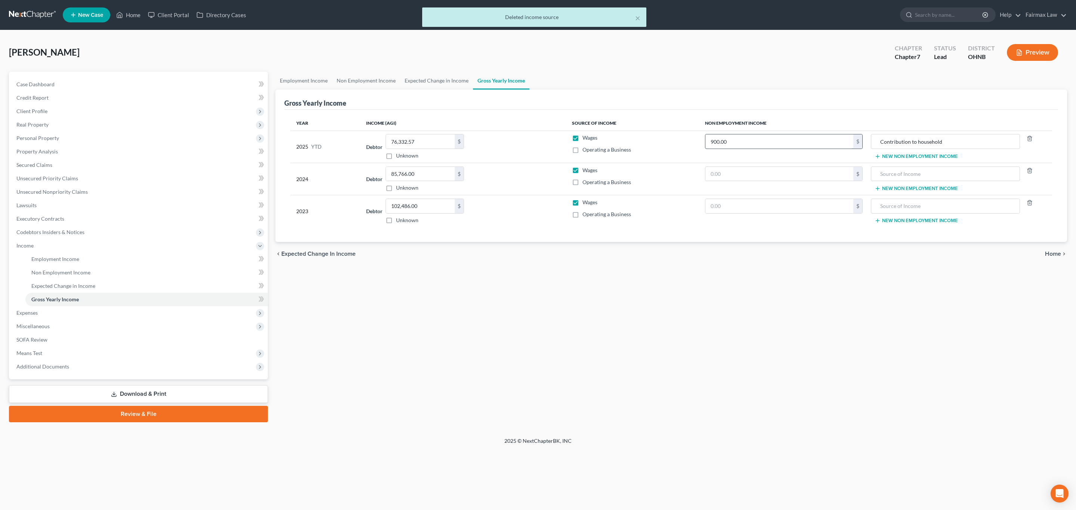
click at [771, 143] on input "900.00" at bounding box center [779, 141] width 148 height 14
click at [940, 144] on input "Contribution to household" at bounding box center [945, 141] width 141 height 14
click at [874, 108] on div "Gross Yearly Income" at bounding box center [670, 100] width 773 height 20
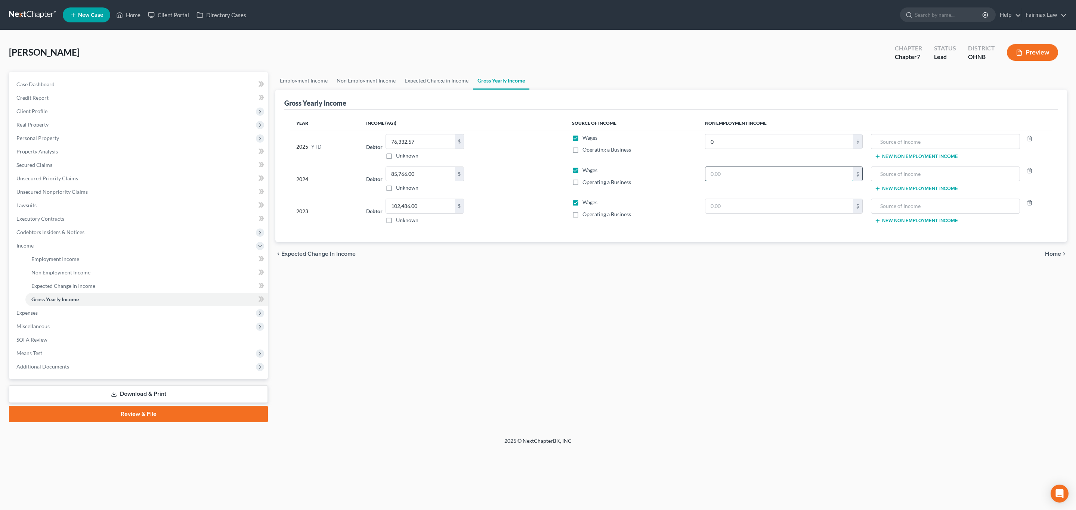
click at [754, 171] on input "text" at bounding box center [779, 174] width 148 height 14
click at [758, 204] on input "text" at bounding box center [779, 206] width 148 height 14
drag, startPoint x: 397, startPoint y: 334, endPoint x: 402, endPoint y: 280, distance: 54.0
click at [397, 334] on div "Employment Income Non Employment Income Expected Change in Income Gross Yearly …" at bounding box center [671, 247] width 799 height 351
click at [363, 84] on link "Non Employment Income" at bounding box center [366, 81] width 68 height 18
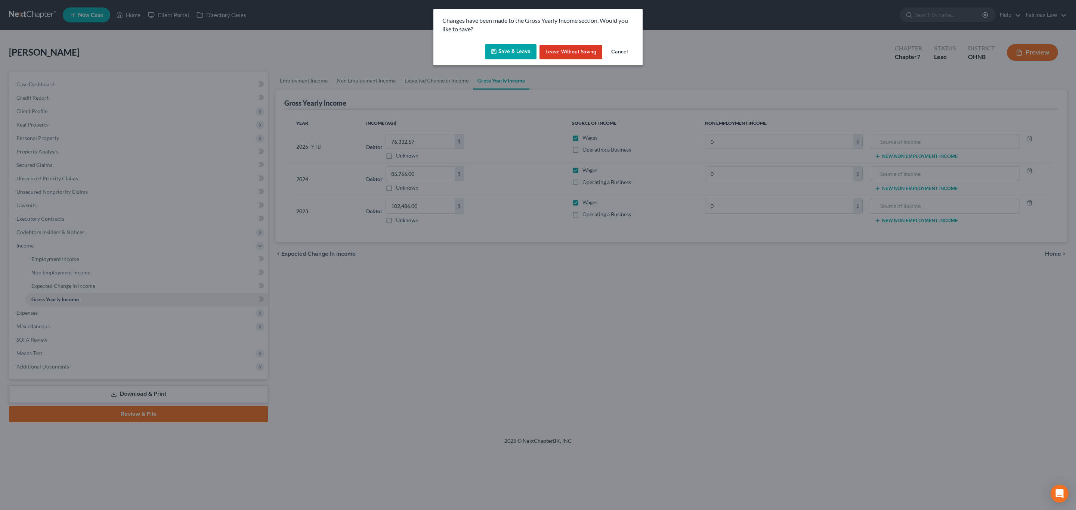
click at [502, 51] on button "Save & Leave" at bounding box center [511, 52] width 52 height 16
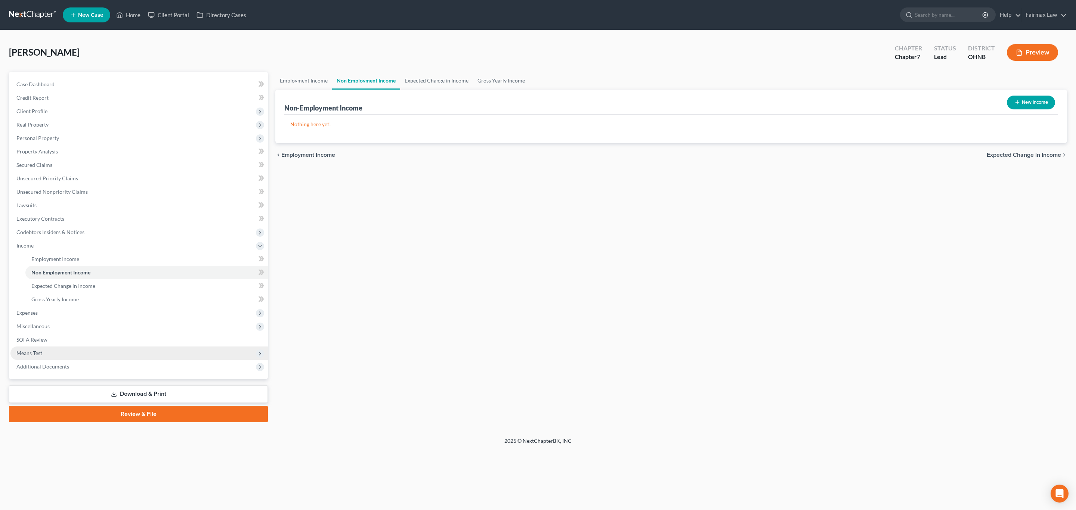
click at [90, 351] on span "Means Test" at bounding box center [138, 353] width 257 height 13
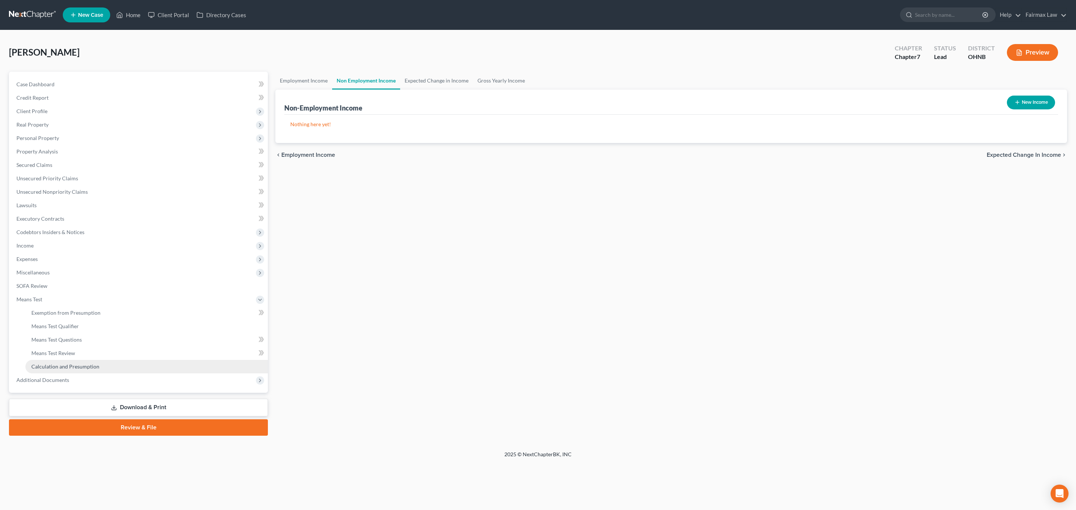
click at [89, 368] on span "Calculation and Presumption" at bounding box center [65, 366] width 68 height 6
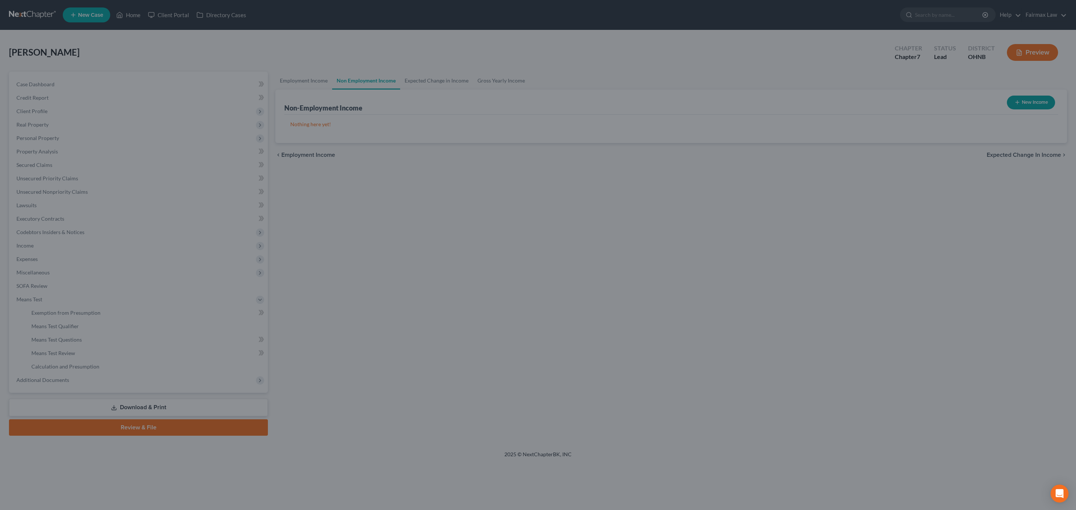
click at [117, 335] on div at bounding box center [538, 255] width 1076 height 510
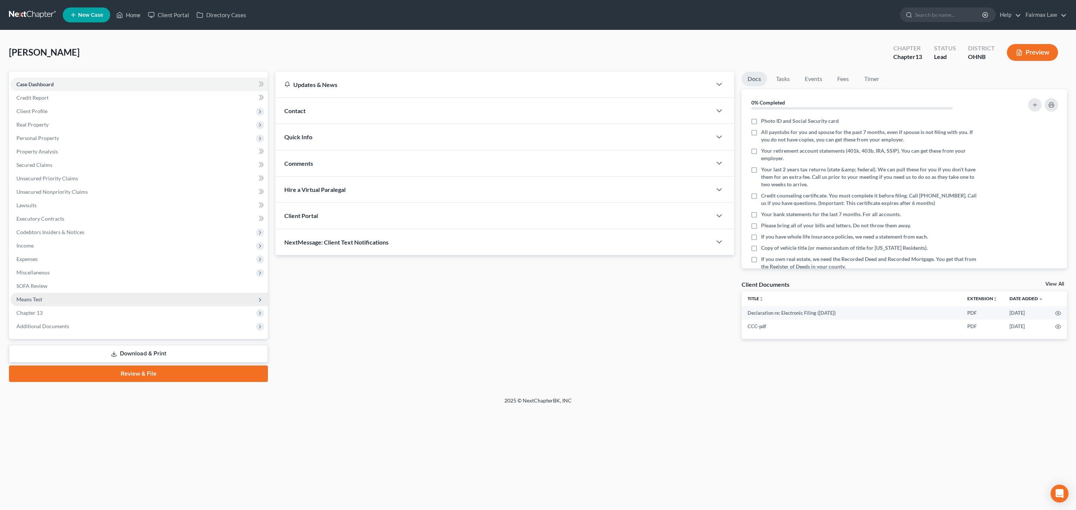
click at [22, 301] on span "Means Test" at bounding box center [29, 299] width 26 height 6
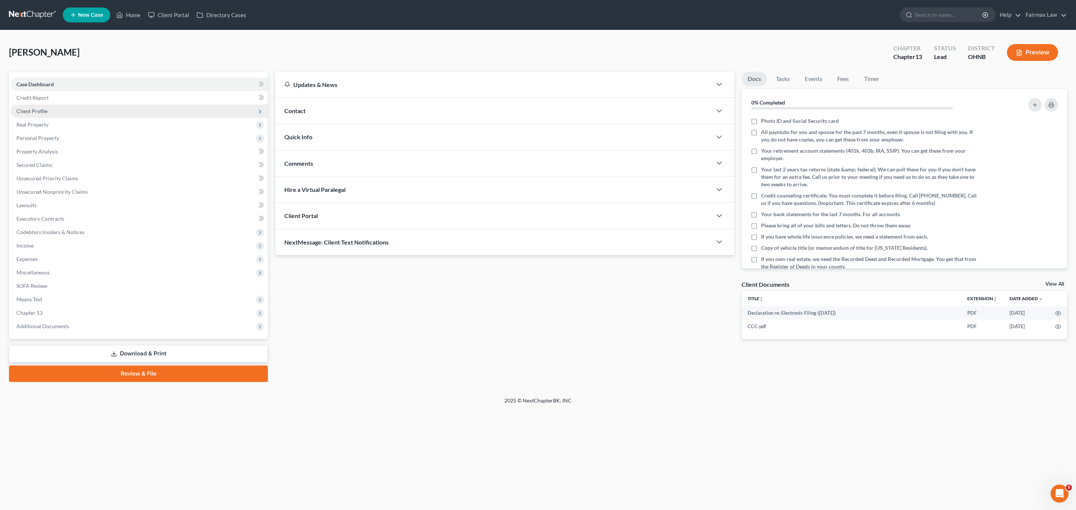
click at [64, 111] on span "Client Profile" at bounding box center [138, 111] width 257 height 13
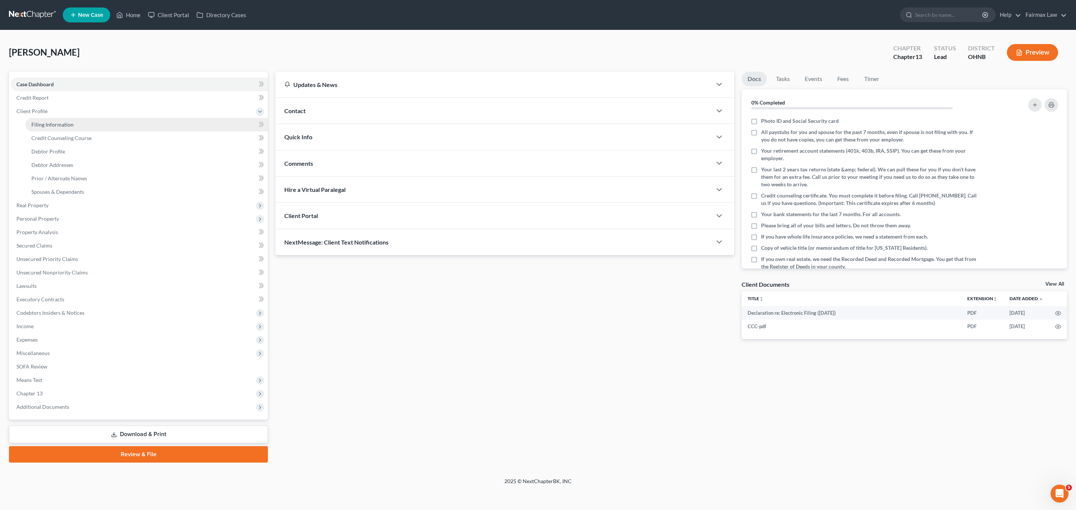
click at [61, 128] on link "Filing Information" at bounding box center [146, 124] width 242 height 13
select select "1"
select select "0"
select select "3"
select select "0"
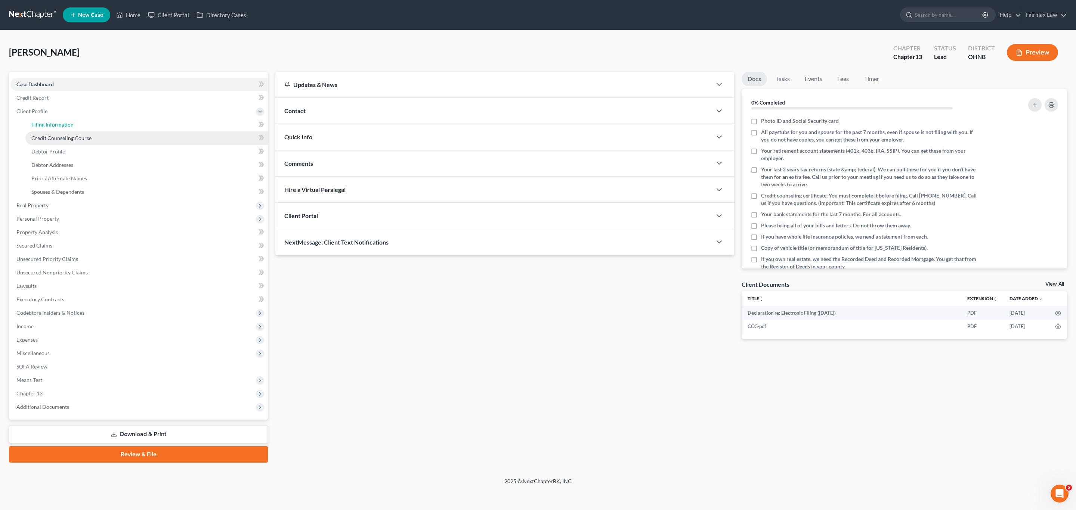
select select "36"
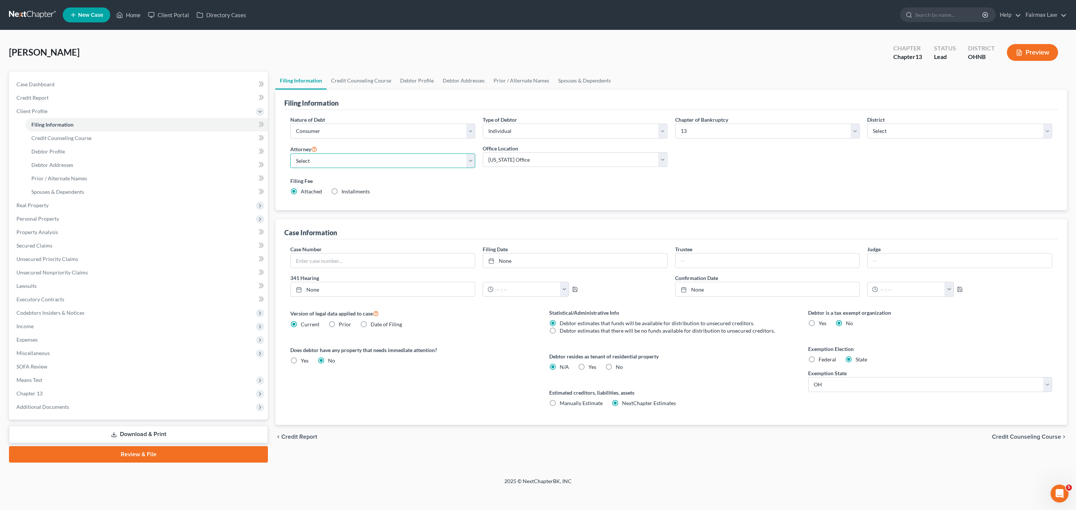
click at [354, 164] on select "Select David Ross Ienna - MIEB David Ross Ienna - OHNB David Ross Ienna - MIWB …" at bounding box center [382, 161] width 185 height 15
select select "16"
click at [290, 154] on select "Select David Ross Ienna - MIEB David Ross Ienna - OHNB David Ross Ienna - MIWB …" at bounding box center [382, 161] width 185 height 15
click at [137, 410] on span "Additional Documents" at bounding box center [138, 406] width 257 height 13
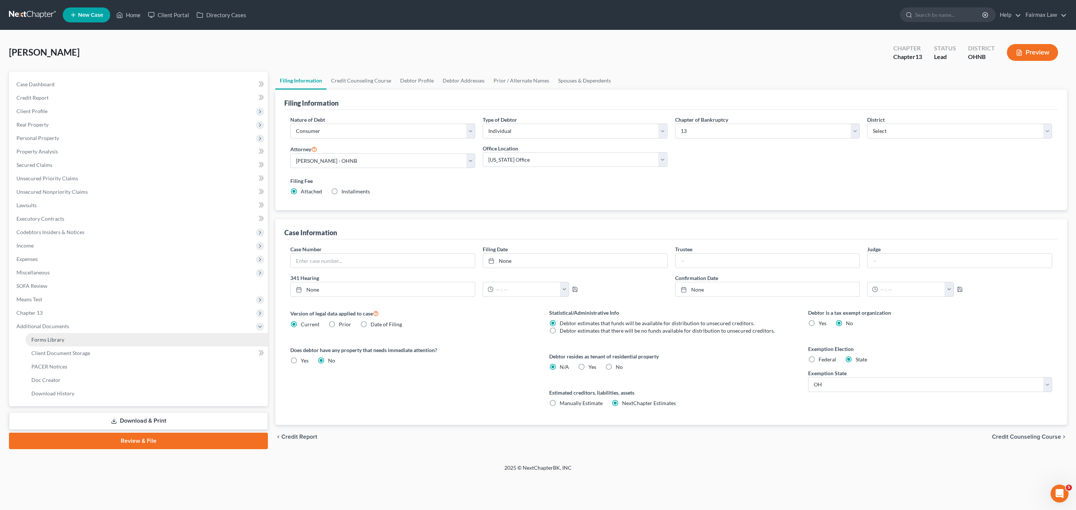
click at [65, 339] on link "Forms Library" at bounding box center [146, 339] width 242 height 13
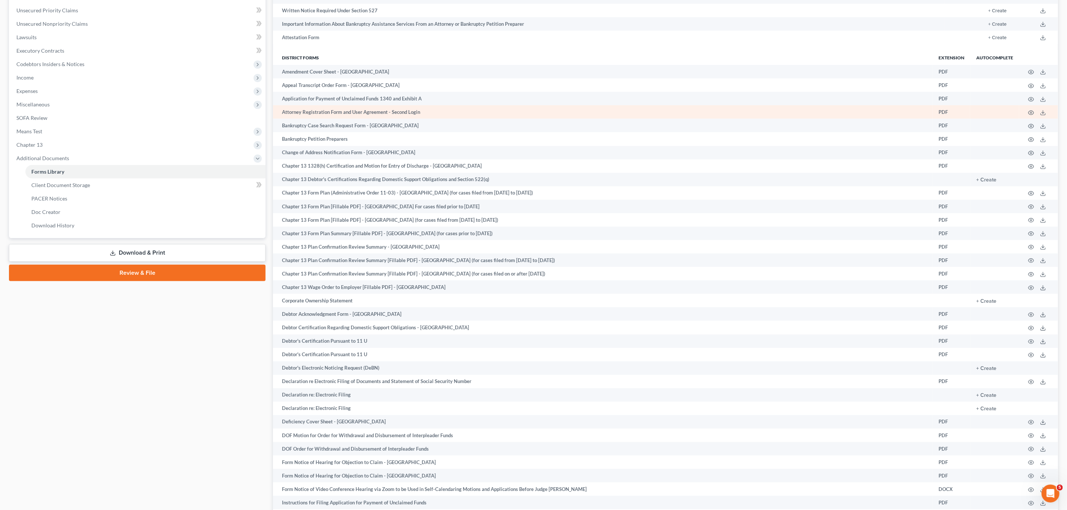
scroll to position [280, 0]
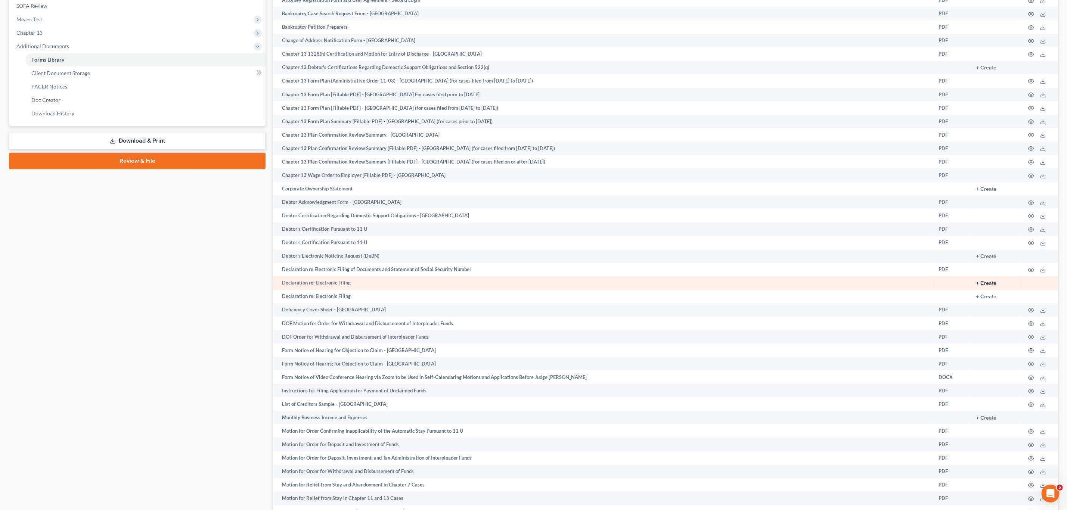
click at [986, 281] on button "+ Create" at bounding box center [986, 283] width 20 height 5
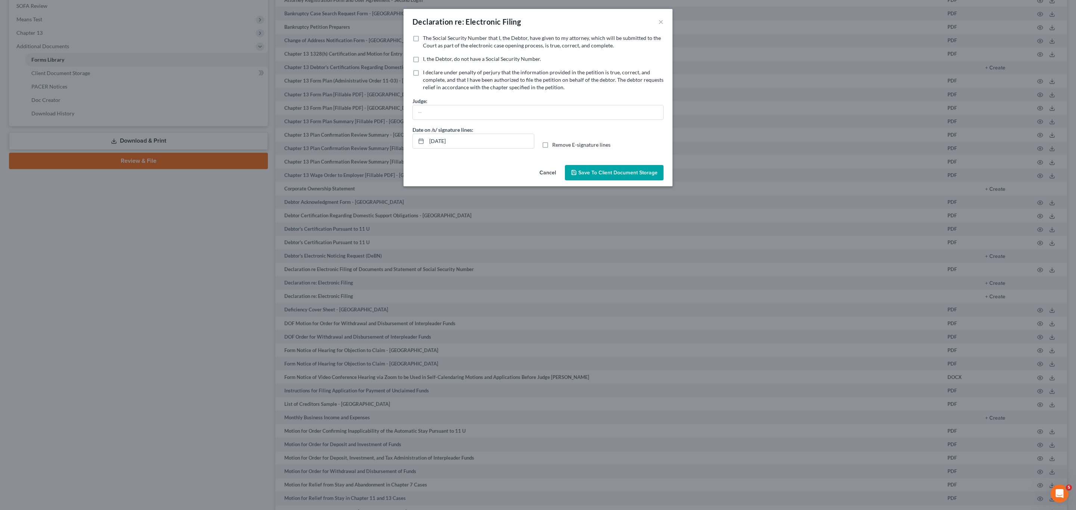
click at [423, 36] on label "The Social Security Number that I, the Debtor, have given to my attorney, which…" at bounding box center [543, 41] width 241 height 15
click at [426, 36] on input "The Social Security Number that I, the Debtor, have given to my attorney, which…" at bounding box center [428, 36] width 5 height 5
checkbox input "true"
drag, startPoint x: 465, startPoint y: 142, endPoint x: 402, endPoint y: 144, distance: 62.8
click at [402, 144] on div "Declaration re: Electronic Filing × No additional information is needed to gene…" at bounding box center [538, 255] width 1076 height 510
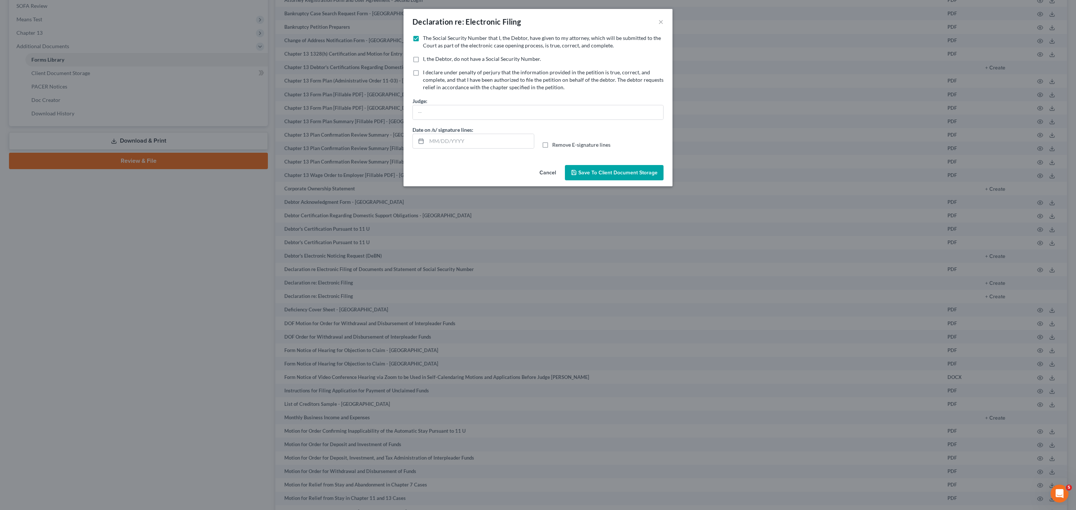
click at [613, 171] on span "Save to Client Document Storage" at bounding box center [617, 173] width 79 height 6
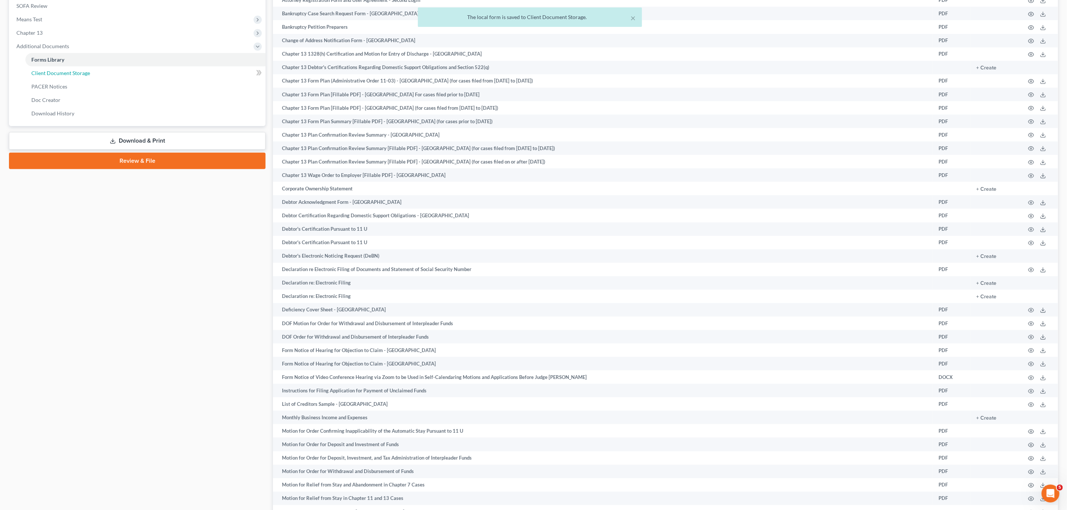
click at [69, 71] on span "Client Document Storage" at bounding box center [60, 73] width 59 height 6
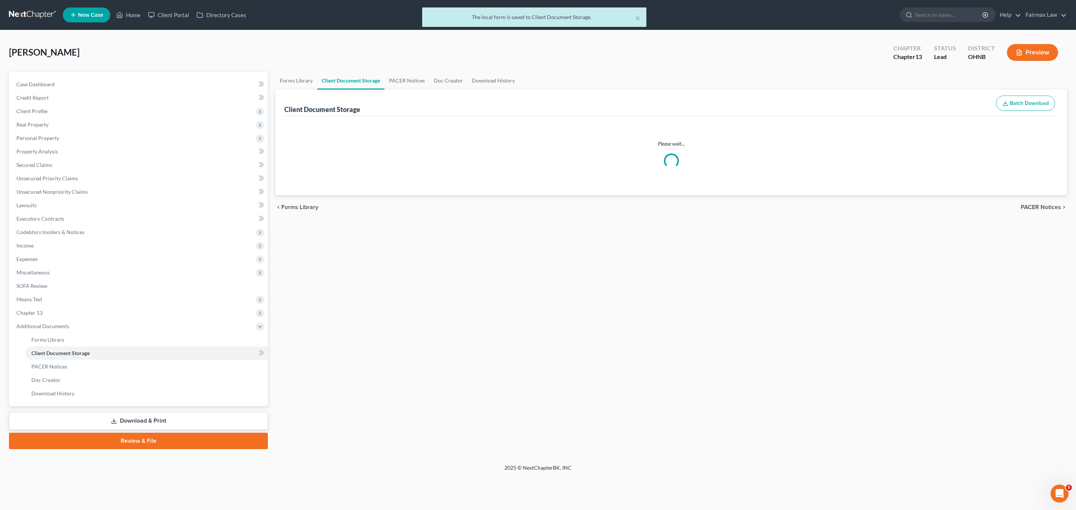
select select "5"
select select "16"
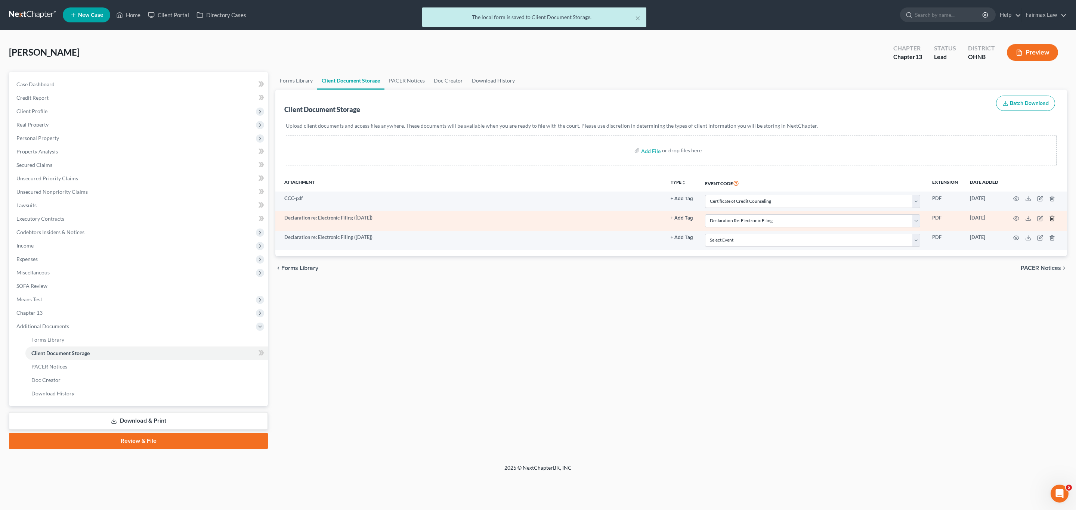
click at [1050, 219] on icon "button" at bounding box center [1051, 218] width 3 height 5
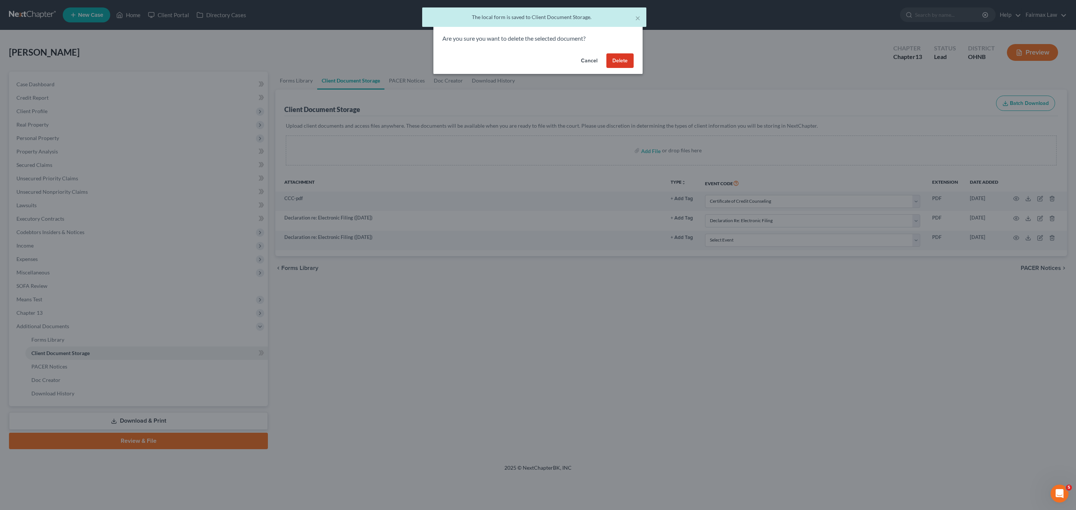
click at [624, 63] on button "Delete" at bounding box center [619, 60] width 27 height 15
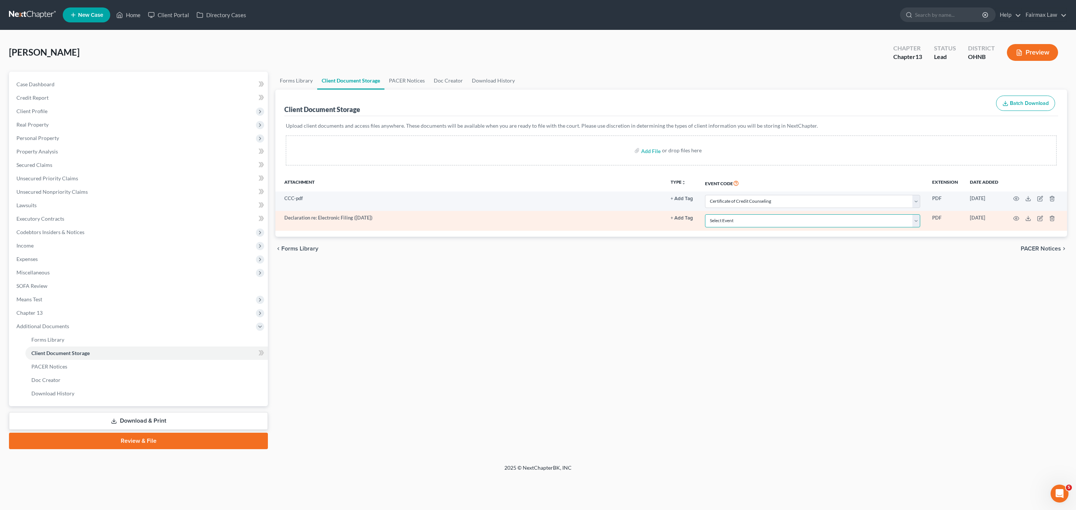
click at [762, 221] on select "Select Event 20 Largest Unsecured Creditors Amended List of Creditors (Fee) Ame…" at bounding box center [812, 220] width 215 height 13
select select "16"
click at [706, 216] on select "Select Event 20 Largest Unsecured Creditors Amended List of Creditors (Fee) Ame…" at bounding box center [812, 220] width 215 height 13
click at [1013, 218] on icon "button" at bounding box center [1016, 218] width 6 height 4
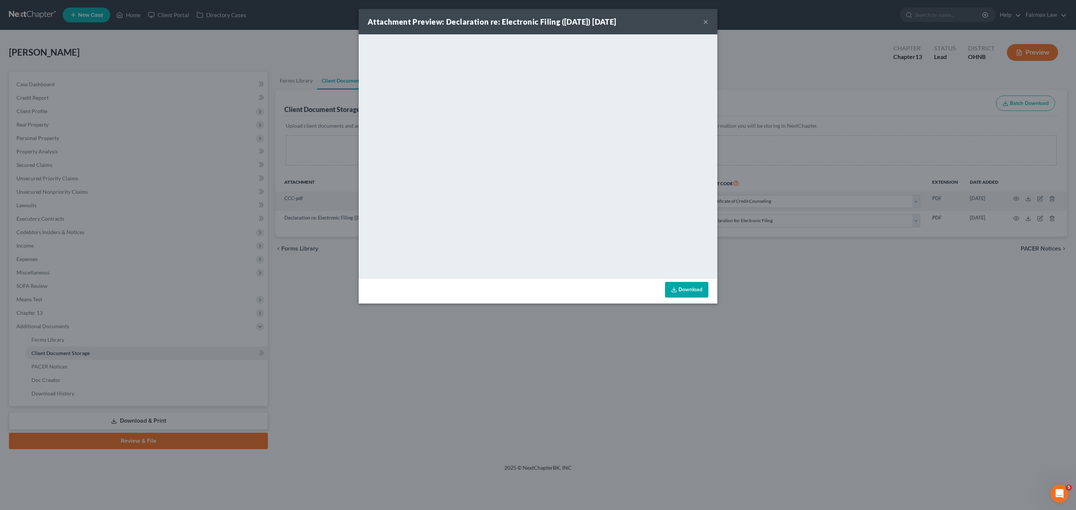
click at [706, 19] on button "×" at bounding box center [705, 21] width 5 height 9
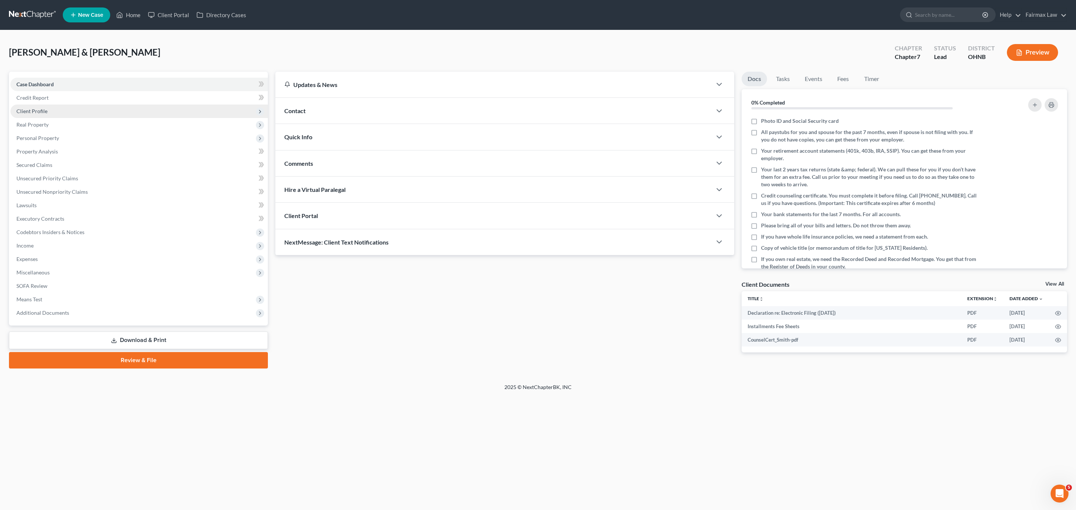
click at [57, 111] on span "Client Profile" at bounding box center [138, 111] width 257 height 13
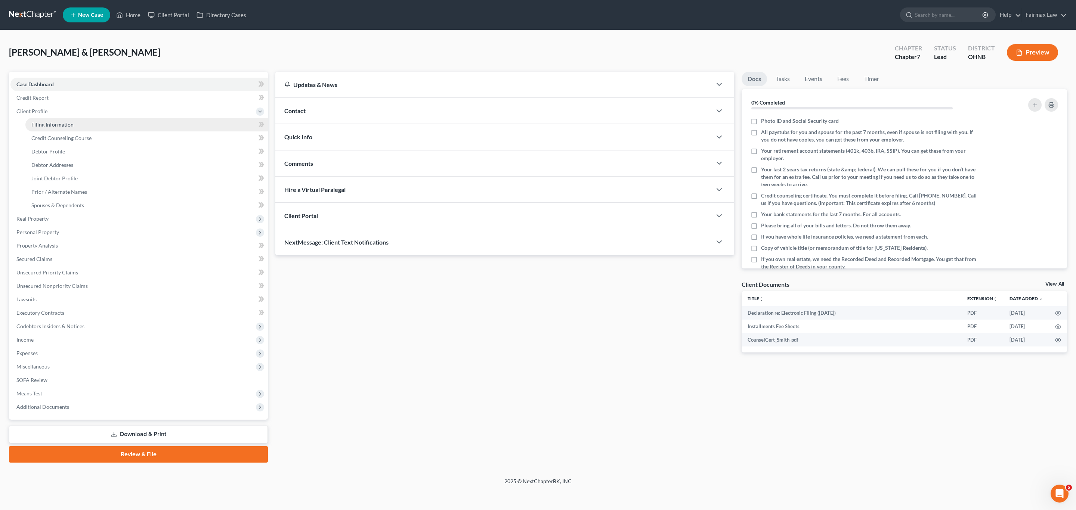
click at [62, 120] on link "Filing Information" at bounding box center [146, 124] width 242 height 13
select select "1"
select select "0"
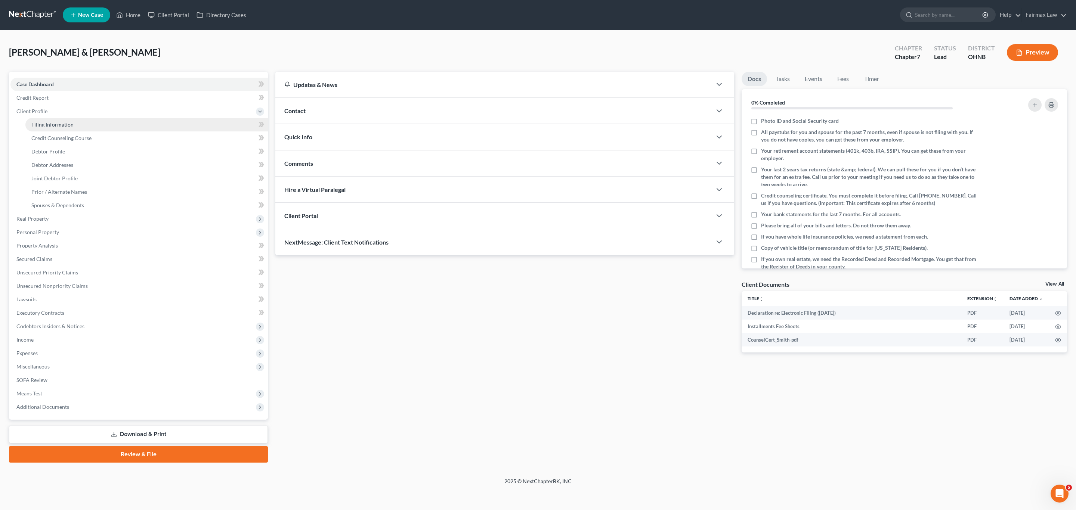
select select "36"
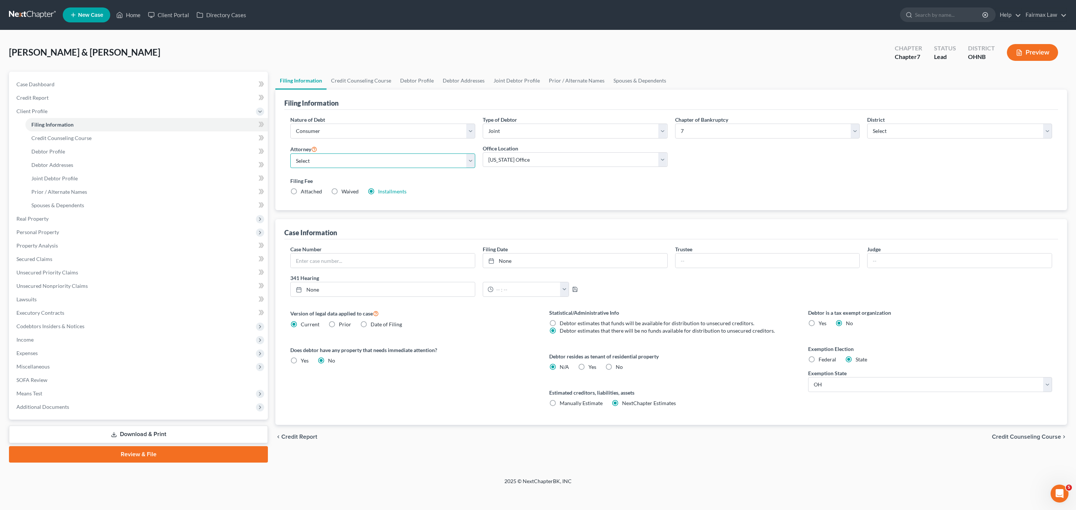
click at [358, 160] on select "Select [PERSON_NAME] [PERSON_NAME] - MIEB [PERSON_NAME] [PERSON_NAME] - OHNB [P…" at bounding box center [382, 161] width 185 height 15
select select "13"
click at [290, 154] on select "Select [PERSON_NAME] [PERSON_NAME] - MIEB [PERSON_NAME] [PERSON_NAME] - OHNB [P…" at bounding box center [382, 161] width 185 height 15
click at [401, 192] on link "Installments" at bounding box center [392, 191] width 28 height 6
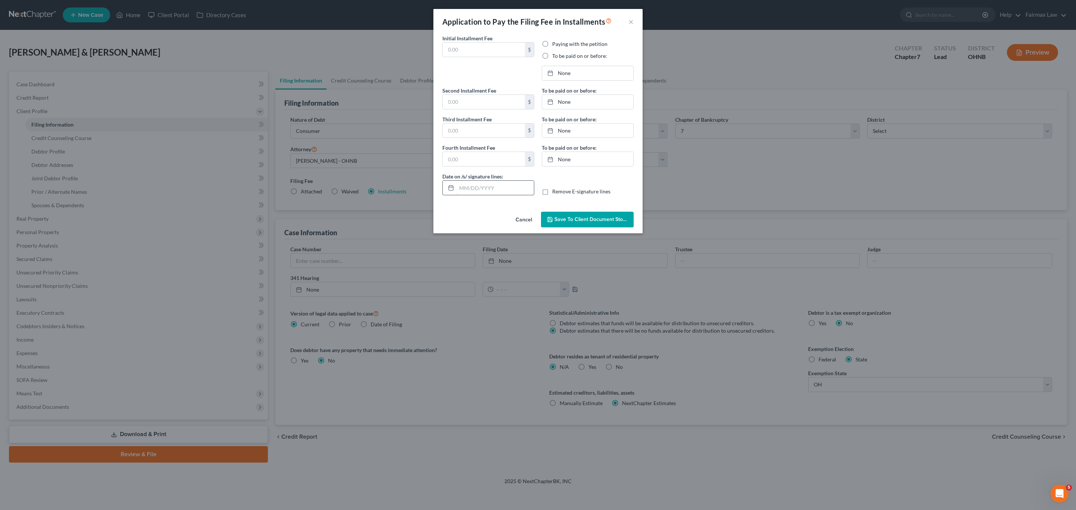
type input "84.50"
radio input "true"
type input "84.50"
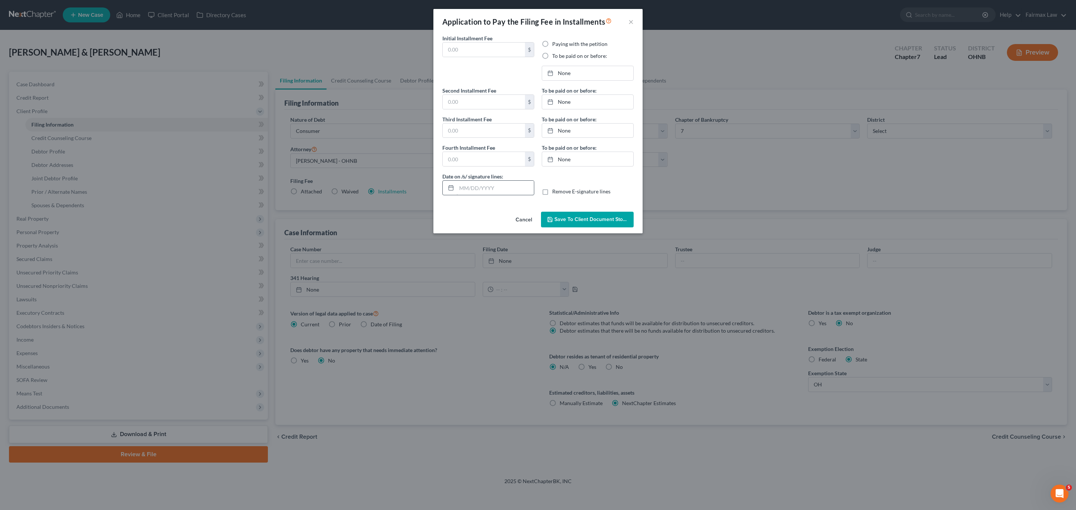
type input "[DATE]"
drag, startPoint x: 492, startPoint y: 190, endPoint x: 441, endPoint y: 195, distance: 51.1
click at [441, 195] on div "Date on /s/ signature lines: 09/05/2025" at bounding box center [487, 184] width 99 height 23
click at [570, 165] on link "12/3/2025" at bounding box center [587, 159] width 91 height 14
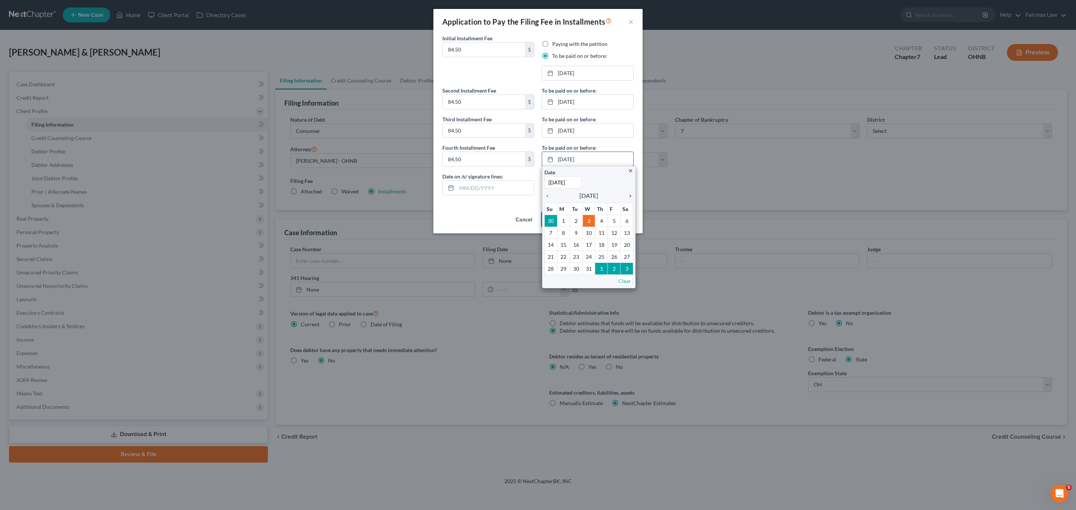
click at [629, 196] on icon "chevron_right" at bounding box center [628, 196] width 10 height 6
click at [548, 198] on icon "chevron_left" at bounding box center [549, 196] width 10 height 6
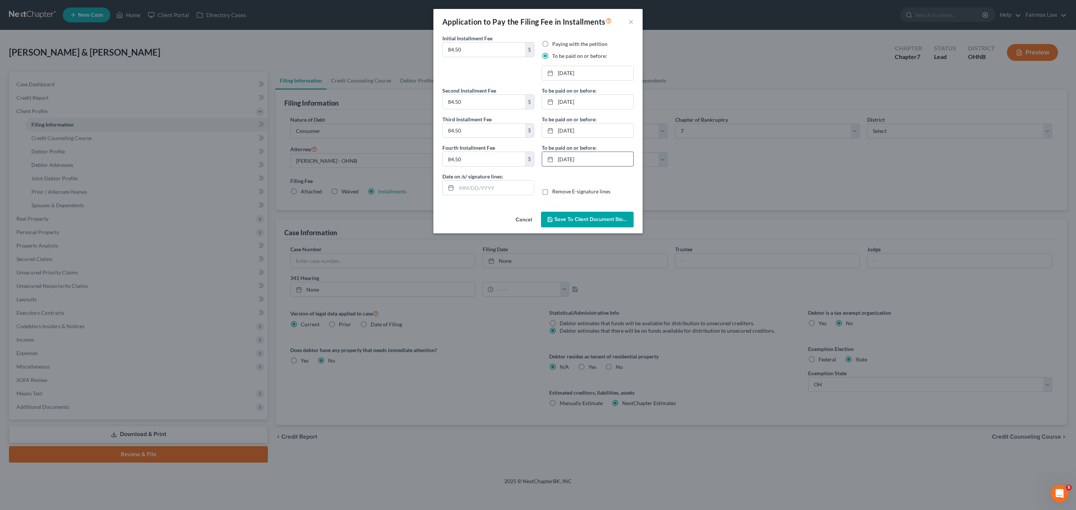
click at [609, 222] on span "Save to Client Document Storage" at bounding box center [593, 219] width 79 height 6
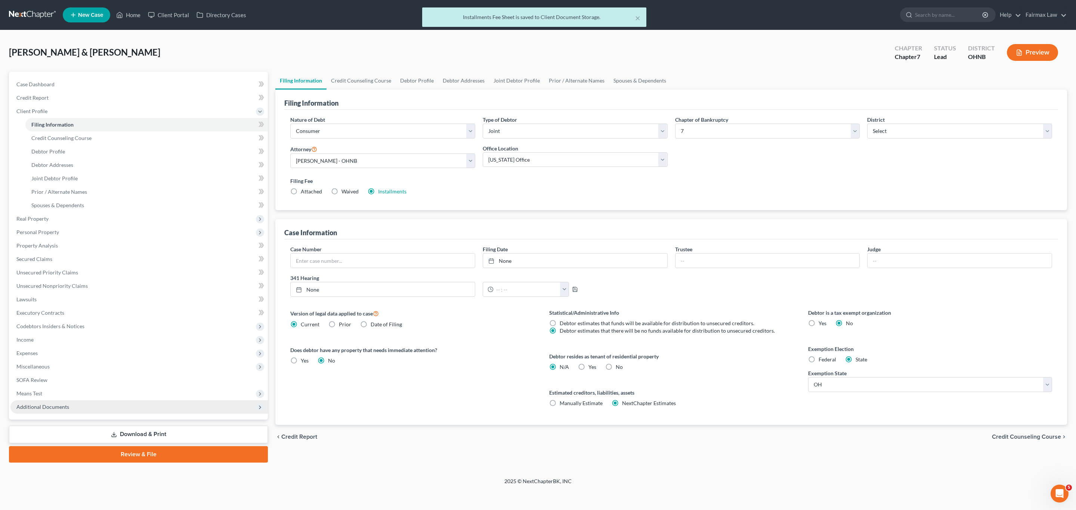
click at [83, 410] on span "Additional Documents" at bounding box center [138, 406] width 257 height 13
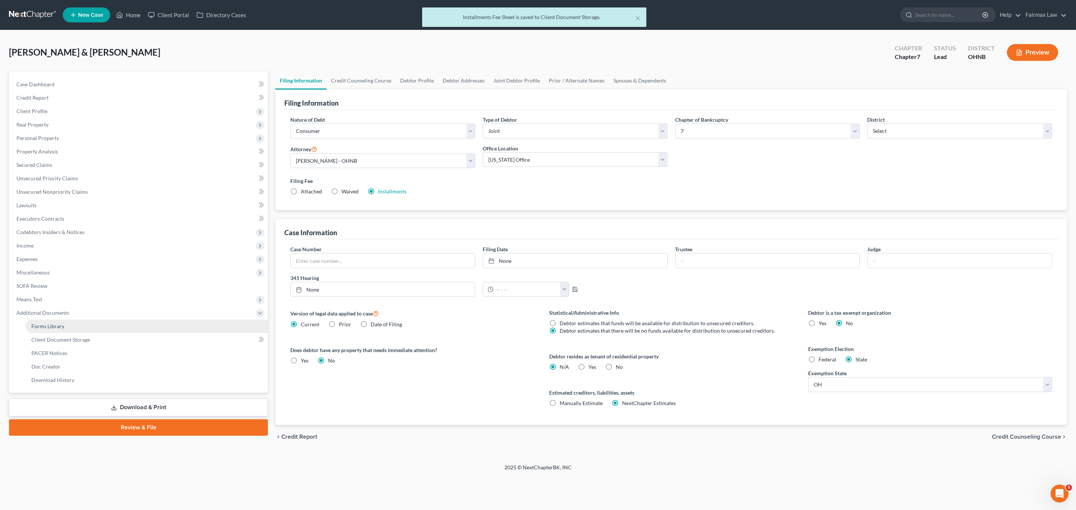
click at [71, 326] on link "Forms Library" at bounding box center [146, 326] width 242 height 13
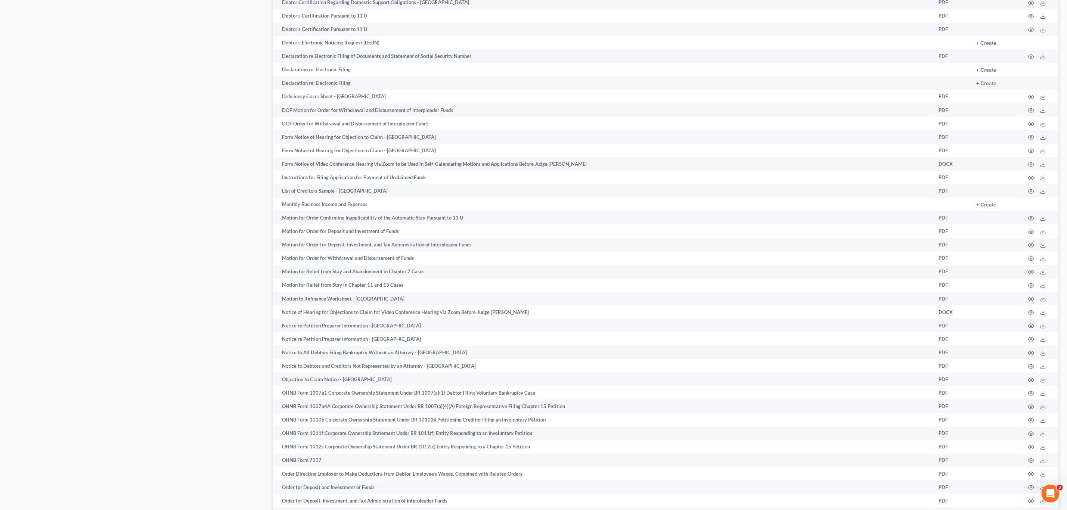
scroll to position [460, 0]
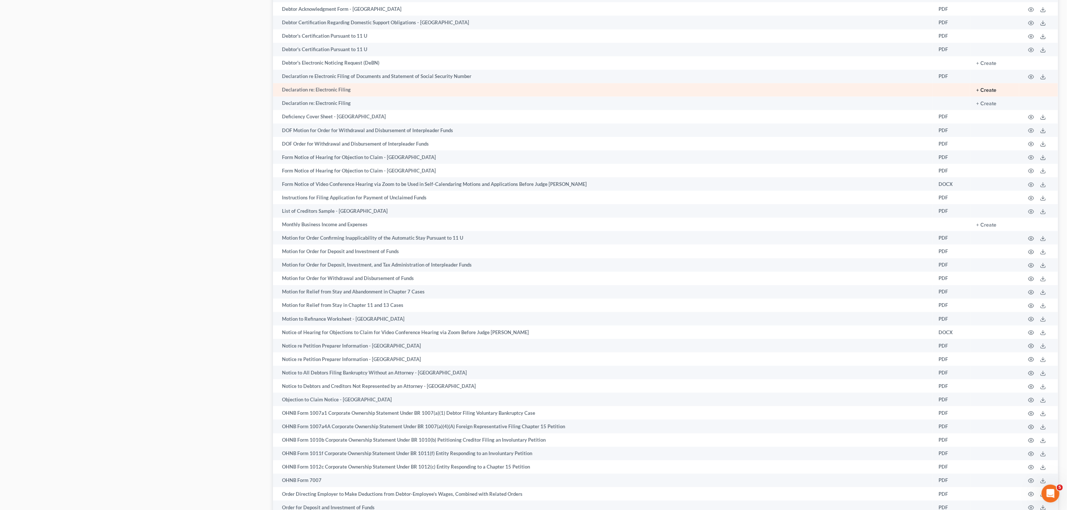
click at [990, 88] on button "+ Create" at bounding box center [986, 90] width 20 height 5
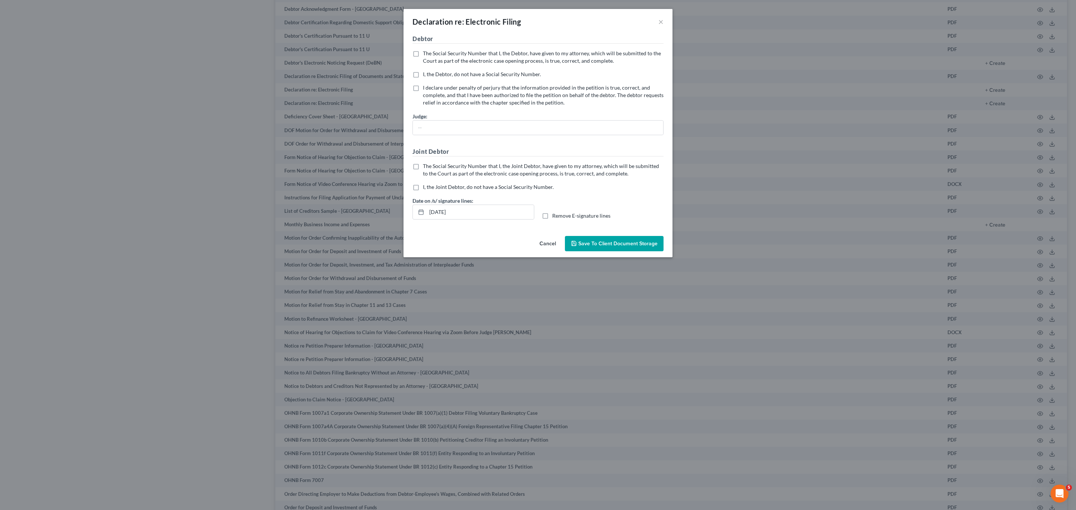
click at [423, 52] on label "The Social Security Number that I, the Debtor, have given to my attorney, which…" at bounding box center [543, 57] width 241 height 15
click at [426, 52] on input "The Social Security Number that I, the Debtor, have given to my attorney, which…" at bounding box center [428, 52] width 5 height 5
checkbox input "true"
drag, startPoint x: 461, startPoint y: 212, endPoint x: 399, endPoint y: 216, distance: 61.8
click at [399, 216] on div "Declaration re: Electronic Filing × No additional information is needed to gene…" at bounding box center [538, 255] width 1076 height 510
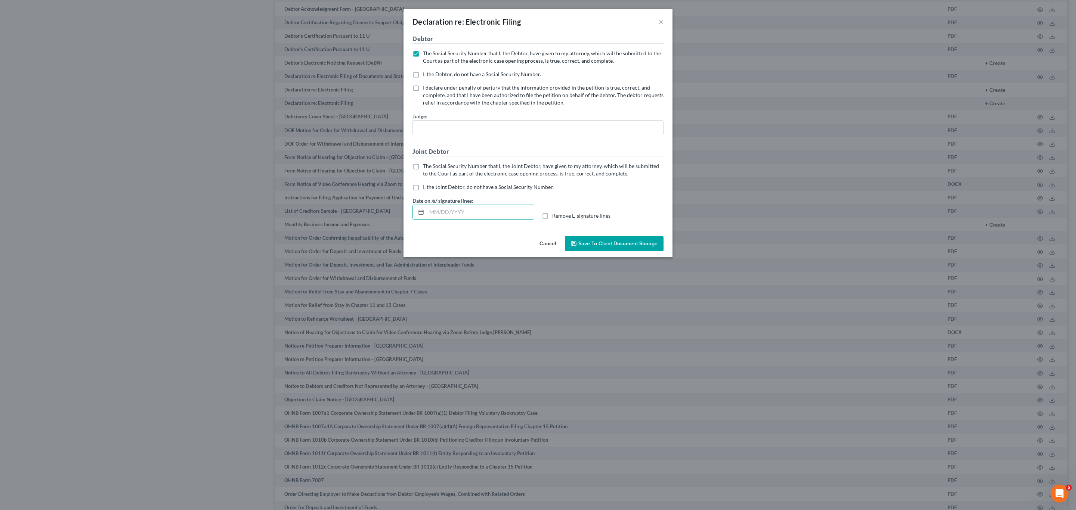
click at [607, 245] on span "Save to Client Document Storage" at bounding box center [617, 244] width 79 height 6
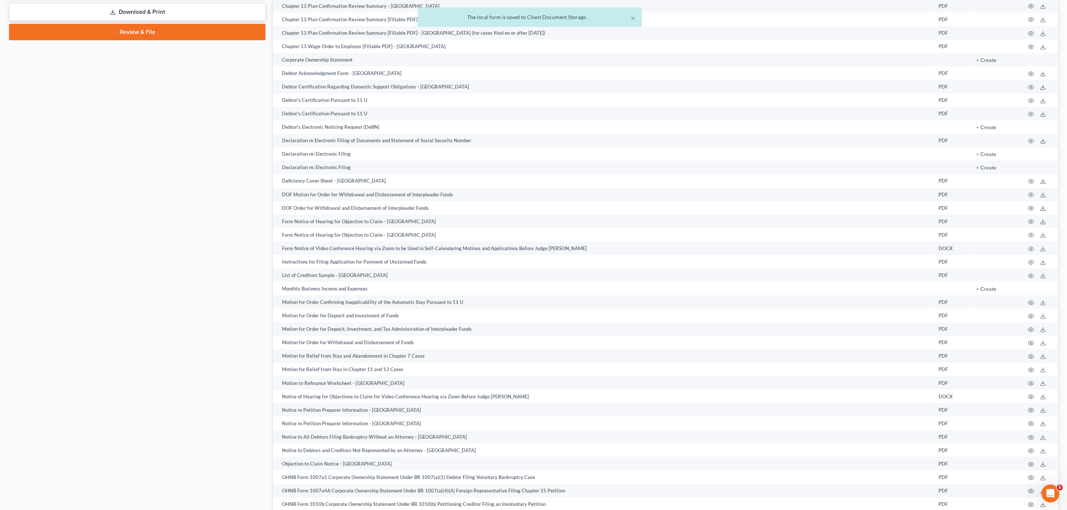
scroll to position [180, 0]
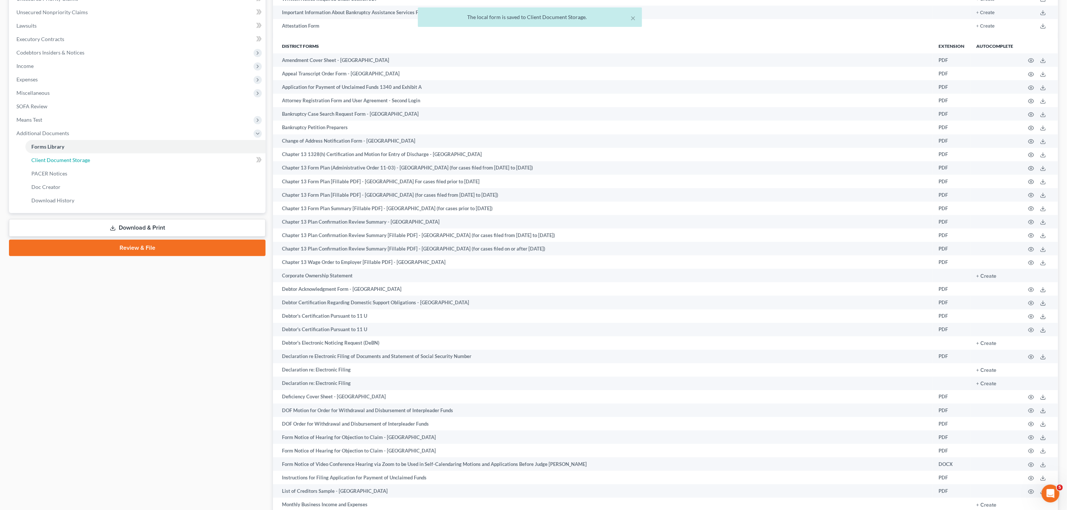
click at [96, 163] on link "Client Document Storage" at bounding box center [145, 160] width 240 height 13
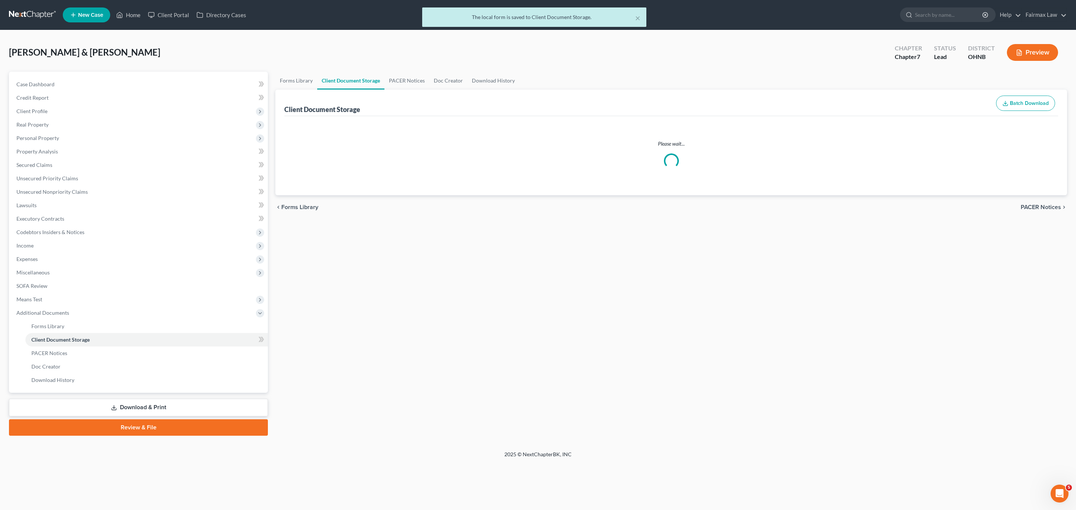
select select "5"
select select "24"
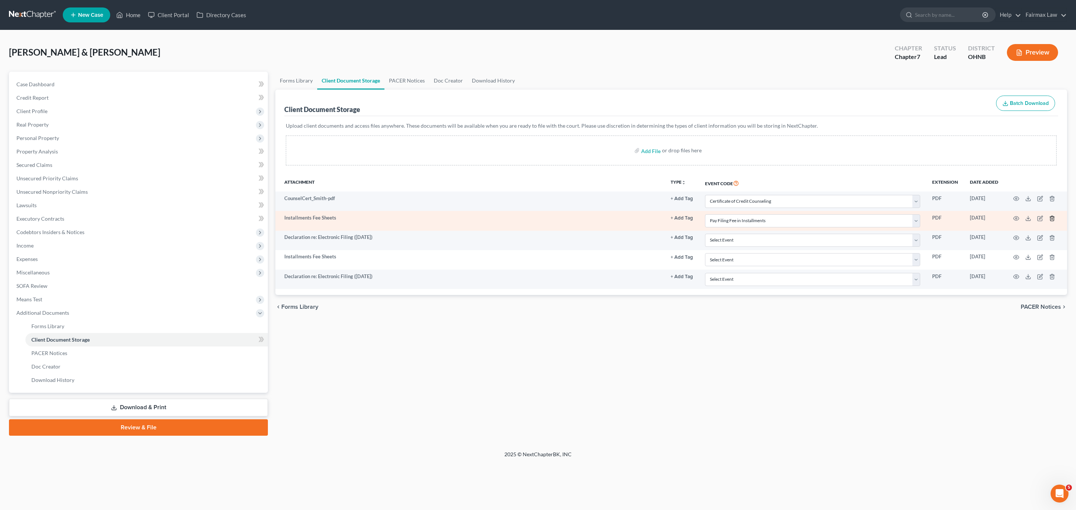
click at [1051, 220] on icon "button" at bounding box center [1052, 219] width 6 height 6
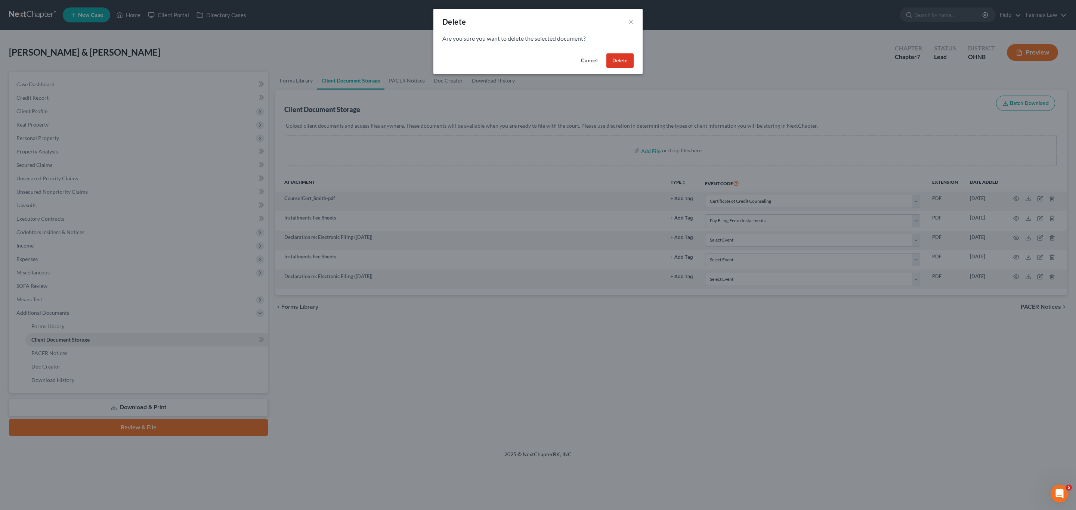
click at [614, 55] on button "Delete" at bounding box center [619, 60] width 27 height 15
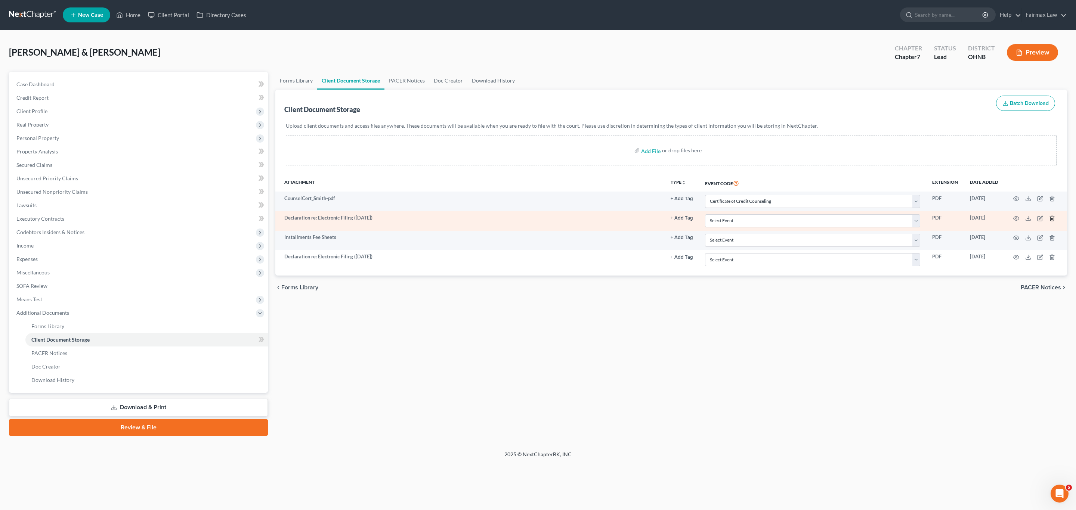
click at [1052, 219] on icon "button" at bounding box center [1052, 219] width 6 height 6
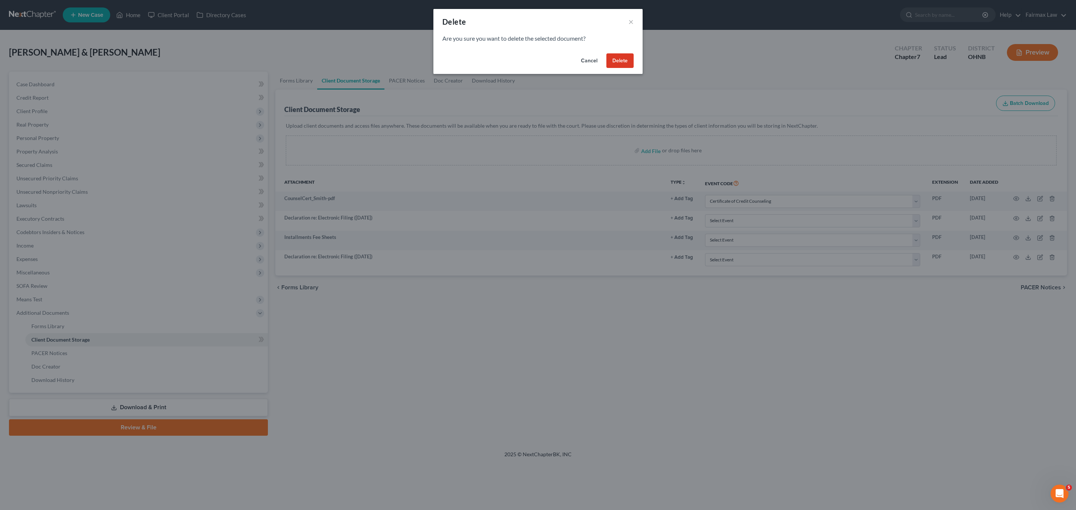
click at [606, 61] on button "Delete" at bounding box center [619, 60] width 27 height 15
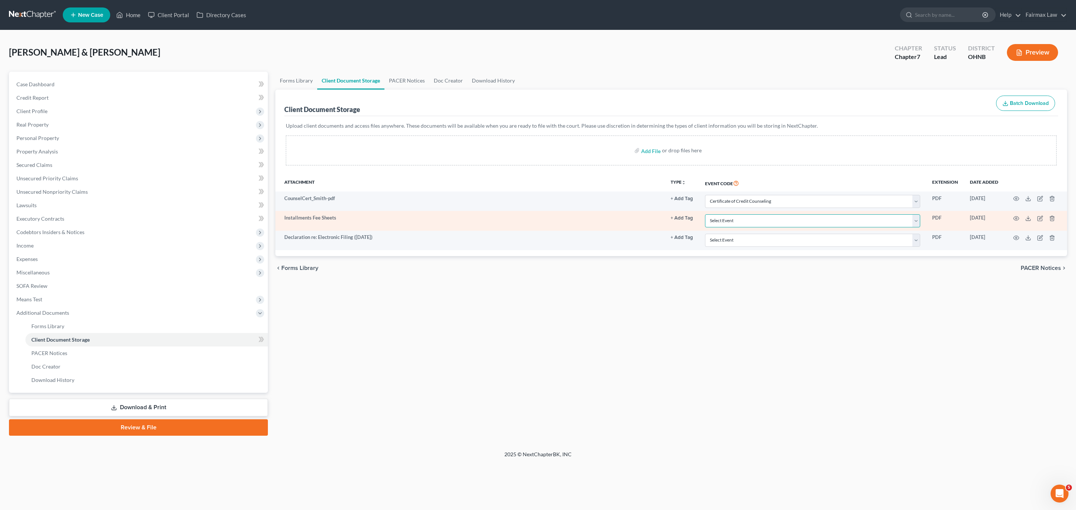
click at [753, 219] on select "Select Event 20 Largest Unsecured Creditors Amended List of Creditors (Fee) Ame…" at bounding box center [812, 220] width 215 height 13
select select "24"
click at [706, 216] on select "Select Event 20 Largest Unsecured Creditors Amended List of Creditors (Fee) Ame…" at bounding box center [812, 220] width 215 height 13
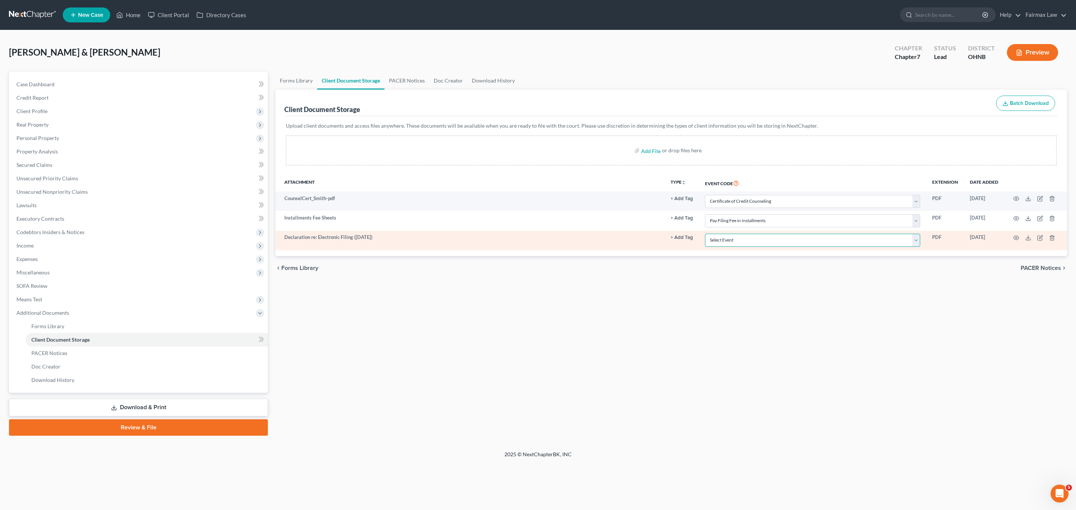
click at [762, 240] on select "Select Event 20 Largest Unsecured Creditors Amended List of Creditors (Fee) Ame…" at bounding box center [812, 240] width 215 height 13
select select "16"
click at [706, 235] on select "Select Event 20 Largest Unsecured Creditors Amended List of Creditors (Fee) Ame…" at bounding box center [812, 240] width 215 height 13
click at [1016, 239] on circle "button" at bounding box center [1015, 237] width 1 height 1
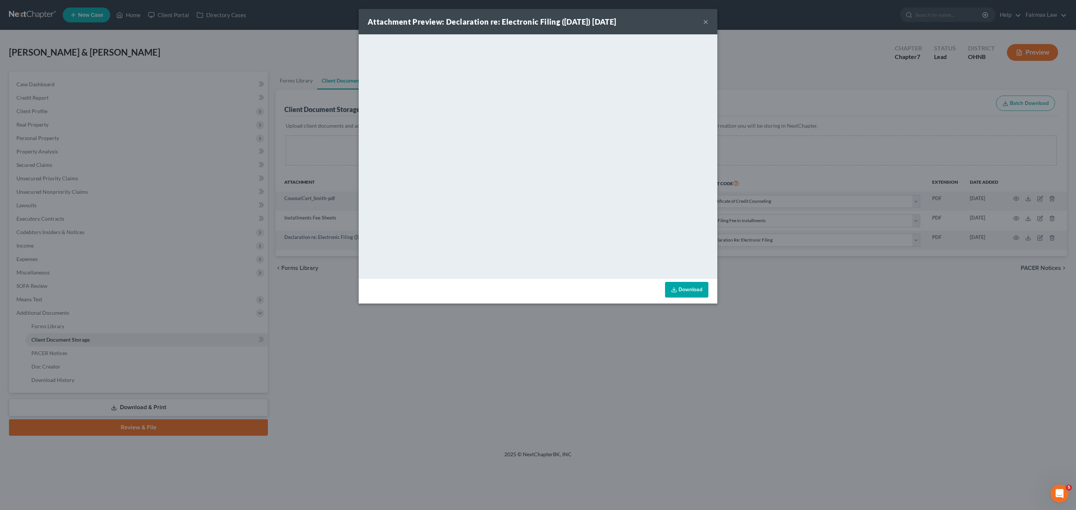
click at [706, 21] on button "×" at bounding box center [705, 21] width 5 height 9
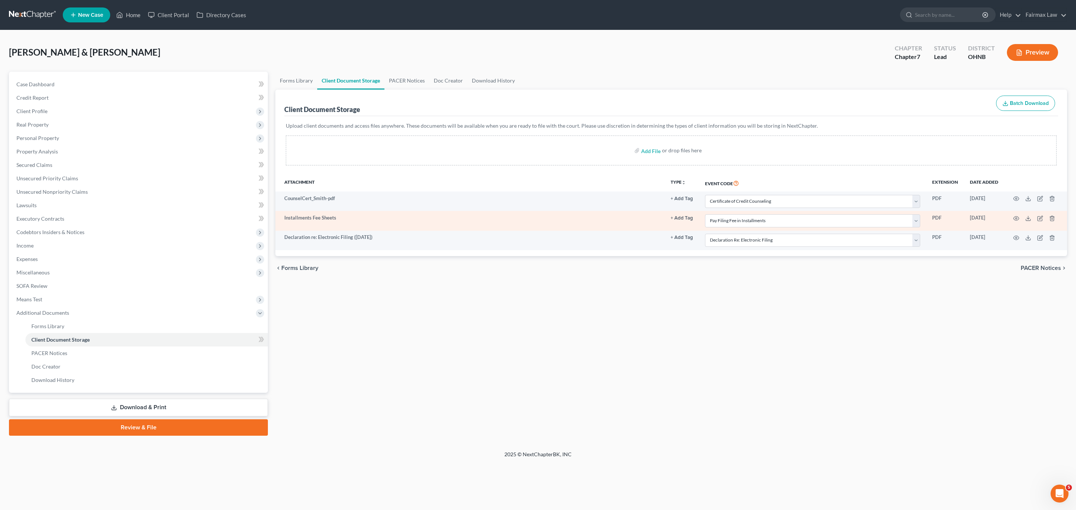
click at [1019, 220] on td at bounding box center [1035, 220] width 63 height 19
click at [1016, 220] on icon "button" at bounding box center [1016, 219] width 6 height 6
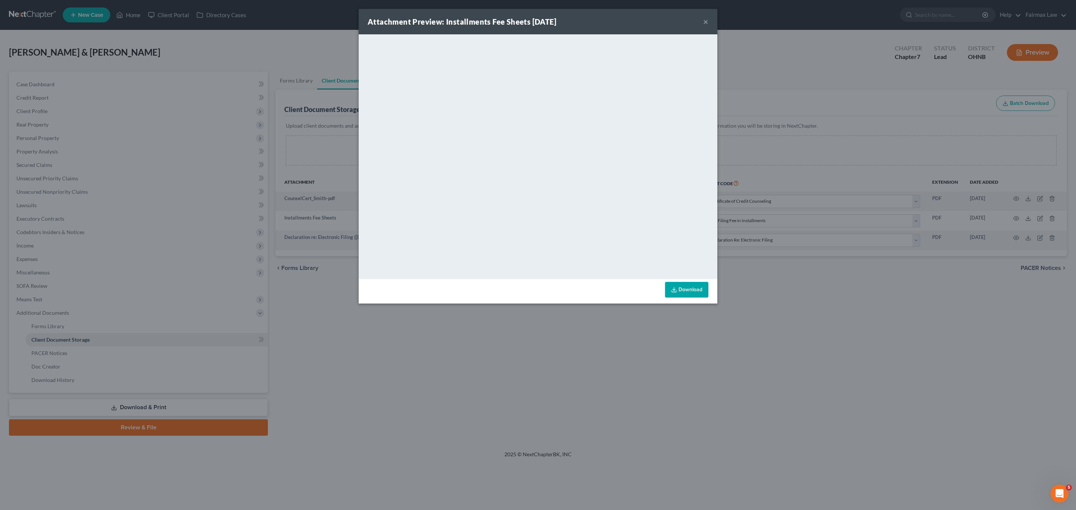
click at [704, 18] on button "×" at bounding box center [705, 21] width 5 height 9
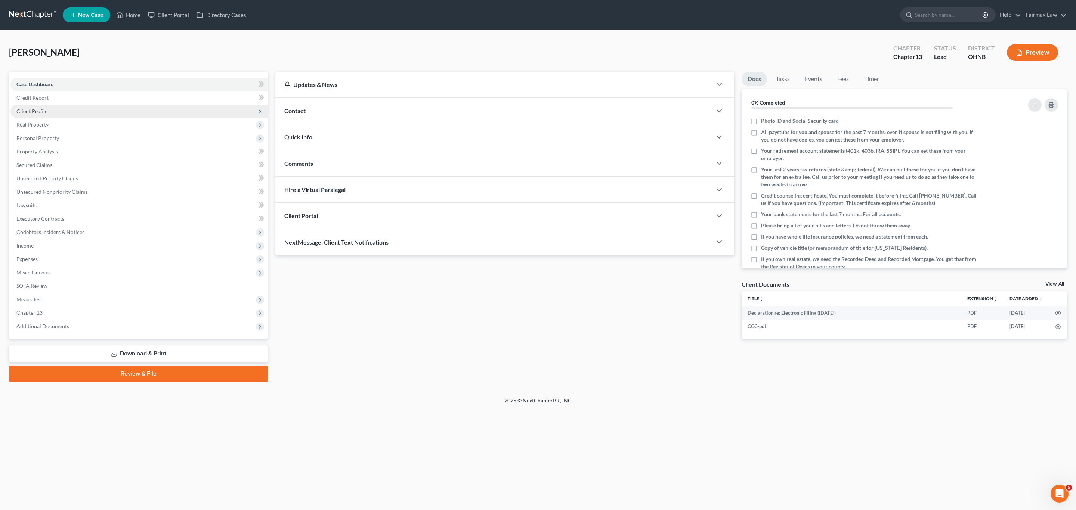
click at [64, 109] on span "Client Profile" at bounding box center [138, 111] width 257 height 13
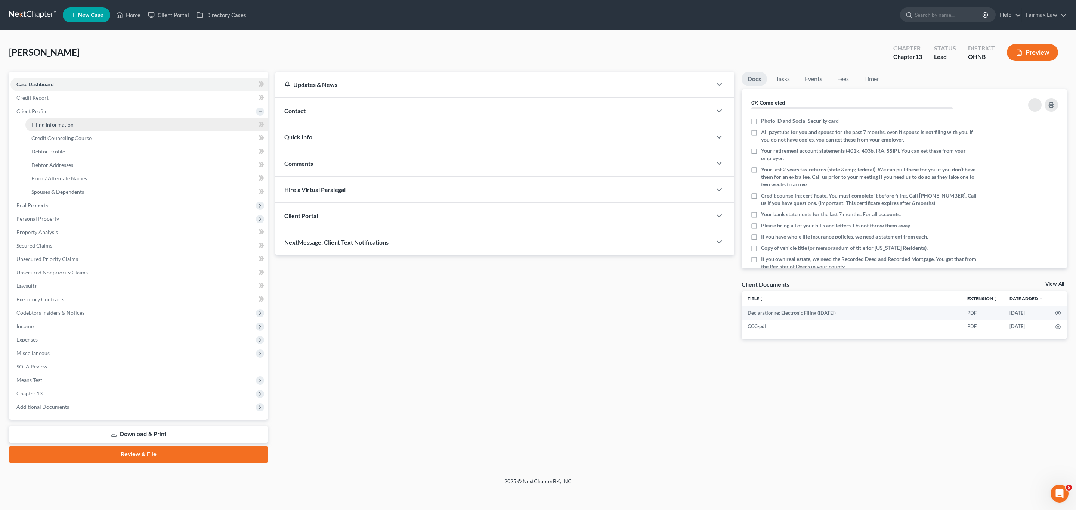
click at [68, 123] on span "Filing Information" at bounding box center [52, 124] width 42 height 6
select select "1"
select select "0"
select select "3"
select select "0"
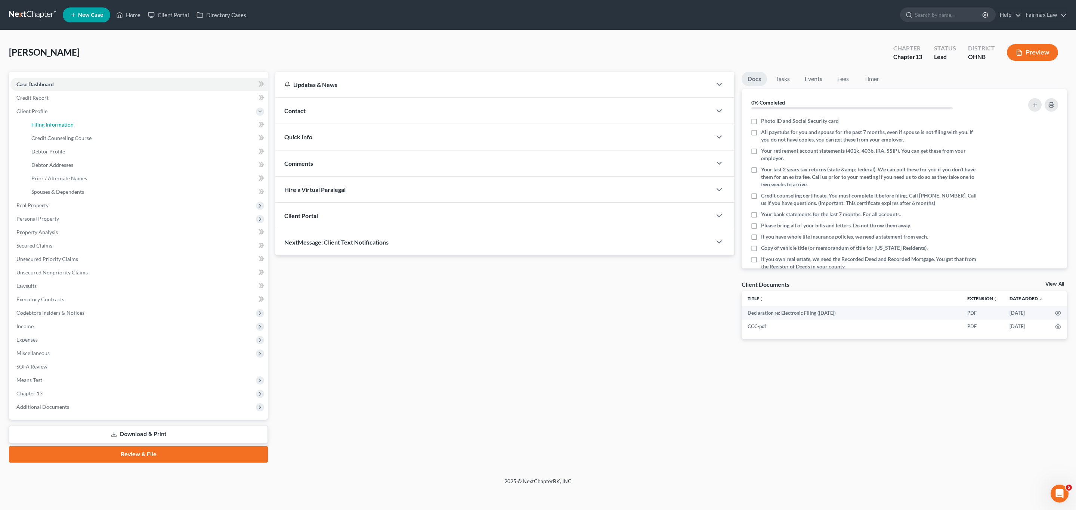
select select "36"
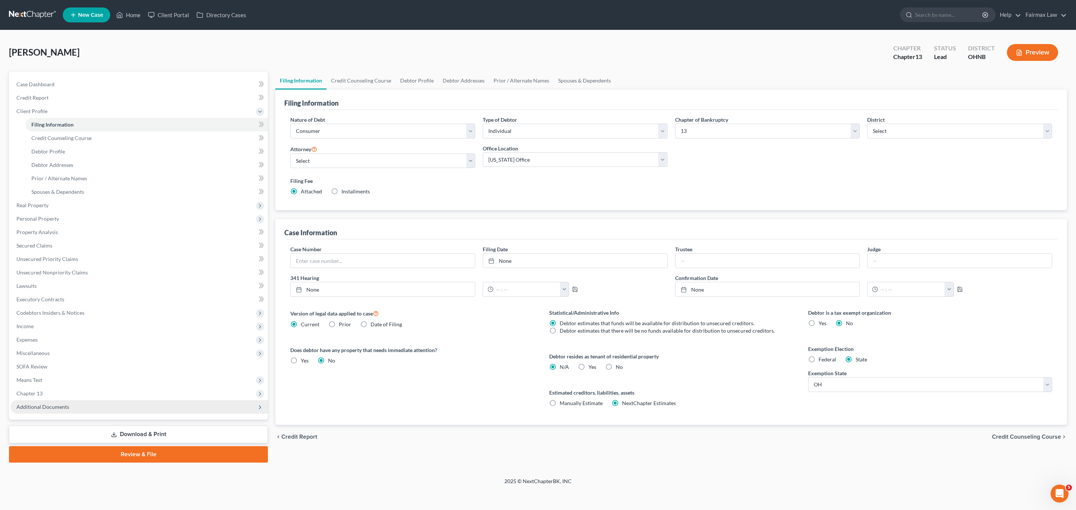
click at [46, 402] on span "Additional Documents" at bounding box center [138, 406] width 257 height 13
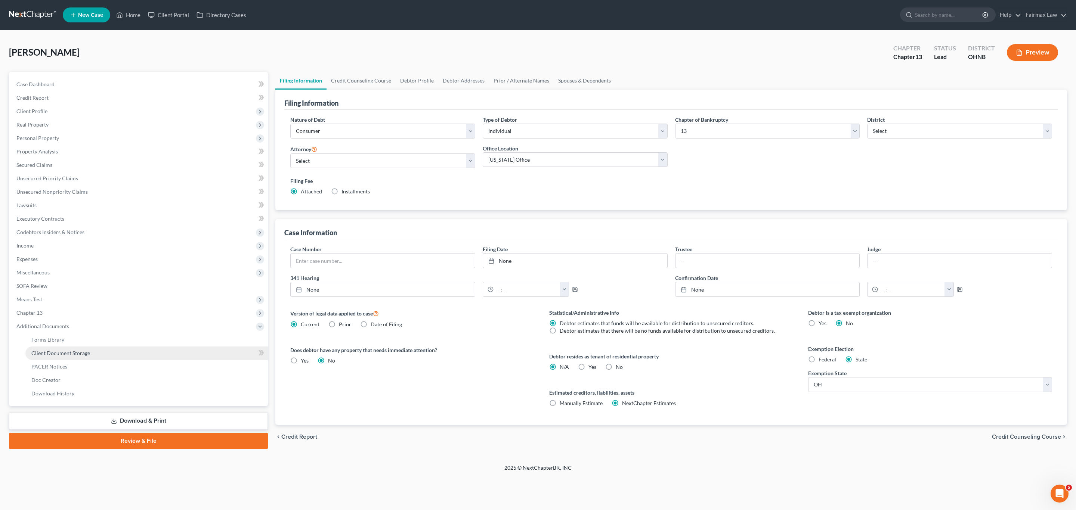
click at [80, 352] on span "Client Document Storage" at bounding box center [60, 353] width 59 height 6
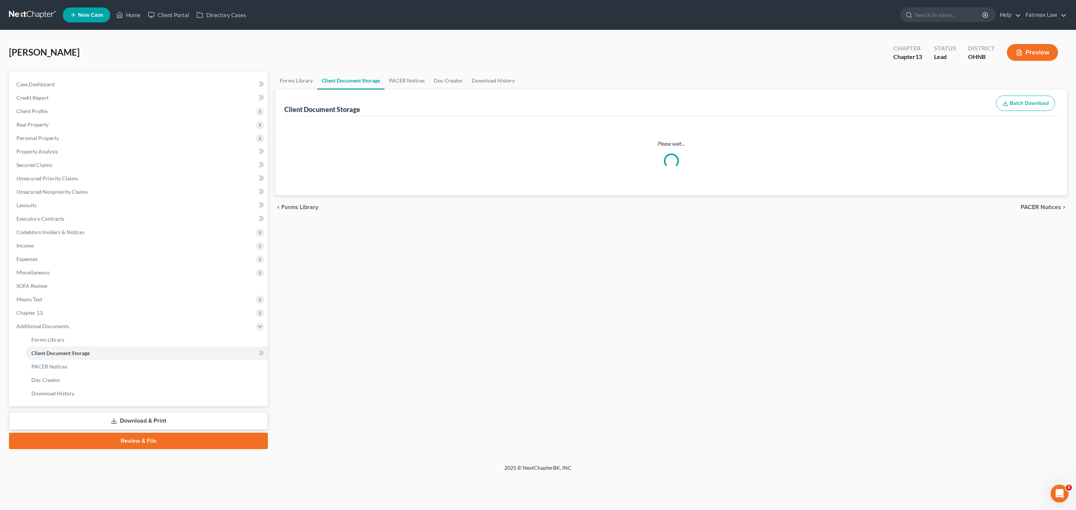
select select "5"
select select "16"
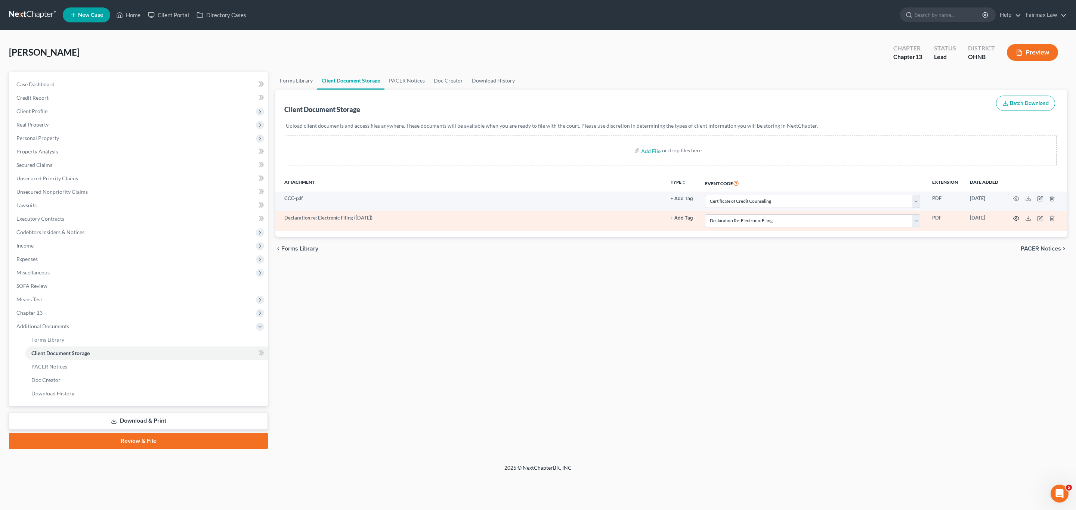
click at [1014, 218] on icon "button" at bounding box center [1016, 218] width 6 height 4
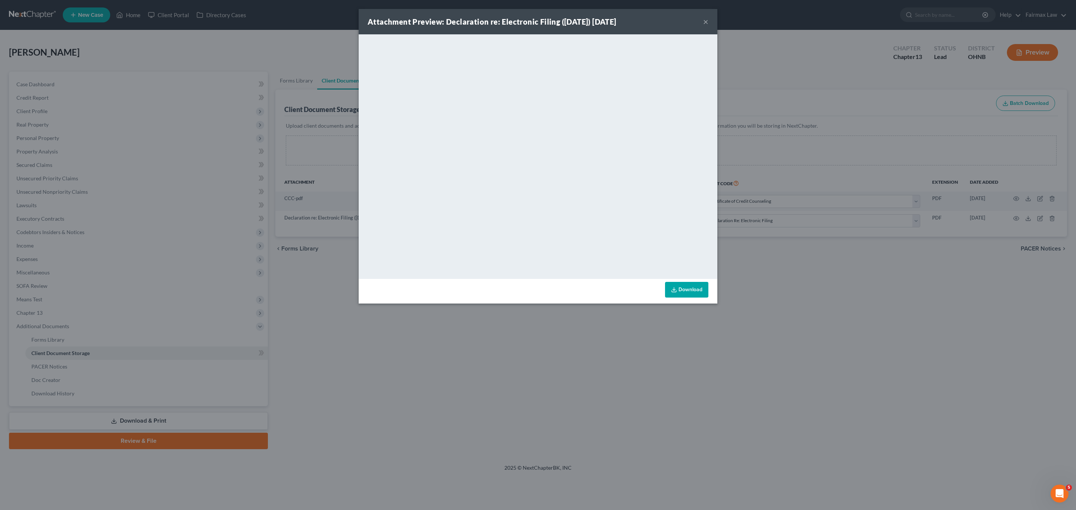
click at [705, 21] on button "×" at bounding box center [705, 21] width 5 height 9
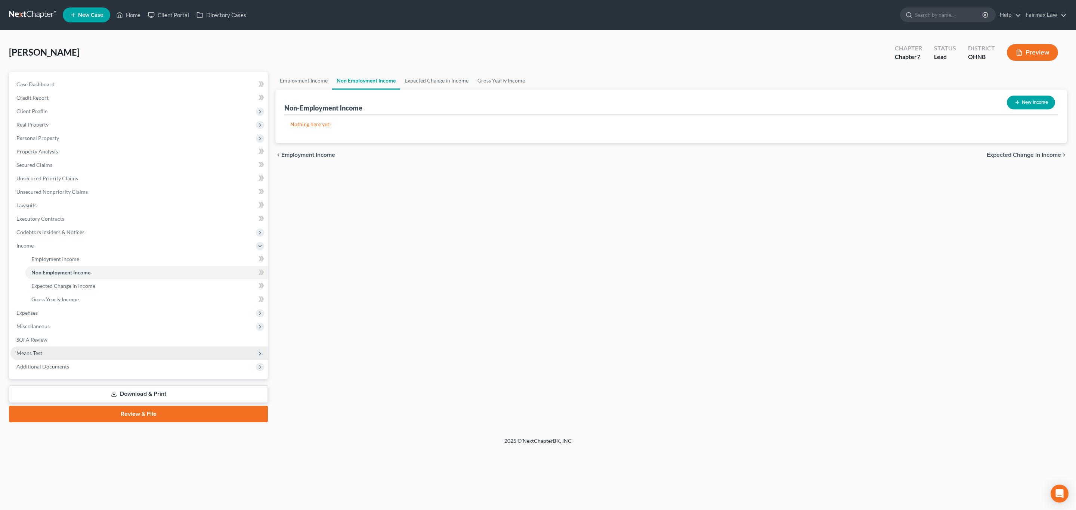
click at [47, 353] on span "Means Test" at bounding box center [138, 353] width 257 height 13
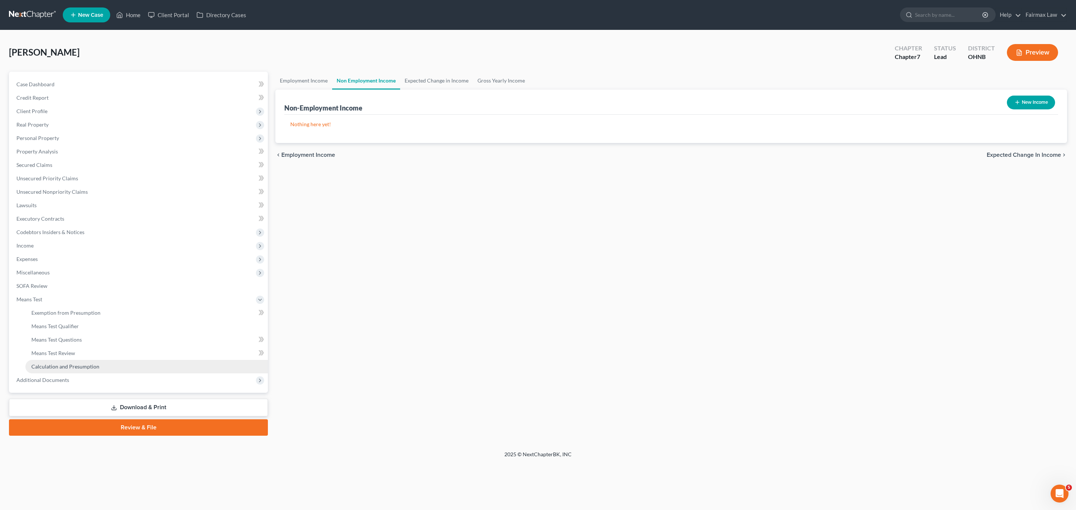
click at [68, 363] on span "Calculation and Presumption" at bounding box center [65, 366] width 68 height 6
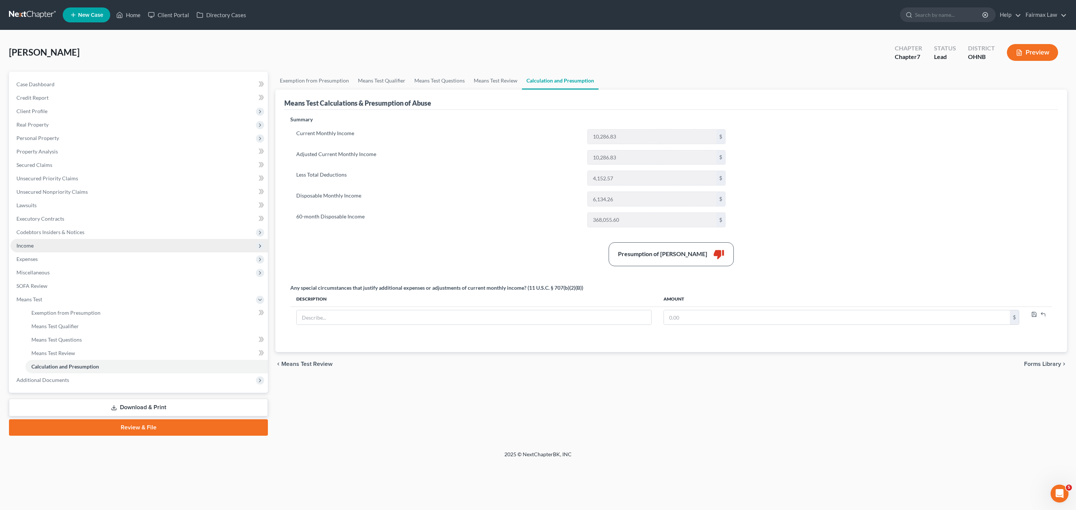
click at [49, 247] on span "Income" at bounding box center [138, 245] width 257 height 13
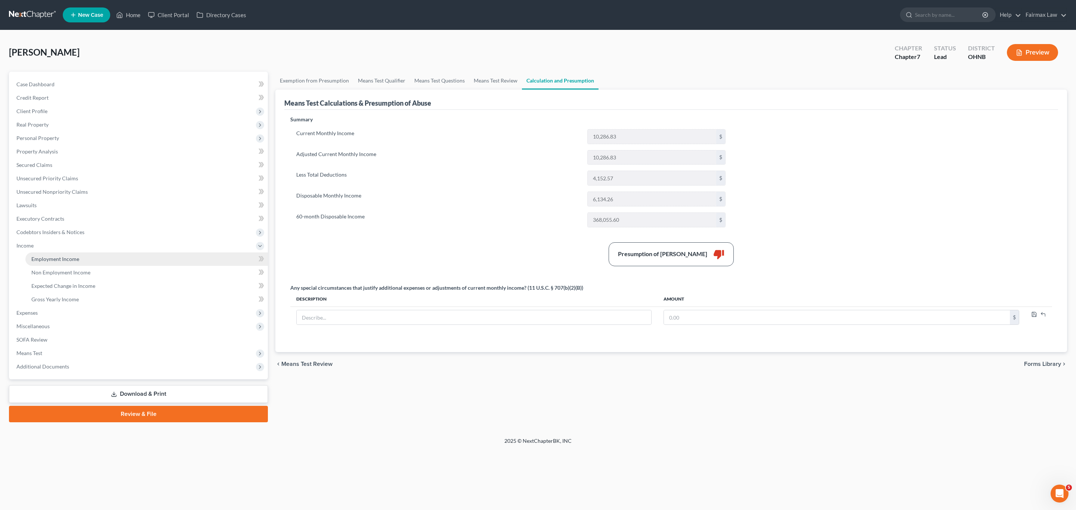
click at [56, 260] on span "Employment Income" at bounding box center [55, 259] width 48 height 6
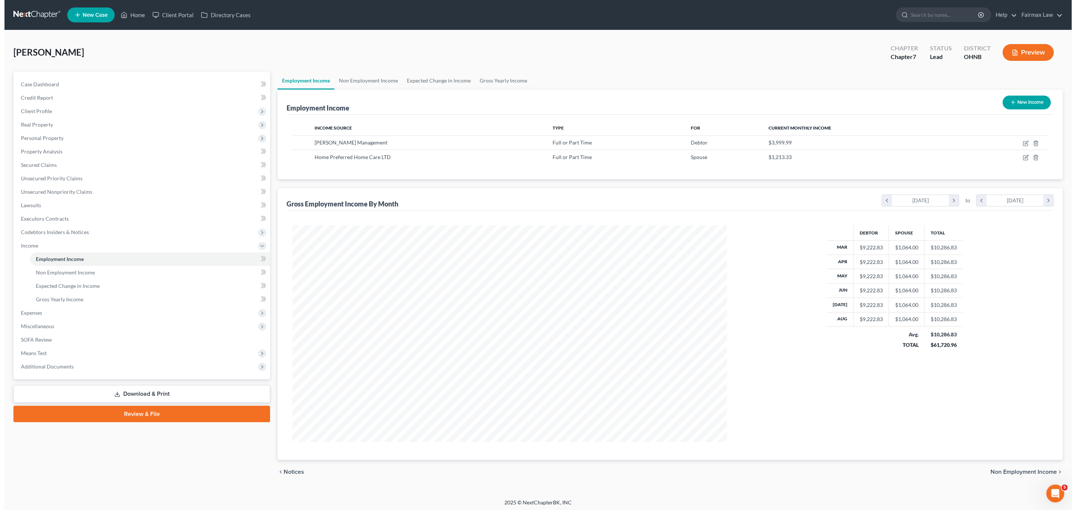
scroll to position [217, 449]
click at [1020, 143] on icon "button" at bounding box center [1021, 143] width 6 height 6
select select "0"
select select "36"
select select "2"
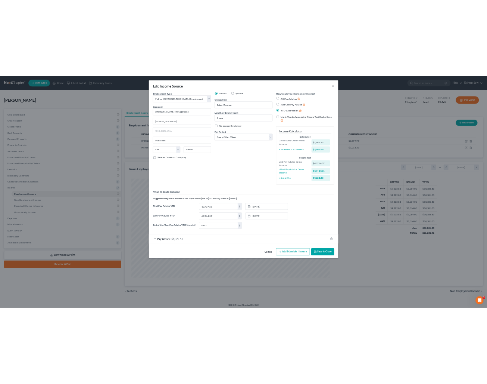
scroll to position [373355, 373290]
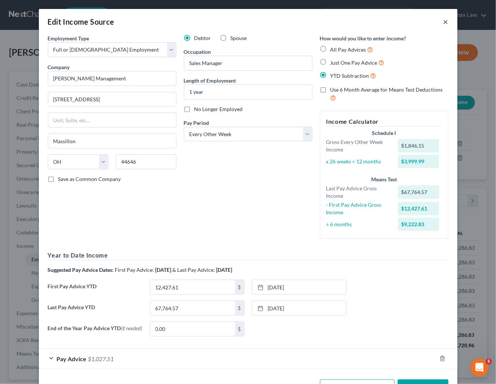
click at [443, 24] on button "×" at bounding box center [445, 21] width 5 height 9
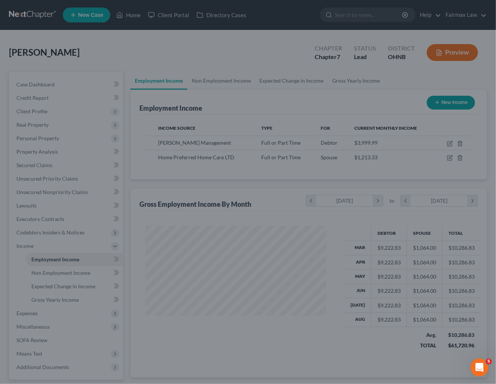
scroll to position [373355, 373294]
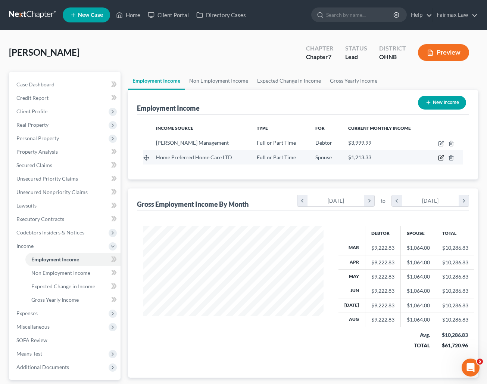
click at [440, 161] on icon "button" at bounding box center [441, 158] width 6 height 6
select select "0"
select select "36"
select select "2"
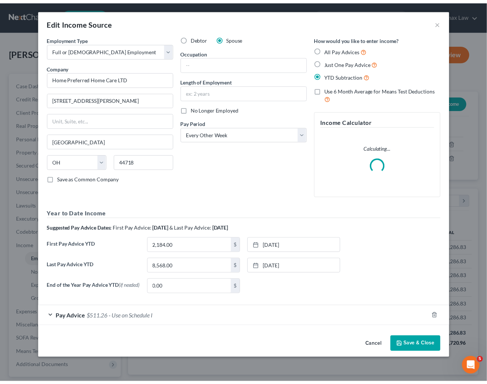
scroll to position [135, 199]
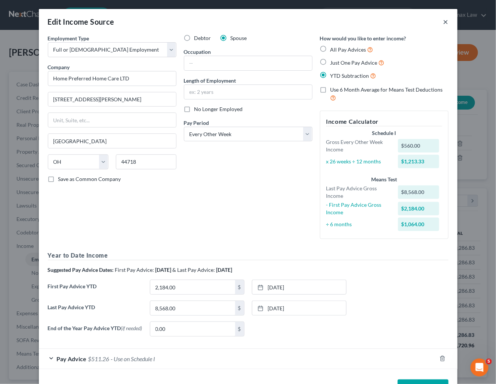
click at [443, 22] on button "×" at bounding box center [445, 21] width 5 height 9
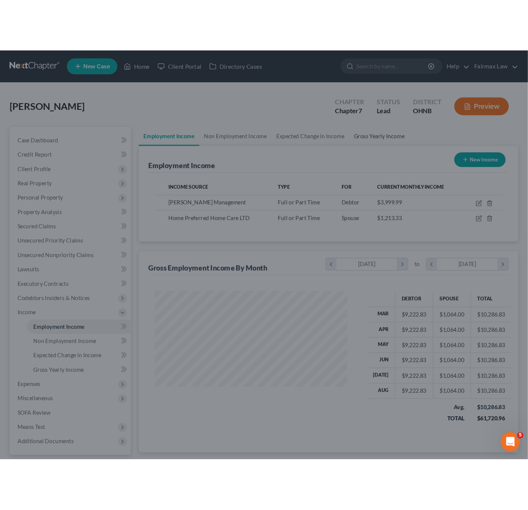
scroll to position [373355, 373294]
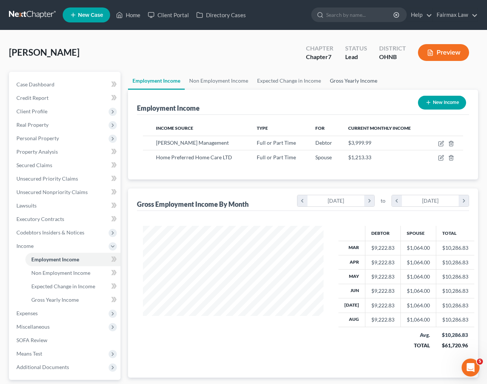
click at [346, 81] on link "Gross Yearly Income" at bounding box center [354, 81] width 56 height 18
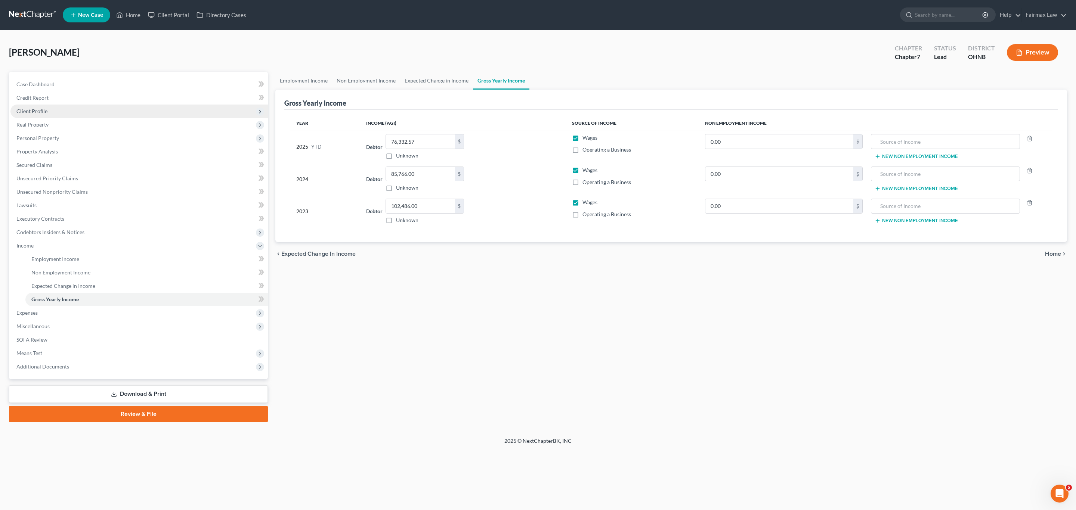
click at [37, 112] on span "Client Profile" at bounding box center [31, 111] width 31 height 6
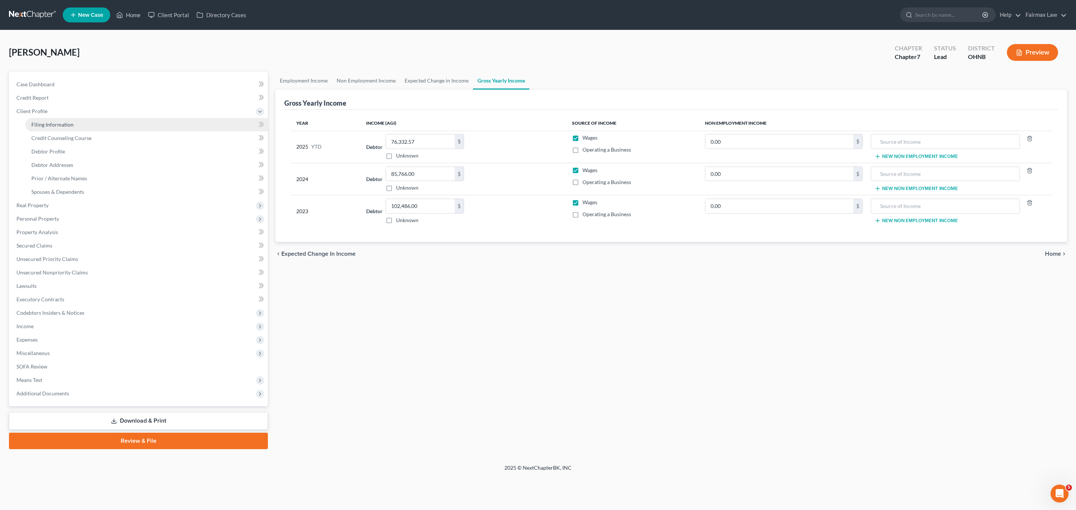
click at [49, 129] on link "Filing Information" at bounding box center [146, 124] width 242 height 13
select select "1"
select select "0"
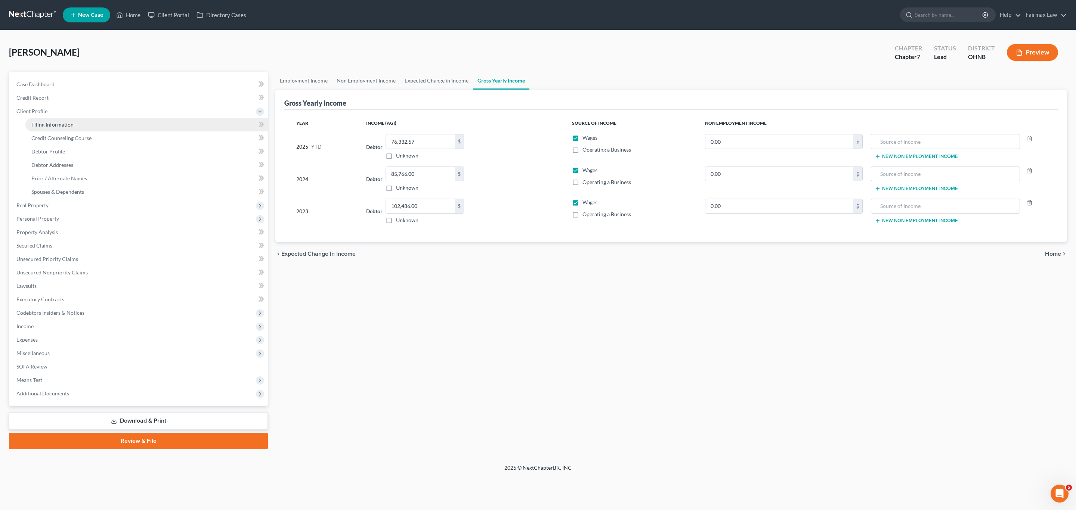
select select "36"
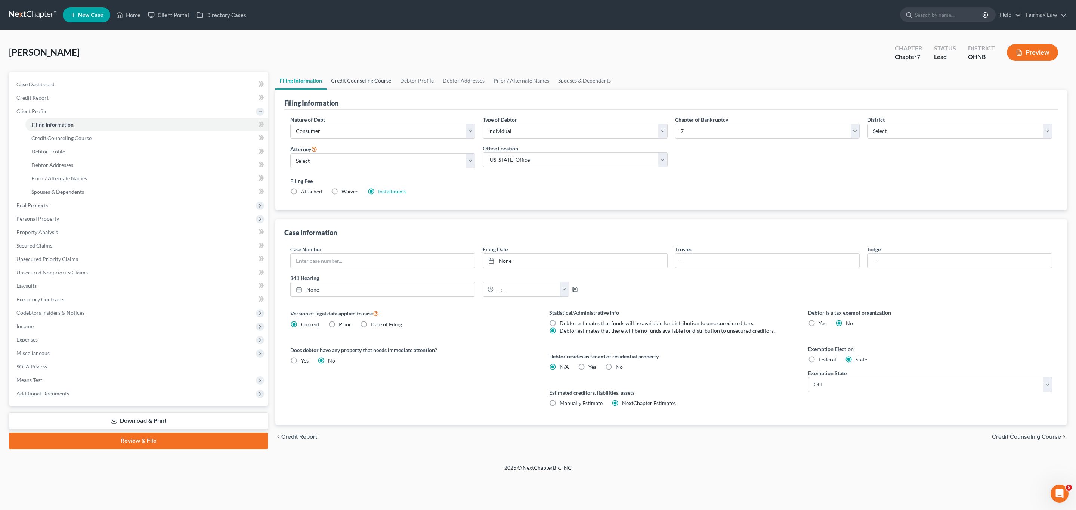
click at [362, 81] on link "Credit Counseling Course" at bounding box center [360, 81] width 69 height 18
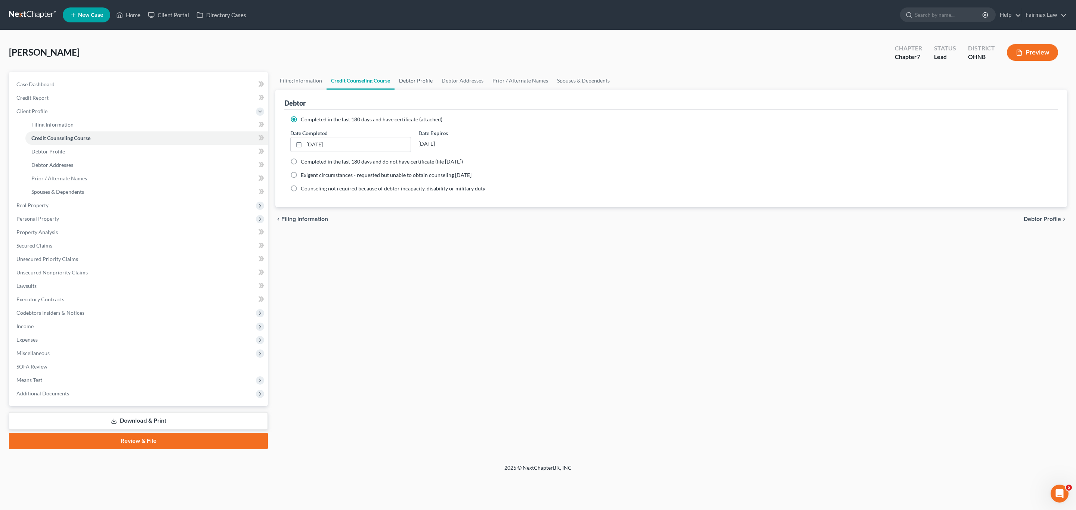
click at [409, 83] on link "Debtor Profile" at bounding box center [415, 81] width 43 height 18
select select "1"
select select "3"
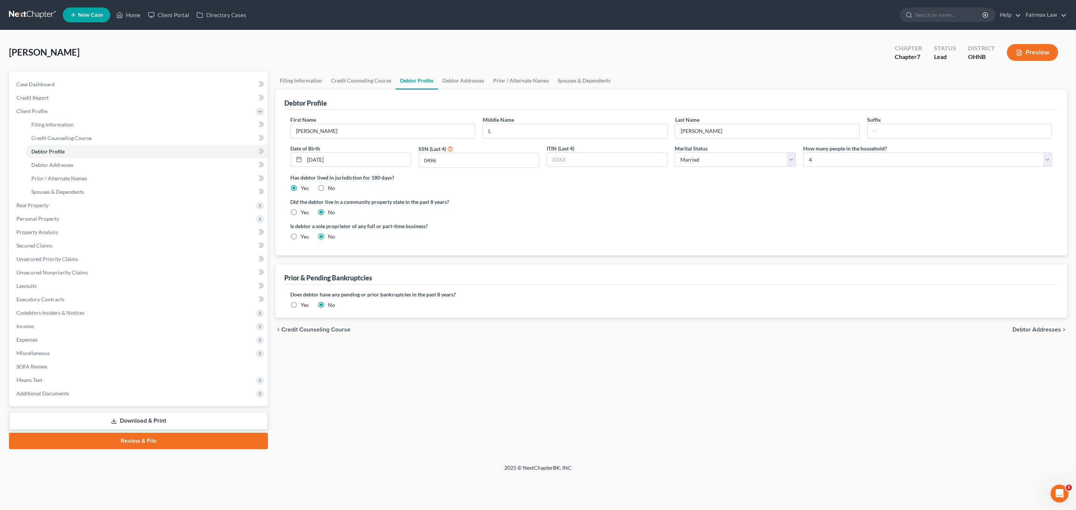
radio input "true"
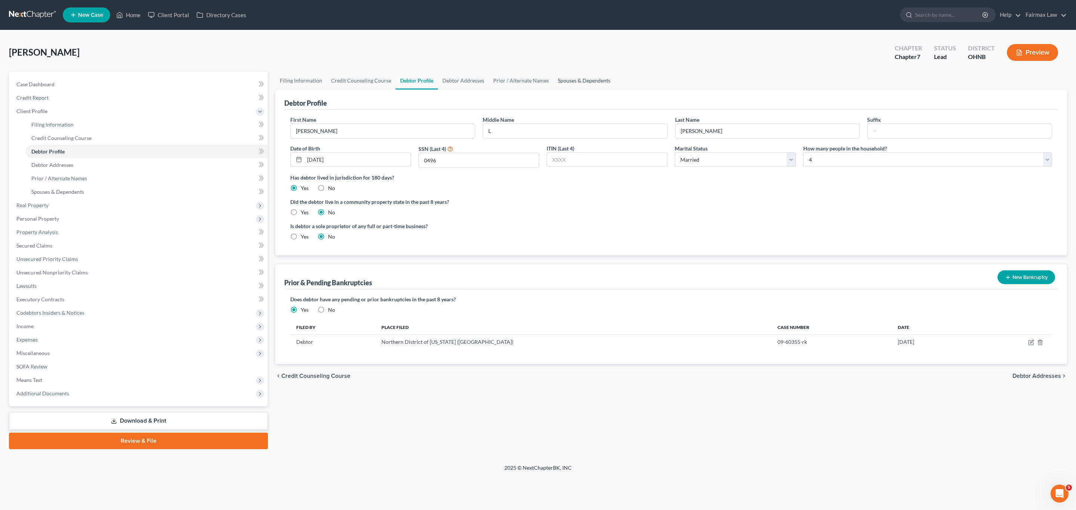
click at [568, 78] on link "Spouses & Dependents" at bounding box center [584, 81] width 62 height 18
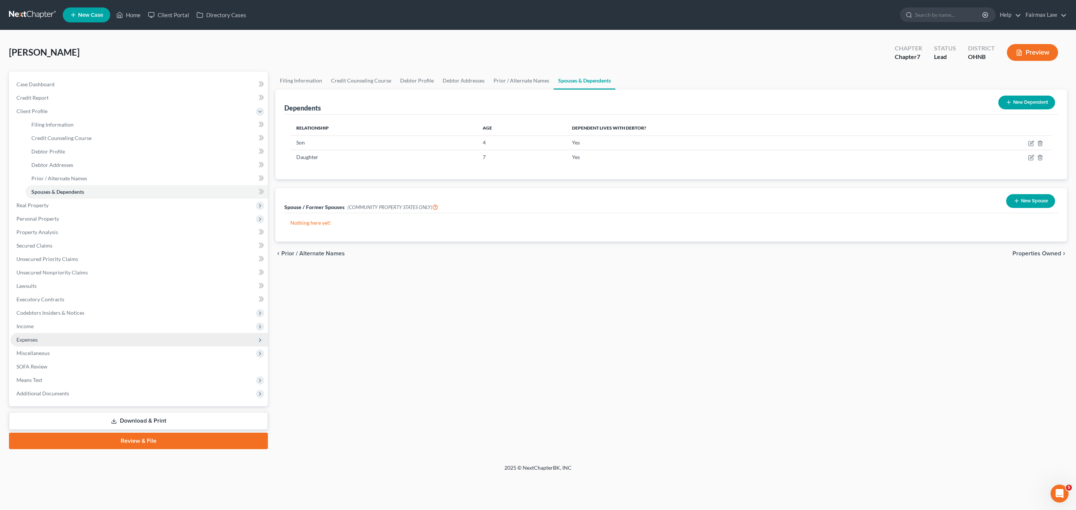
click at [45, 334] on span "Expenses" at bounding box center [138, 339] width 257 height 13
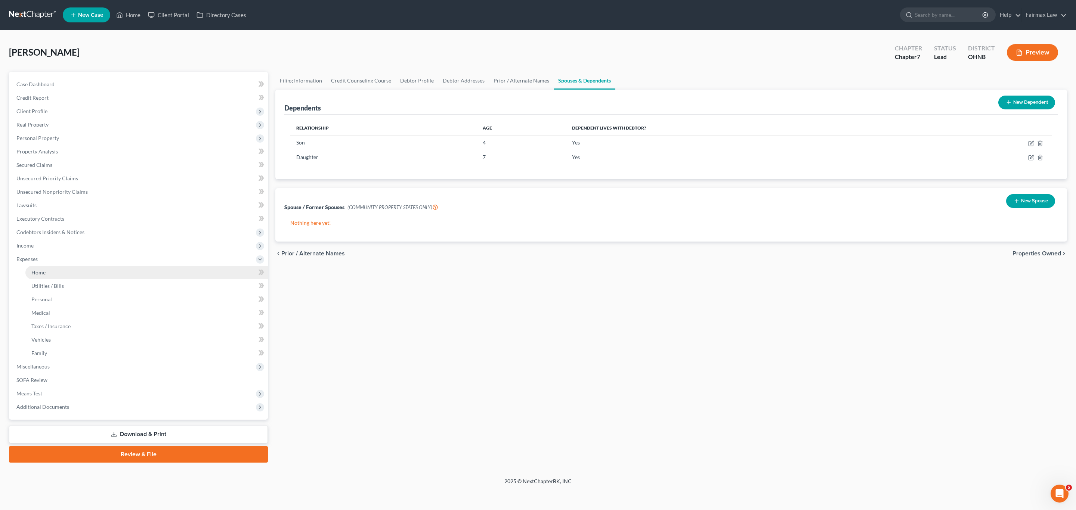
click at [59, 273] on link "Home" at bounding box center [146, 272] width 242 height 13
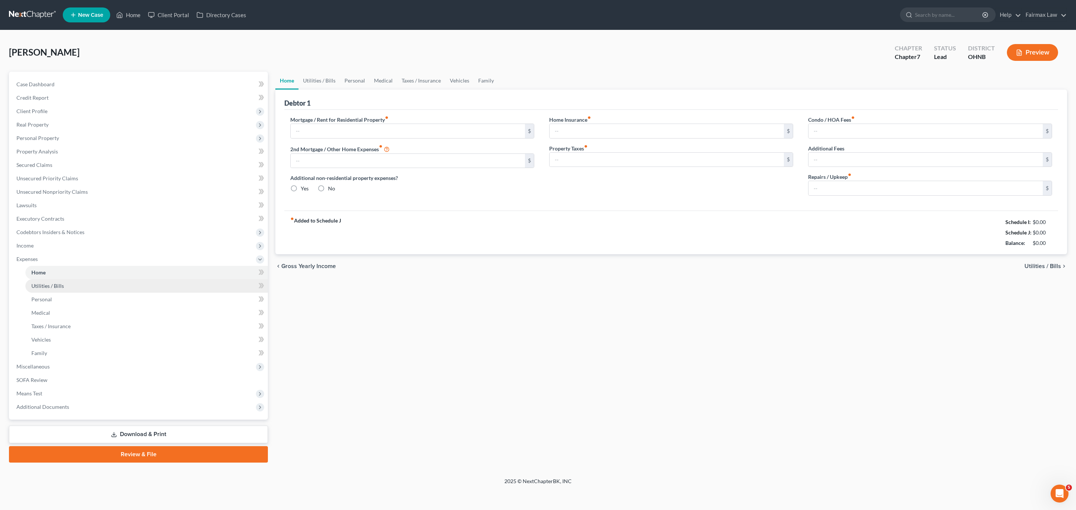
type input "0.00"
radio input "true"
type input "0.00"
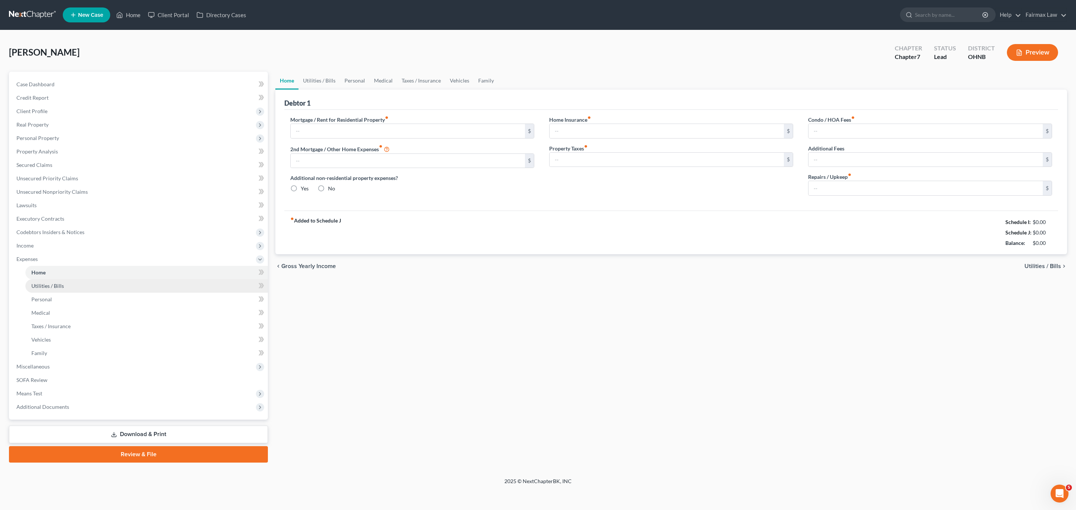
type input "0.00"
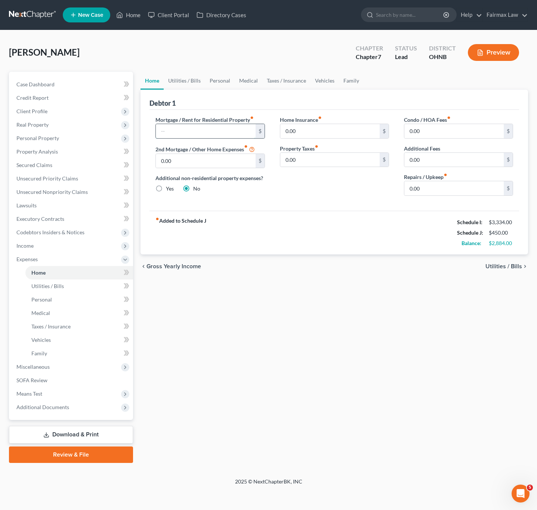
click at [200, 128] on input "text" at bounding box center [205, 131] width 99 height 14
type input "1,440"
click at [332, 78] on link "Vehicles" at bounding box center [324, 81] width 28 height 18
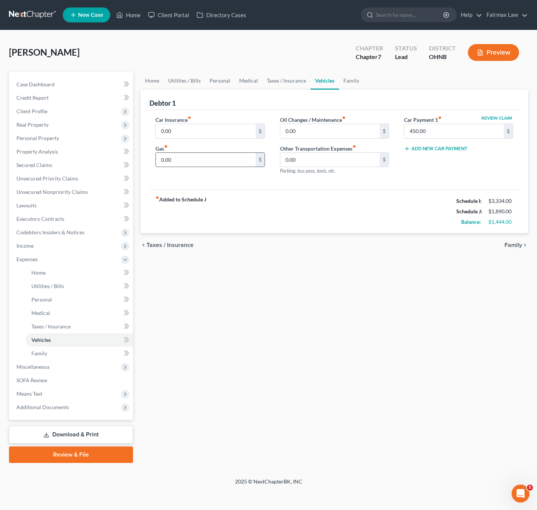
click at [187, 164] on input "0.00" at bounding box center [205, 160] width 99 height 14
type input "260"
click at [189, 81] on link "Utilities / Bills" at bounding box center [184, 81] width 41 height 18
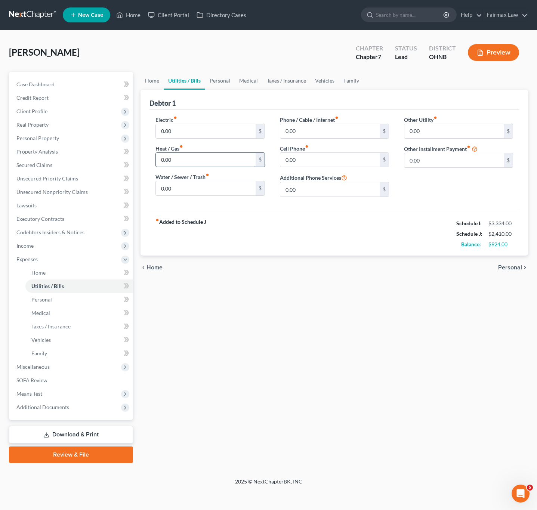
click at [195, 159] on input "0.00" at bounding box center [205, 160] width 99 height 14
click at [192, 131] on input "0.00" at bounding box center [205, 131] width 99 height 14
type input "82.50"
click at [212, 187] on input "0.00" at bounding box center [205, 188] width 99 height 14
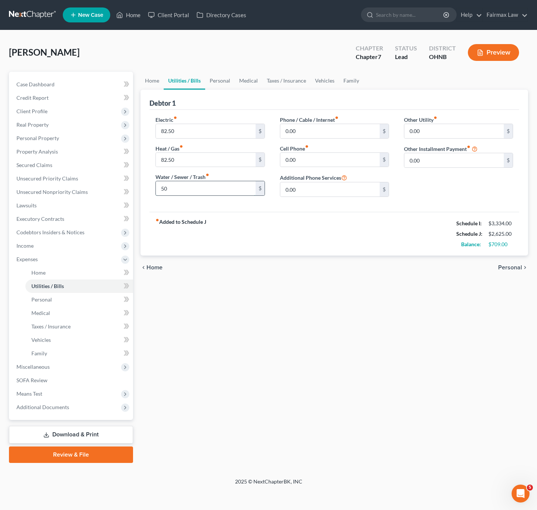
type input "50"
type input "75"
type input "95"
click at [218, 81] on link "Personal" at bounding box center [220, 81] width 30 height 18
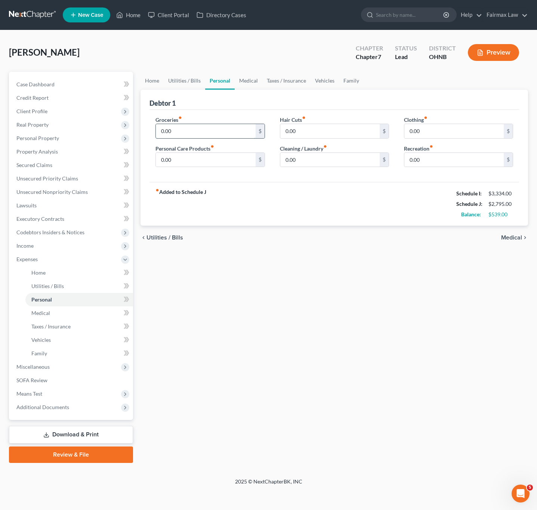
click at [216, 131] on input "0.00" at bounding box center [205, 131] width 99 height 14
type input "900"
type input "40"
type input "70"
type input "80"
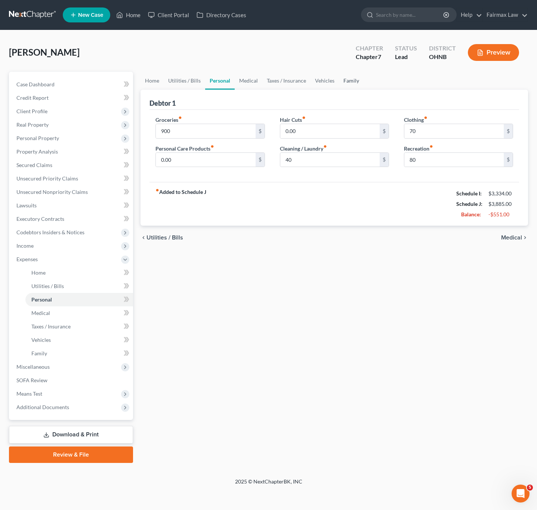
click at [354, 78] on link "Family" at bounding box center [351, 81] width 25 height 18
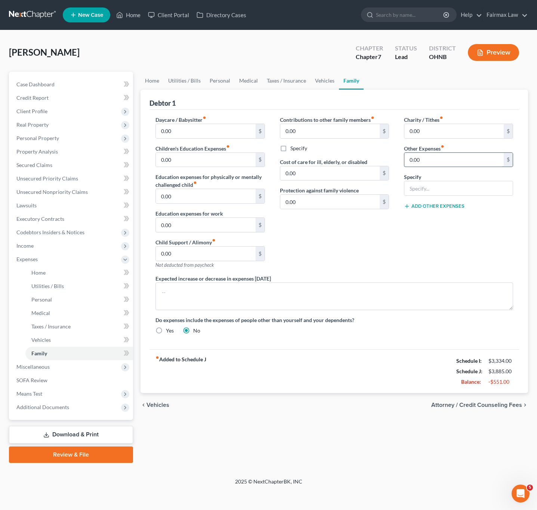
click at [437, 161] on input "0.00" at bounding box center [453, 160] width 99 height 14
type input "180.00"
click at [437, 190] on input "text" at bounding box center [458, 188] width 108 height 14
type input "Attorney Bankruptcy fee"
click at [419, 203] on div "Add Other Expenses" at bounding box center [458, 205] width 109 height 7
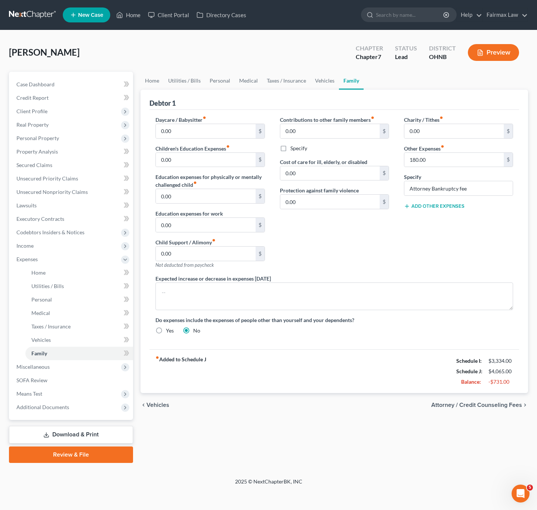
click at [425, 209] on button "Add Other Expenses" at bounding box center [434, 206] width 61 height 6
click at [425, 221] on input "0.00" at bounding box center [453, 217] width 99 height 14
type input "50"
click at [411, 255] on div "Charity / Tithes fiber_manual_record 0.00 $ Other Expenses fiber_manual_record …" at bounding box center [458, 195] width 124 height 159
click at [422, 246] on input "text" at bounding box center [458, 246] width 108 height 14
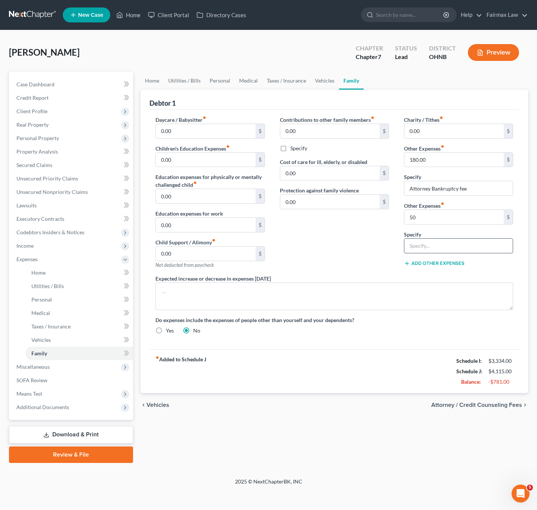
type input "Pet care"
click at [363, 270] on div "Contributions to other family members fiber_manual_record 0.00 $ Specify Cost o…" at bounding box center [334, 195] width 124 height 159
click at [45, 395] on span "Means Test" at bounding box center [71, 393] width 123 height 13
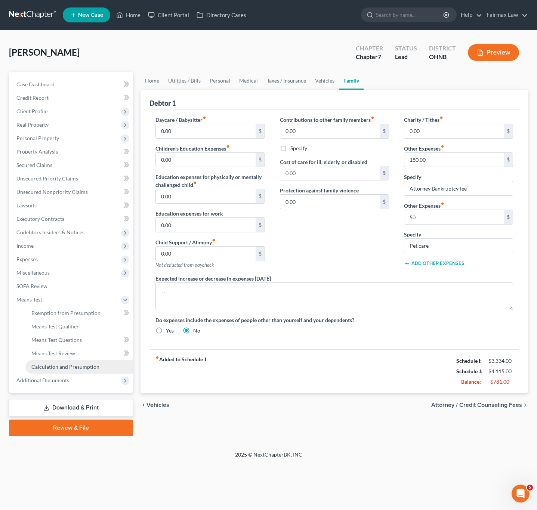
click at [54, 368] on span "Calculation and Presumption" at bounding box center [65, 366] width 68 height 6
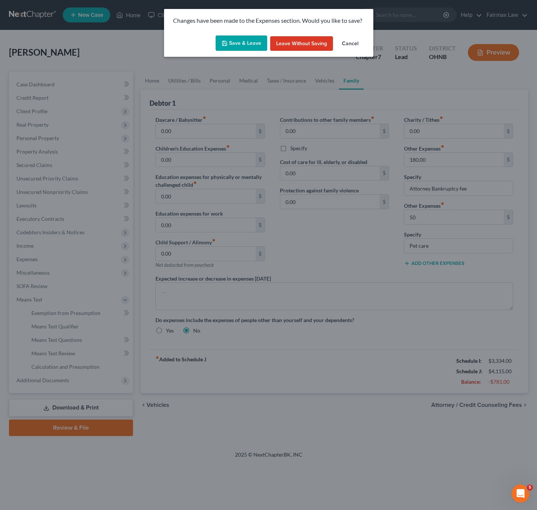
click at [238, 39] on button "Save & Leave" at bounding box center [242, 43] width 52 height 16
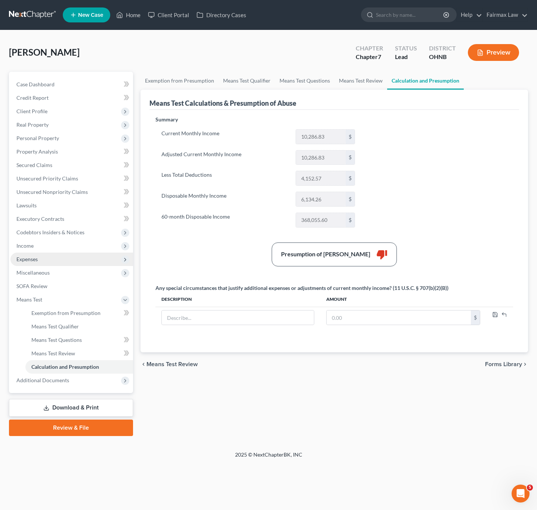
click at [27, 252] on span "Expenses" at bounding box center [71, 258] width 123 height 13
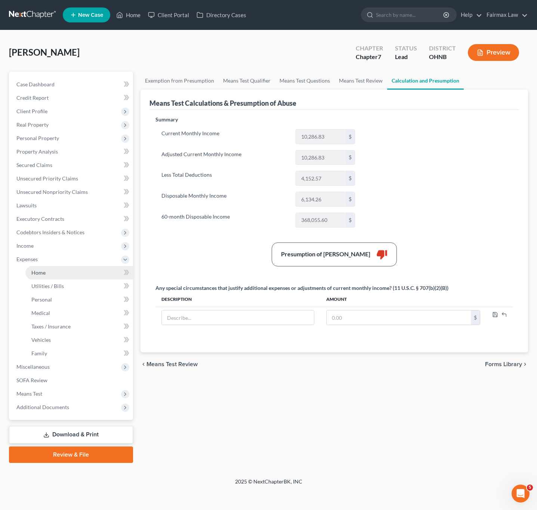
click at [47, 276] on link "Home" at bounding box center [79, 272] width 108 height 13
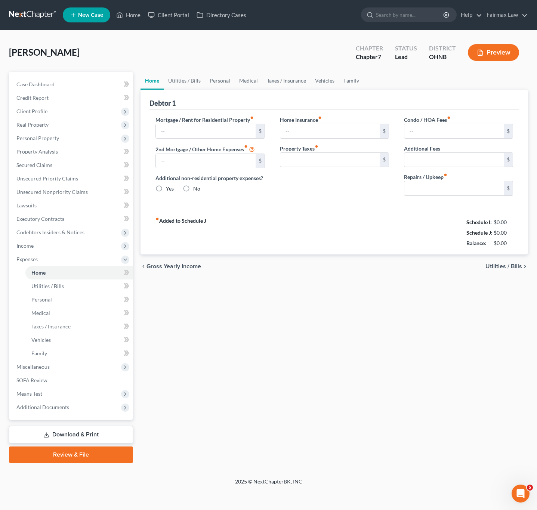
type input "1,440.00"
type input "0.00"
radio input "true"
type input "0.00"
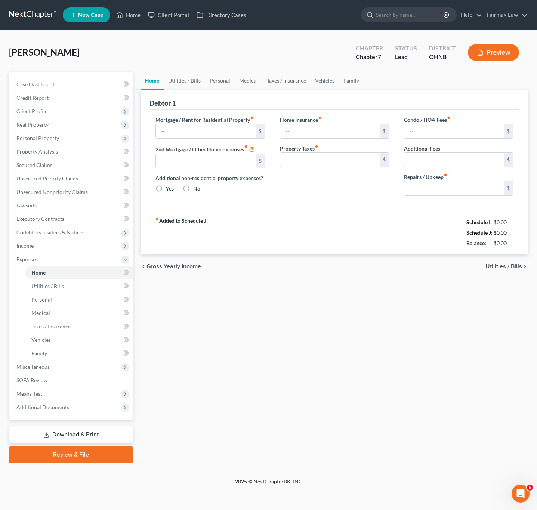
type input "0.00"
click at [327, 82] on link "Vehicles" at bounding box center [324, 81] width 28 height 18
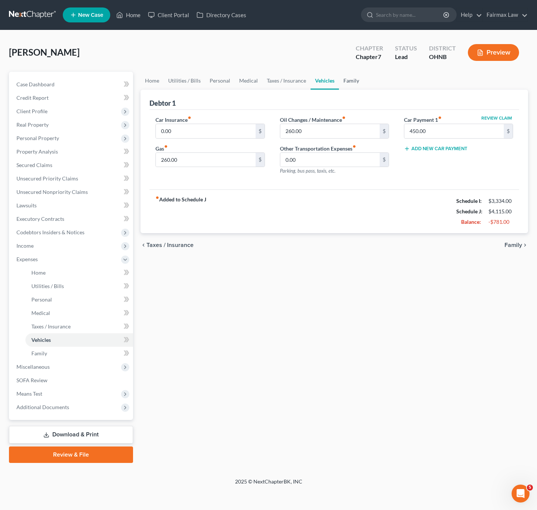
click at [351, 83] on link "Family" at bounding box center [351, 81] width 25 height 18
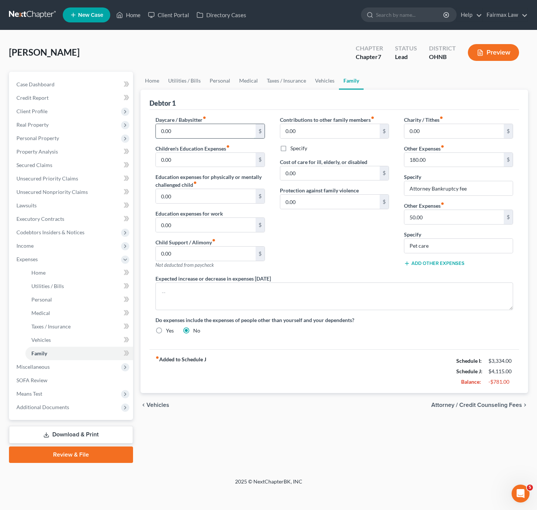
click at [187, 134] on input "0.00" at bounding box center [205, 131] width 99 height 14
type input "0"
type input "950"
click at [198, 162] on input "0.00" at bounding box center [205, 160] width 99 height 14
type input "30"
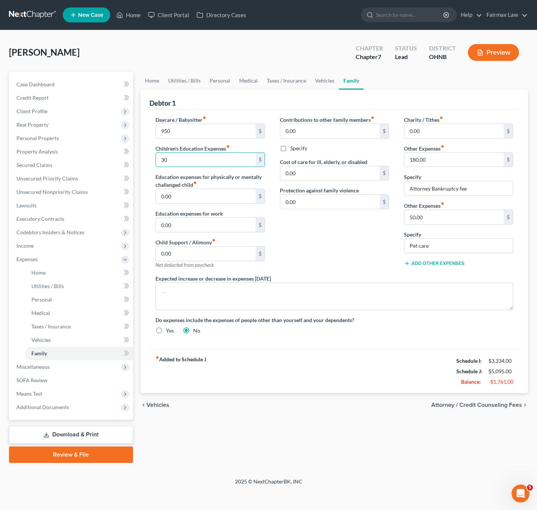
drag, startPoint x: 307, startPoint y: 231, endPoint x: 310, endPoint y: 234, distance: 4.2
click at [310, 233] on div "Contributions to other family members fiber_manual_record 0.00 $ Specify Cost o…" at bounding box center [334, 195] width 124 height 159
click at [242, 83] on link "Medical" at bounding box center [249, 81] width 28 height 18
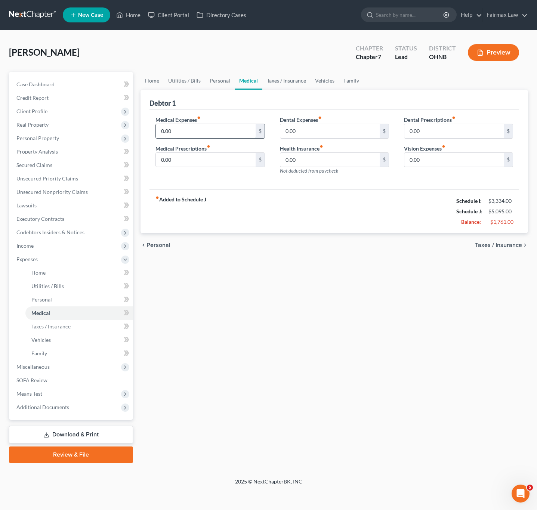
click at [212, 137] on input "0.00" at bounding box center [205, 131] width 99 height 14
click at [214, 128] on input "0.00" at bounding box center [205, 131] width 99 height 14
type input "0"
type input "72.50"
click at [334, 142] on div "Dental Expenses fiber_manual_record 0.00 $ Health Insurance fiber_manual_record…" at bounding box center [334, 148] width 124 height 65
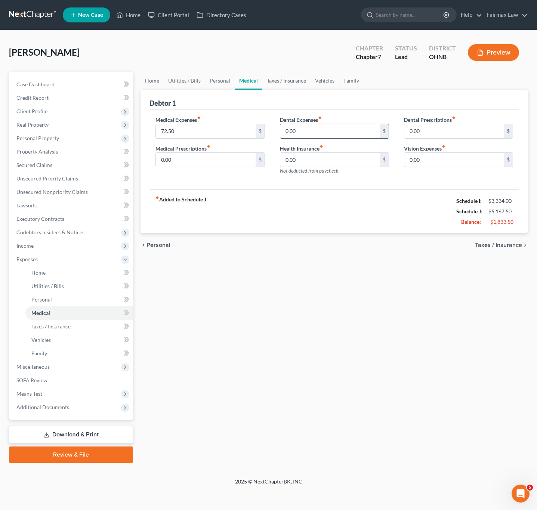
click at [329, 131] on input "0.00" at bounding box center [329, 131] width 99 height 14
type input "72.50"
click at [328, 83] on link "Vehicles" at bounding box center [324, 81] width 28 height 18
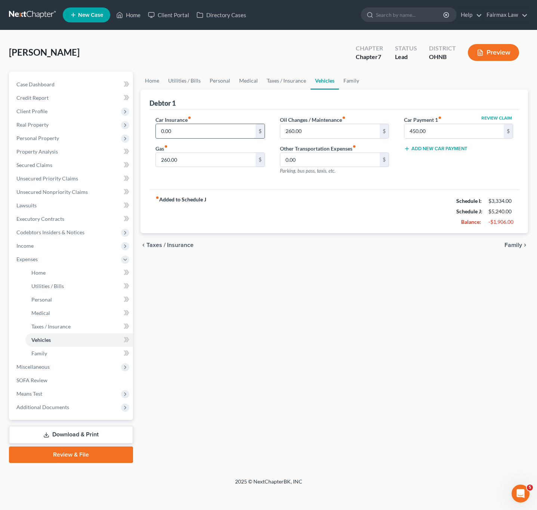
click at [226, 129] on input "0.00" at bounding box center [205, 131] width 99 height 14
type input "132"
click at [291, 83] on link "Taxes / Insurance" at bounding box center [286, 81] width 48 height 18
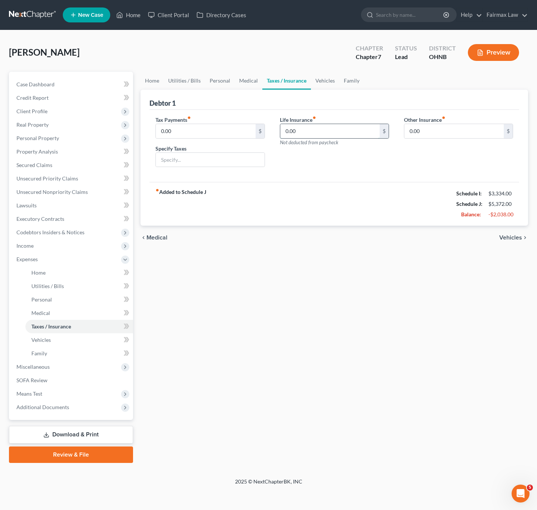
click at [318, 125] on input "0.00" at bounding box center [329, 131] width 99 height 14
type input "30"
click at [244, 83] on link "Medical" at bounding box center [249, 81] width 28 height 18
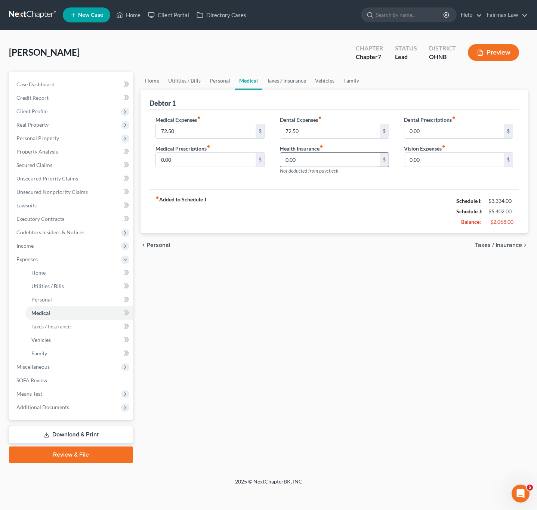
click at [314, 163] on input "0.00" at bounding box center [329, 160] width 99 height 14
type input "225"
click at [331, 190] on div "Medical Expenses fiber_manual_record 72.50 $ Medical Prescriptions fiber_manual…" at bounding box center [333, 150] width 369 height 80
click at [202, 157] on input "0.00" at bounding box center [205, 160] width 99 height 14
type input "35"
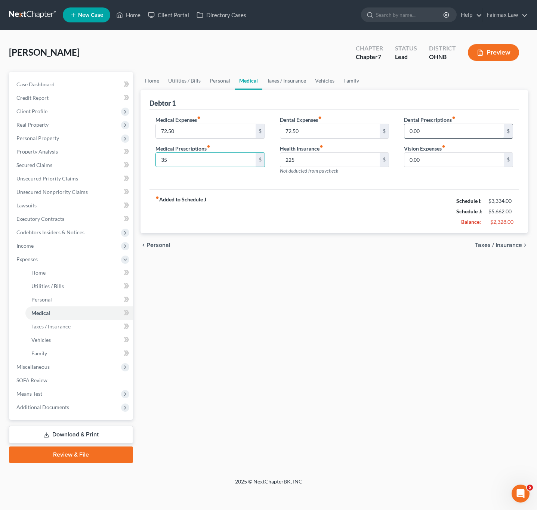
click at [430, 131] on input "0.00" at bounding box center [453, 131] width 99 height 14
type input "18"
click at [420, 160] on input "0.00" at bounding box center [453, 160] width 99 height 14
type input "7"
click at [353, 82] on link "Family" at bounding box center [351, 81] width 25 height 18
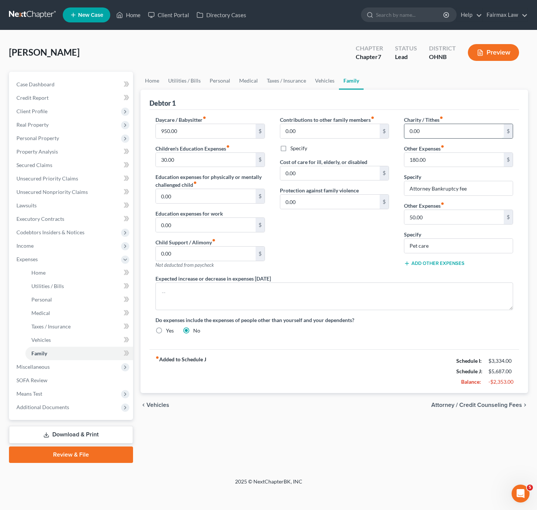
click at [445, 131] on input "0.00" at bounding box center [453, 131] width 99 height 14
click at [284, 244] on div "Contributions to other family members fiber_manual_record 0.00 $ Specify Cost o…" at bounding box center [334, 195] width 124 height 159
click at [437, 129] on input "0.00" at bounding box center [453, 131] width 99 height 14
type input "90"
click at [327, 80] on link "Vehicles" at bounding box center [324, 81] width 28 height 18
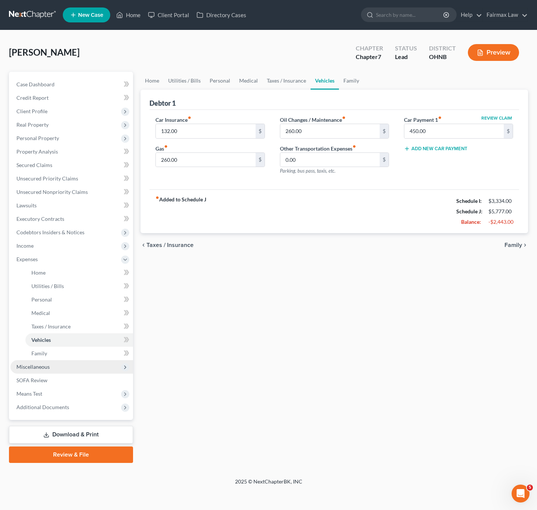
click at [60, 370] on span "Miscellaneous" at bounding box center [71, 366] width 123 height 13
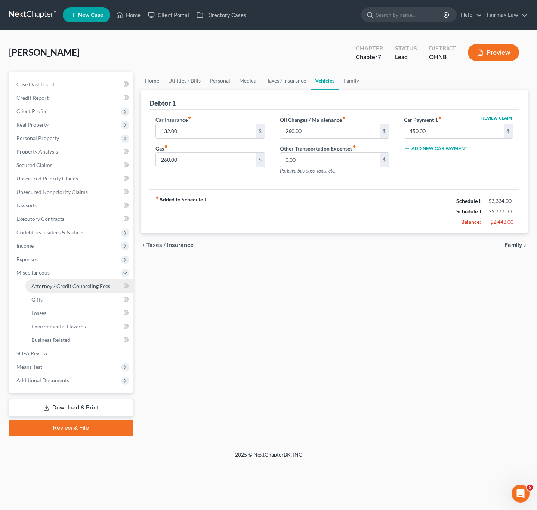
click at [78, 285] on span "Attorney / Credit Counseling Fees" at bounding box center [70, 286] width 79 height 6
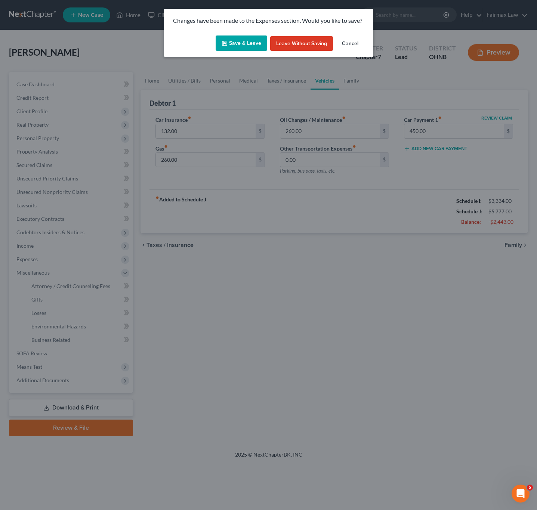
click at [247, 34] on div "Save & Leave Leave without Saving Cancel" at bounding box center [268, 44] width 209 height 25
click at [244, 47] on button "Save & Leave" at bounding box center [242, 43] width 52 height 16
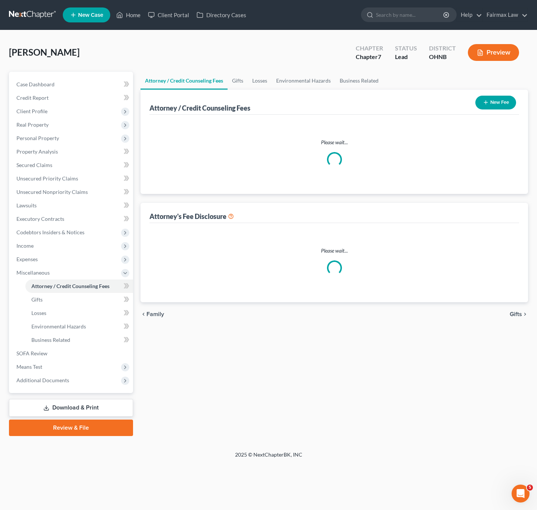
select select "1"
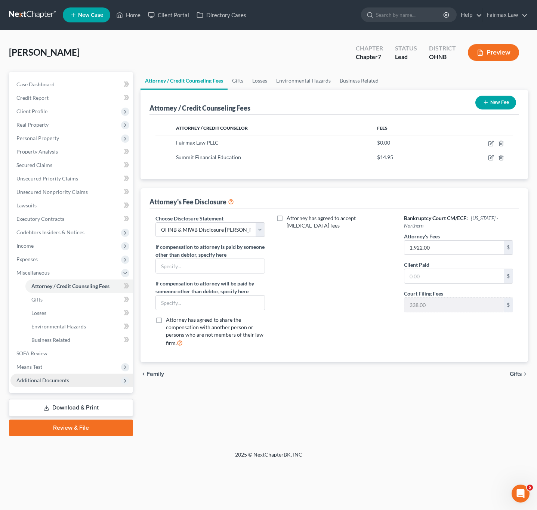
click at [52, 377] on span "Additional Documents" at bounding box center [42, 380] width 53 height 6
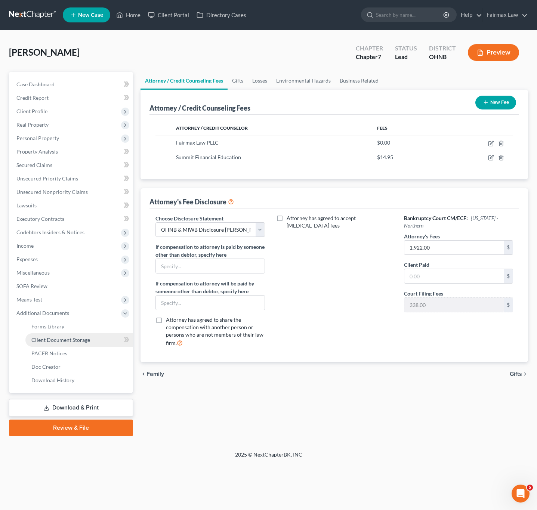
click at [67, 340] on span "Client Document Storage" at bounding box center [60, 340] width 59 height 6
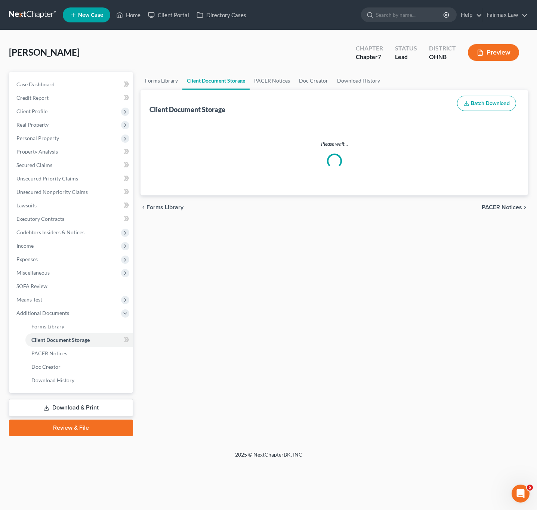
select select "5"
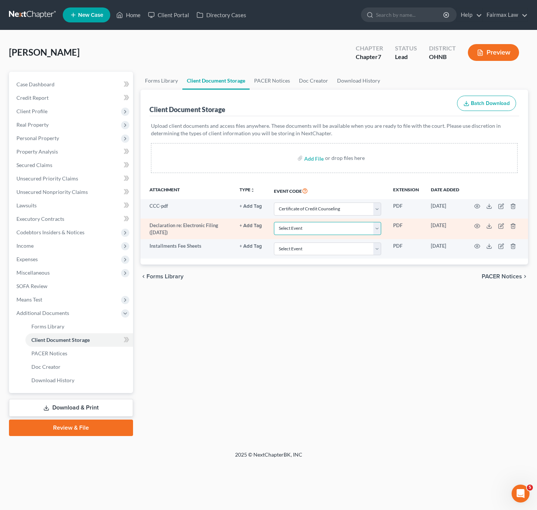
click at [314, 235] on select "Select Event 20 Largest Unsecured Creditors Amended List of Creditors (Fee) Ame…" at bounding box center [327, 228] width 107 height 13
select select "16"
click at [275, 223] on select "Select Event 20 Largest Unsecured Creditors Amended List of Creditors (Fee) Ame…" at bounding box center [327, 228] width 107 height 13
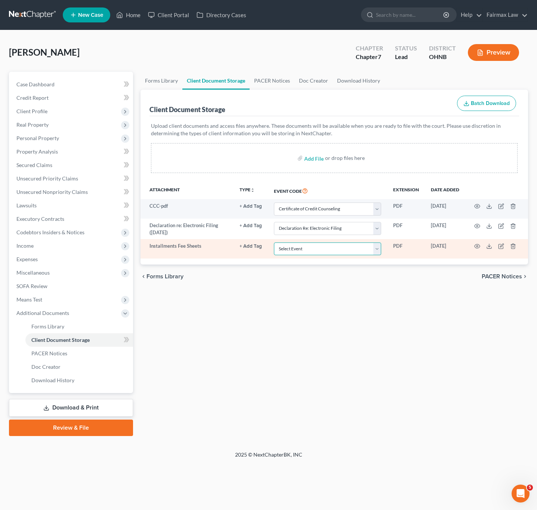
click at [314, 251] on select "Select Event 20 Largest Unsecured Creditors Amended List of Creditors (Fee) Ame…" at bounding box center [327, 248] width 107 height 13
select select "24"
click at [275, 243] on select "Select Event 20 Largest Unsecured Creditors Amended List of Creditors (Fee) Ame…" at bounding box center [327, 248] width 107 height 13
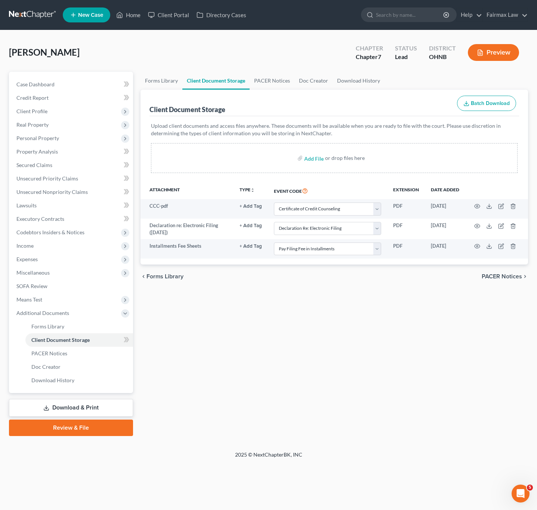
click at [359, 316] on div "Forms Library Client Document Storage PACER Notices Doc Creator Download Histor…" at bounding box center [334, 254] width 395 height 364
click at [80, 178] on link "Unsecured Priority Claims" at bounding box center [71, 178] width 123 height 13
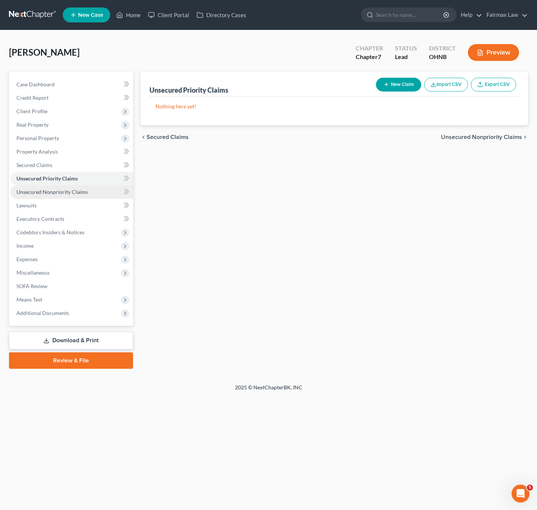
click at [47, 187] on link "Unsecured Nonpriority Claims" at bounding box center [71, 191] width 123 height 13
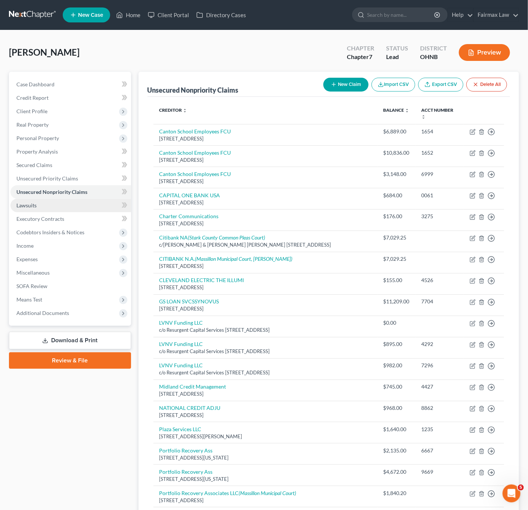
click at [47, 204] on link "Lawsuits" at bounding box center [70, 205] width 121 height 13
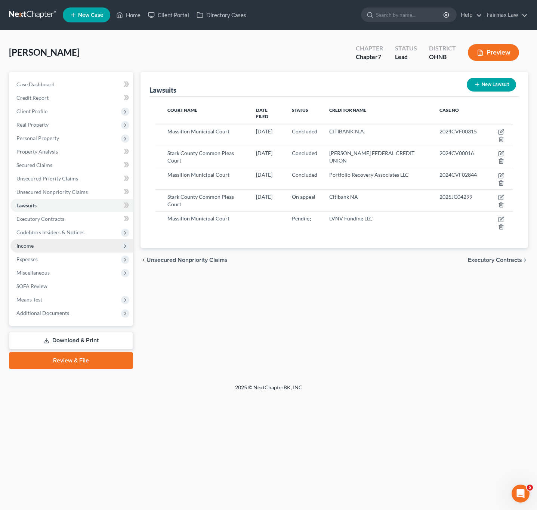
click at [53, 246] on span "Income" at bounding box center [71, 245] width 123 height 13
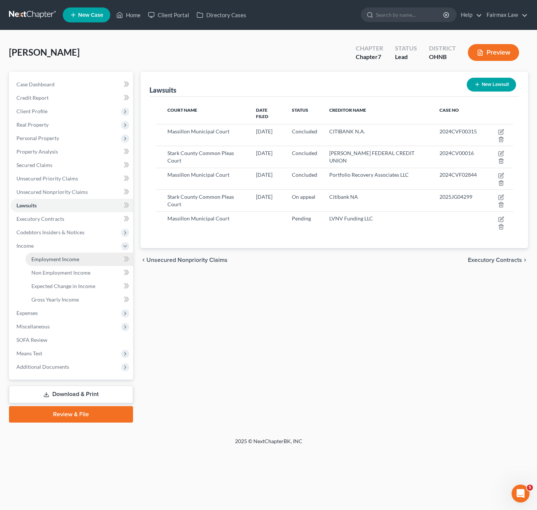
click at [55, 259] on span "Employment Income" at bounding box center [55, 259] width 48 height 6
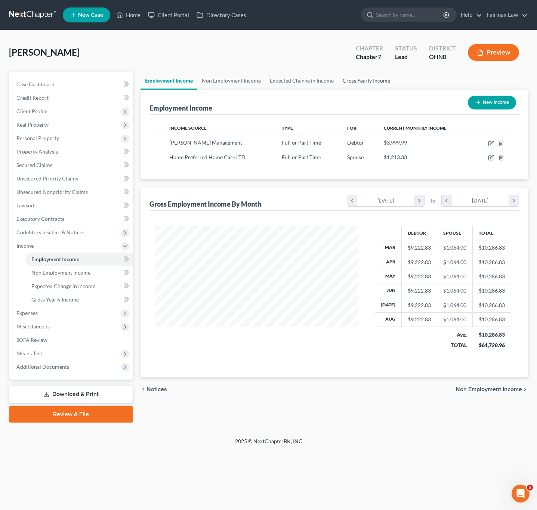
scroll to position [135, 217]
click at [360, 81] on link "Gross Yearly Income" at bounding box center [366, 81] width 56 height 18
